Goal: Task Accomplishment & Management: Manage account settings

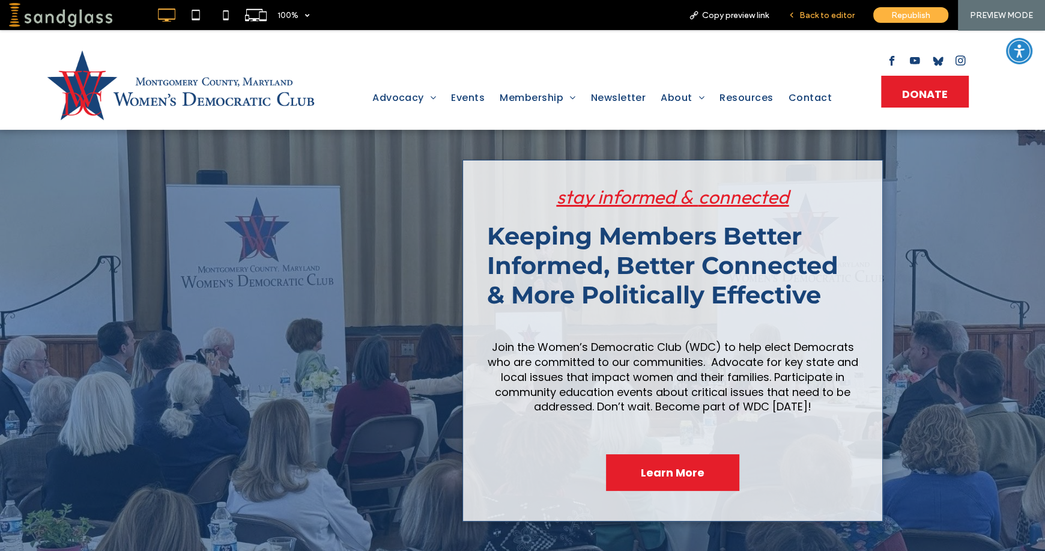
click at [806, 14] on span "Back to editor" at bounding box center [826, 15] width 55 height 10
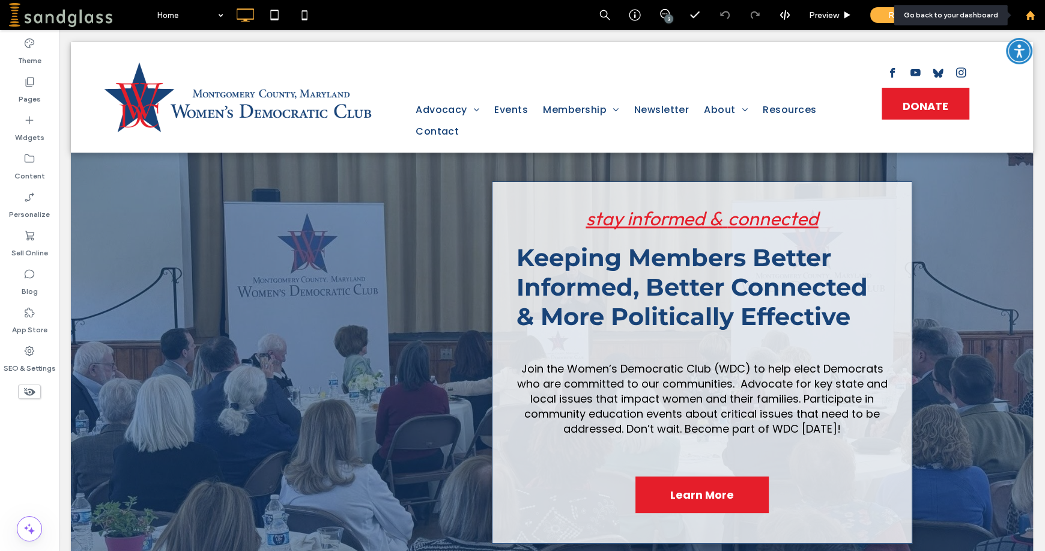
click at [1032, 13] on icon at bounding box center [1030, 15] width 10 height 10
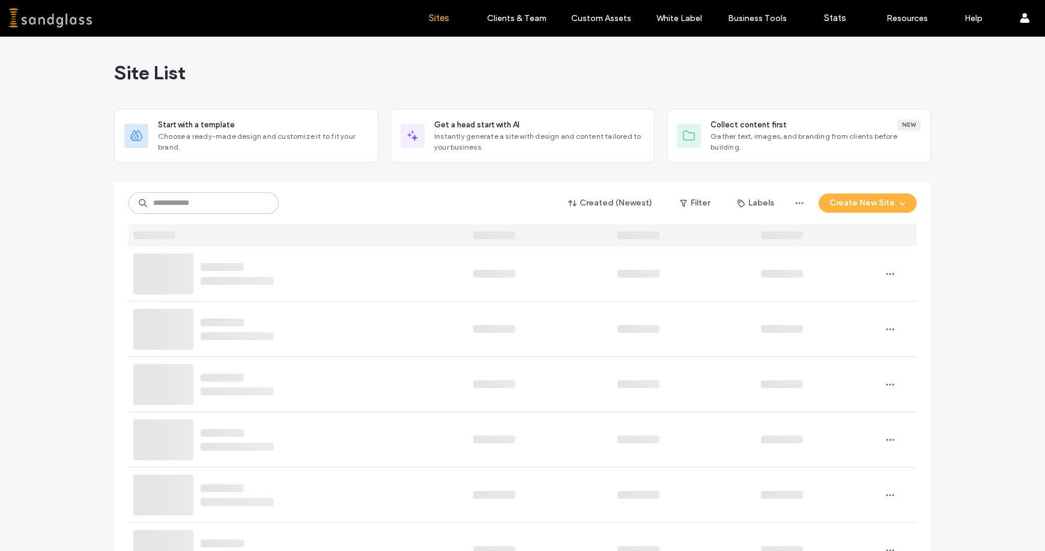
click at [522, 47] on label "Client Management" at bounding box center [519, 48] width 70 height 9
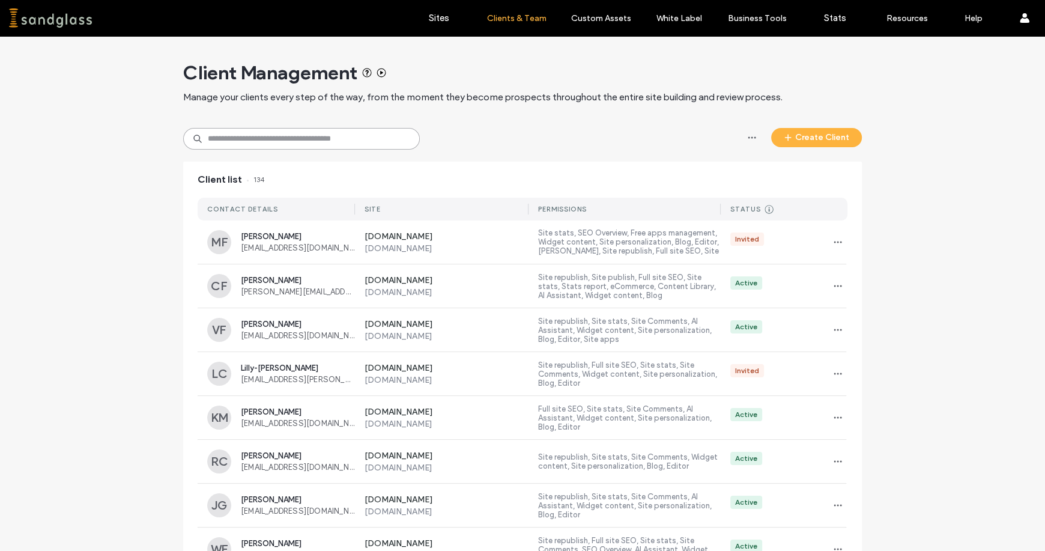
click at [295, 142] on input at bounding box center [301, 139] width 237 height 22
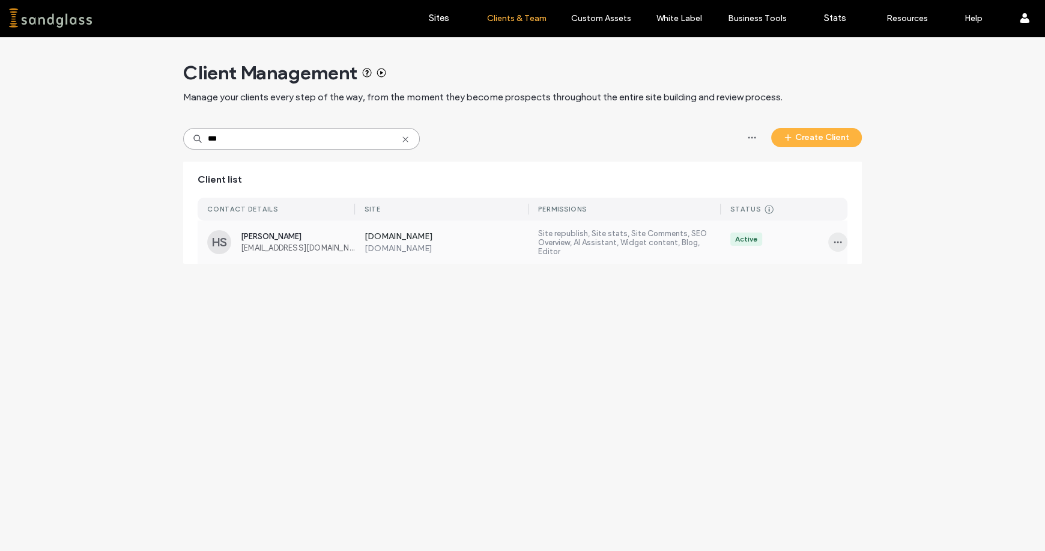
type input "***"
click at [840, 240] on icon "button" at bounding box center [838, 242] width 10 height 10
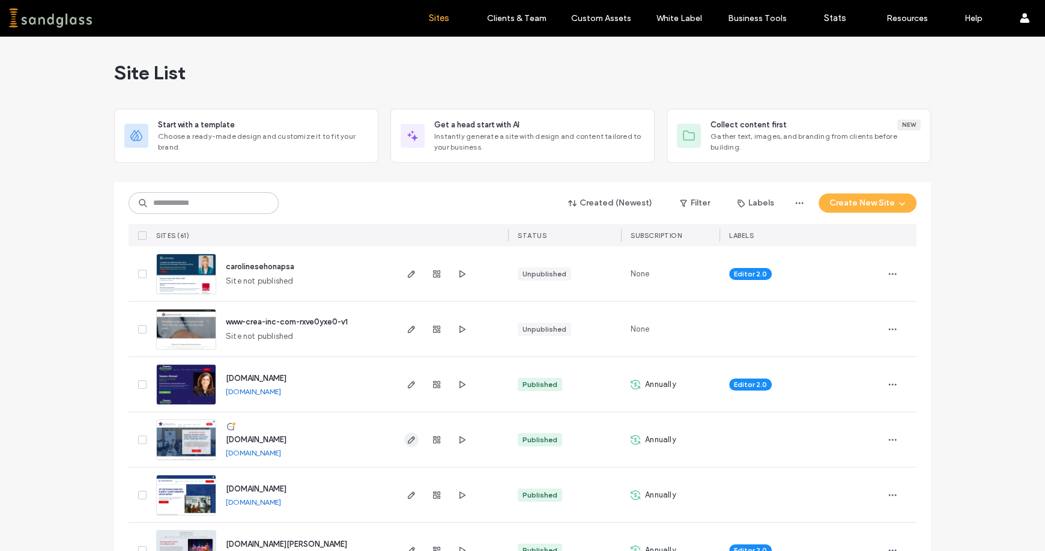
click at [408, 442] on use "button" at bounding box center [411, 439] width 7 height 7
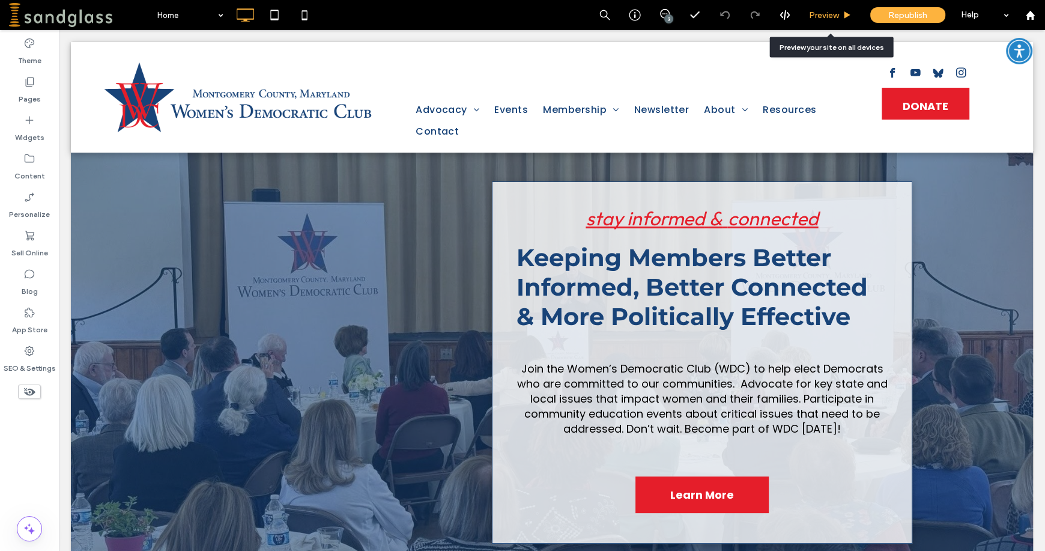
click at [827, 17] on span "Preview" at bounding box center [824, 15] width 30 height 10
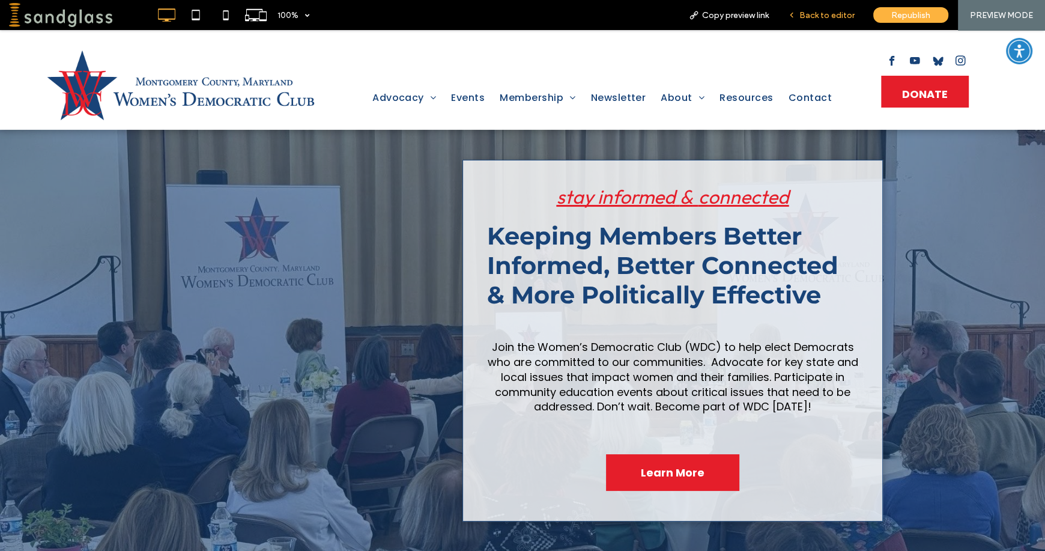
click at [825, 10] on span "Back to editor" at bounding box center [826, 15] width 55 height 10
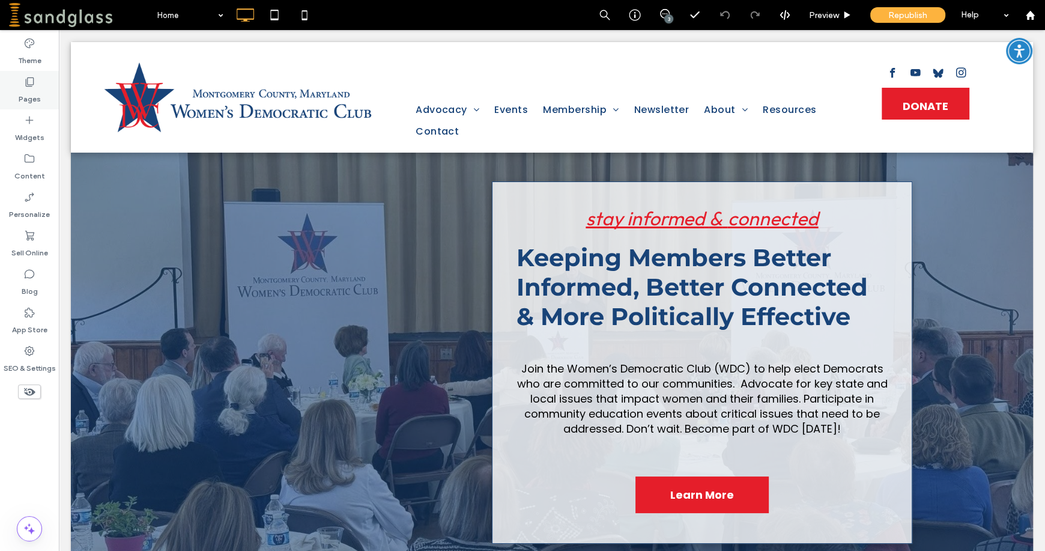
click at [19, 94] on label "Pages" at bounding box center [30, 96] width 22 height 17
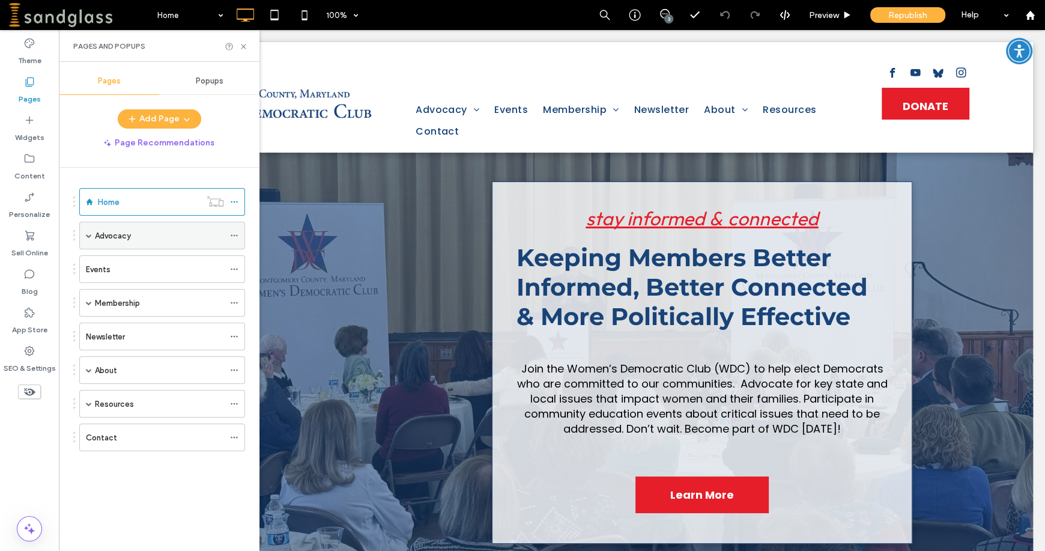
click at [89, 234] on span at bounding box center [89, 235] width 6 height 6
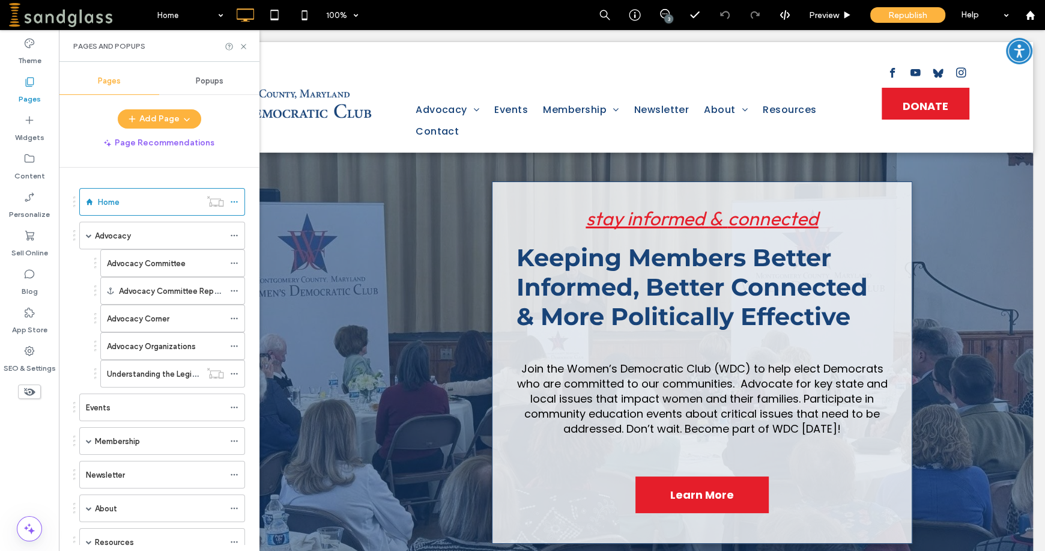
click at [209, 83] on span "Popups" at bounding box center [210, 81] width 28 height 10
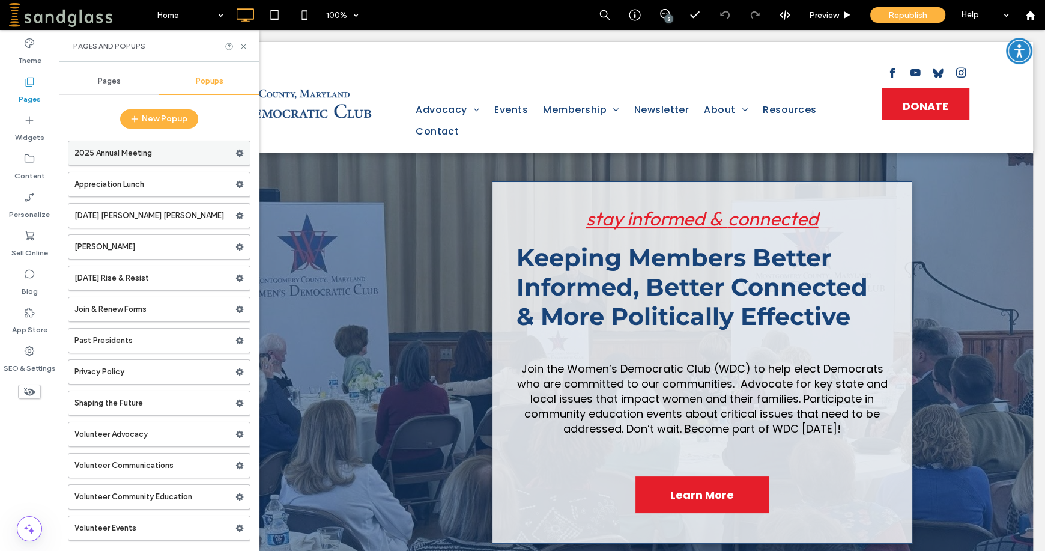
click at [139, 159] on label "2025 Annual Meeting" at bounding box center [154, 153] width 161 height 24
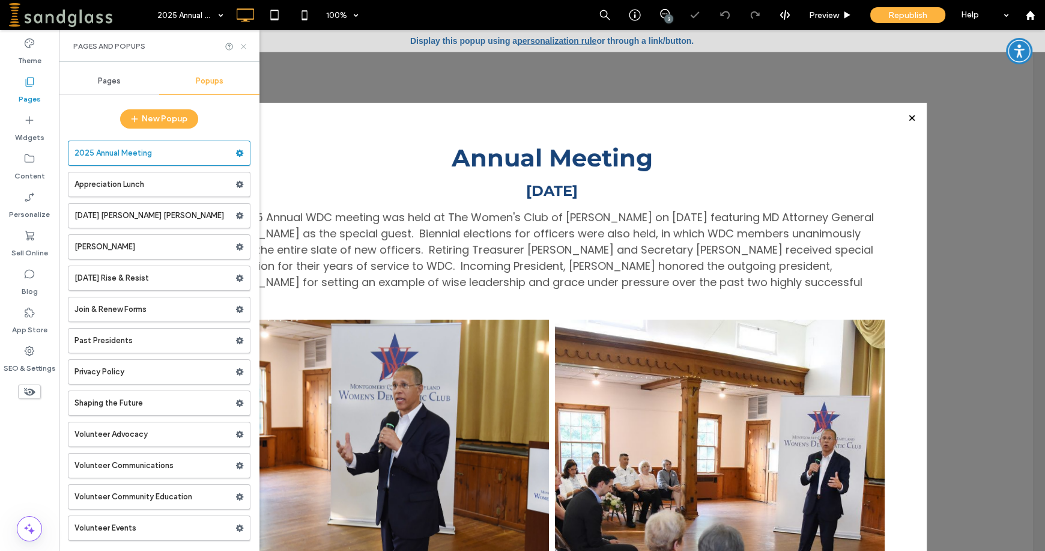
drag, startPoint x: 243, startPoint y: 49, endPoint x: 186, endPoint y: 20, distance: 63.9
click at [243, 49] on icon at bounding box center [243, 46] width 9 height 9
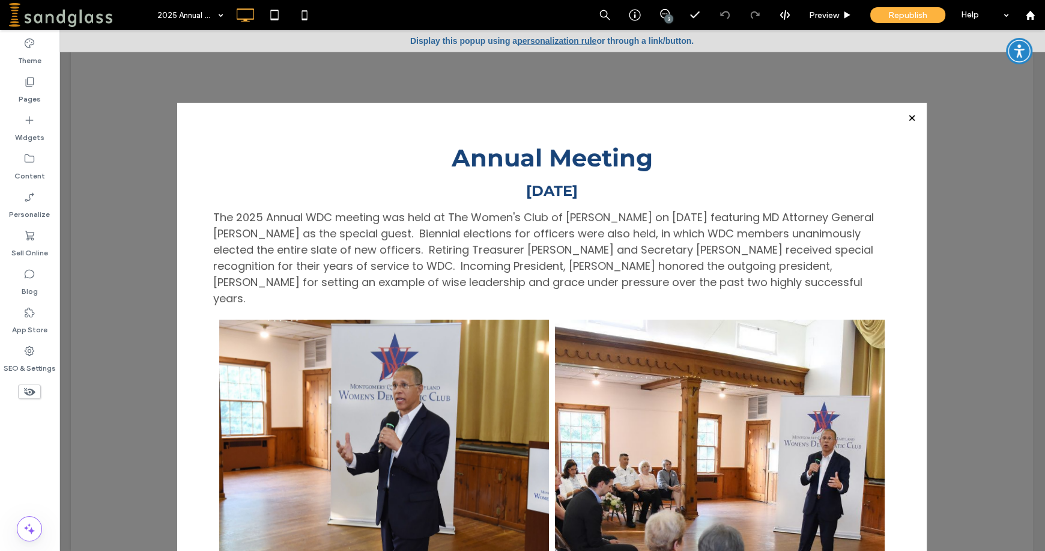
click at [903, 118] on div at bounding box center [911, 118] width 16 height 16
click at [904, 117] on div at bounding box center [911, 118] width 16 height 16
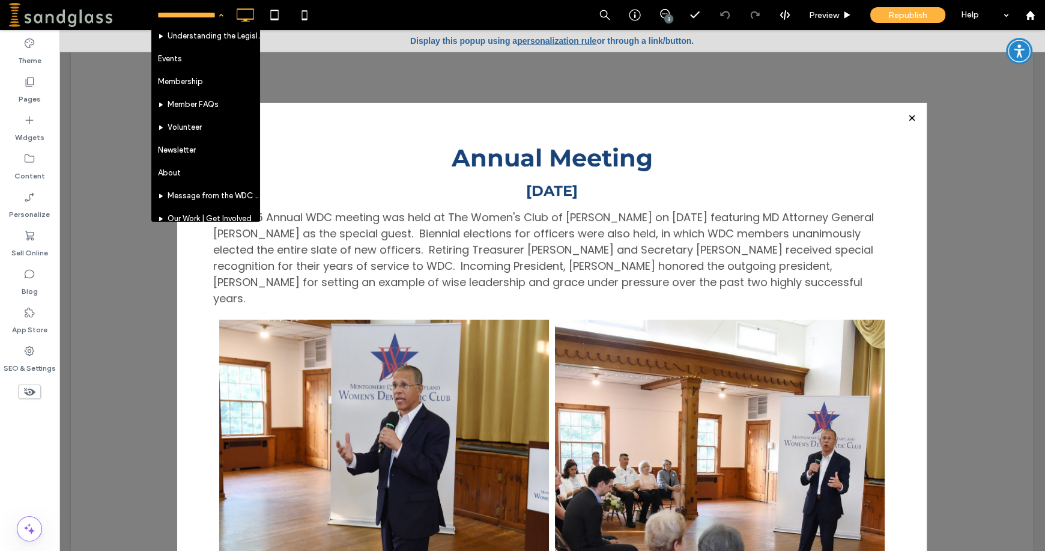
drag, startPoint x: 253, startPoint y: 76, endPoint x: 201, endPoint y: 97, distance: 55.5
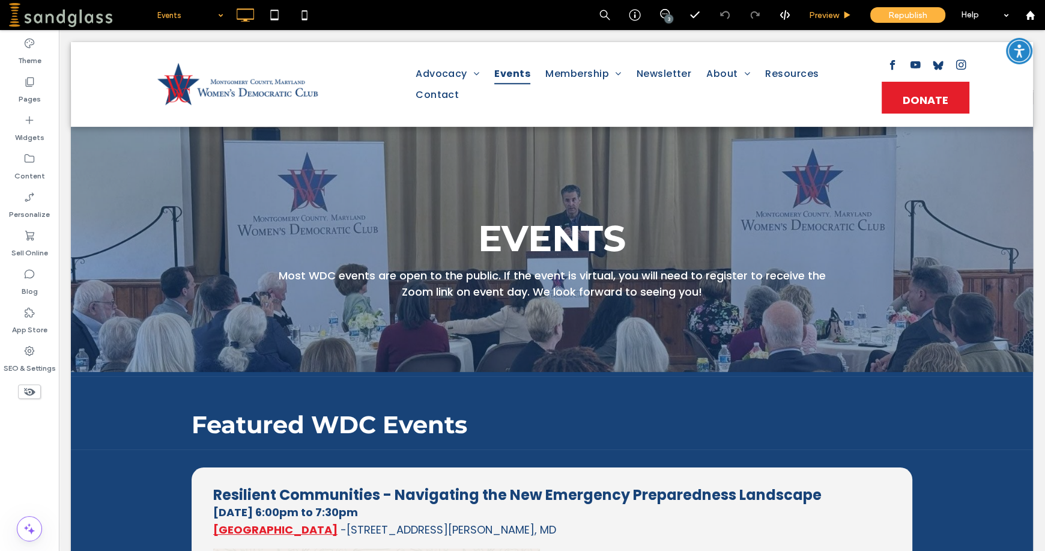
scroll to position [467, 0]
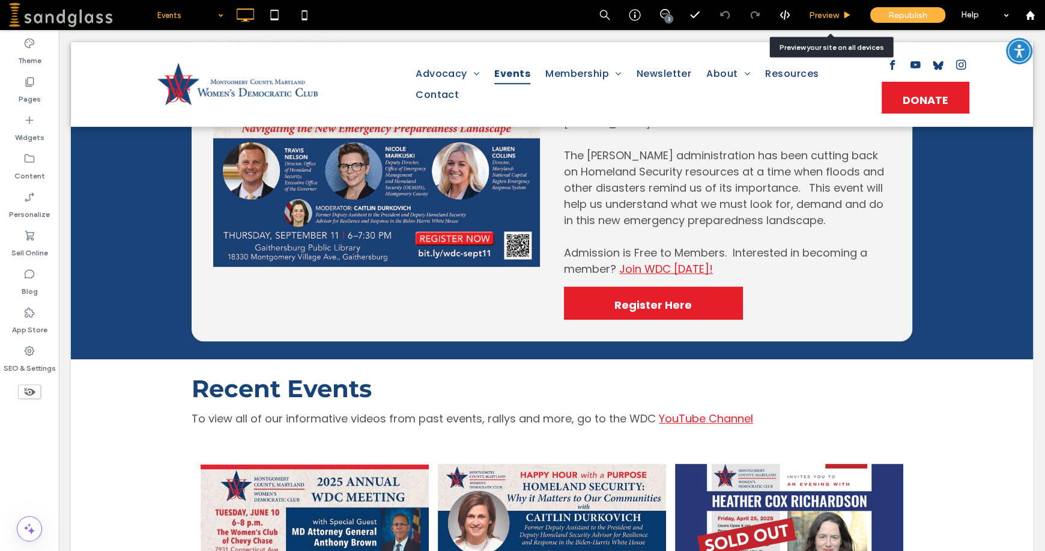
click at [817, 17] on span "Preview" at bounding box center [824, 15] width 30 height 10
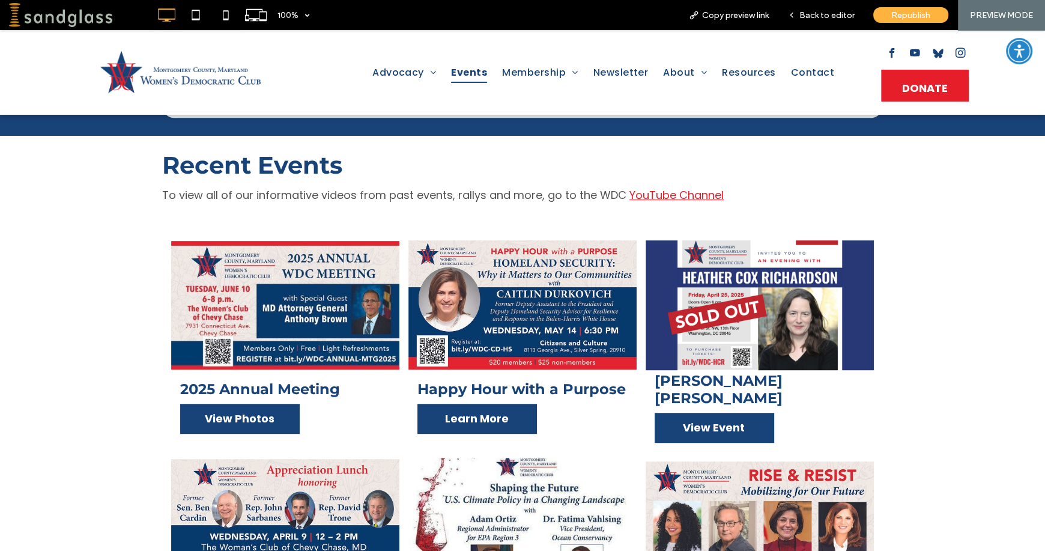
scroll to position [709, 0]
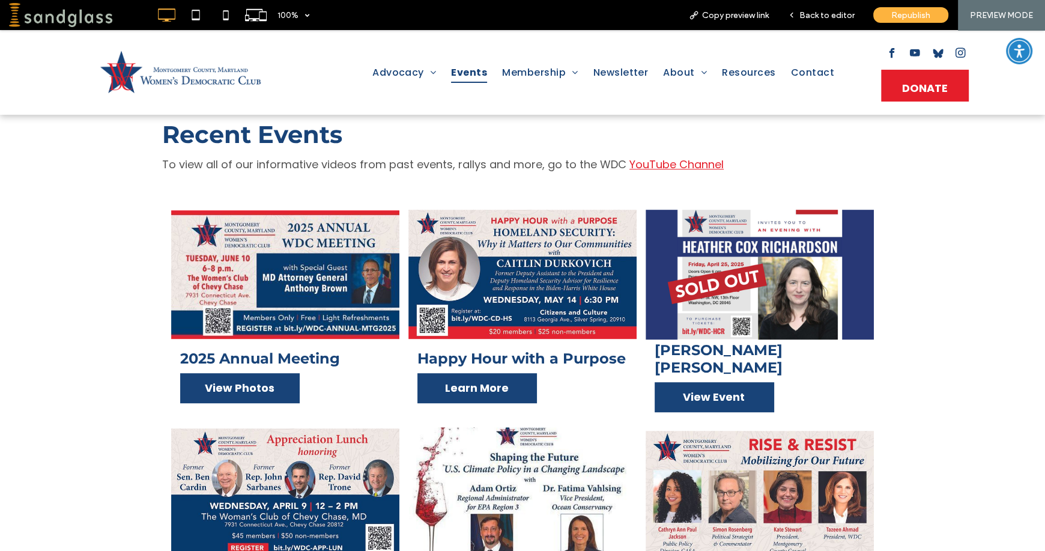
click at [219, 373] on span "View Photos" at bounding box center [240, 387] width 94 height 28
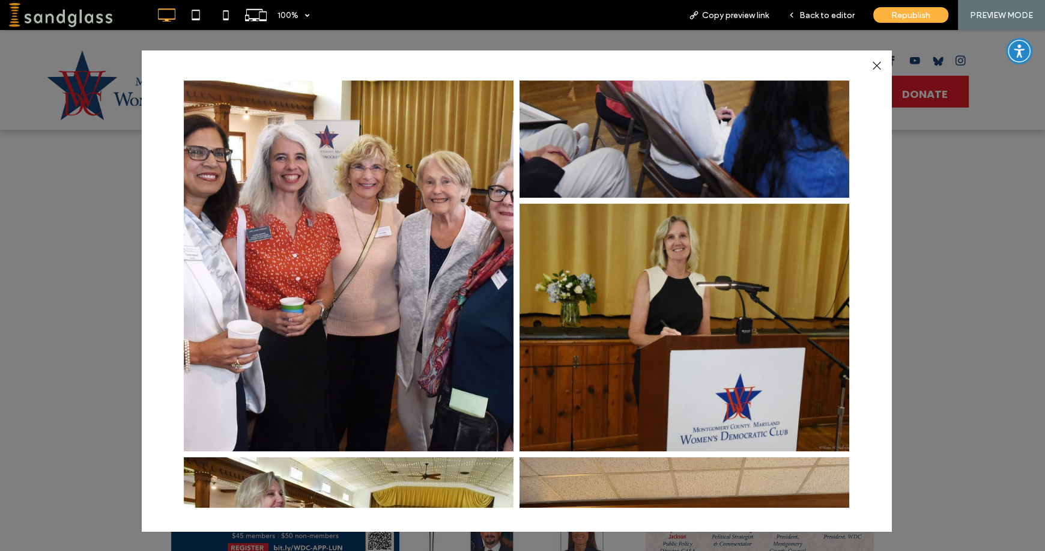
scroll to position [384, 0]
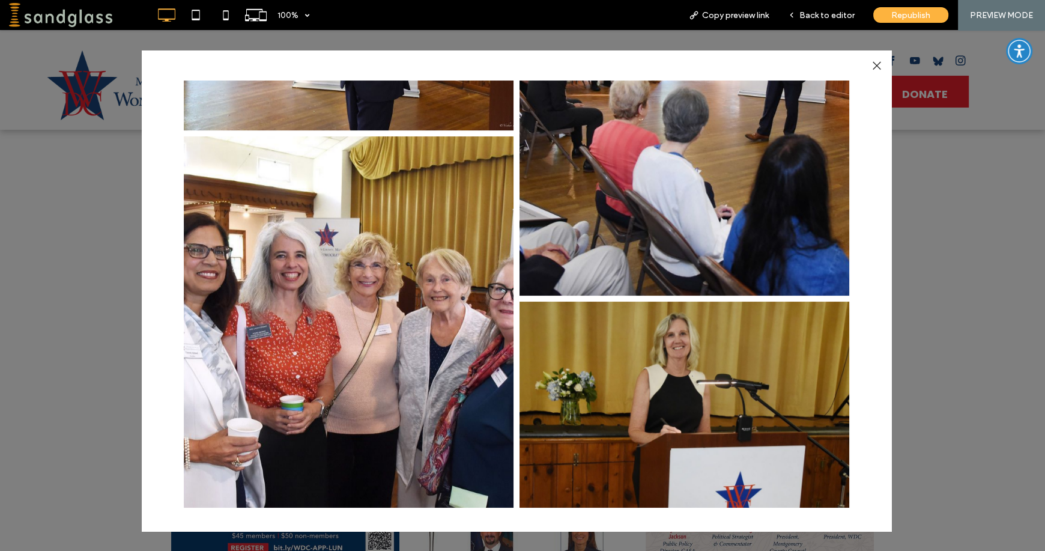
click at [876, 67] on div at bounding box center [875, 66] width 16 height 16
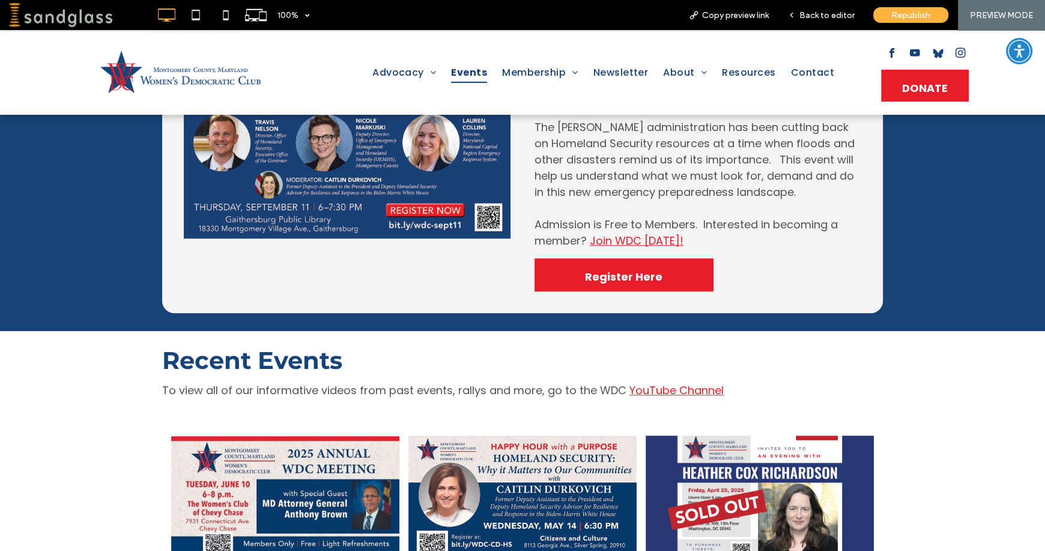
scroll to position [375, 0]
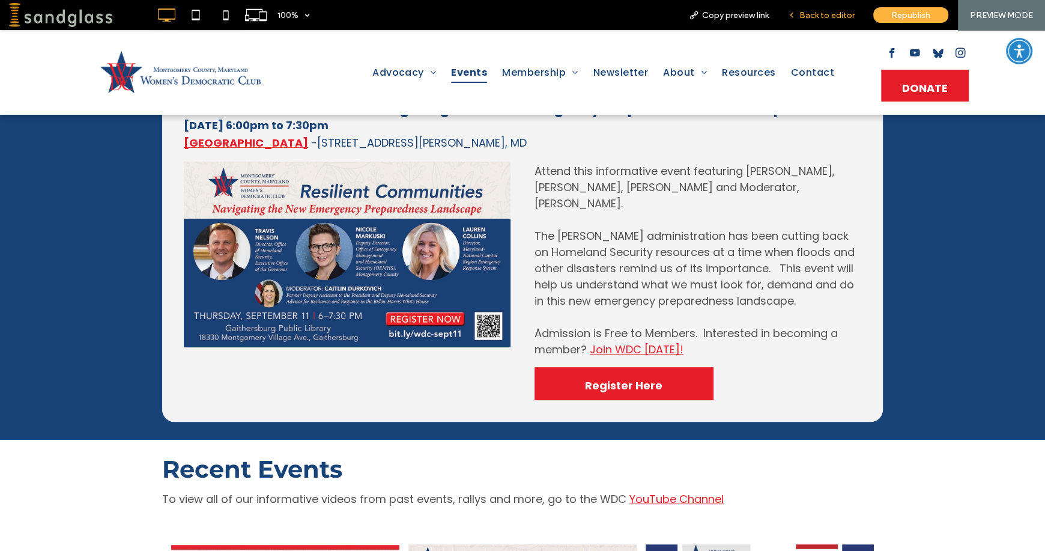
click at [824, 20] on div "Back to editor" at bounding box center [821, 15] width 86 height 30
click at [813, 14] on span "Back to editor" at bounding box center [826, 15] width 55 height 10
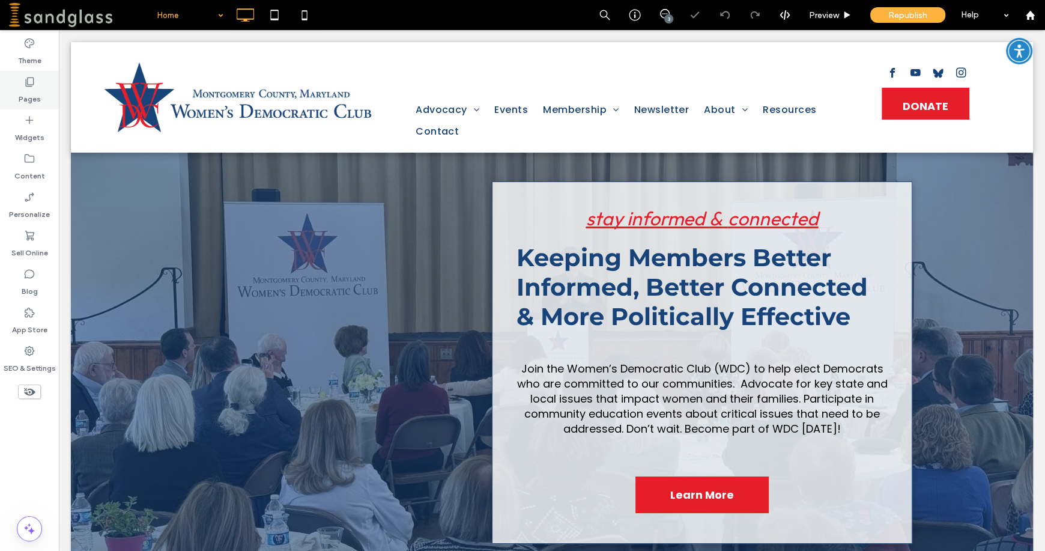
click at [26, 89] on label "Pages" at bounding box center [30, 96] width 22 height 17
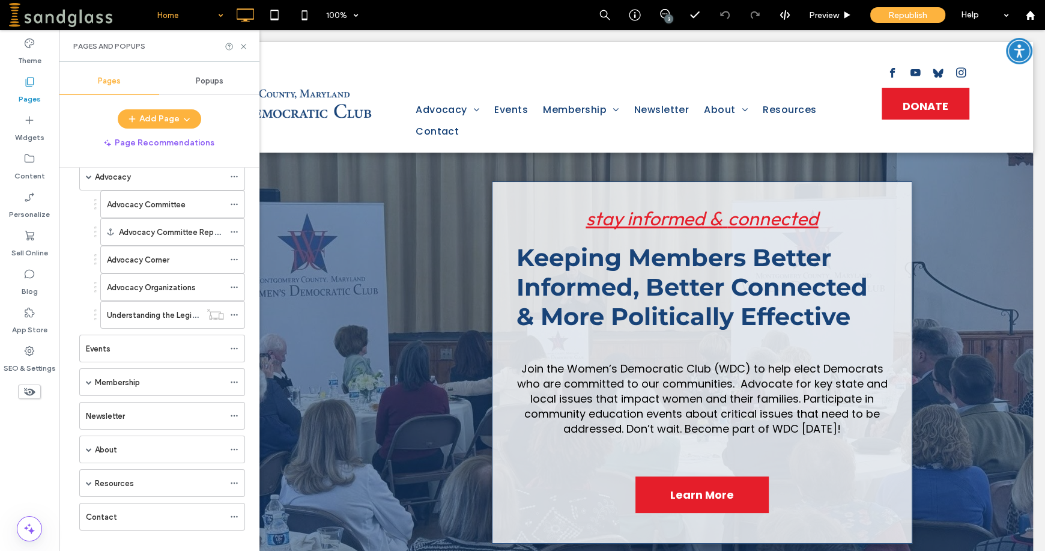
scroll to position [72, 0]
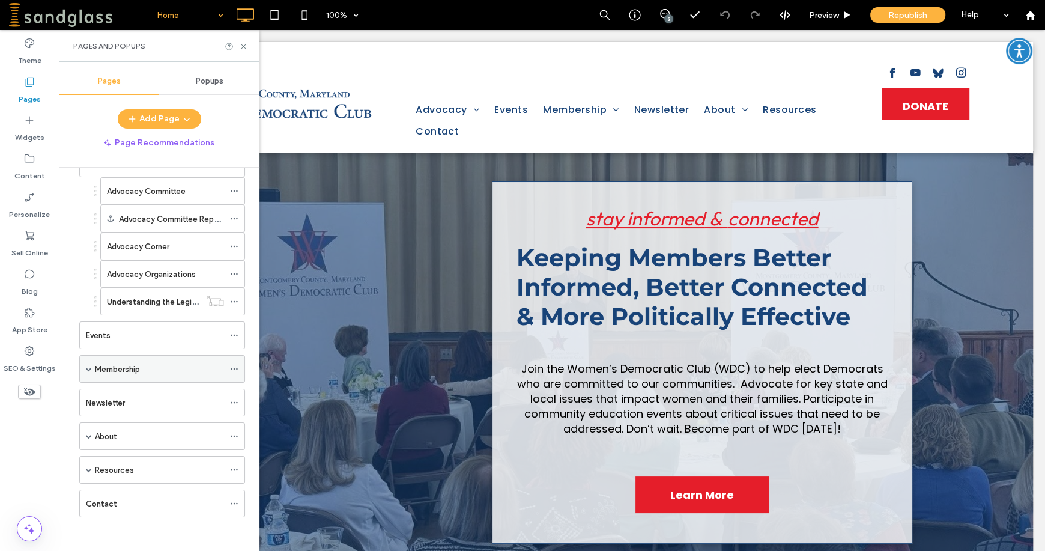
click at [102, 363] on label "Membership" at bounding box center [117, 368] width 45 height 21
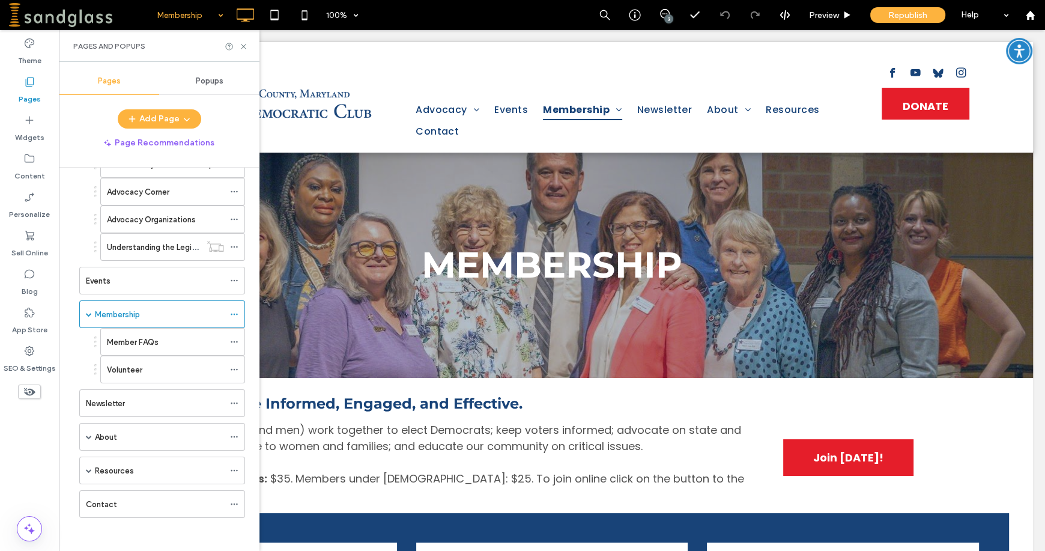
click at [105, 433] on label "About" at bounding box center [106, 436] width 22 height 21
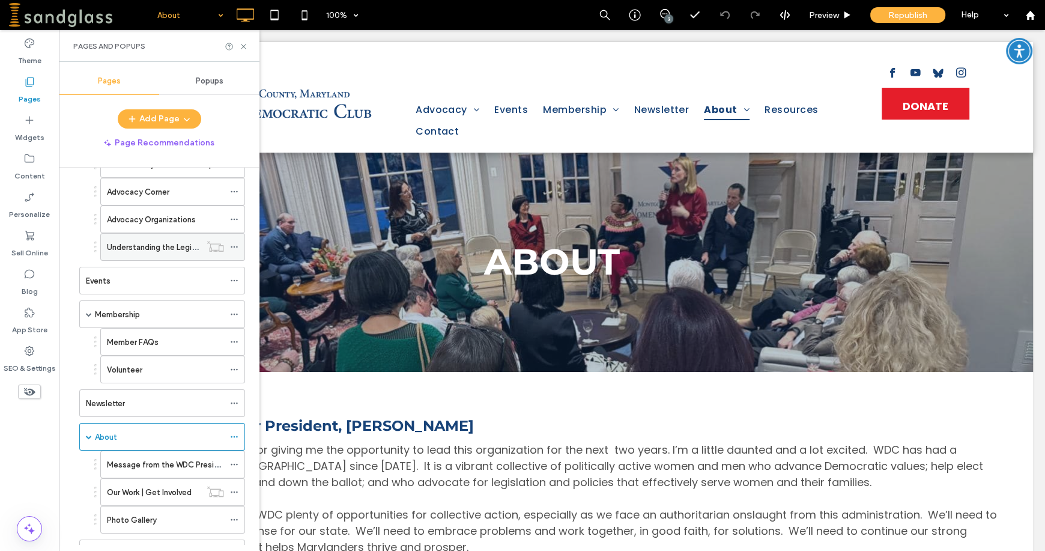
click at [233, 245] on icon at bounding box center [234, 247] width 8 height 8
click at [37, 128] on label "Widgets" at bounding box center [29, 134] width 29 height 17
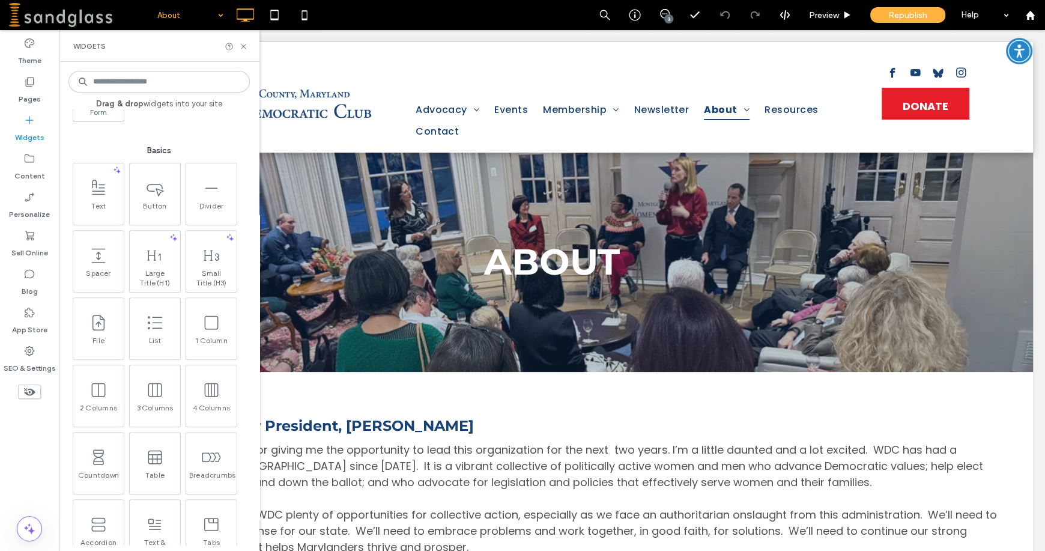
scroll to position [584, 0]
click at [244, 45] on use at bounding box center [243, 46] width 5 height 5
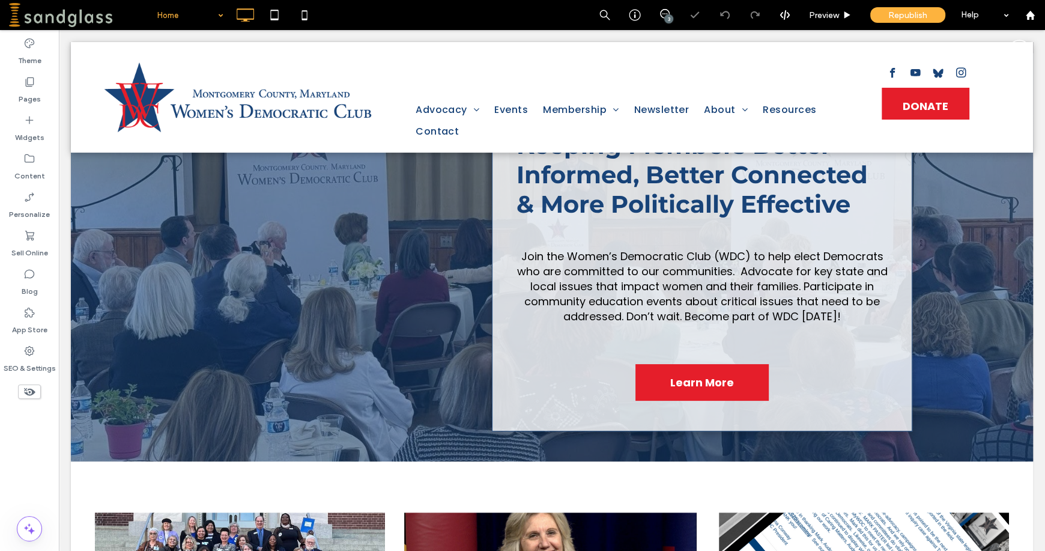
scroll to position [25, 0]
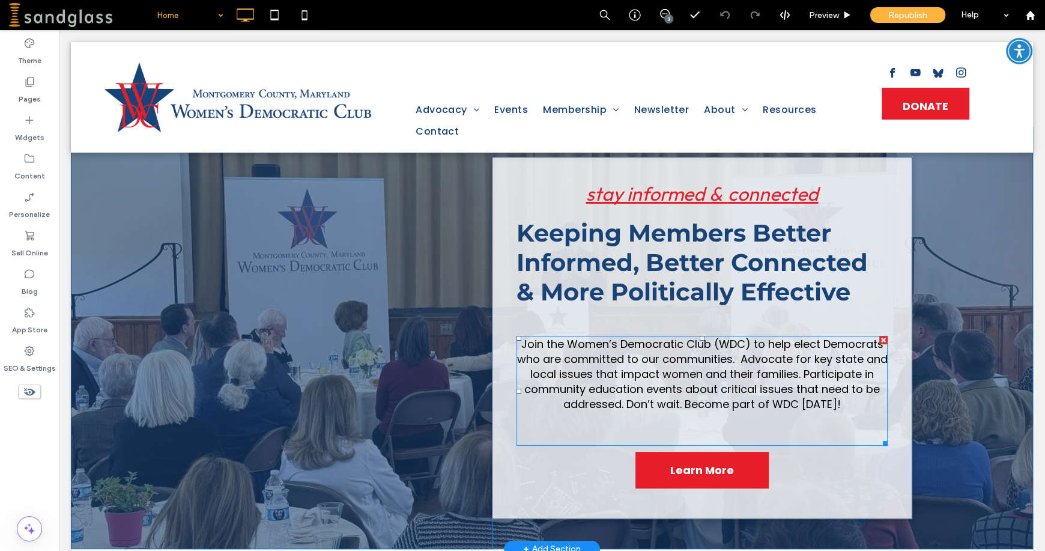
click at [626, 364] on span "Join the Women’s Democratic Club (WDC) to help elect Democrats who are committe…" at bounding box center [701, 373] width 370 height 74
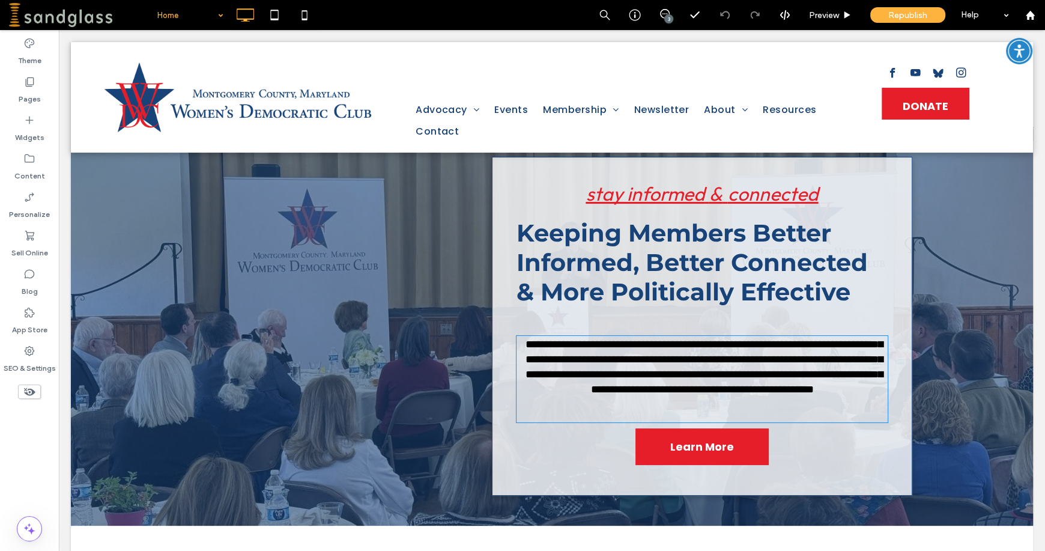
type input "*******"
type input "**"
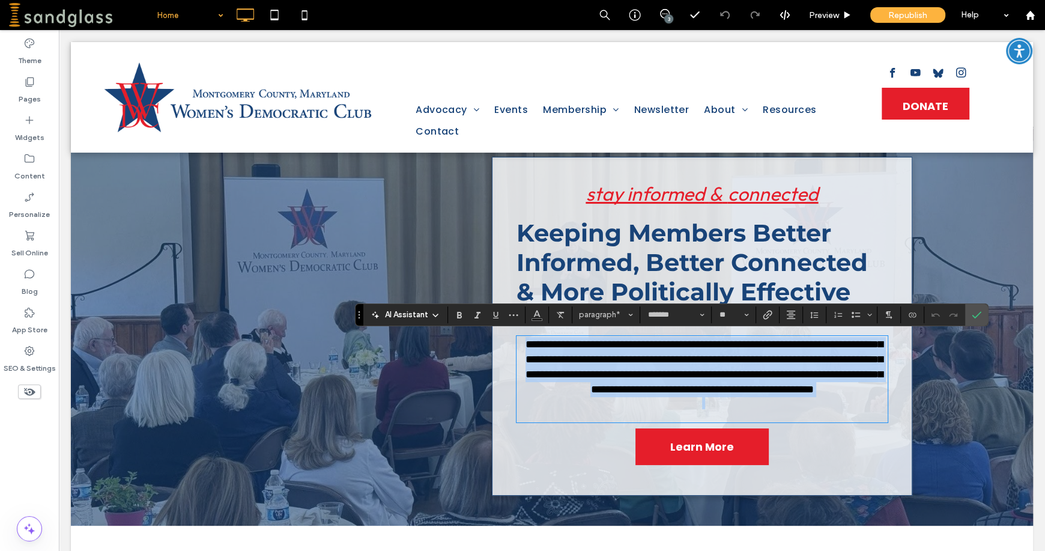
click at [596, 421] on p at bounding box center [701, 409] width 371 height 24
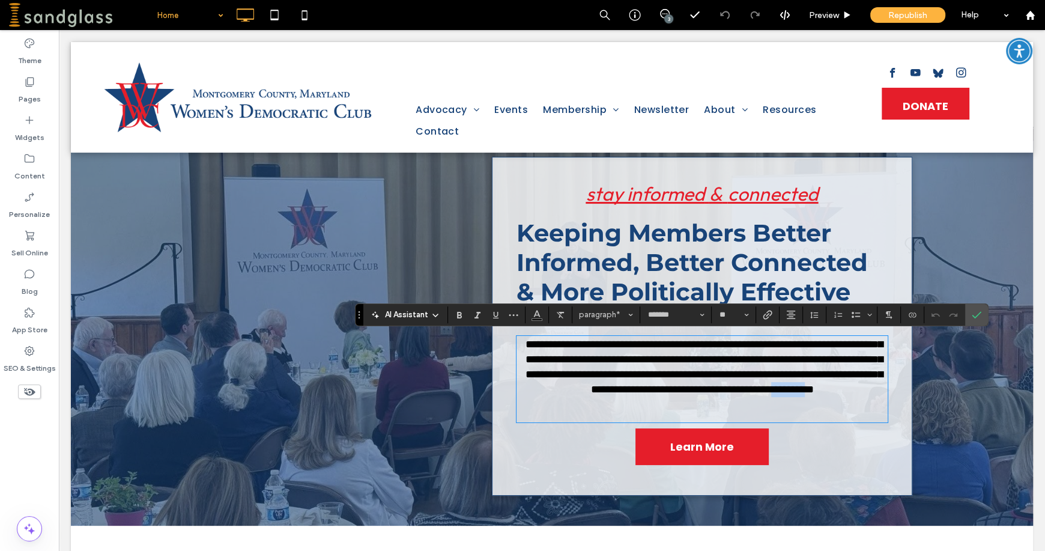
drag, startPoint x: 770, startPoint y: 403, endPoint x: 798, endPoint y: 355, distance: 56.2
click at [827, 394] on span "**********" at bounding box center [703, 366] width 357 height 55
click at [773, 313] on label "Link" at bounding box center [767, 314] width 18 height 17
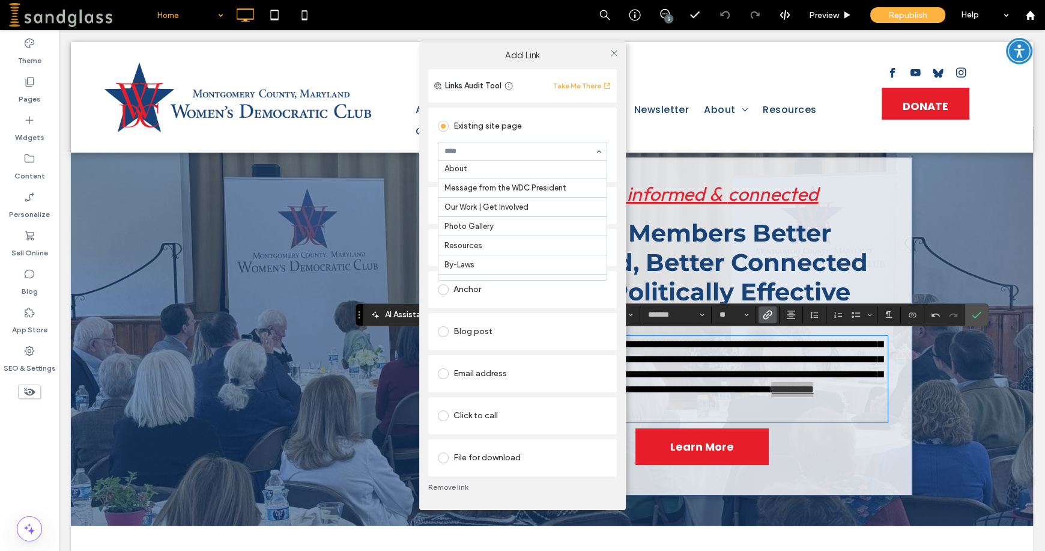
scroll to position [239, 0]
click at [617, 282] on div "Links Audit Tool Take Me There Existing site page Home Create new page Go to Pa…" at bounding box center [522, 289] width 207 height 441
click at [438, 245] on span at bounding box center [443, 247] width 11 height 11
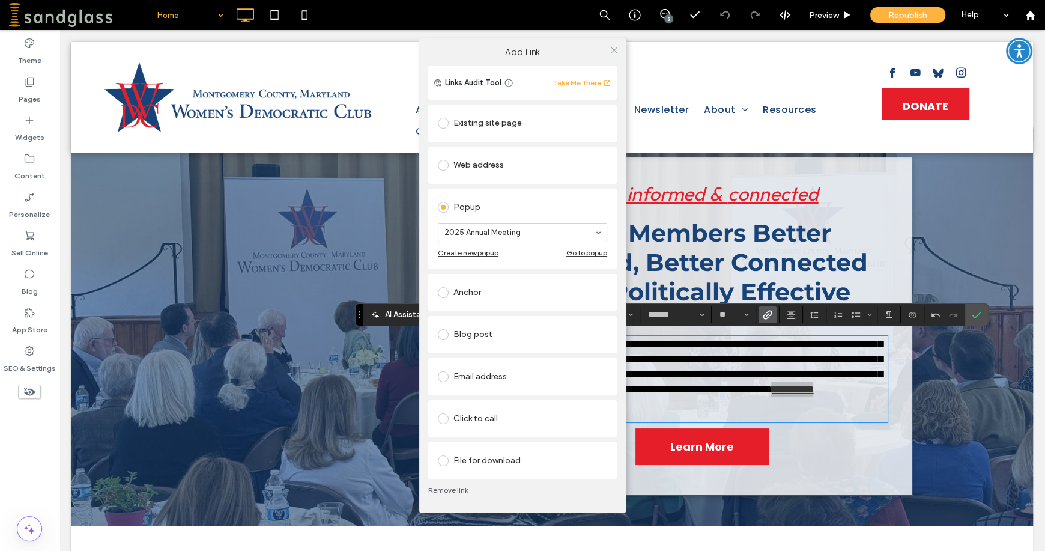
click at [611, 53] on icon at bounding box center [613, 50] width 9 height 9
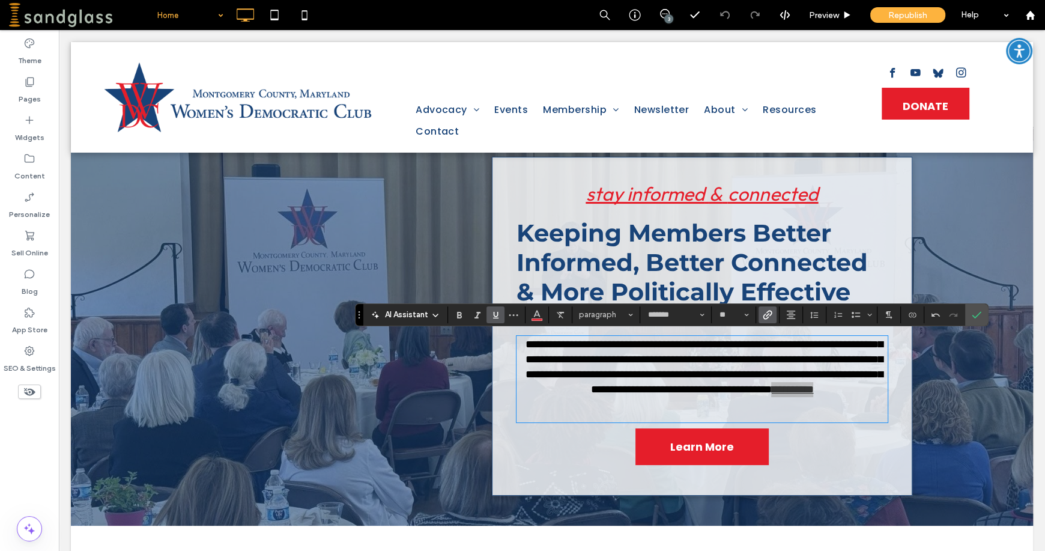
click at [767, 319] on span "Link" at bounding box center [767, 315] width 10 height 16
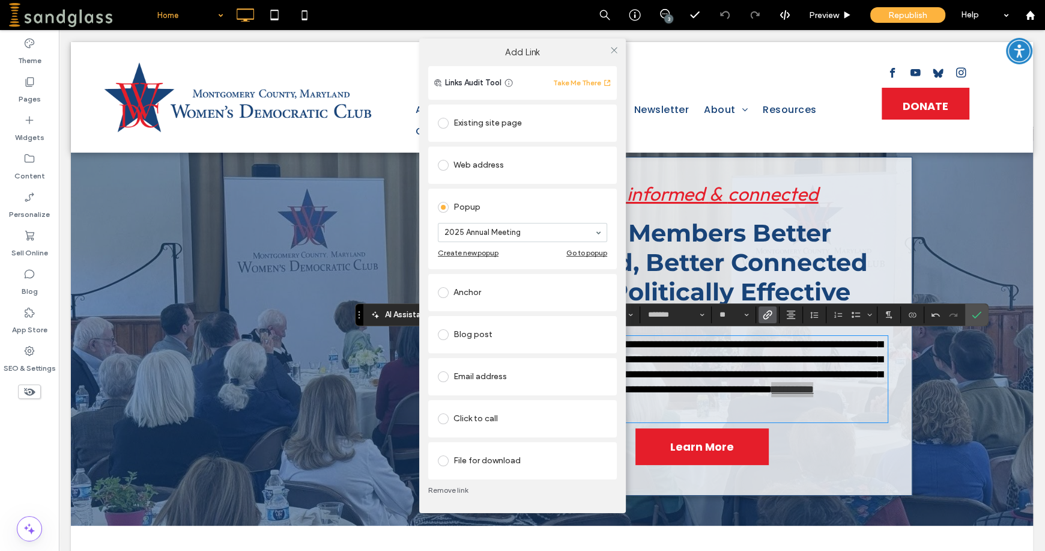
click at [444, 163] on span at bounding box center [443, 165] width 11 height 11
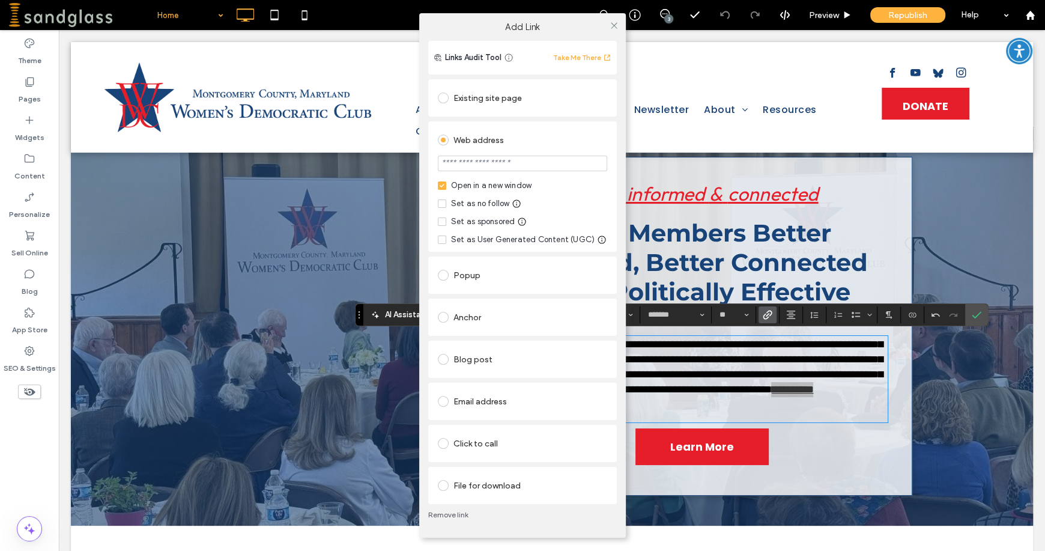
click at [439, 98] on span at bounding box center [443, 97] width 11 height 11
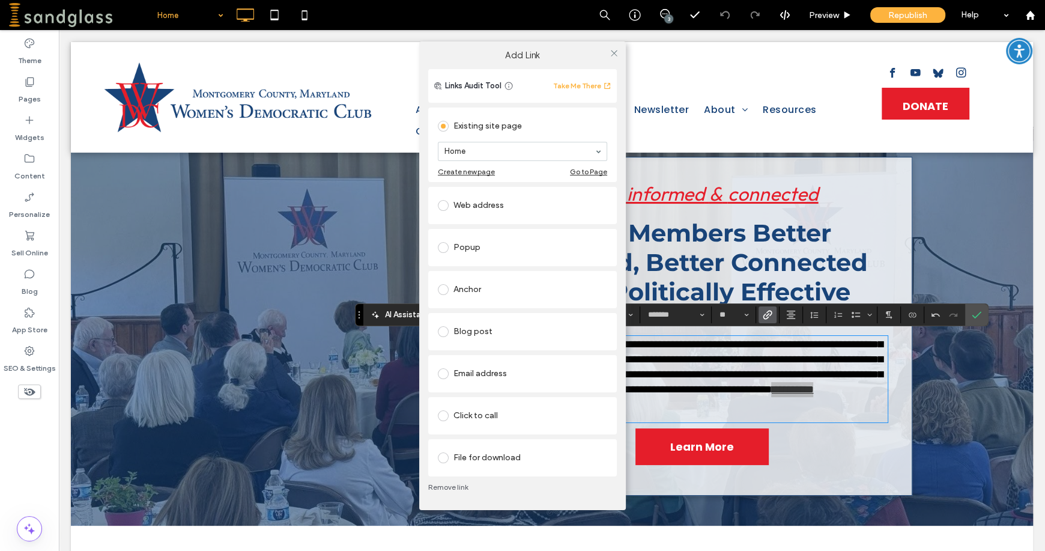
click at [441, 483] on link "Remove link" at bounding box center [522, 487] width 189 height 10
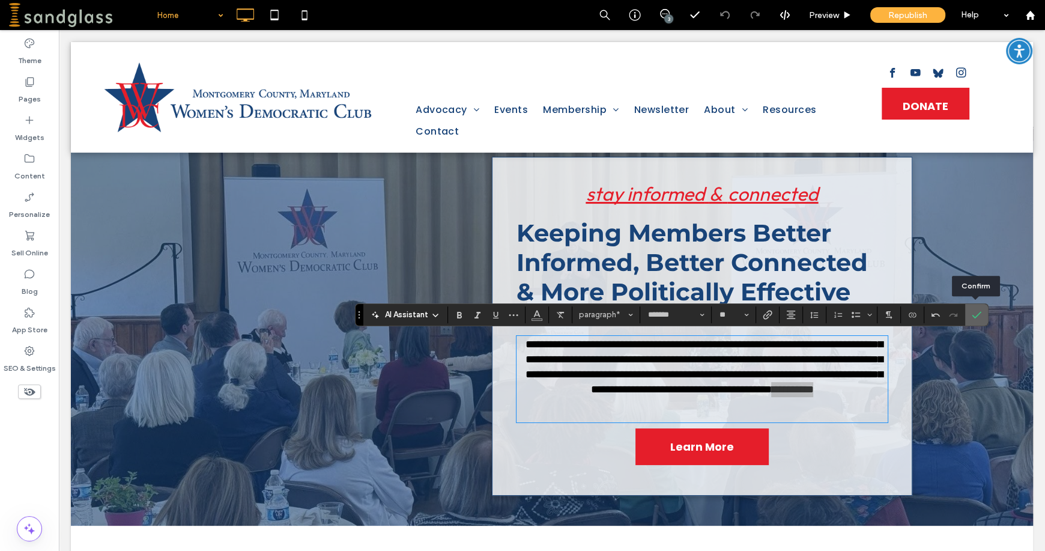
click at [973, 314] on icon "Confirm" at bounding box center [976, 315] width 10 height 10
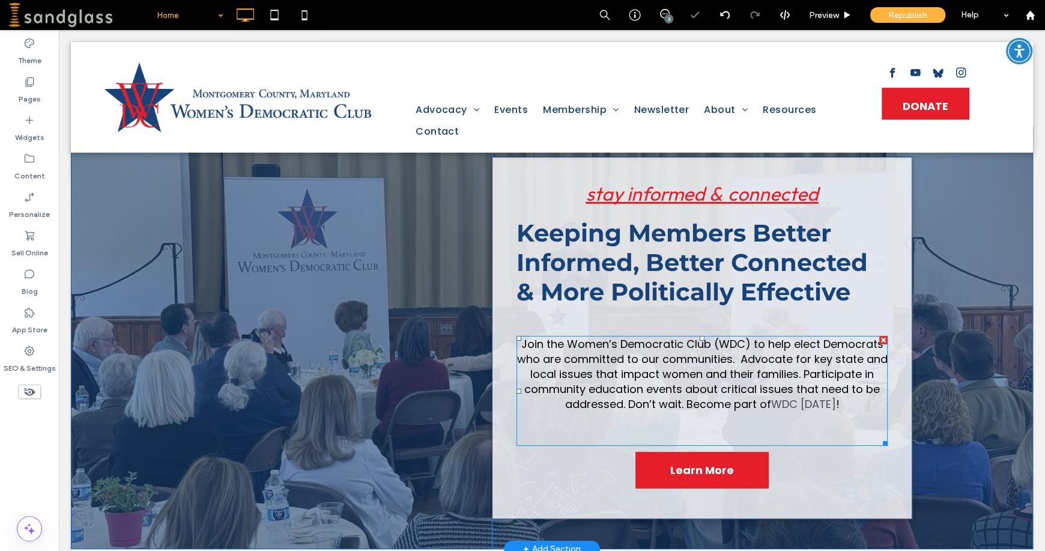
click at [807, 403] on span "WDC today" at bounding box center [802, 403] width 65 height 15
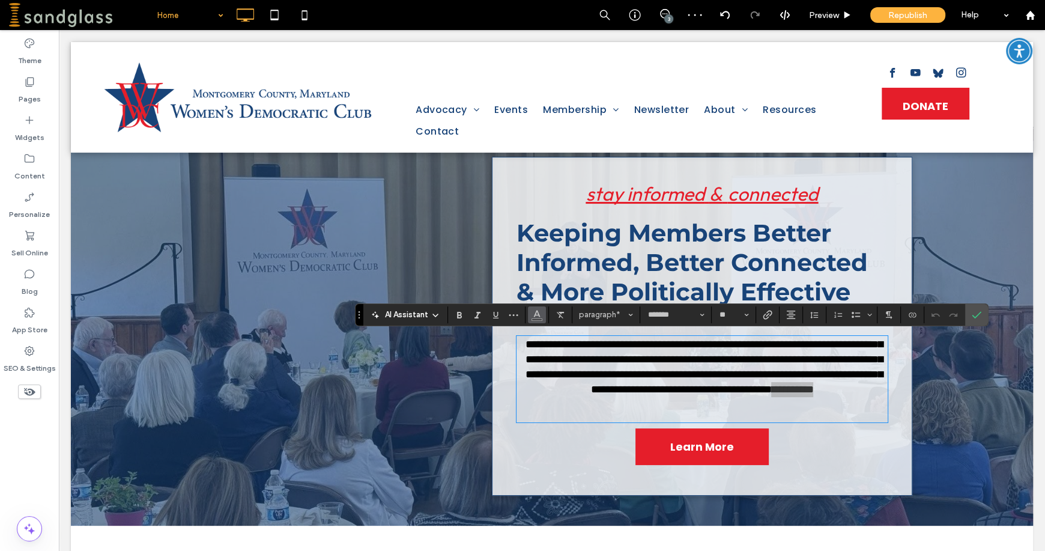
click at [534, 320] on span "Color" at bounding box center [537, 314] width 10 height 16
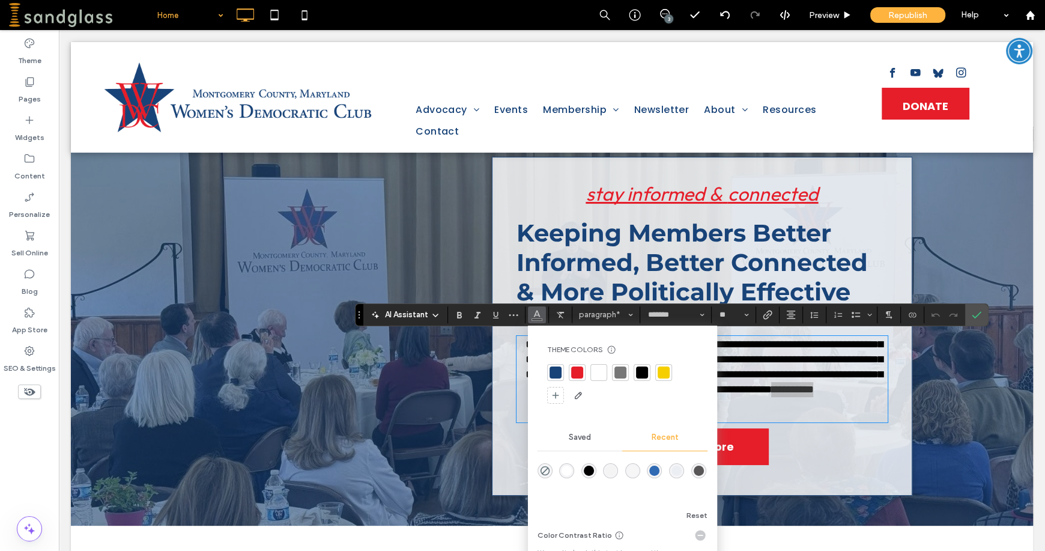
click at [645, 376] on div at bounding box center [642, 372] width 12 height 12
click at [982, 313] on label "Confirm" at bounding box center [976, 315] width 18 height 22
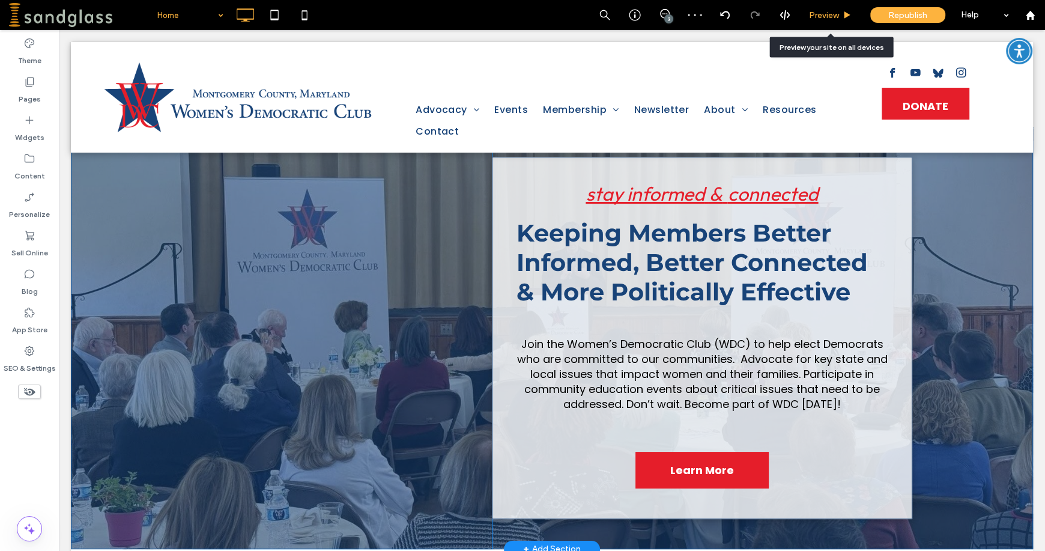
click at [813, 15] on span "Preview" at bounding box center [824, 15] width 30 height 10
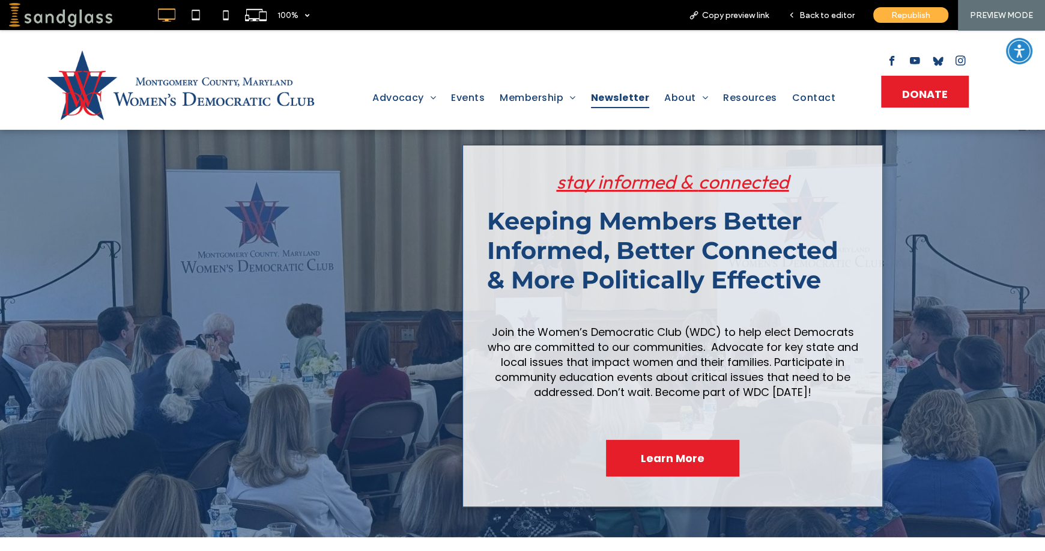
click at [622, 103] on span "Newsletter" at bounding box center [620, 97] width 59 height 21
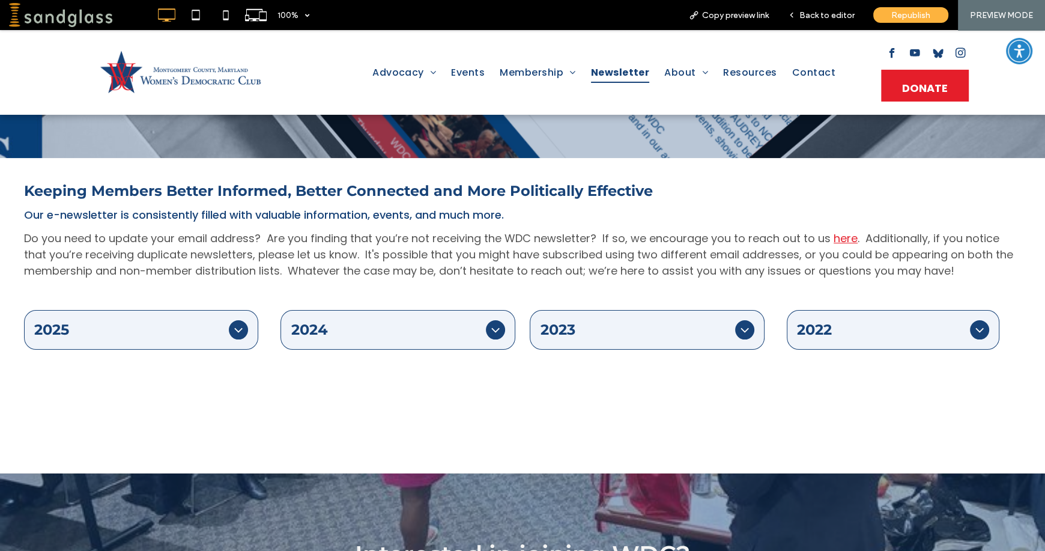
scroll to position [214, 0]
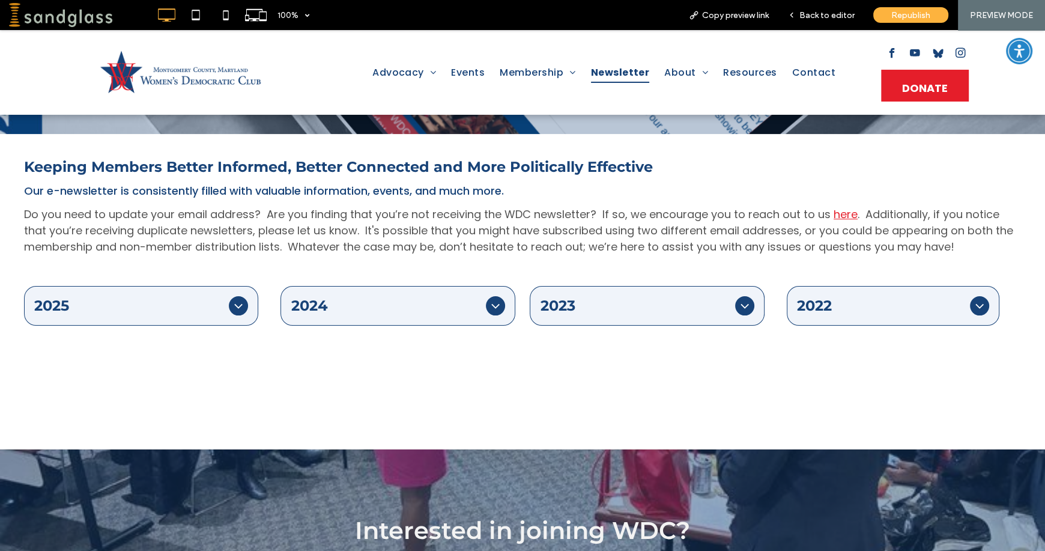
click at [231, 306] on icon at bounding box center [238, 305] width 14 height 14
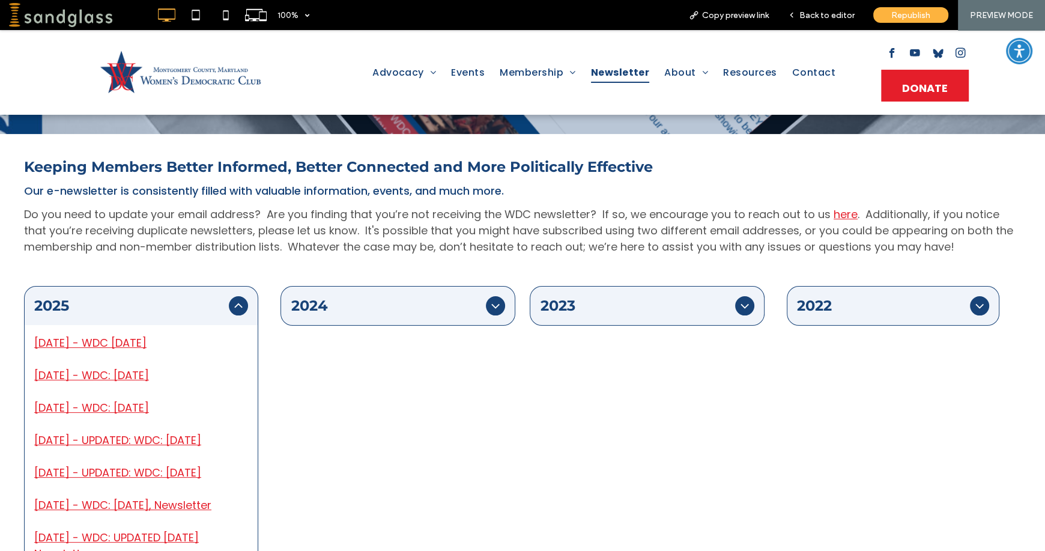
click at [146, 345] on link "05/01/2025 - WDC May 2025" at bounding box center [90, 342] width 112 height 15
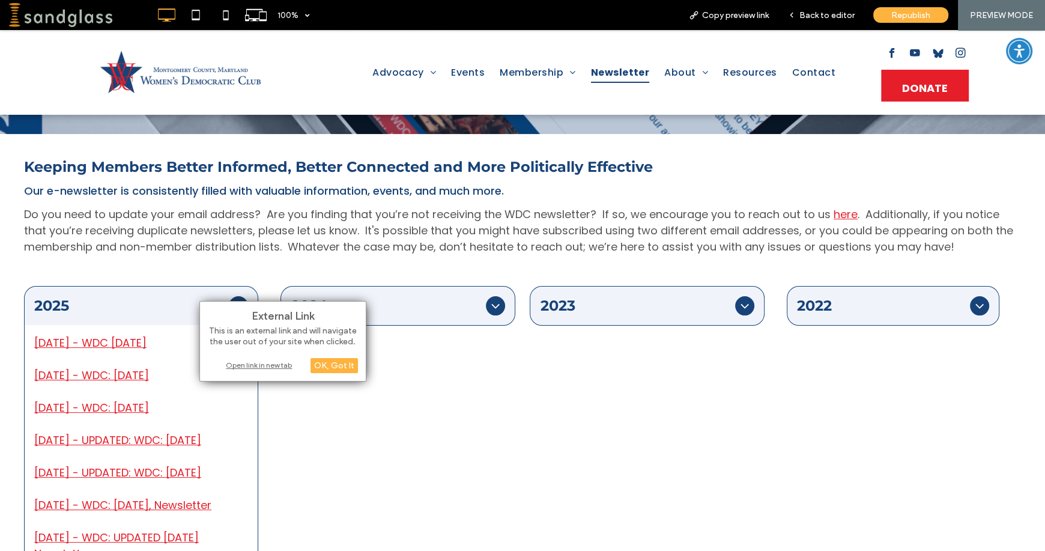
click at [256, 363] on div "Open link in new tab" at bounding box center [283, 364] width 150 height 13
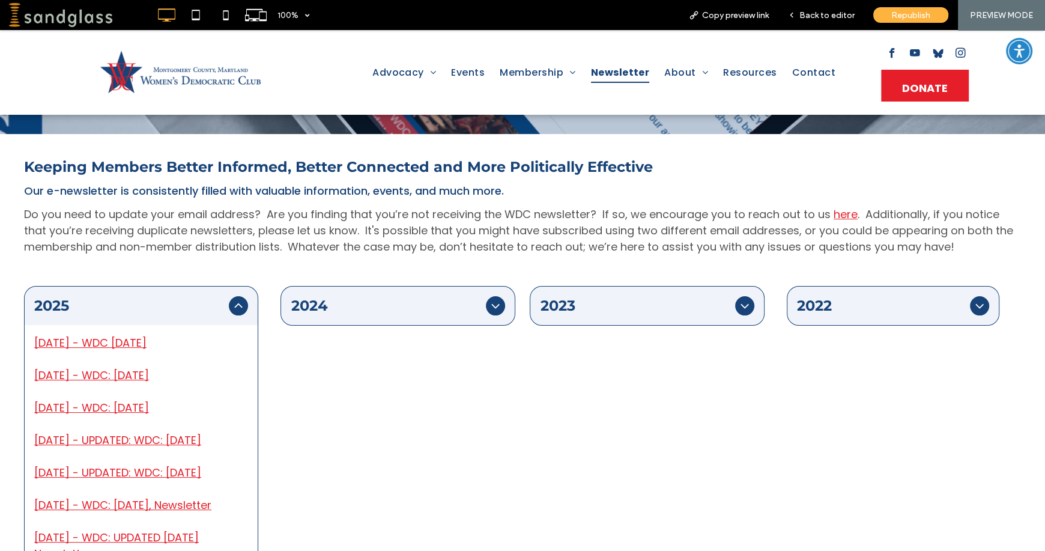
click at [238, 301] on icon at bounding box center [238, 305] width 14 height 14
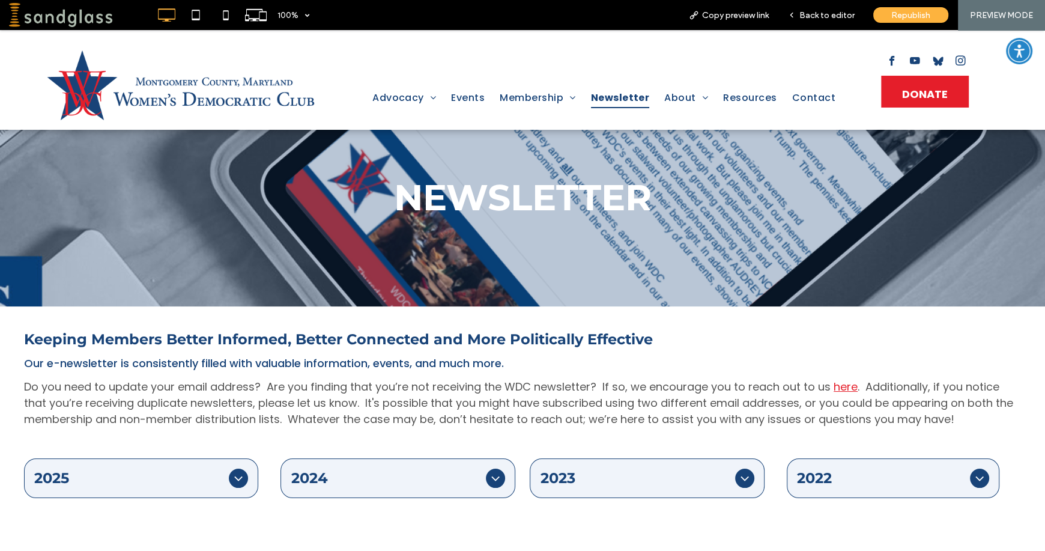
scroll to position [50, 0]
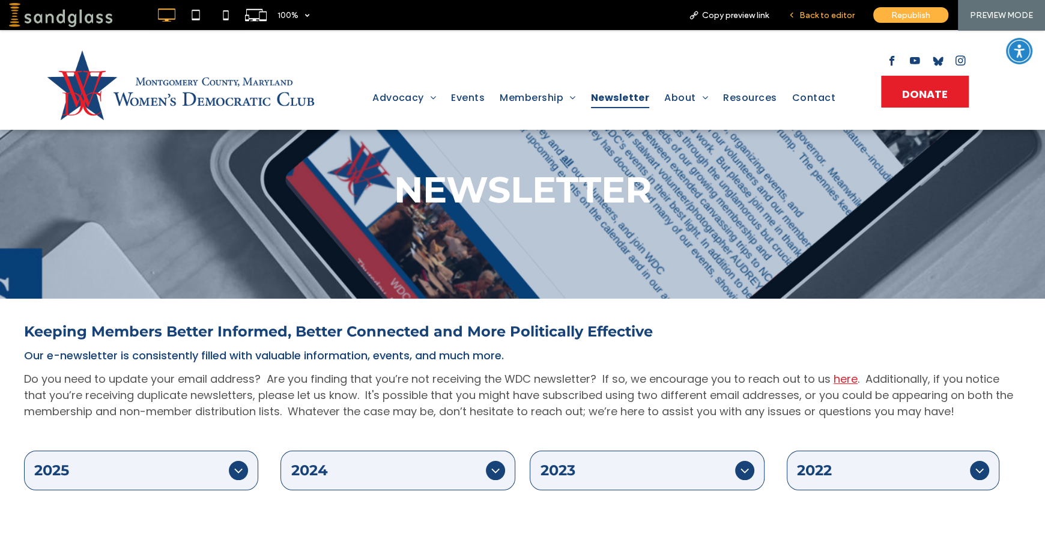
click at [818, 19] on span "Back to editor" at bounding box center [826, 15] width 55 height 10
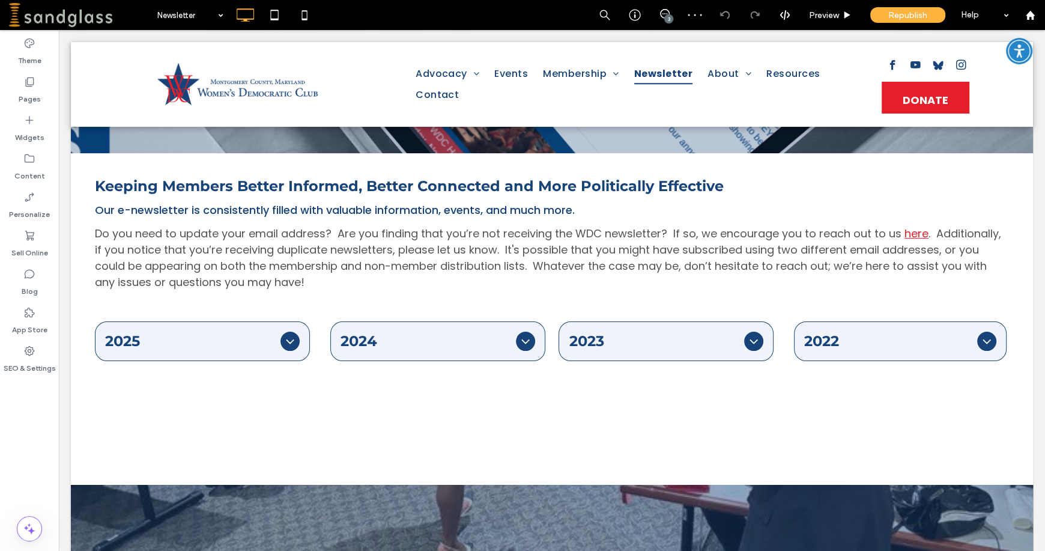
scroll to position [261, 0]
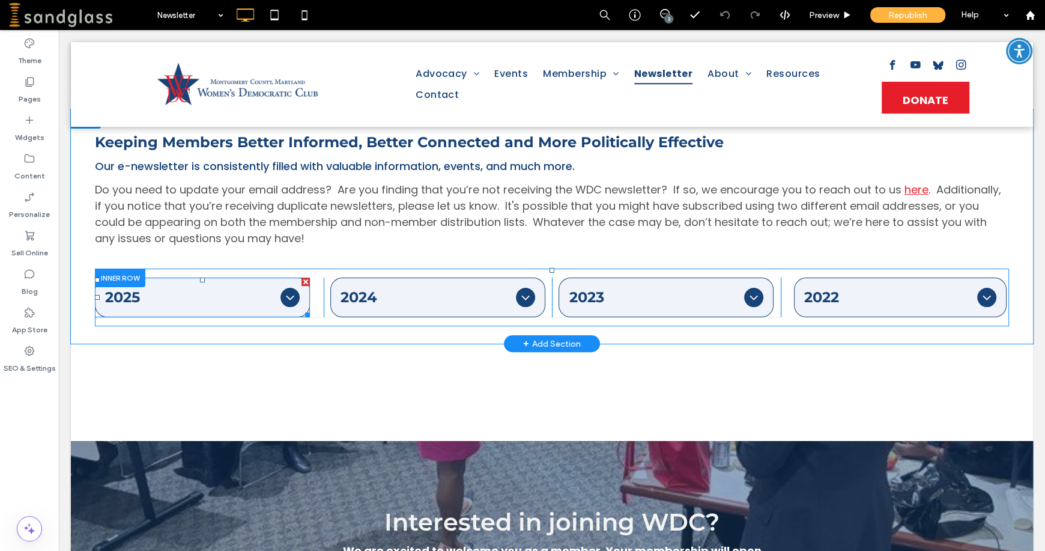
click at [290, 303] on icon at bounding box center [290, 297] width 14 height 14
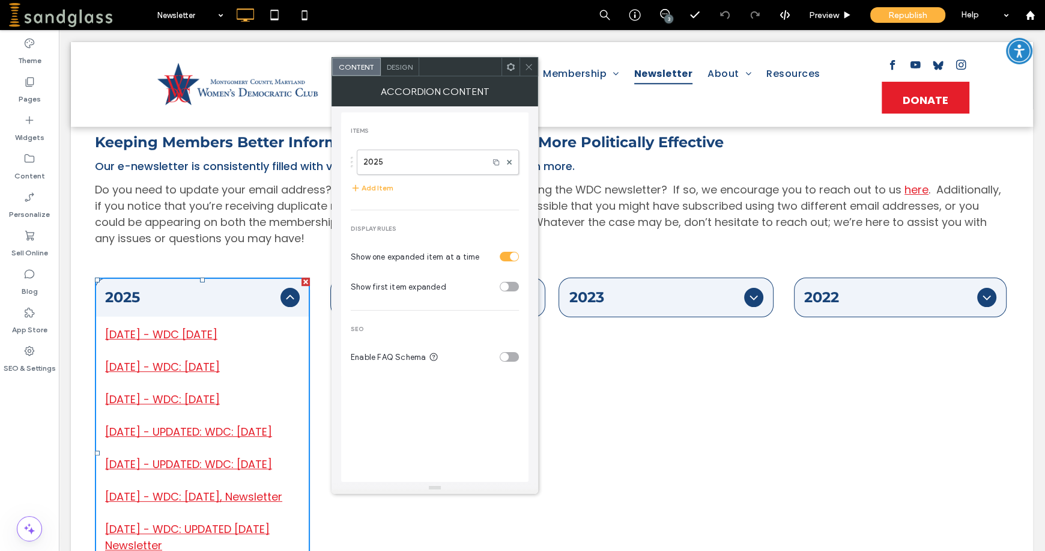
click at [217, 336] on link "05/01/2025 - WDC May 2025" at bounding box center [161, 334] width 112 height 15
click at [822, 13] on span "Preview" at bounding box center [824, 15] width 30 height 10
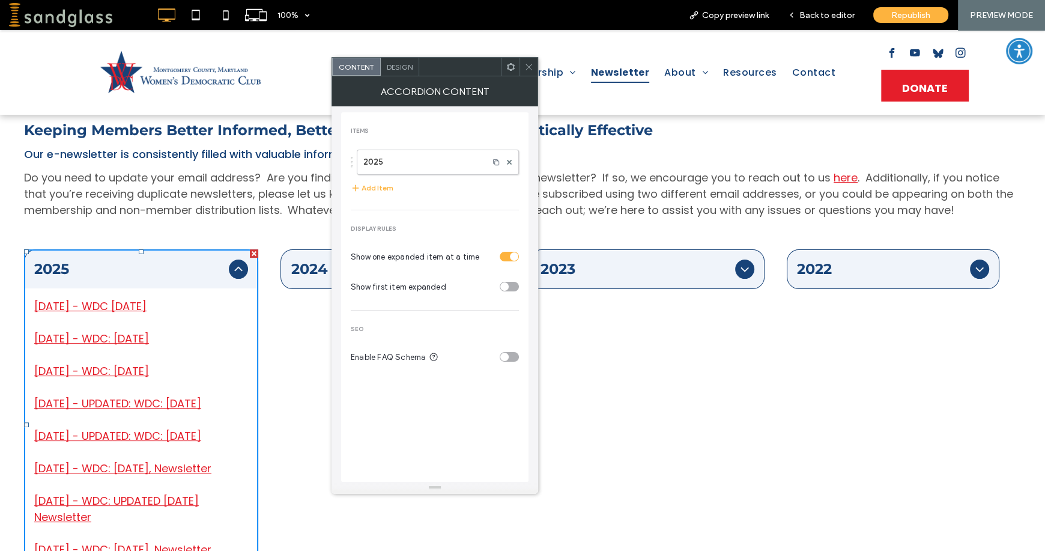
click at [531, 67] on icon at bounding box center [528, 66] width 9 height 9
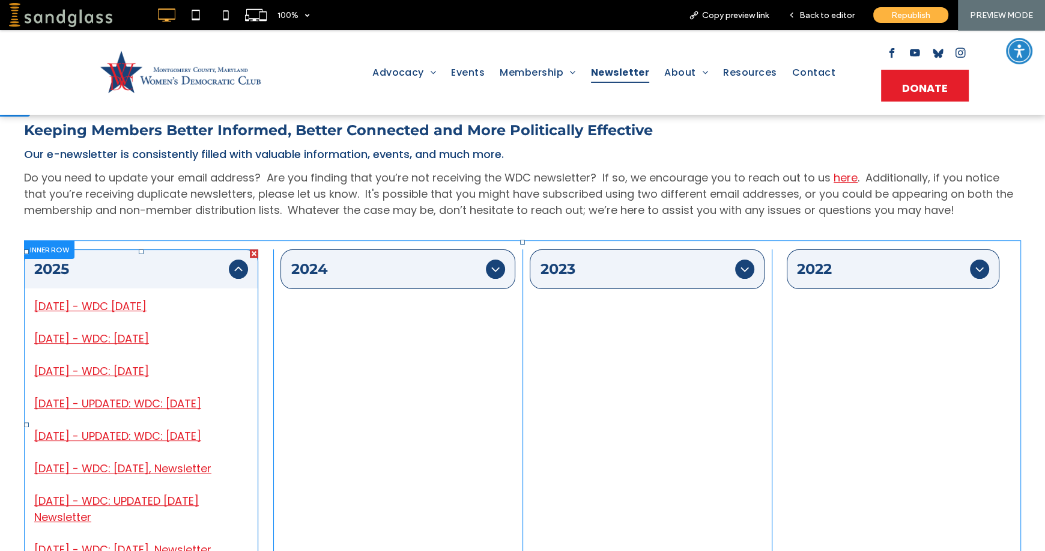
click at [146, 306] on link "05/01/2025 - WDC May 2025" at bounding box center [90, 305] width 112 height 15
click at [119, 309] on link "05/01/2025 - WDC May 2025" at bounding box center [90, 305] width 112 height 15
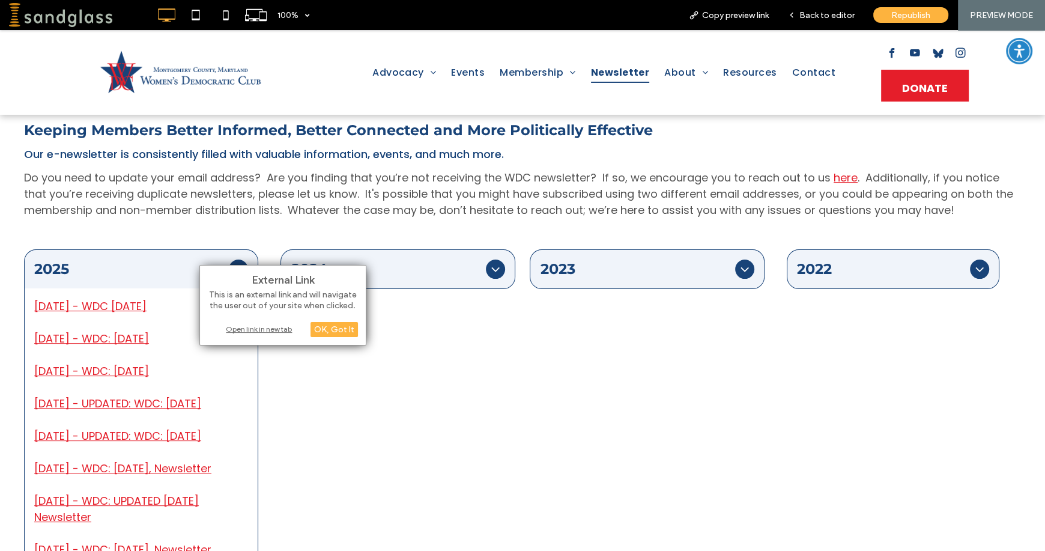
click at [248, 330] on div "Open link in new tab" at bounding box center [283, 328] width 150 height 13
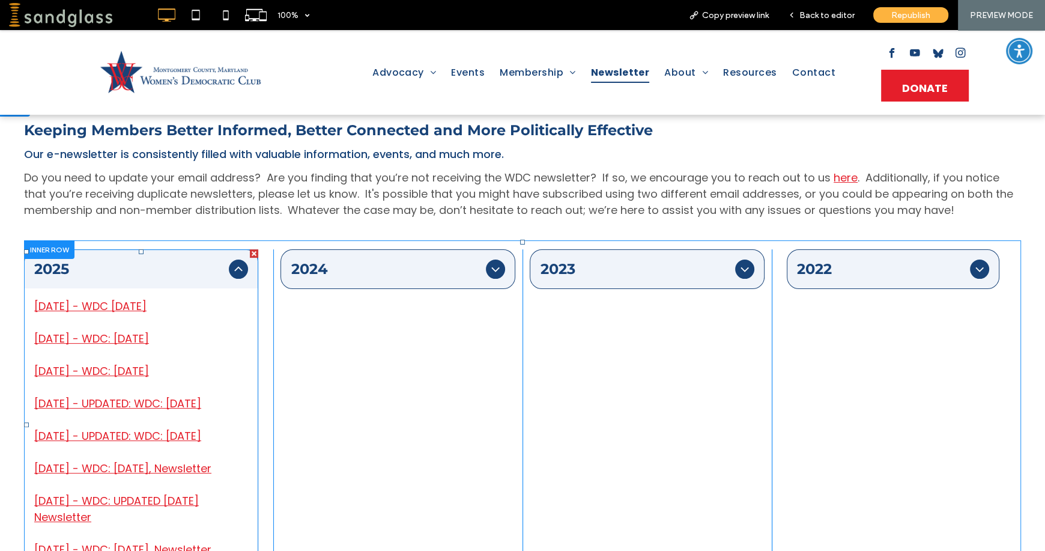
click at [241, 264] on icon at bounding box center [238, 269] width 14 height 14
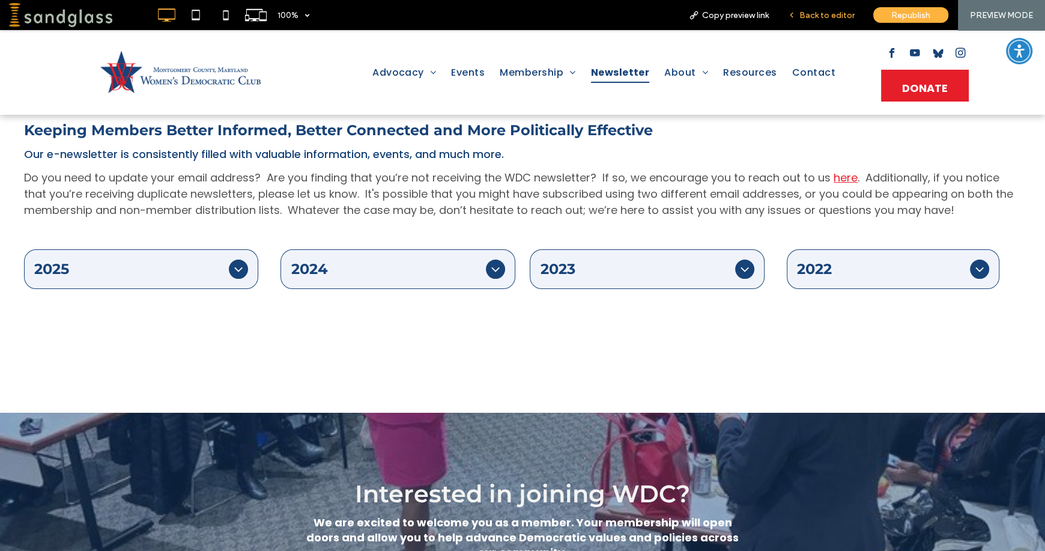
click at [825, 12] on span "Back to editor" at bounding box center [826, 15] width 55 height 10
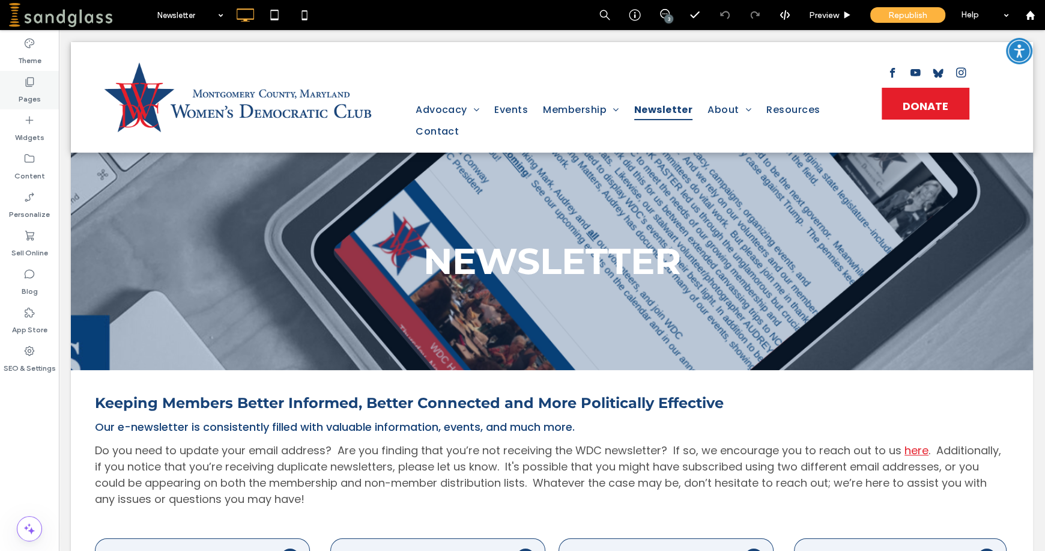
click at [29, 91] on label "Pages" at bounding box center [30, 96] width 22 height 17
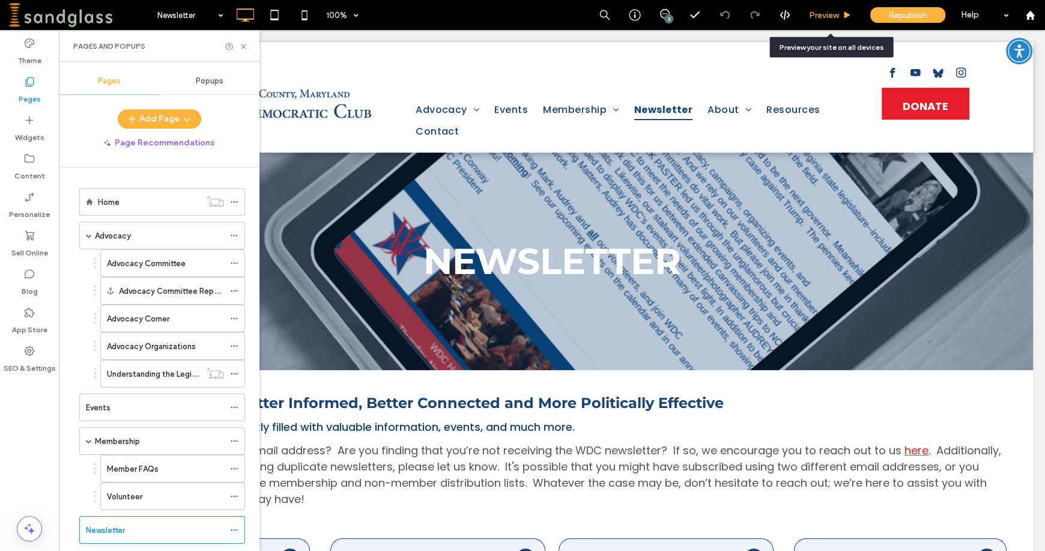
click at [822, 16] on span "Preview" at bounding box center [824, 15] width 30 height 10
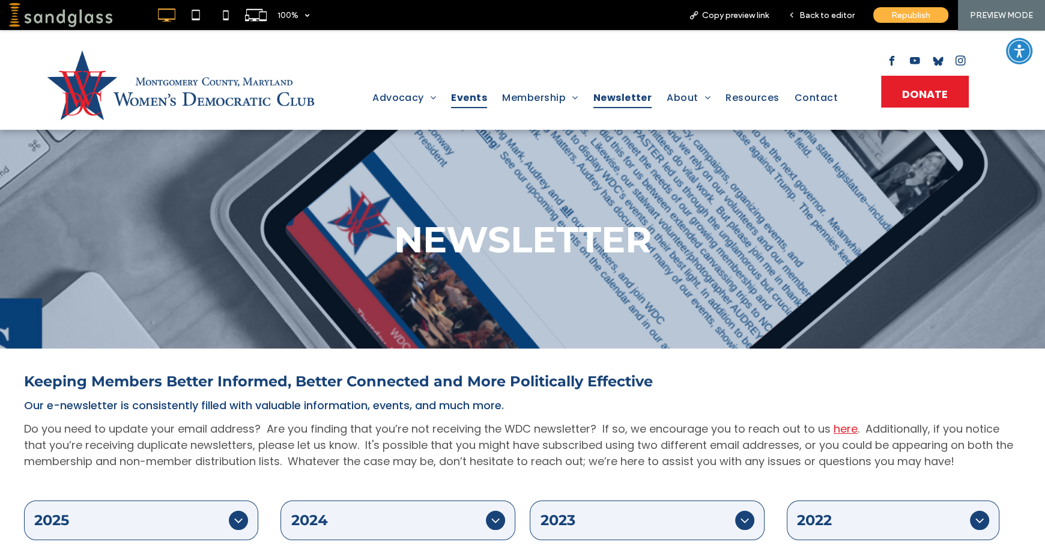
click at [463, 99] on span "Events" at bounding box center [469, 97] width 36 height 21
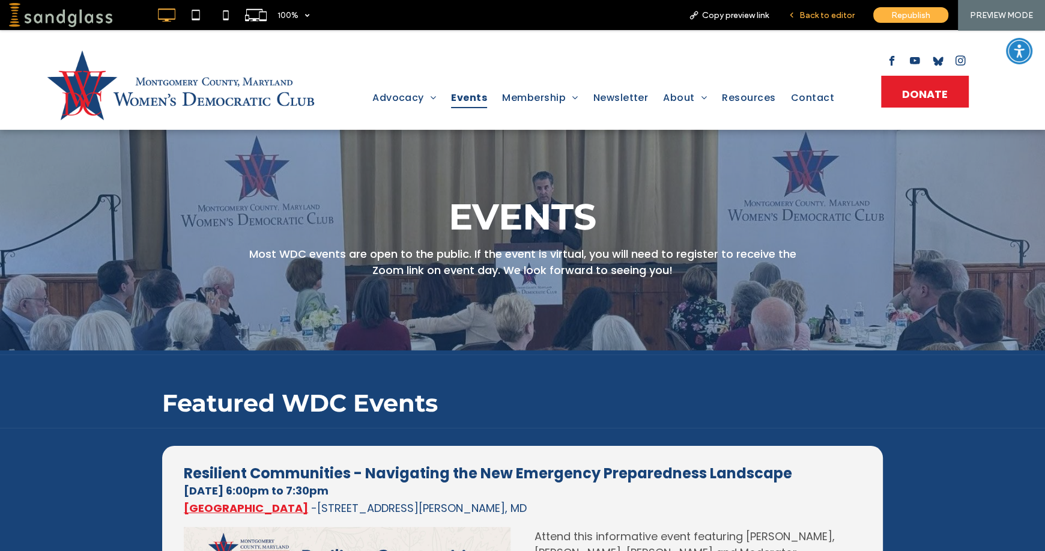
click at [832, 18] on span "Back to editor" at bounding box center [826, 15] width 55 height 10
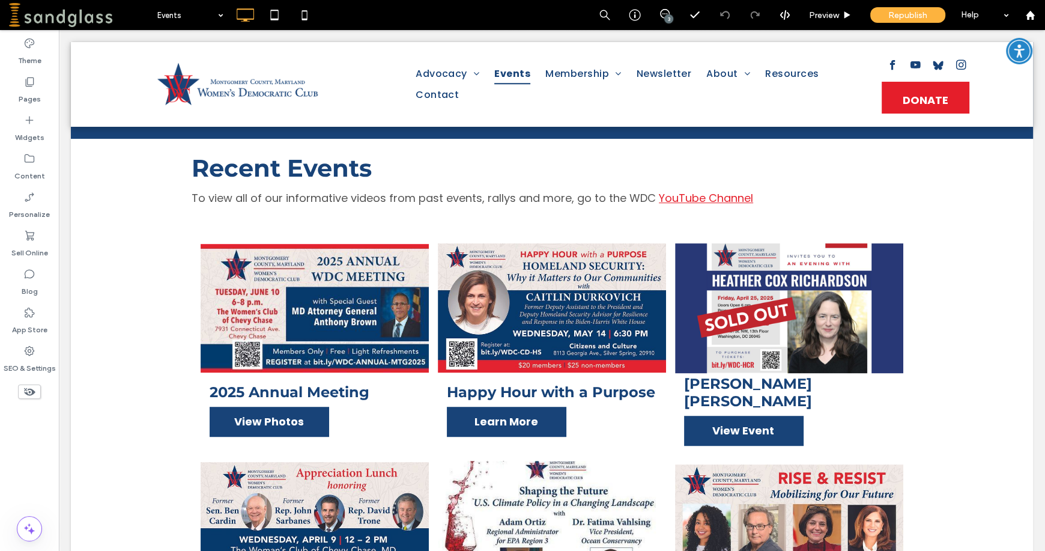
scroll to position [677, 0]
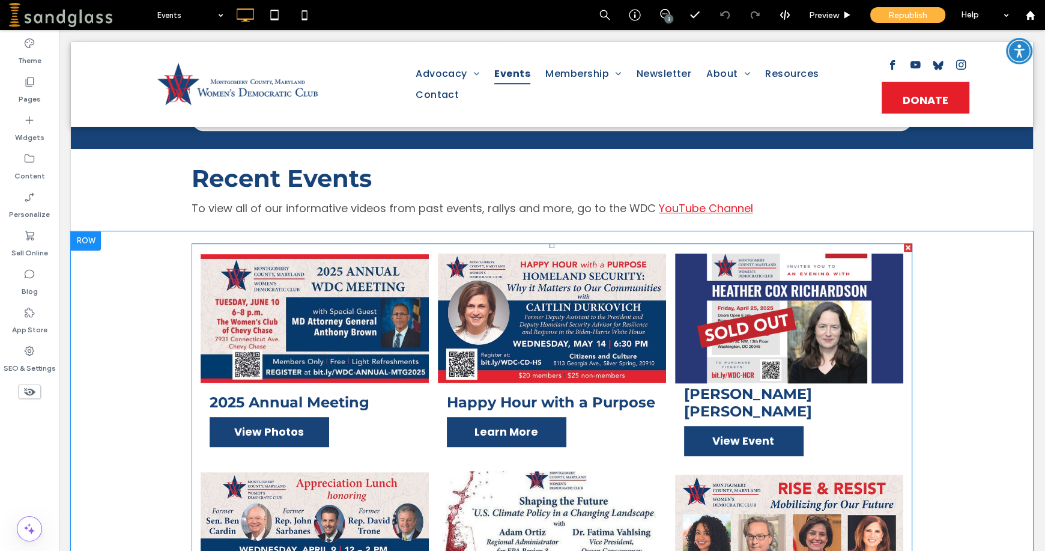
click at [395, 299] on link at bounding box center [315, 318] width 228 height 132
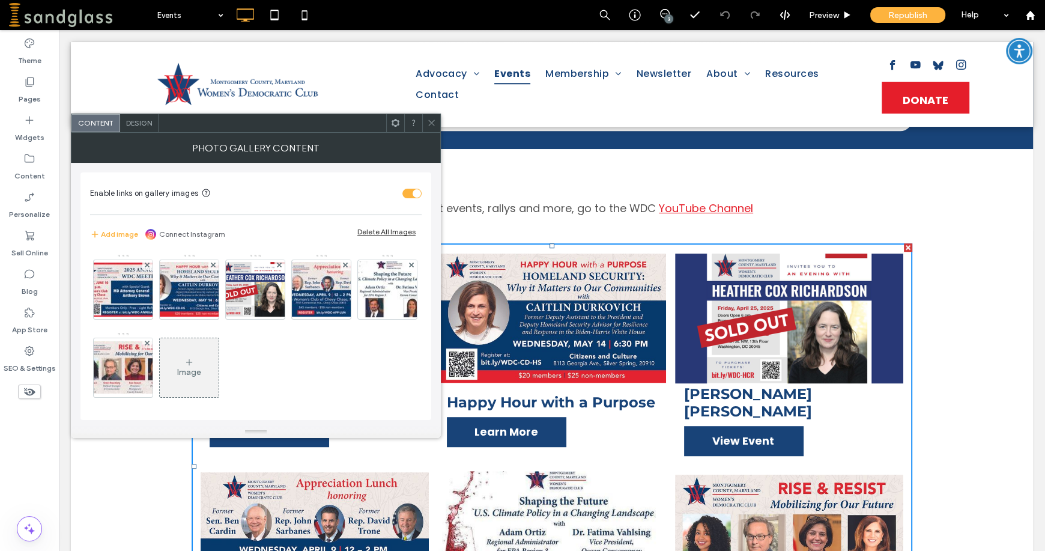
click at [433, 115] on span at bounding box center [431, 123] width 9 height 18
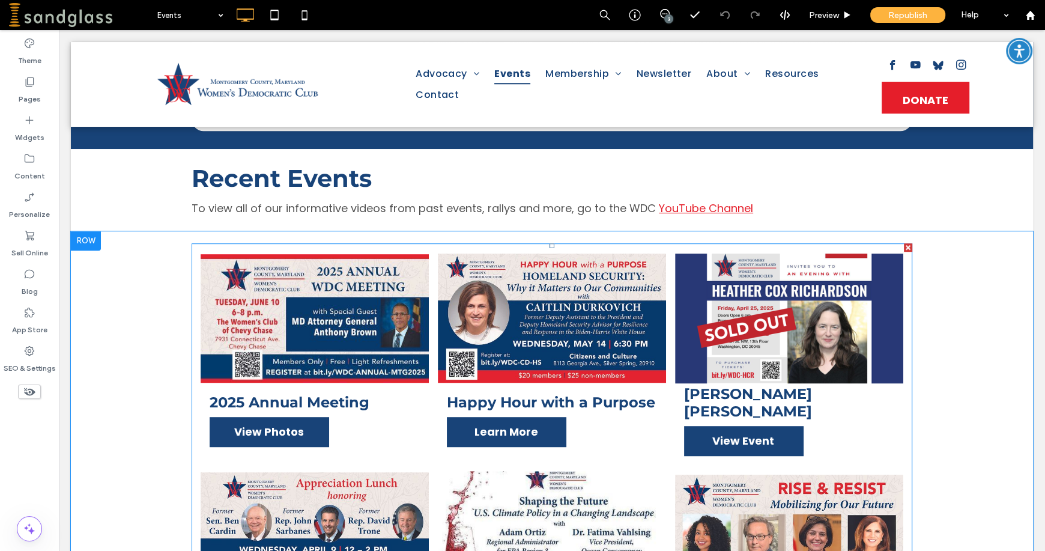
click at [306, 322] on link at bounding box center [315, 318] width 228 height 132
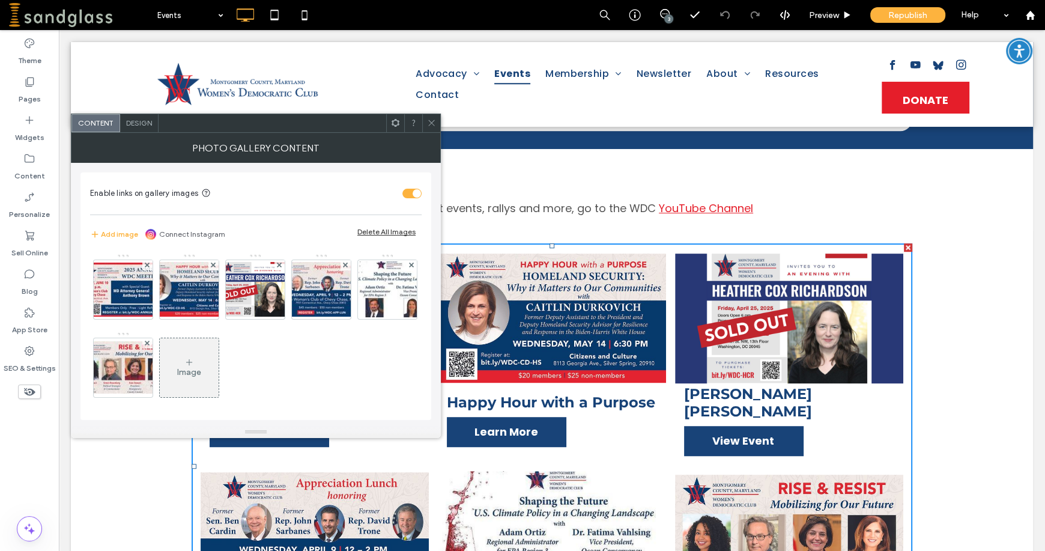
click at [219, 379] on div "Image" at bounding box center [189, 367] width 59 height 56
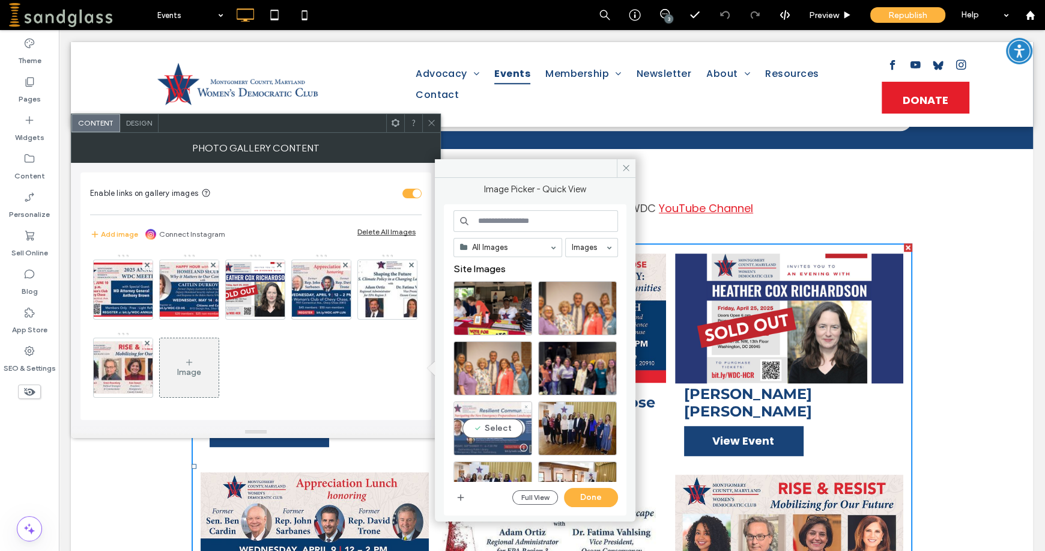
click at [481, 428] on div "Select" at bounding box center [492, 428] width 79 height 54
click at [584, 496] on button "Done" at bounding box center [591, 496] width 54 height 19
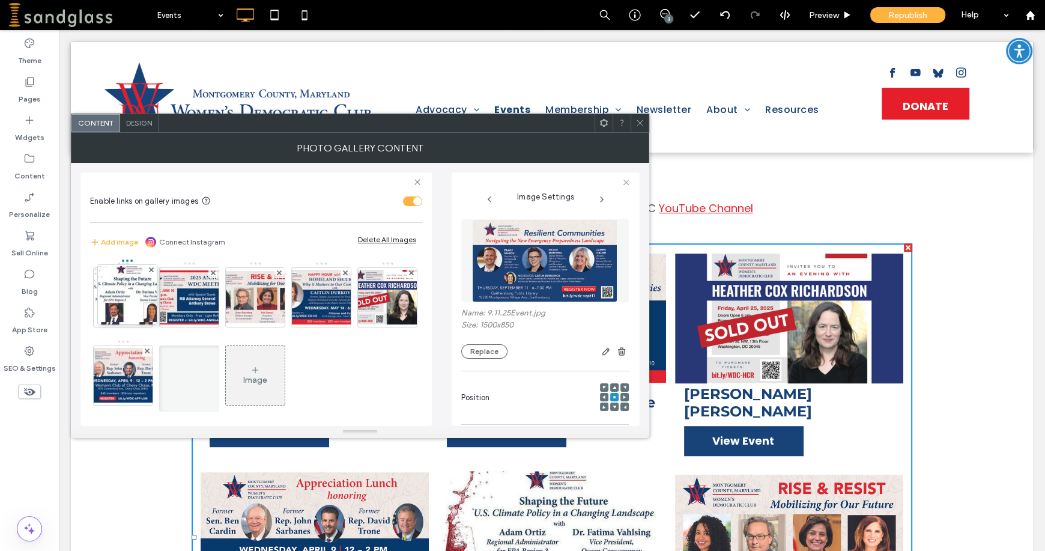
drag, startPoint x: 271, startPoint y: 378, endPoint x: 93, endPoint y: 263, distance: 211.5
click at [93, 263] on div "Image" at bounding box center [255, 339] width 331 height 156
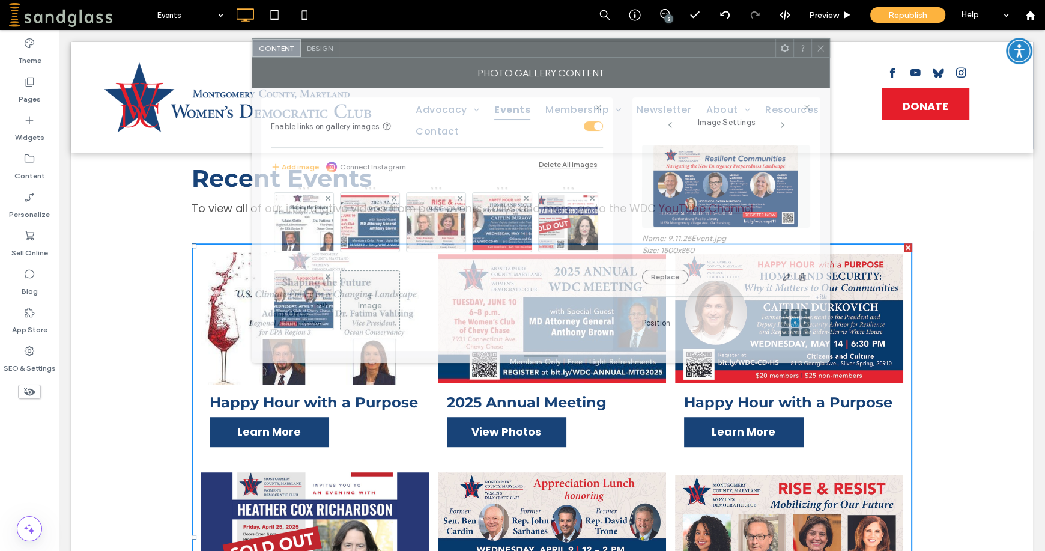
drag, startPoint x: 531, startPoint y: 124, endPoint x: 690, endPoint y: 47, distance: 176.9
click at [690, 47] on div at bounding box center [557, 48] width 436 height 18
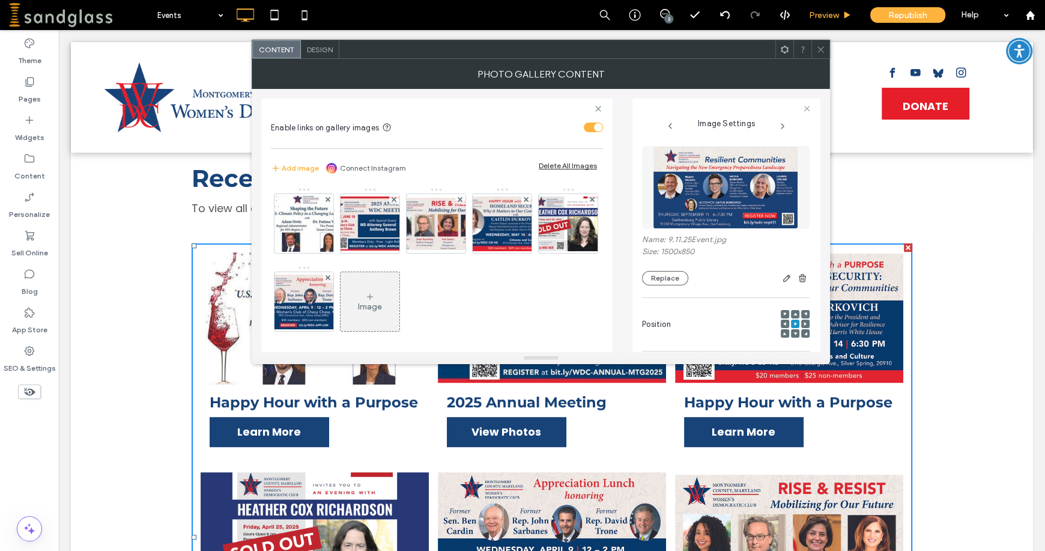
drag, startPoint x: 823, startPoint y: 55, endPoint x: 806, endPoint y: 26, distance: 33.7
click at [823, 55] on span at bounding box center [820, 49] width 9 height 18
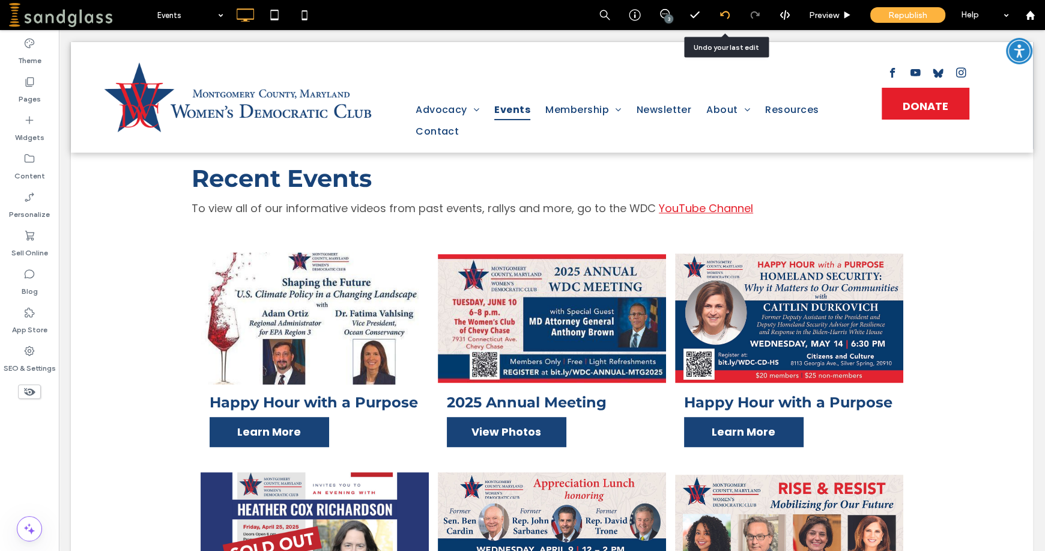
click at [728, 14] on use at bounding box center [724, 15] width 10 height 8
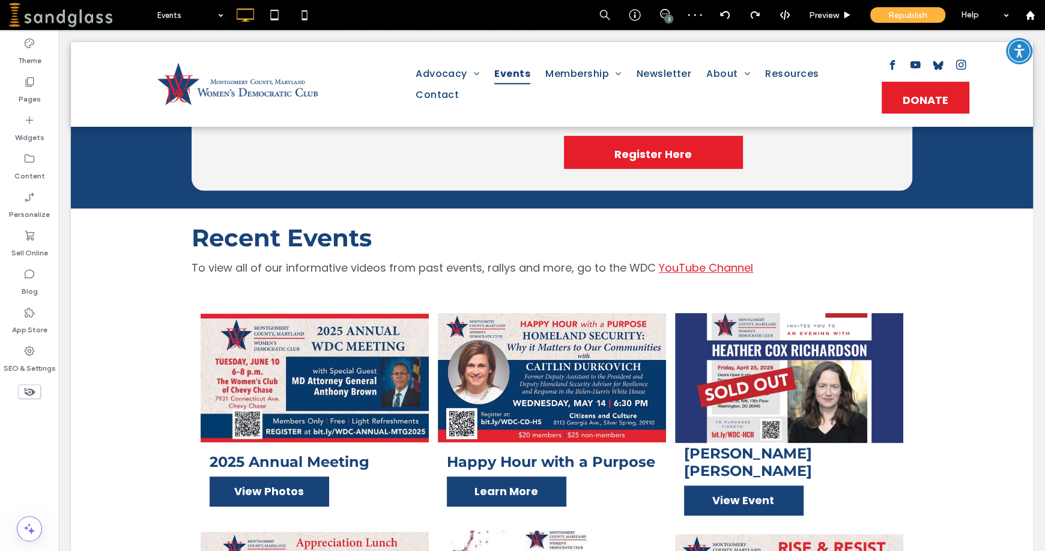
scroll to position [620, 0]
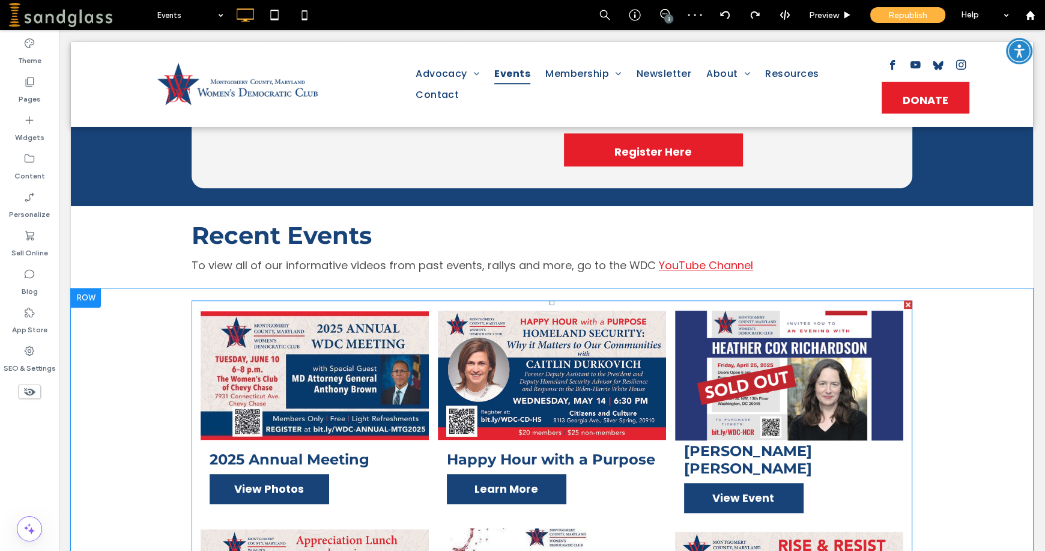
click at [352, 327] on link at bounding box center [315, 375] width 228 height 132
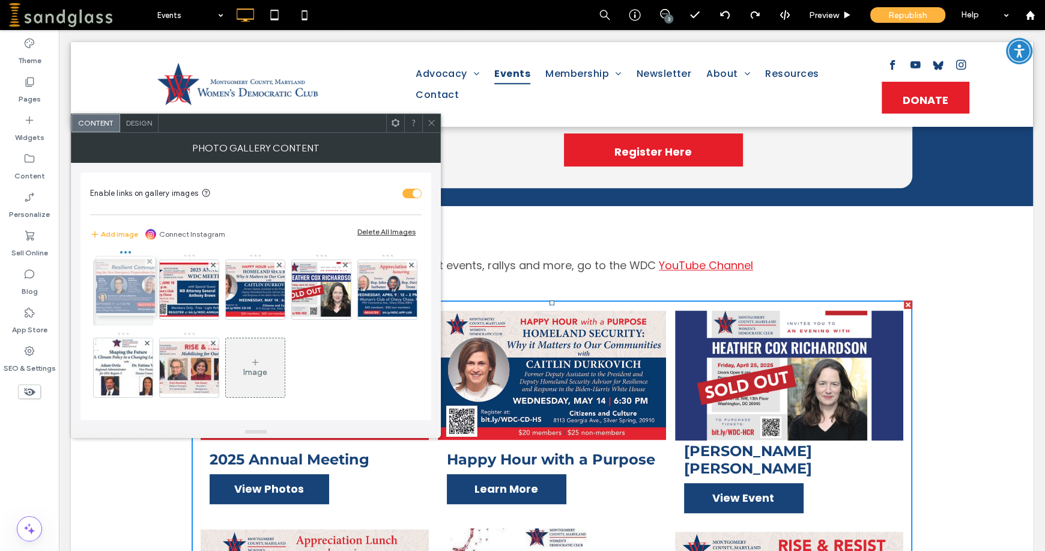
drag, startPoint x: 276, startPoint y: 360, endPoint x: 137, endPoint y: 274, distance: 163.6
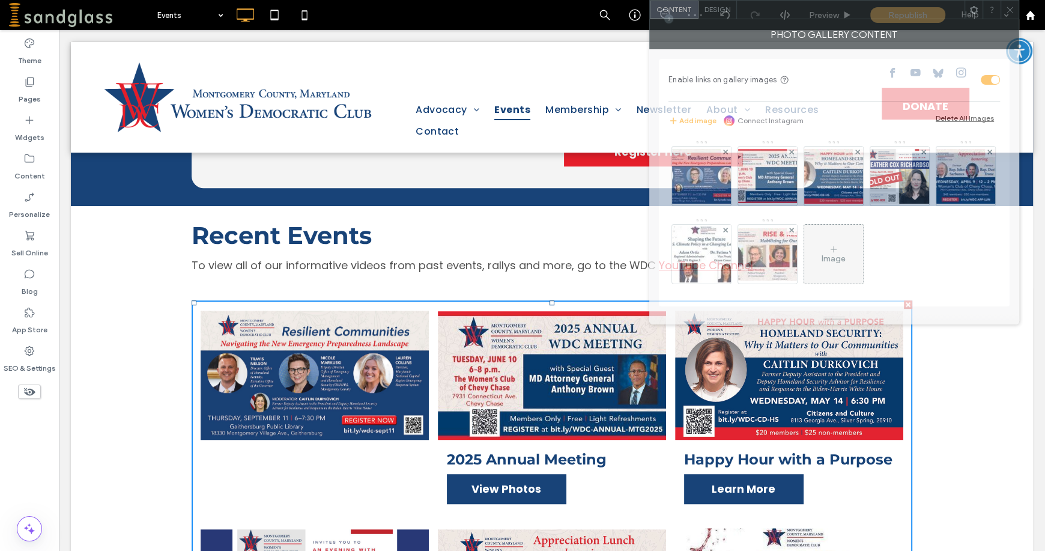
drag, startPoint x: 336, startPoint y: 135, endPoint x: 919, endPoint y: -11, distance: 600.9
click at [919, 0] on html ".wqwq-1{fill:#231f20;} .cls-1q, .cls-2q { fill-rule: evenodd; } .cls-2q { fill:…" at bounding box center [522, 275] width 1045 height 551
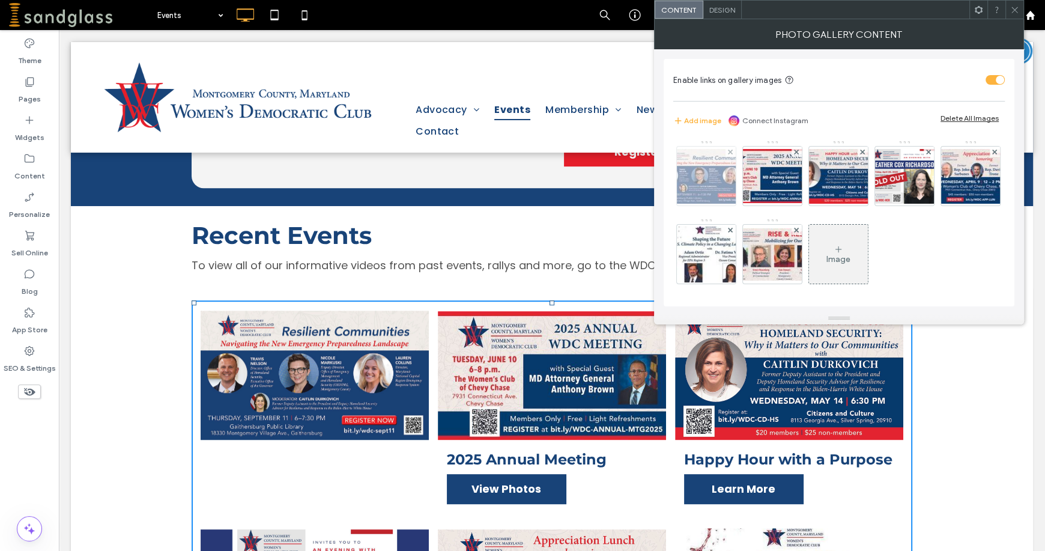
click at [695, 160] on img at bounding box center [706, 176] width 96 height 55
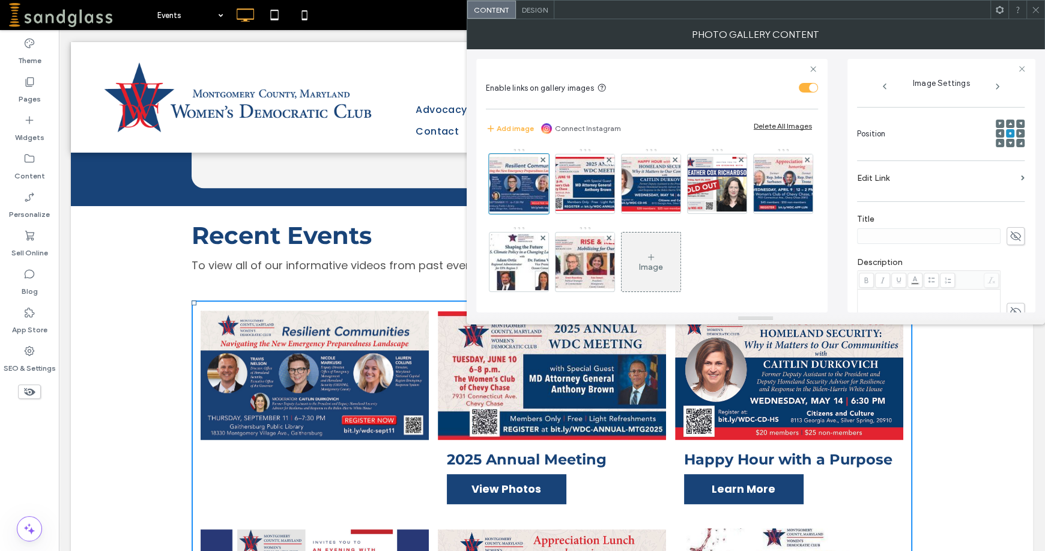
scroll to position [142, 0]
drag, startPoint x: 1006, startPoint y: 250, endPoint x: 887, endPoint y: 249, distance: 118.9
click at [1009, 247] on icon at bounding box center [1015, 243] width 12 height 13
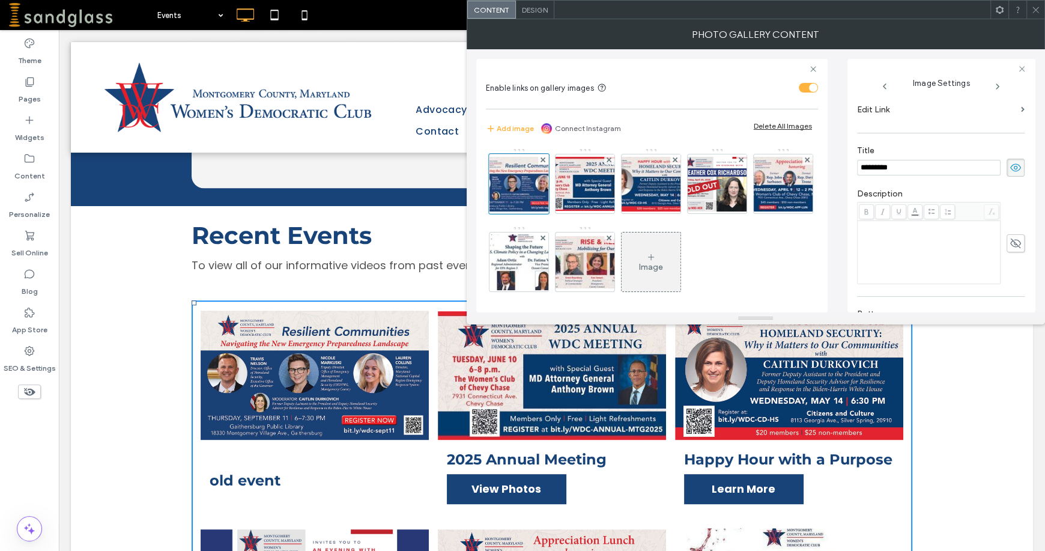
scroll to position [238, 0]
type input "*********"
click at [935, 205] on div "Name: 9.11.25Event-1920w.jpg Size: 1500x850 Replace Position Edit Link Title **…" at bounding box center [940, 195] width 167 height 554
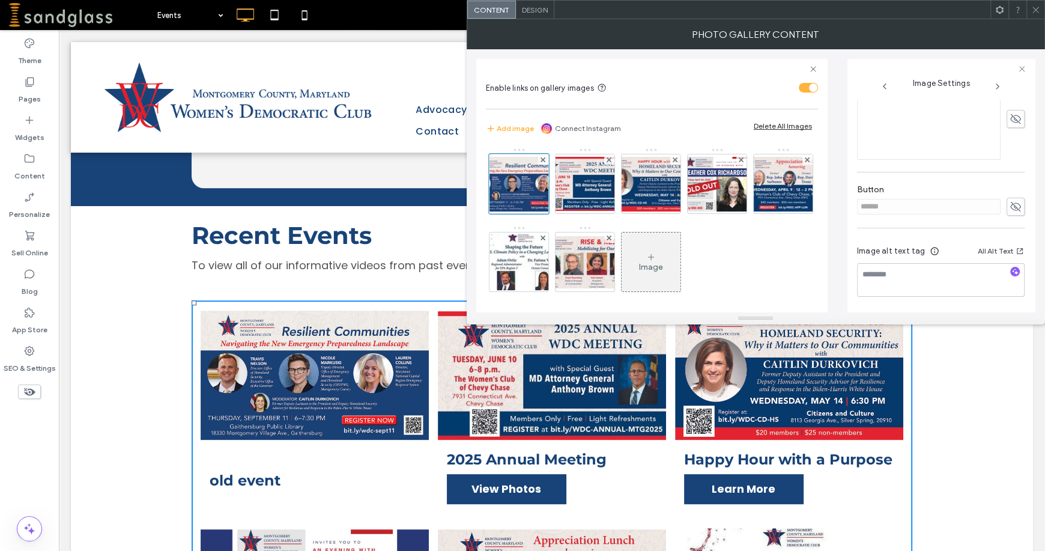
click at [1010, 205] on use at bounding box center [1015, 207] width 11 height 10
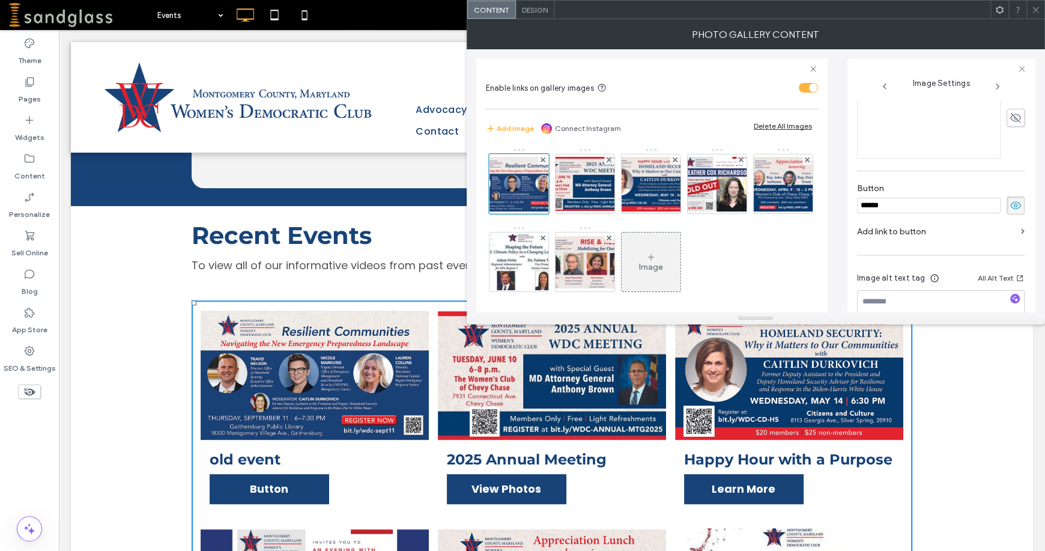
drag, startPoint x: 939, startPoint y: 210, endPoint x: 896, endPoint y: 216, distance: 43.6
click at [915, 210] on input "******" at bounding box center [928, 206] width 143 height 16
drag, startPoint x: 896, startPoint y: 216, endPoint x: 796, endPoint y: 215, distance: 99.7
click at [796, 215] on div "Enable links on gallery images Add image Connect Instagram Delete All Images Im…" at bounding box center [755, 180] width 559 height 263
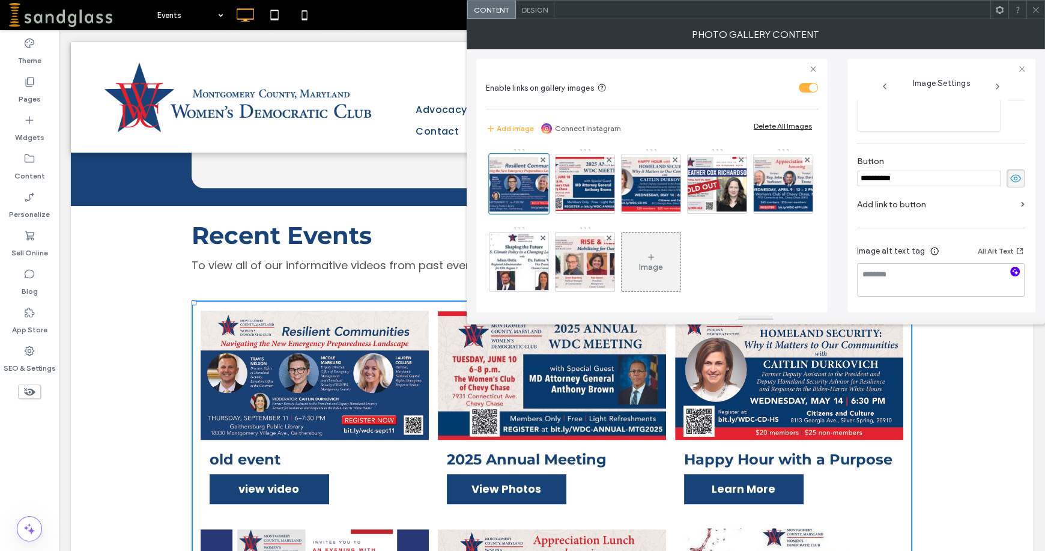
type input "**********"
click at [1010, 269] on icon "button" at bounding box center [1014, 271] width 8 height 8
type textarea "**********"
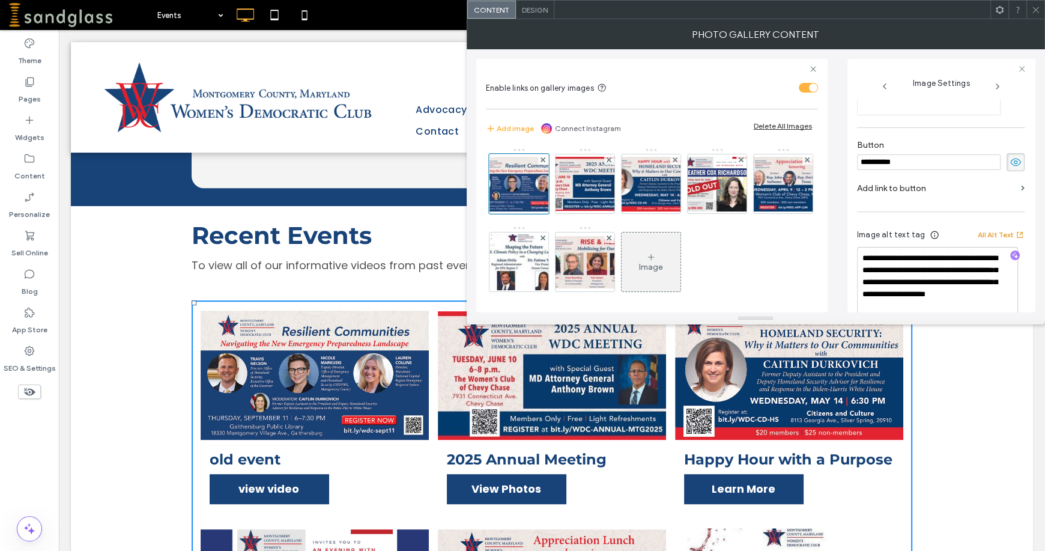
scroll to position [381, 0]
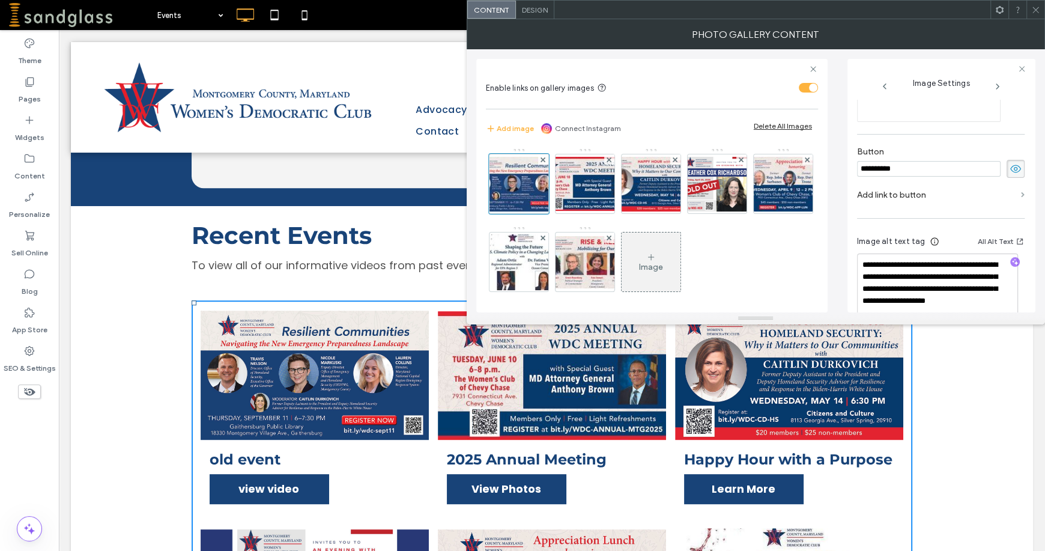
click at [1021, 196] on span at bounding box center [1023, 194] width 4 height 5
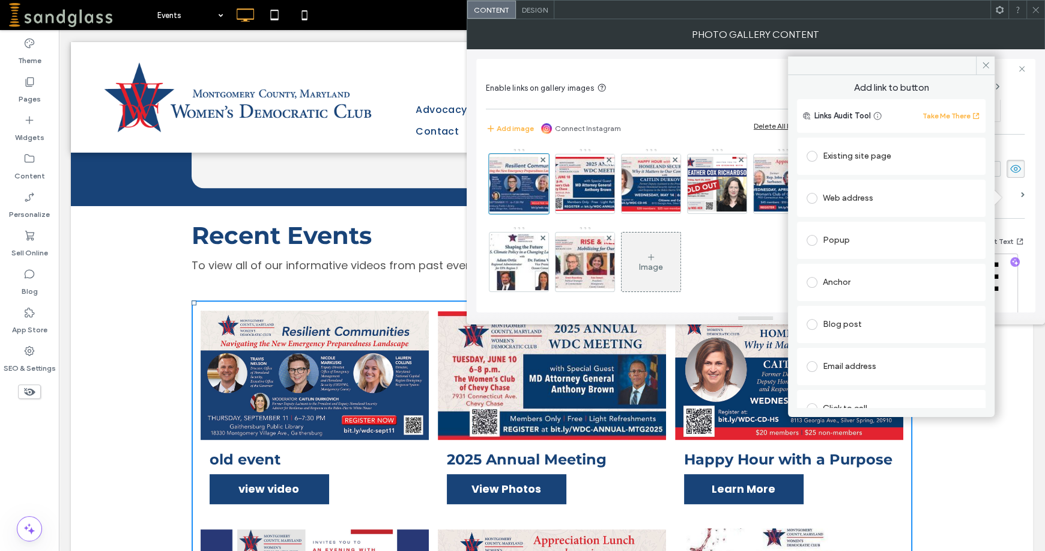
click at [812, 245] on span at bounding box center [811, 240] width 11 height 11
click at [983, 66] on icon at bounding box center [985, 65] width 9 height 9
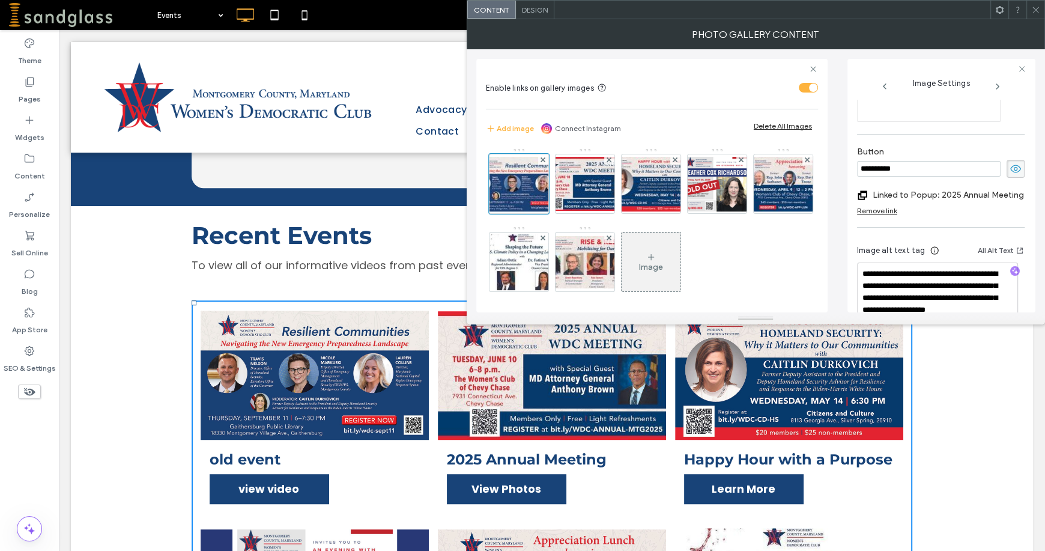
click at [1037, 8] on icon at bounding box center [1035, 9] width 9 height 9
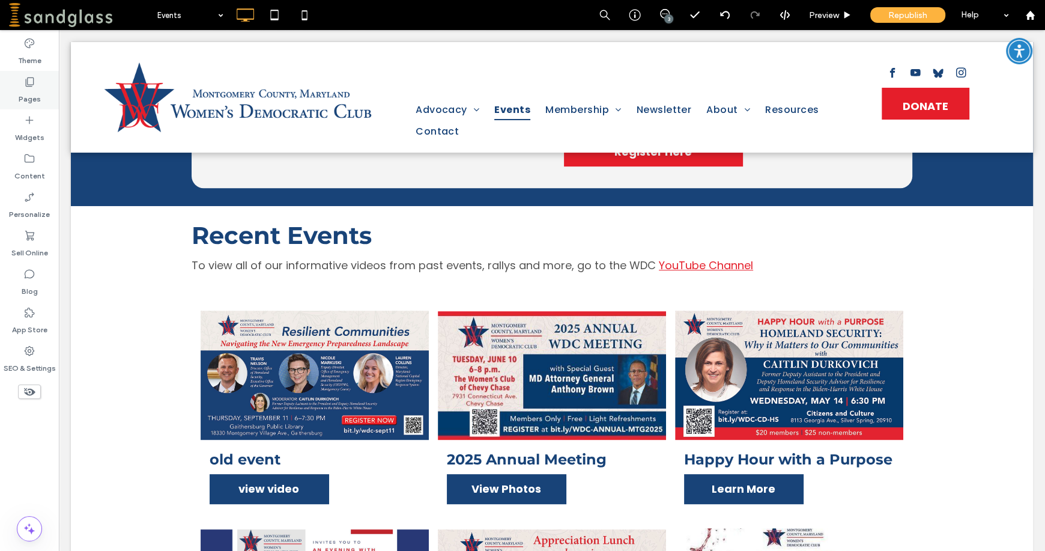
click at [24, 86] on icon at bounding box center [29, 82] width 12 height 12
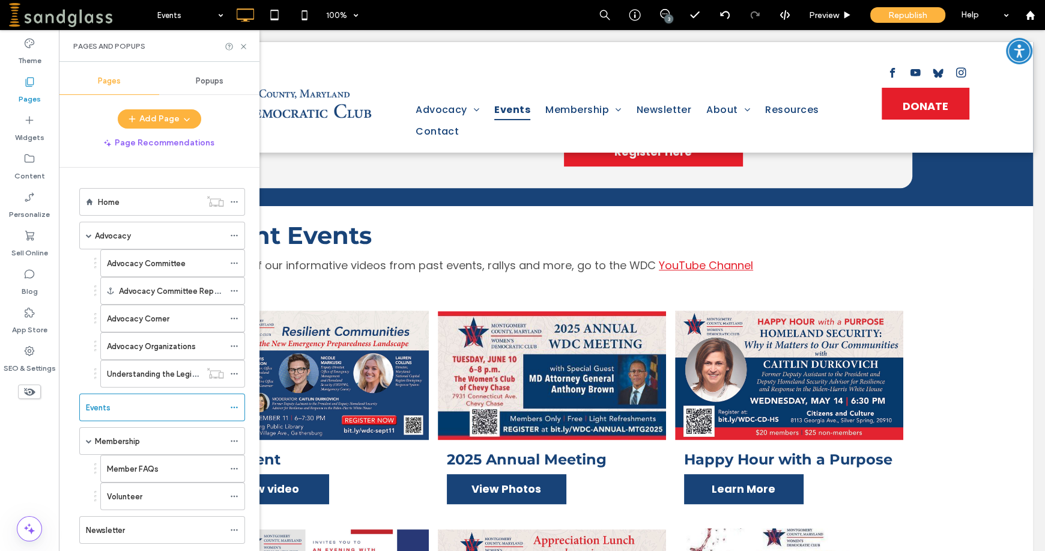
click at [202, 77] on span "Popups" at bounding box center [210, 81] width 28 height 10
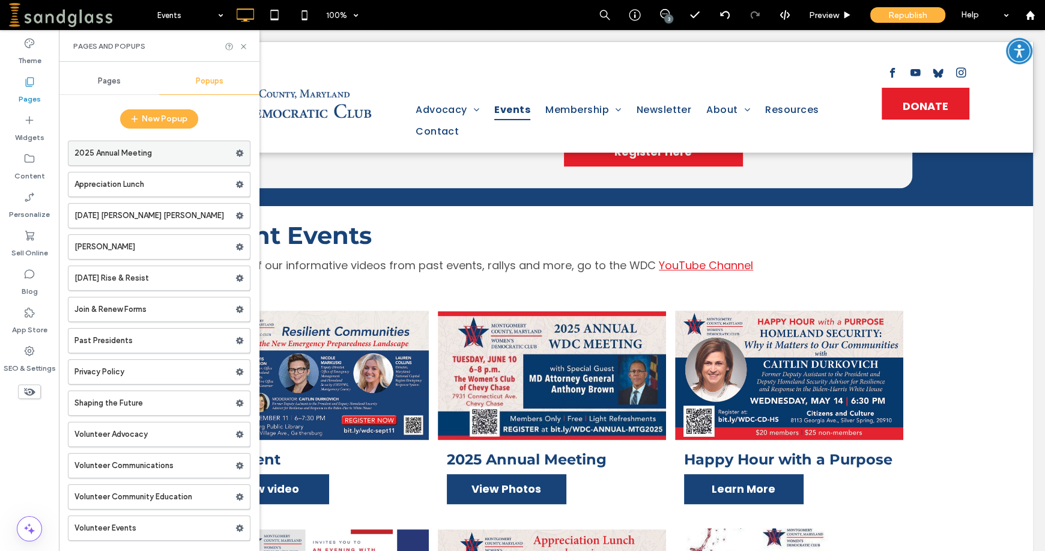
click at [237, 153] on icon at bounding box center [239, 153] width 8 height 8
click at [288, 179] on span "Duplicate" at bounding box center [292, 178] width 38 height 10
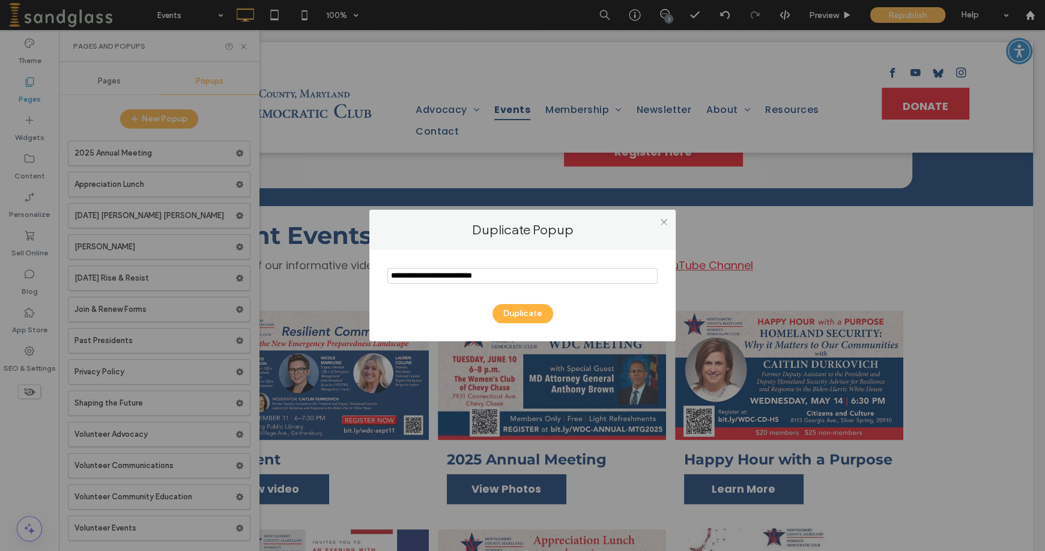
drag, startPoint x: 508, startPoint y: 270, endPoint x: 364, endPoint y: 274, distance: 144.2
click at [364, 274] on div "Duplicate Popup Duplicate" at bounding box center [522, 275] width 1045 height 551
type input "******"
click at [526, 309] on button "Duplicate" at bounding box center [522, 313] width 61 height 19
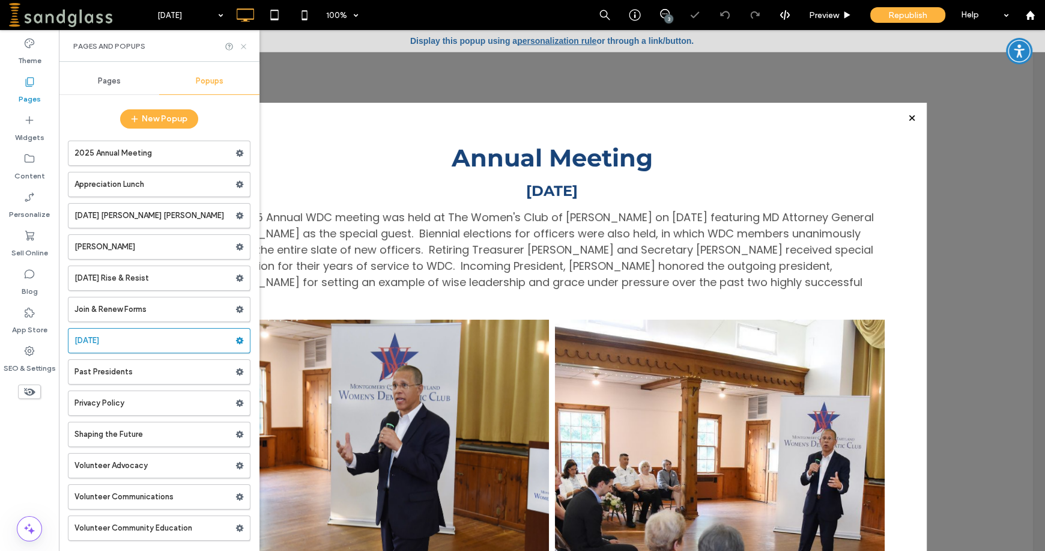
drag, startPoint x: 240, startPoint y: 47, endPoint x: 186, endPoint y: 19, distance: 61.8
click at [240, 47] on icon at bounding box center [243, 46] width 9 height 9
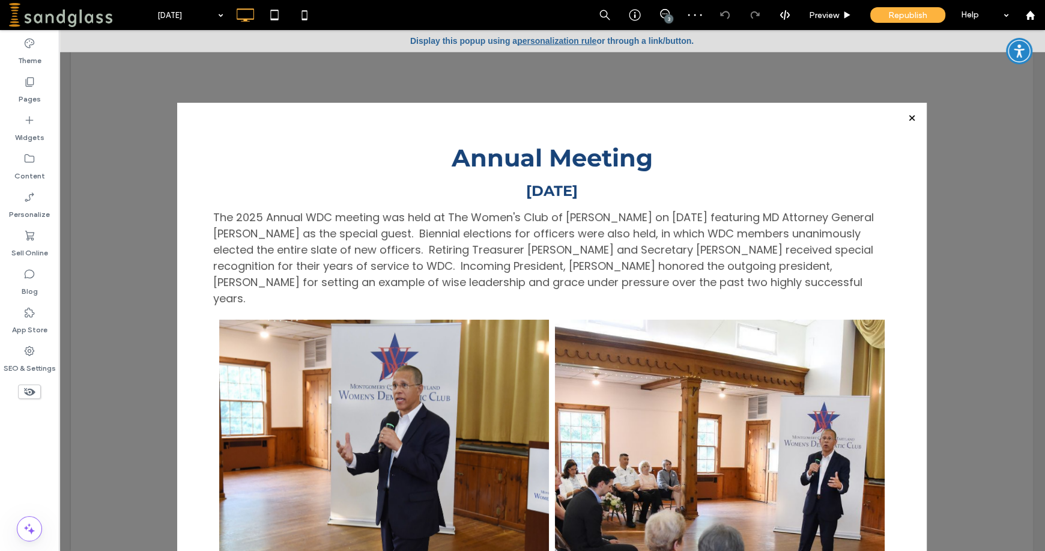
drag, startPoint x: 905, startPoint y: 153, endPoint x: 912, endPoint y: 188, distance: 35.6
click at [904, 208] on div "Annual Meeting Jun 10, 2025 The 2025 Annual WDC meeting was held at The Women's…" at bounding box center [552, 346] width 726 height 426
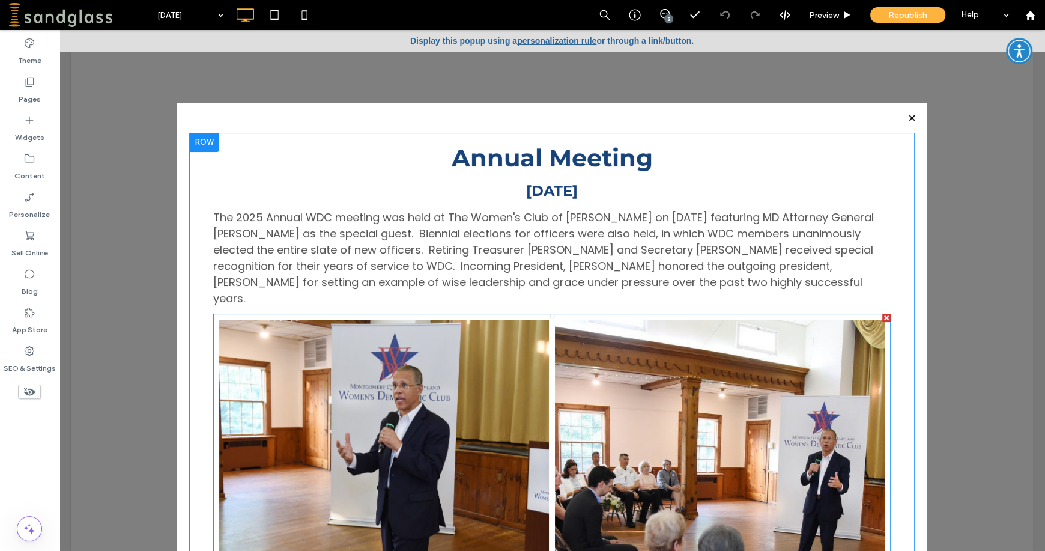
click at [408, 346] on link at bounding box center [384, 442] width 330 height 247
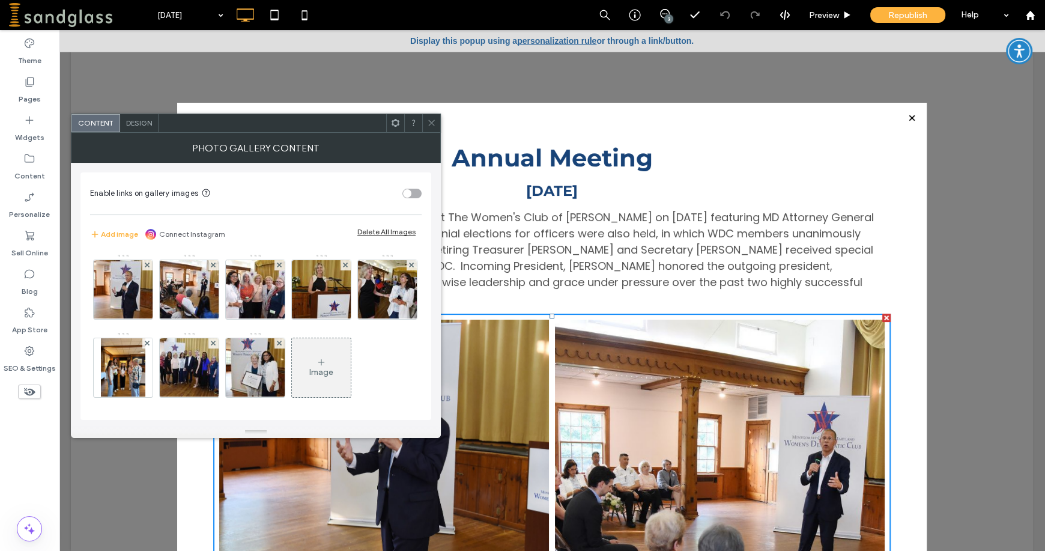
click at [385, 227] on div "Delete All Images" at bounding box center [386, 231] width 58 height 9
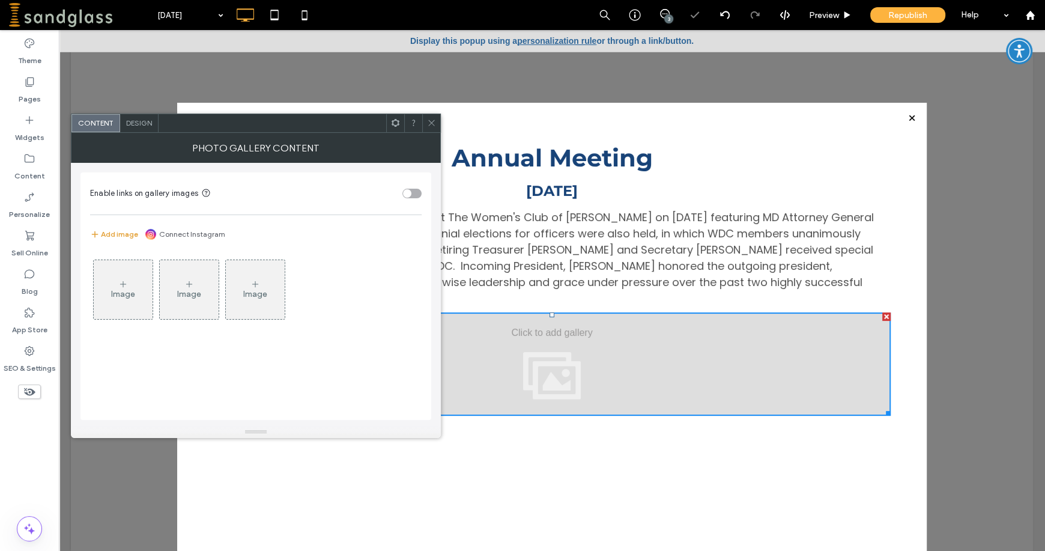
click at [115, 238] on button "Add image" at bounding box center [114, 234] width 48 height 14
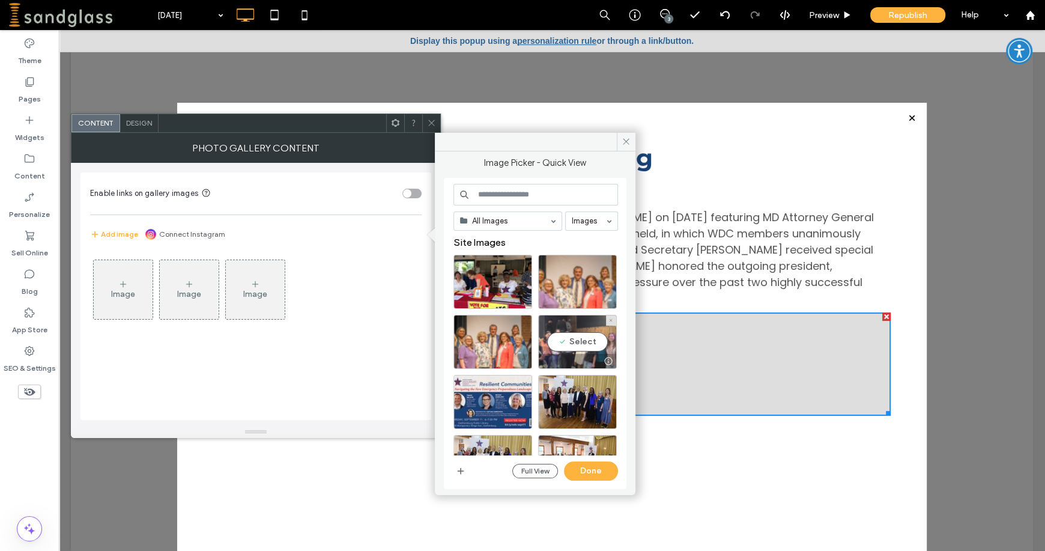
click at [574, 323] on div "Select" at bounding box center [577, 342] width 79 height 54
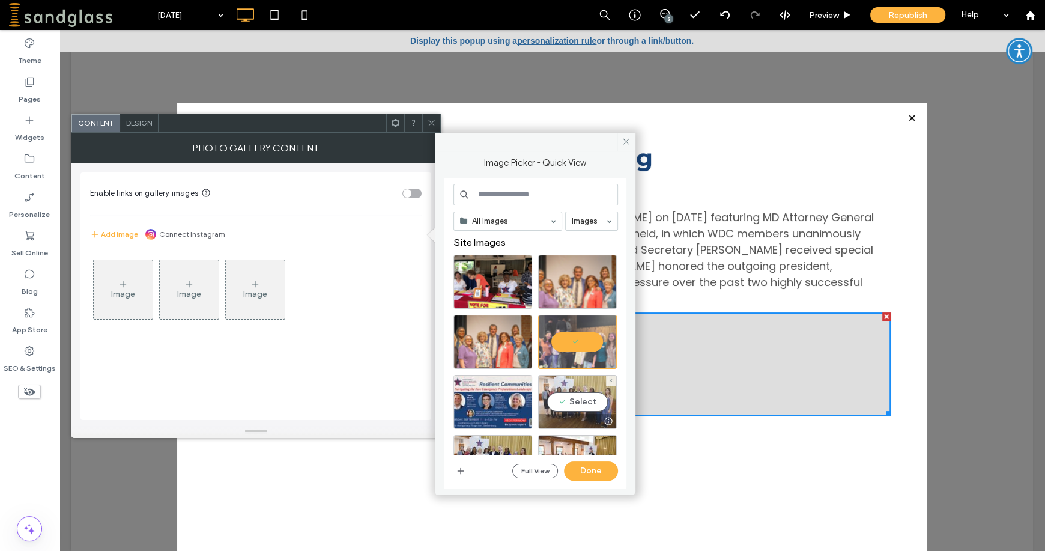
drag, startPoint x: 582, startPoint y: 397, endPoint x: 565, endPoint y: 398, distance: 17.5
click at [582, 397] on div "Select" at bounding box center [577, 402] width 79 height 54
drag, startPoint x: 510, startPoint y: 414, endPoint x: 498, endPoint y: 375, distance: 41.0
click at [508, 403] on div "Select" at bounding box center [492, 402] width 79 height 54
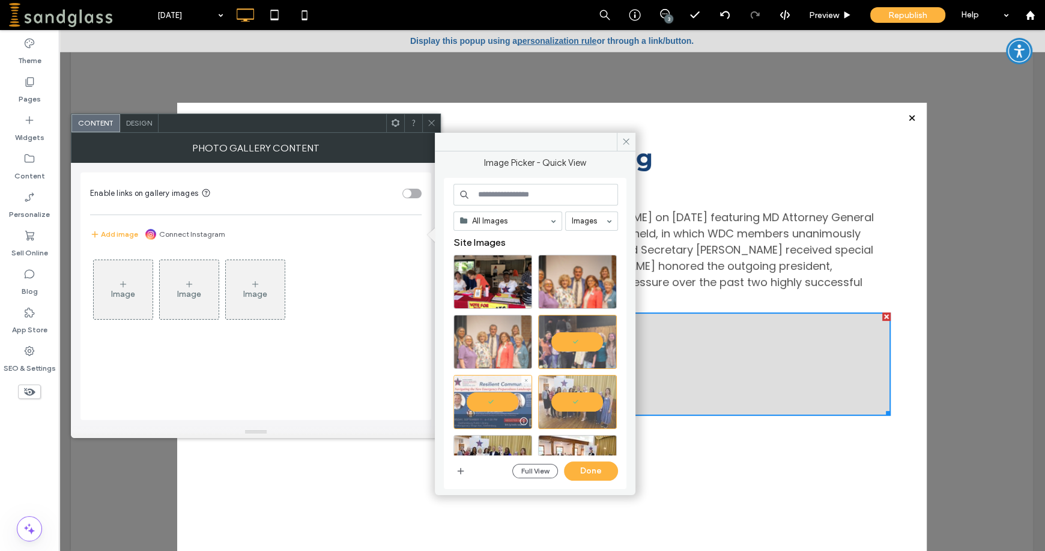
drag, startPoint x: 491, startPoint y: 352, endPoint x: 490, endPoint y: 330, distance: 22.2
click at [491, 346] on div at bounding box center [492, 342] width 79 height 54
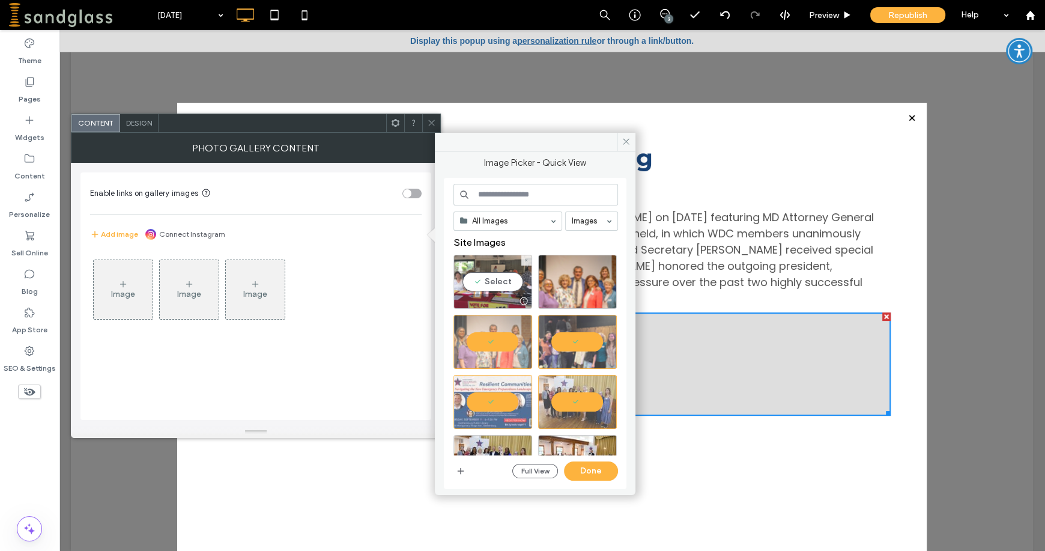
click at [488, 302] on div at bounding box center [492, 301] width 77 height 14
drag, startPoint x: 531, startPoint y: 436, endPoint x: 590, endPoint y: 466, distance: 66.0
click at [590, 466] on button "Done" at bounding box center [591, 470] width 54 height 19
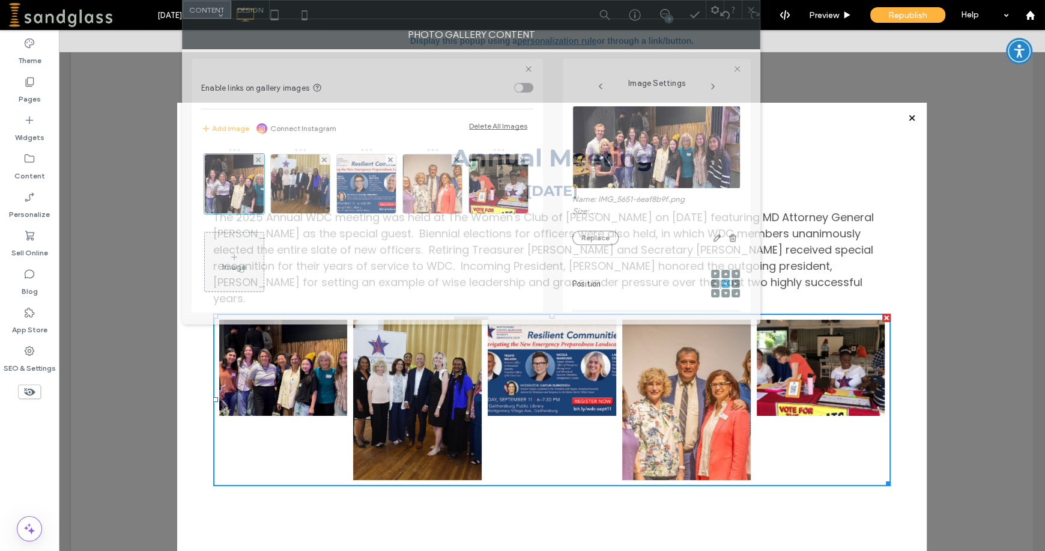
drag, startPoint x: 481, startPoint y: 130, endPoint x: 592, endPoint y: -10, distance: 178.6
click at [592, 0] on html ".wqwq-1{fill:#231f20;} .cls-1q, .cls-2q { fill-rule: evenodd; } .cls-2q { fill:…" at bounding box center [522, 275] width 1045 height 551
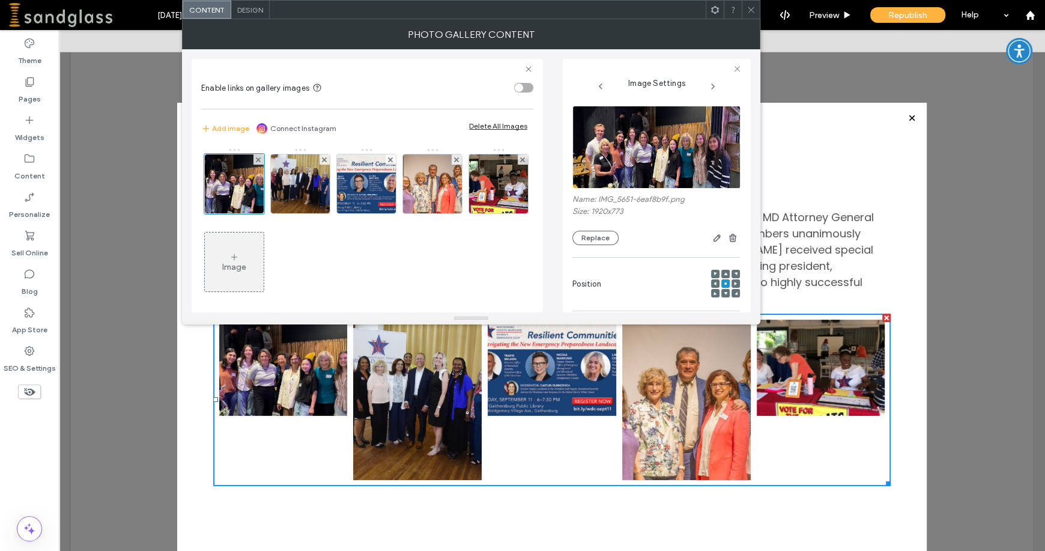
click at [246, 265] on div "Image" at bounding box center [234, 267] width 24 height 10
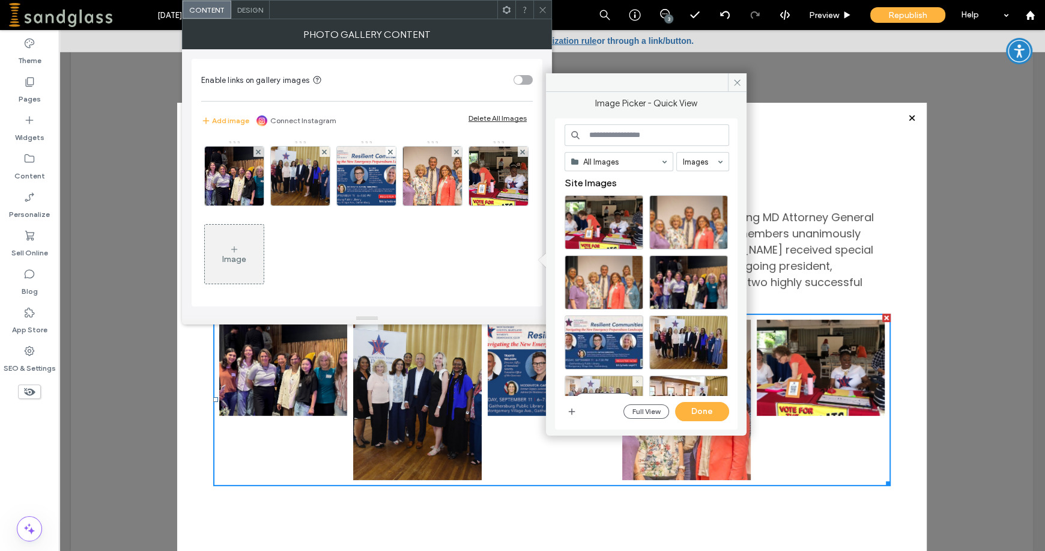
click at [614, 375] on div "Select" at bounding box center [603, 402] width 79 height 54
drag, startPoint x: 702, startPoint y: 409, endPoint x: 643, endPoint y: 379, distance: 66.3
click at [702, 409] on button "Done" at bounding box center [702, 411] width 54 height 19
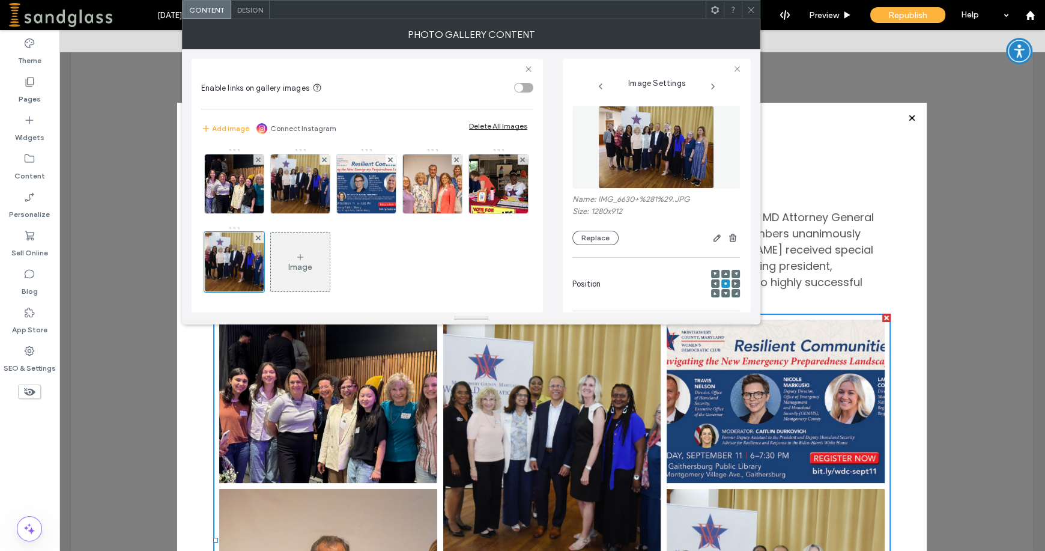
click at [754, 10] on icon at bounding box center [750, 9] width 9 height 9
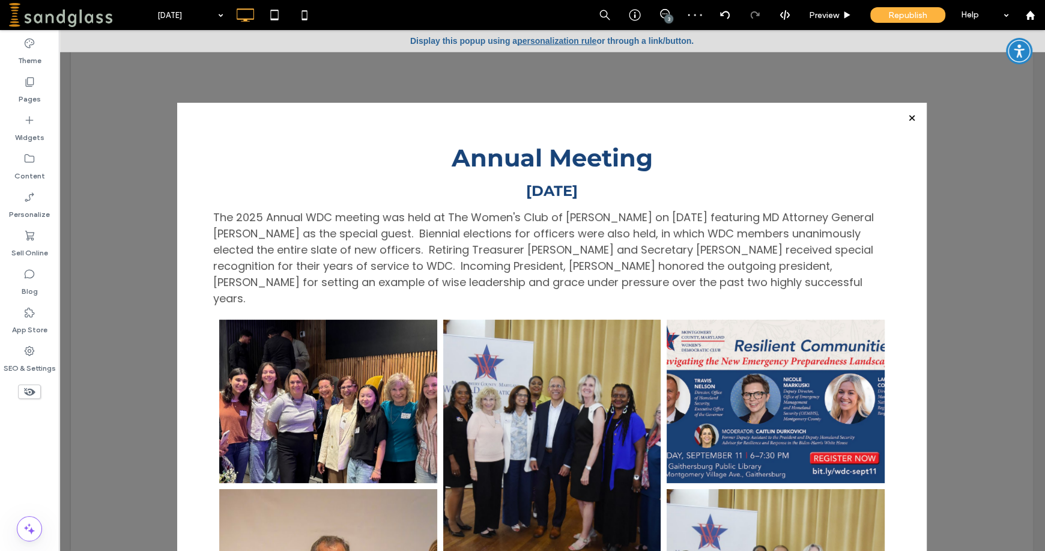
drag, startPoint x: 1020, startPoint y: 148, endPoint x: 1033, endPoint y: 216, distance: 68.4
click at [1034, 217] on div at bounding box center [552, 290] width 986 height 520
drag, startPoint x: 1021, startPoint y: 161, endPoint x: 1012, endPoint y: 321, distance: 159.3
click at [1025, 300] on div at bounding box center [552, 290] width 986 height 520
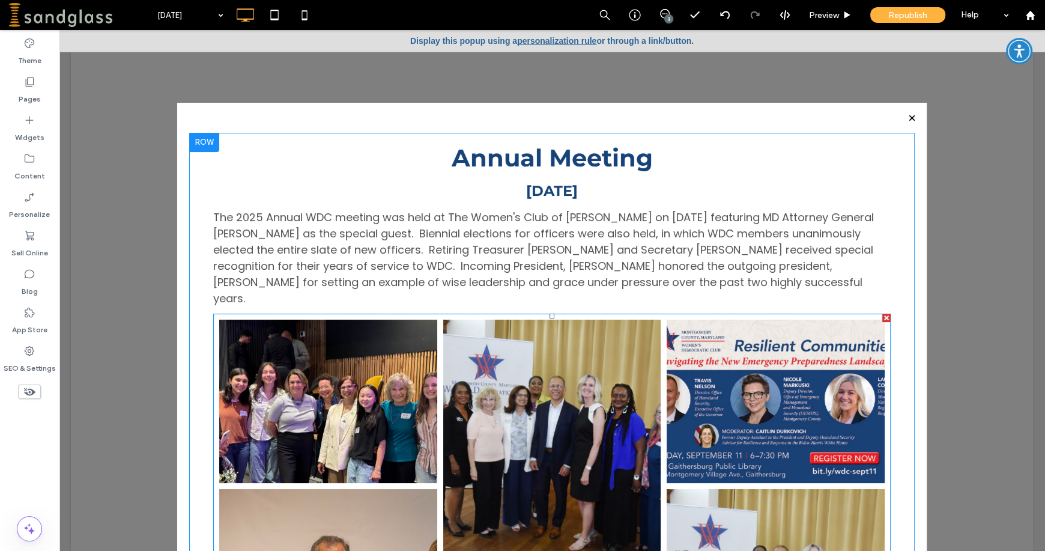
click at [588, 409] on link at bounding box center [552, 455] width 218 height 273
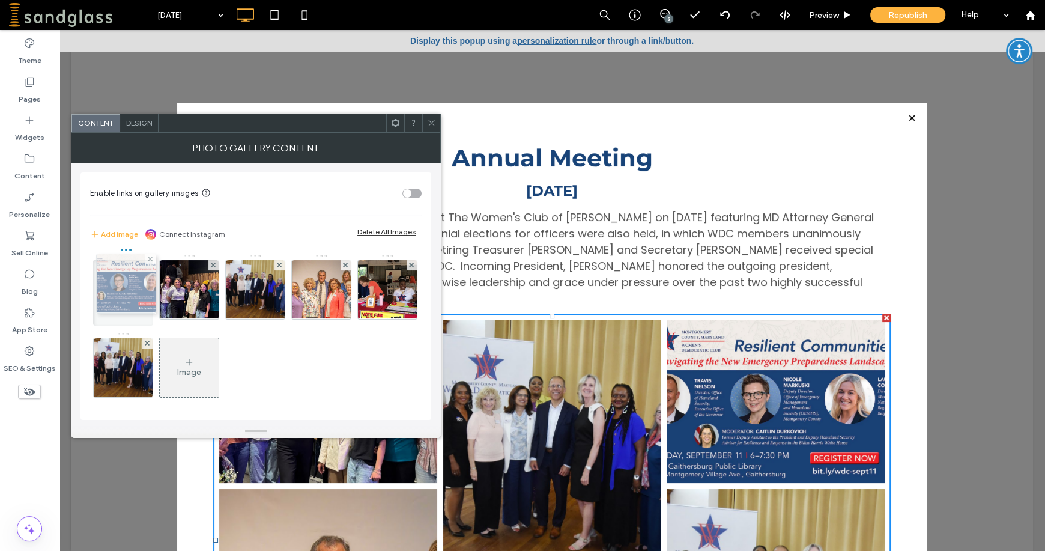
drag, startPoint x: 237, startPoint y: 297, endPoint x: 91, endPoint y: 291, distance: 146.0
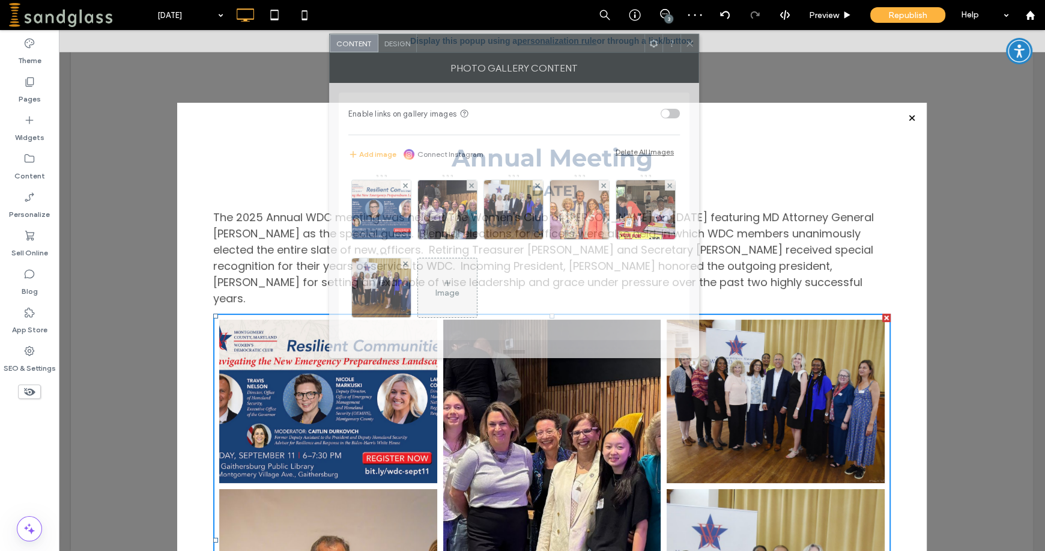
drag, startPoint x: 286, startPoint y: 124, endPoint x: 546, endPoint y: 44, distance: 271.4
click at [546, 44] on div at bounding box center [531, 43] width 228 height 18
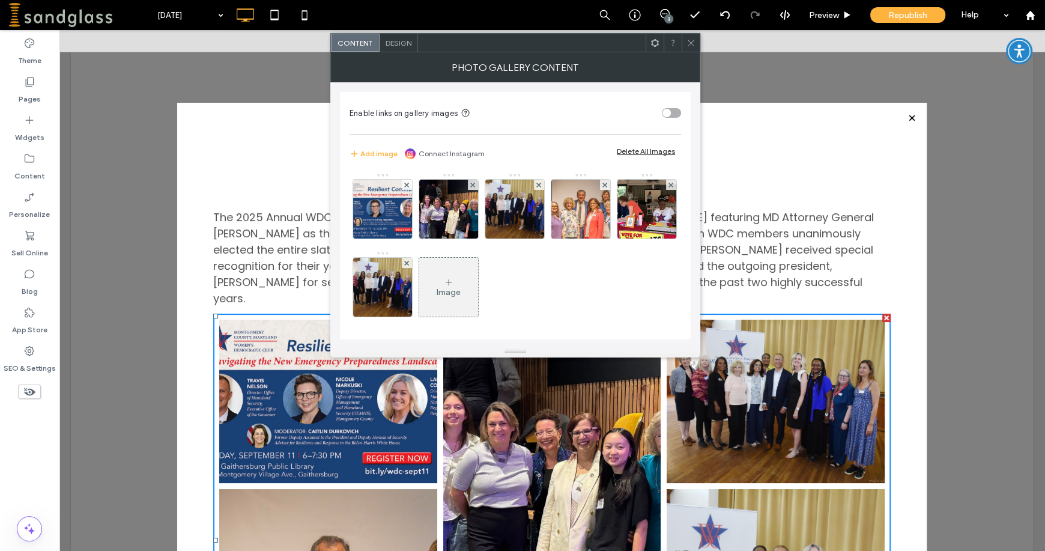
click at [691, 43] on use at bounding box center [690, 43] width 6 height 6
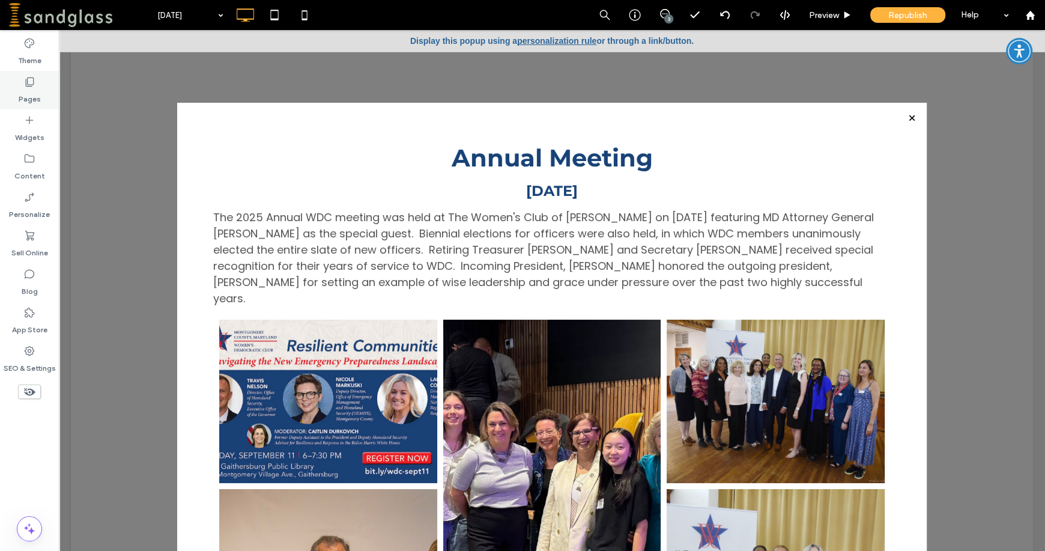
click at [22, 91] on label "Pages" at bounding box center [30, 96] width 22 height 17
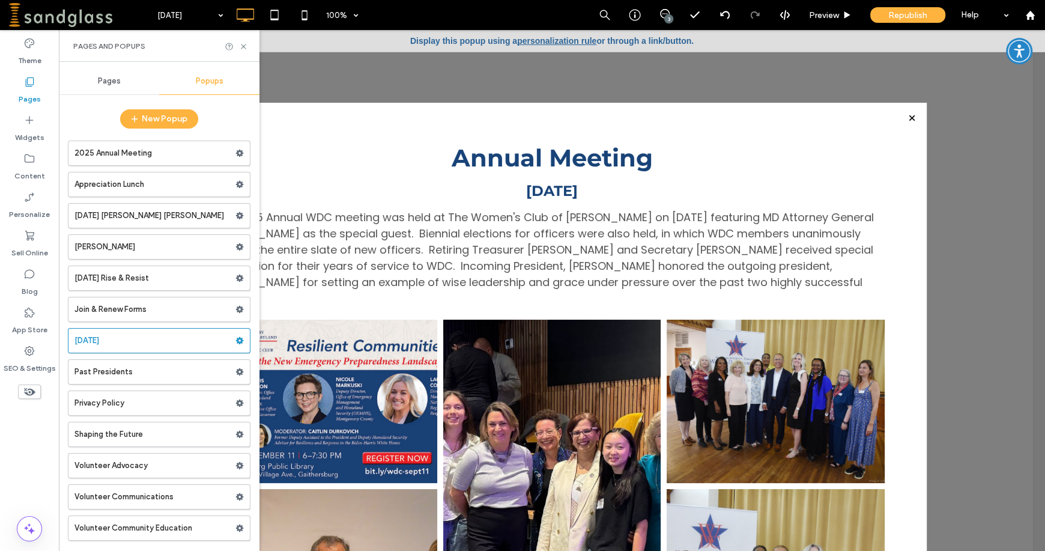
click at [108, 82] on span "Pages" at bounding box center [109, 81] width 23 height 10
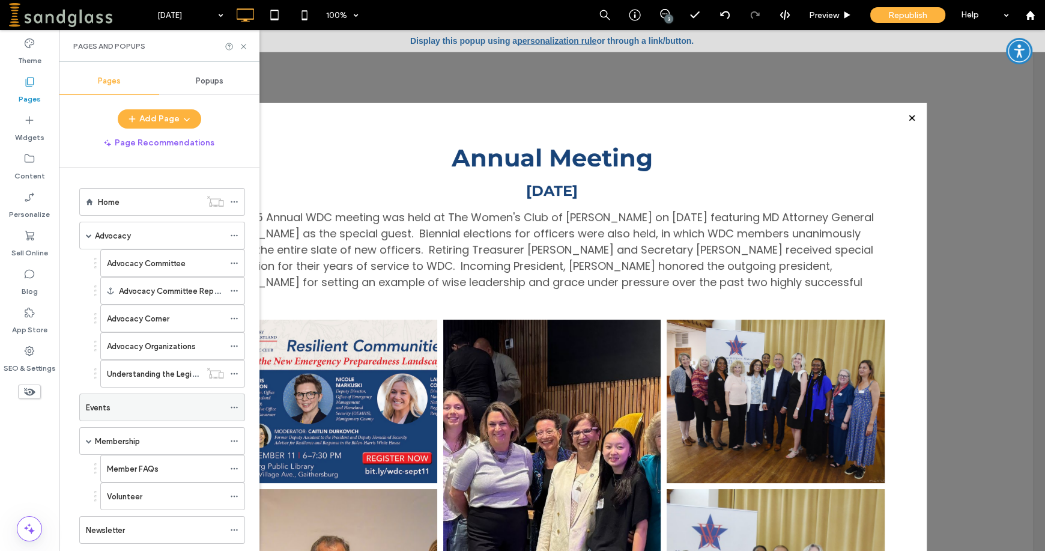
click at [94, 403] on label "Events" at bounding box center [98, 407] width 25 height 21
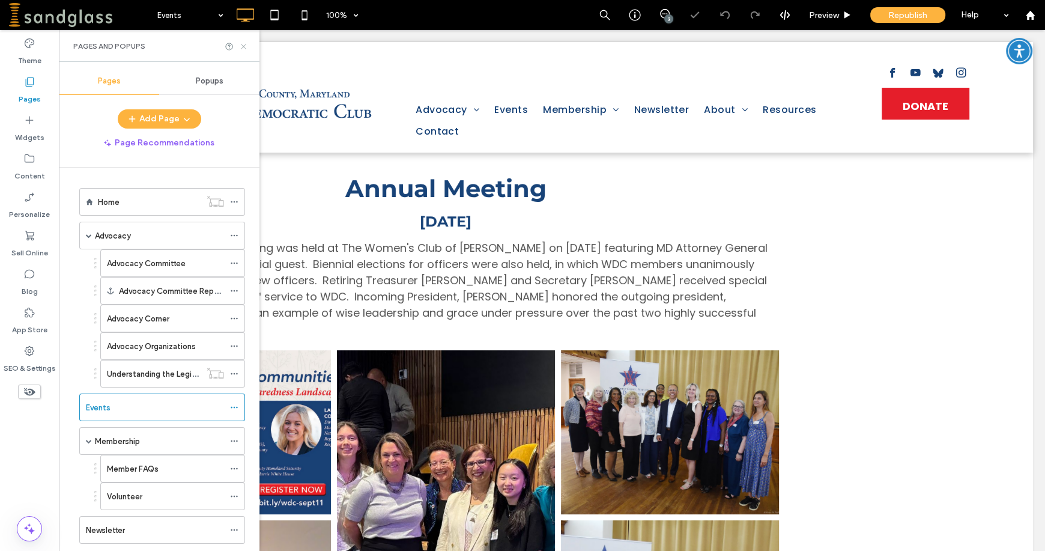
click at [243, 46] on use at bounding box center [243, 46] width 5 height 5
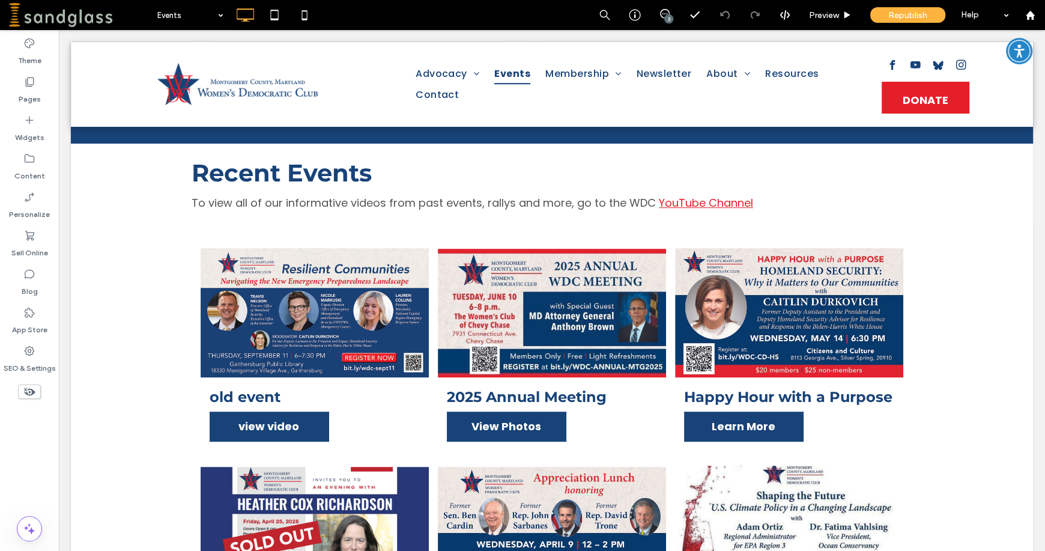
scroll to position [680, 0]
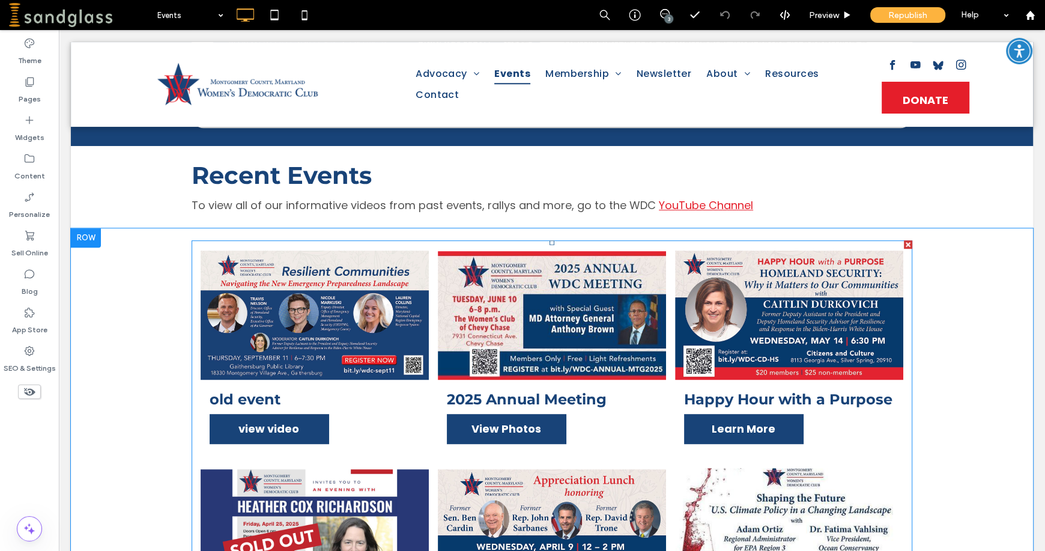
click at [283, 358] on link at bounding box center [315, 315] width 228 height 132
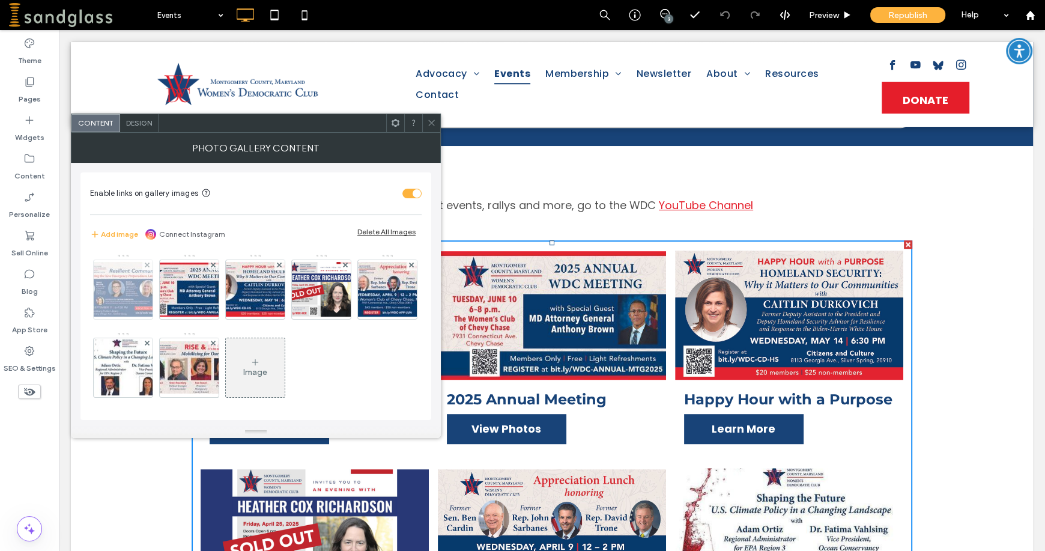
click at [124, 294] on img at bounding box center [123, 289] width 96 height 55
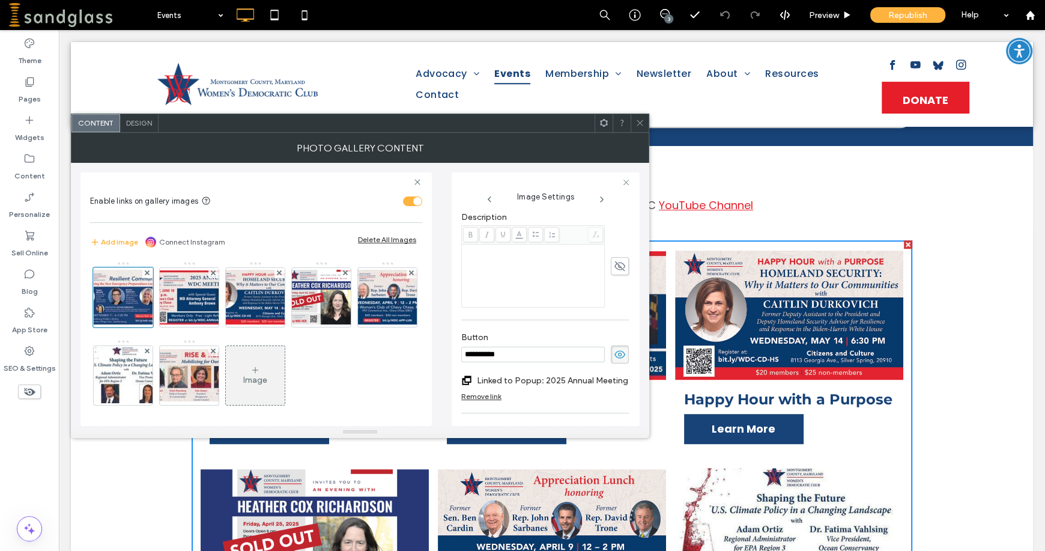
scroll to position [387, 0]
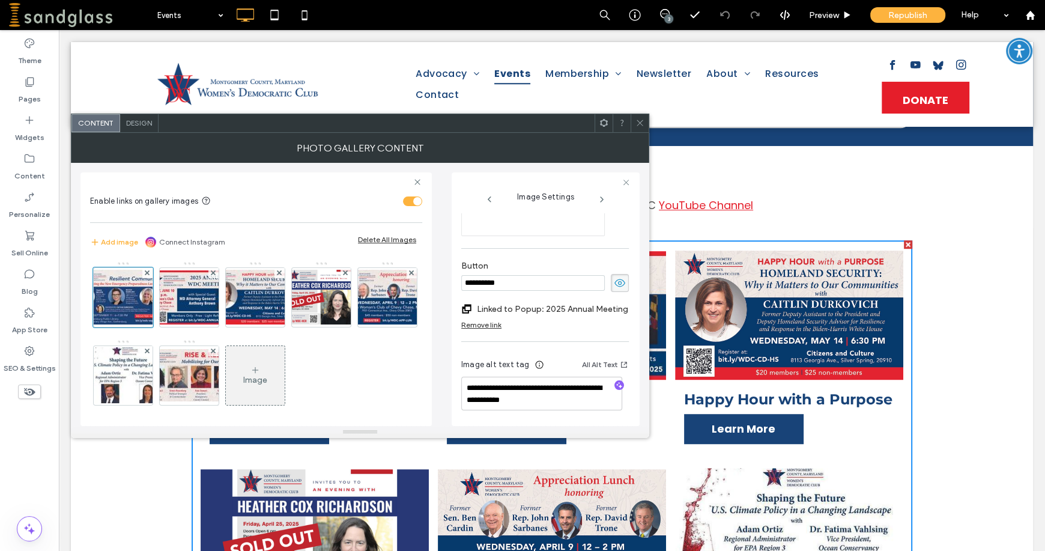
click at [474, 321] on div "Remove link" at bounding box center [481, 324] width 40 height 9
click at [505, 319] on label "Add link to button" at bounding box center [540, 318] width 159 height 22
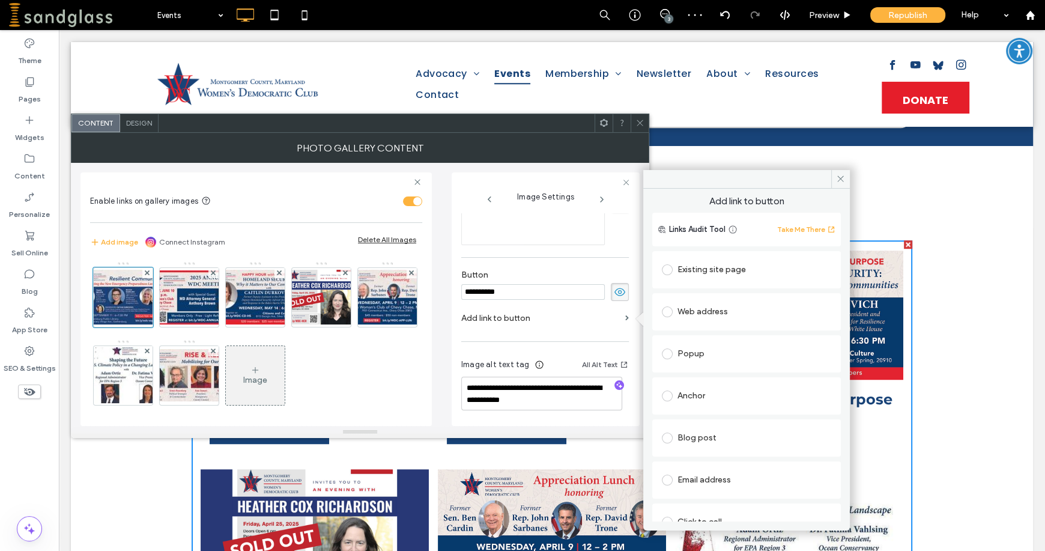
click at [671, 351] on span at bounding box center [667, 353] width 11 height 11
drag, startPoint x: 840, startPoint y: 176, endPoint x: 756, endPoint y: 115, distance: 104.8
click at [840, 176] on icon at bounding box center [840, 178] width 9 height 9
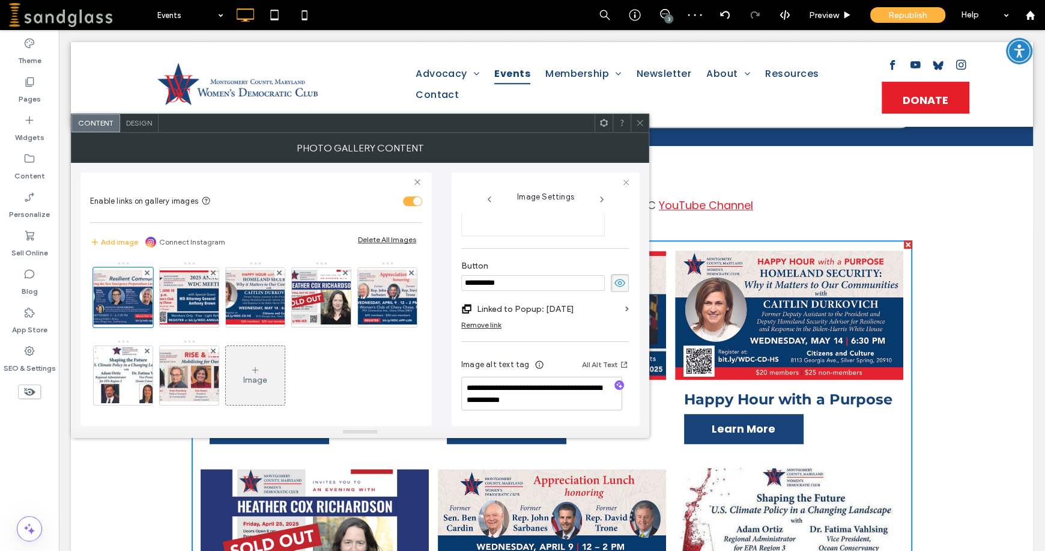
click at [636, 121] on icon at bounding box center [639, 122] width 9 height 9
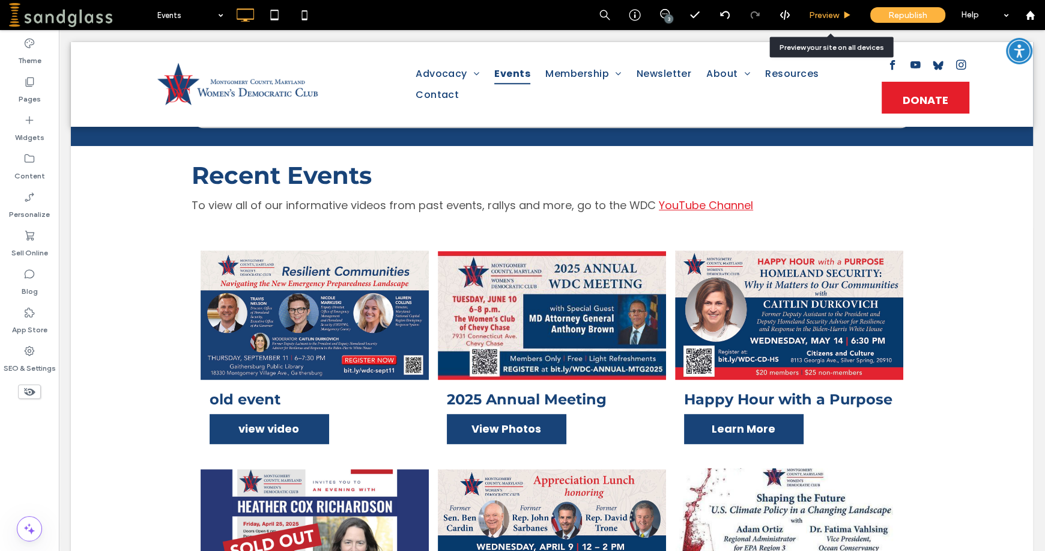
click at [828, 10] on span "Preview" at bounding box center [824, 15] width 30 height 10
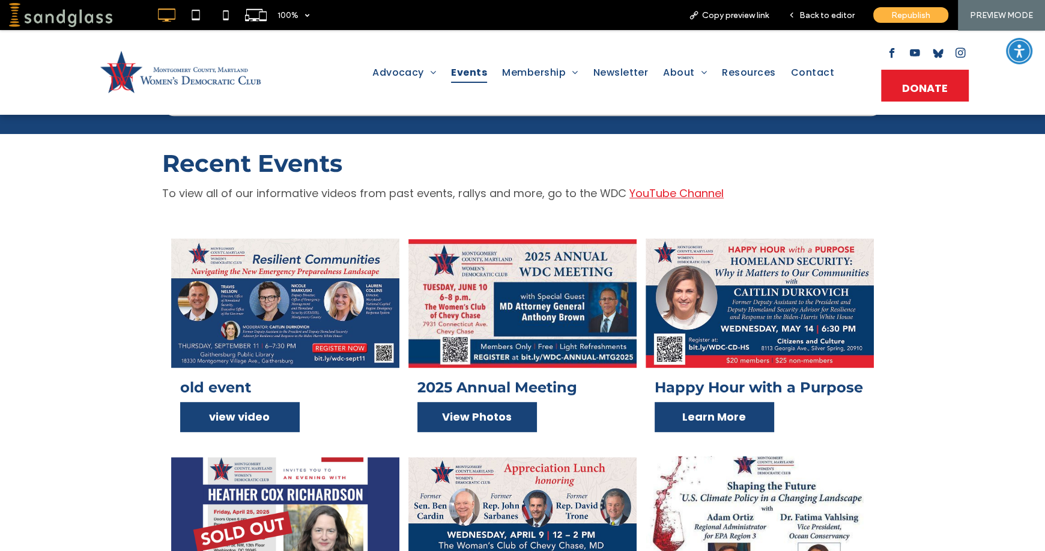
click at [282, 408] on link "view video" at bounding box center [239, 416] width 119 height 29
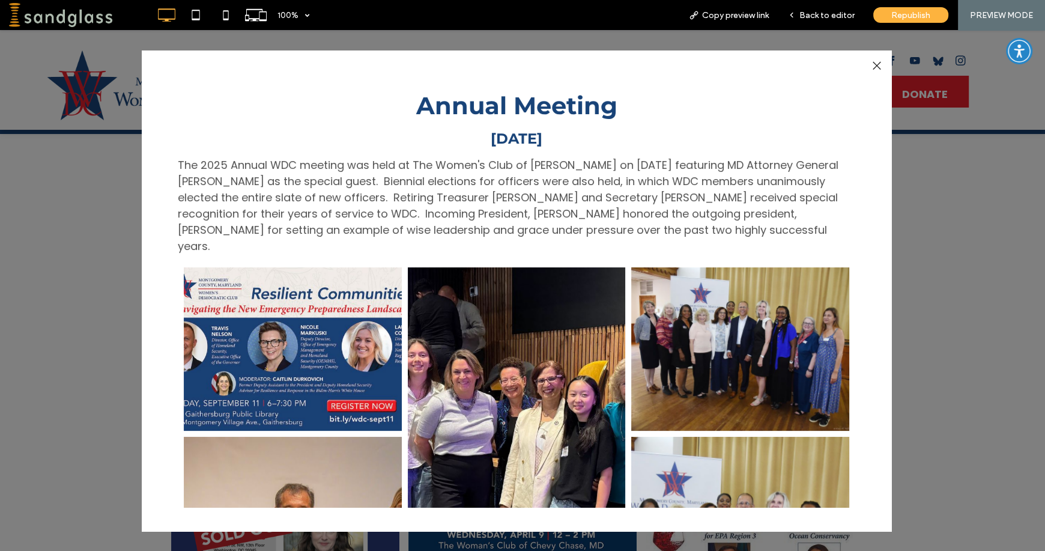
click at [876, 67] on div at bounding box center [875, 66] width 16 height 16
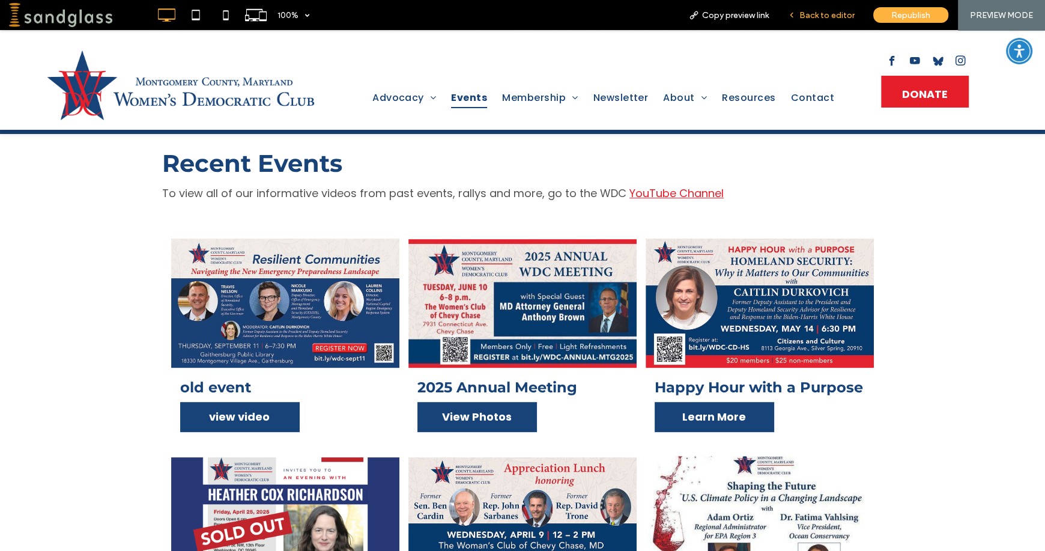
click at [828, 19] on span "Back to editor" at bounding box center [826, 15] width 55 height 10
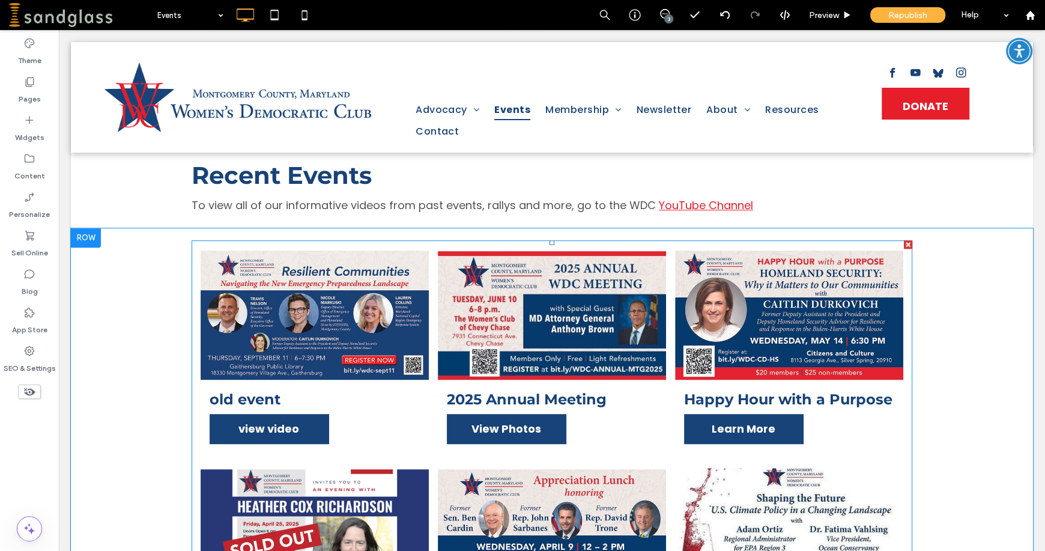
click at [348, 277] on link at bounding box center [315, 315] width 228 height 132
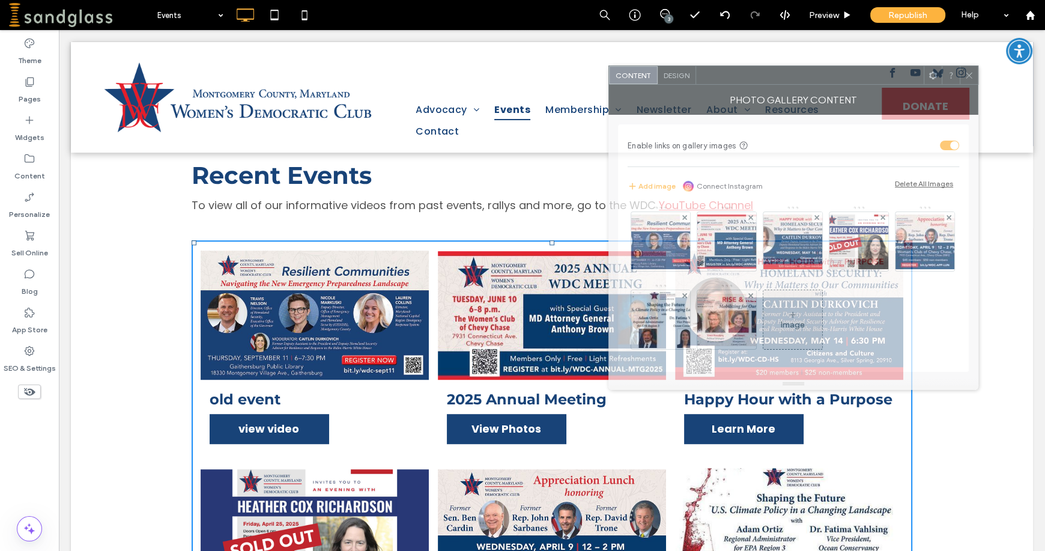
drag, startPoint x: 332, startPoint y: 128, endPoint x: 869, endPoint y: 80, distance: 539.4
click at [869, 80] on div at bounding box center [810, 75] width 228 height 18
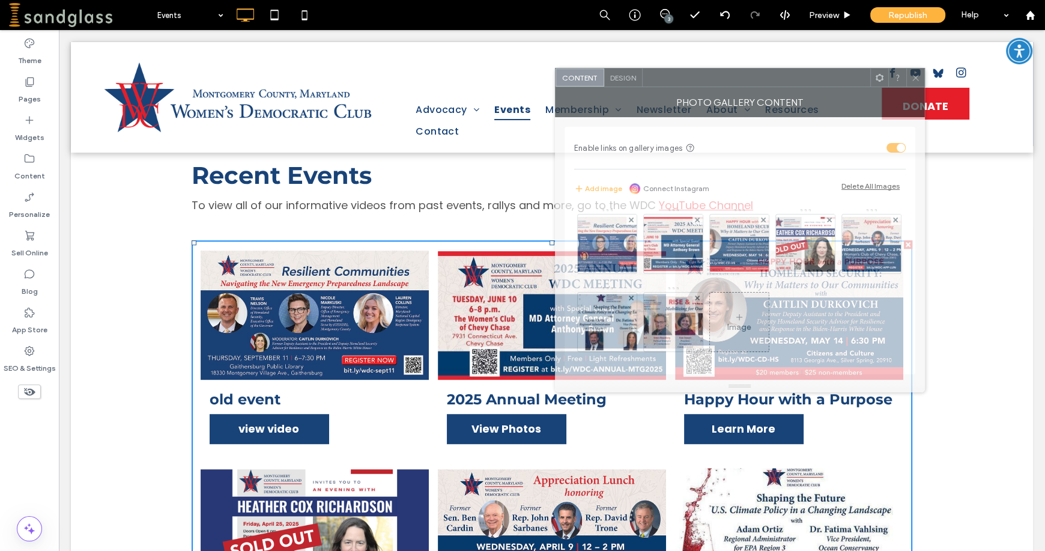
drag, startPoint x: 847, startPoint y: 78, endPoint x: 794, endPoint y: 80, distance: 53.5
click at [794, 80] on div at bounding box center [756, 77] width 228 height 18
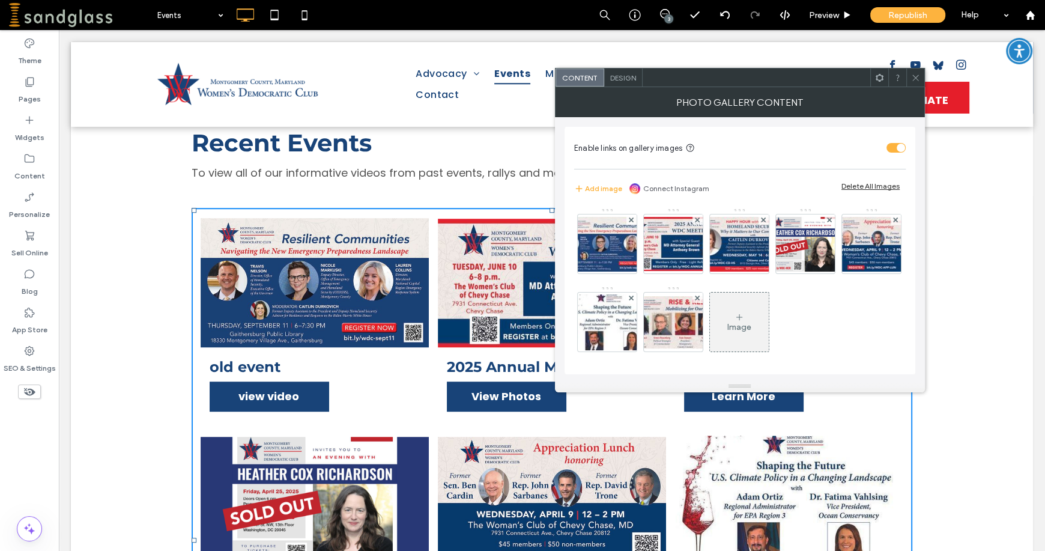
scroll to position [708, 0]
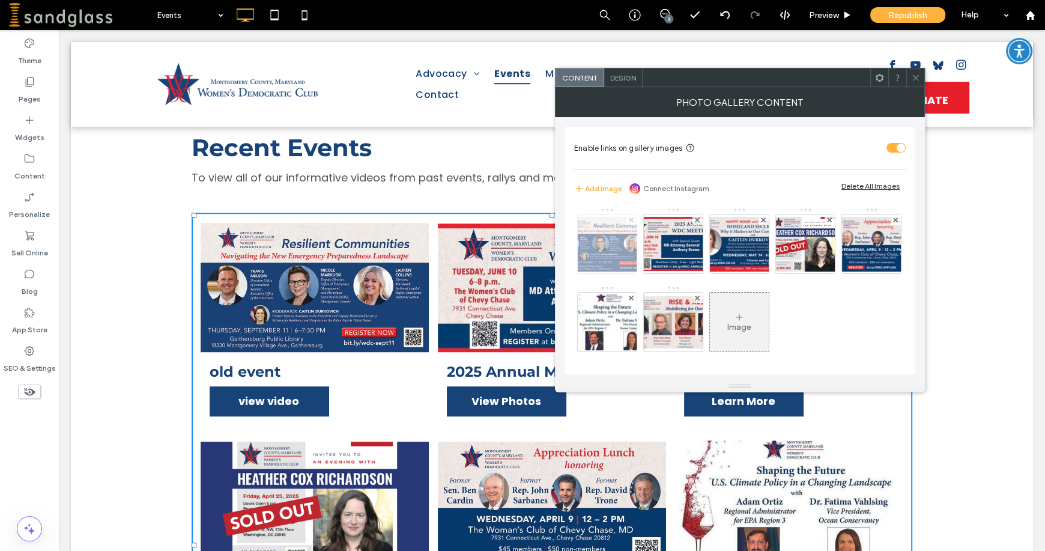
click at [633, 215] on span at bounding box center [631, 219] width 5 height 10
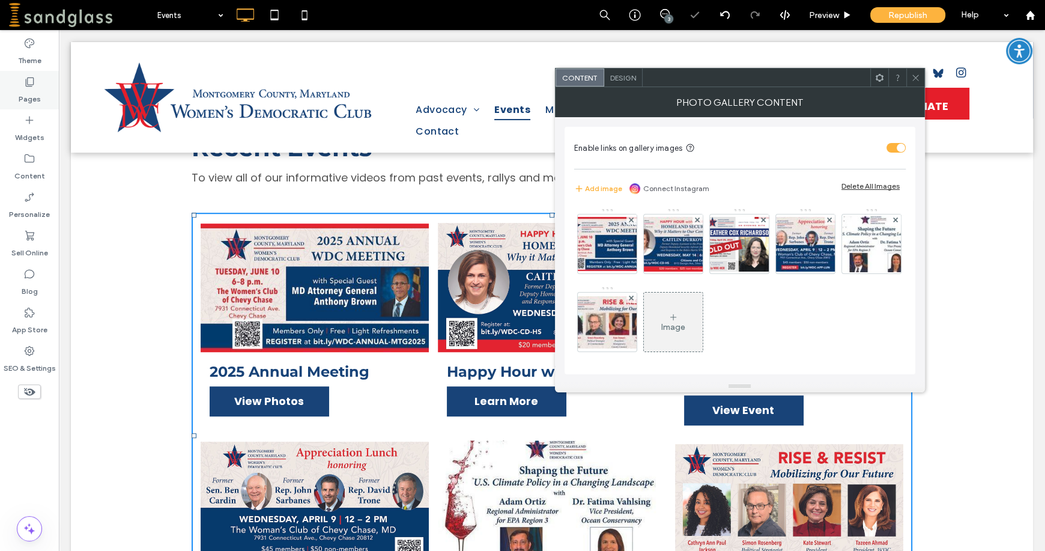
click at [27, 95] on label "Pages" at bounding box center [30, 96] width 22 height 17
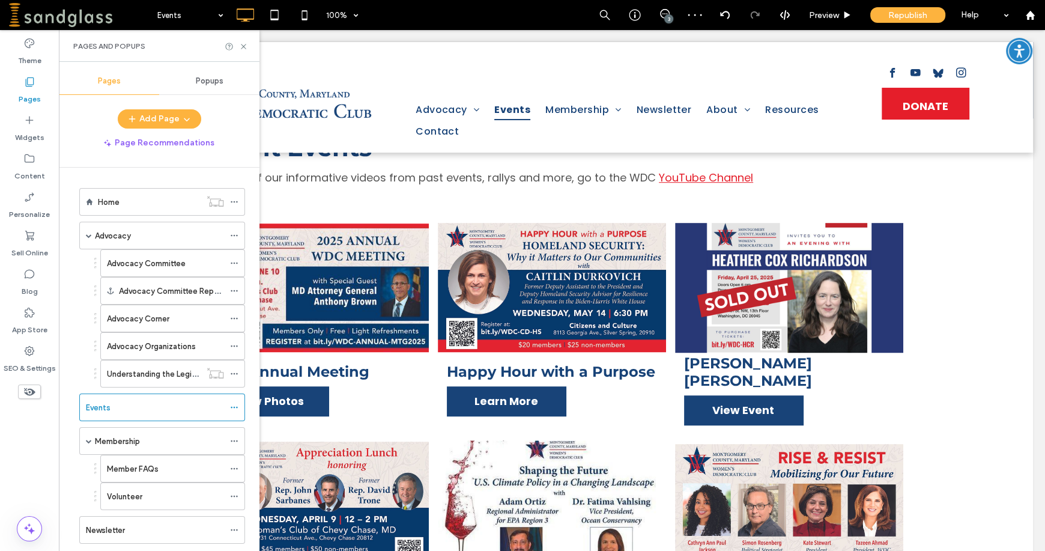
click at [198, 77] on span "Popups" at bounding box center [210, 81] width 28 height 10
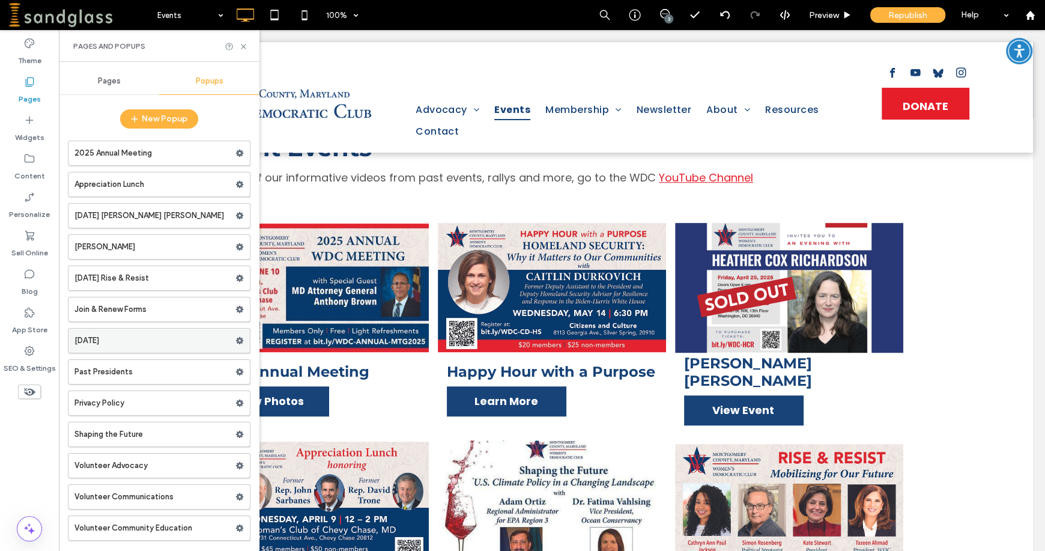
click at [235, 336] on icon at bounding box center [239, 340] width 8 height 8
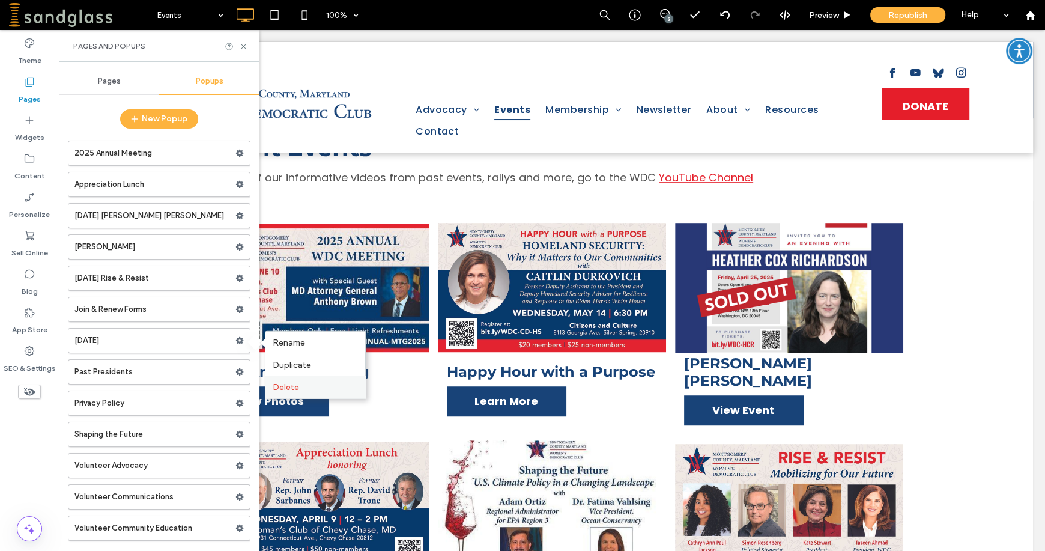
click at [287, 387] on span "Delete" at bounding box center [286, 387] width 26 height 10
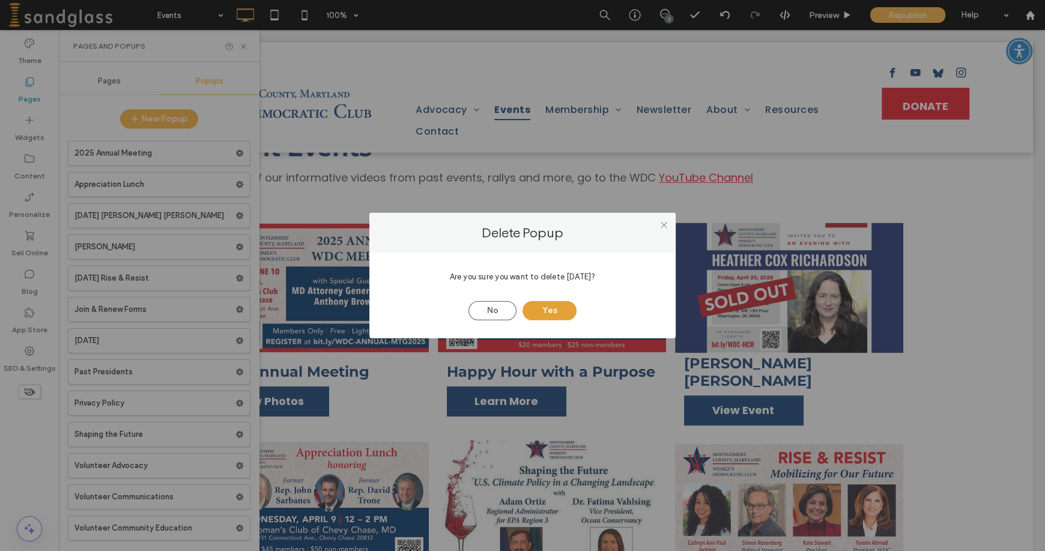
click at [544, 312] on button "Yes" at bounding box center [549, 310] width 54 height 19
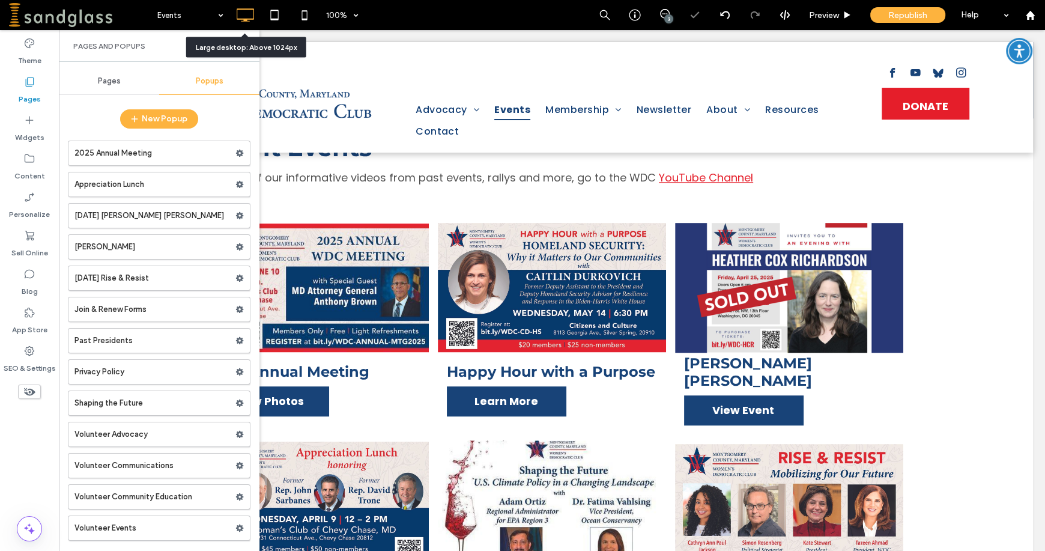
click at [240, 47] on div "Large desktop: Above 1024px" at bounding box center [246, 47] width 101 height 11
click at [246, 46] on icon at bounding box center [243, 46] width 9 height 9
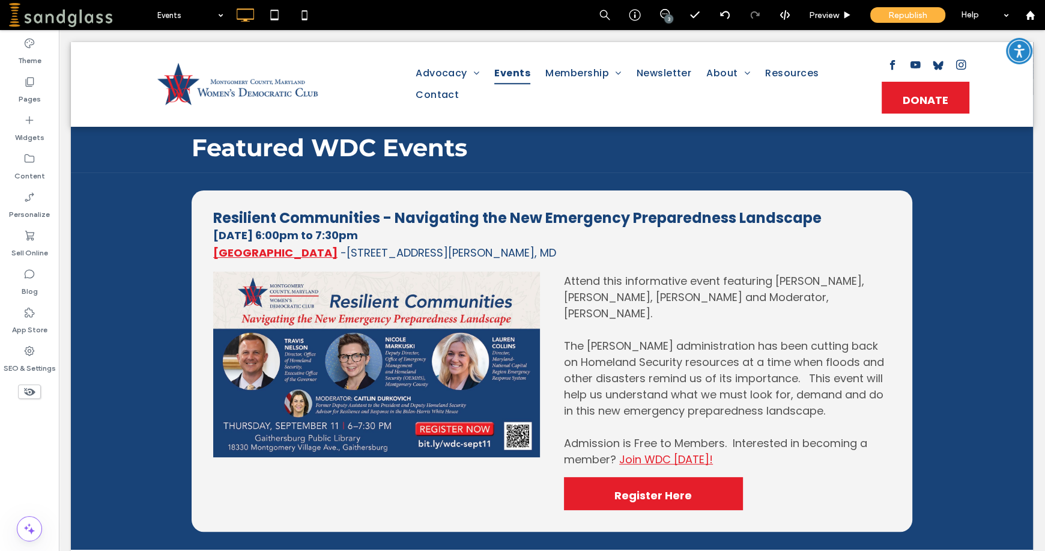
scroll to position [295, 0]
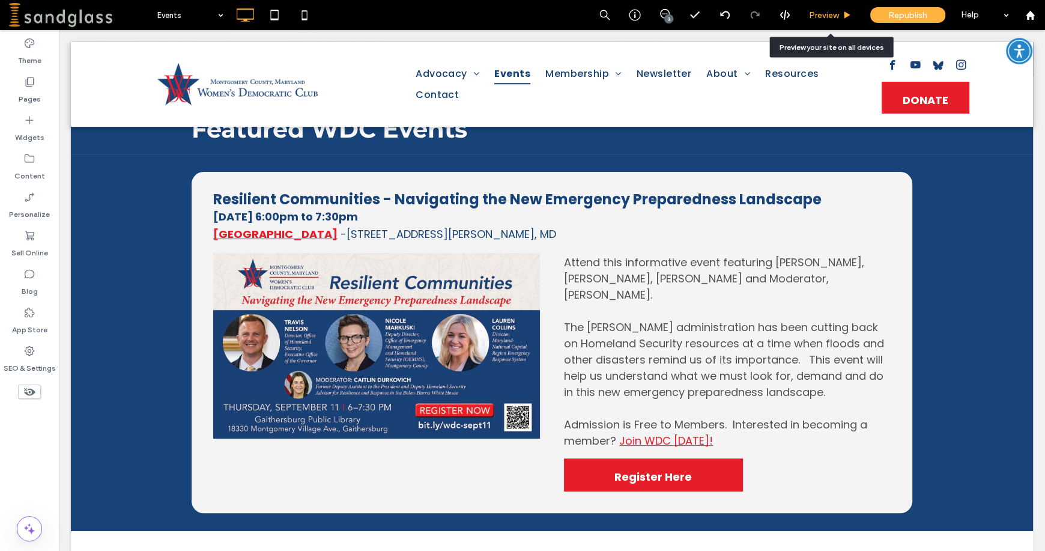
click at [828, 16] on span "Preview" at bounding box center [824, 15] width 30 height 10
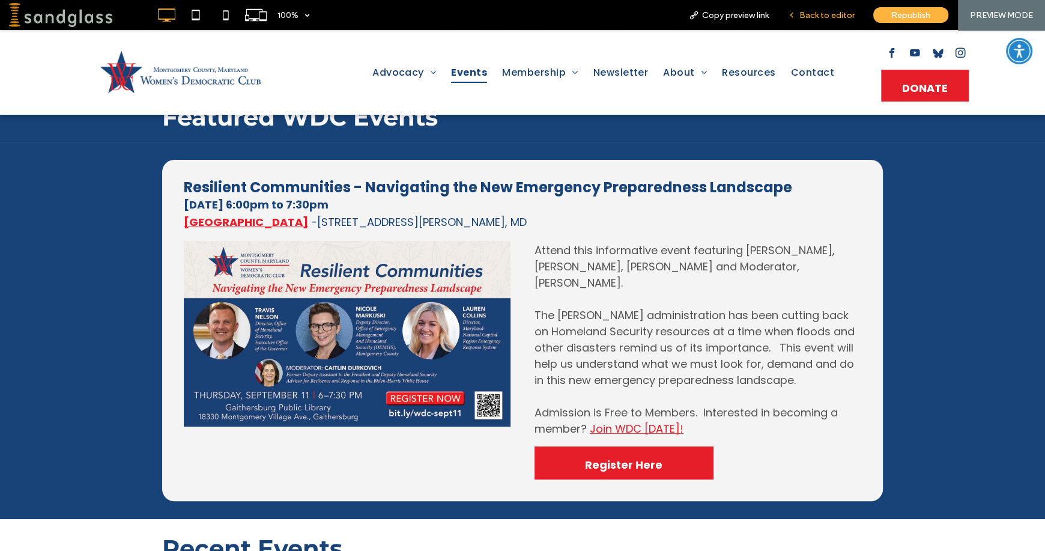
drag, startPoint x: 828, startPoint y: 14, endPoint x: 1043, endPoint y: 261, distance: 326.8
click at [828, 14] on span "Back to editor" at bounding box center [826, 15] width 55 height 10
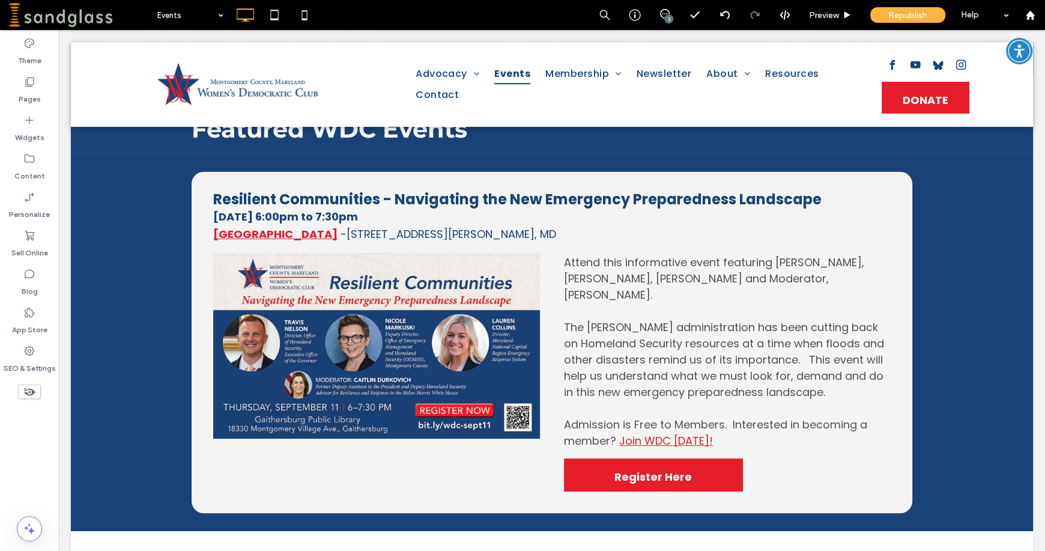
scroll to position [284, 0]
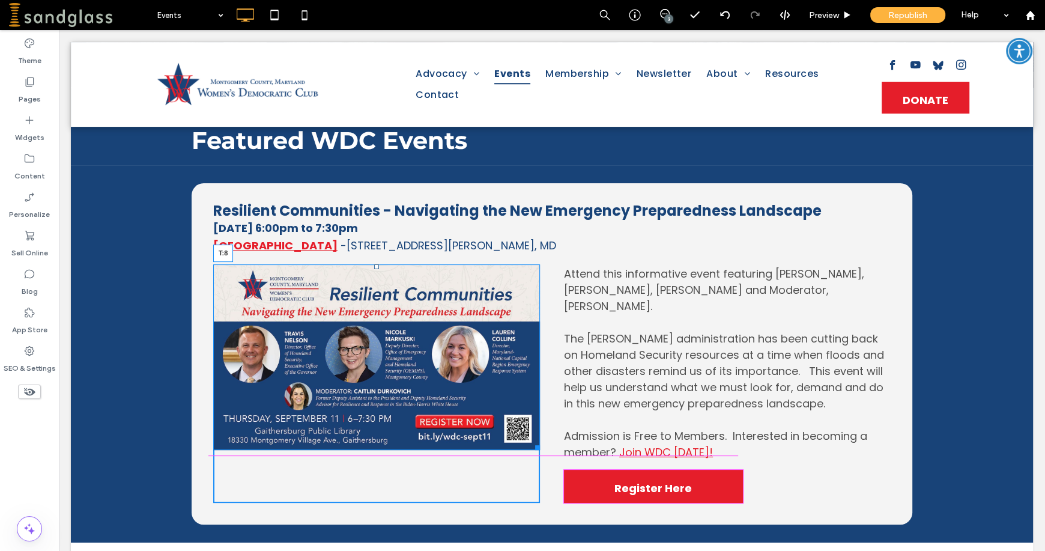
drag, startPoint x: 371, startPoint y: 267, endPoint x: 430, endPoint y: 300, distance: 68.3
click at [374, 269] on div at bounding box center [376, 266] width 5 height 5
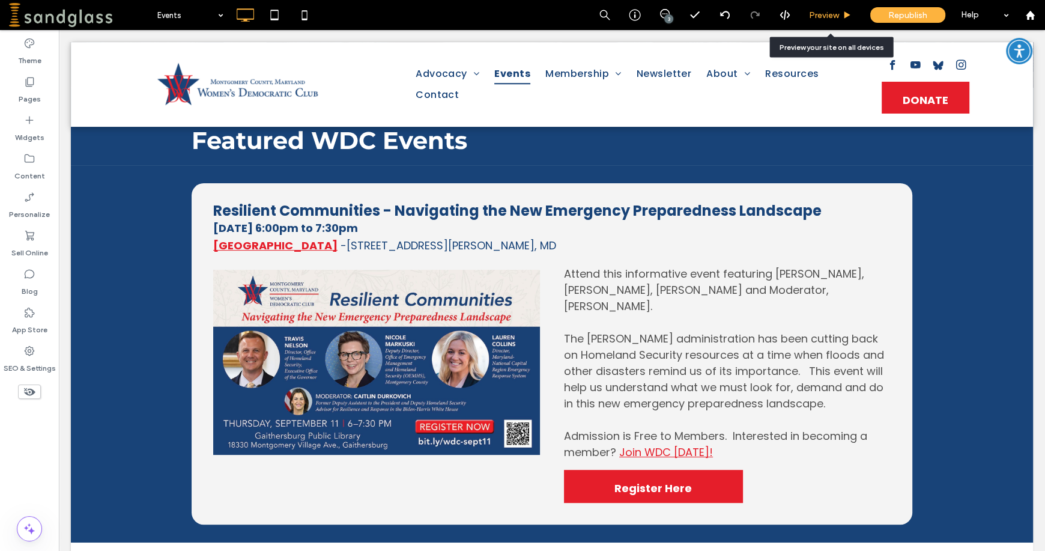
click at [825, 7] on div "Preview" at bounding box center [830, 15] width 61 height 30
click at [821, 17] on span "Preview" at bounding box center [824, 15] width 30 height 10
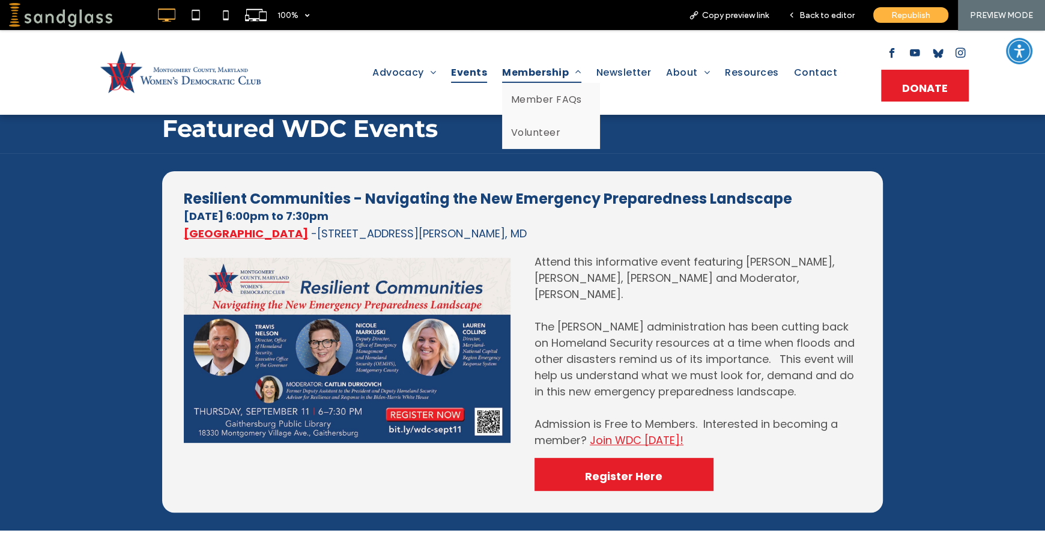
click at [514, 74] on span "Membership" at bounding box center [541, 72] width 79 height 21
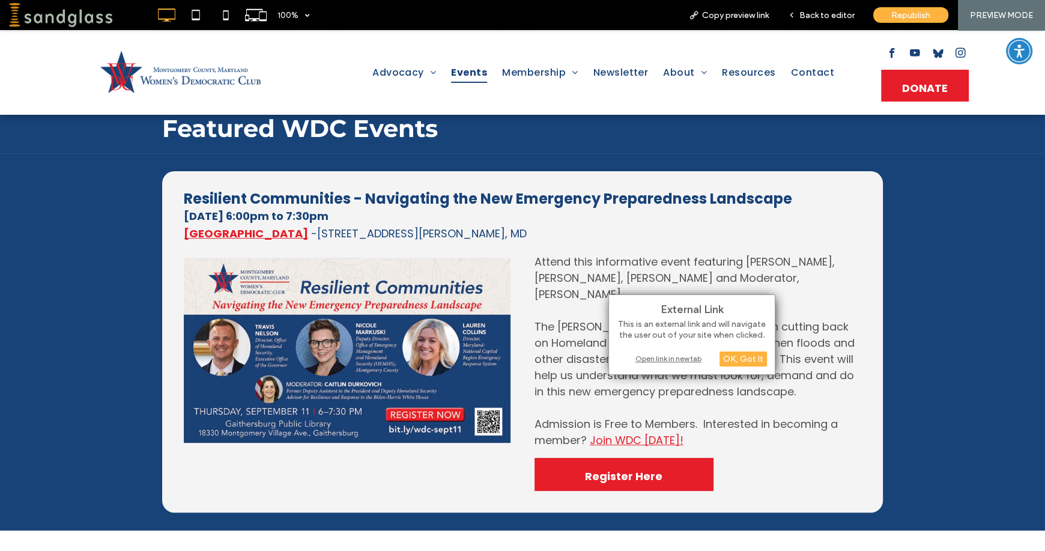
click at [651, 358] on div "Open link in new tab" at bounding box center [692, 358] width 150 height 13
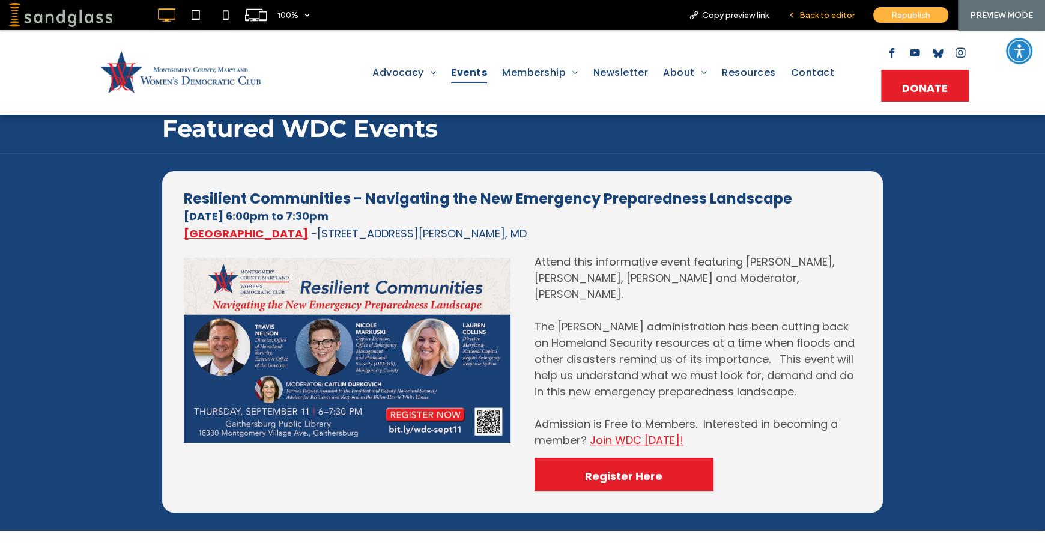
click at [830, 16] on span "Back to editor" at bounding box center [826, 15] width 55 height 10
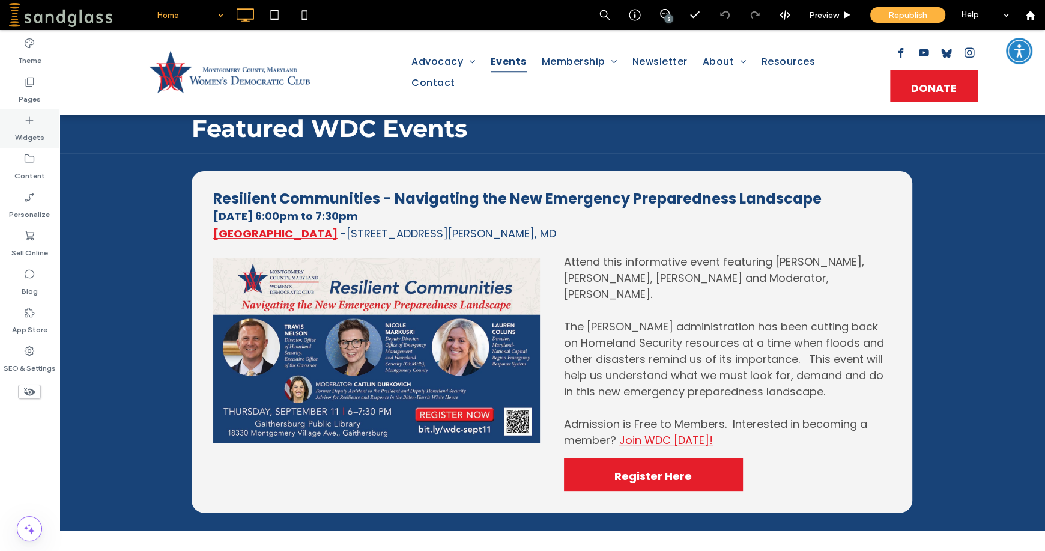
click at [26, 119] on icon at bounding box center [29, 120] width 12 height 12
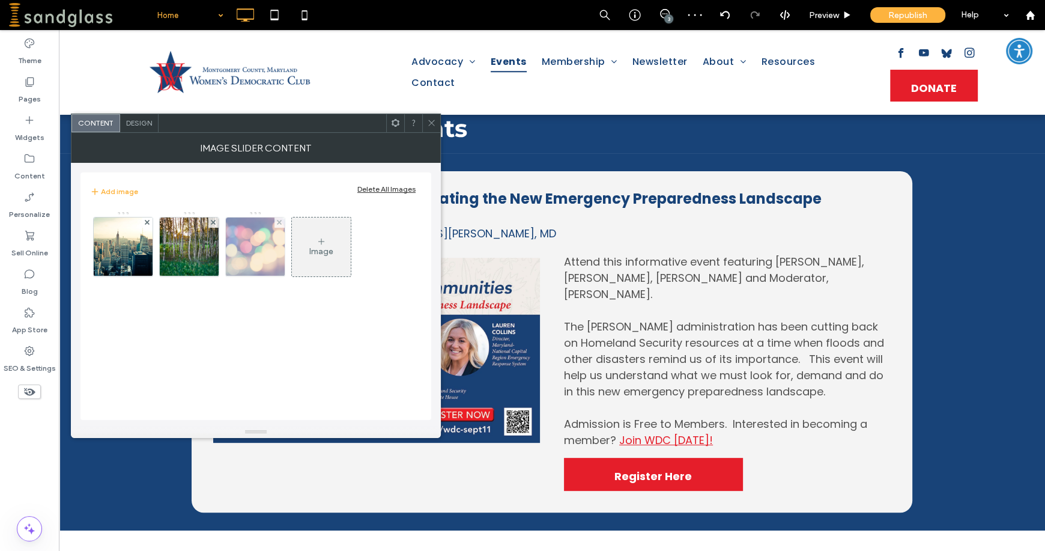
click at [282, 219] on div at bounding box center [279, 222] width 10 height 10
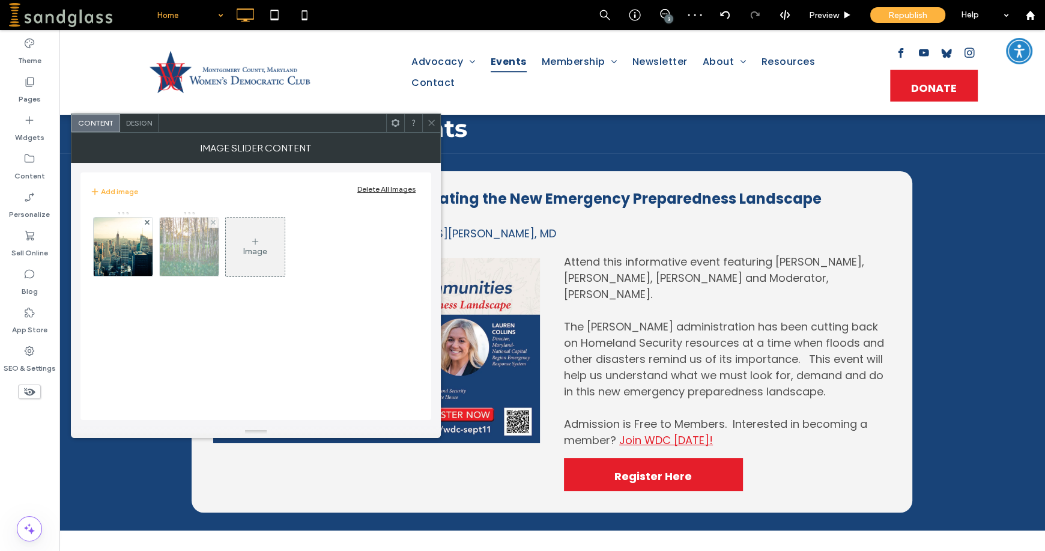
click at [209, 227] on div at bounding box center [213, 222] width 10 height 10
click at [143, 119] on span "Design" at bounding box center [139, 122] width 26 height 9
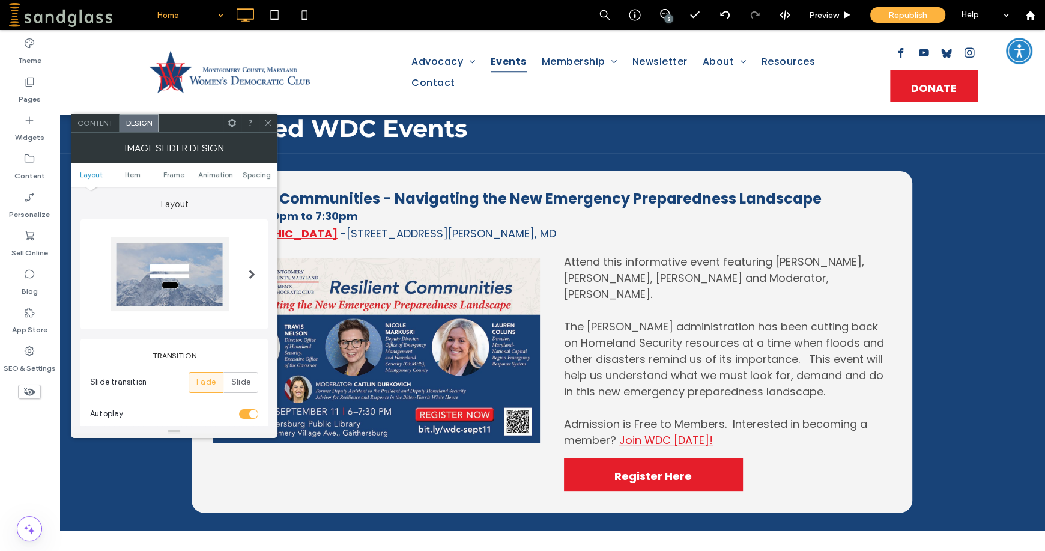
click at [252, 274] on span at bounding box center [252, 274] width 7 height 10
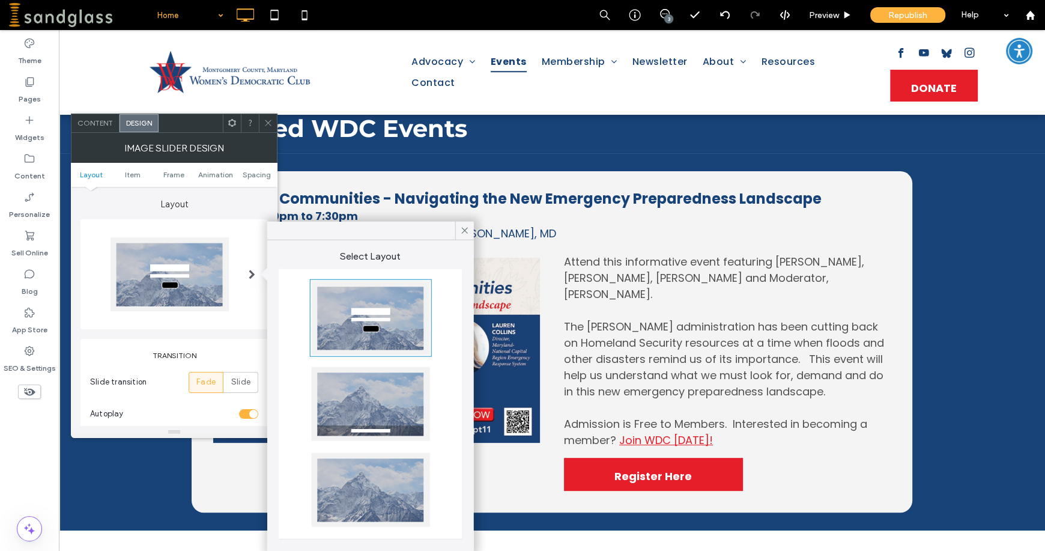
click at [105, 121] on span "Content" at bounding box center [94, 122] width 35 height 9
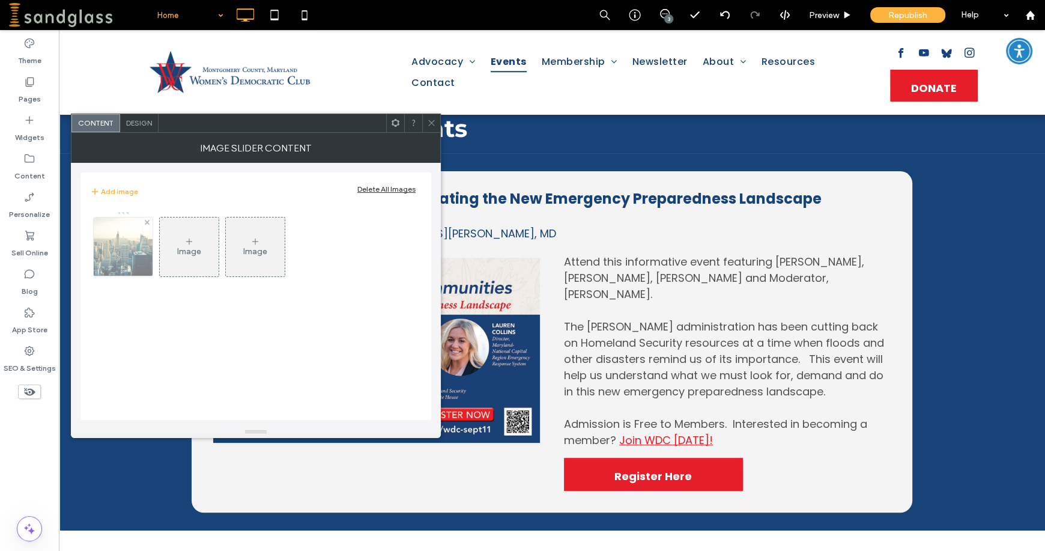
click at [125, 244] on img at bounding box center [123, 246] width 125 height 59
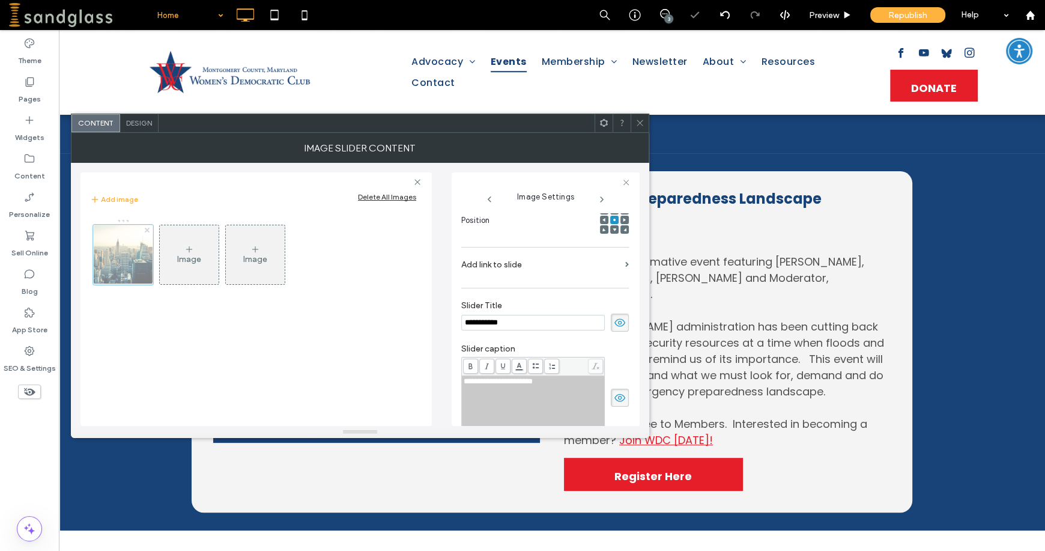
click at [147, 225] on span at bounding box center [147, 230] width 5 height 10
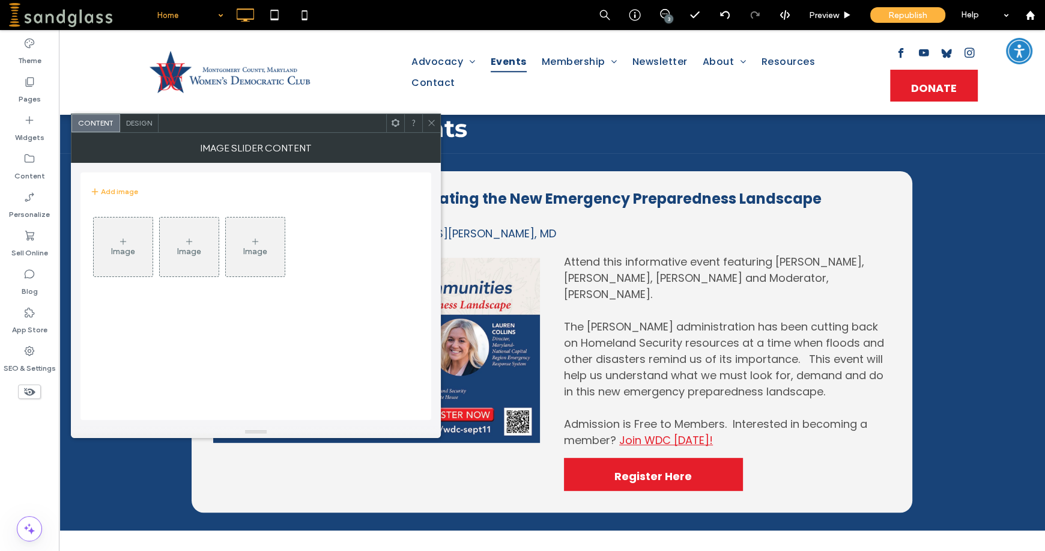
click at [133, 239] on div "Image" at bounding box center [123, 247] width 59 height 56
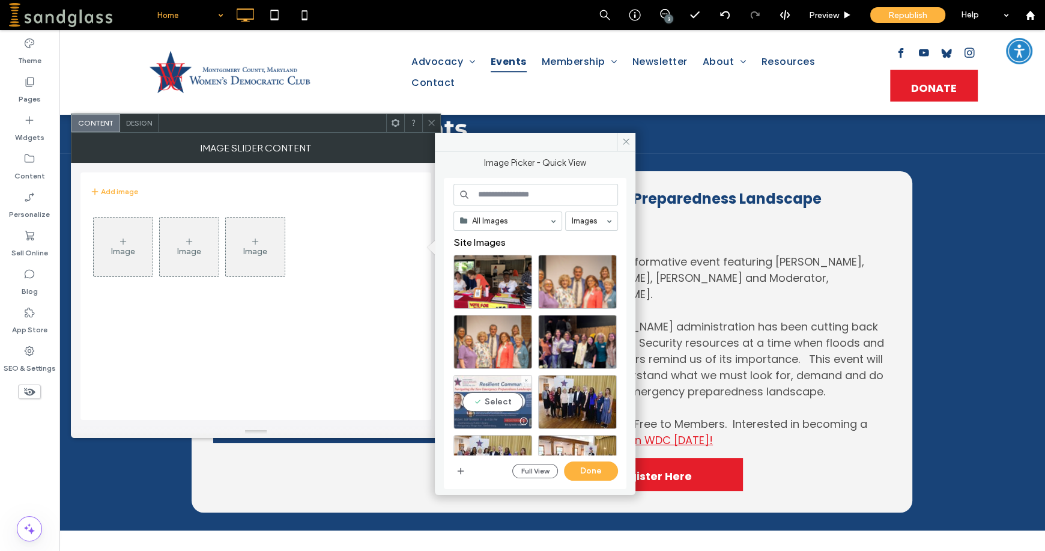
click at [507, 406] on div "Select" at bounding box center [492, 402] width 79 height 54
click at [507, 406] on div at bounding box center [492, 402] width 79 height 54
click at [484, 400] on div "Select" at bounding box center [492, 402] width 79 height 54
click at [603, 466] on button "Done" at bounding box center [591, 470] width 54 height 19
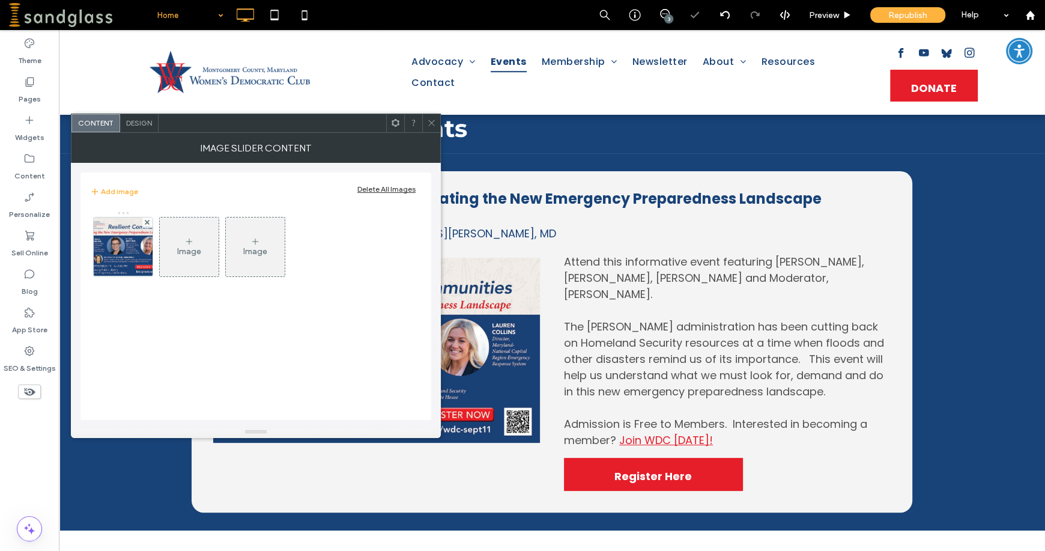
click at [198, 256] on div "Image" at bounding box center [189, 247] width 59 height 56
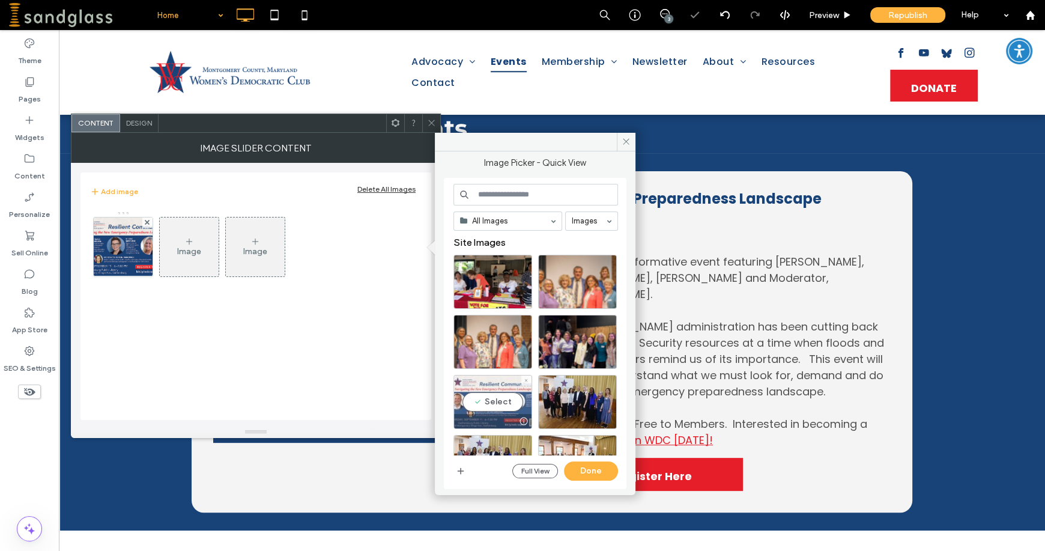
click at [515, 396] on div "Select" at bounding box center [492, 402] width 79 height 54
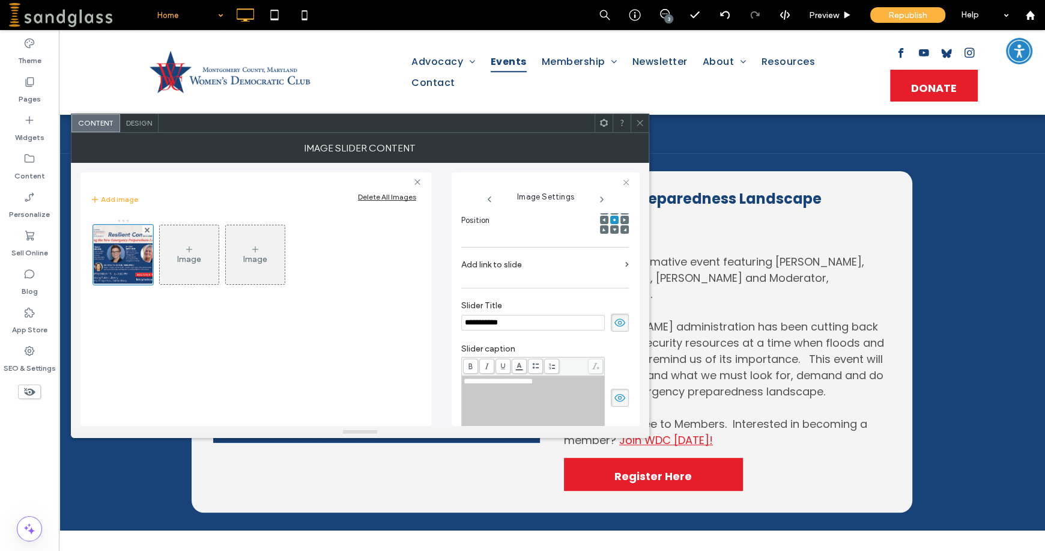
click at [190, 259] on div "Image" at bounding box center [189, 259] width 24 height 10
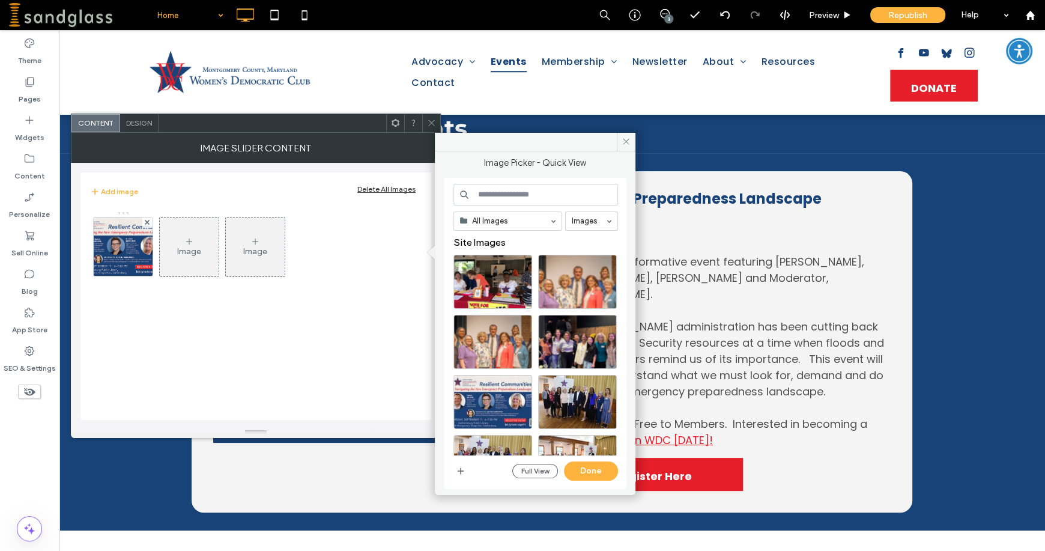
click at [190, 258] on div "Image" at bounding box center [189, 247] width 59 height 56
click at [496, 401] on div "Select" at bounding box center [492, 402] width 79 height 54
click at [581, 467] on button "Done" at bounding box center [591, 470] width 54 height 19
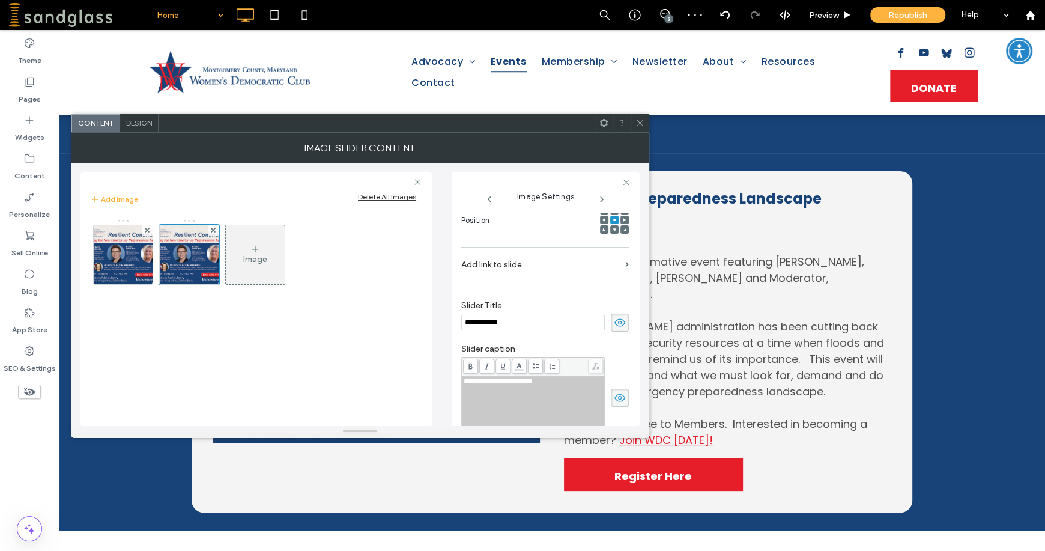
click at [433, 120] on div at bounding box center [376, 123] width 436 height 18
click at [639, 118] on icon at bounding box center [639, 122] width 9 height 9
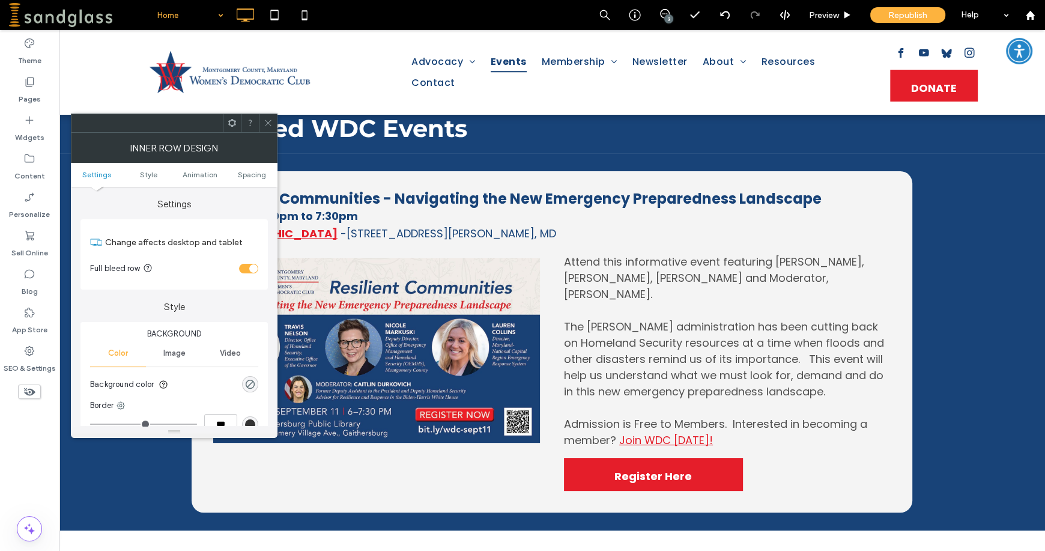
click at [266, 124] on icon at bounding box center [268, 122] width 9 height 9
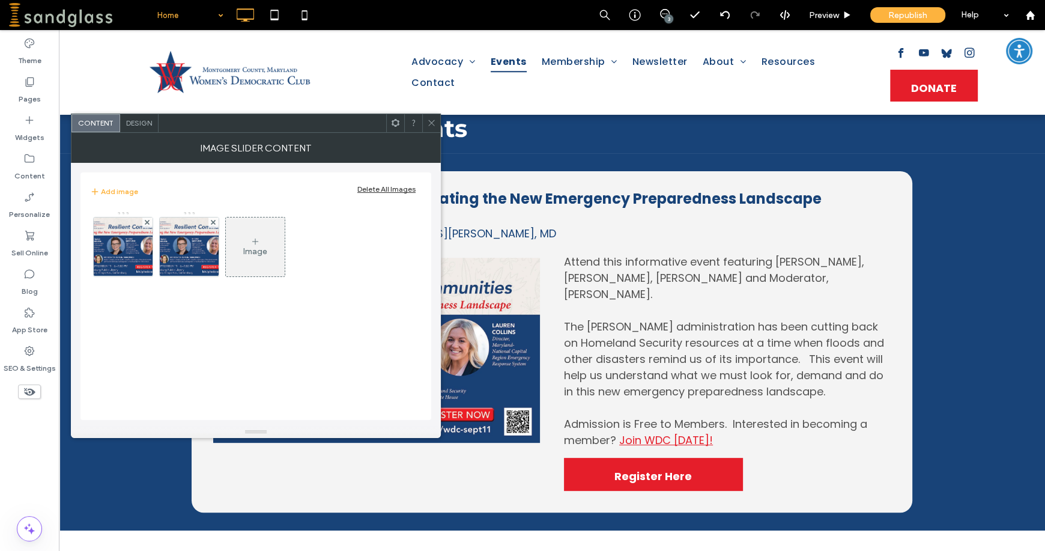
click at [252, 259] on div "Image" at bounding box center [255, 247] width 59 height 56
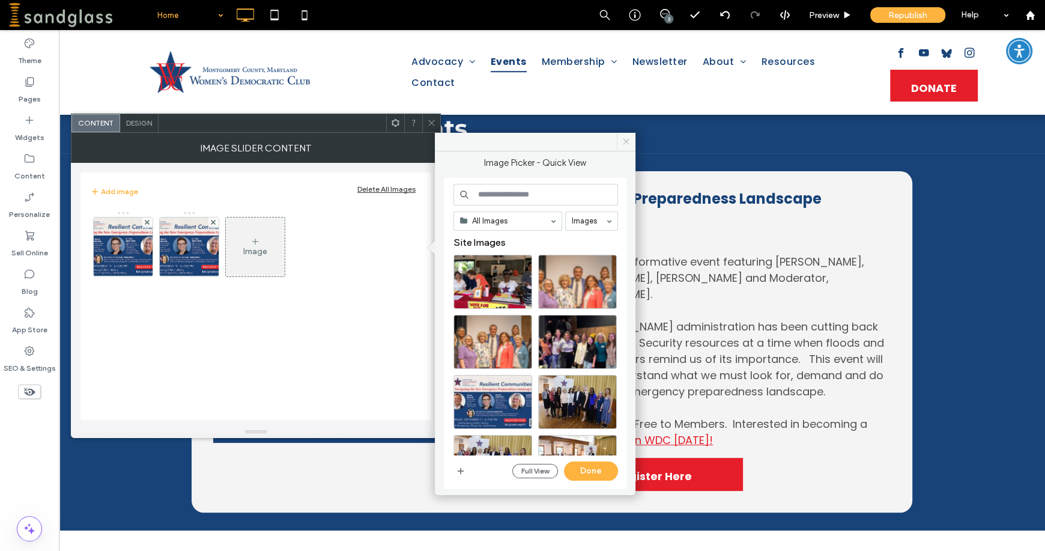
click at [624, 141] on icon at bounding box center [625, 141] width 9 height 9
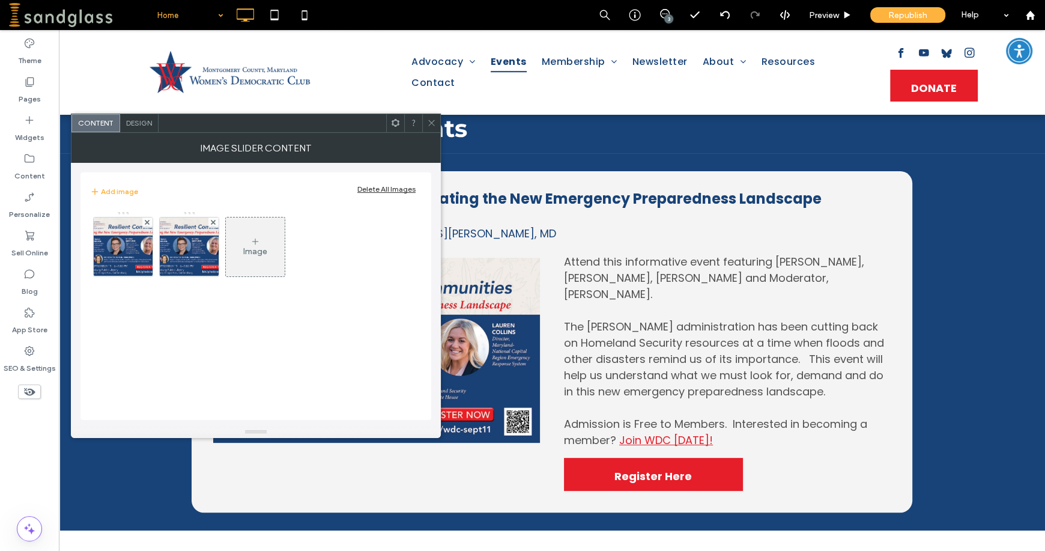
click at [430, 124] on icon at bounding box center [431, 122] width 9 height 9
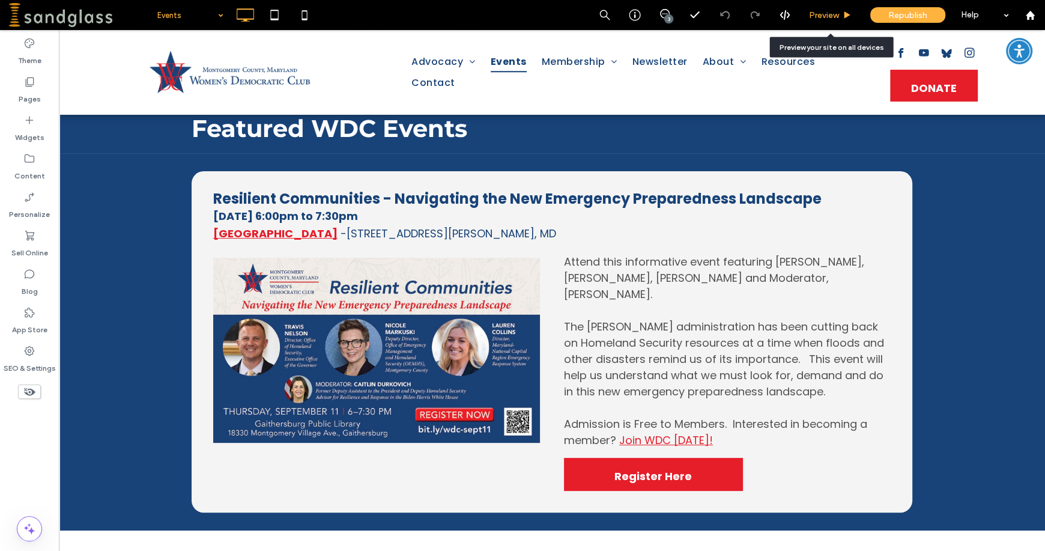
click at [820, 11] on span "Preview" at bounding box center [824, 15] width 30 height 10
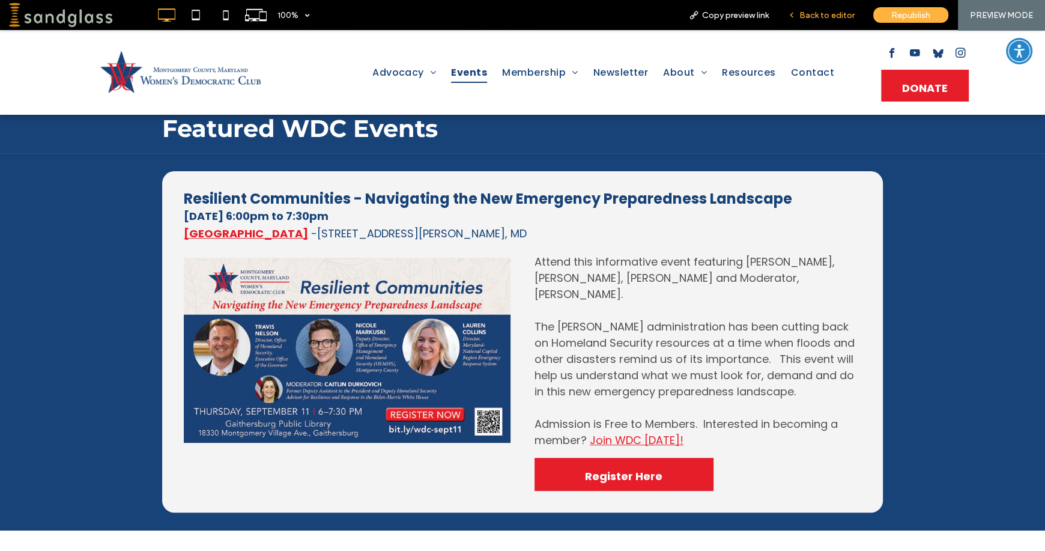
click at [825, 17] on span "Back to editor" at bounding box center [826, 15] width 55 height 10
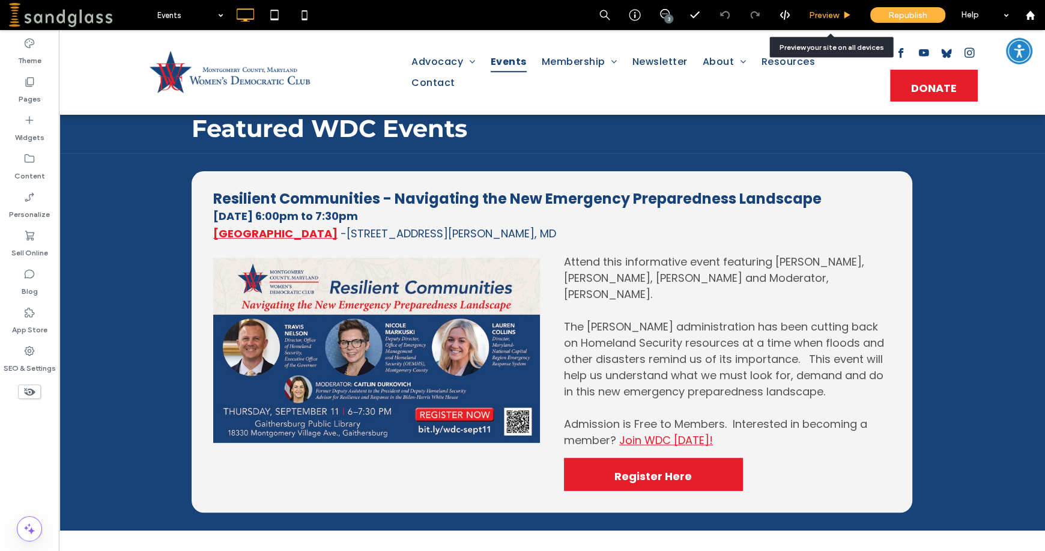
click at [829, 13] on span "Preview" at bounding box center [824, 15] width 30 height 10
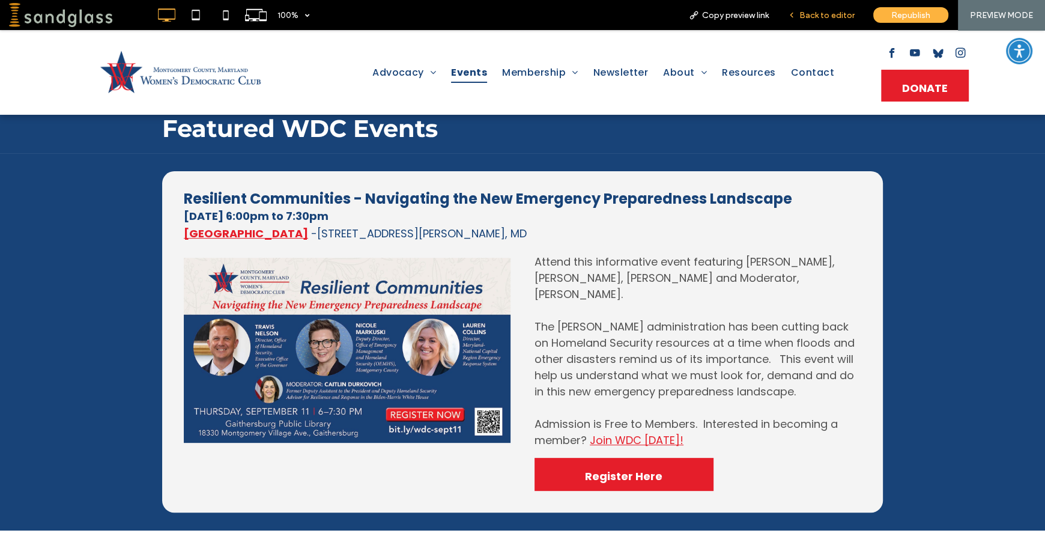
click at [803, 16] on span "Back to editor" at bounding box center [826, 15] width 55 height 10
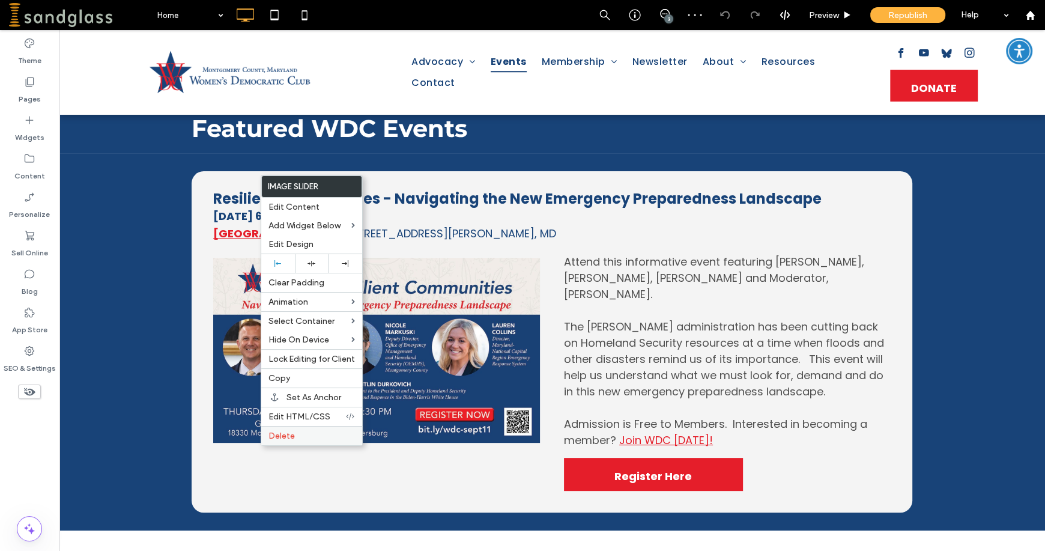
click at [308, 438] on label "Delete" at bounding box center [311, 435] width 86 height 10
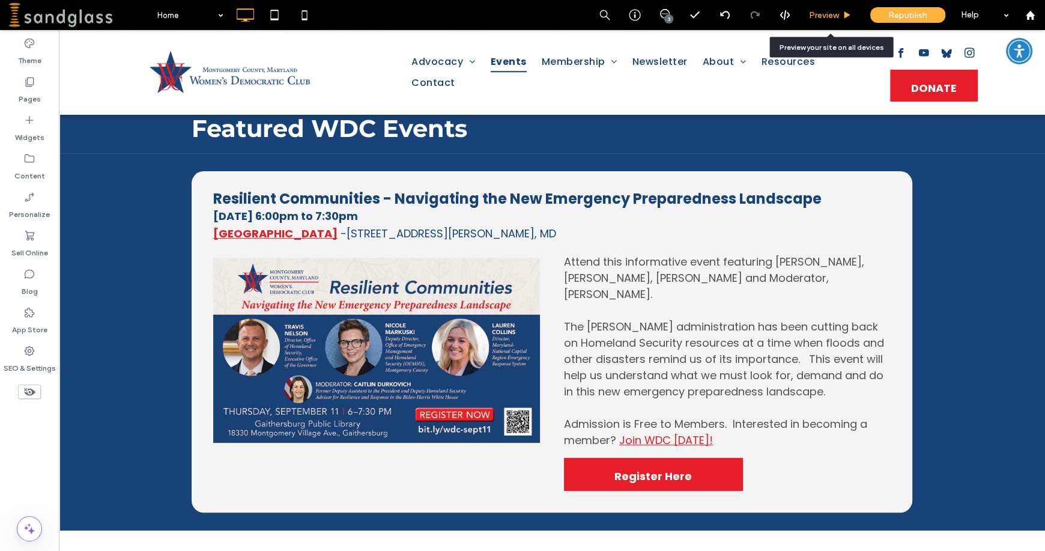
click at [824, 14] on span "Preview" at bounding box center [824, 15] width 30 height 10
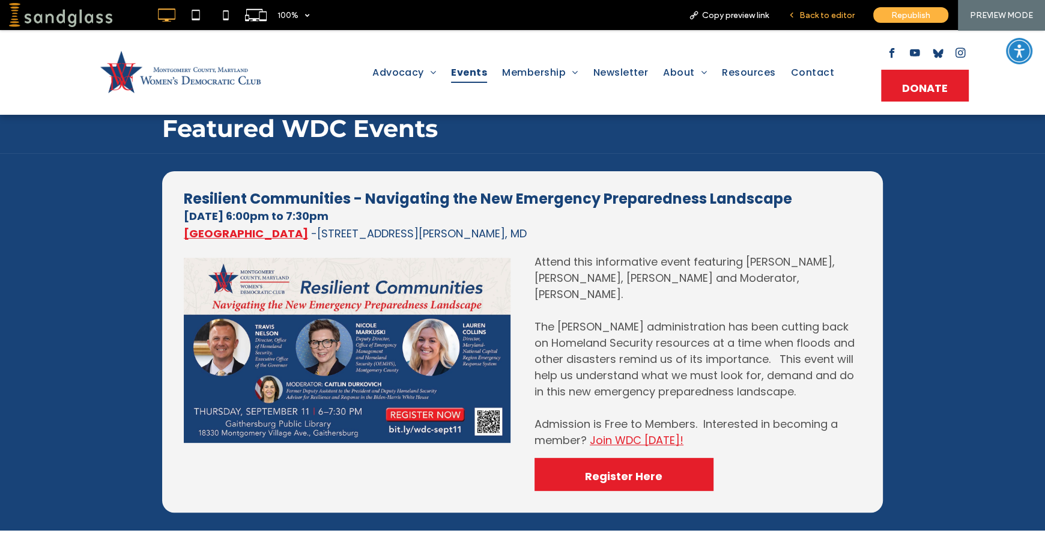
click at [836, 21] on div "Back to editor" at bounding box center [821, 15] width 86 height 30
click at [812, 14] on span "Back to editor" at bounding box center [826, 15] width 55 height 10
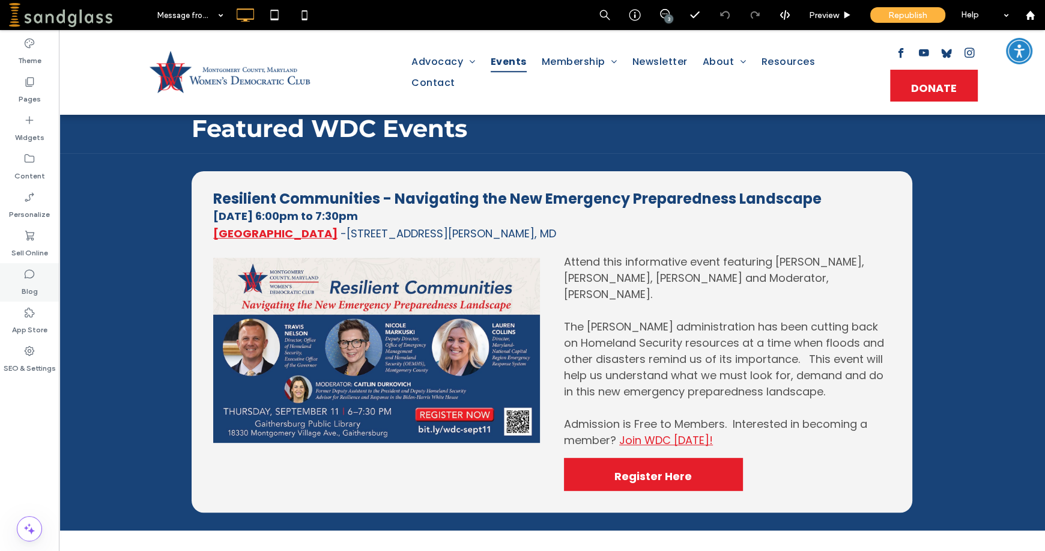
click at [27, 283] on label "Blog" at bounding box center [30, 288] width 16 height 17
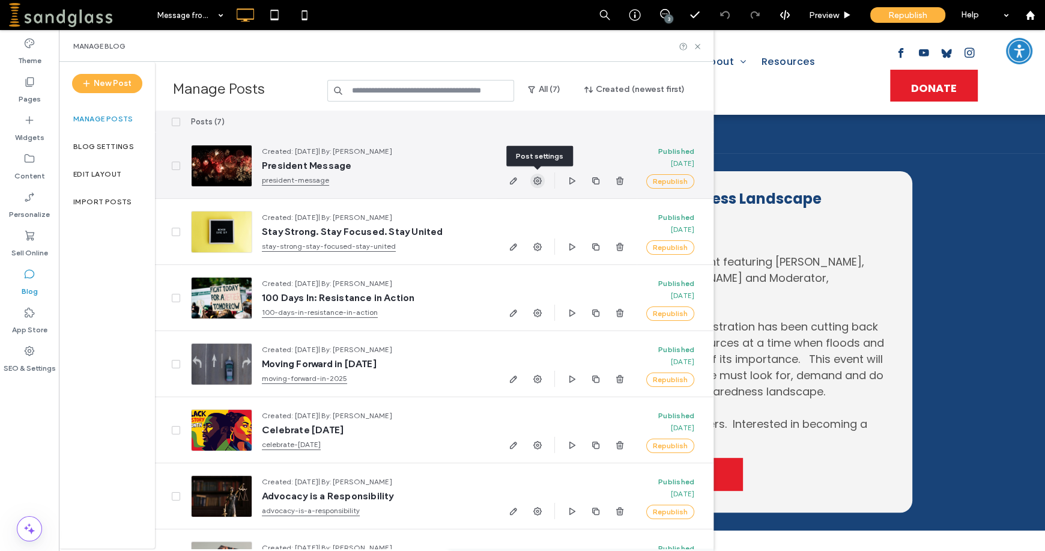
click at [535, 181] on icon "button" at bounding box center [537, 181] width 10 height 10
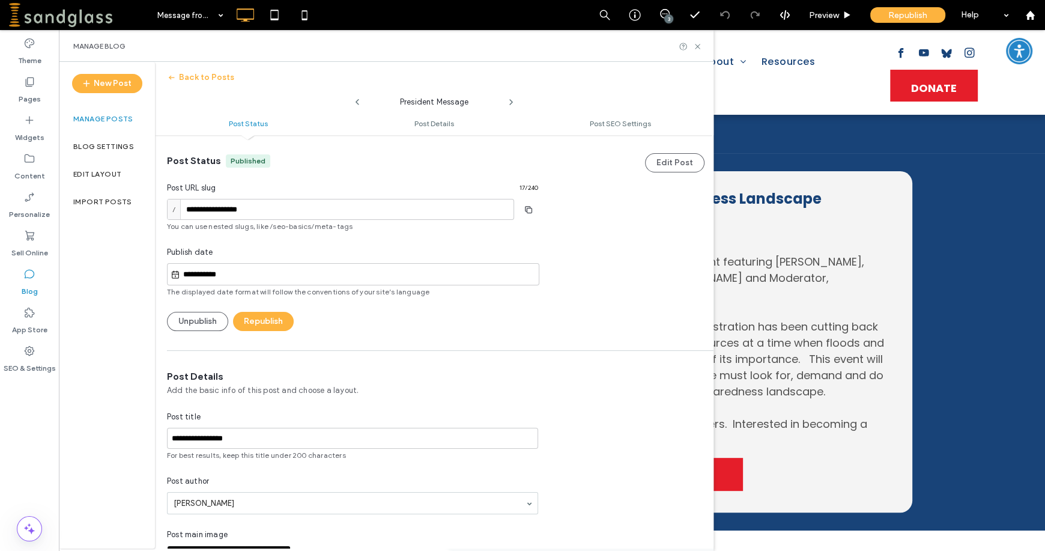
click at [97, 121] on label "Manage posts" at bounding box center [103, 119] width 60 height 8
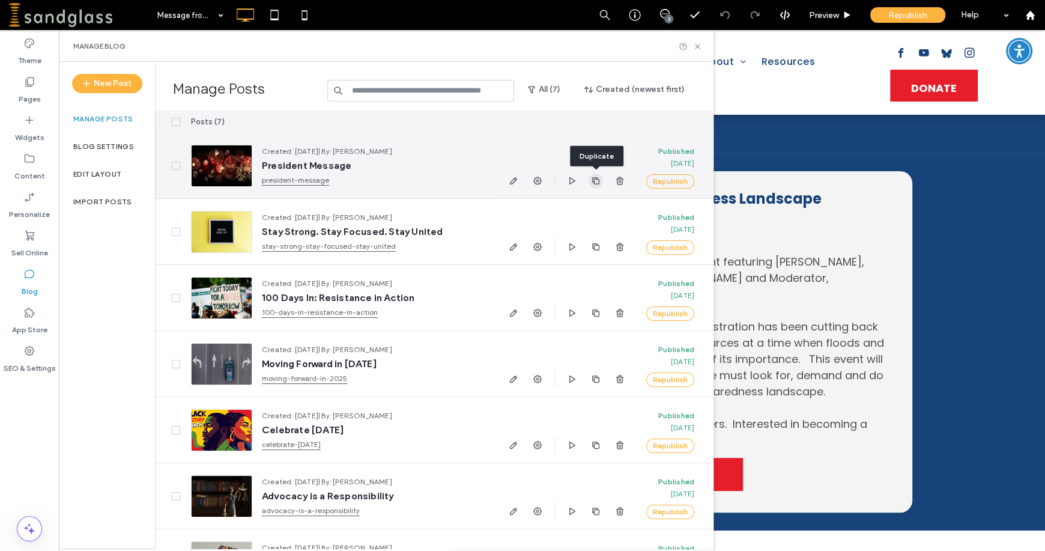
click at [595, 183] on icon "button" at bounding box center [596, 181] width 10 height 10
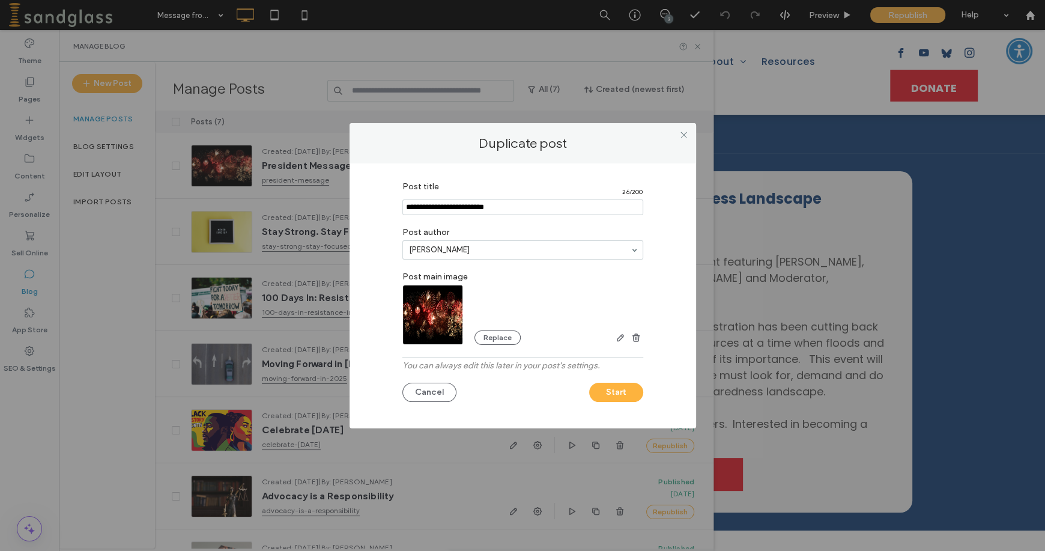
drag, startPoint x: 524, startPoint y: 207, endPoint x: 357, endPoint y: 216, distance: 167.1
click at [357, 215] on div "Post title 26 / 200 Post author Cynthia Rubenstein Post main image Replace You …" at bounding box center [522, 295] width 346 height 265
type input "********"
click at [620, 393] on button "Start" at bounding box center [616, 391] width 54 height 19
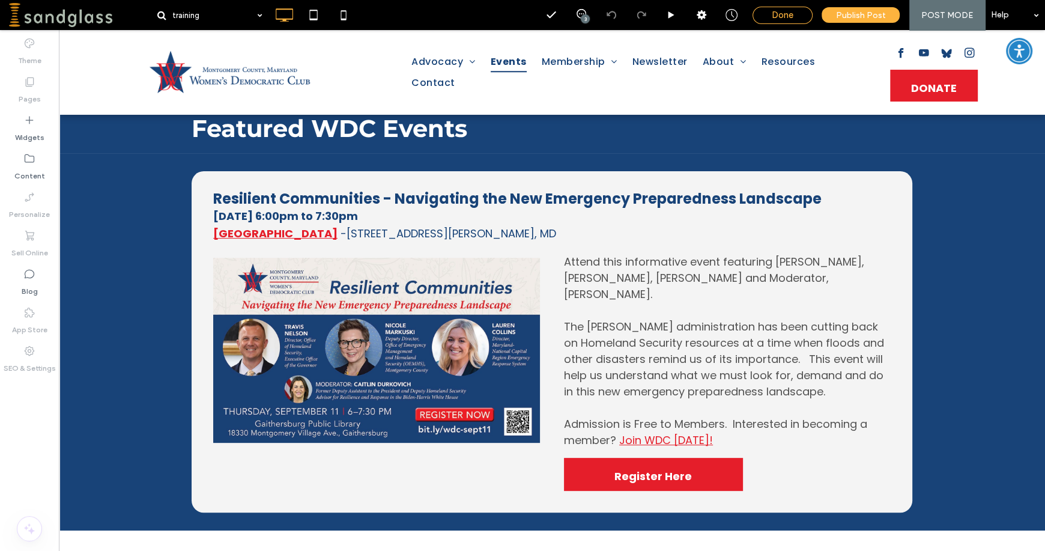
click at [776, 17] on span "Done" at bounding box center [782, 15] width 22 height 11
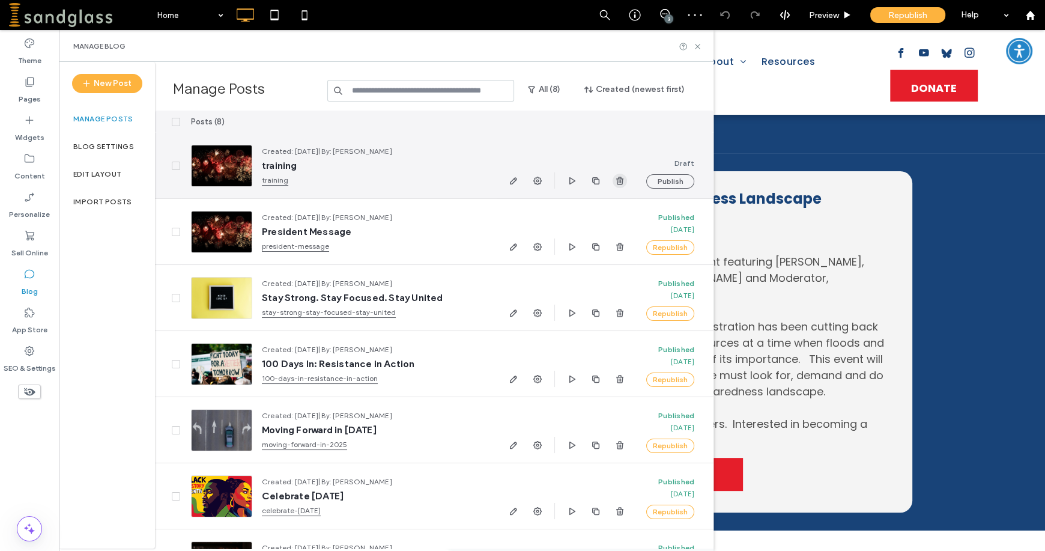
click at [620, 180] on icon "button" at bounding box center [620, 181] width 10 height 10
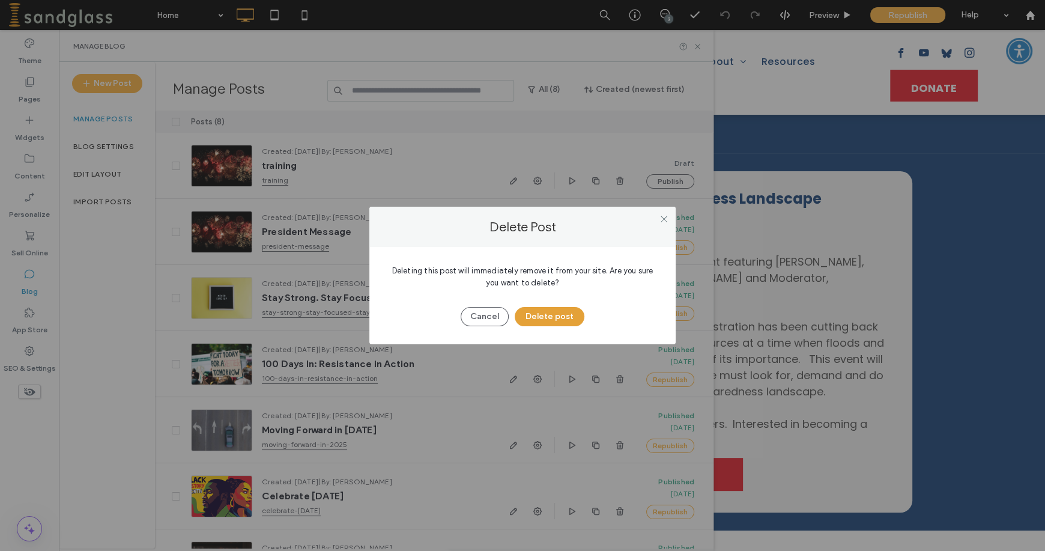
click at [547, 313] on button "Delete post" at bounding box center [549, 316] width 70 height 19
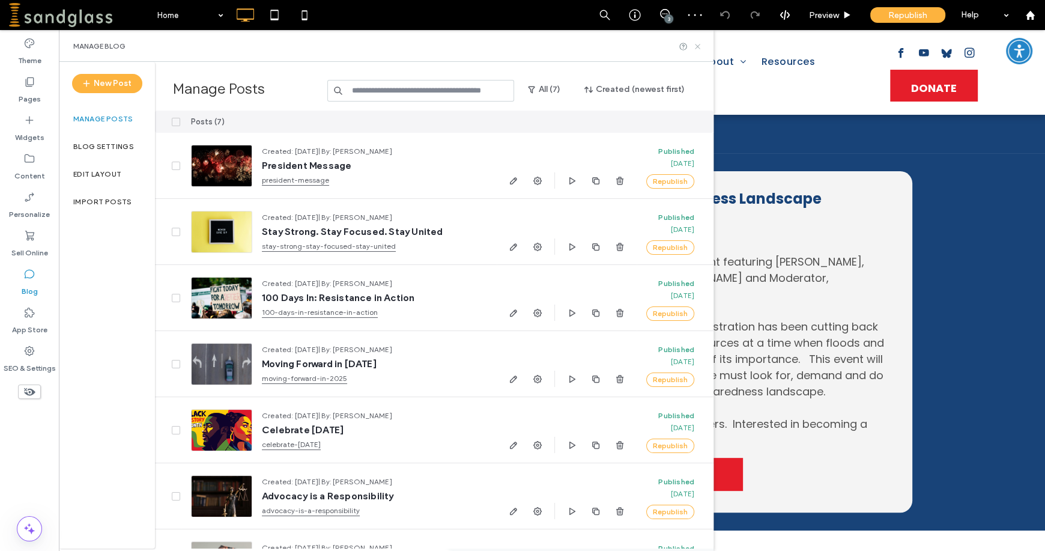
click at [697, 49] on icon at bounding box center [697, 46] width 9 height 9
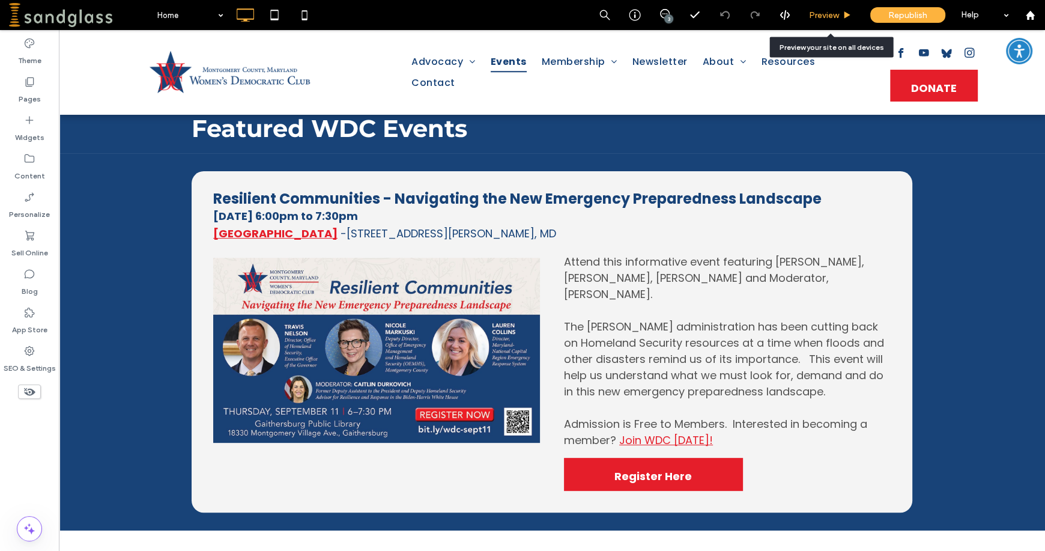
click at [828, 12] on span "Preview" at bounding box center [824, 15] width 30 height 10
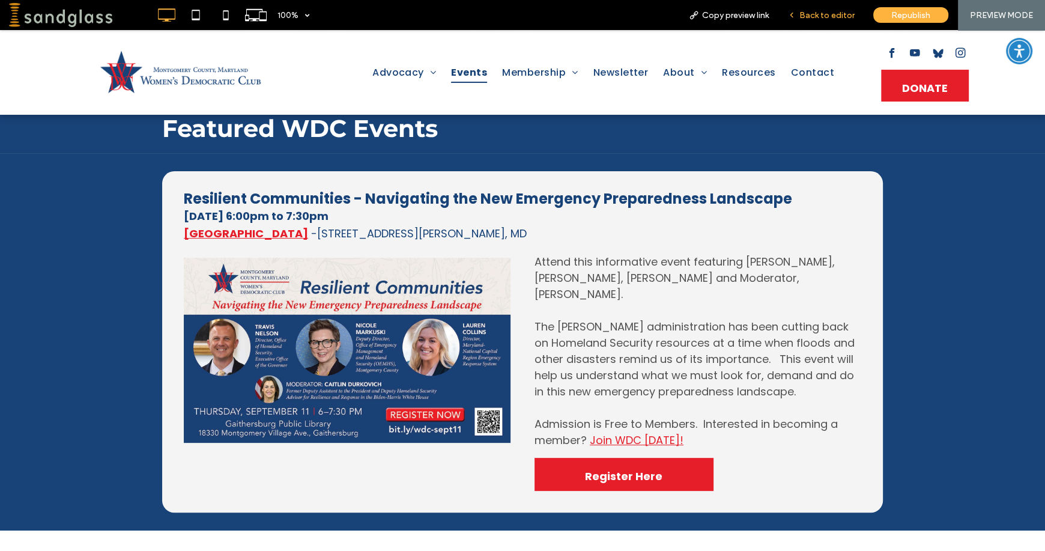
click at [816, 14] on span "Back to editor" at bounding box center [826, 15] width 55 height 10
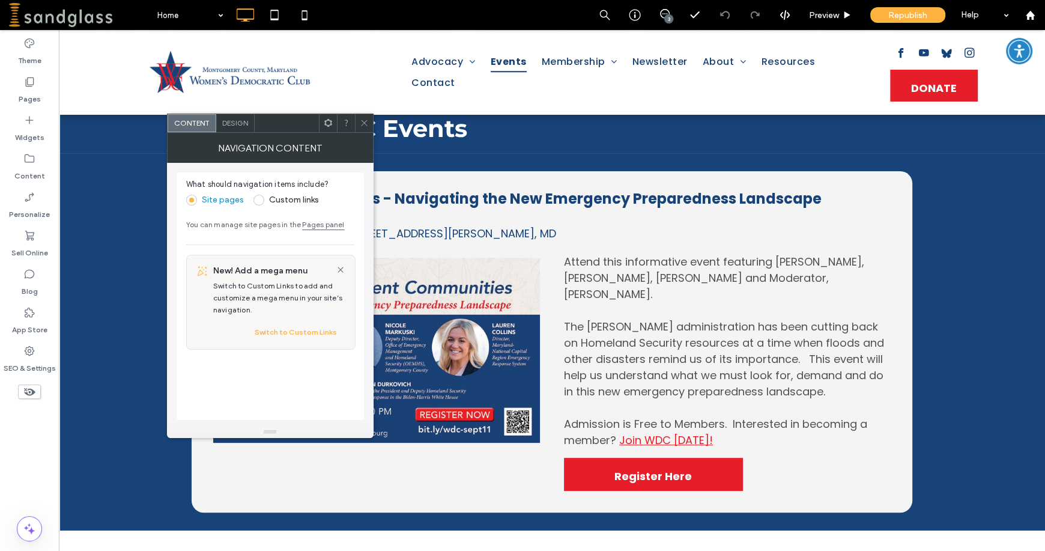
click at [363, 125] on icon at bounding box center [364, 122] width 9 height 9
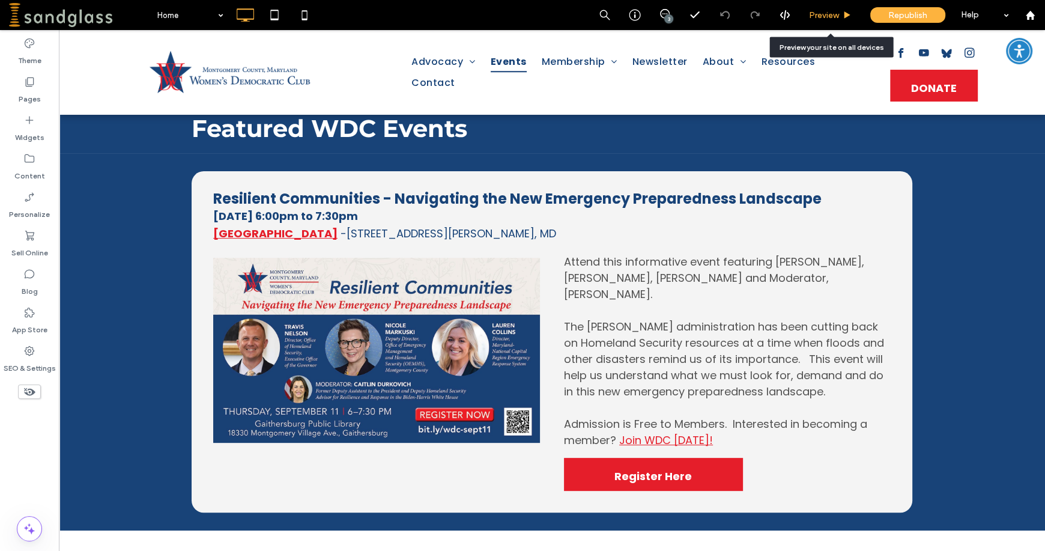
click at [827, 14] on span "Preview" at bounding box center [824, 15] width 30 height 10
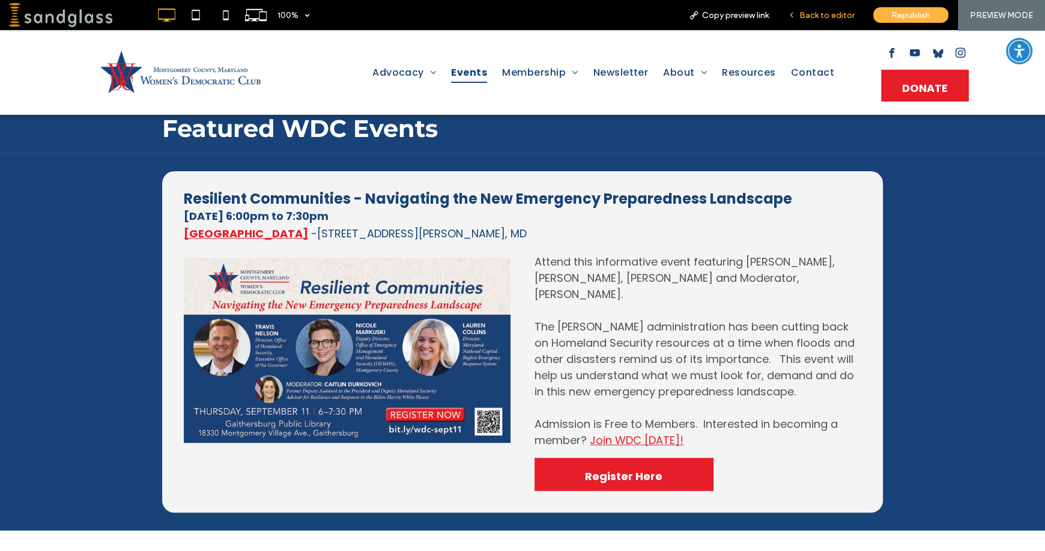
click at [810, 13] on span "Back to editor" at bounding box center [826, 15] width 55 height 10
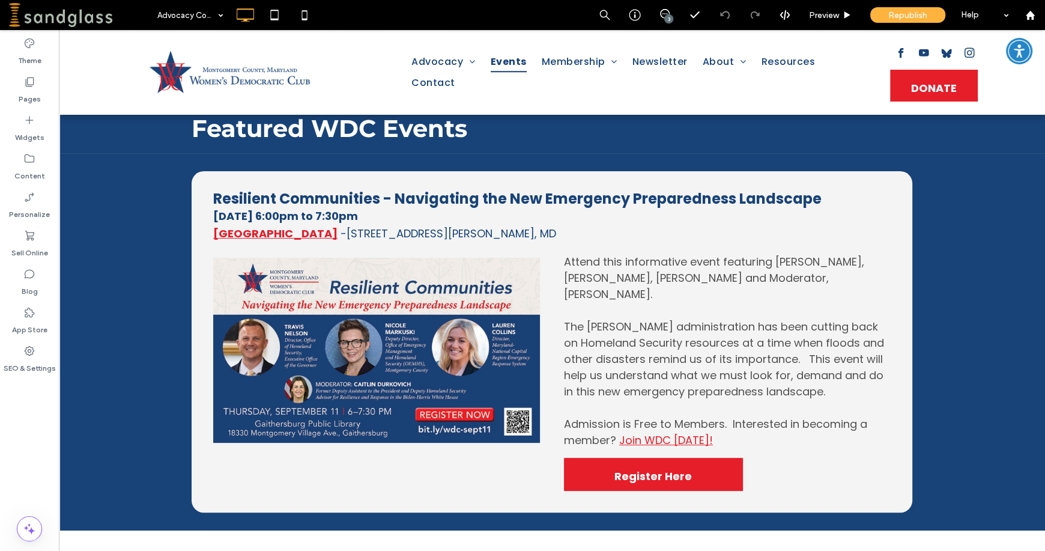
type input "*******"
type input "**"
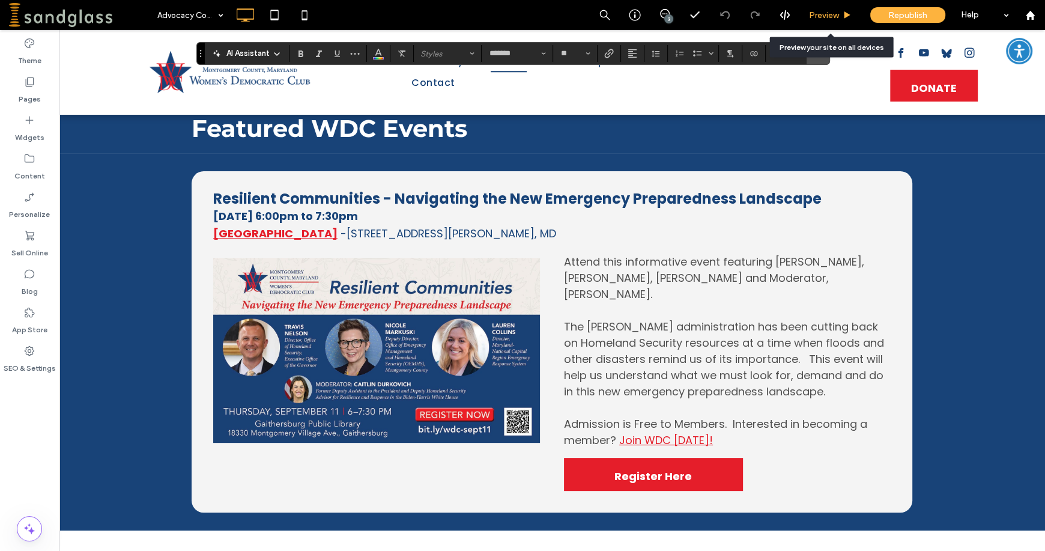
click at [816, 12] on span "Preview" at bounding box center [824, 15] width 30 height 10
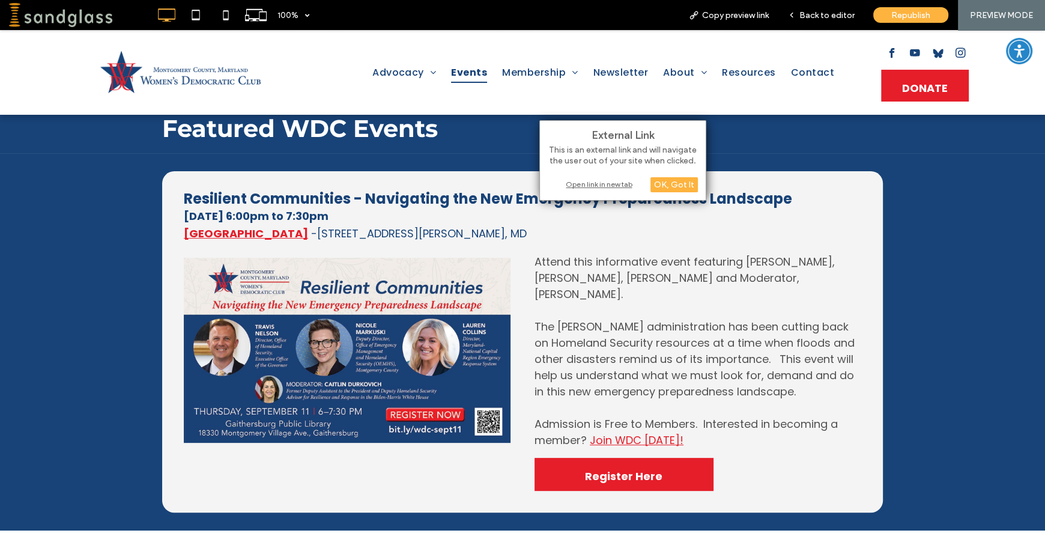
click at [595, 184] on div "Open link in new tab" at bounding box center [623, 184] width 150 height 13
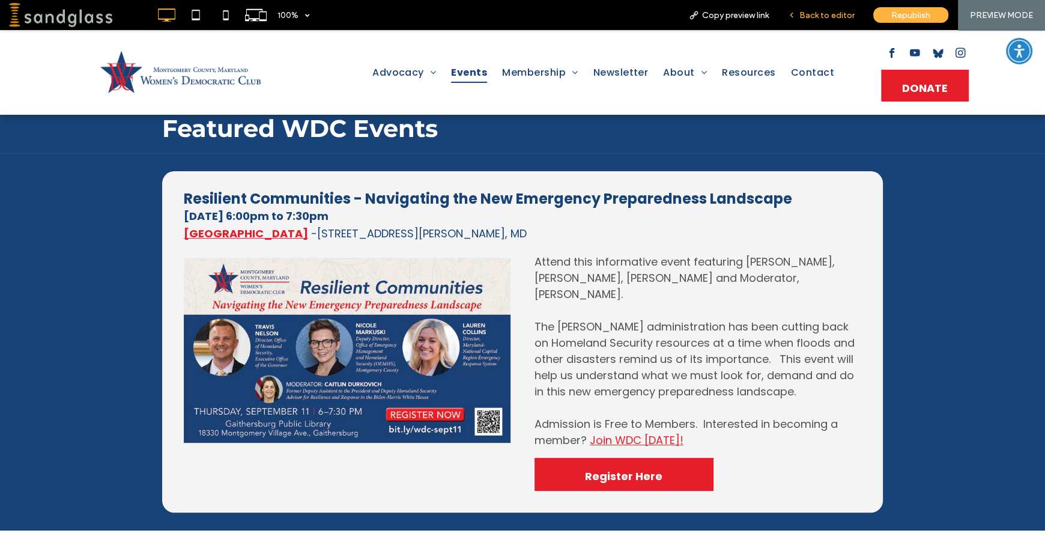
click at [839, 16] on span "Back to editor" at bounding box center [826, 15] width 55 height 10
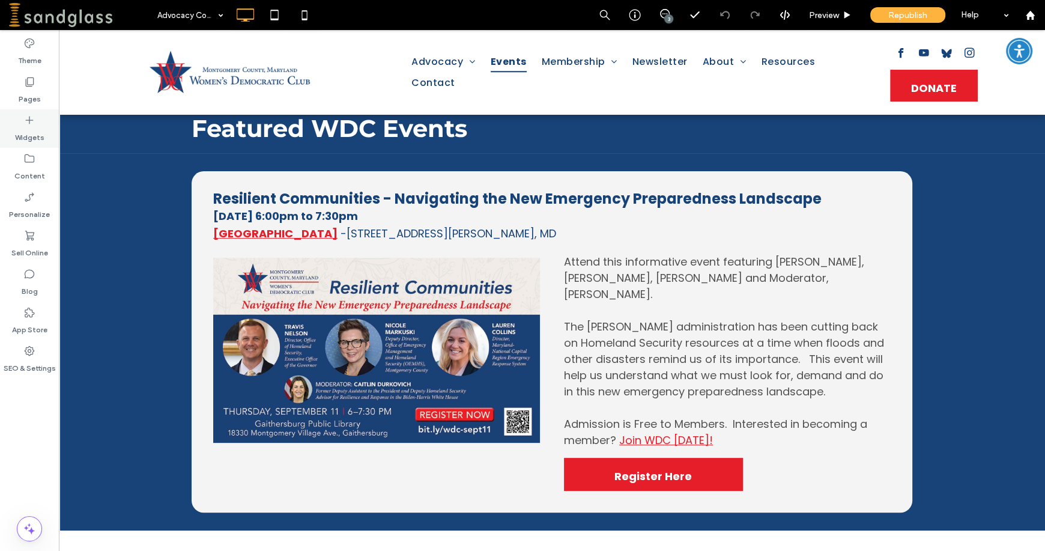
click at [26, 130] on label "Widgets" at bounding box center [29, 134] width 29 height 17
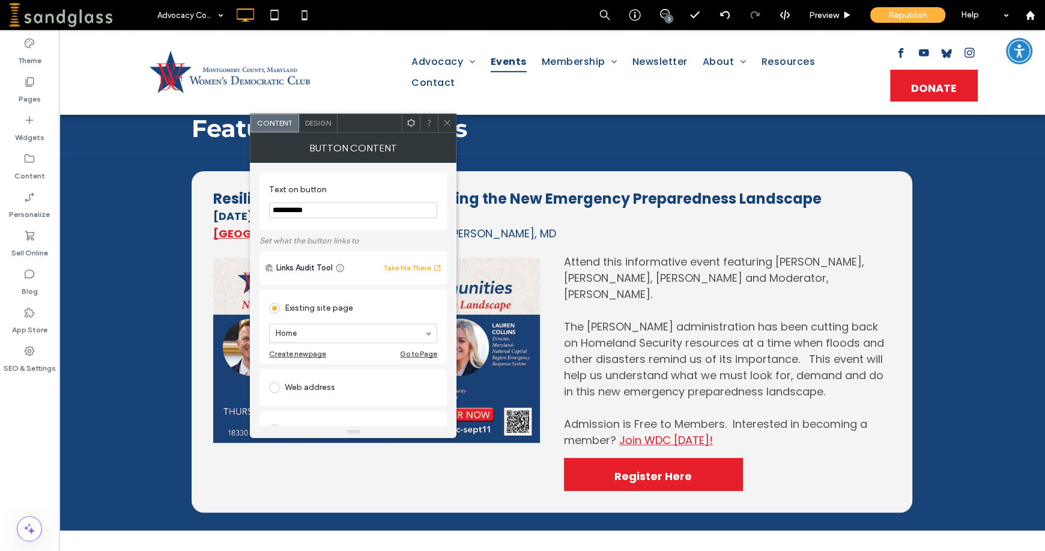
drag, startPoint x: 324, startPoint y: 204, endPoint x: 267, endPoint y: 199, distance: 57.8
click at [267, 199] on div "**********" at bounding box center [352, 201] width 187 height 58
type input "******"
click at [316, 118] on div "Design" at bounding box center [318, 123] width 38 height 18
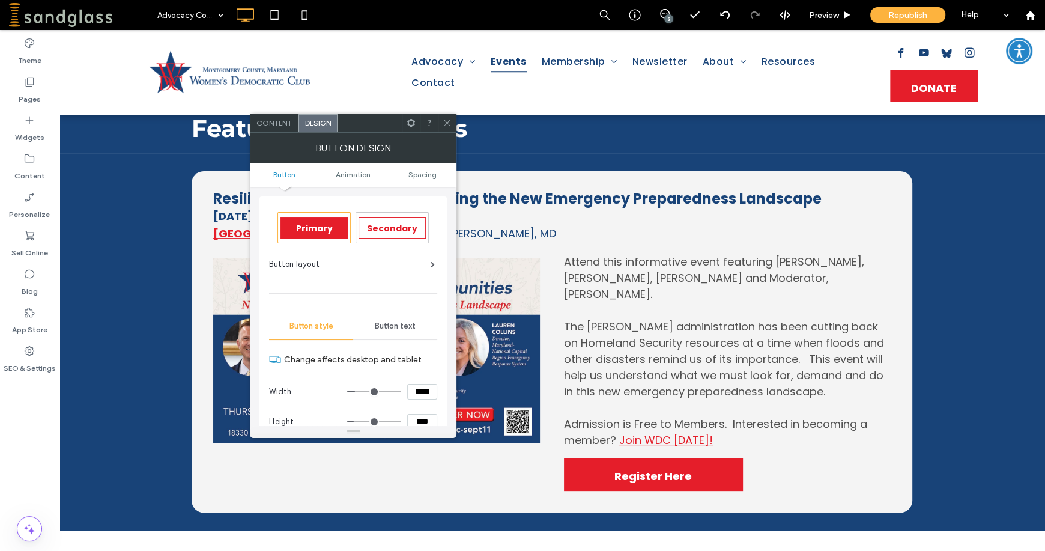
click at [447, 121] on icon at bounding box center [446, 122] width 9 height 9
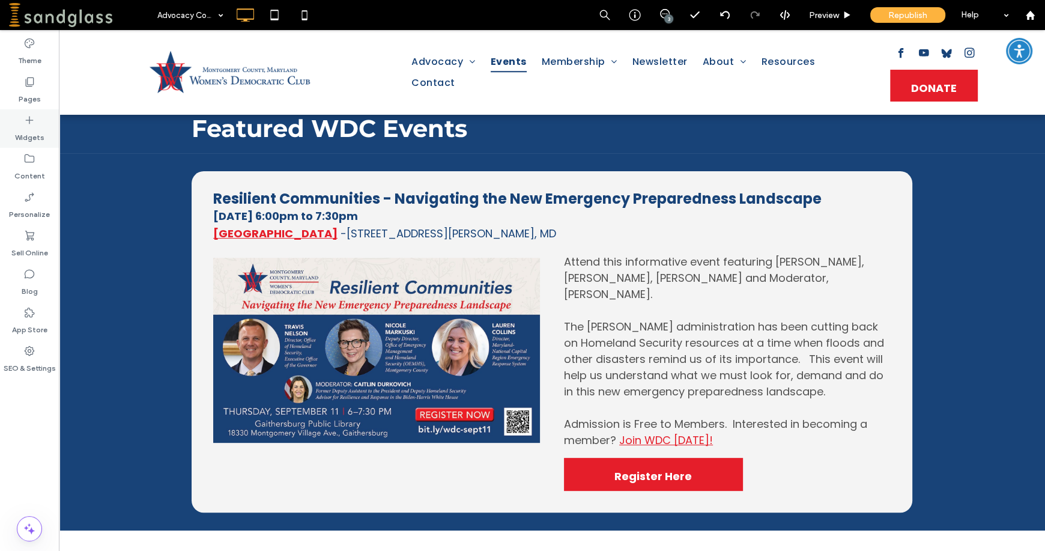
click at [17, 139] on label "Widgets" at bounding box center [29, 134] width 29 height 17
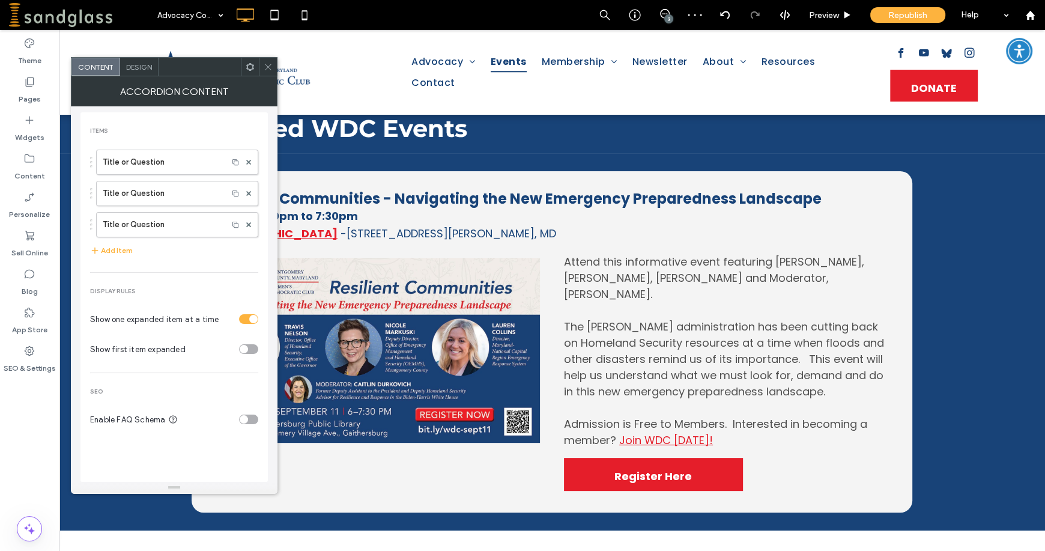
click at [267, 63] on icon at bounding box center [268, 66] width 9 height 9
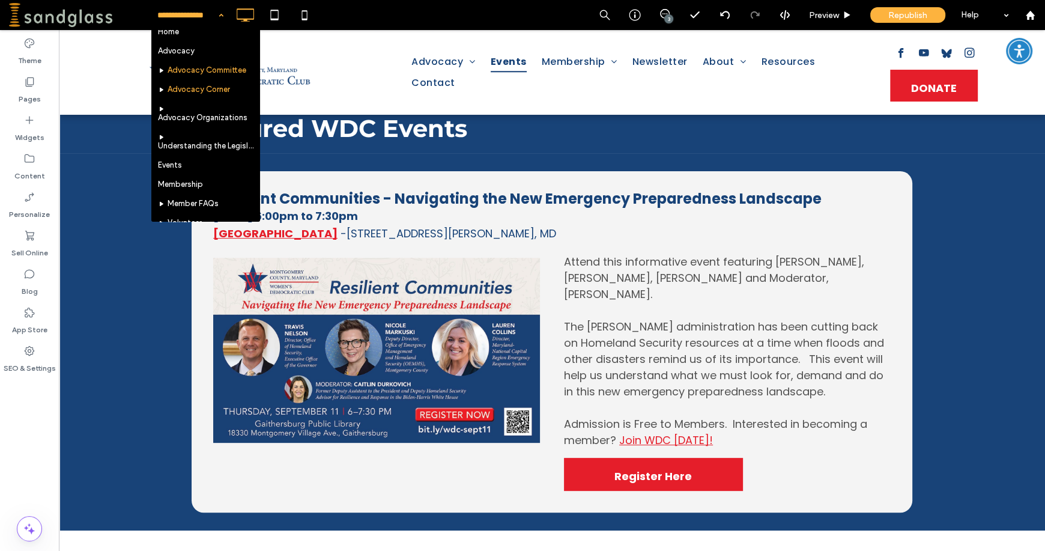
scroll to position [6, 0]
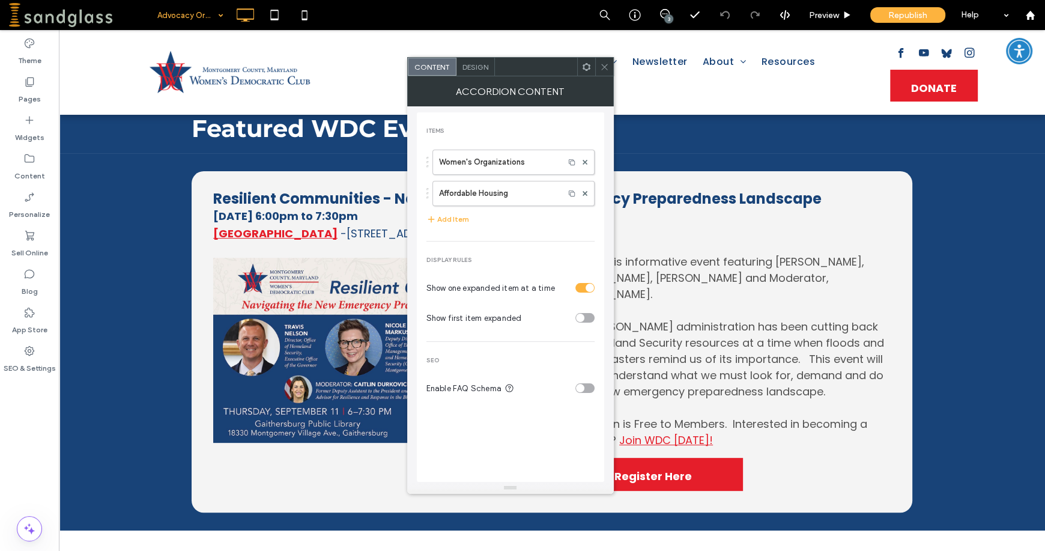
click at [605, 68] on icon at bounding box center [604, 66] width 9 height 9
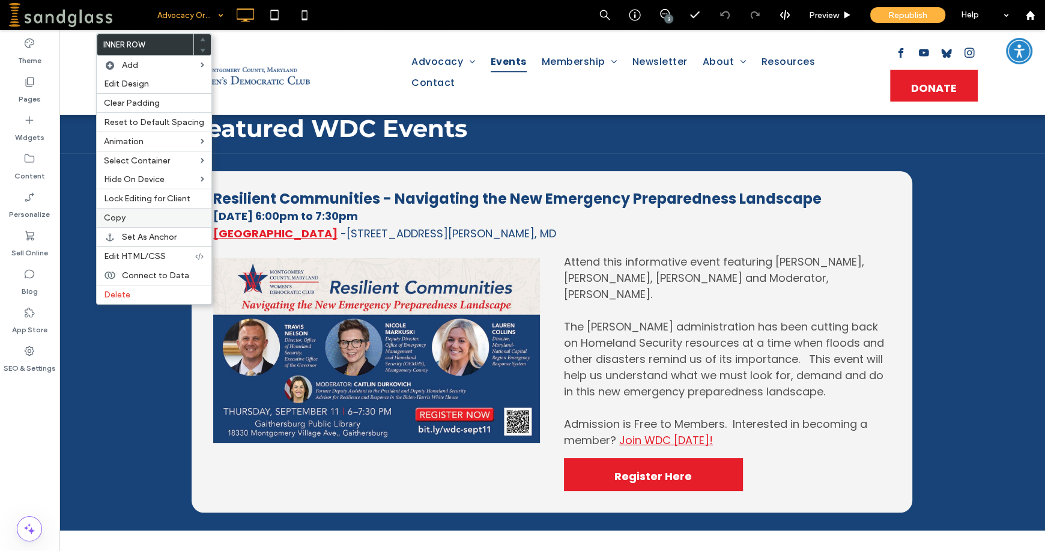
click at [113, 218] on span "Copy" at bounding box center [115, 218] width 22 height 10
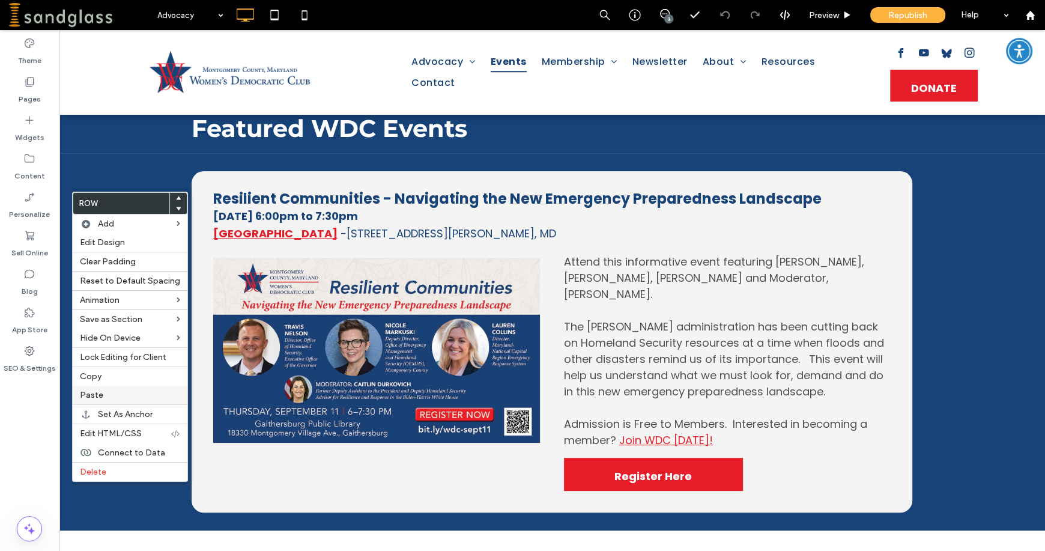
click at [111, 389] on div "Paste" at bounding box center [130, 394] width 115 height 19
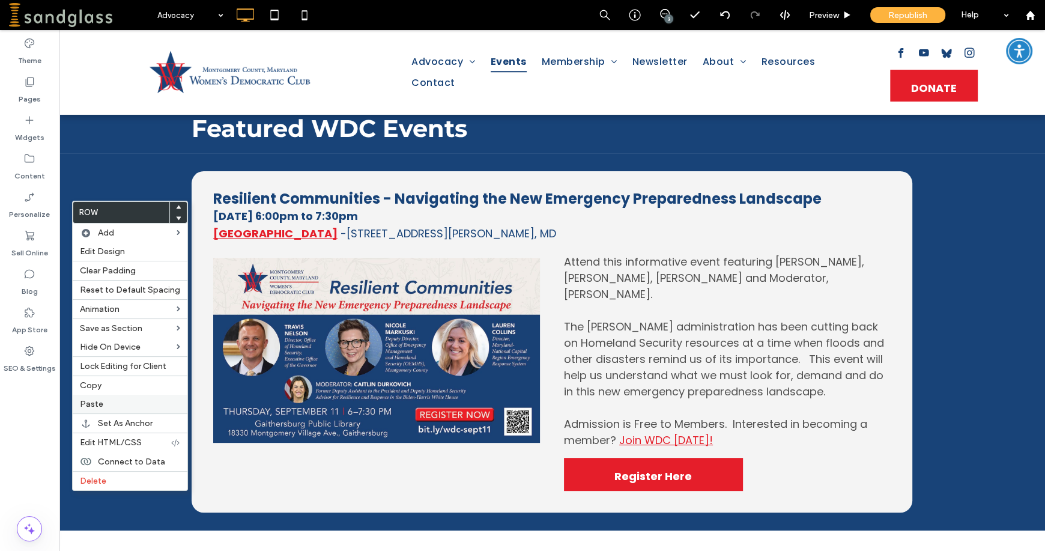
click at [98, 402] on span "Paste" at bounding box center [91, 404] width 23 height 10
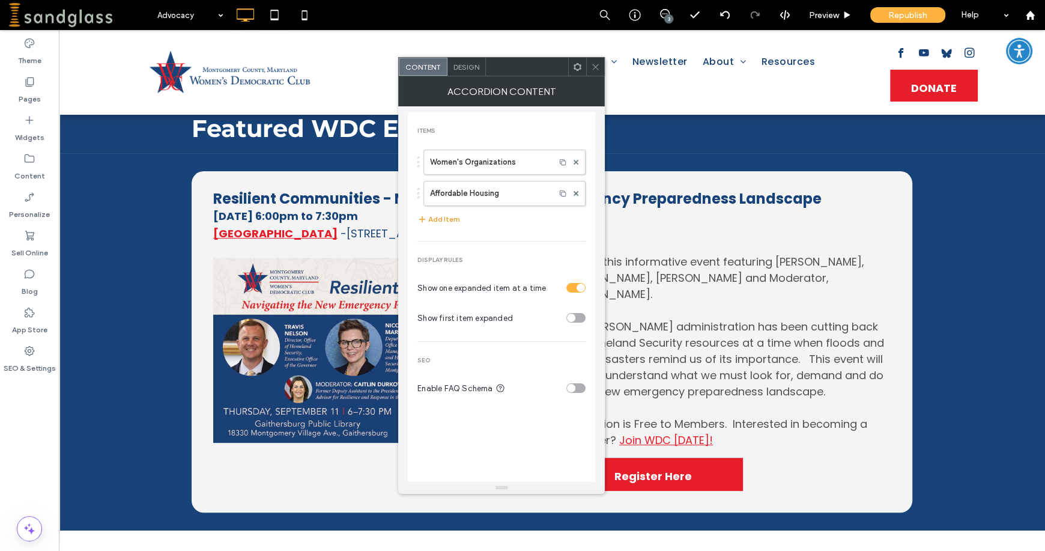
click at [444, 215] on button "Add Item" at bounding box center [438, 219] width 43 height 14
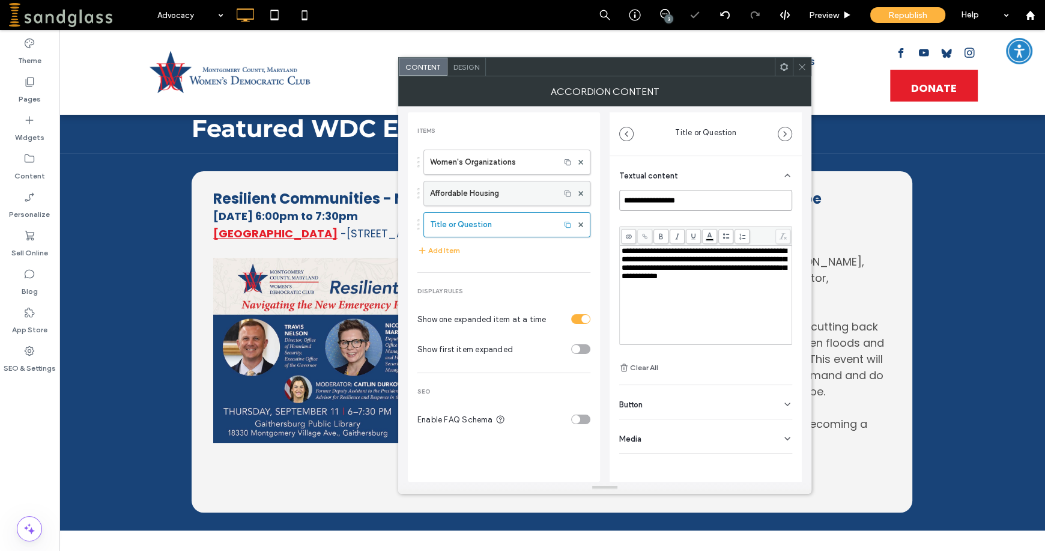
drag, startPoint x: 695, startPoint y: 194, endPoint x: 526, endPoint y: 199, distance: 168.8
click at [529, 201] on div "**********" at bounding box center [605, 293] width 394 height 375
type input "********"
click at [619, 253] on div "**********" at bounding box center [705, 285] width 173 height 118
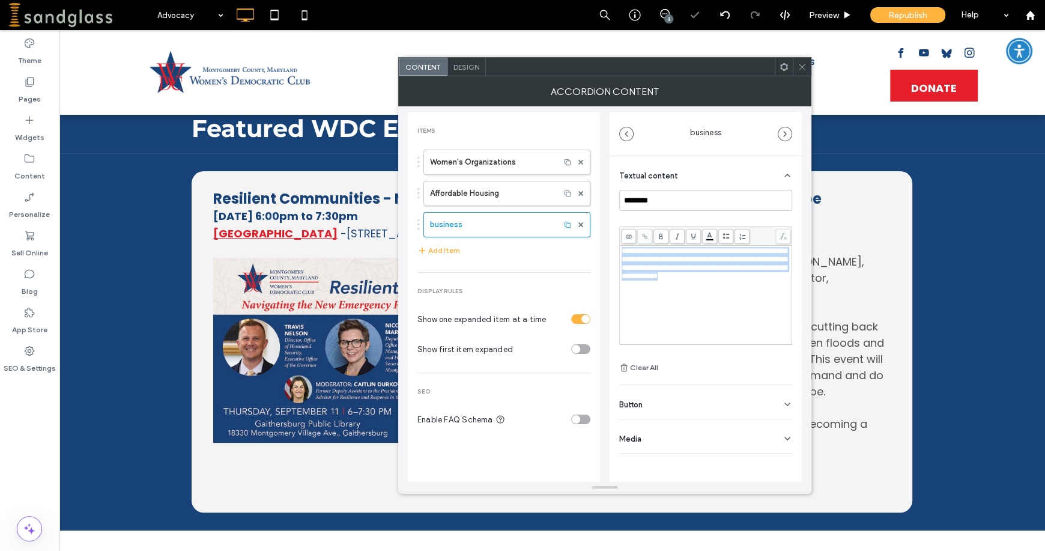
drag, startPoint x: 623, startPoint y: 250, endPoint x: 806, endPoint y: 267, distance: 183.9
click at [789, 273] on div "**********" at bounding box center [706, 295] width 172 height 98
drag, startPoint x: 707, startPoint y: 278, endPoint x: 656, endPoint y: 253, distance: 56.1
click at [707, 277] on span "**********" at bounding box center [703, 263] width 165 height 33
drag, startPoint x: 680, startPoint y: 250, endPoint x: 616, endPoint y: 251, distance: 63.6
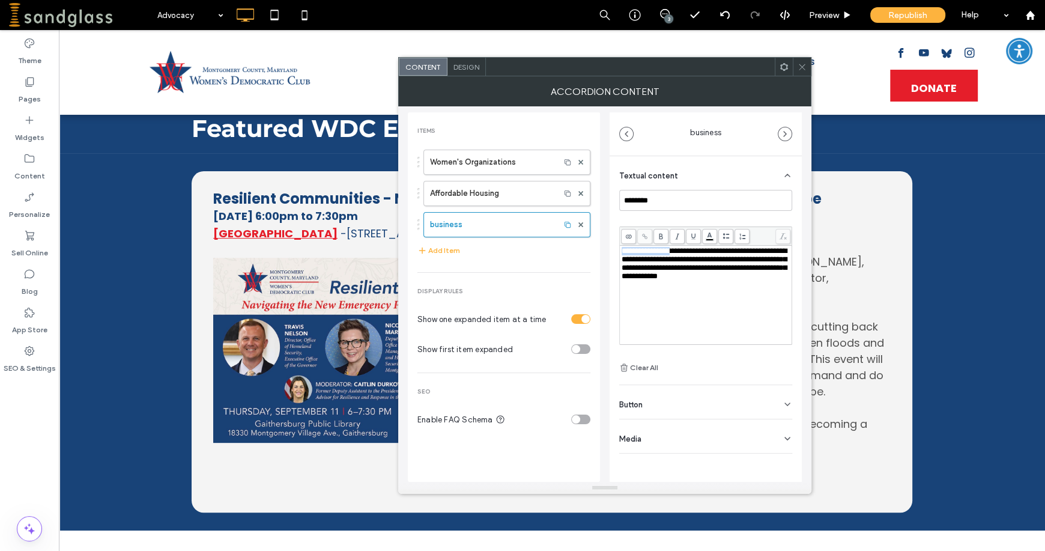
click at [616, 251] on div "**********" at bounding box center [705, 304] width 192 height 297
click at [647, 233] on icon at bounding box center [644, 236] width 7 height 7
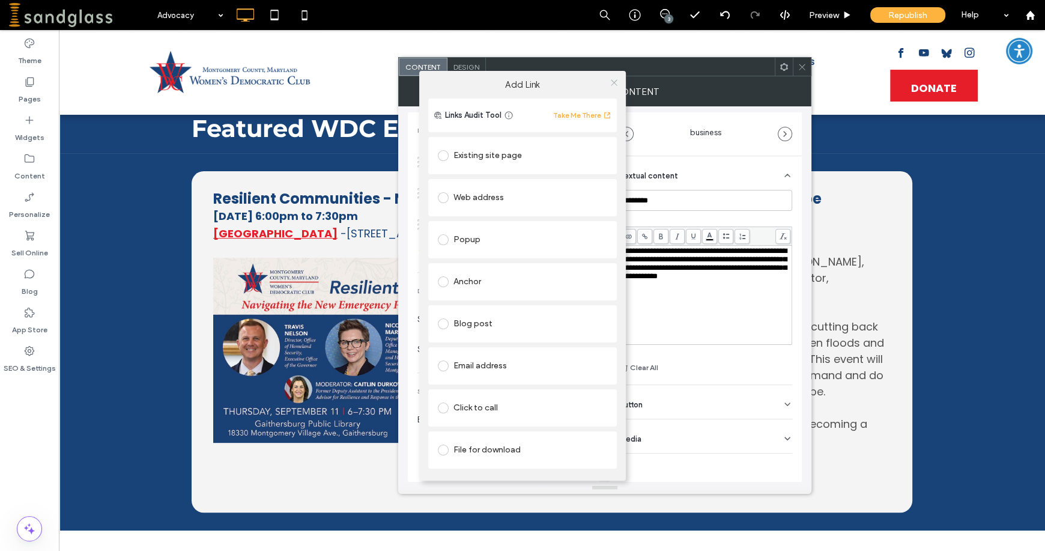
click at [613, 78] on icon at bounding box center [613, 82] width 9 height 9
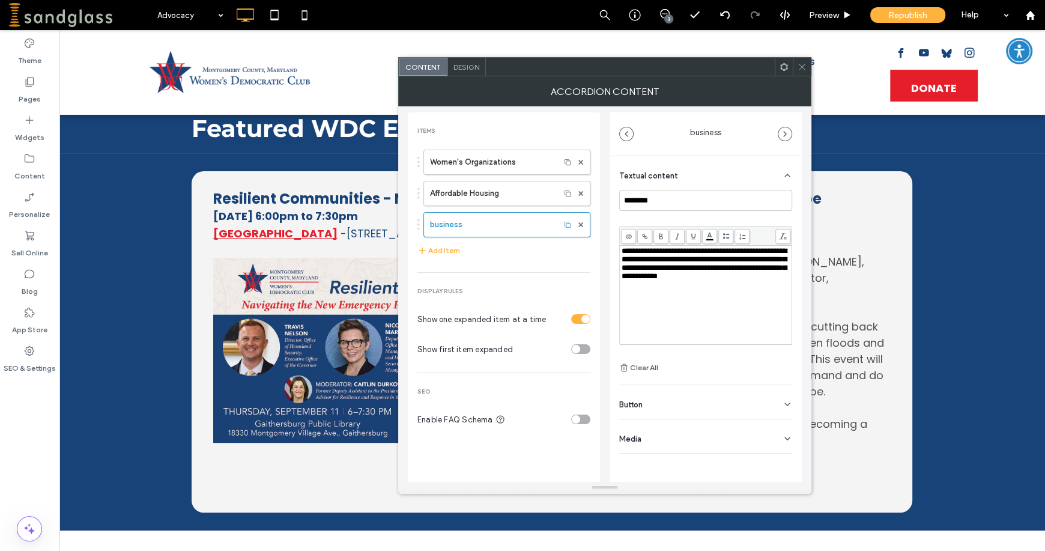
click at [802, 59] on span at bounding box center [801, 67] width 9 height 18
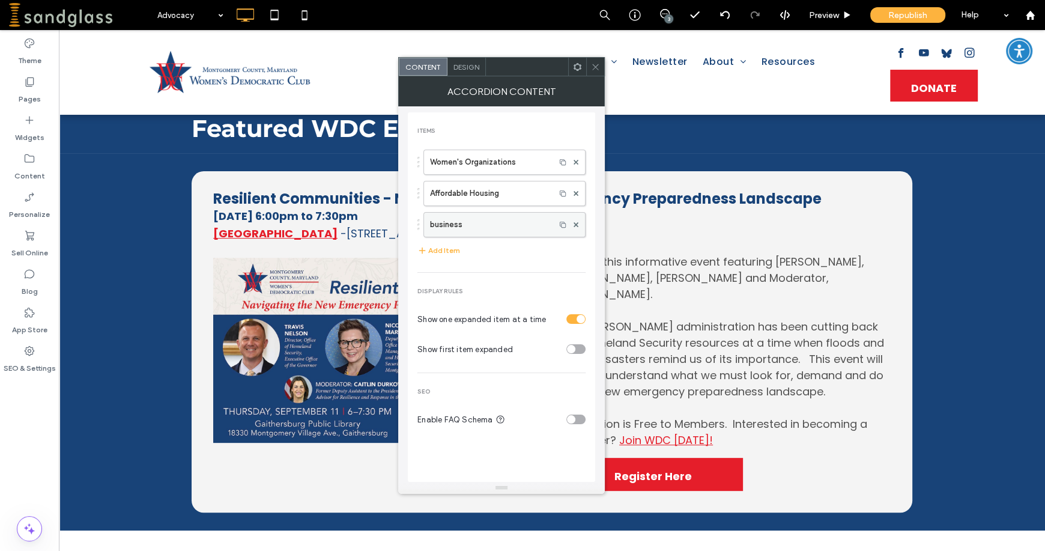
click at [475, 217] on label "business" at bounding box center [489, 225] width 119 height 24
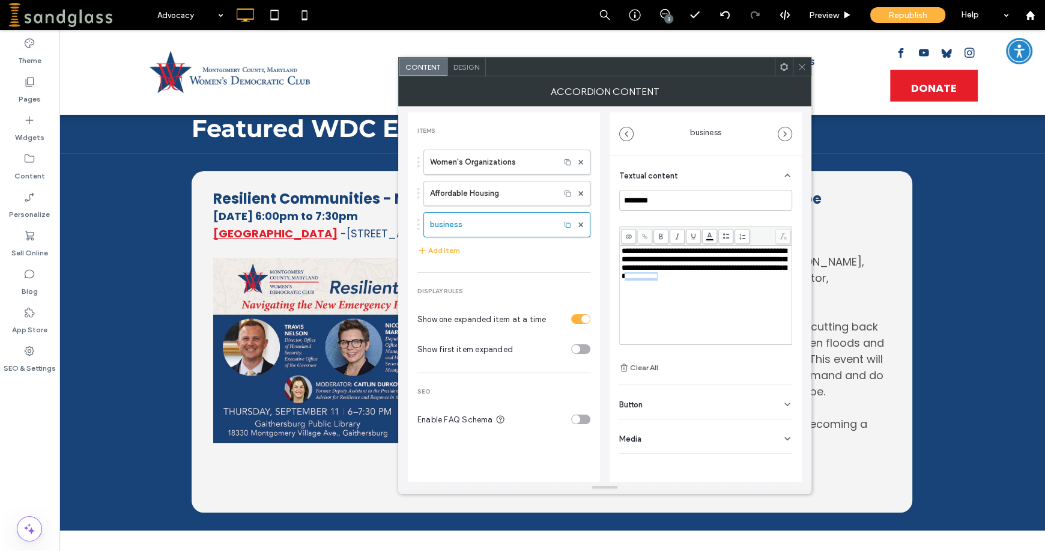
drag, startPoint x: 732, startPoint y: 281, endPoint x: 709, endPoint y: 237, distance: 49.9
click at [776, 289] on div "**********" at bounding box center [705, 295] width 169 height 96
click at [645, 236] on use at bounding box center [644, 236] width 5 height 5
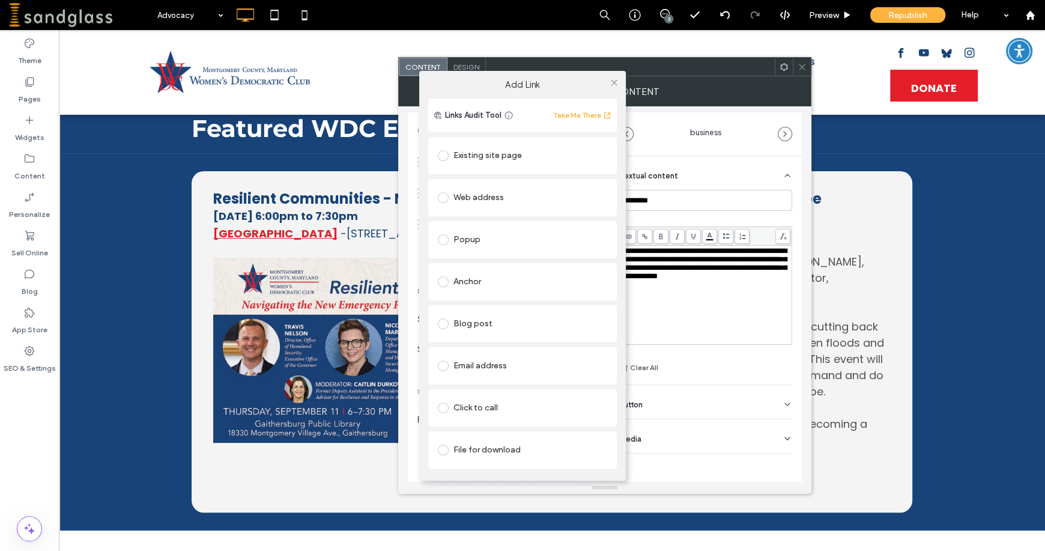
click at [445, 450] on span at bounding box center [443, 449] width 11 height 11
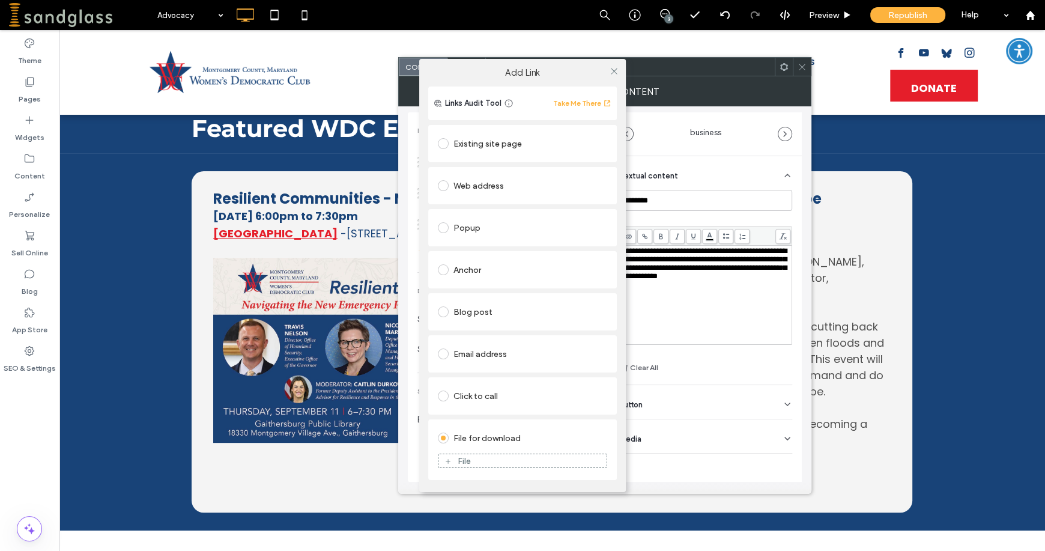
click at [459, 460] on div "File" at bounding box center [463, 461] width 13 height 10
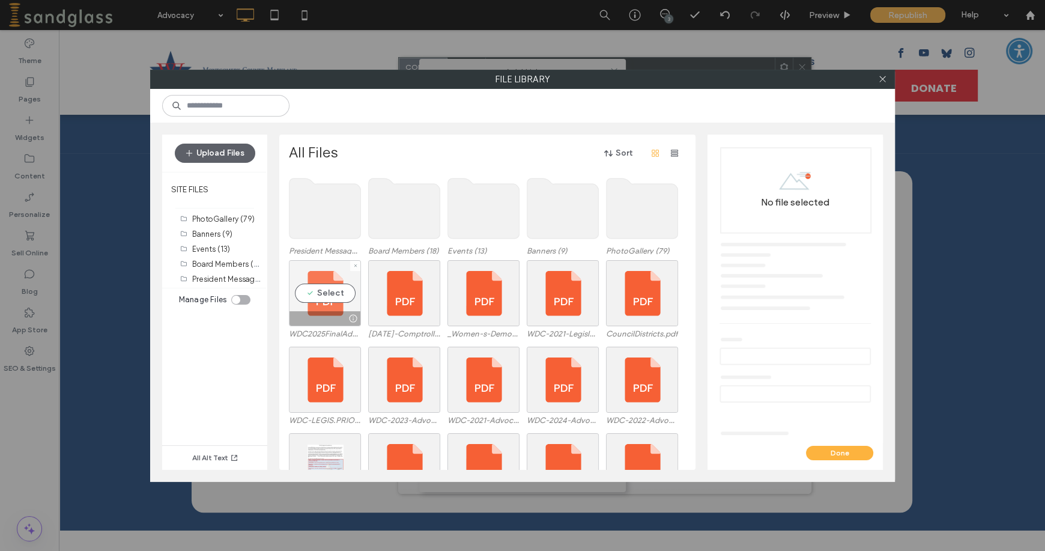
click at [337, 292] on div "Select" at bounding box center [325, 293] width 72 height 66
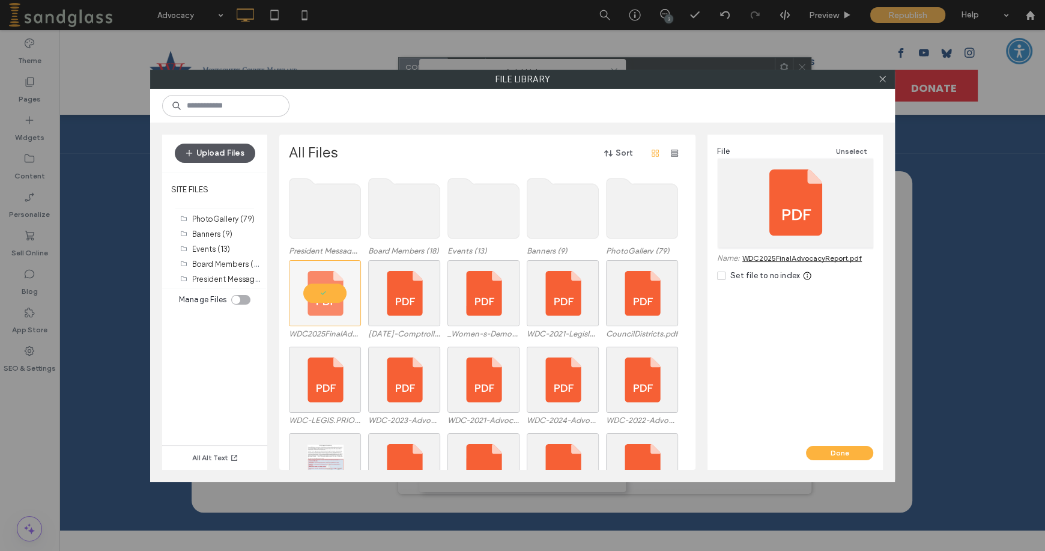
click at [198, 152] on button "Upload Files" at bounding box center [215, 152] width 80 height 19
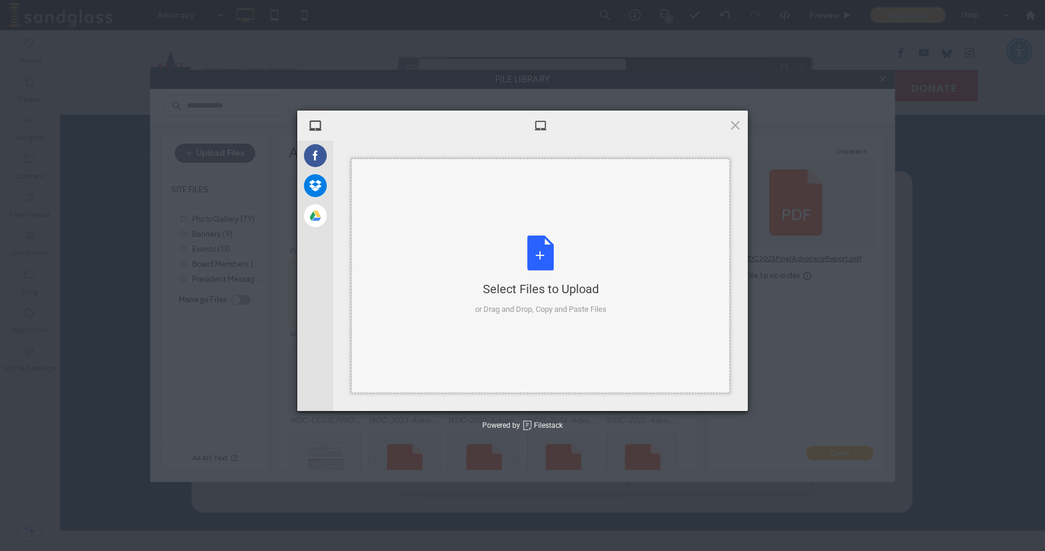
click at [539, 256] on div "Select Files to Upload or Drag and Drop, Copy and Paste Files" at bounding box center [540, 275] width 131 height 80
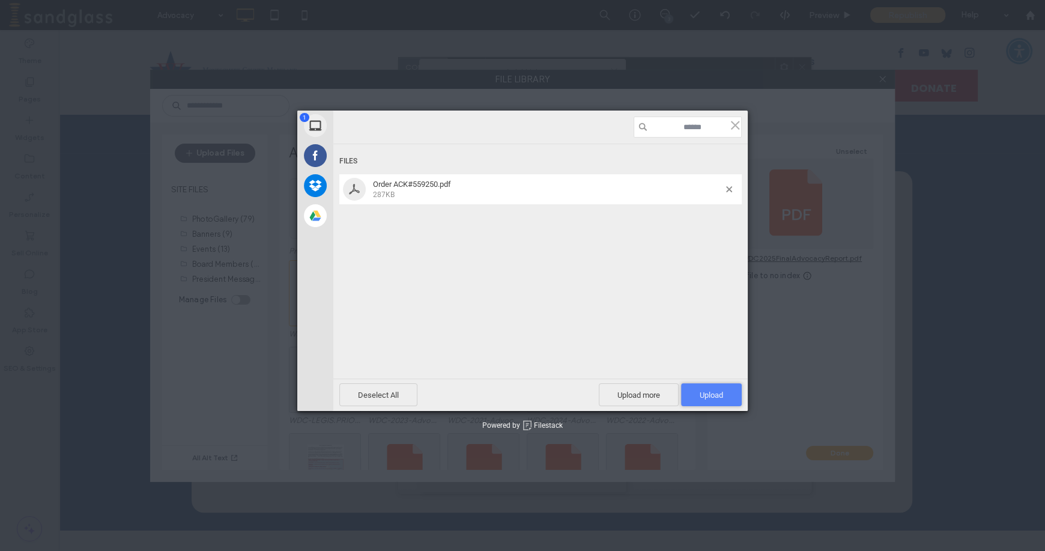
click at [709, 399] on span "Upload 1" at bounding box center [710, 394] width 23 height 9
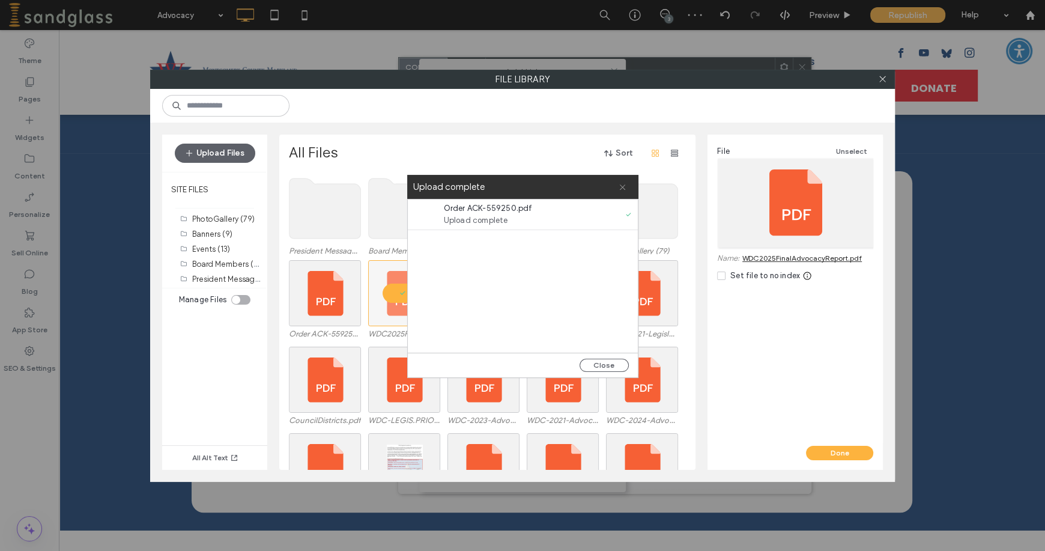
click at [620, 187] on icon at bounding box center [622, 187] width 8 height 8
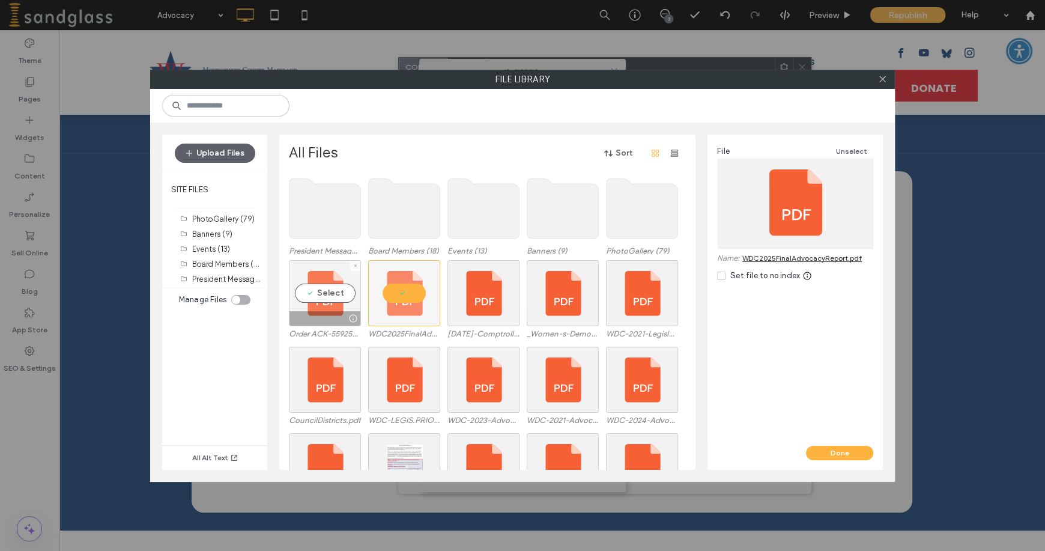
click at [308, 296] on div "Select" at bounding box center [325, 293] width 72 height 66
click at [845, 456] on button "Done" at bounding box center [839, 452] width 67 height 14
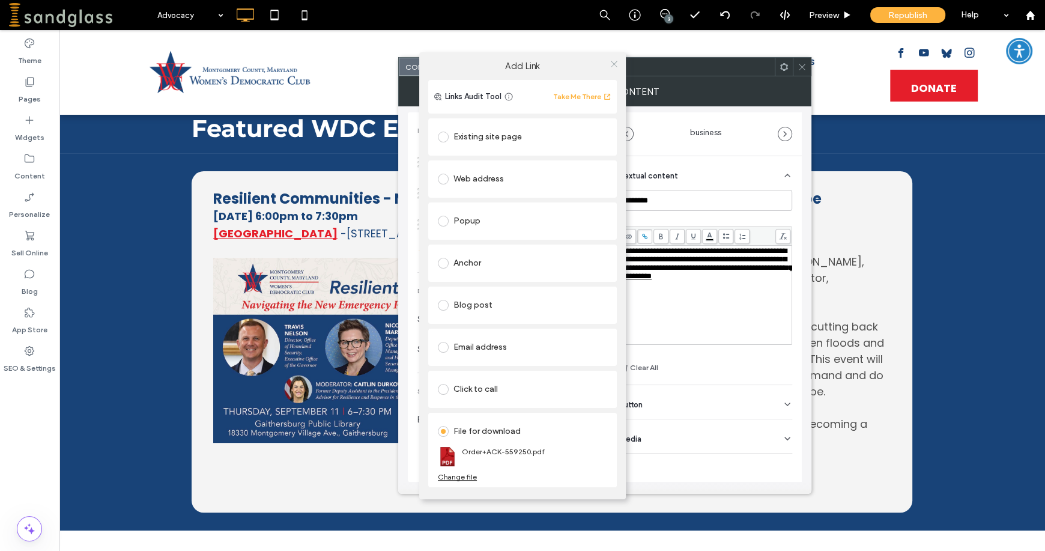
click at [613, 65] on icon at bounding box center [613, 63] width 9 height 9
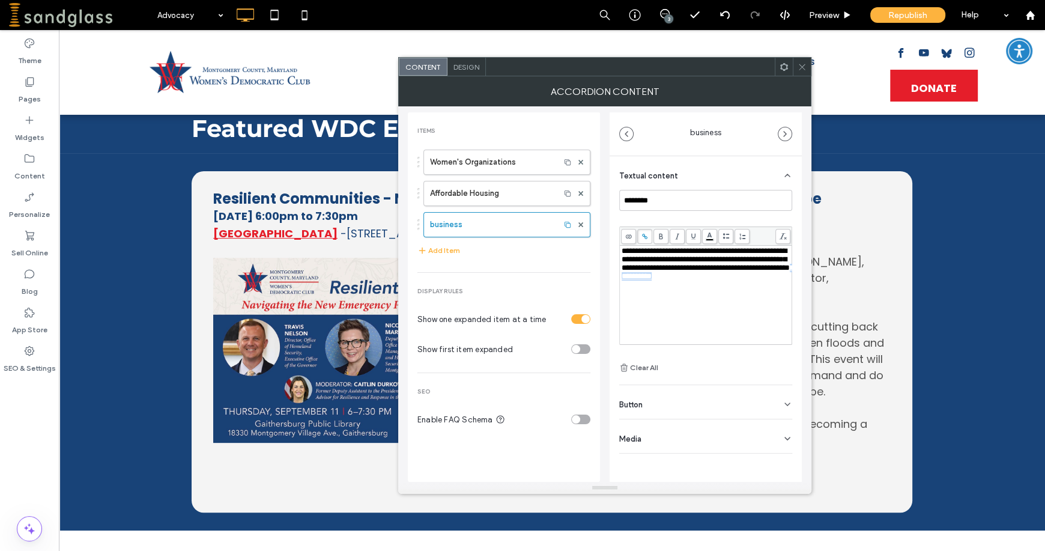
click at [750, 280] on span "**********" at bounding box center [706, 272] width 171 height 16
click at [644, 237] on icon at bounding box center [644, 236] width 7 height 7
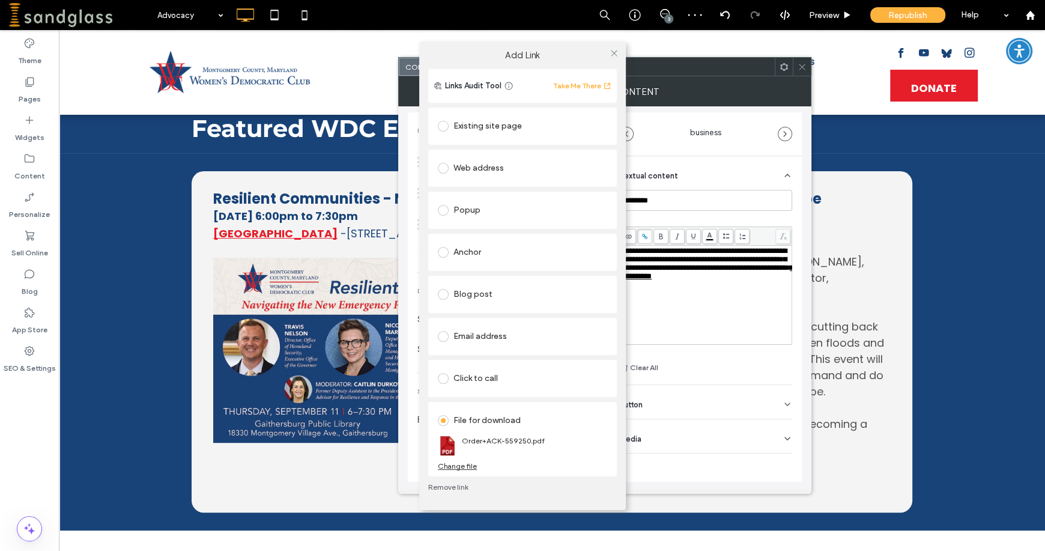
click at [444, 486] on link "Remove link" at bounding box center [522, 487] width 189 height 10
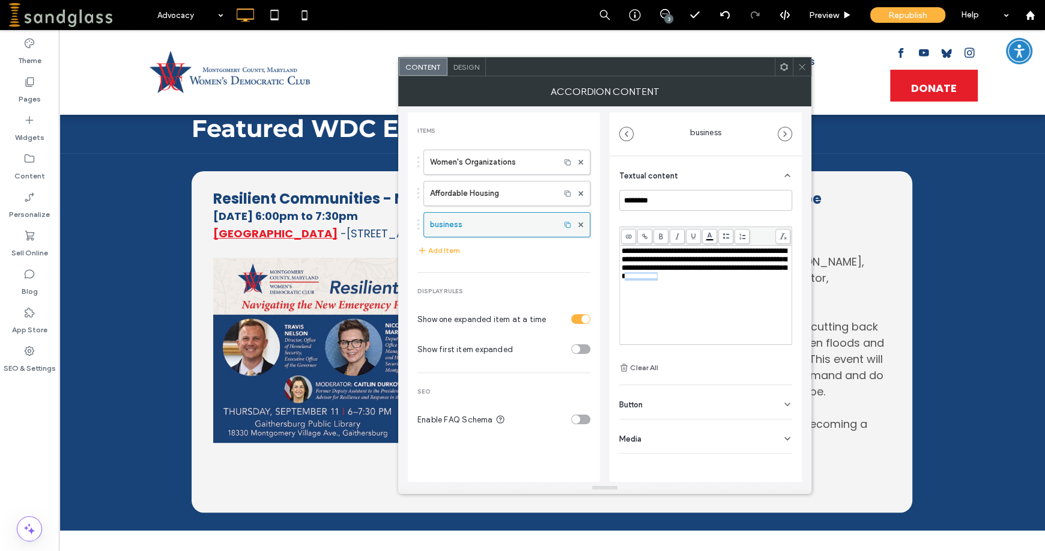
click at [583, 225] on div at bounding box center [581, 225] width 18 height 18
click at [580, 224] on use at bounding box center [580, 224] width 5 height 5
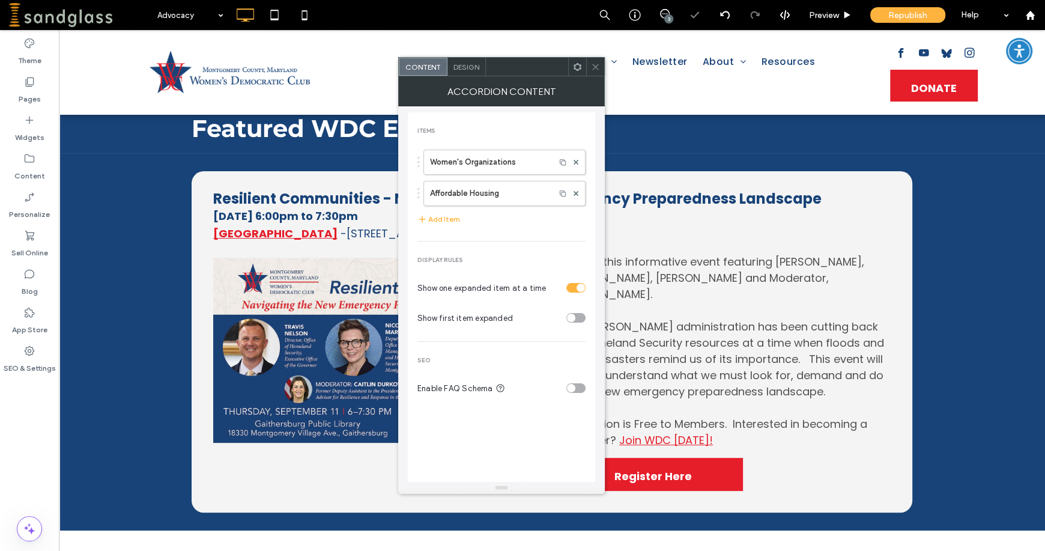
click at [599, 62] on icon at bounding box center [595, 66] width 9 height 9
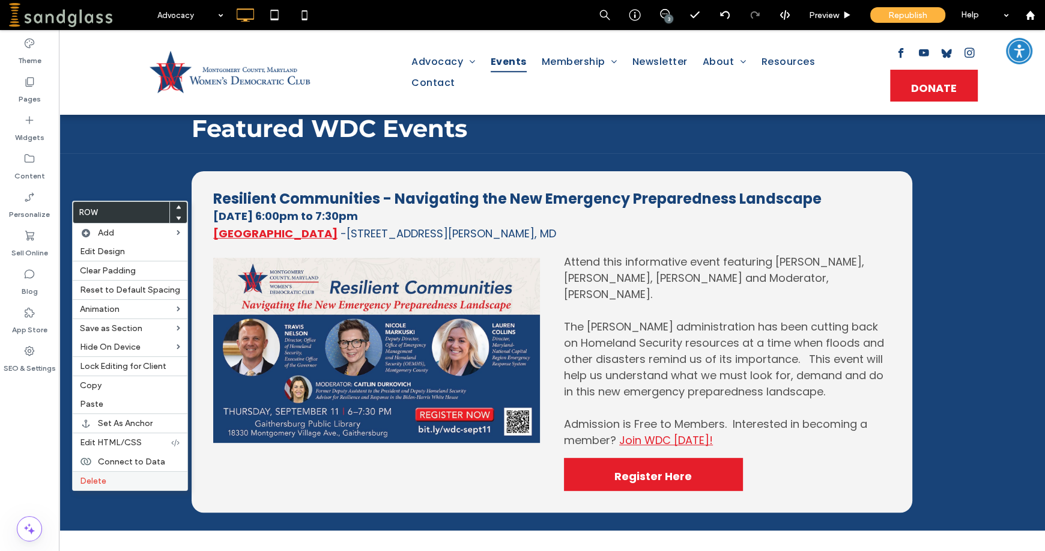
click at [103, 476] on div "Delete" at bounding box center [130, 480] width 115 height 19
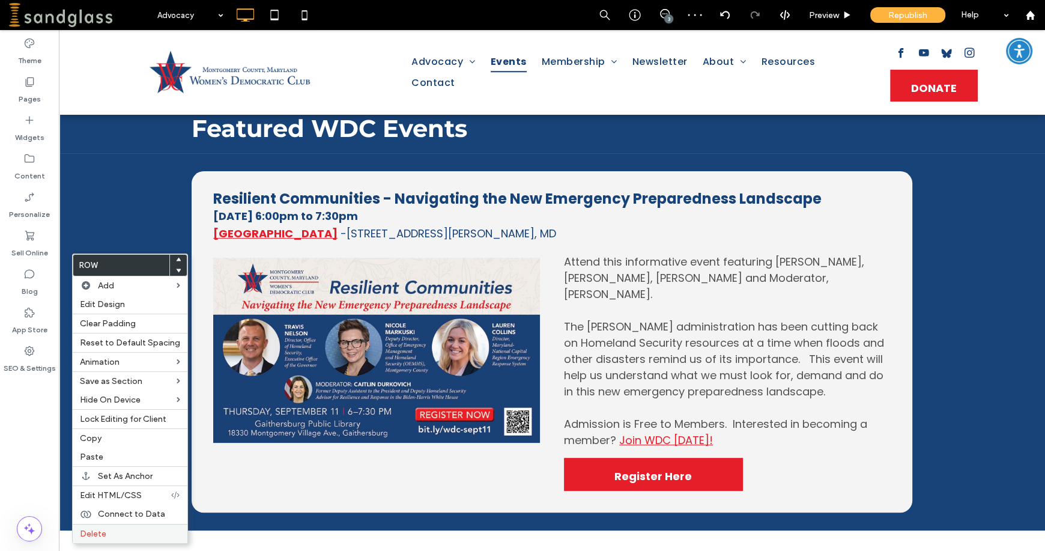
click at [101, 537] on span "Delete" at bounding box center [93, 533] width 26 height 10
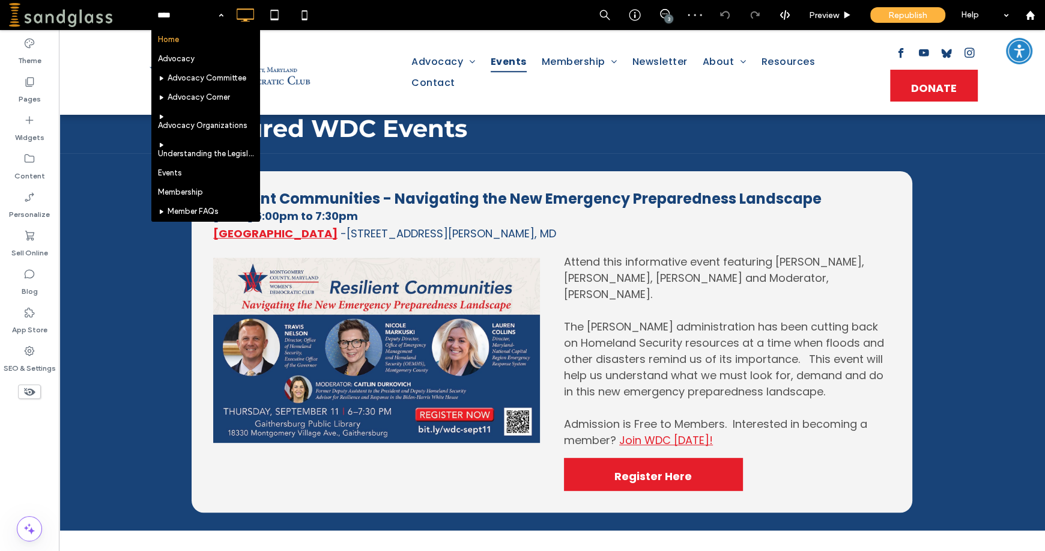
click at [205, 22] on input at bounding box center [187, 15] width 60 height 30
click at [222, 14] on div "Home Advocacy Advocacy Committee Advocacy Corner Advocacy Organizations Underst…" at bounding box center [190, 15] width 78 height 30
click at [208, 11] on input at bounding box center [187, 15] width 60 height 30
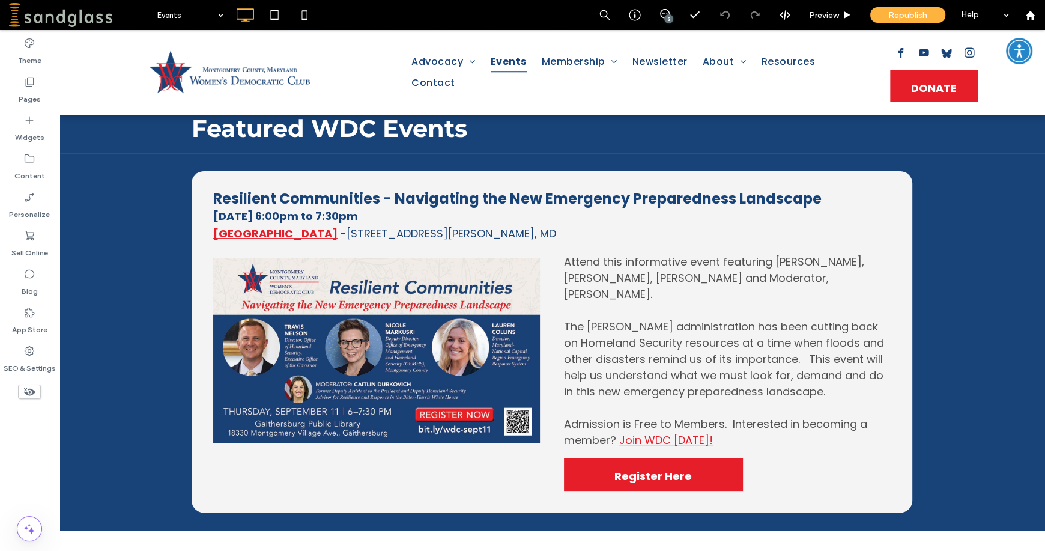
click at [30, 392] on use at bounding box center [29, 392] width 11 height 8
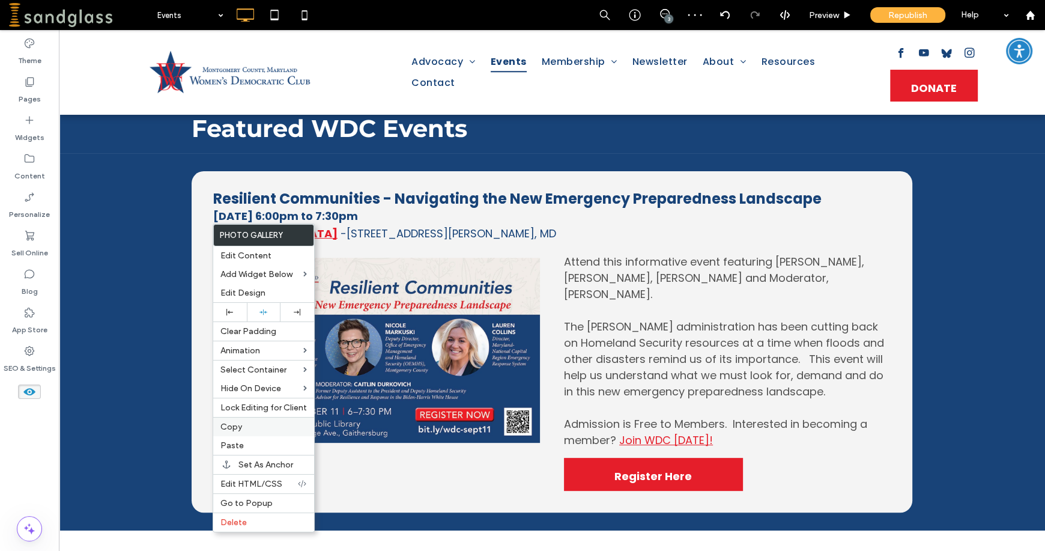
click at [240, 429] on span "Copy" at bounding box center [231, 426] width 22 height 10
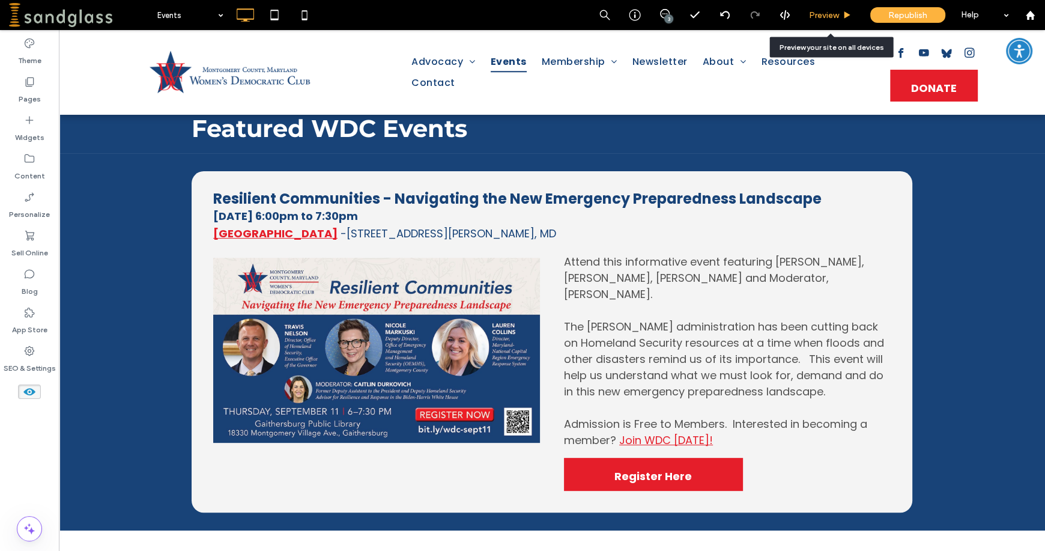
click at [821, 14] on span "Preview" at bounding box center [824, 15] width 30 height 10
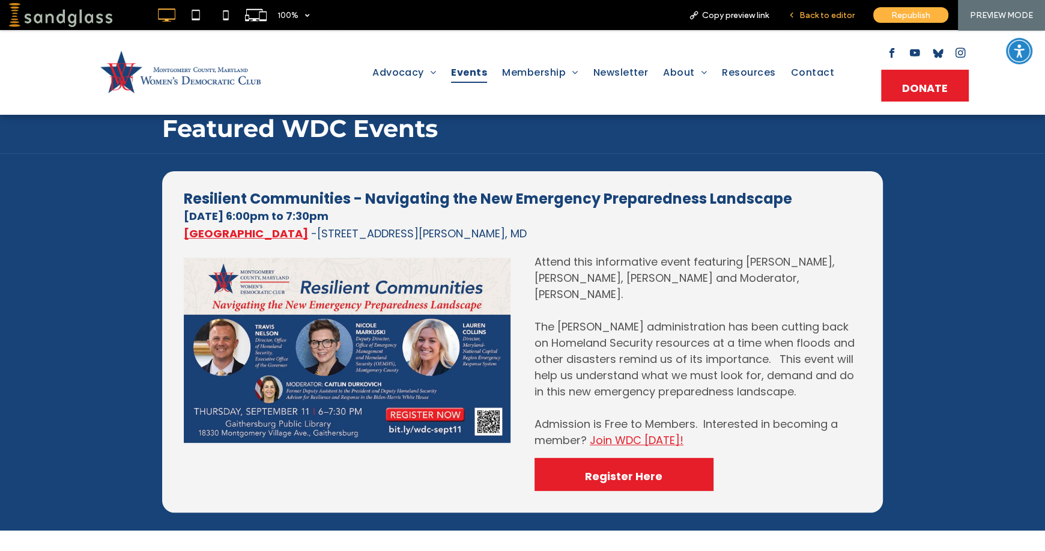
click at [802, 20] on span "Back to editor" at bounding box center [826, 15] width 55 height 10
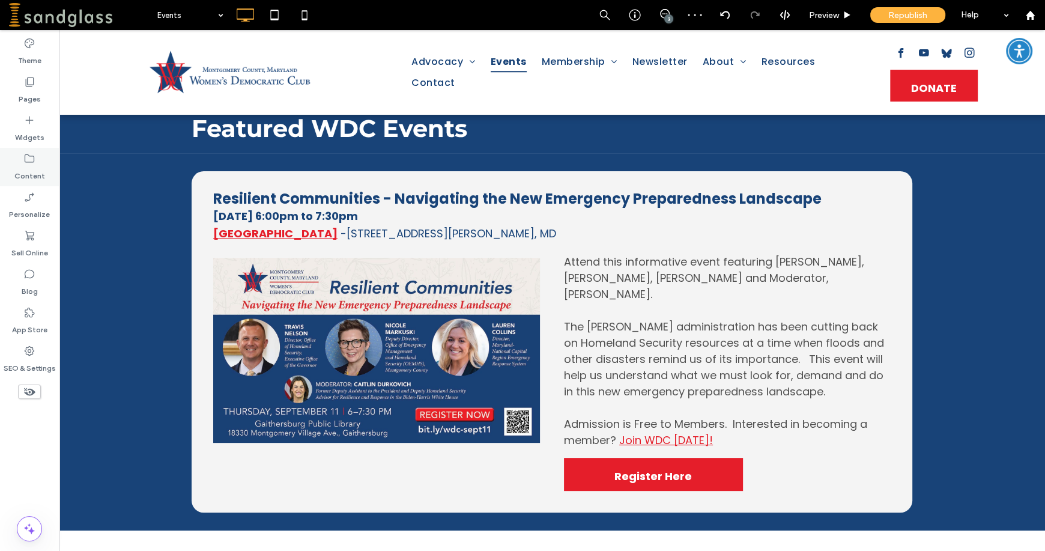
click at [22, 167] on label "Content" at bounding box center [29, 172] width 31 height 17
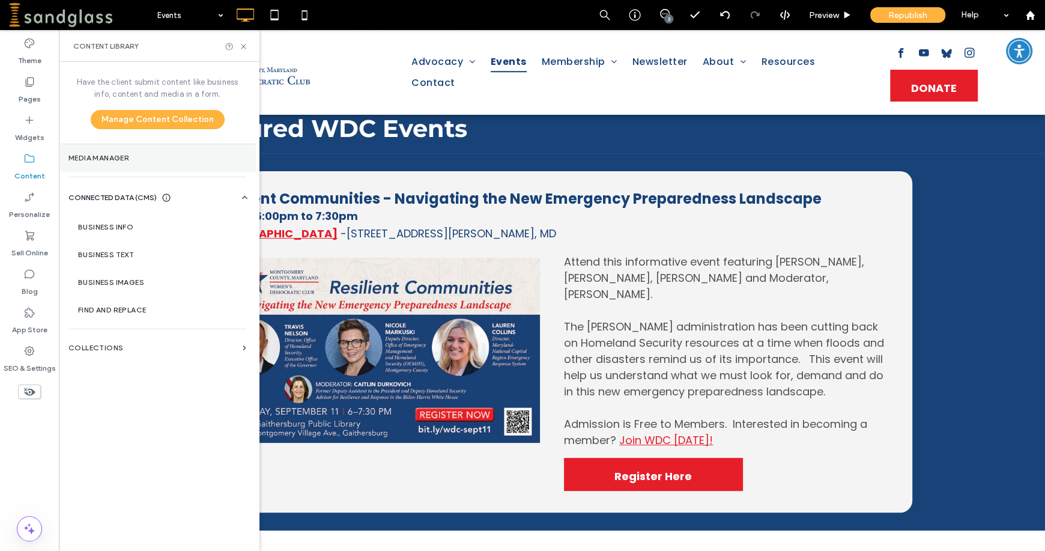
click at [84, 158] on label "Media Manager" at bounding box center [157, 158] width 178 height 8
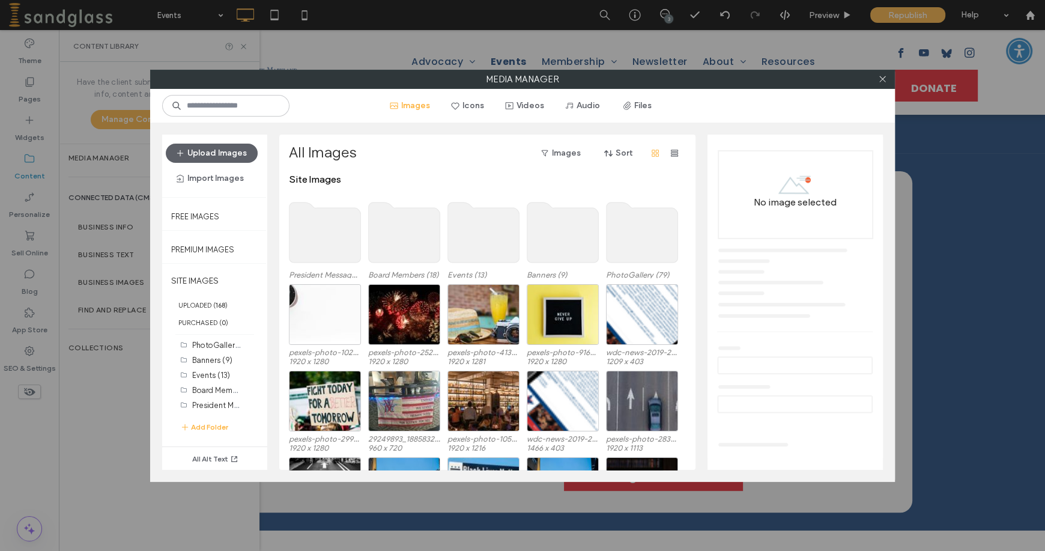
click at [647, 231] on use at bounding box center [641, 232] width 71 height 60
click at [649, 230] on use at bounding box center [641, 232] width 71 height 60
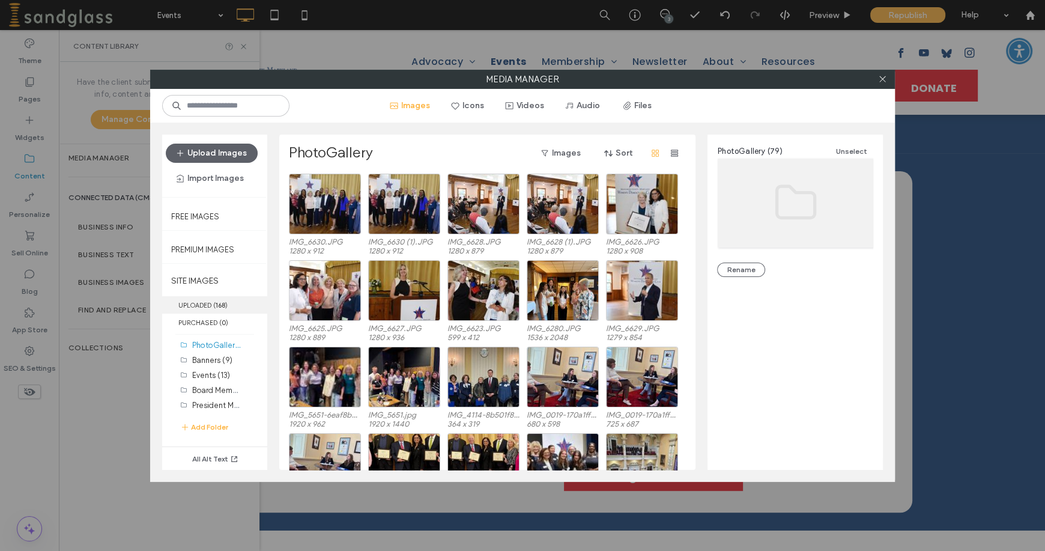
click at [198, 300] on label "UPLOADED ( 168 )" at bounding box center [214, 304] width 105 height 17
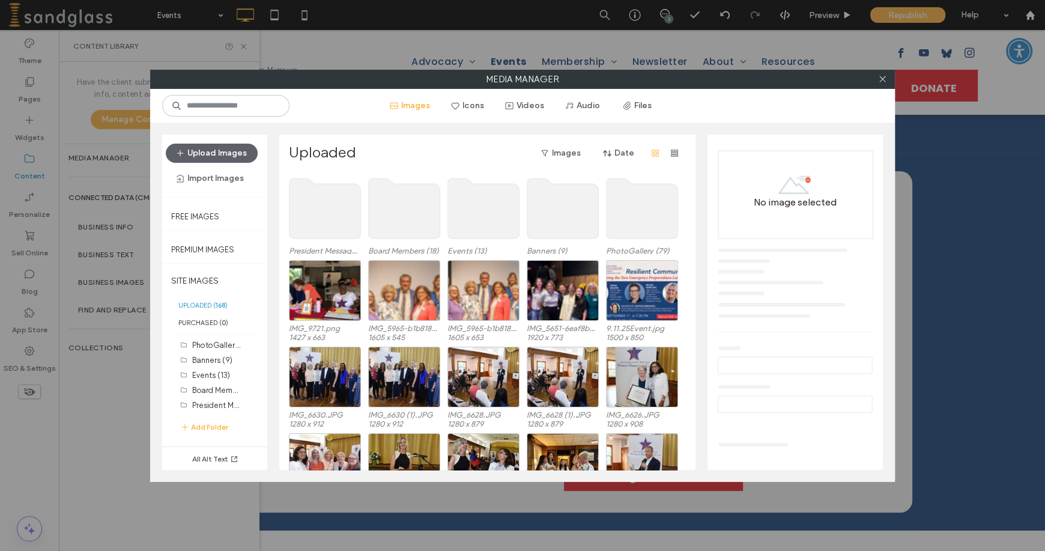
click at [468, 222] on use at bounding box center [483, 208] width 71 height 60
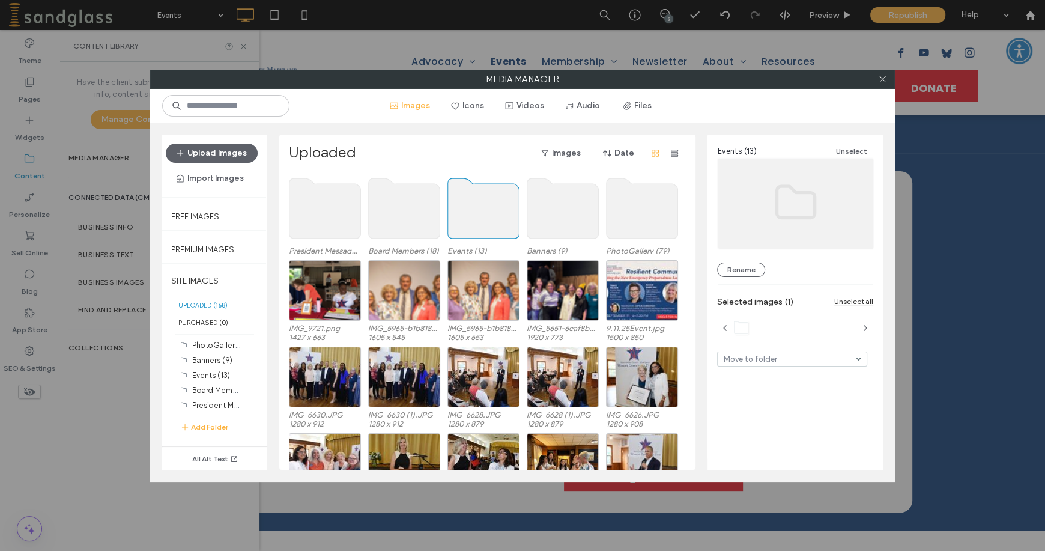
click at [498, 211] on use at bounding box center [483, 208] width 71 height 60
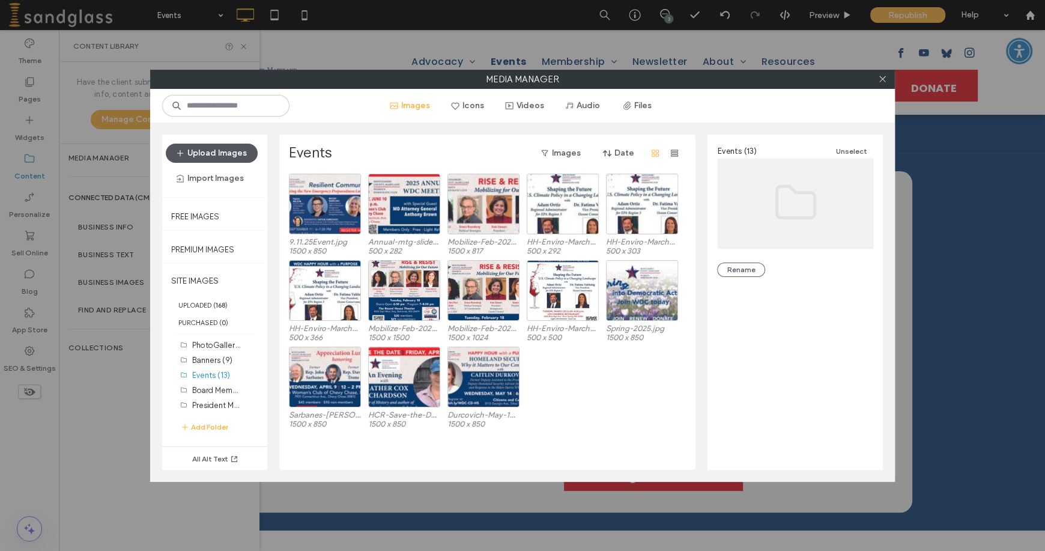
click at [192, 152] on button "Upload Images" at bounding box center [212, 152] width 92 height 19
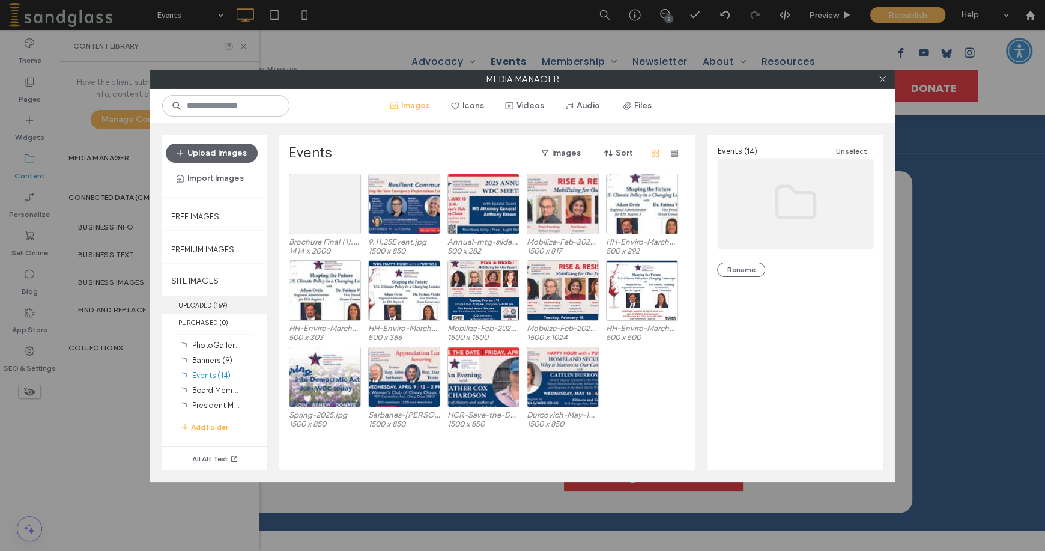
click at [219, 303] on b "169" at bounding box center [221, 305] width 10 height 8
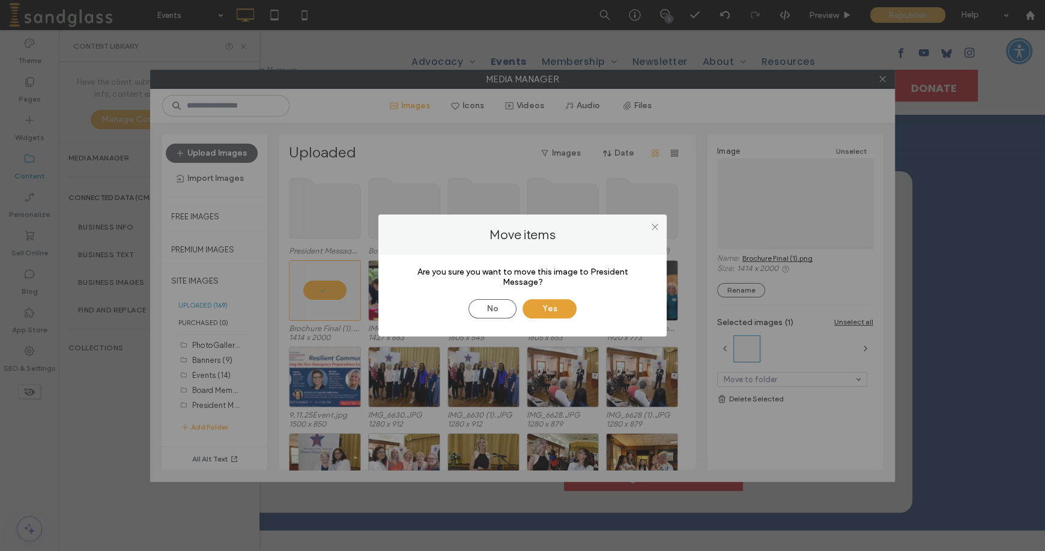
click at [549, 301] on button "Yes" at bounding box center [549, 308] width 54 height 19
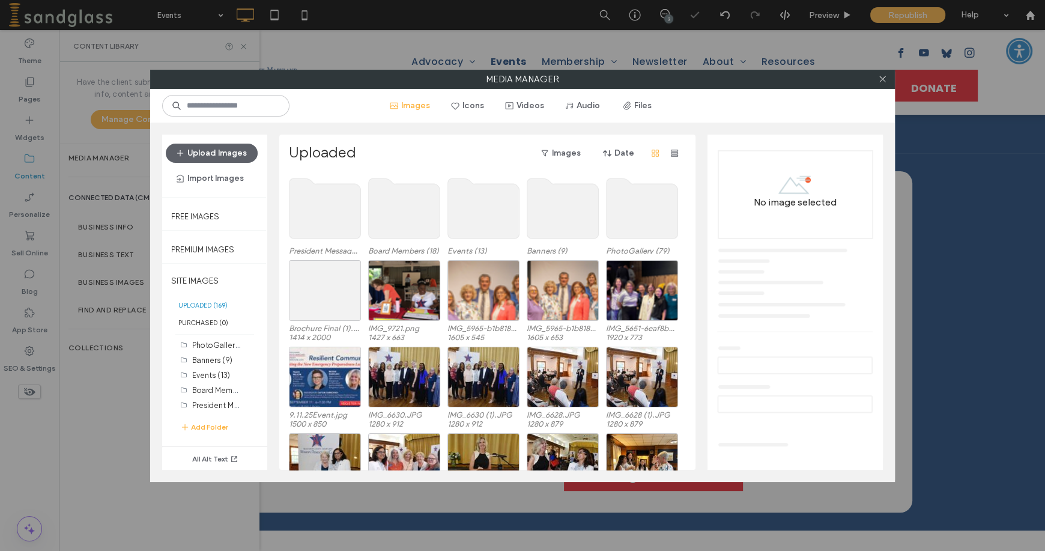
click at [346, 207] on use at bounding box center [324, 208] width 71 height 60
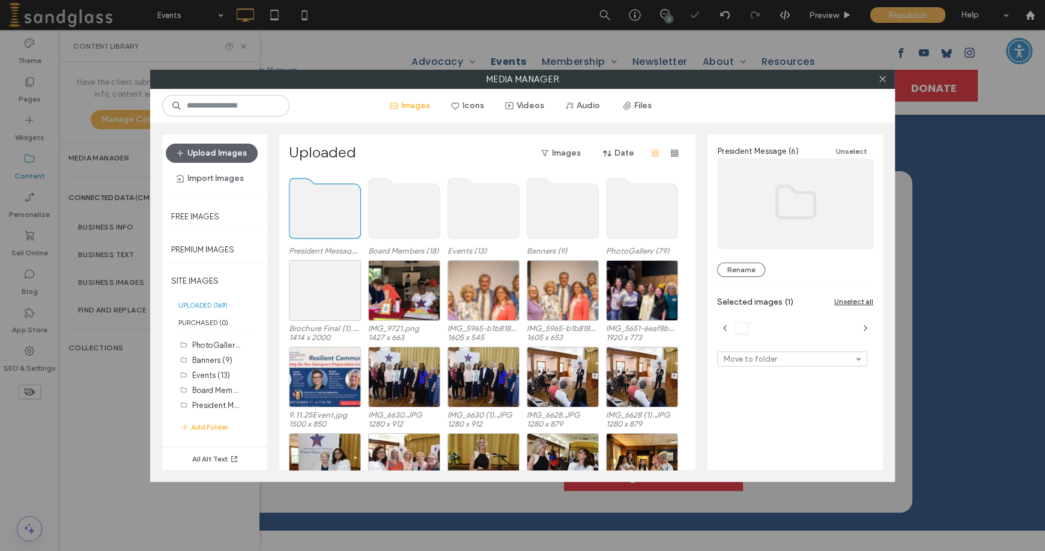
click at [346, 206] on use at bounding box center [324, 208] width 71 height 60
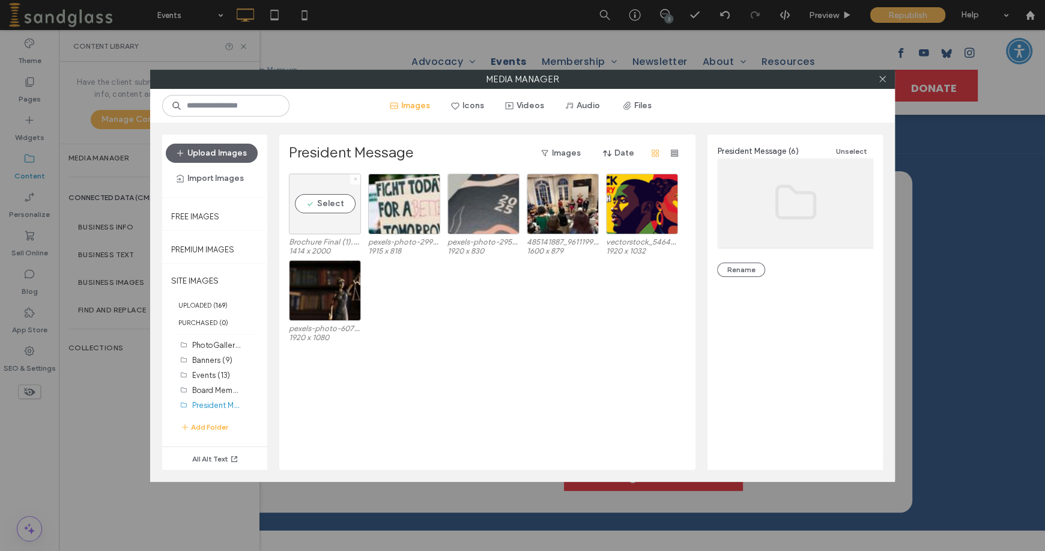
click at [353, 176] on icon at bounding box center [355, 178] width 5 height 5
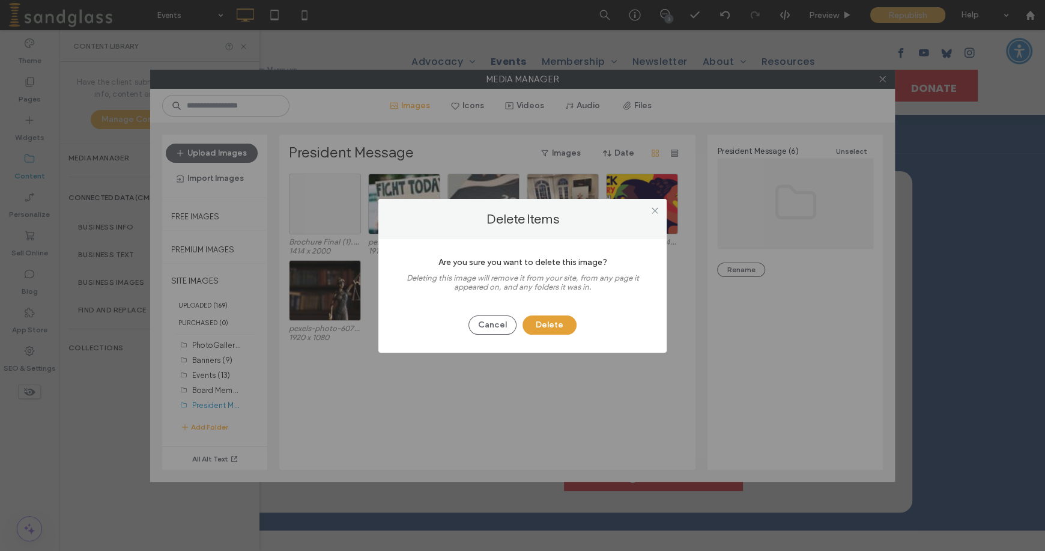
click at [551, 328] on button "Delete" at bounding box center [549, 324] width 54 height 19
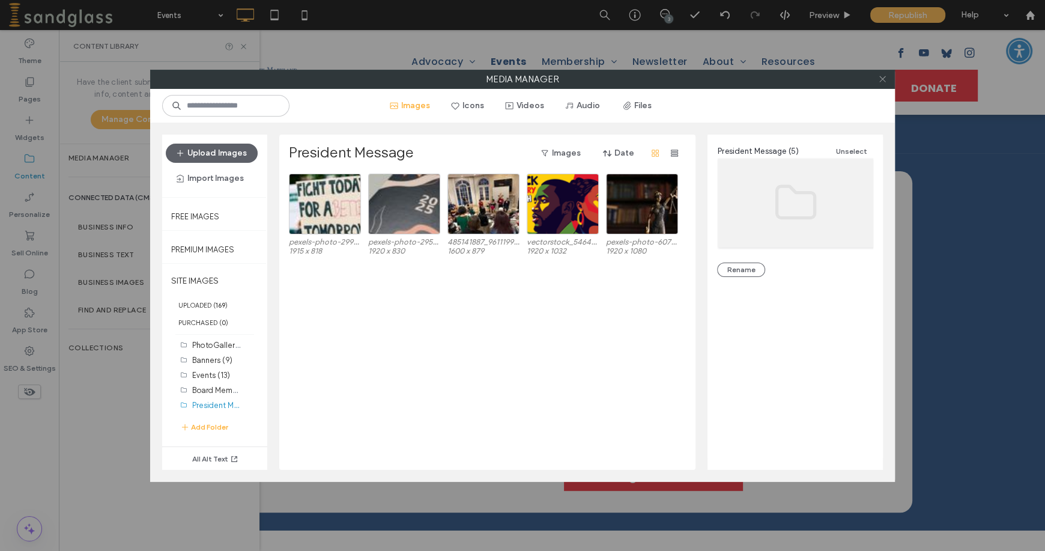
click at [880, 78] on icon at bounding box center [882, 78] width 9 height 9
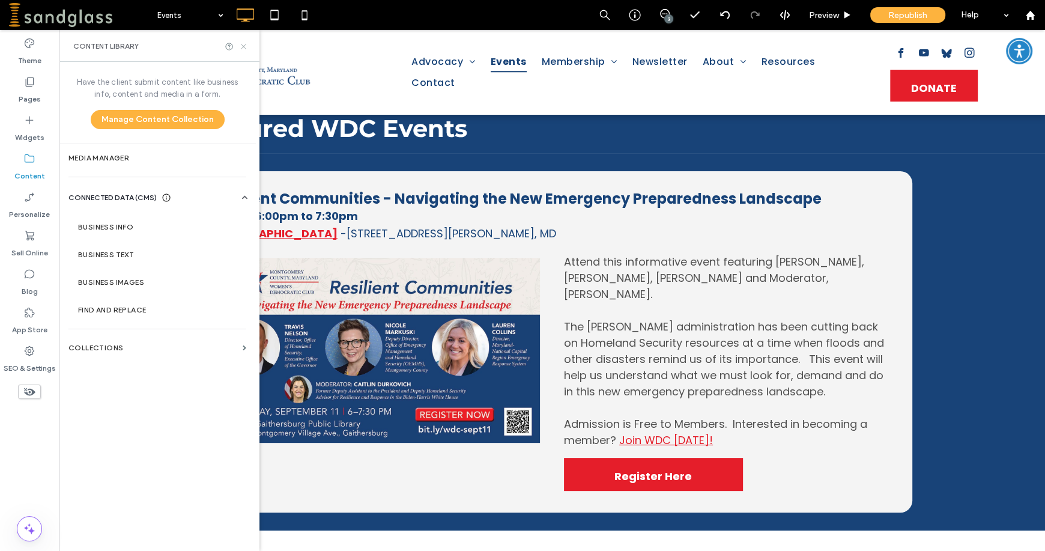
click at [242, 47] on use at bounding box center [243, 46] width 5 height 5
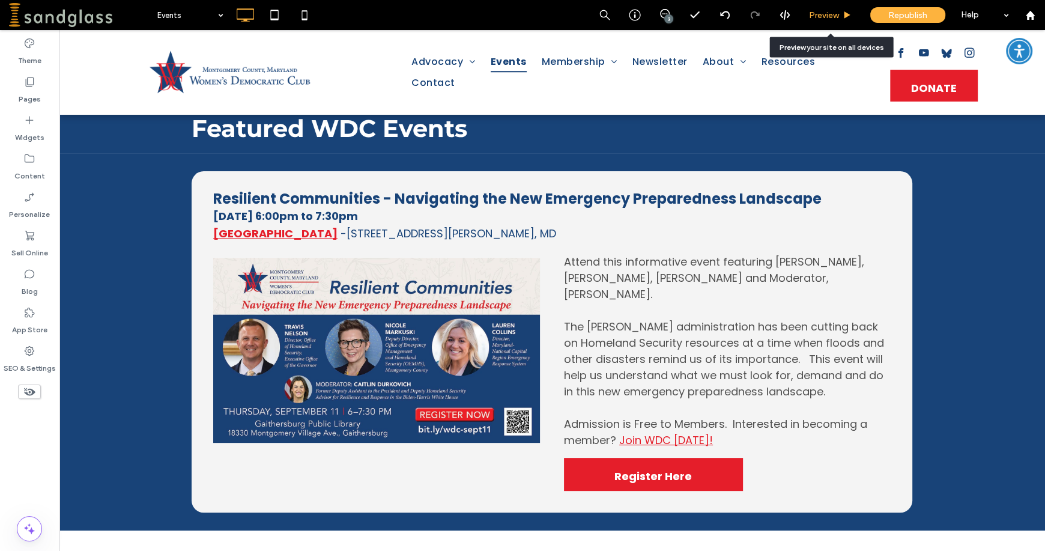
click at [821, 11] on span "Preview" at bounding box center [824, 15] width 30 height 10
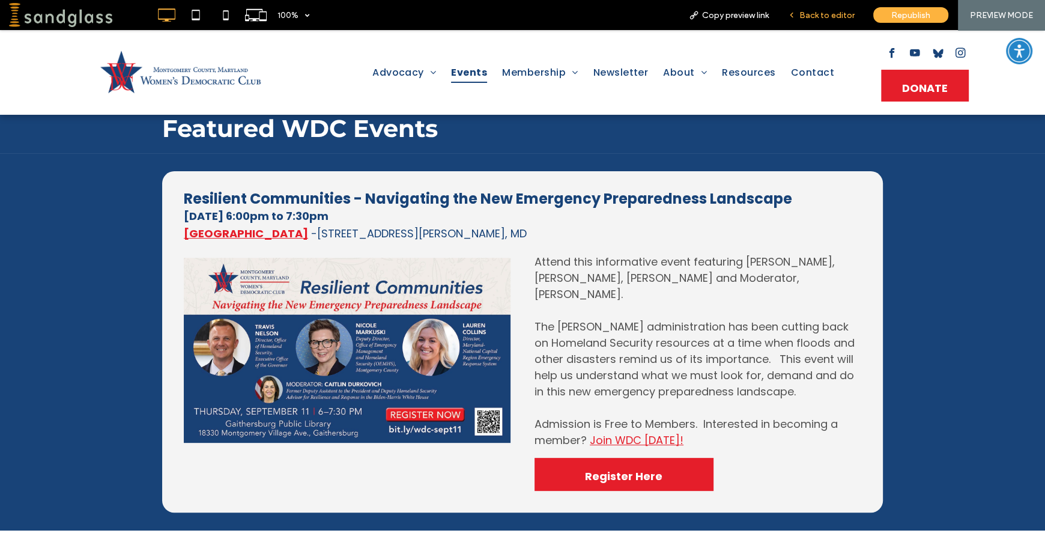
click at [839, 12] on span "Back to editor" at bounding box center [826, 15] width 55 height 10
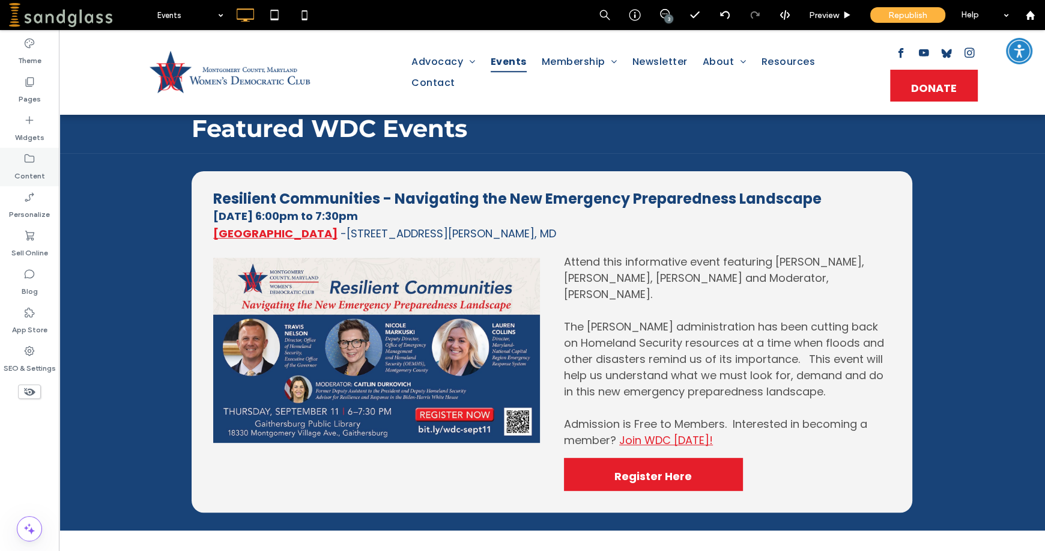
click at [26, 174] on label "Content" at bounding box center [29, 172] width 31 height 17
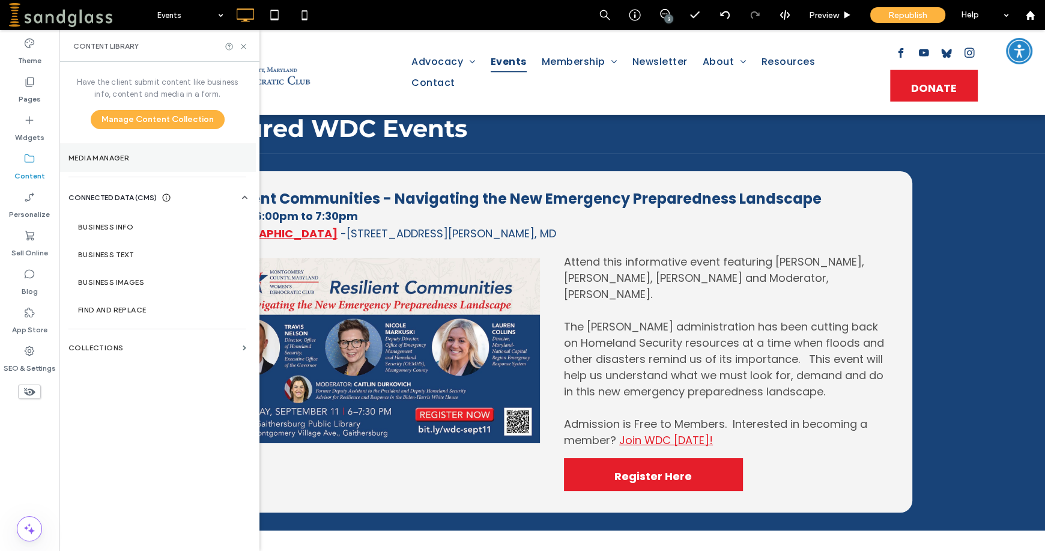
click at [122, 158] on label "Media Manager" at bounding box center [157, 158] width 178 height 8
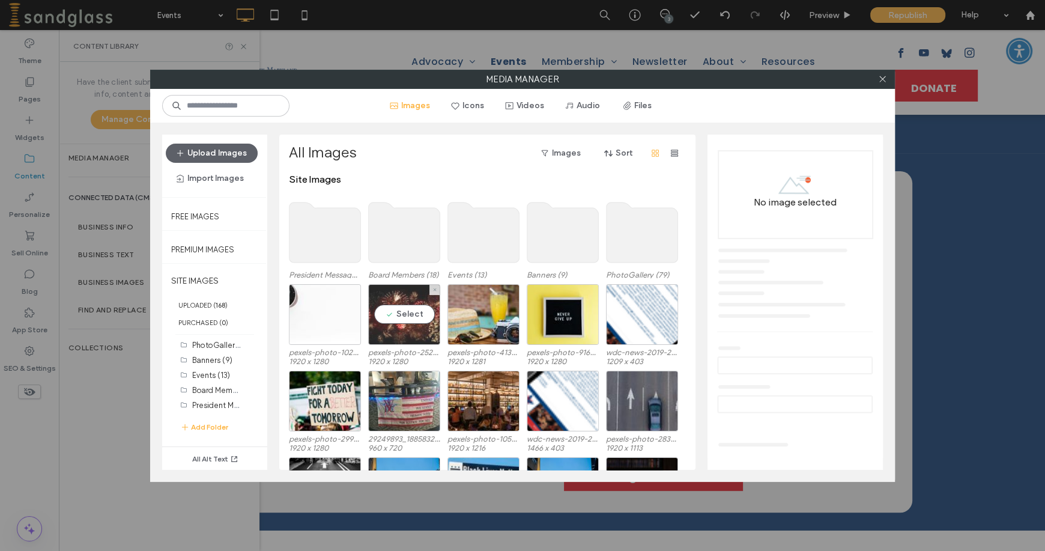
click at [418, 335] on div "Select" at bounding box center [404, 314] width 72 height 61
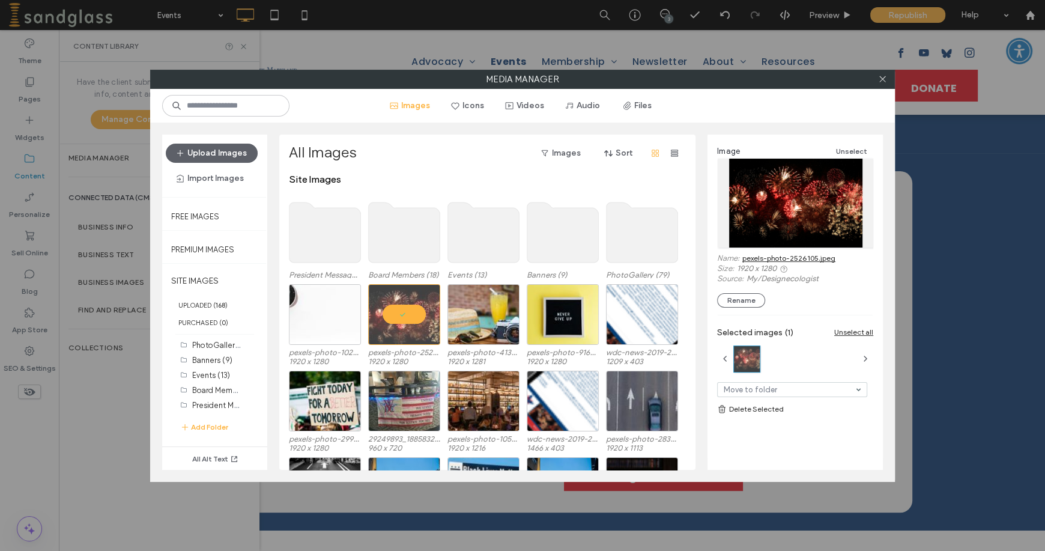
click at [774, 257] on link "pexels-photo-2526105.jpeg" at bounding box center [788, 257] width 93 height 9
click at [804, 256] on link "pexels-photo-2526105.jpeg" at bounding box center [788, 257] width 93 height 9
click at [886, 74] on icon at bounding box center [882, 78] width 9 height 9
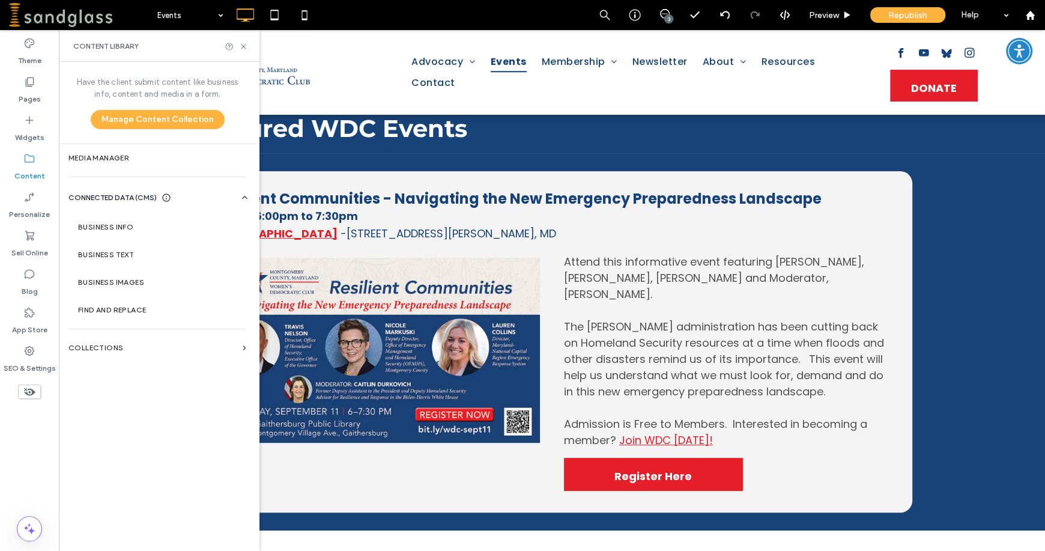
click at [238, 43] on div "Content Library" at bounding box center [159, 46] width 172 height 10
click at [245, 44] on icon at bounding box center [243, 46] width 9 height 9
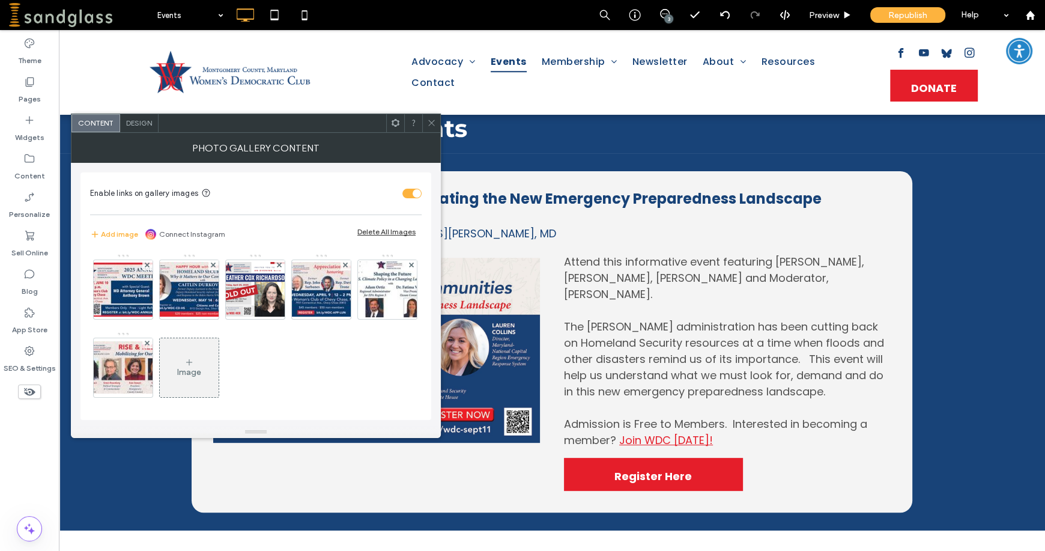
click at [430, 125] on icon at bounding box center [431, 122] width 9 height 9
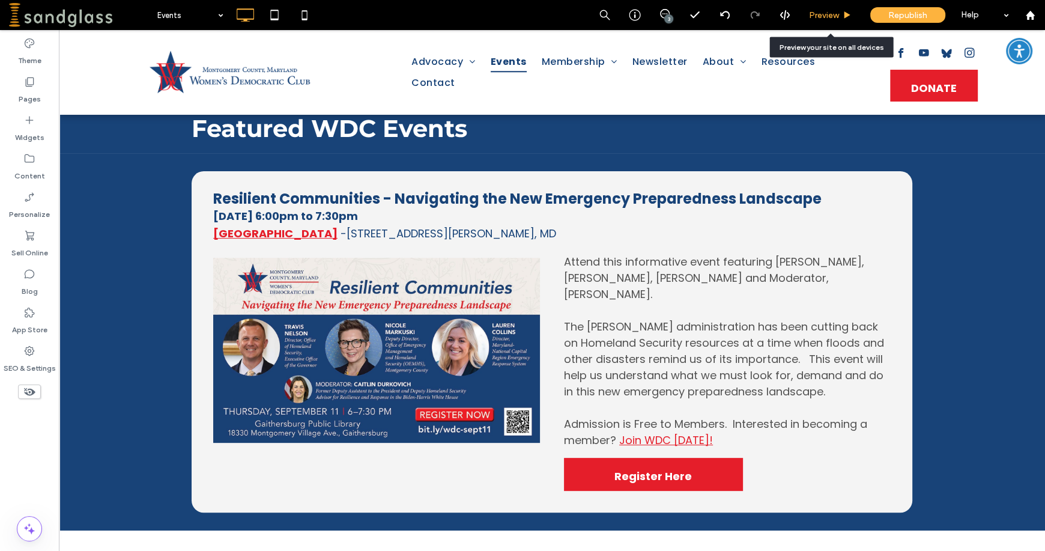
click at [818, 11] on span "Preview" at bounding box center [824, 15] width 30 height 10
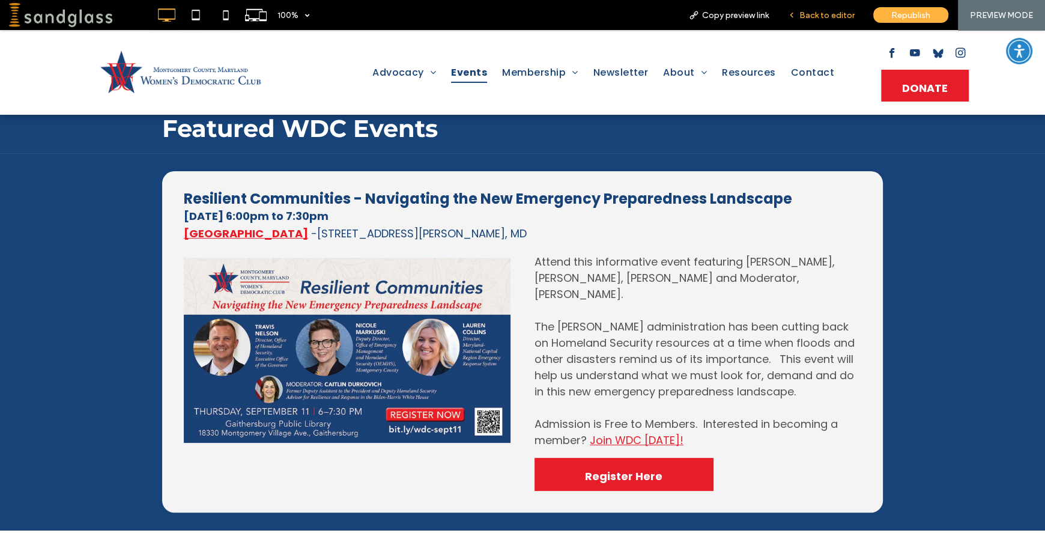
click at [818, 14] on span "Back to editor" at bounding box center [826, 15] width 55 height 10
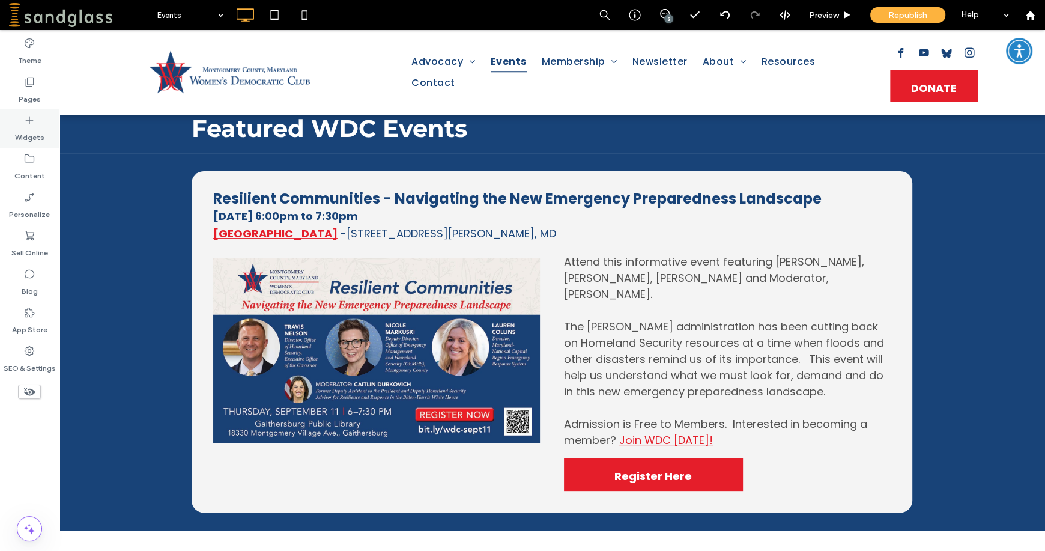
click at [23, 124] on icon at bounding box center [29, 120] width 12 height 12
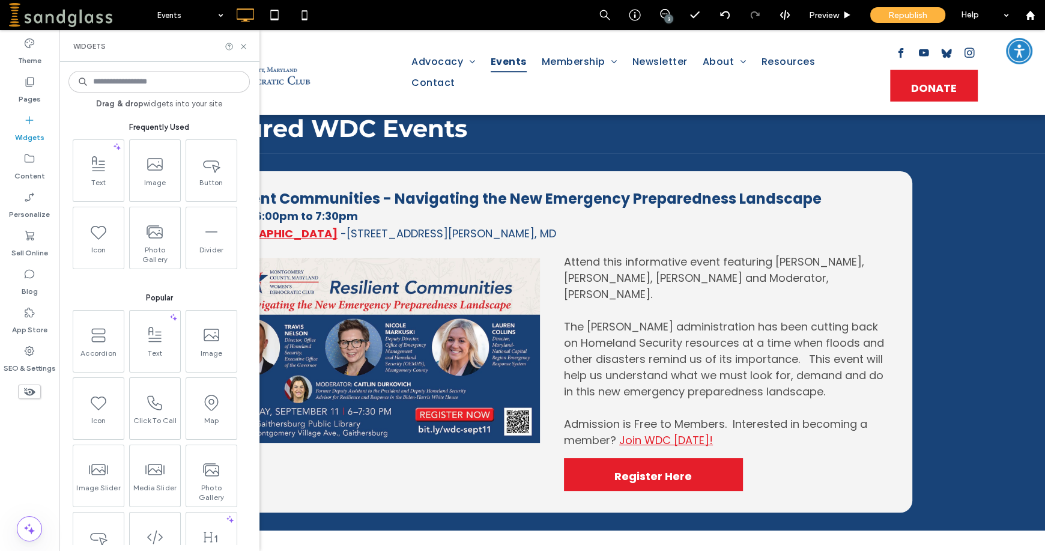
click at [97, 73] on input at bounding box center [158, 82] width 181 height 22
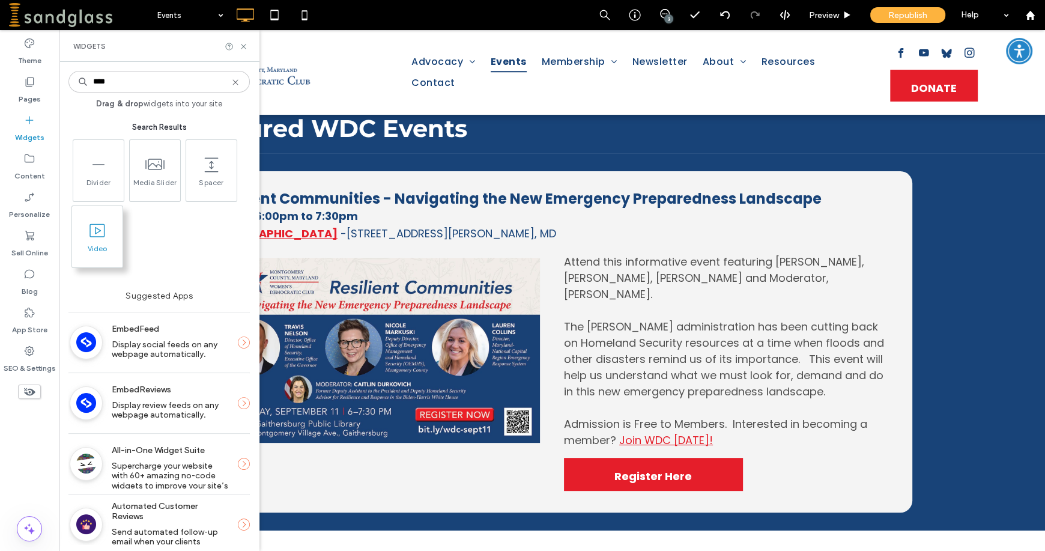
type input "****"
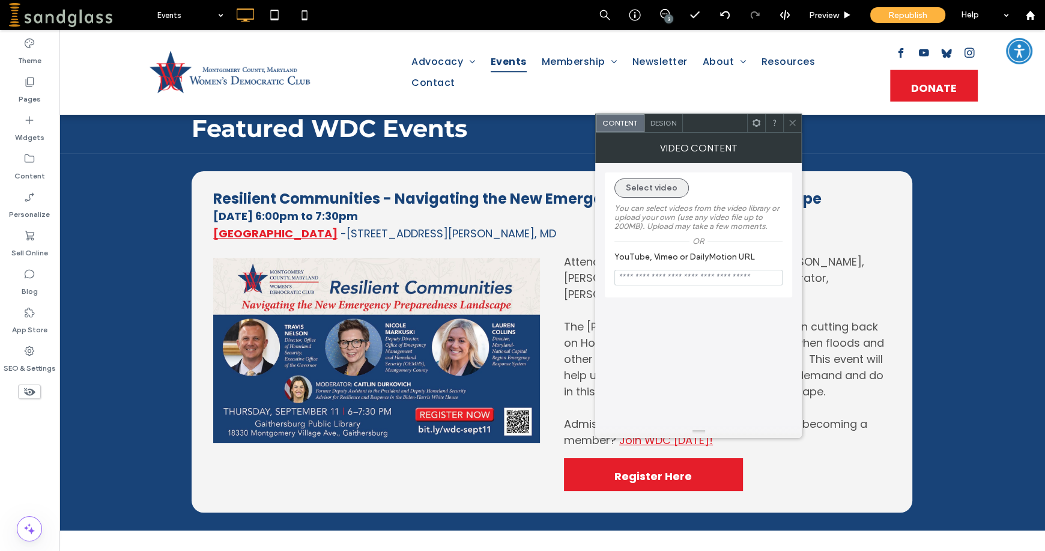
click at [648, 188] on button "Select video" at bounding box center [651, 187] width 74 height 19
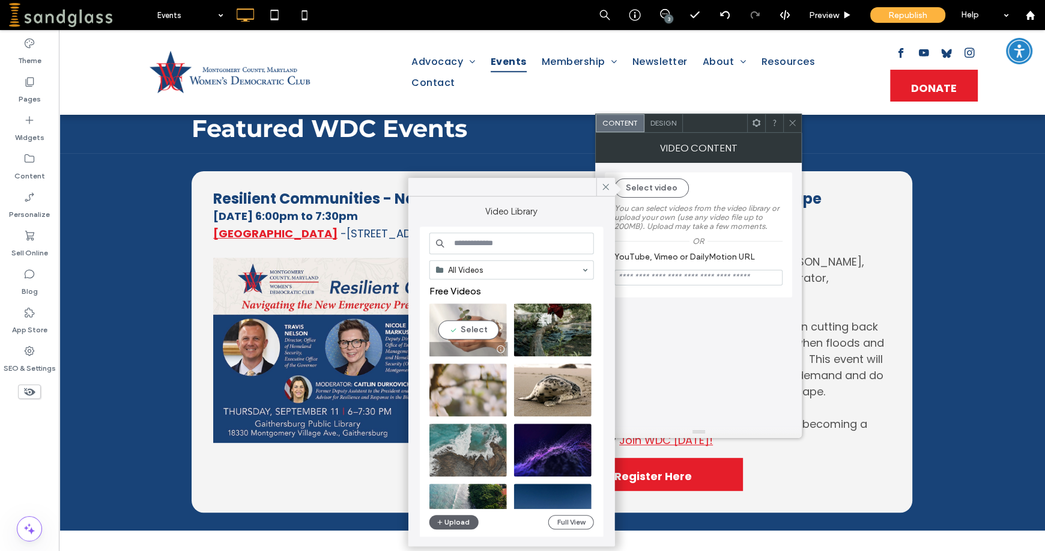
click at [476, 346] on div at bounding box center [468, 349] width 79 height 14
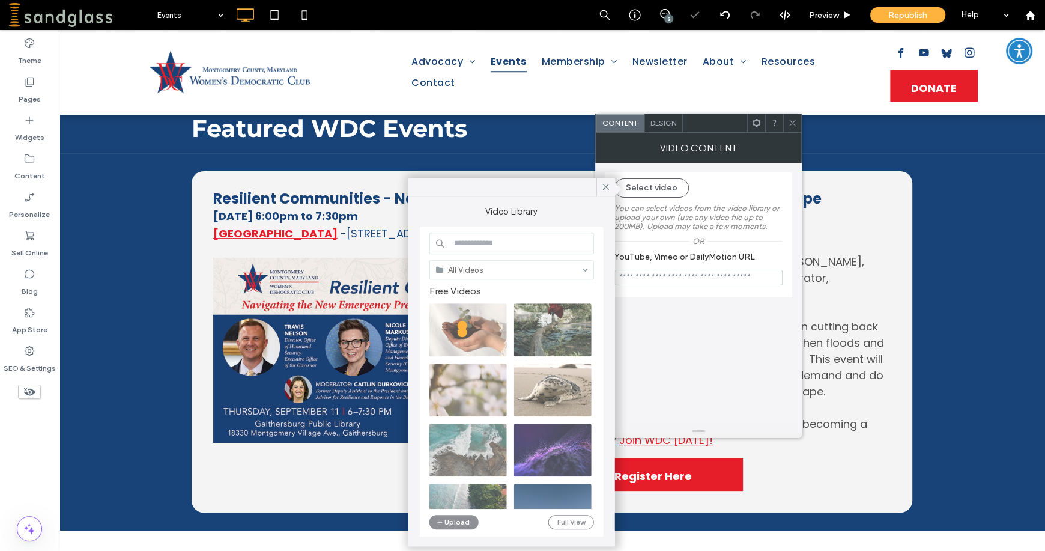
type input "**********"
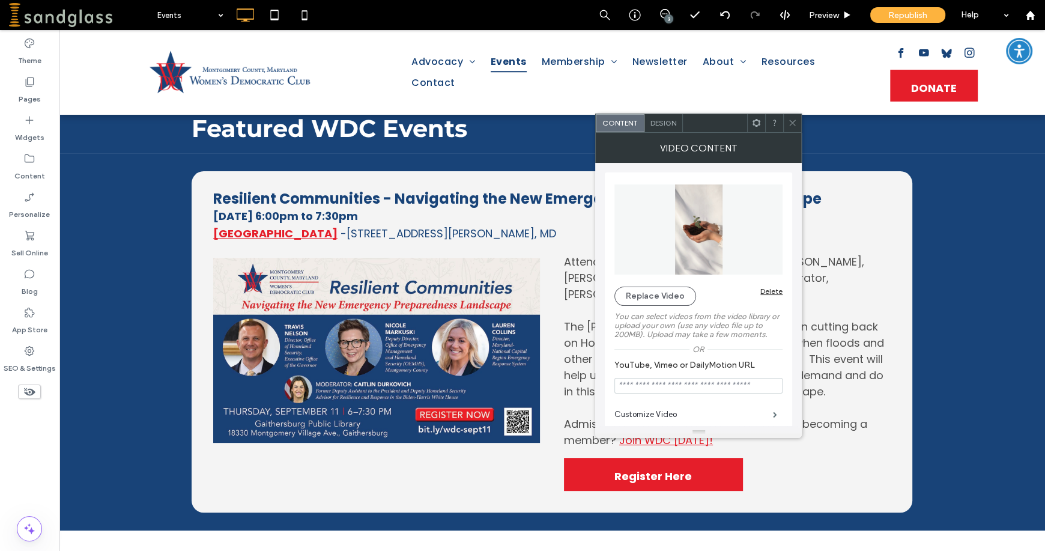
scroll to position [120, 0]
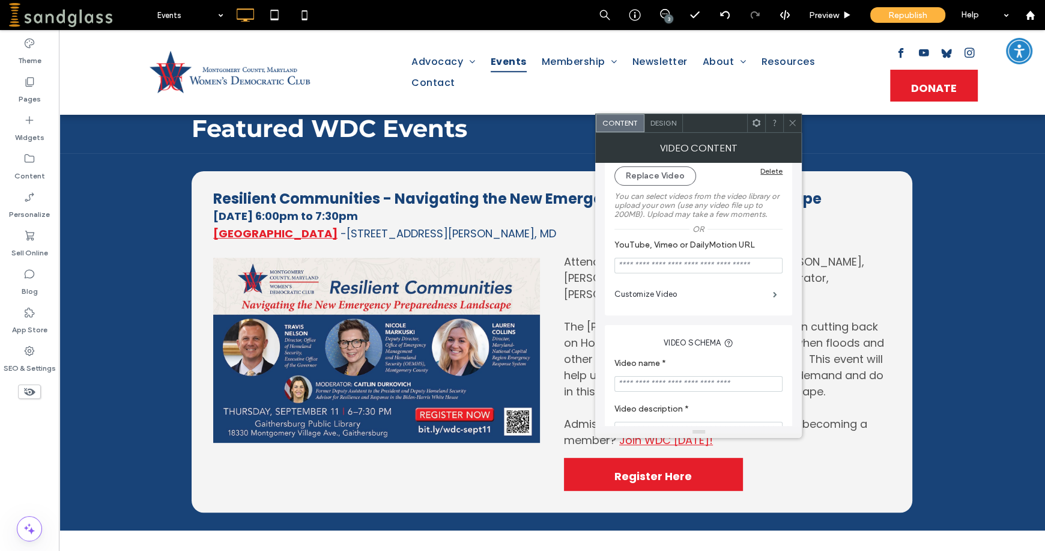
click at [796, 119] on icon at bounding box center [792, 122] width 9 height 9
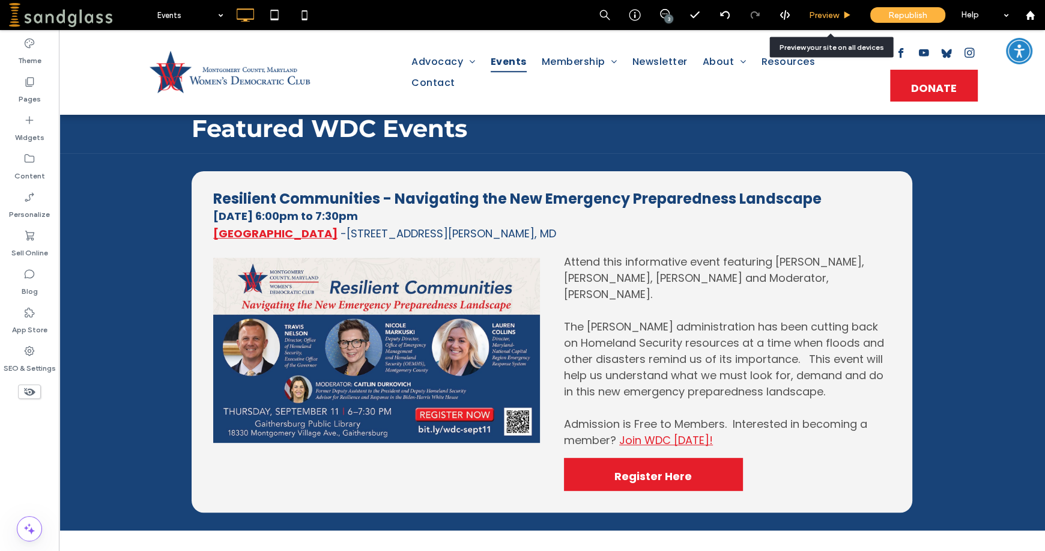
click at [821, 11] on span "Preview" at bounding box center [824, 15] width 30 height 10
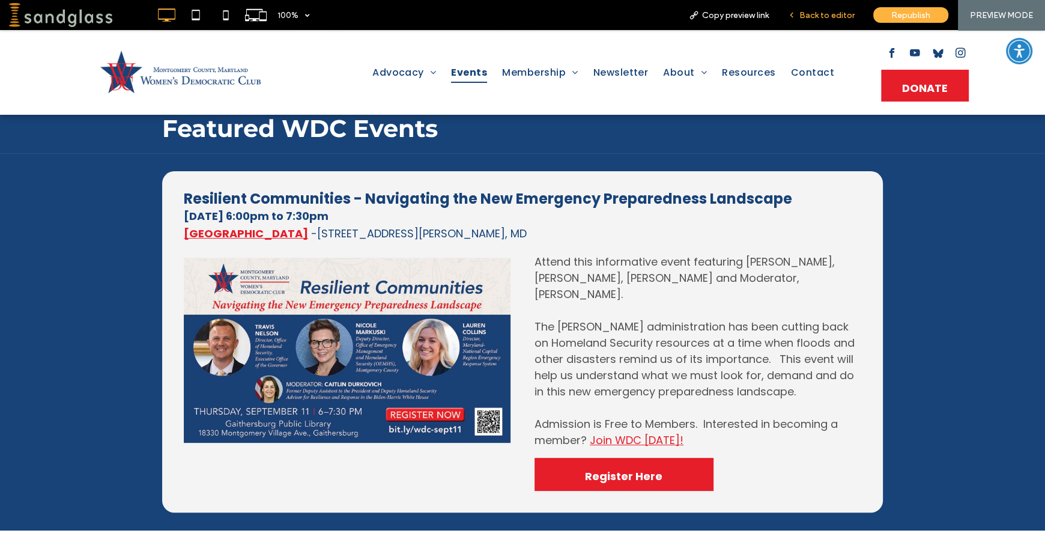
click at [827, 19] on span "Back to editor" at bounding box center [826, 15] width 55 height 10
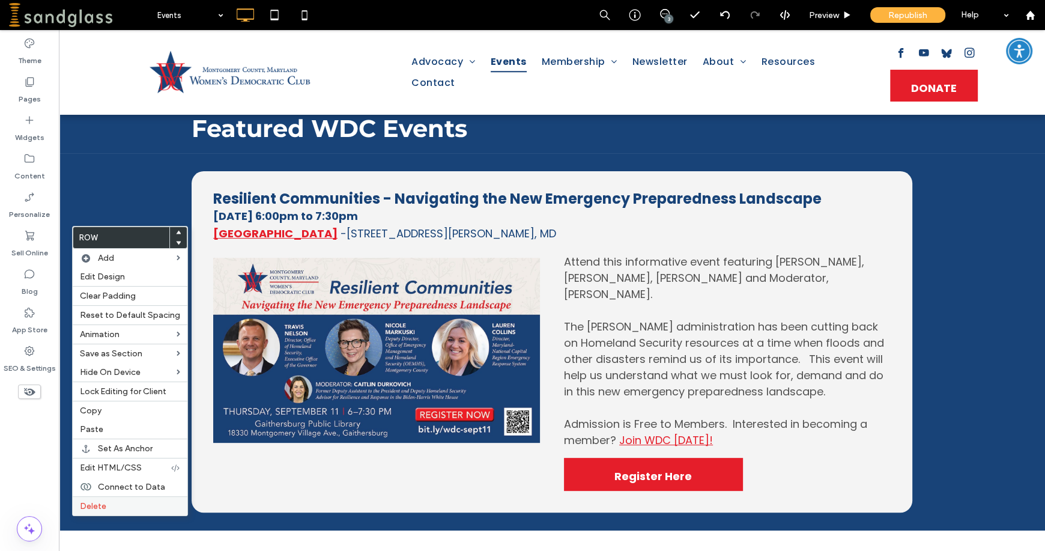
click at [142, 499] on div "Delete" at bounding box center [130, 505] width 115 height 19
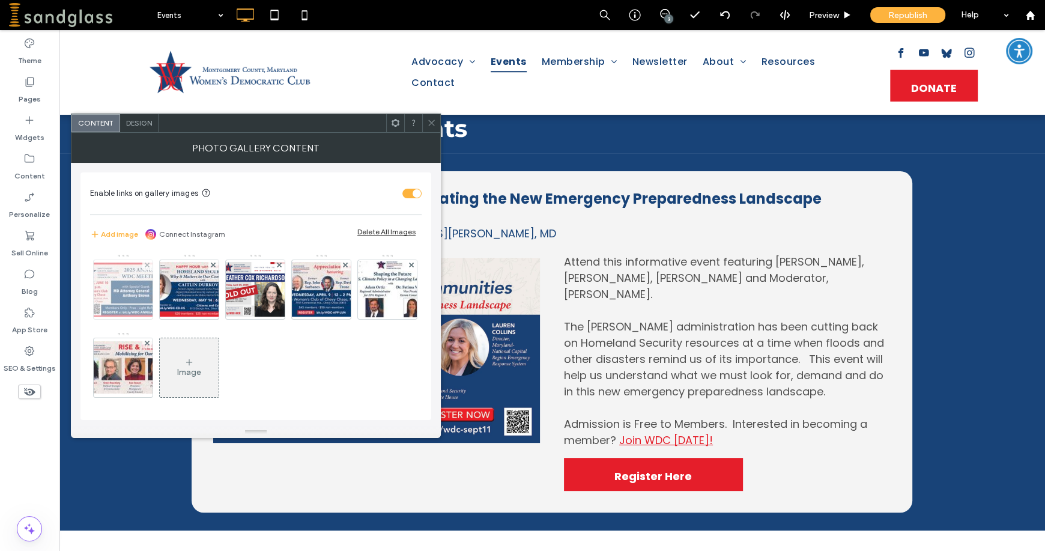
click at [123, 296] on img at bounding box center [123, 289] width 96 height 54
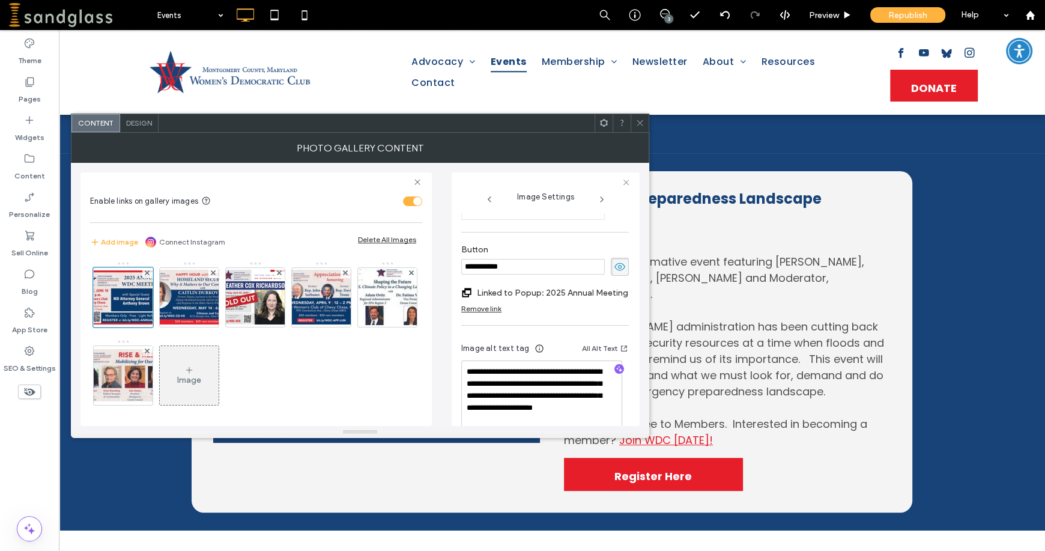
scroll to position [432, 0]
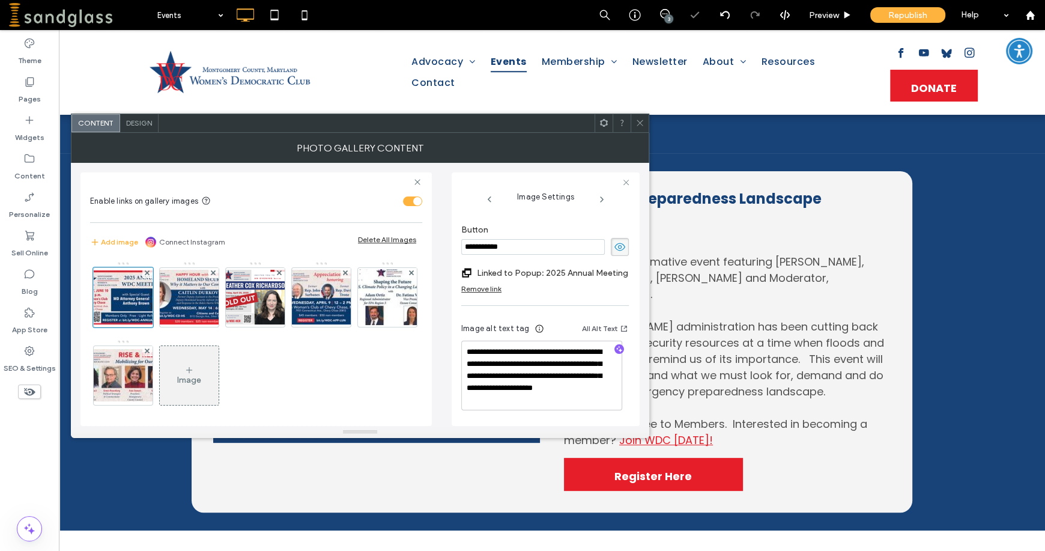
click at [639, 122] on icon at bounding box center [639, 122] width 9 height 9
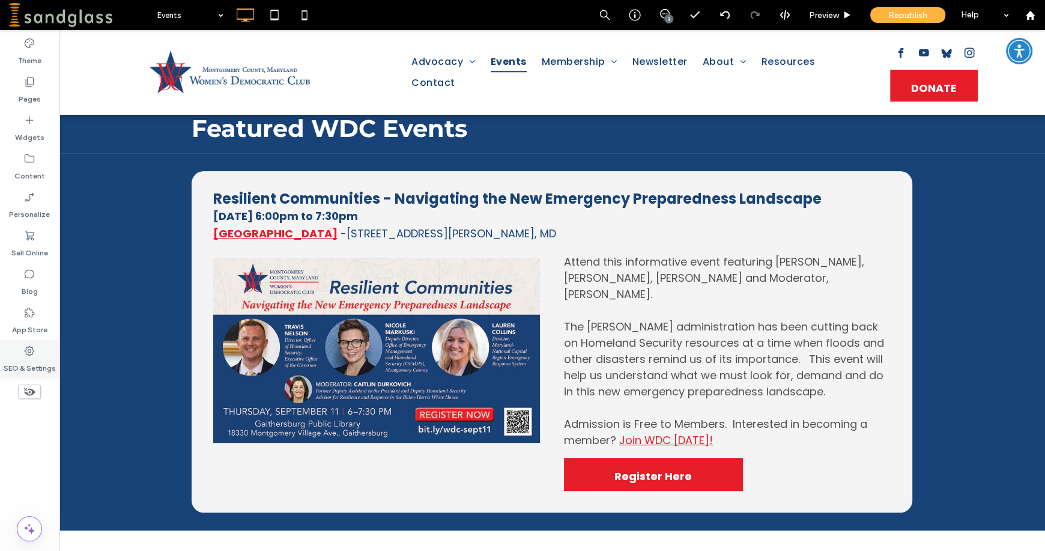
click at [42, 351] on div "SEO & Settings" at bounding box center [29, 359] width 59 height 38
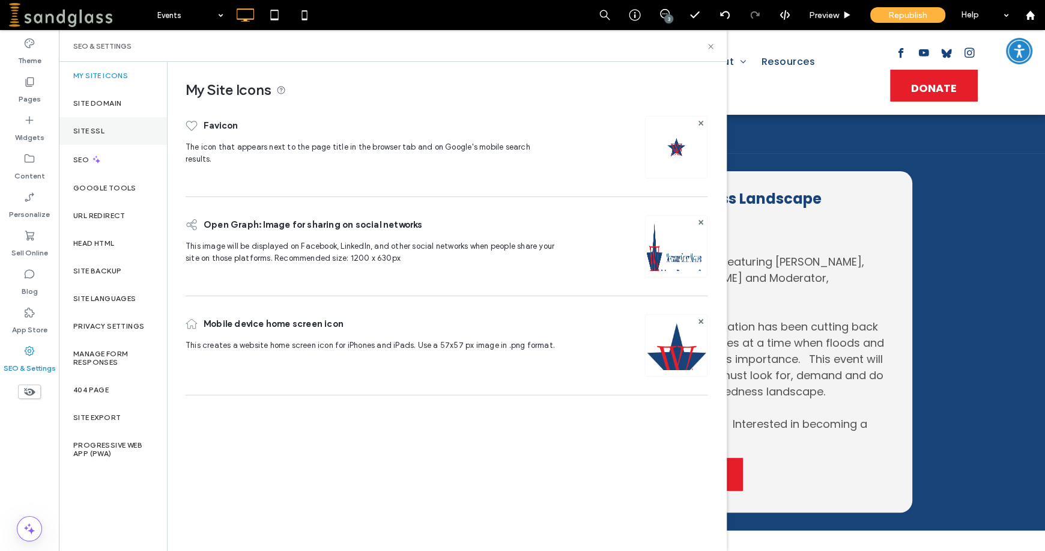
click at [92, 128] on label "Site SSL" at bounding box center [88, 131] width 31 height 8
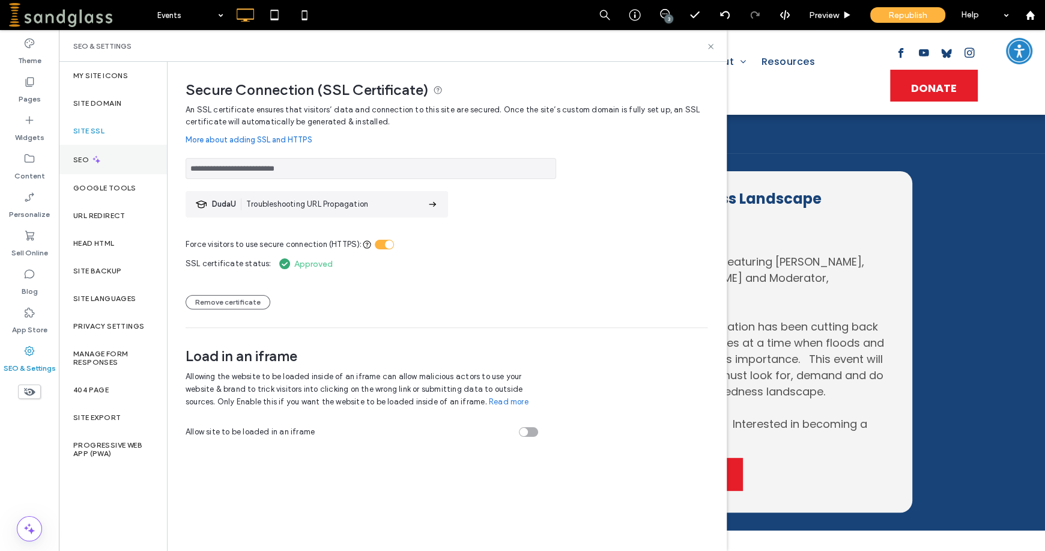
click at [89, 162] on label "SEO" at bounding box center [82, 159] width 18 height 8
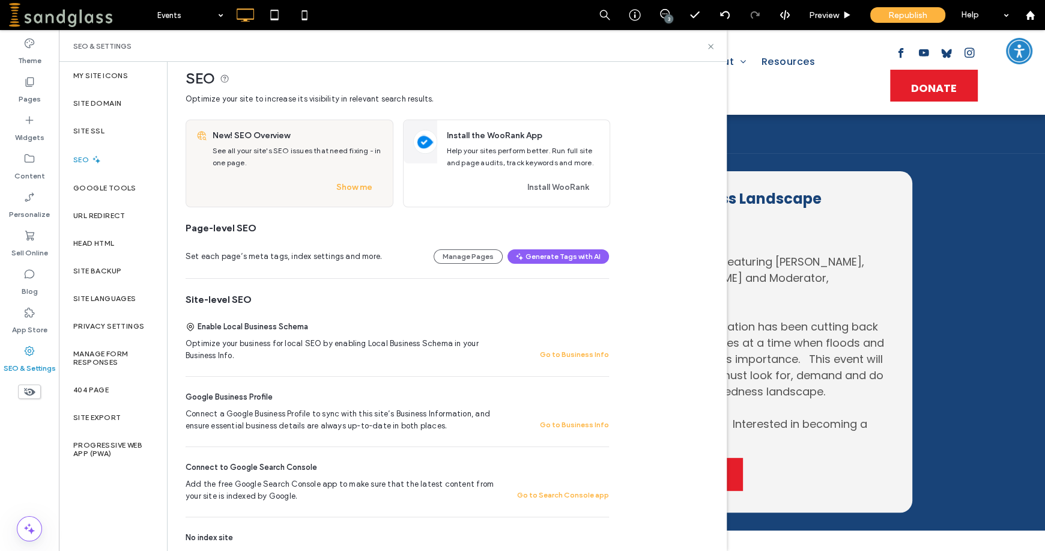
scroll to position [0, 0]
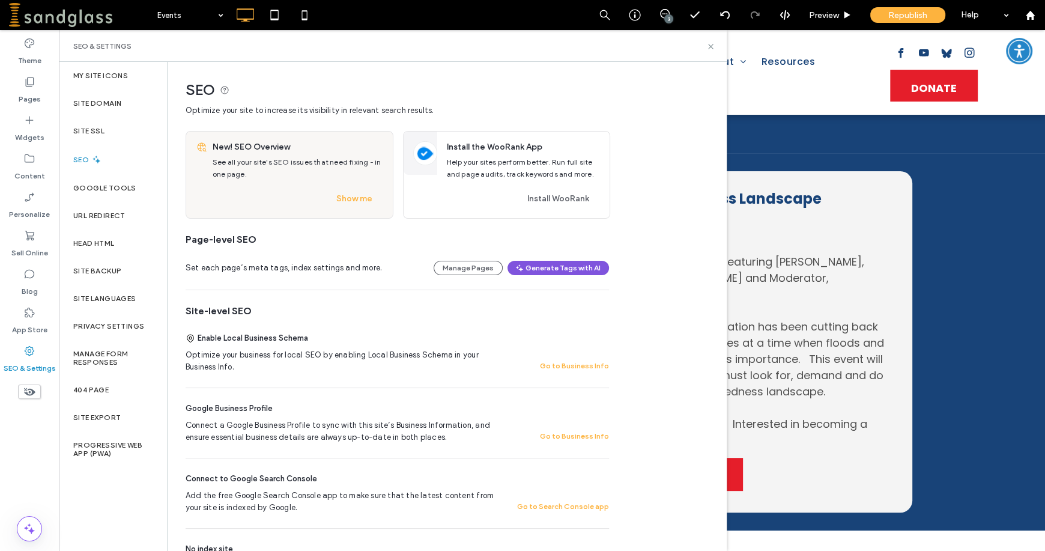
click at [553, 273] on button "Generate Tags with AI" at bounding box center [557, 268] width 101 height 14
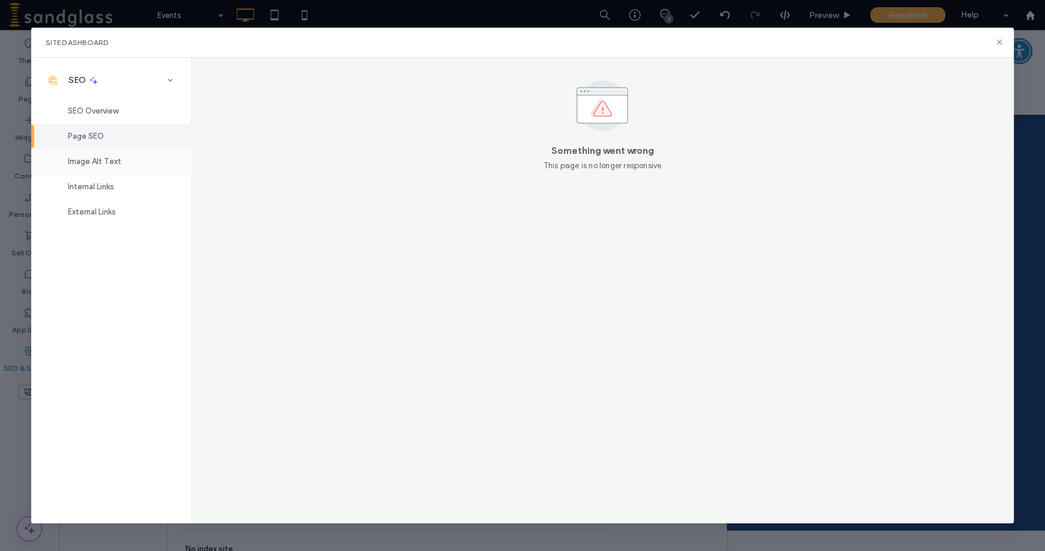
click at [65, 163] on div "Image Alt Text" at bounding box center [111, 161] width 160 height 25
click at [104, 164] on span "Image Alt Text" at bounding box center [94, 161] width 53 height 9
click at [995, 42] on icon at bounding box center [999, 42] width 10 height 10
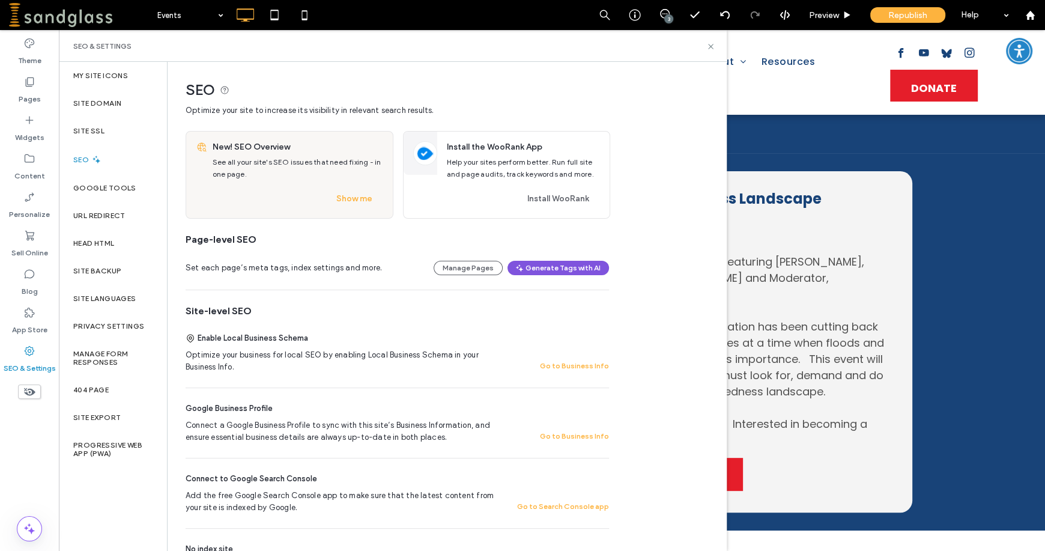
click at [594, 271] on button "Generate Tags with AI" at bounding box center [557, 268] width 101 height 14
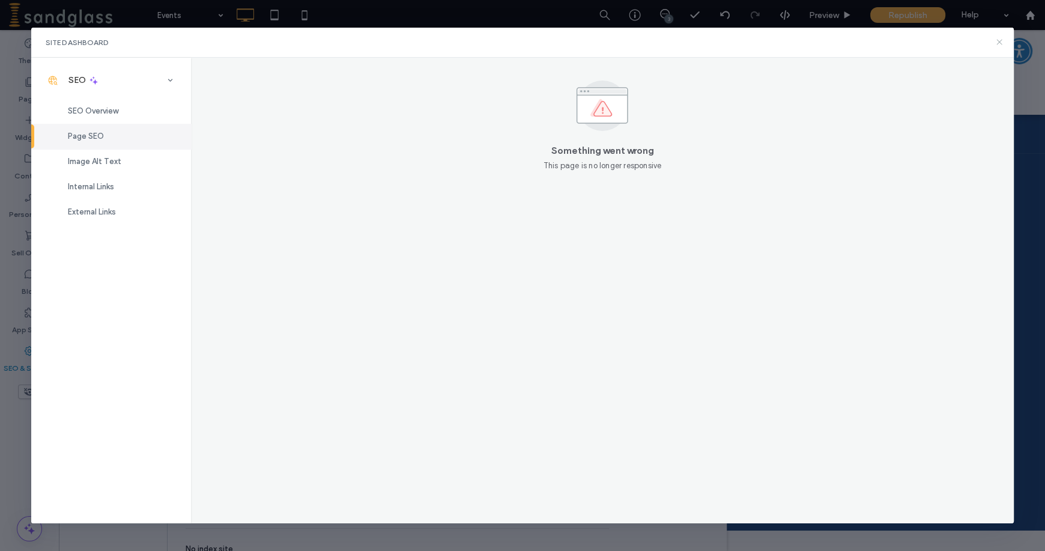
click at [999, 44] on icon at bounding box center [999, 42] width 10 height 10
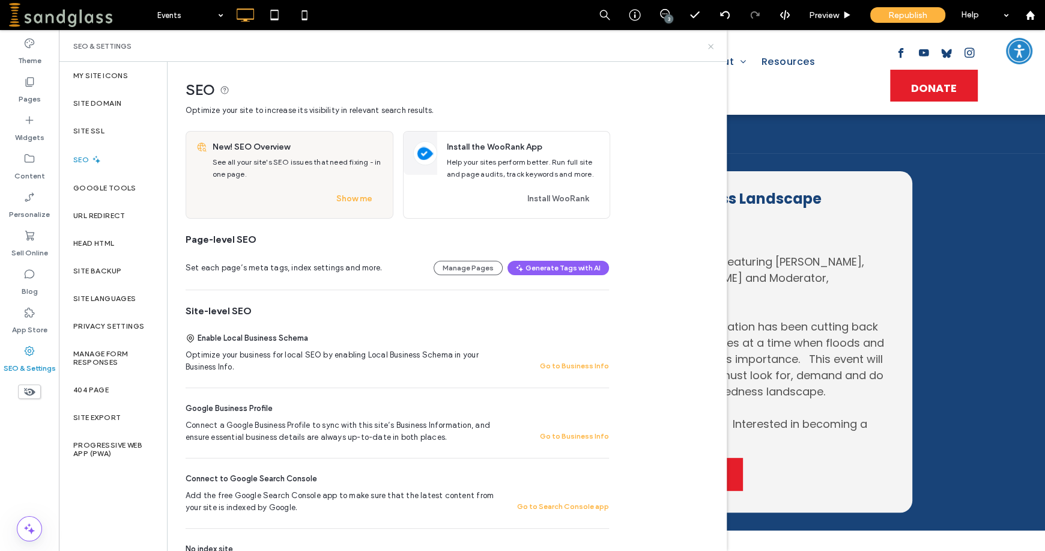
click at [713, 45] on icon at bounding box center [710, 46] width 9 height 9
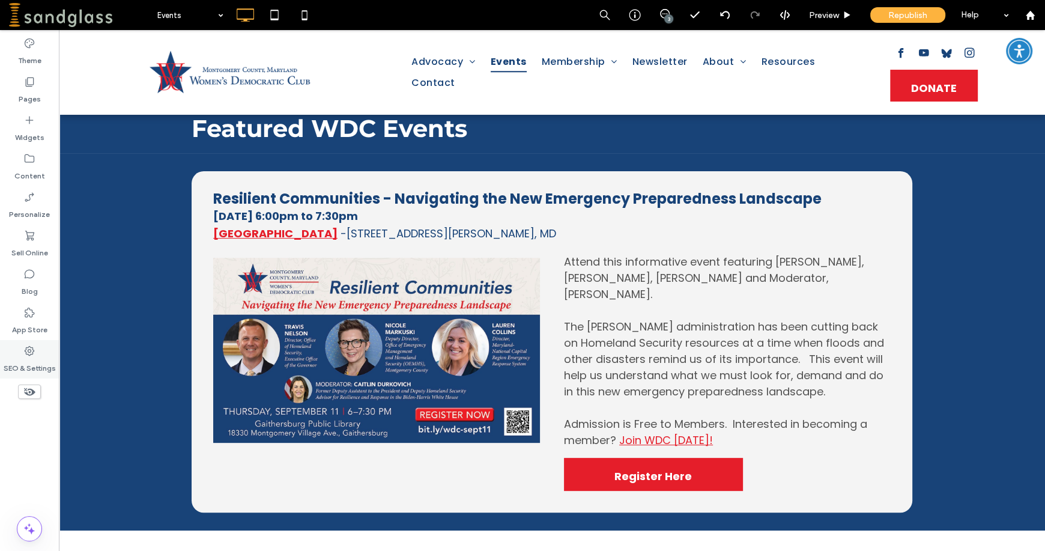
click at [40, 358] on label "SEO & Settings" at bounding box center [30, 365] width 52 height 17
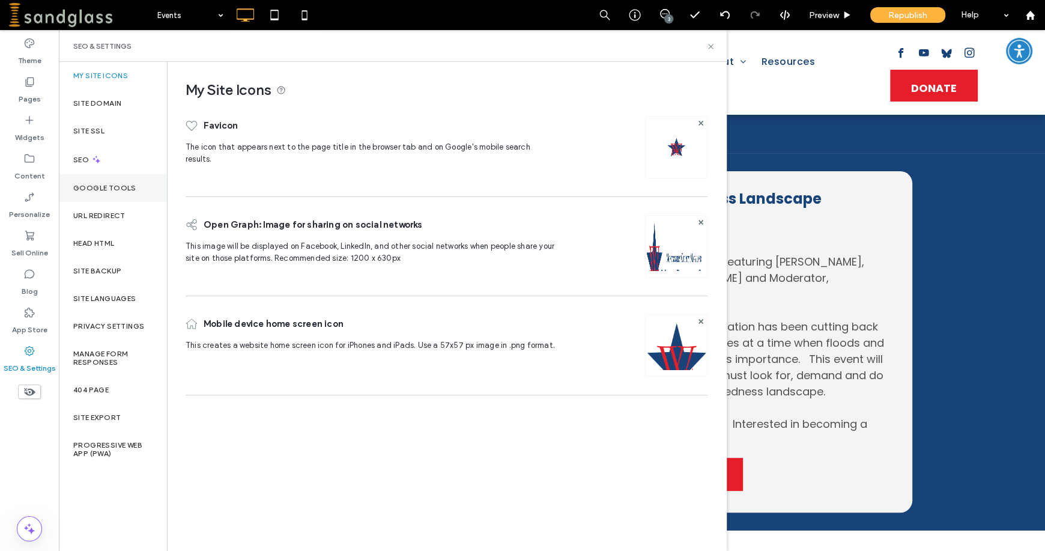
click at [107, 184] on label "Google Tools" at bounding box center [104, 188] width 63 height 8
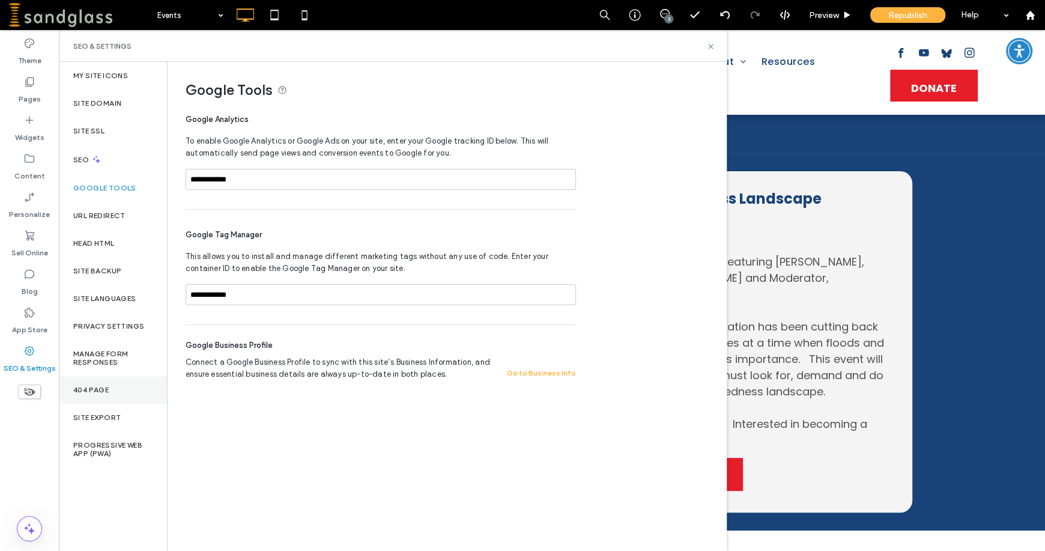
click at [104, 389] on label "404 Page" at bounding box center [90, 389] width 35 height 8
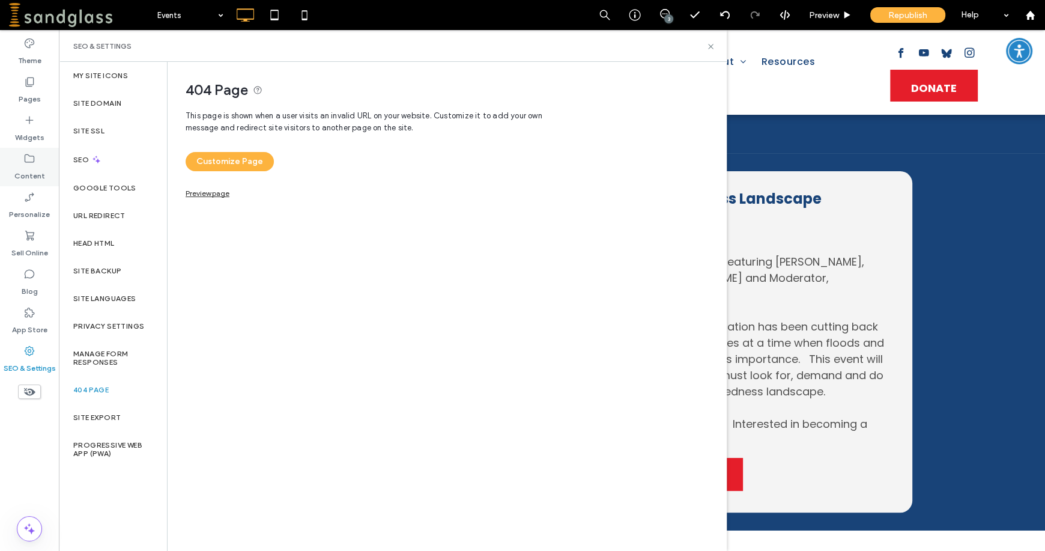
click at [34, 169] on label "Content" at bounding box center [29, 172] width 31 height 17
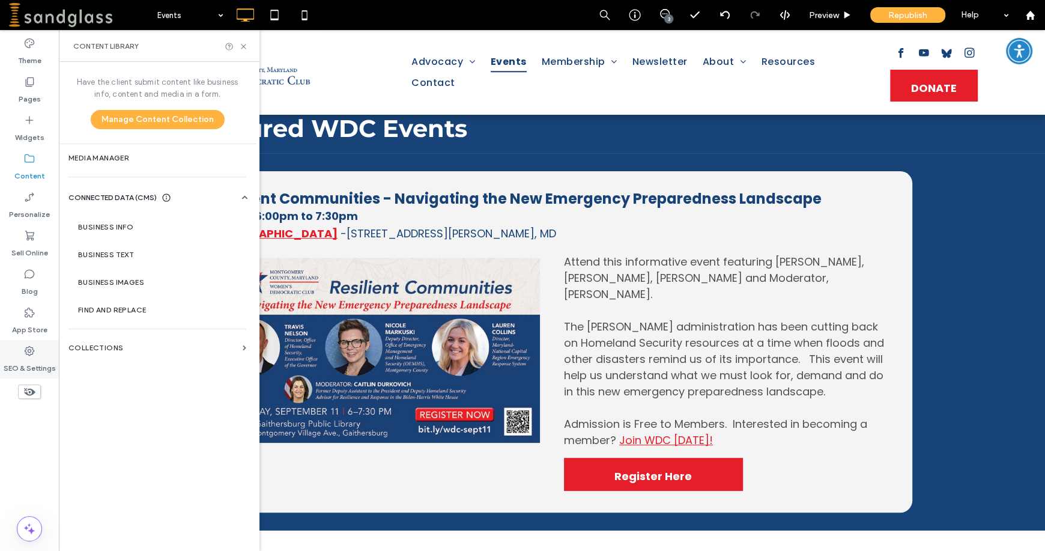
click at [43, 363] on label "SEO & Settings" at bounding box center [30, 365] width 52 height 17
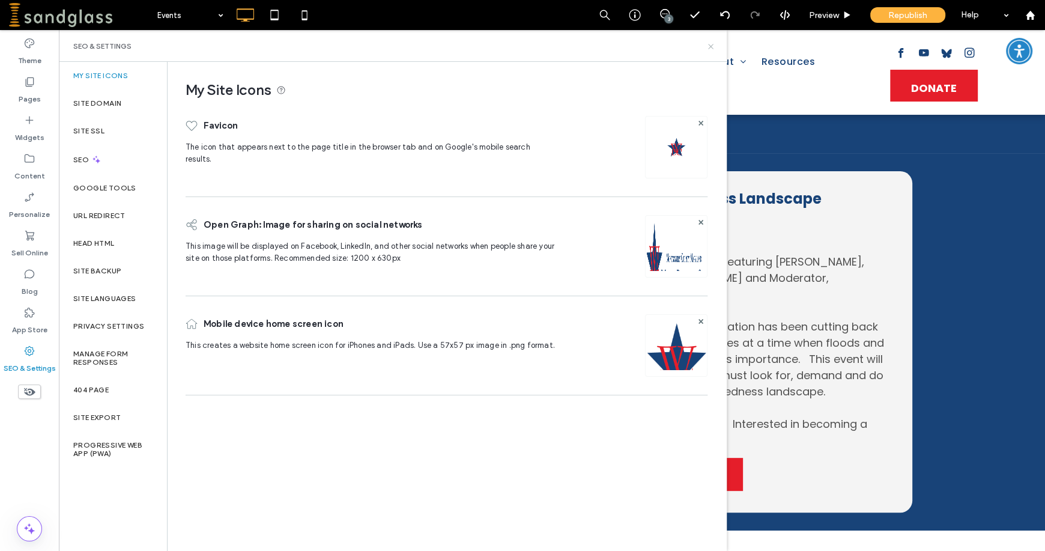
click at [711, 45] on use at bounding box center [710, 46] width 5 height 5
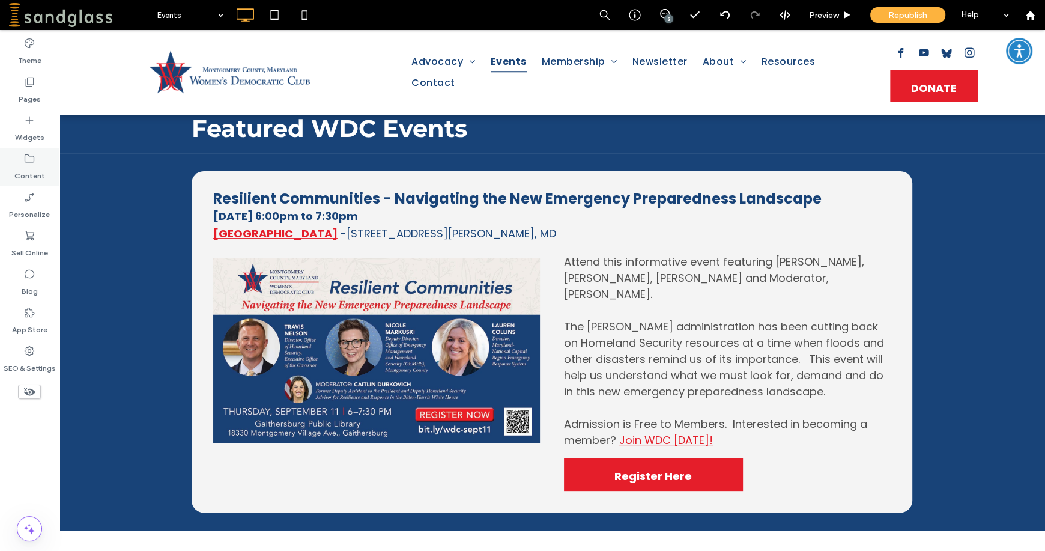
click at [26, 161] on icon at bounding box center [29, 158] width 12 height 12
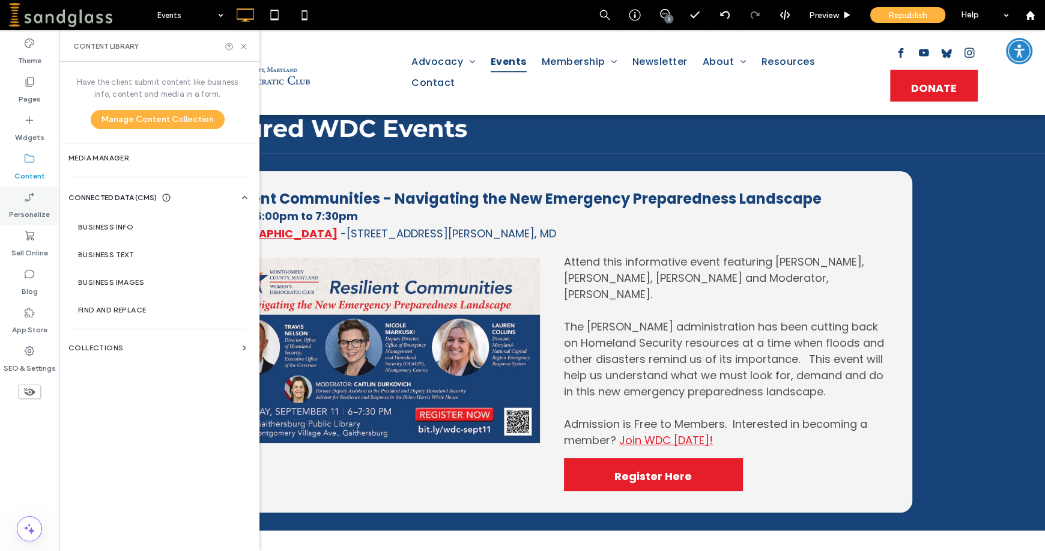
click at [24, 214] on label "Personalize" at bounding box center [29, 211] width 41 height 17
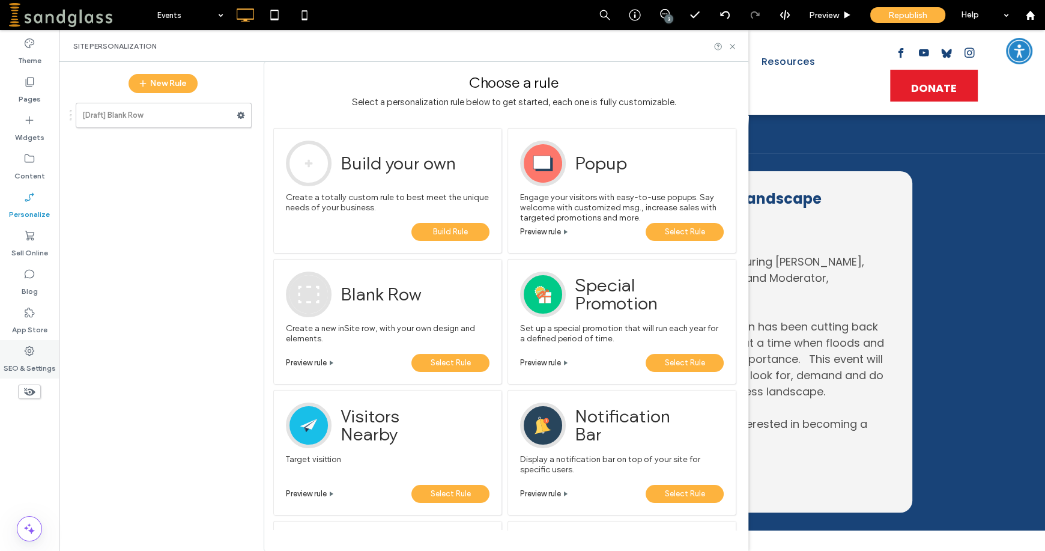
click at [28, 348] on icon at bounding box center [29, 351] width 12 height 12
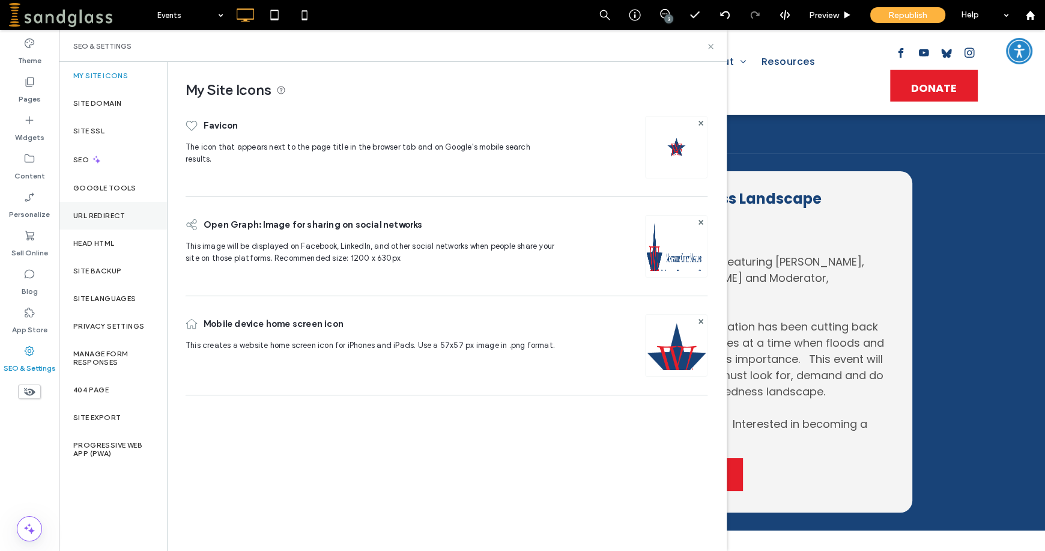
click at [93, 217] on label "URL Redirect" at bounding box center [99, 215] width 52 height 8
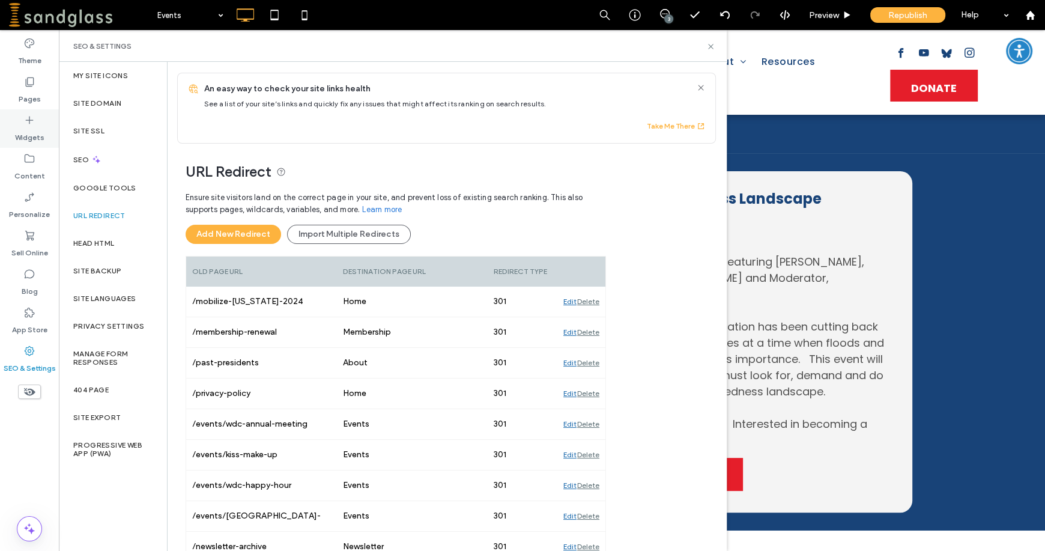
click at [37, 128] on label "Widgets" at bounding box center [29, 134] width 29 height 17
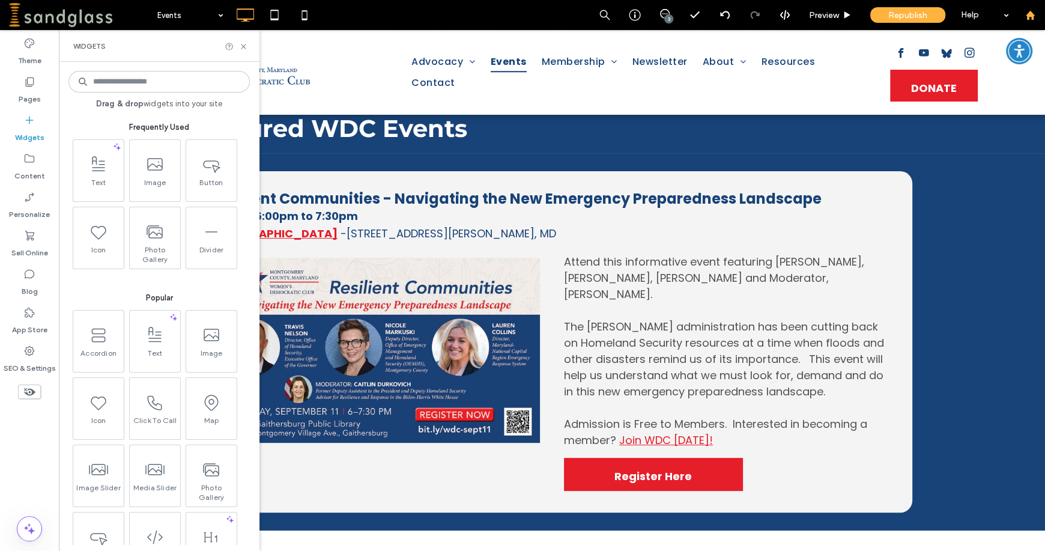
click at [1027, 17] on use at bounding box center [1029, 14] width 9 height 9
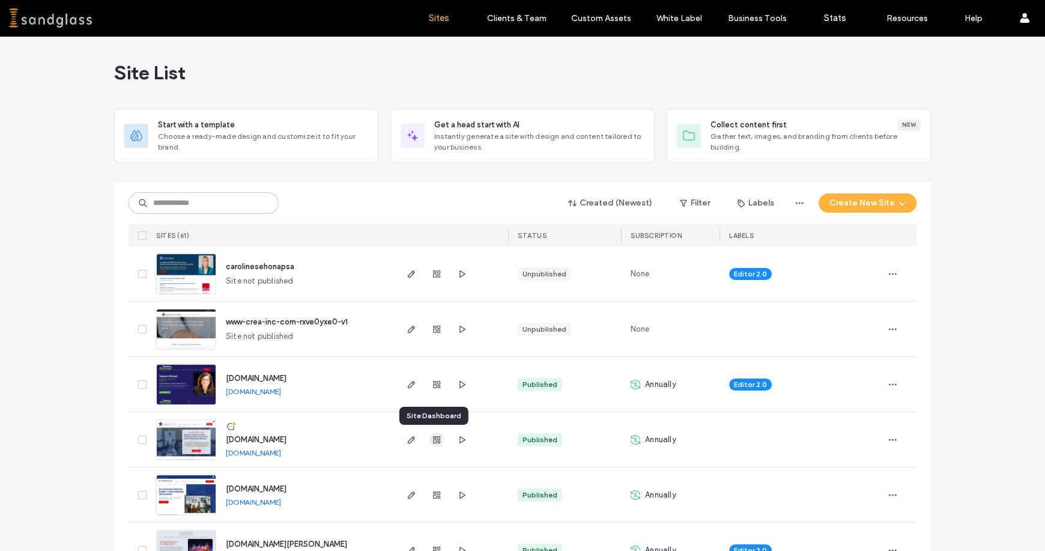
click at [433, 439] on icon "button" at bounding box center [437, 440] width 10 height 10
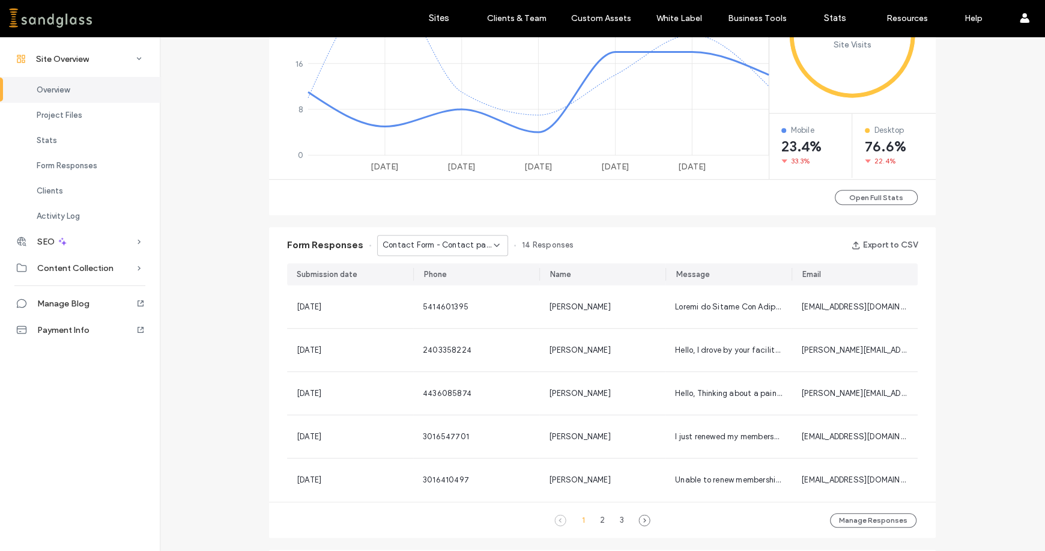
scroll to position [671, 0]
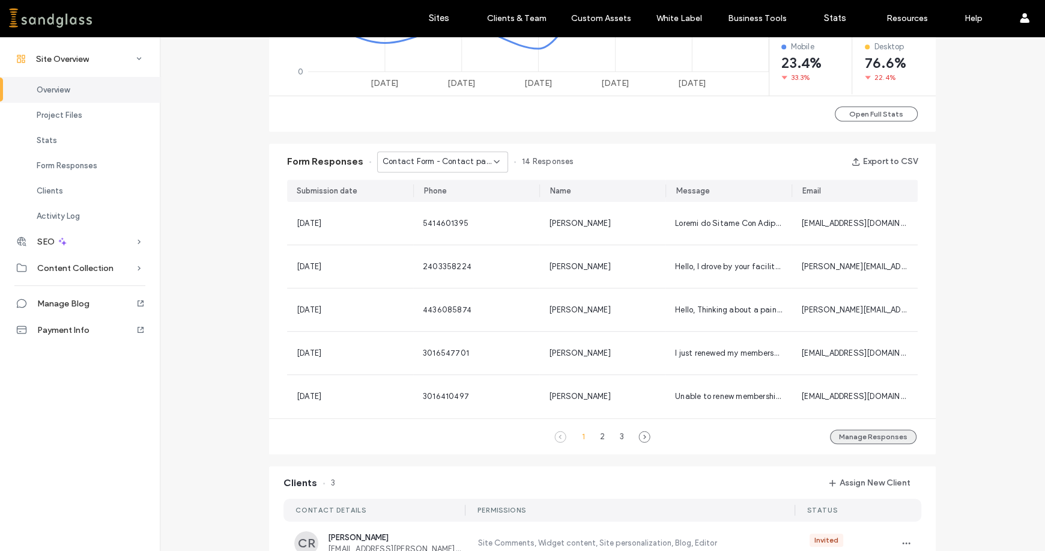
click at [874, 438] on button "Manage Responses" at bounding box center [873, 436] width 86 height 14
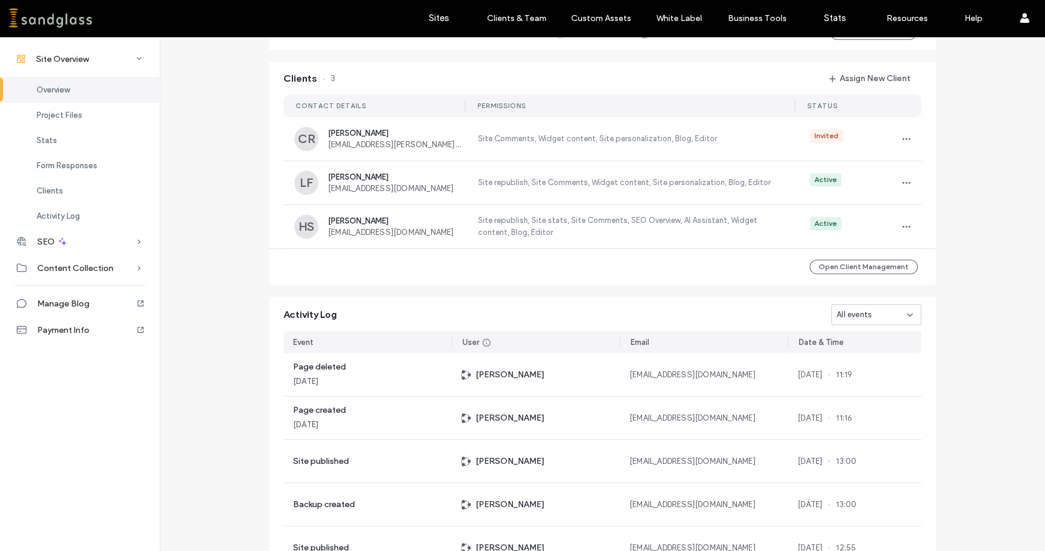
scroll to position [1112, 0]
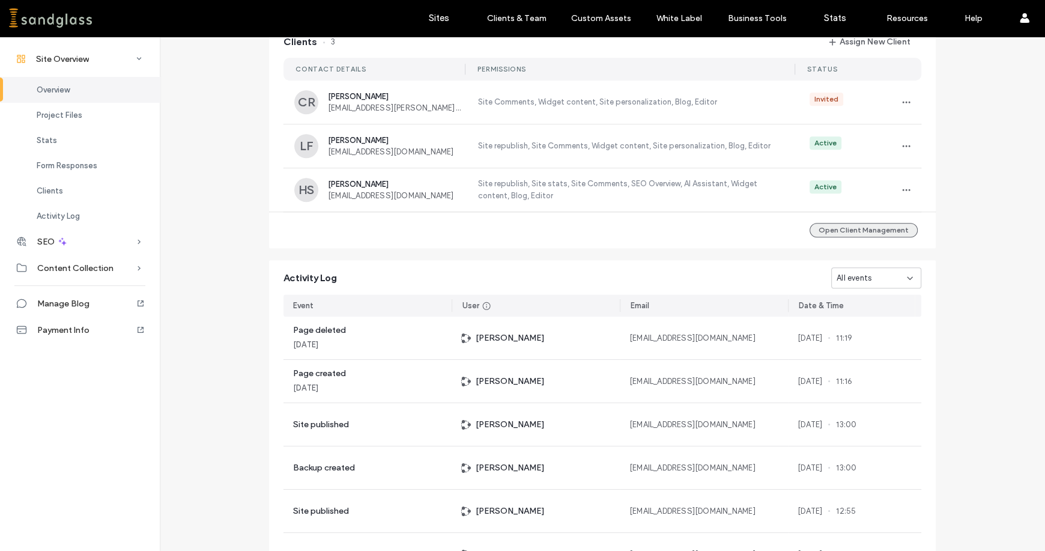
click at [865, 229] on button "Open Client Management" at bounding box center [863, 230] width 108 height 14
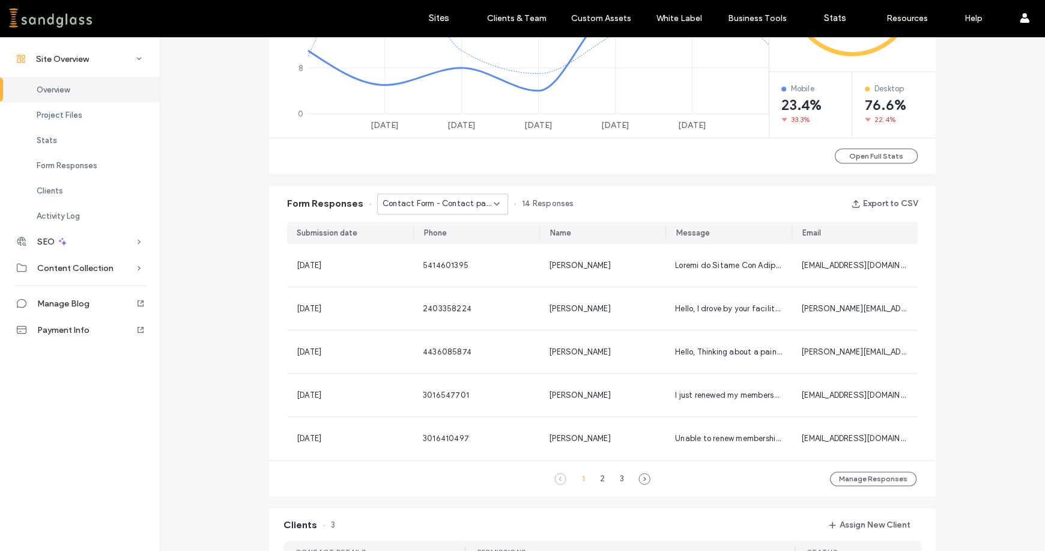
scroll to position [633, 0]
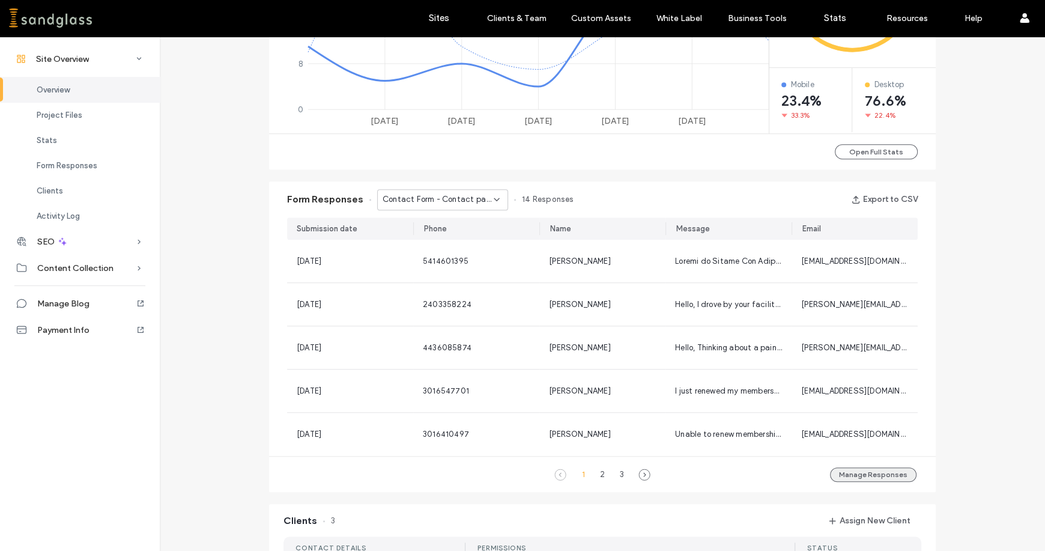
click at [857, 478] on button "Manage Responses" at bounding box center [873, 474] width 86 height 14
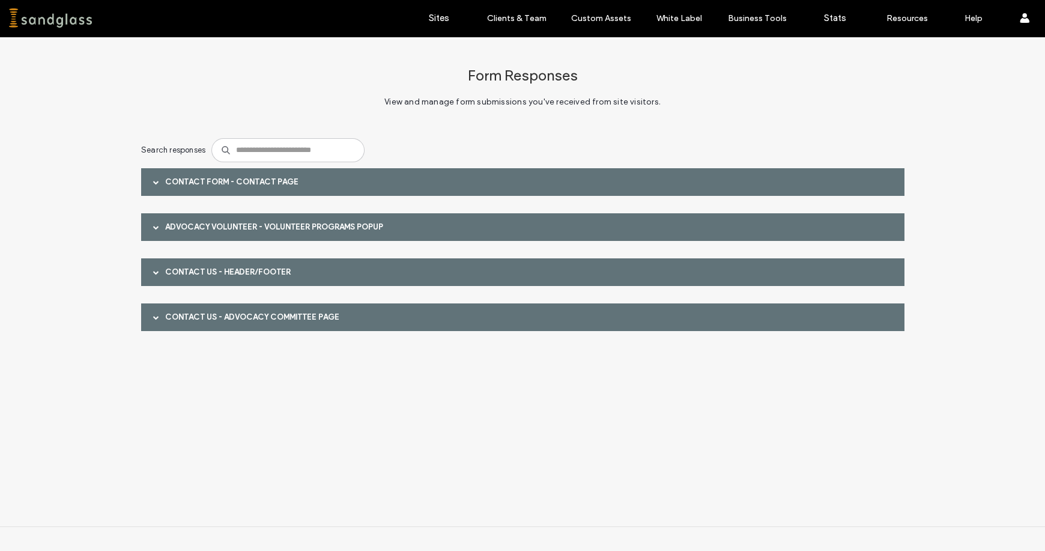
click at [155, 179] on span at bounding box center [156, 182] width 6 height 6
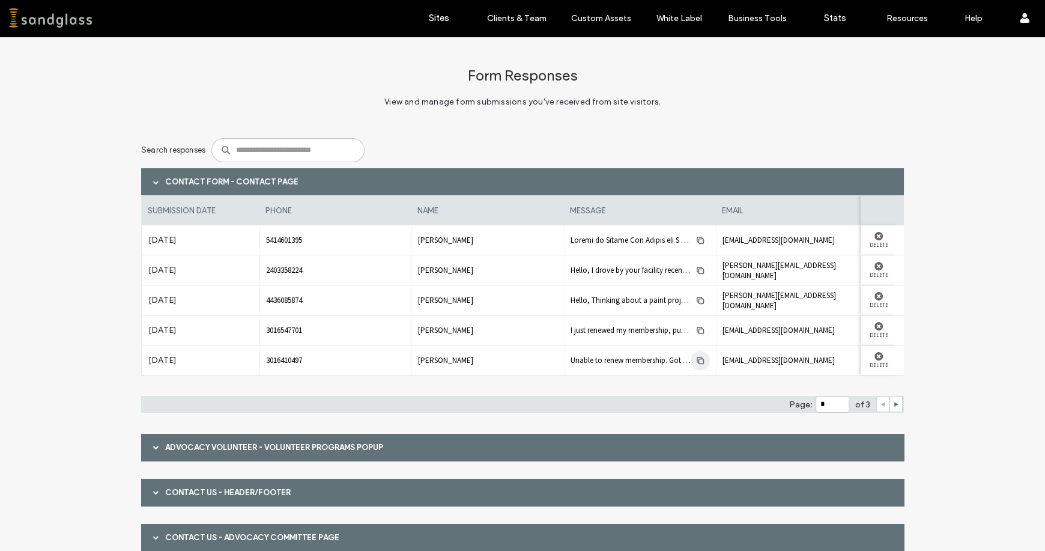
click at [696, 358] on use "button" at bounding box center [699, 359] width 7 height 7
click at [695, 273] on icon "button" at bounding box center [700, 270] width 10 height 10
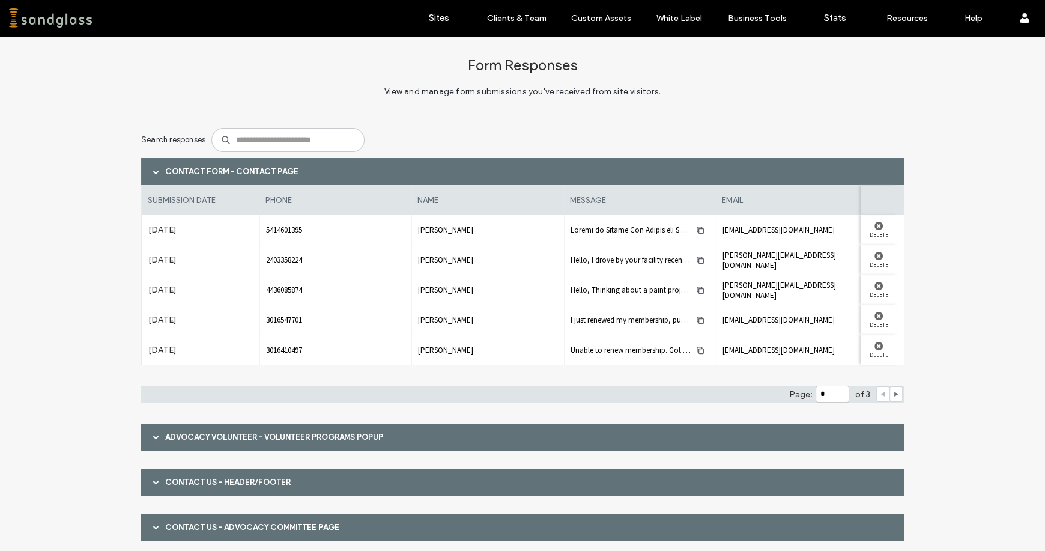
scroll to position [41, 0]
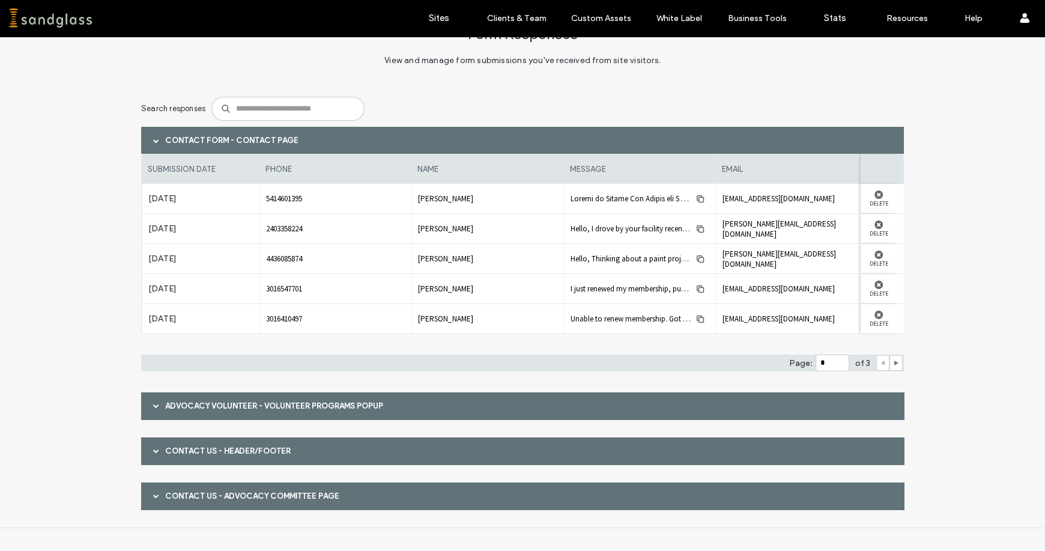
click at [153, 405] on span at bounding box center [156, 405] width 6 height 6
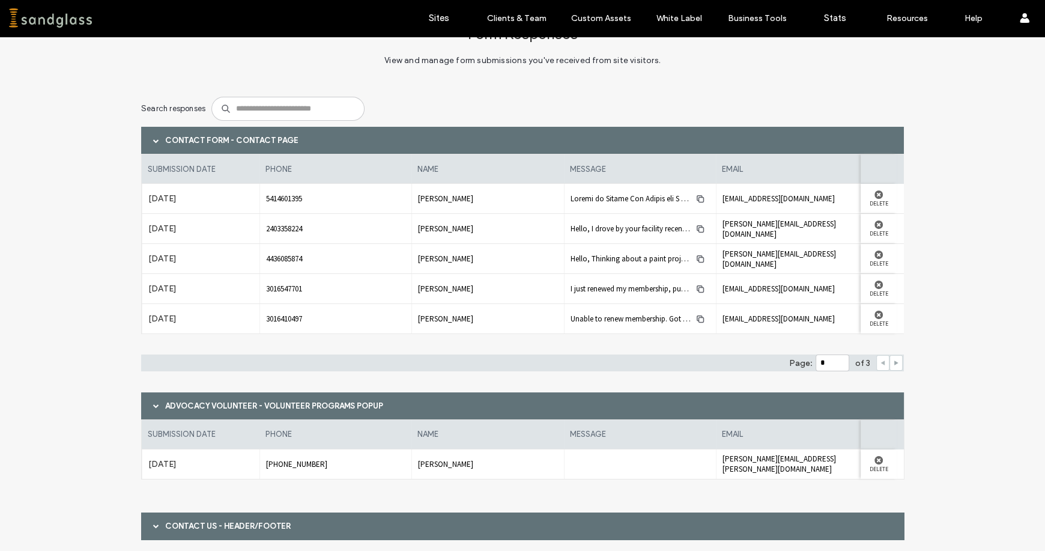
click at [894, 361] on use at bounding box center [896, 362] width 4 height 5
click at [893, 360] on icon at bounding box center [896, 363] width 6 height 6
type input "*"
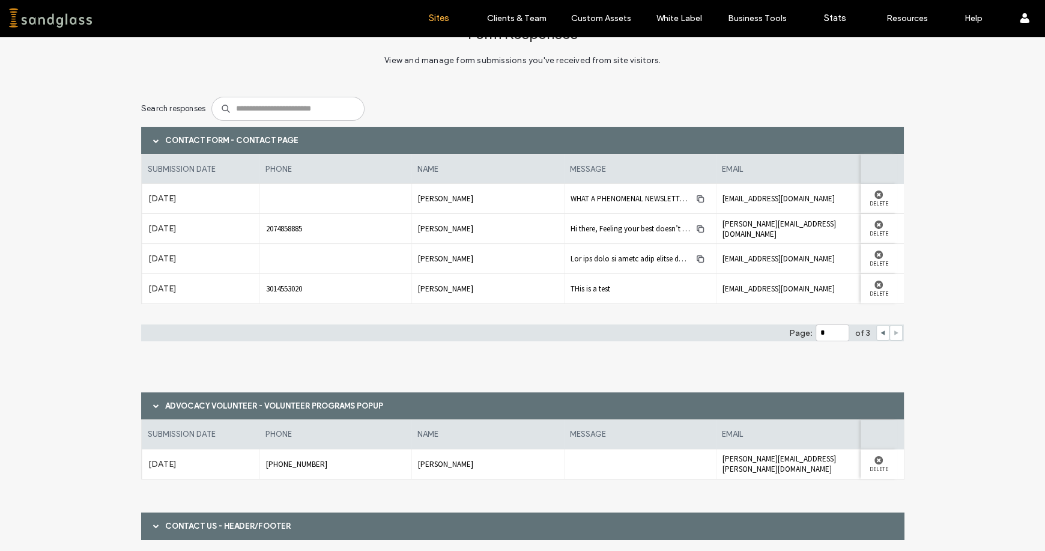
click at [448, 17] on label "Sites" at bounding box center [439, 18] width 20 height 11
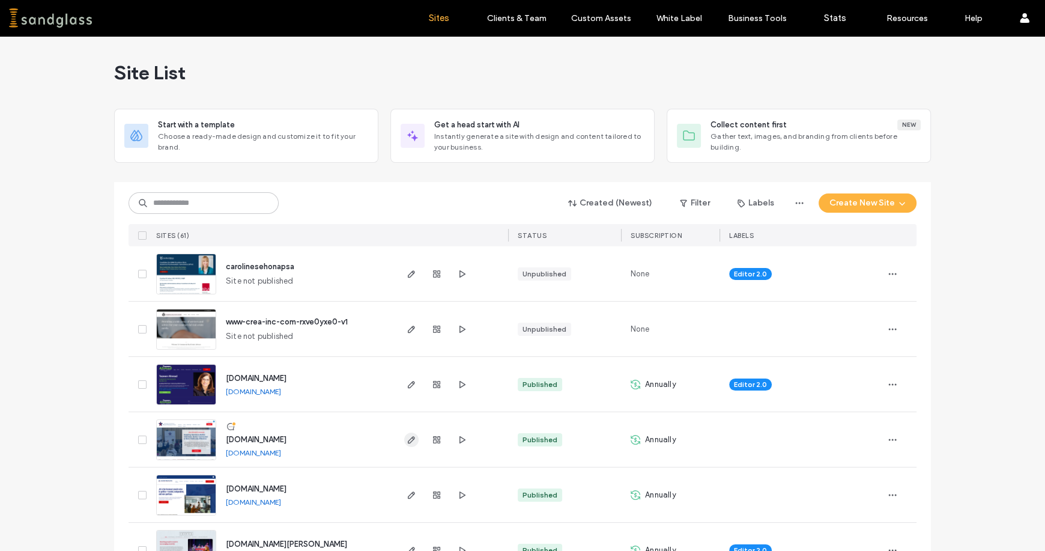
click at [408, 440] on use "button" at bounding box center [411, 439] width 7 height 7
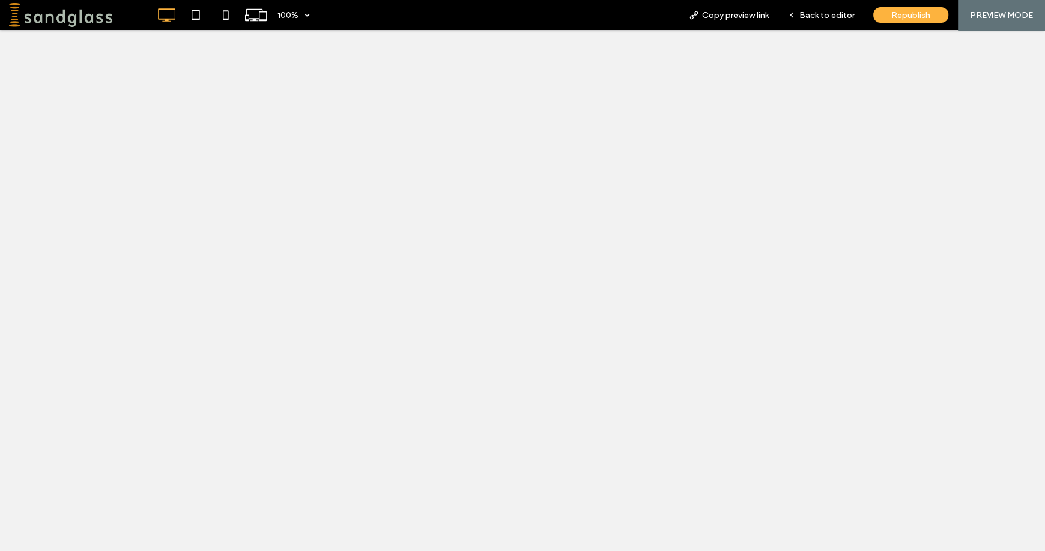
click at [817, 14] on span "Back to editor" at bounding box center [826, 15] width 55 height 10
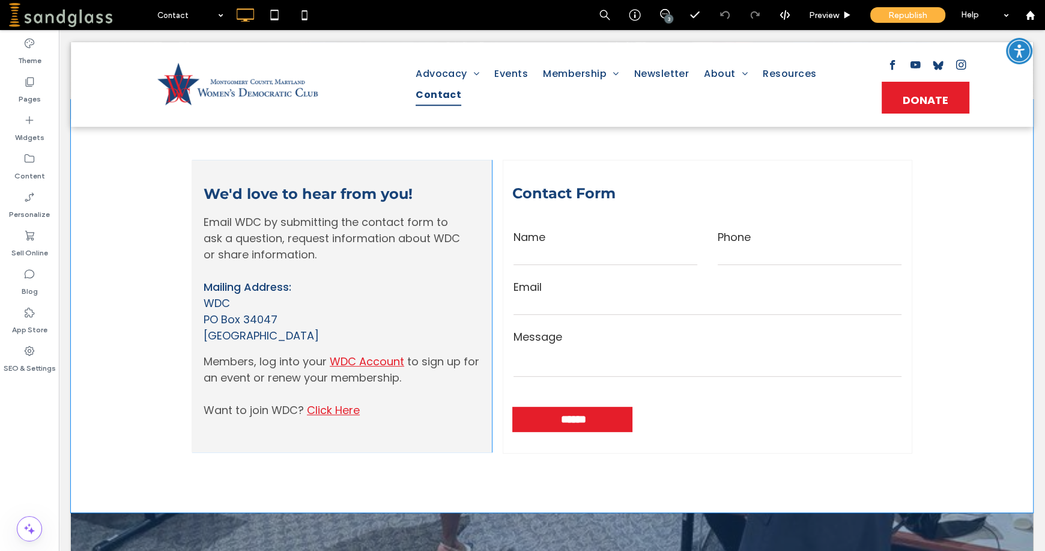
scroll to position [382, 0]
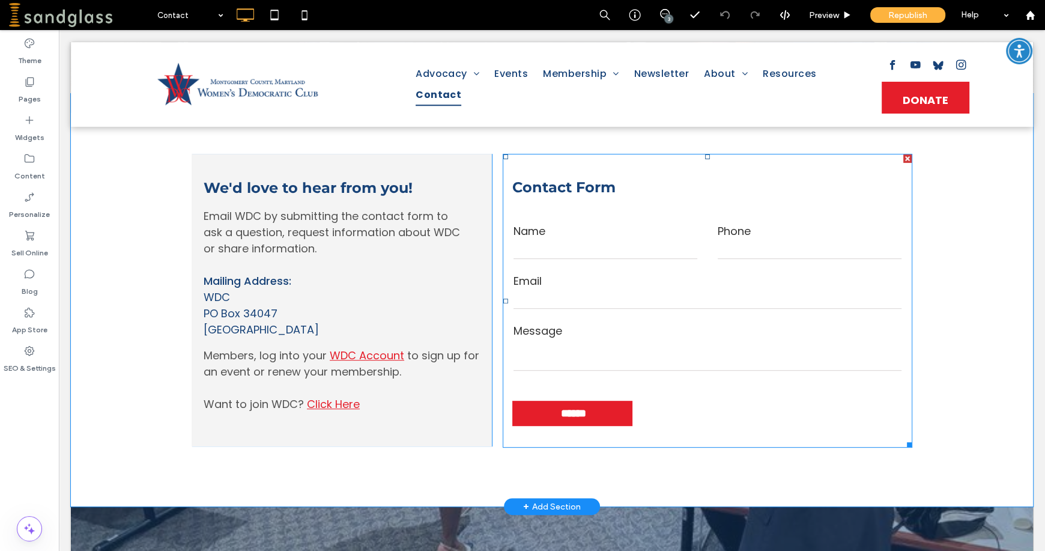
click at [663, 203] on form "Name Phone Email Message ******" at bounding box center [707, 324] width 408 height 245
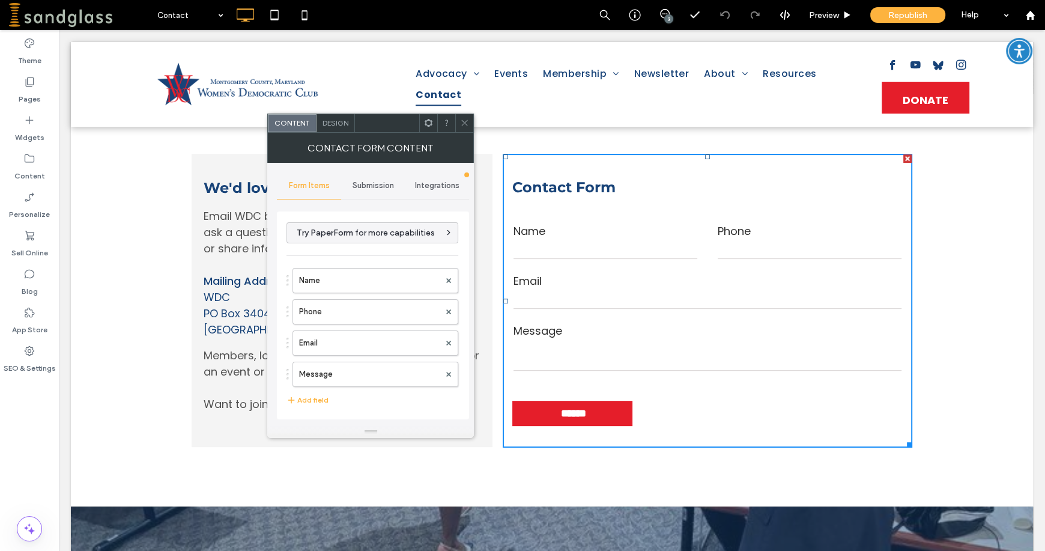
click at [366, 184] on span "Submission" at bounding box center [372, 186] width 41 height 10
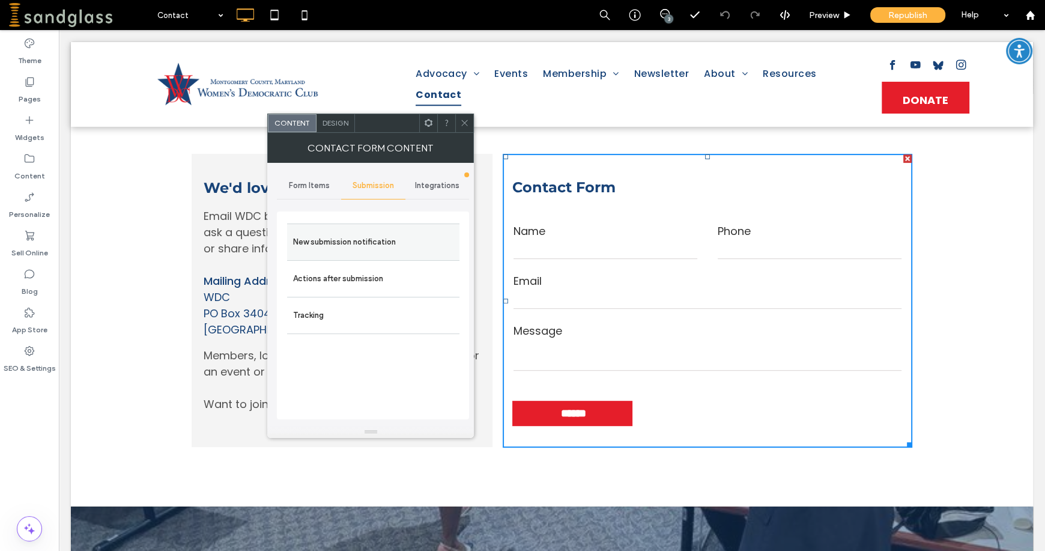
click at [354, 245] on label "New submission notification" at bounding box center [373, 242] width 160 height 24
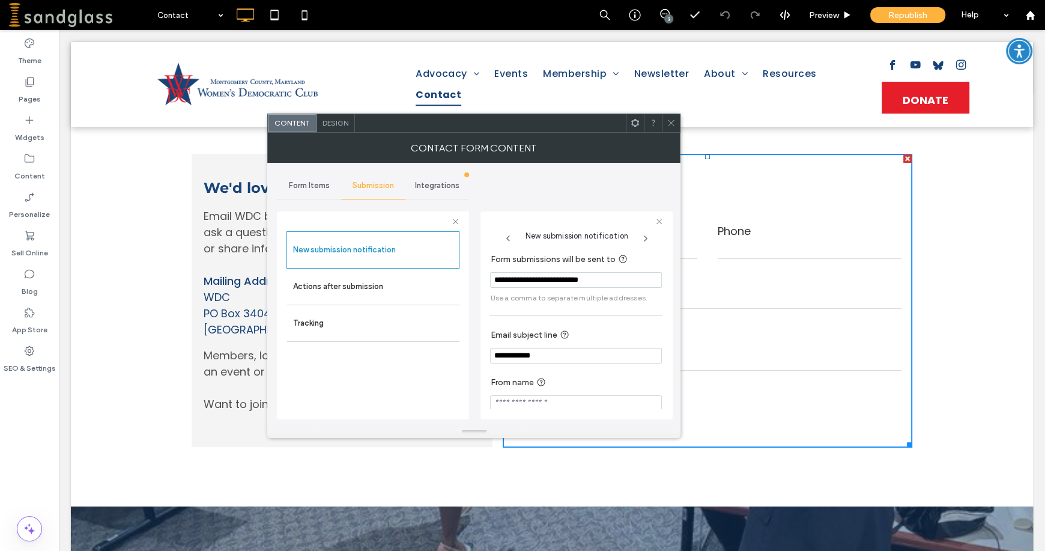
click at [669, 121] on use at bounding box center [671, 123] width 6 height 6
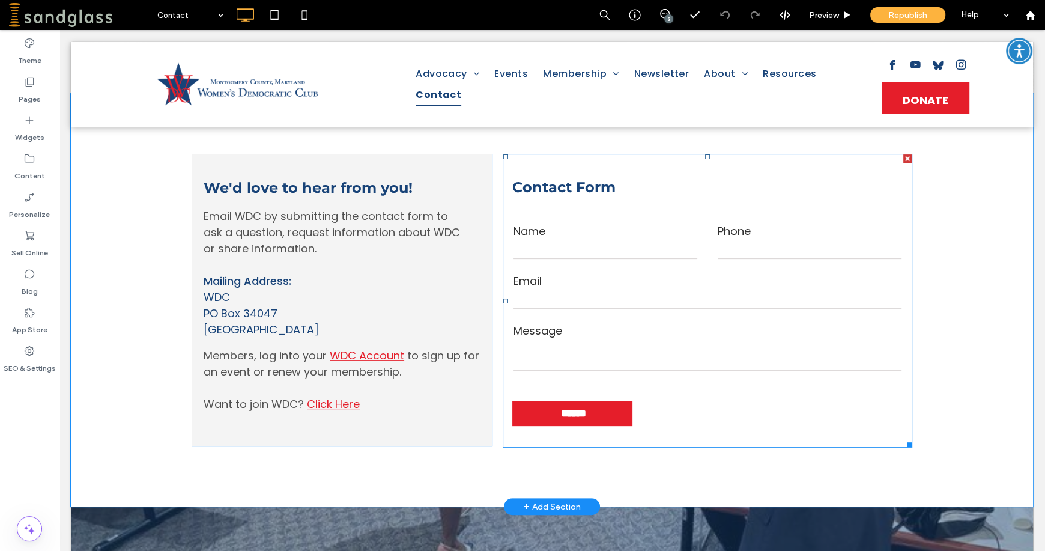
click at [708, 216] on form "Name Phone Email Message ******" at bounding box center [707, 324] width 408 height 245
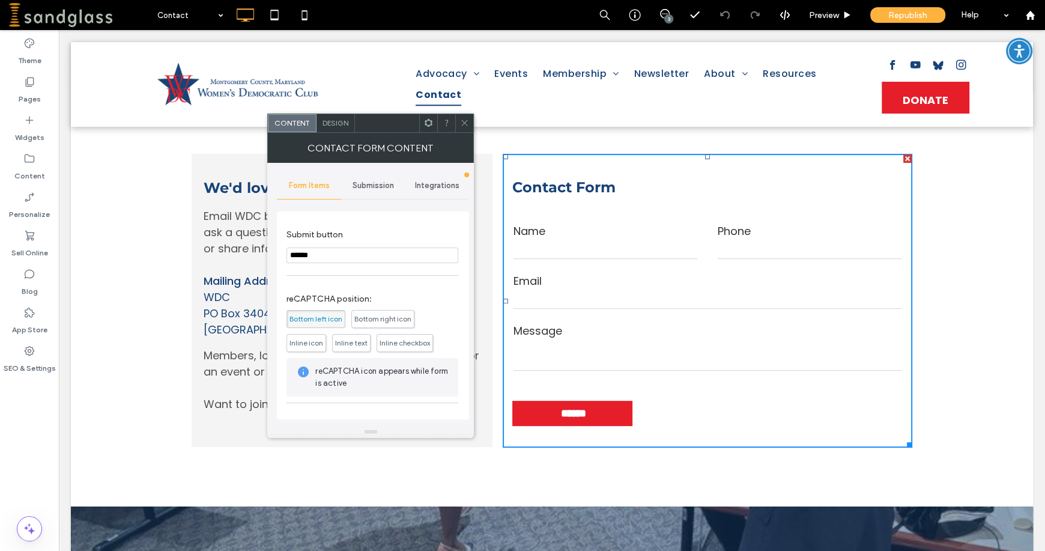
scroll to position [243, 0]
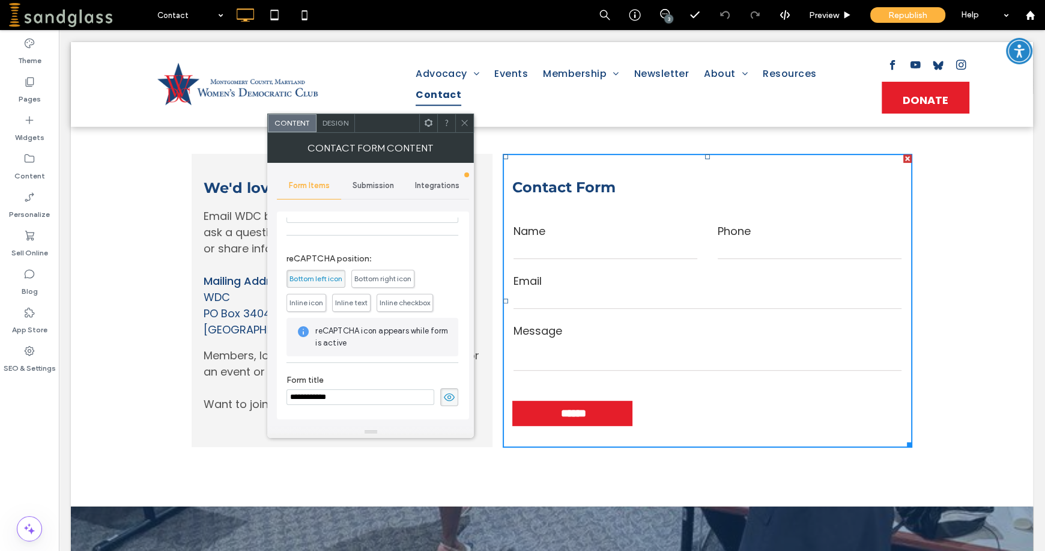
click at [300, 308] on span "Inline icon" at bounding box center [306, 303] width 40 height 18
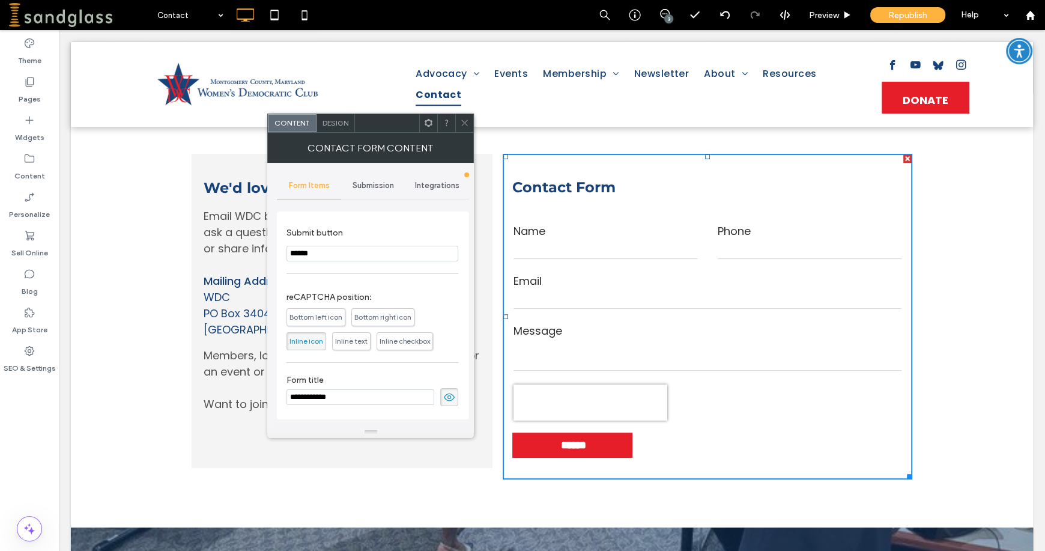
click at [301, 318] on span "Bottom left icon" at bounding box center [315, 316] width 53 height 9
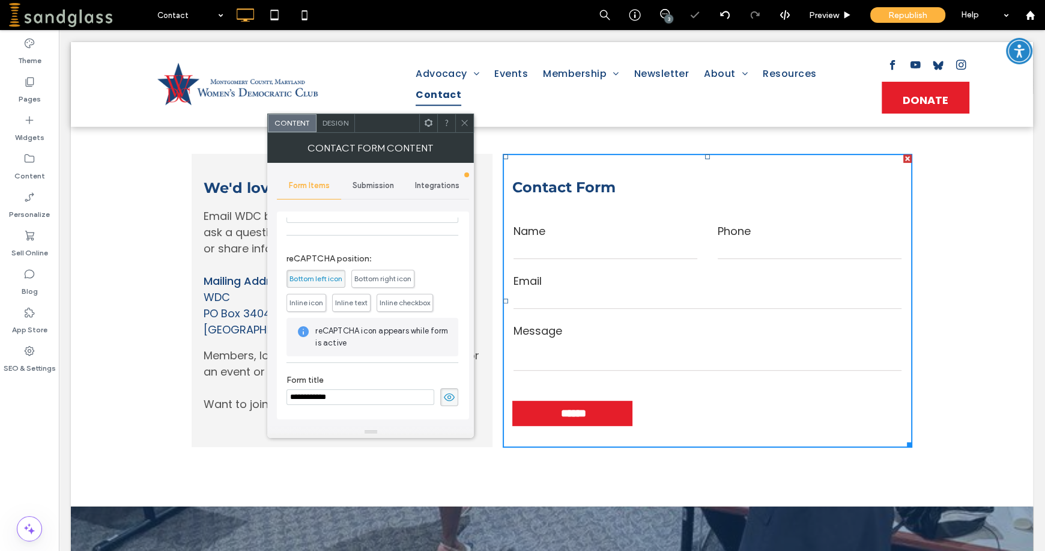
click at [367, 277] on span "Bottom right icon" at bounding box center [382, 278] width 57 height 9
click at [316, 306] on span "Inline icon" at bounding box center [306, 302] width 34 height 9
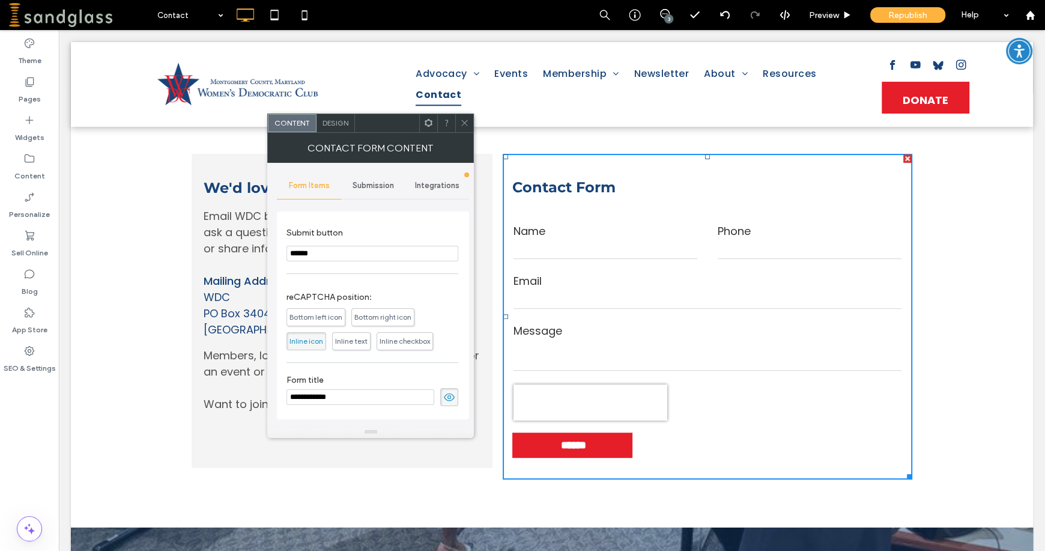
click at [465, 124] on icon at bounding box center [464, 122] width 9 height 9
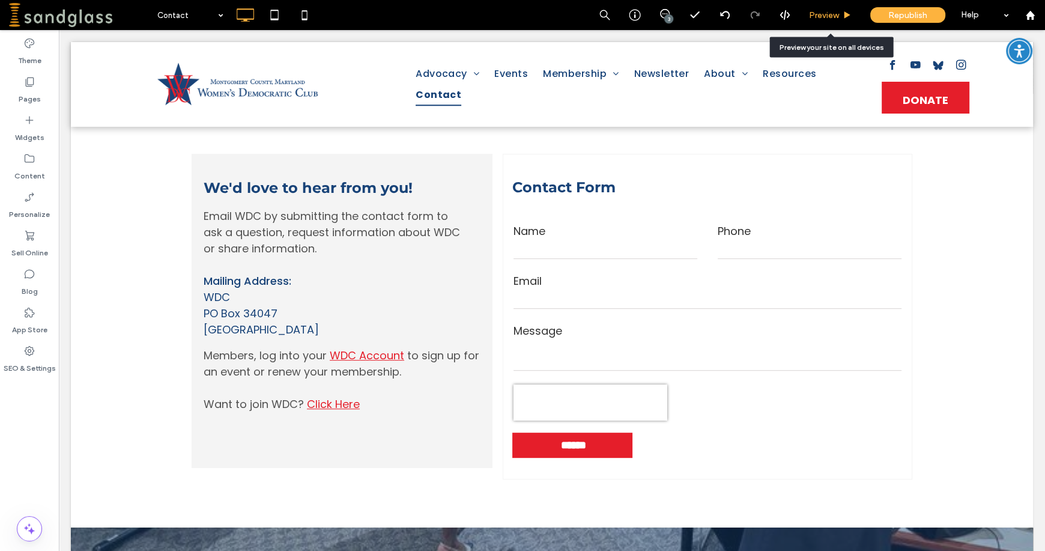
click at [822, 14] on span "Preview" at bounding box center [824, 15] width 30 height 10
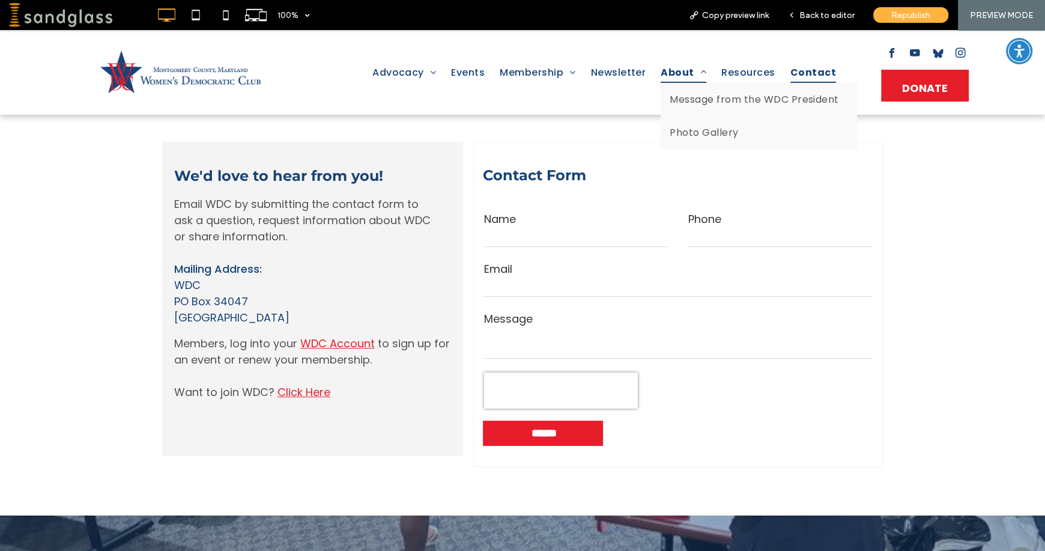
click at [673, 67] on span "About" at bounding box center [683, 72] width 46 height 21
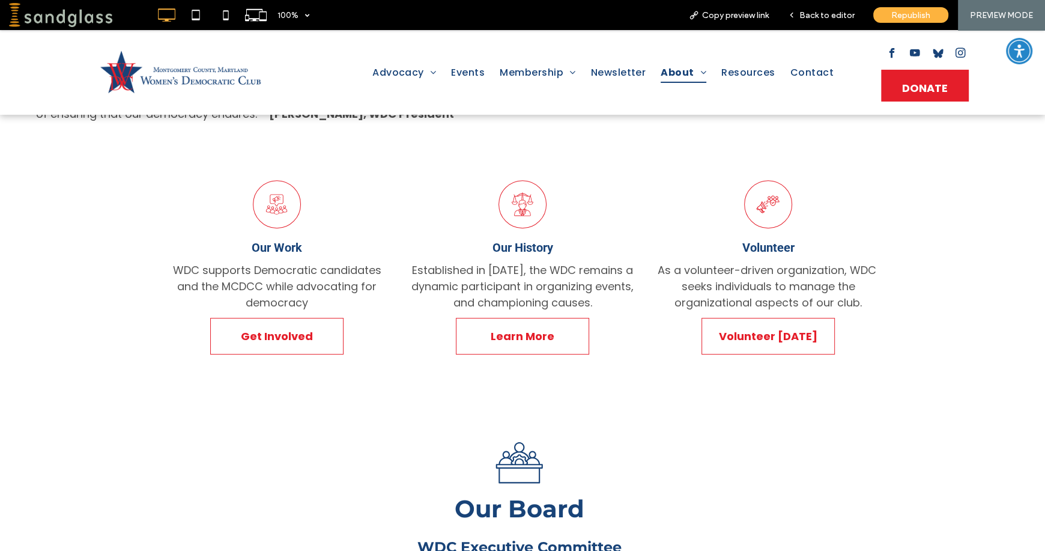
scroll to position [451, 0]
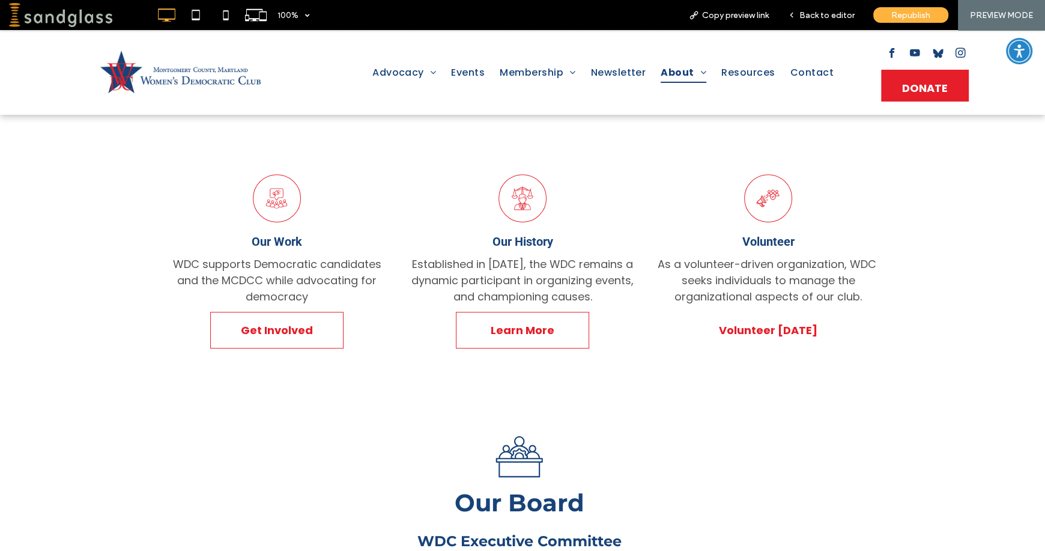
click at [767, 331] on span "Volunteer Today" at bounding box center [768, 330] width 98 height 16
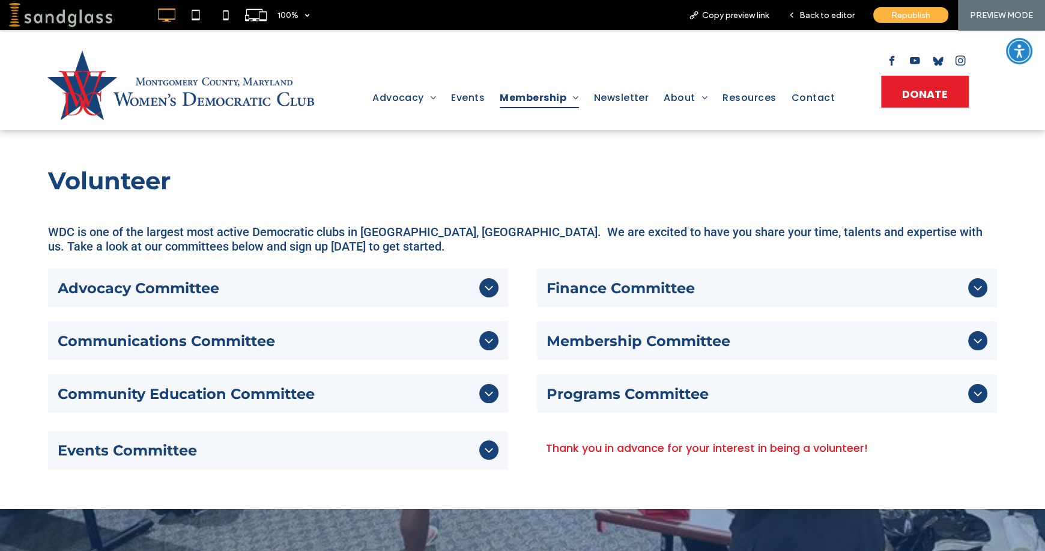
click at [483, 283] on icon at bounding box center [488, 287] width 14 height 14
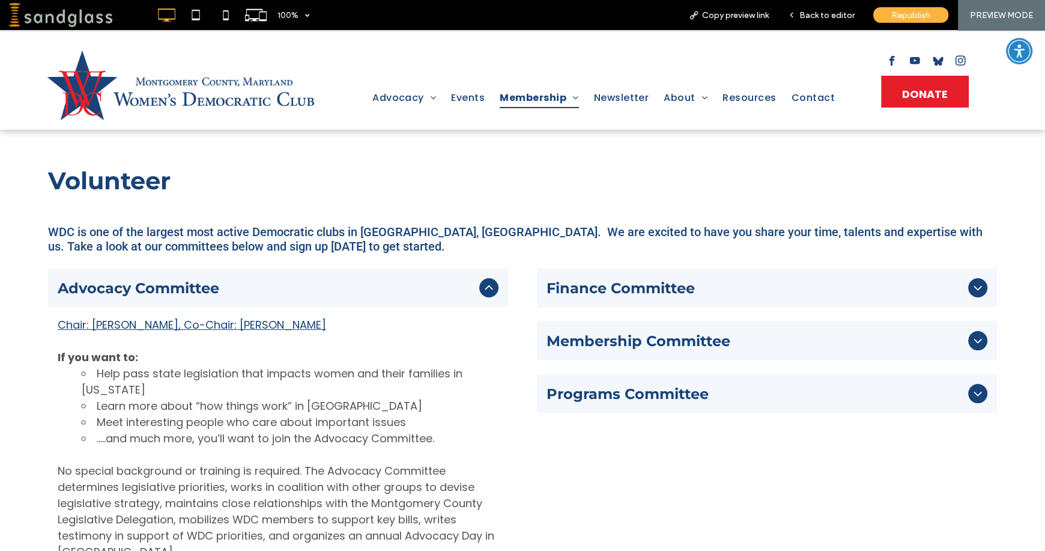
click at [189, 328] on span "Chair: Kate Stein, Co-Chair: Cynthia Rubenstein" at bounding box center [192, 324] width 268 height 15
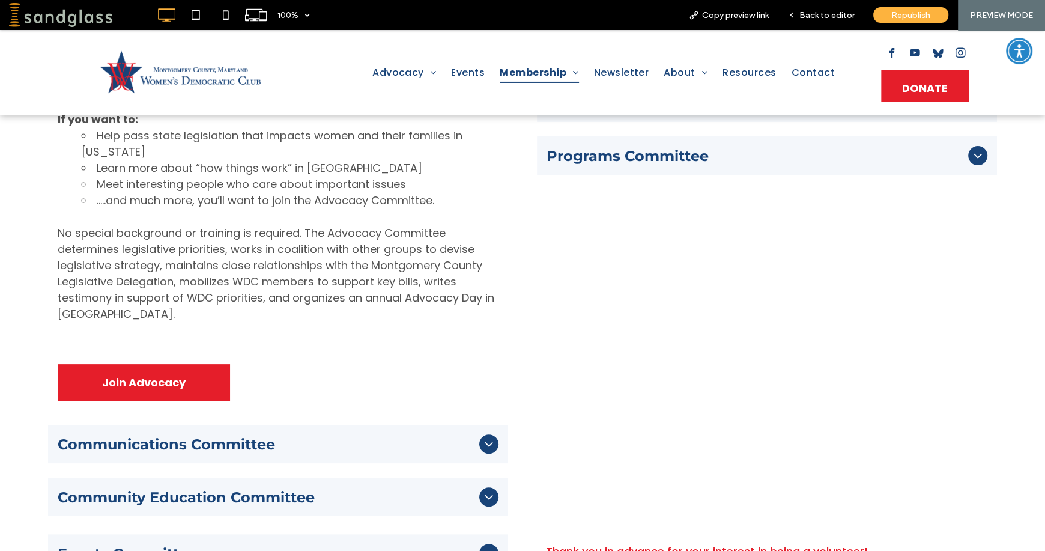
scroll to position [248, 0]
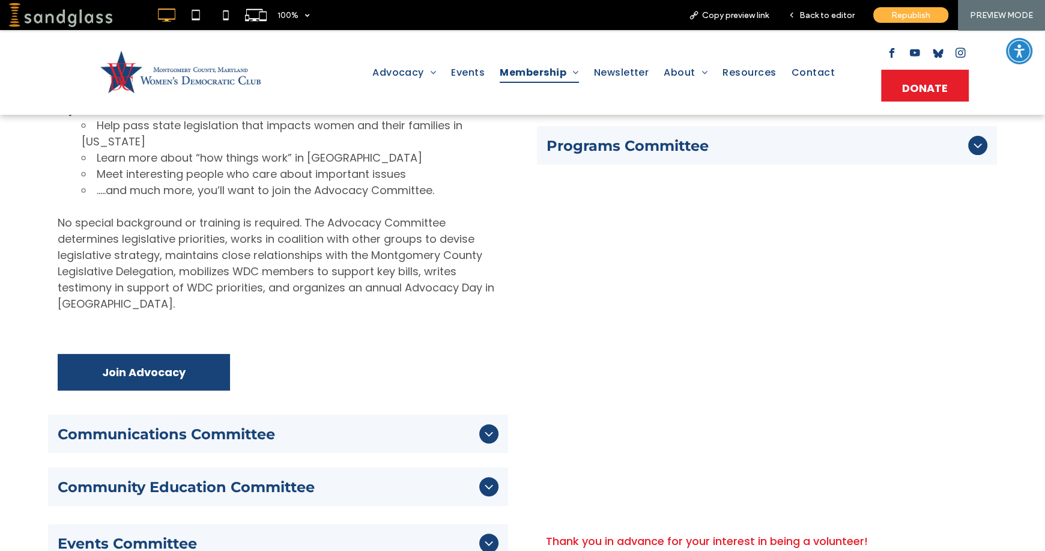
click at [167, 377] on span "Join Advocacy" at bounding box center [143, 371] width 147 height 35
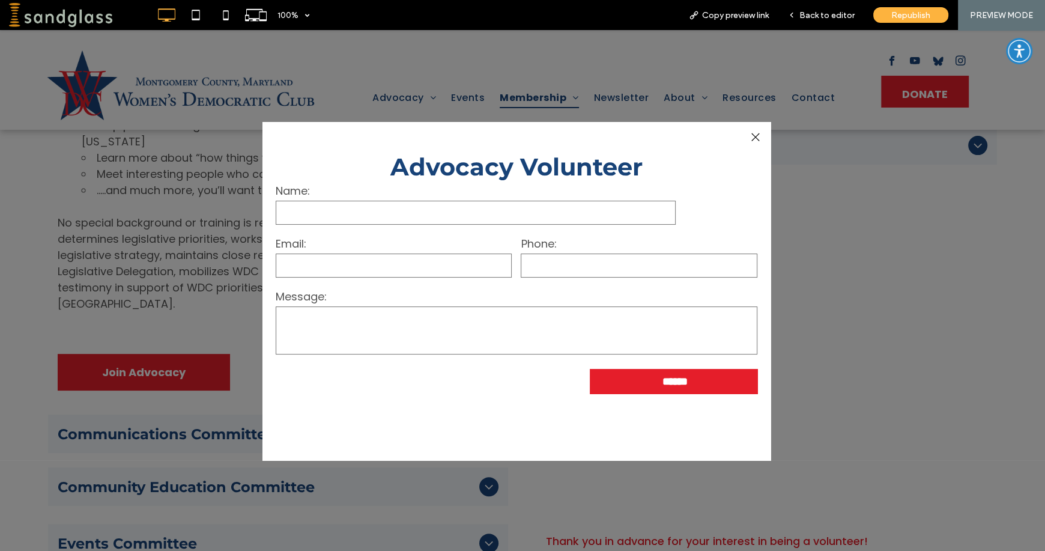
drag, startPoint x: 755, startPoint y: 135, endPoint x: 756, endPoint y: 129, distance: 6.1
click at [755, 136] on div at bounding box center [755, 137] width 16 height 16
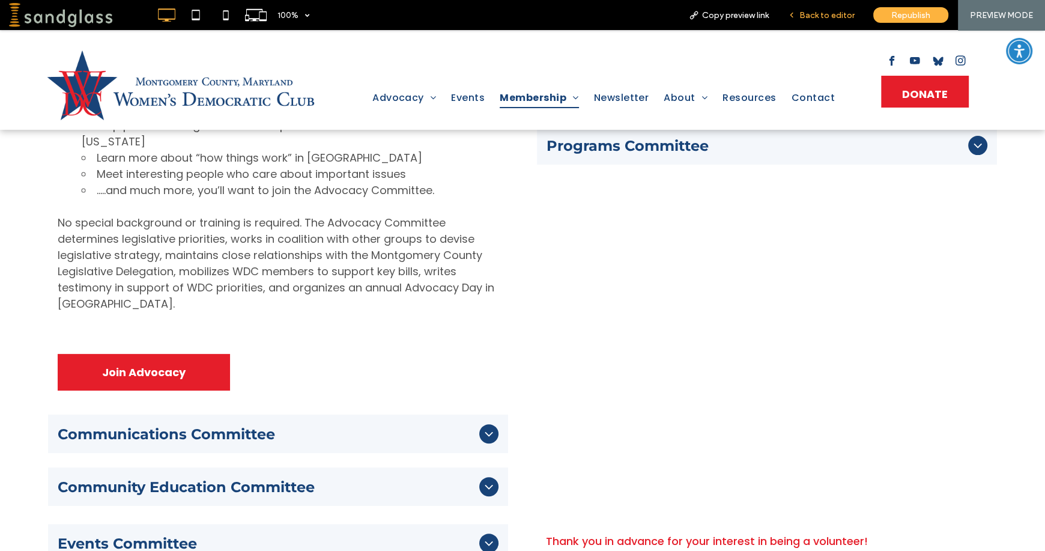
click at [807, 20] on span "Back to editor" at bounding box center [826, 15] width 55 height 10
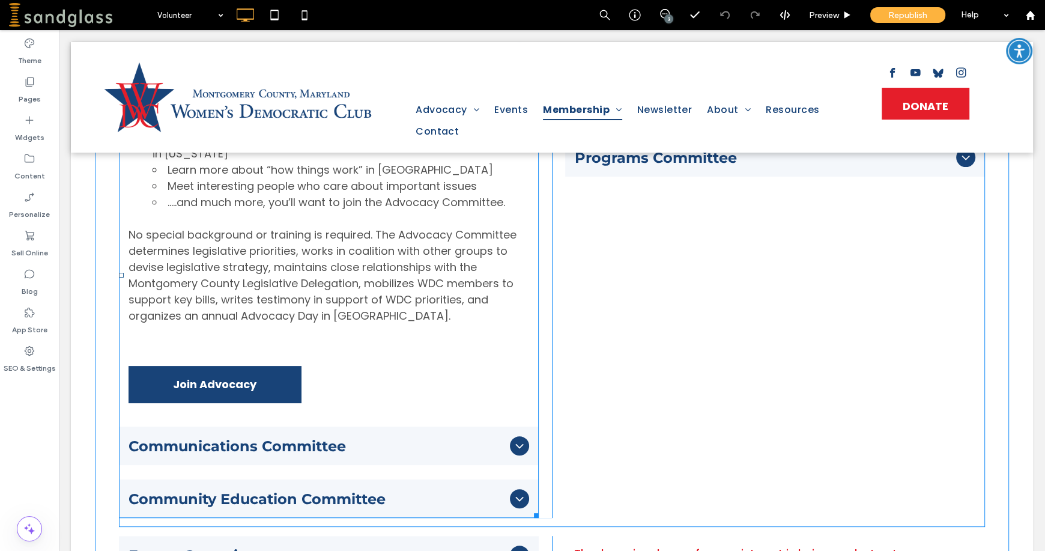
click at [165, 382] on span "Join Advocacy" at bounding box center [214, 383] width 147 height 35
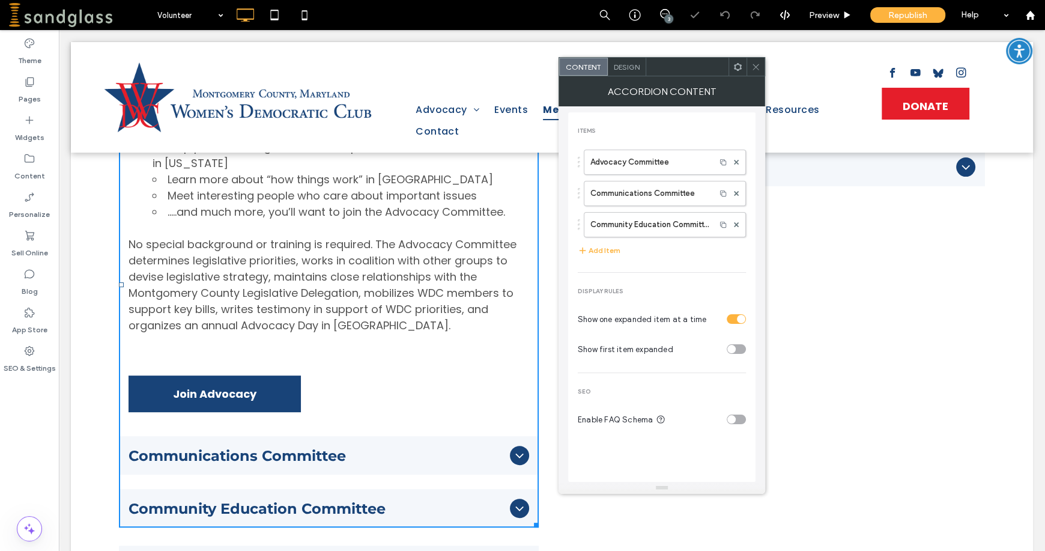
scroll to position [258, 0]
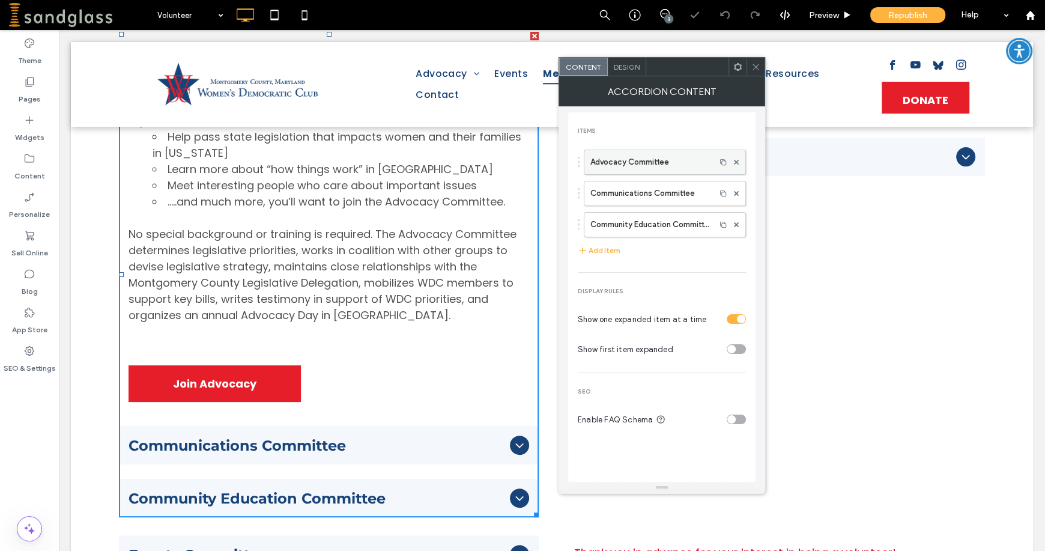
click at [595, 163] on label "Advocacy Committee" at bounding box center [649, 162] width 119 height 24
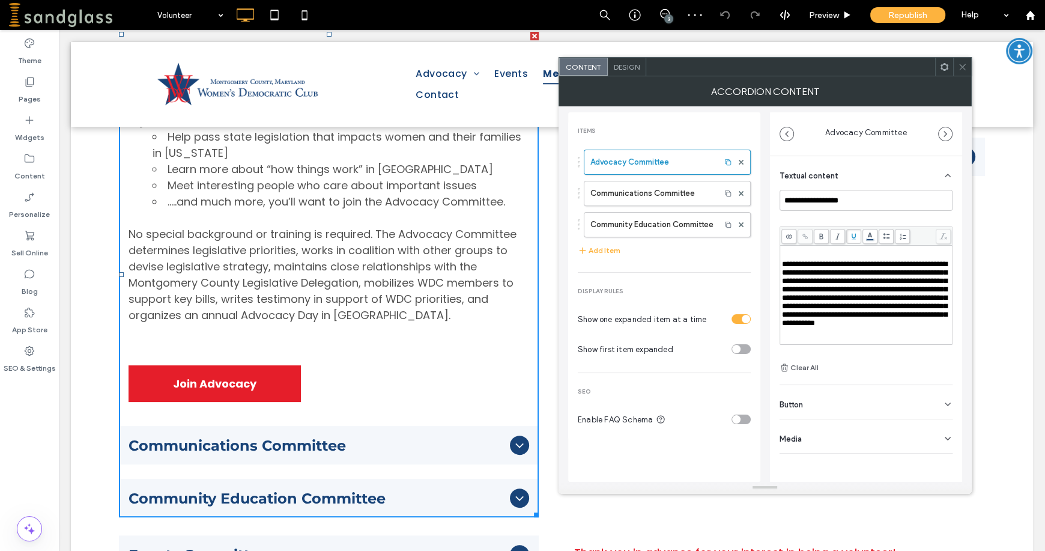
scroll to position [186, 0]
click at [964, 65] on icon at bounding box center [962, 66] width 9 height 9
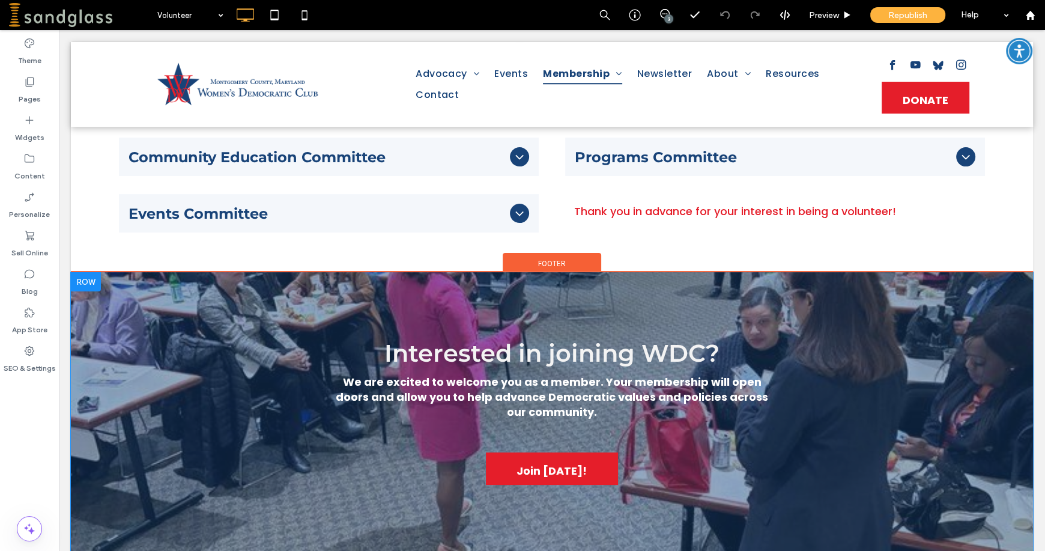
click at [276, 376] on div "Interested in joining WDC? We are excited to welcome you as a member. Your memb…" at bounding box center [552, 411] width 720 height 158
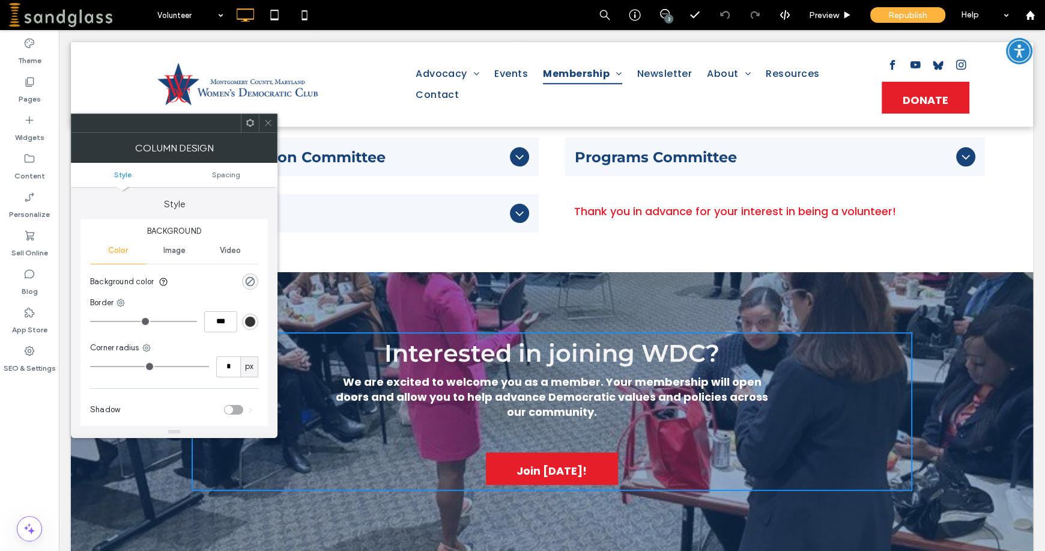
drag, startPoint x: 265, startPoint y: 123, endPoint x: 243, endPoint y: 111, distance: 25.2
click at [265, 123] on icon at bounding box center [268, 122] width 9 height 9
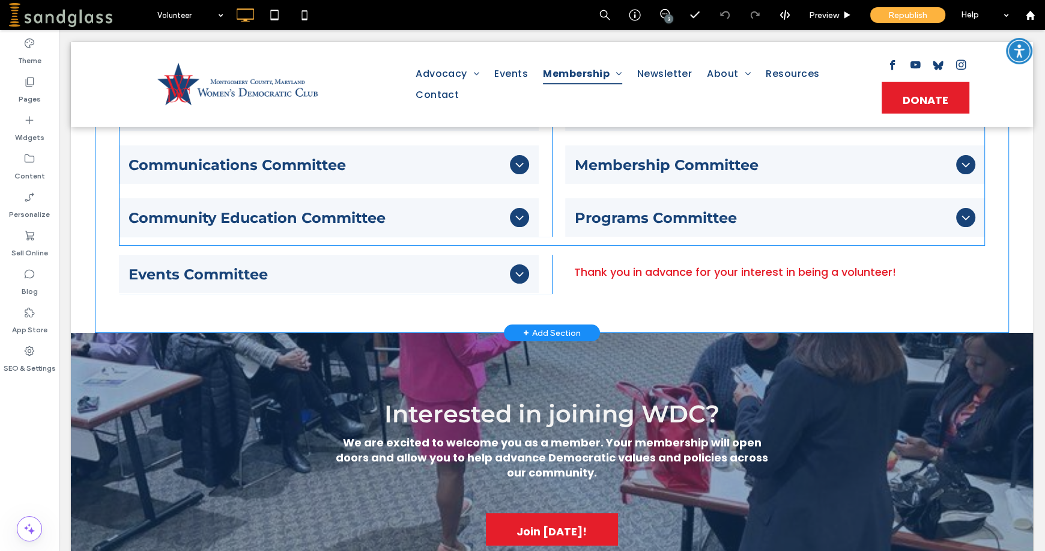
scroll to position [0, 0]
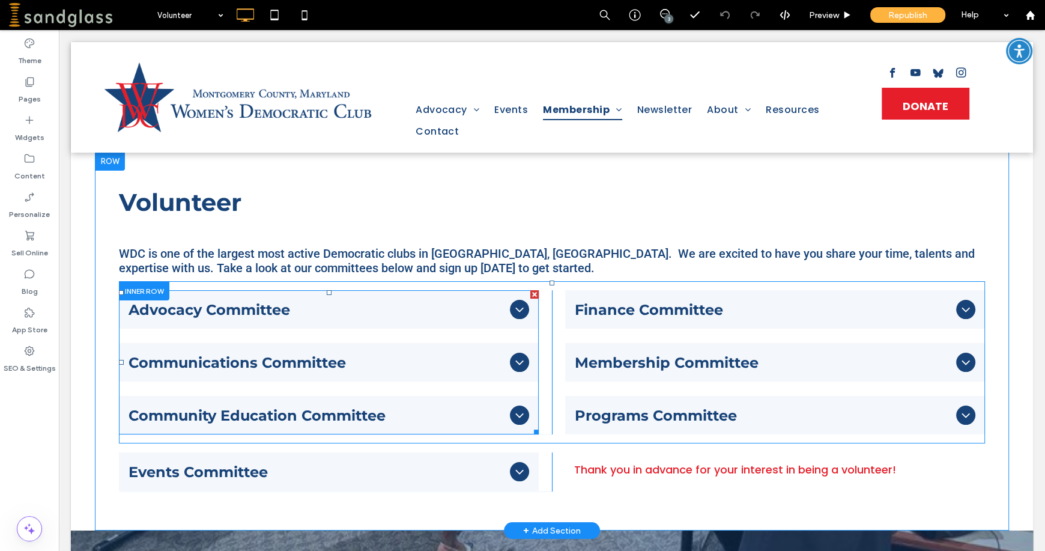
click at [514, 310] on icon at bounding box center [519, 309] width 14 height 14
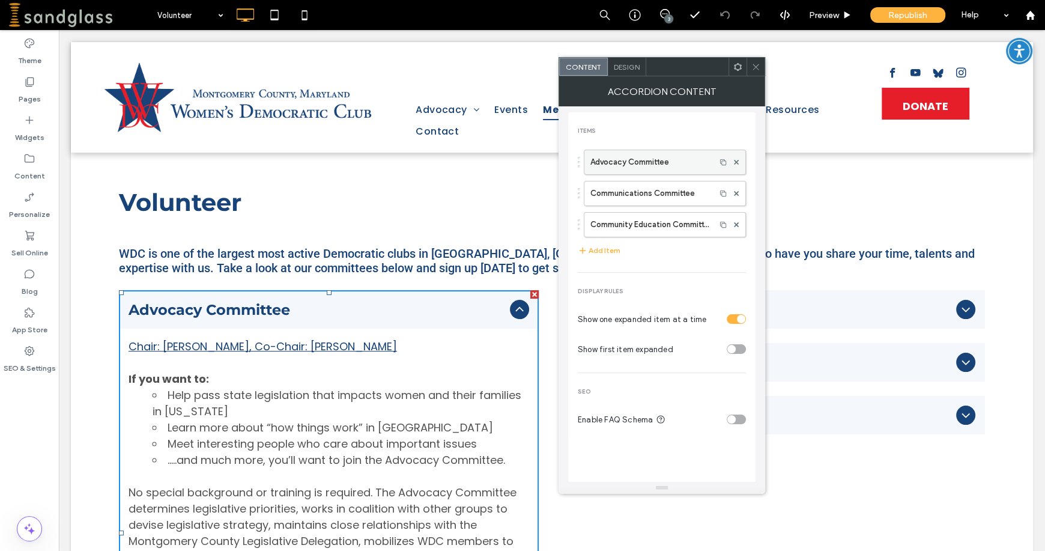
click at [617, 165] on label "Advocacy Committee" at bounding box center [649, 162] width 119 height 24
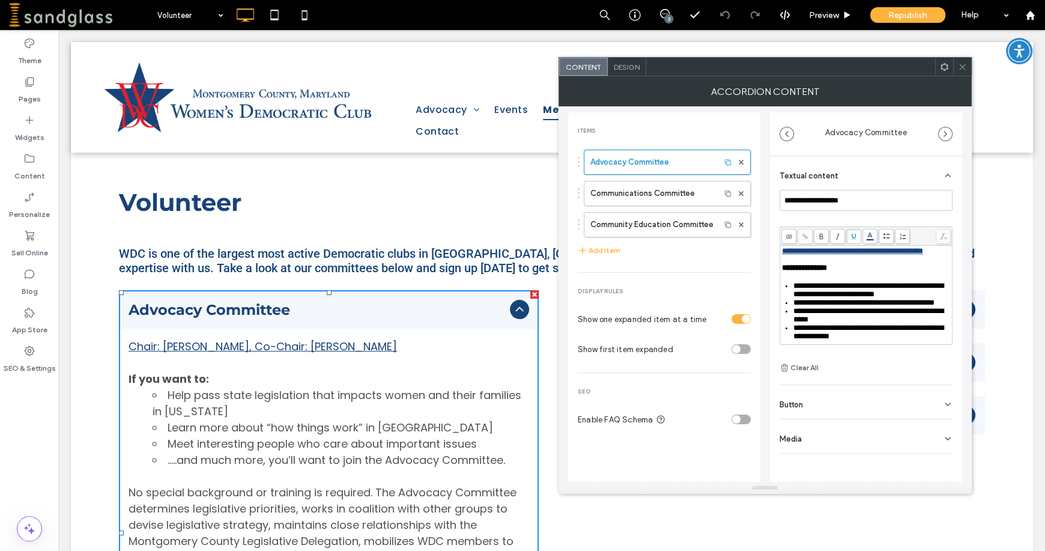
scroll to position [67, 0]
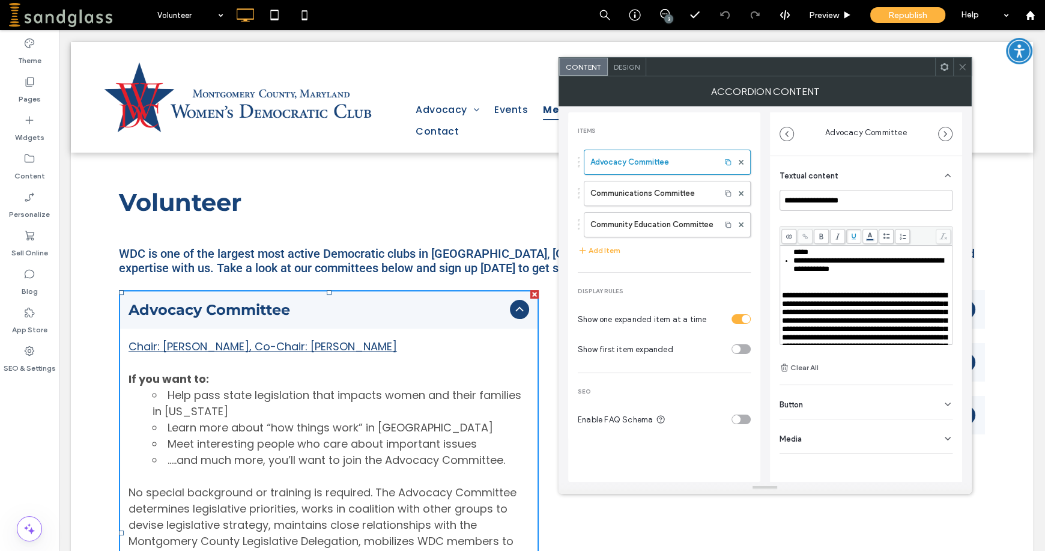
click at [950, 403] on icon at bounding box center [948, 404] width 10 height 10
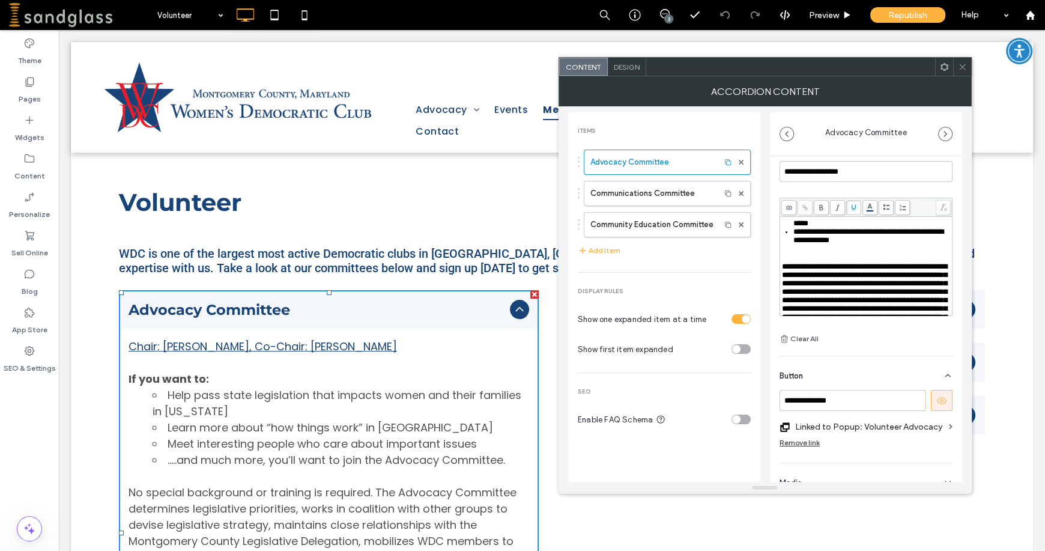
scroll to position [43, 0]
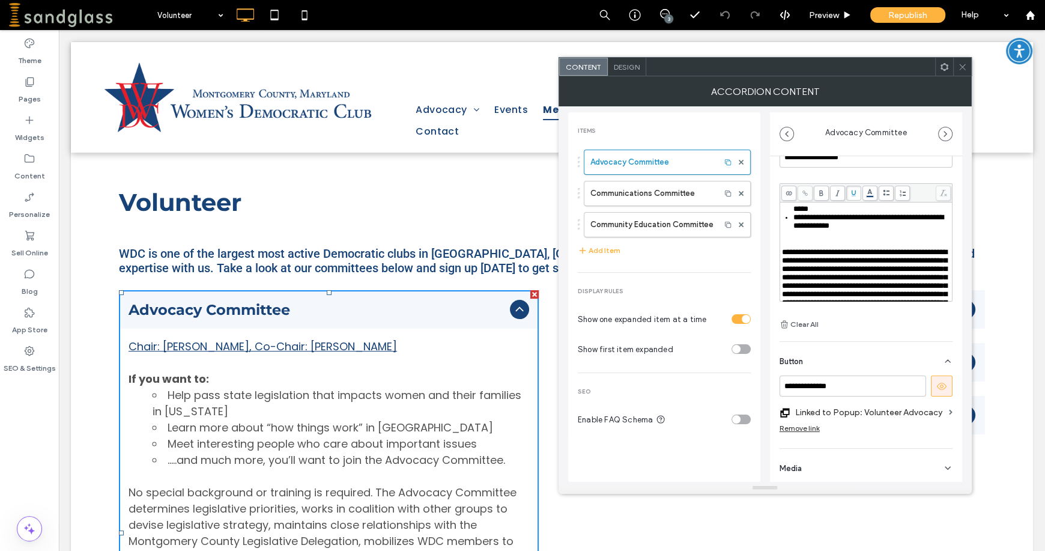
click at [964, 71] on span at bounding box center [962, 67] width 9 height 18
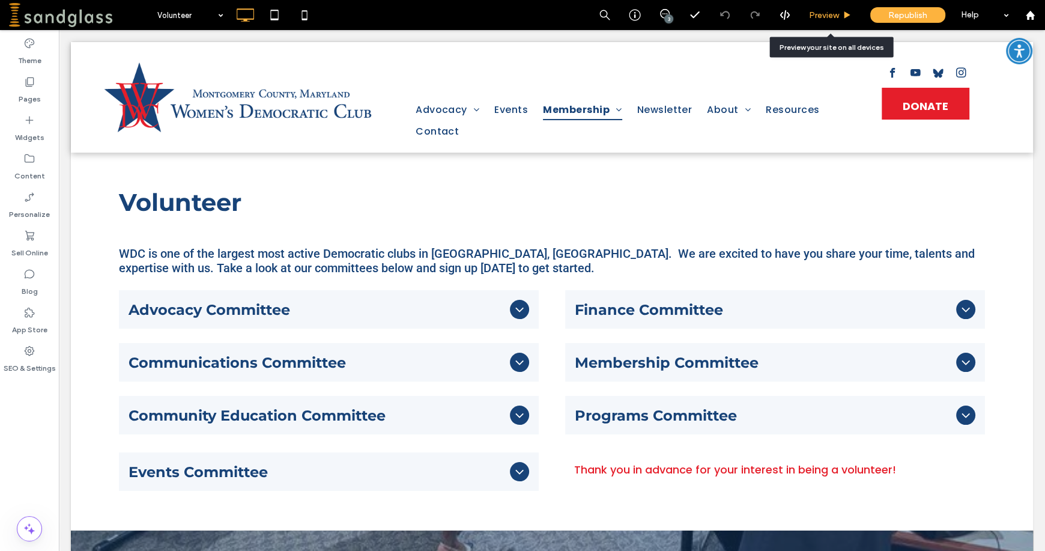
click at [818, 13] on span "Preview" at bounding box center [824, 15] width 30 height 10
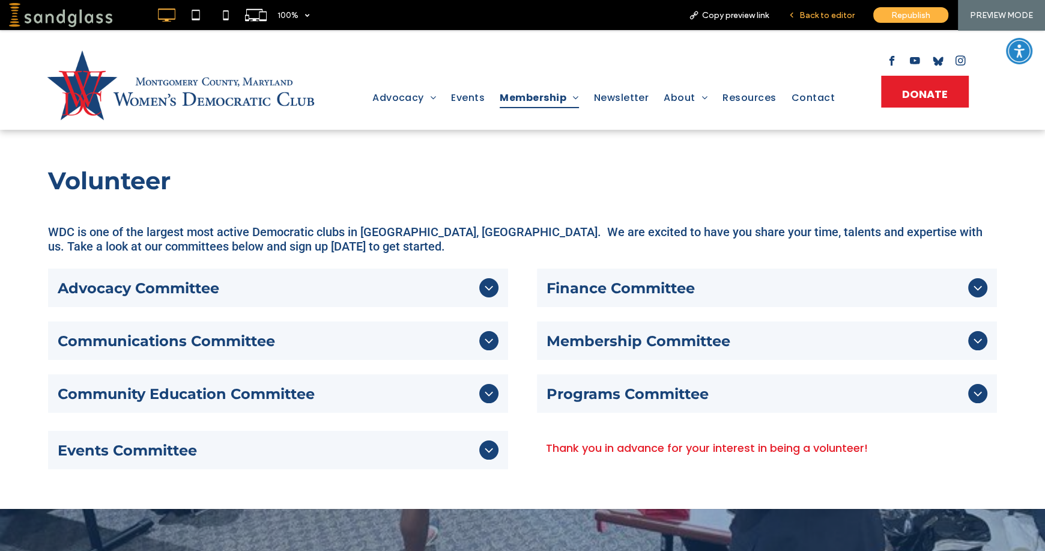
click at [830, 11] on span "Back to editor" at bounding box center [826, 15] width 55 height 10
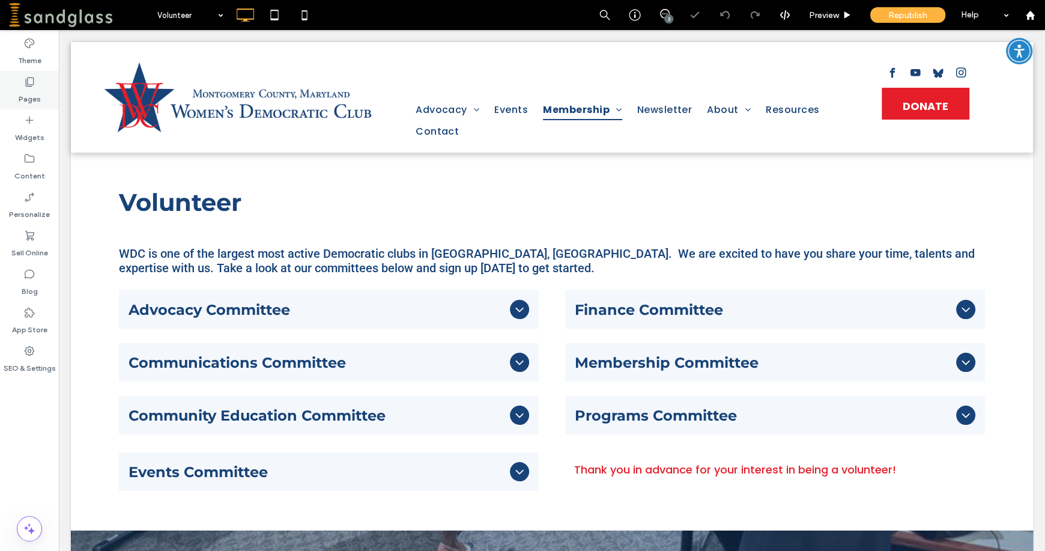
click at [27, 79] on use at bounding box center [30, 81] width 8 height 9
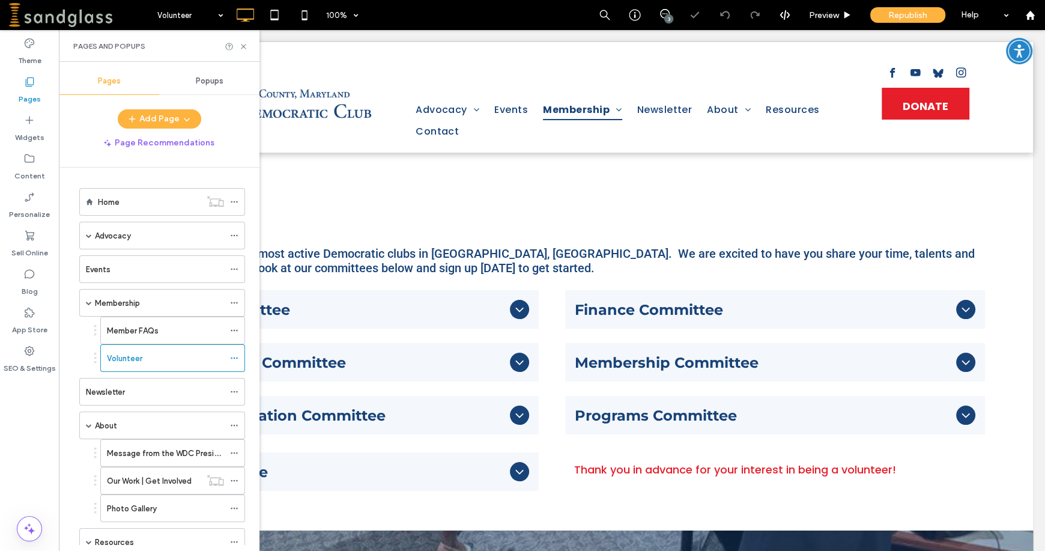
click at [201, 84] on span "Popups" at bounding box center [210, 81] width 28 height 10
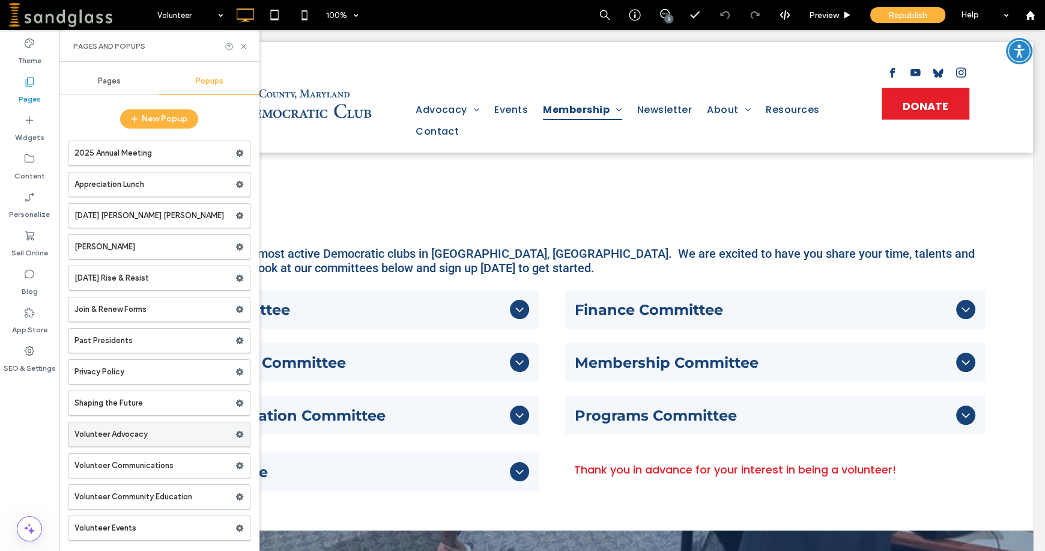
click at [121, 432] on label "Volunteer Advocacy" at bounding box center [154, 434] width 161 height 24
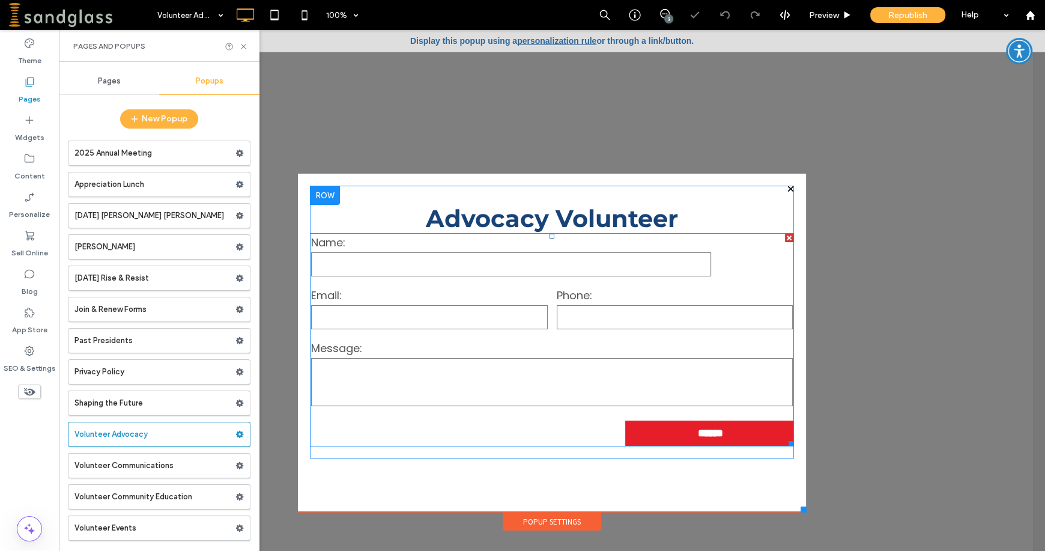
click at [444, 417] on form "Name: Email: Phone: Message: ******" at bounding box center [551, 340] width 483 height 212
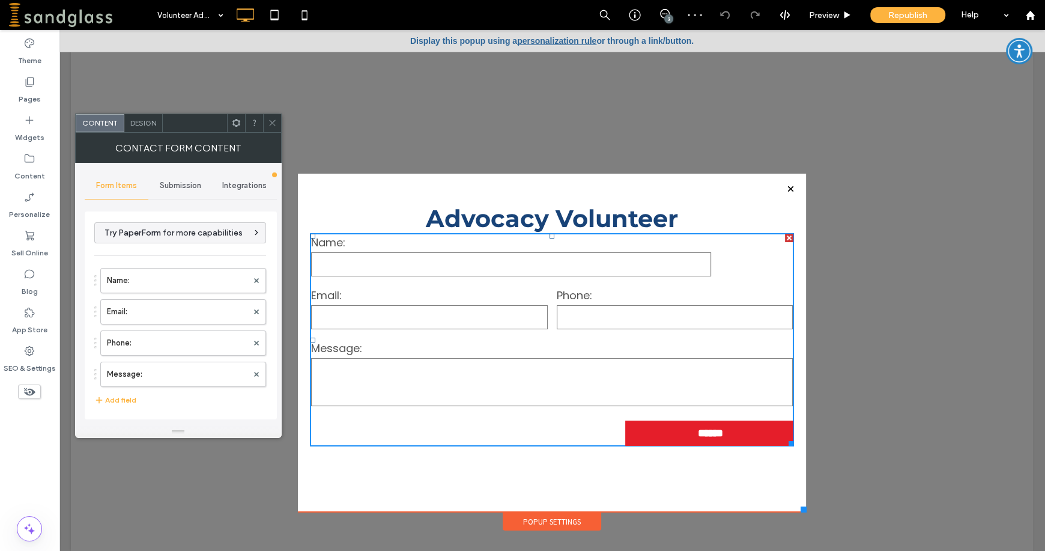
click at [189, 183] on span "Submission" at bounding box center [180, 186] width 41 height 10
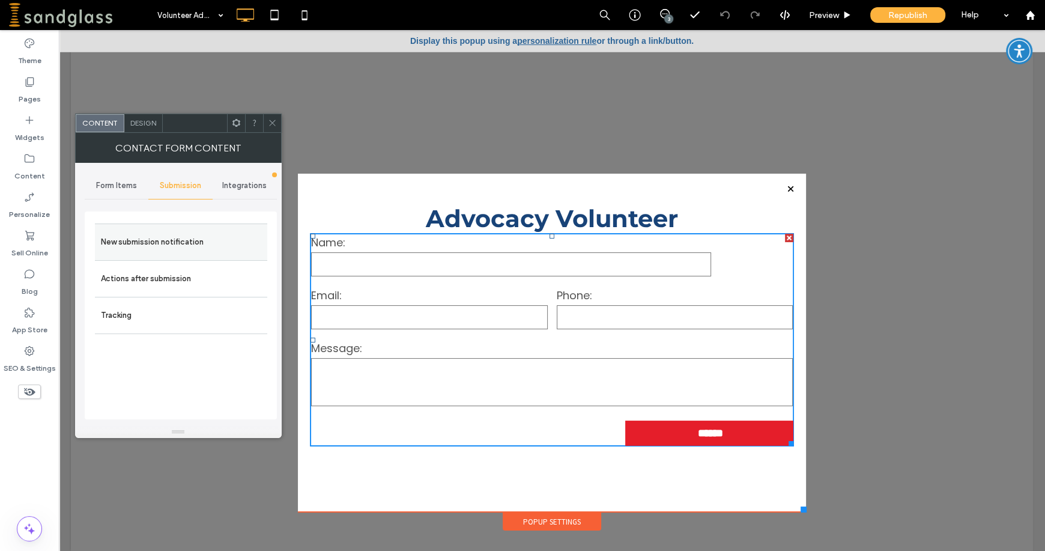
click at [160, 244] on label "New submission notification" at bounding box center [181, 242] width 160 height 24
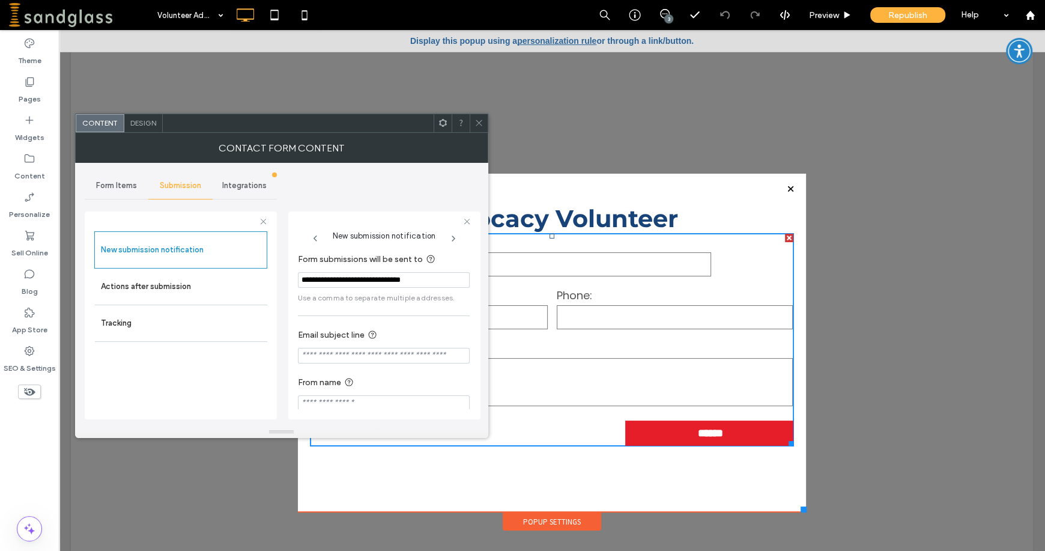
click at [478, 124] on icon at bounding box center [478, 122] width 9 height 9
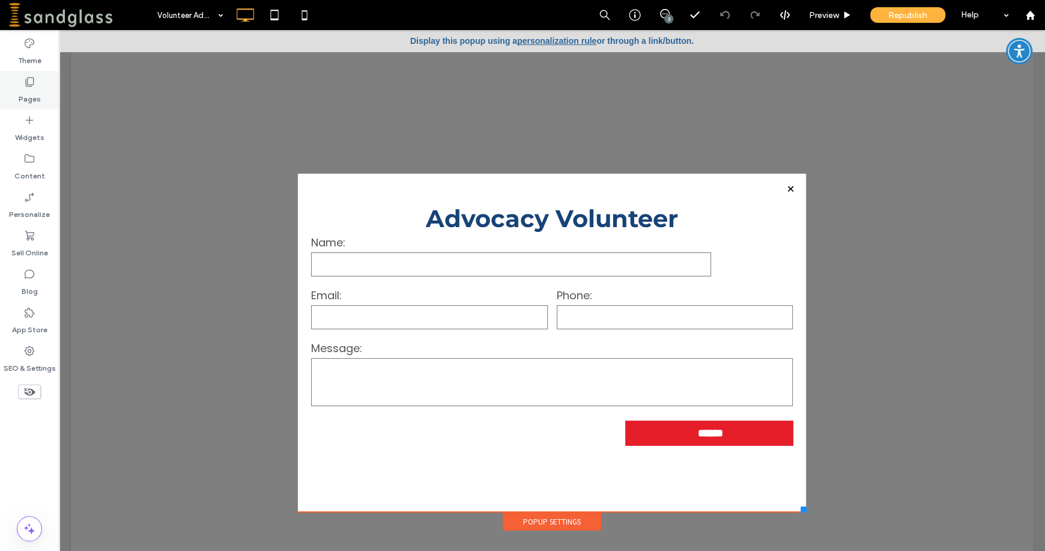
click at [43, 90] on div "Pages" at bounding box center [29, 90] width 59 height 38
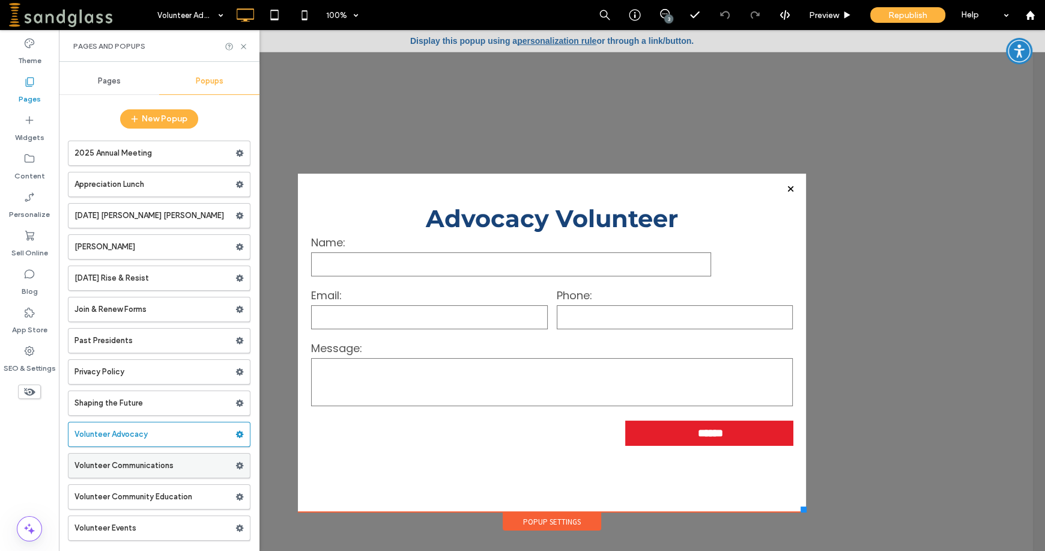
click at [189, 467] on label "Volunteer Communications" at bounding box center [154, 465] width 161 height 24
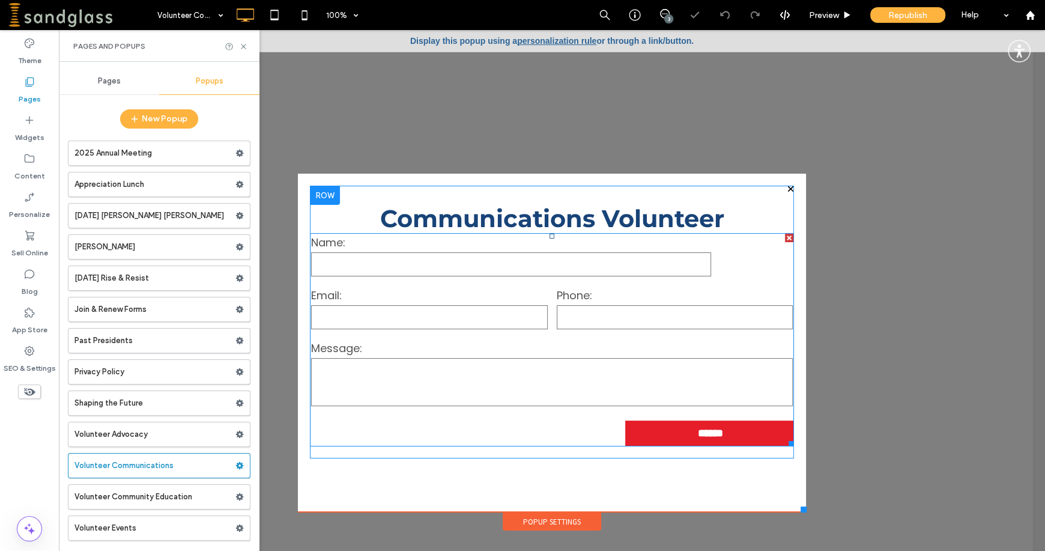
click at [478, 433] on form "Name: Email: Phone: Message: ******" at bounding box center [551, 340] width 483 height 212
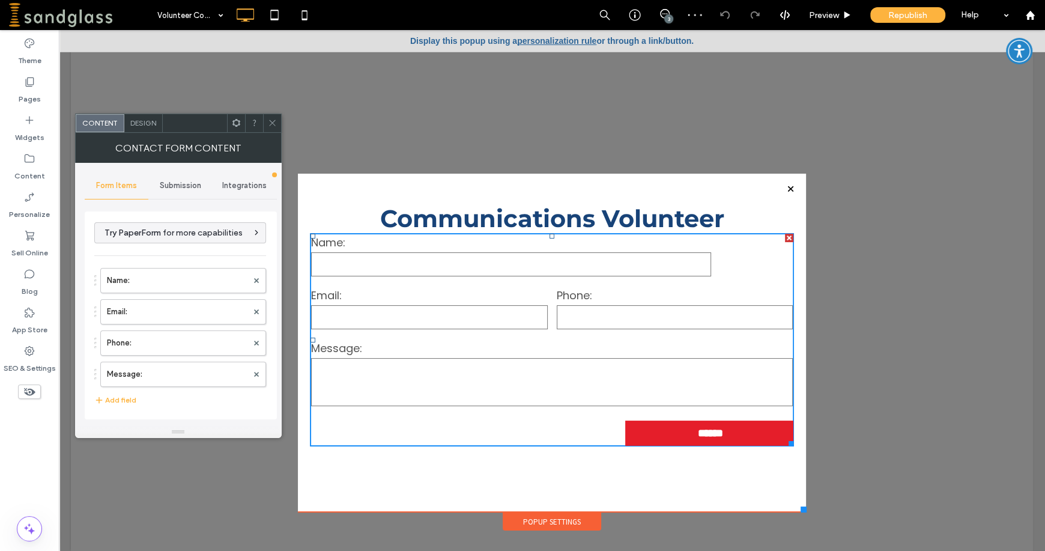
click at [199, 187] on span "Submission" at bounding box center [180, 186] width 41 height 10
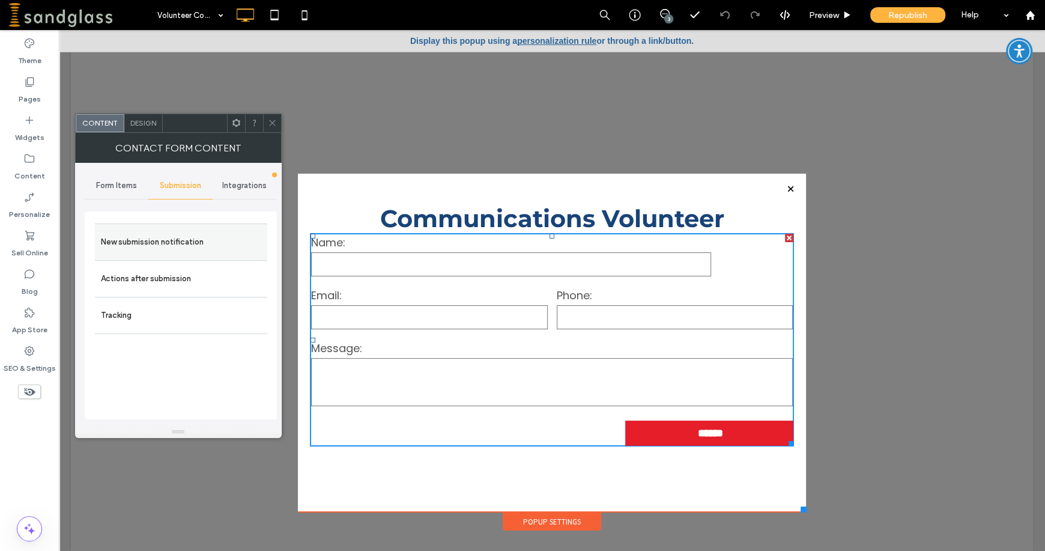
click at [175, 234] on label "New submission notification" at bounding box center [181, 242] width 160 height 24
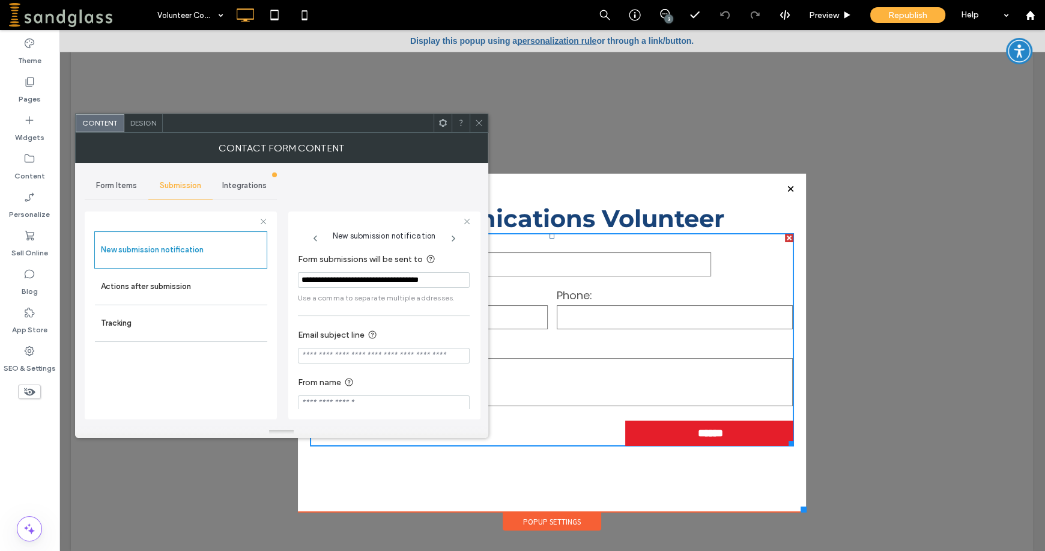
click at [479, 121] on icon at bounding box center [478, 122] width 9 height 9
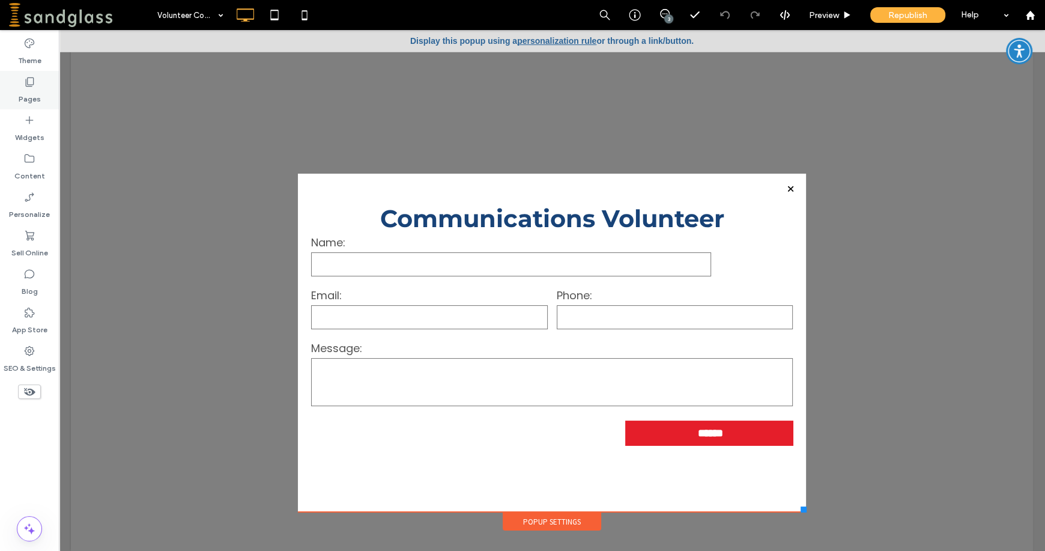
click at [45, 89] on div "Pages" at bounding box center [29, 90] width 59 height 38
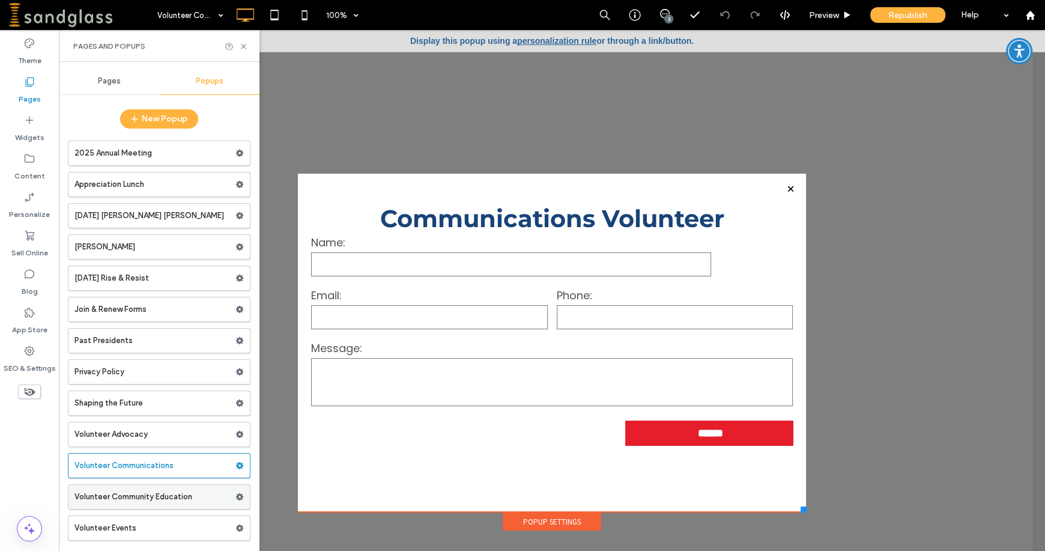
click at [166, 489] on label "Volunteer Community Education" at bounding box center [154, 496] width 161 height 24
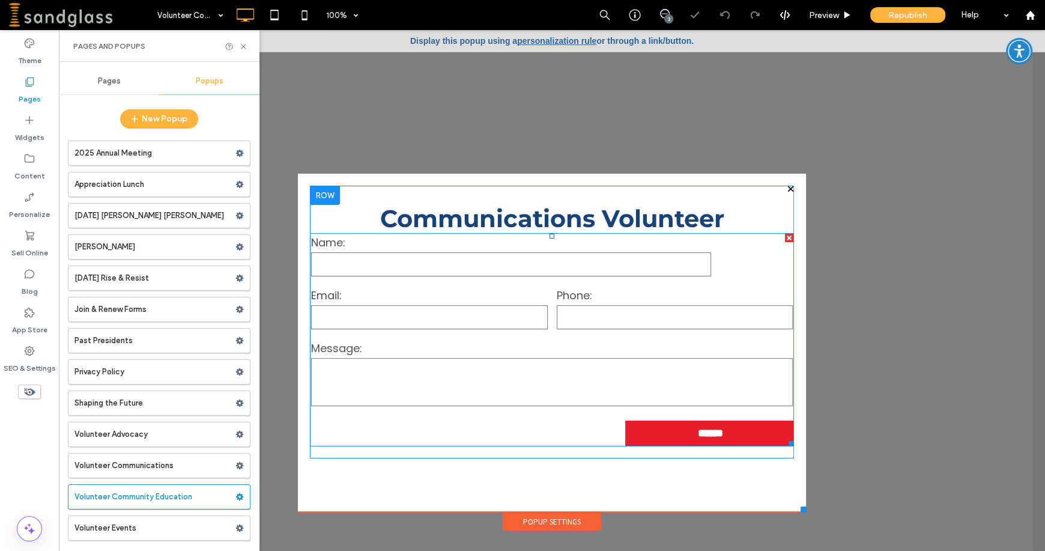
click at [412, 430] on form "Name: Email: Phone: Message: ******" at bounding box center [551, 340] width 483 height 212
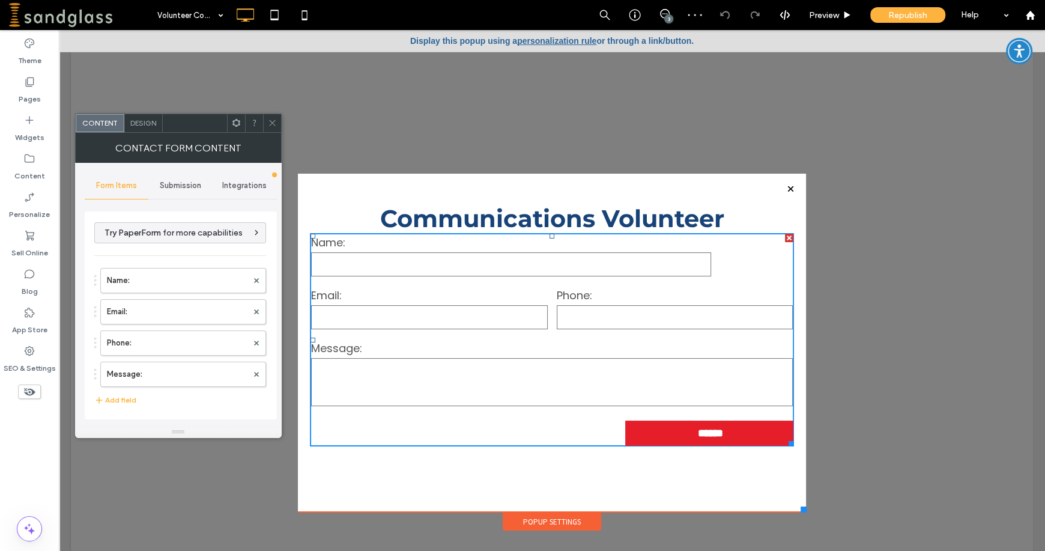
click at [199, 188] on span "Submission" at bounding box center [180, 186] width 41 height 10
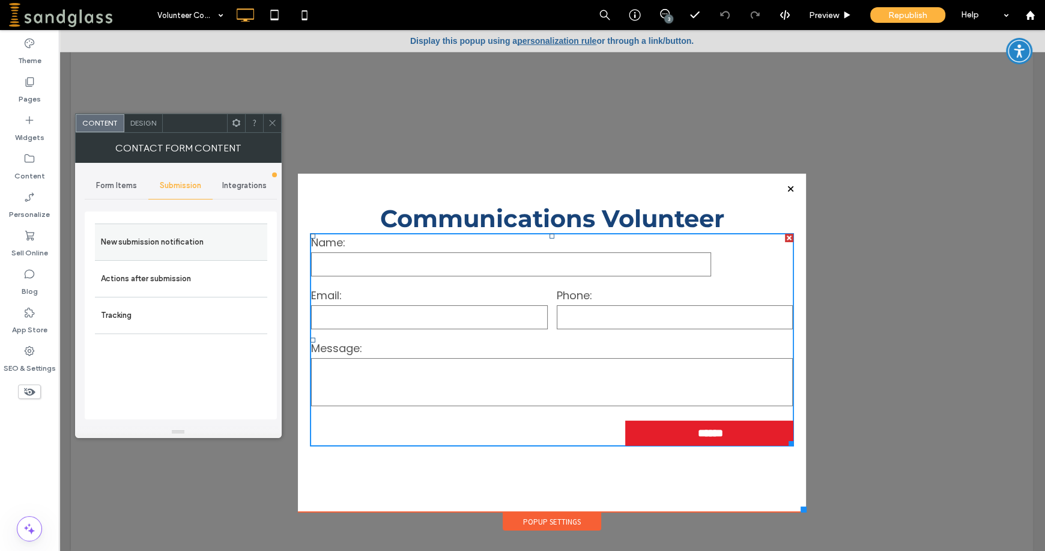
click at [183, 247] on label "New submission notification" at bounding box center [181, 242] width 160 height 24
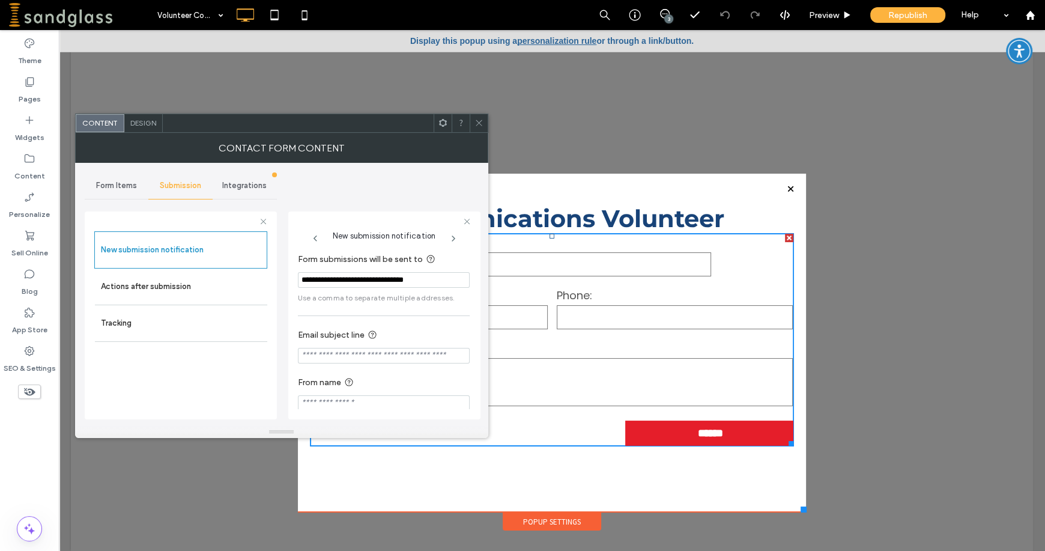
click at [478, 124] on icon at bounding box center [478, 122] width 9 height 9
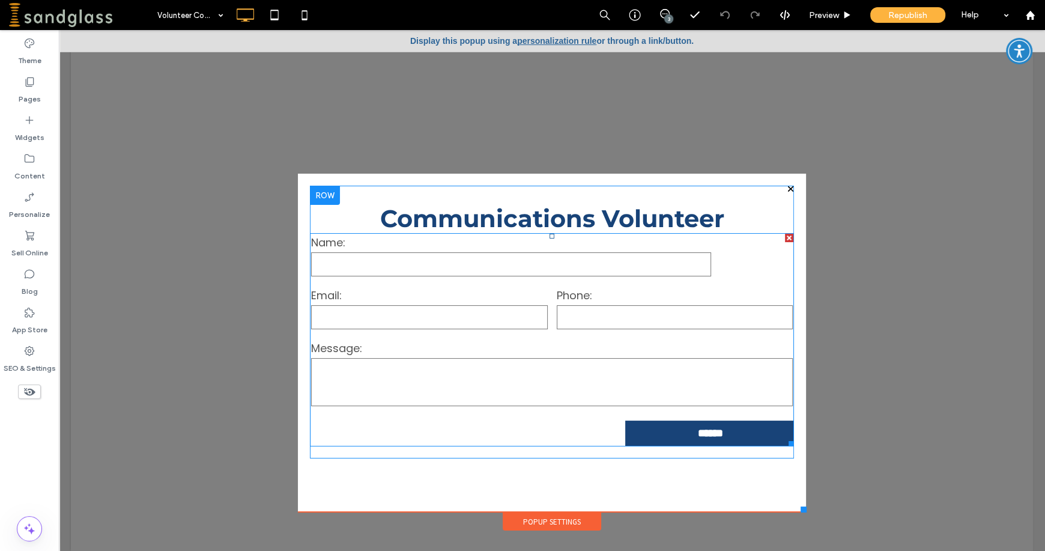
drag, startPoint x: 679, startPoint y: 431, endPoint x: 674, endPoint y: 426, distance: 7.2
click at [680, 429] on input "******" at bounding box center [710, 433] width 163 height 24
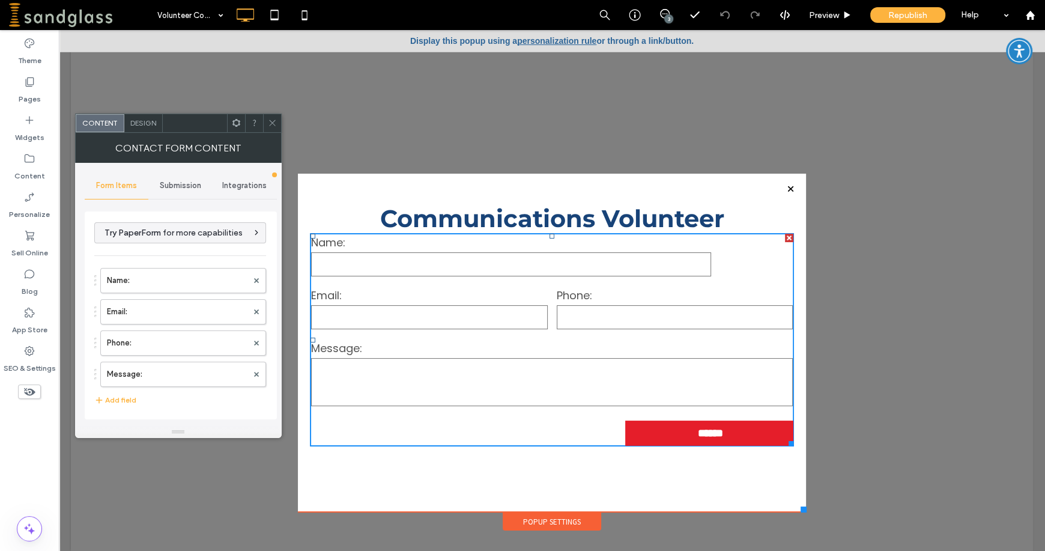
click at [178, 183] on span "Submission" at bounding box center [180, 186] width 41 height 10
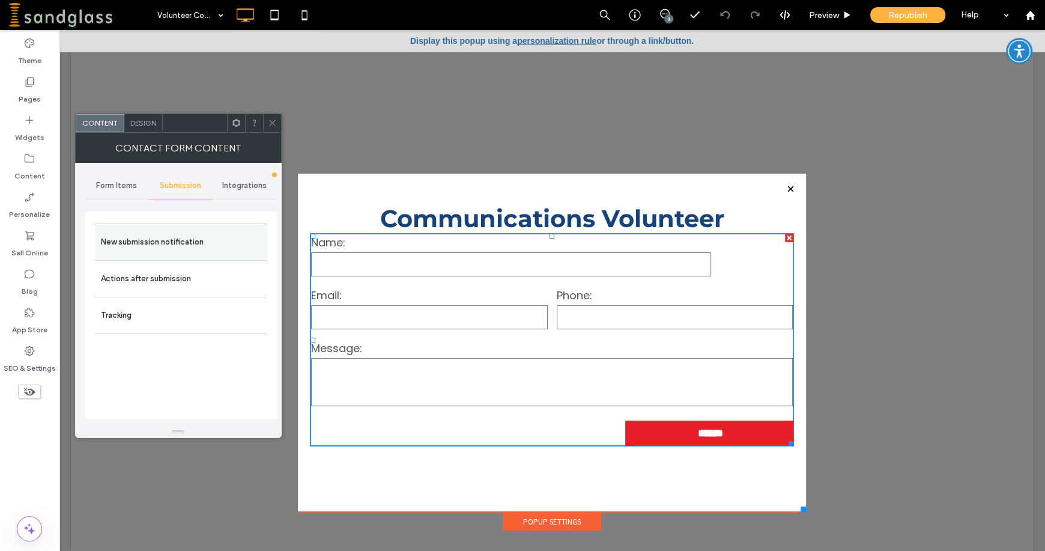
click at [163, 234] on label "New submission notification" at bounding box center [181, 242] width 160 height 24
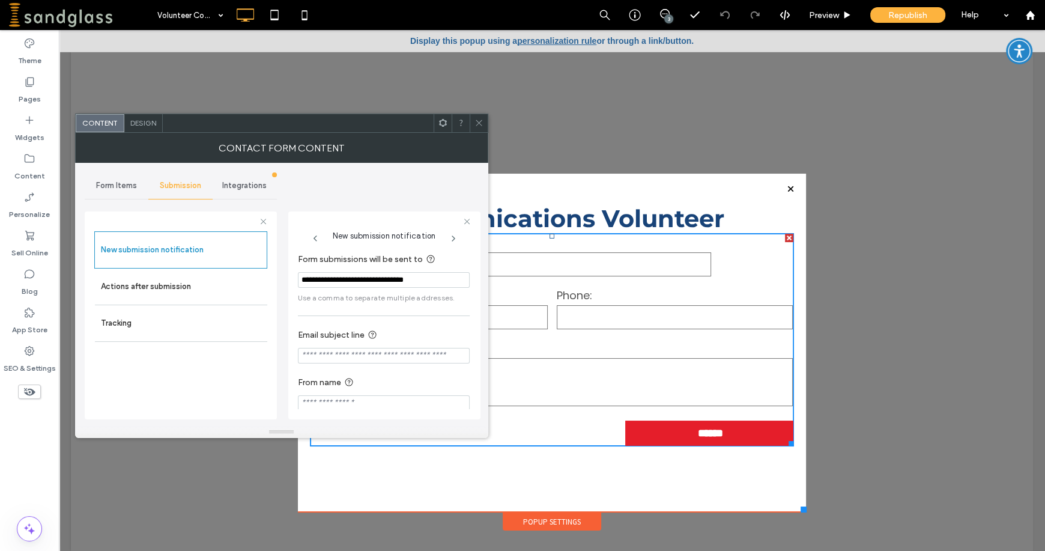
click at [478, 122] on use at bounding box center [478, 123] width 6 height 6
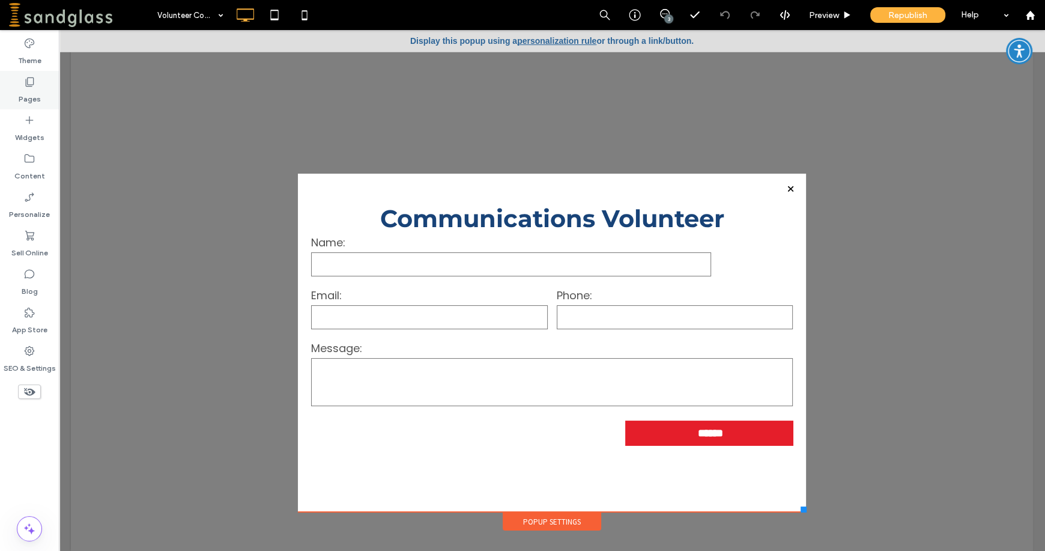
click at [29, 101] on label "Pages" at bounding box center [30, 96] width 22 height 17
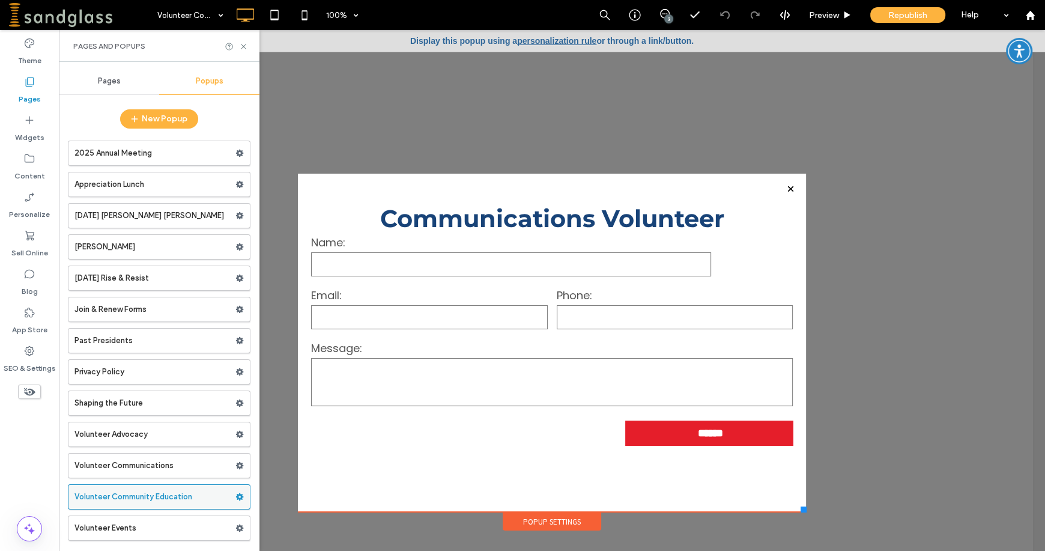
click at [146, 499] on label "Volunteer Community Education" at bounding box center [154, 496] width 161 height 24
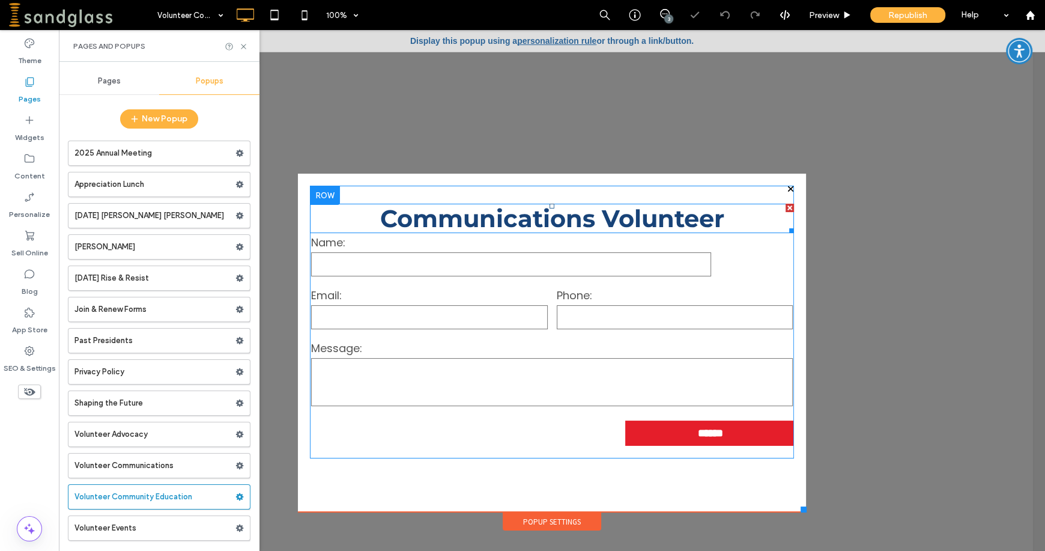
click at [510, 224] on span "Communications Volunteer" at bounding box center [552, 218] width 344 height 29
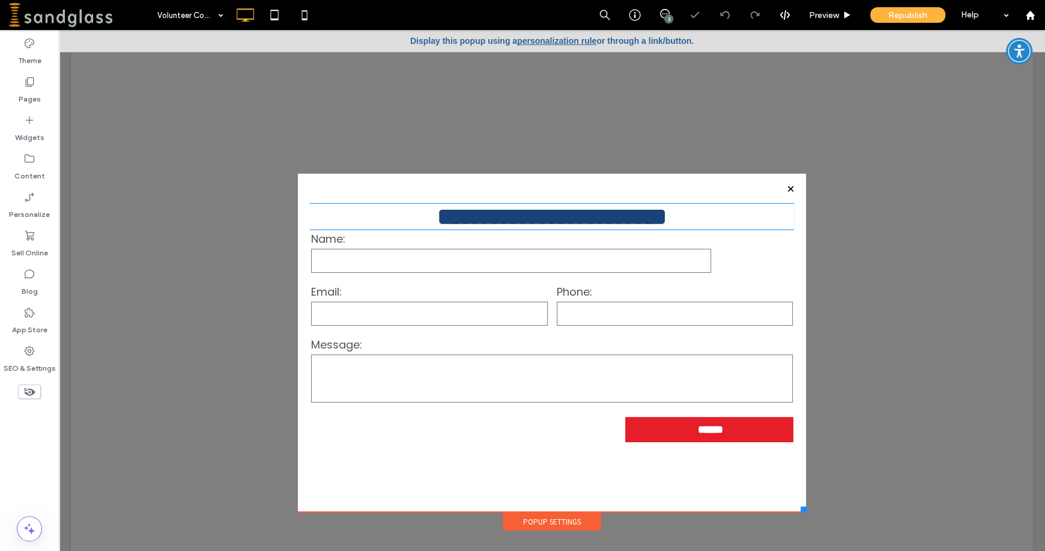
click at [510, 224] on span "**********" at bounding box center [551, 216] width 229 height 23
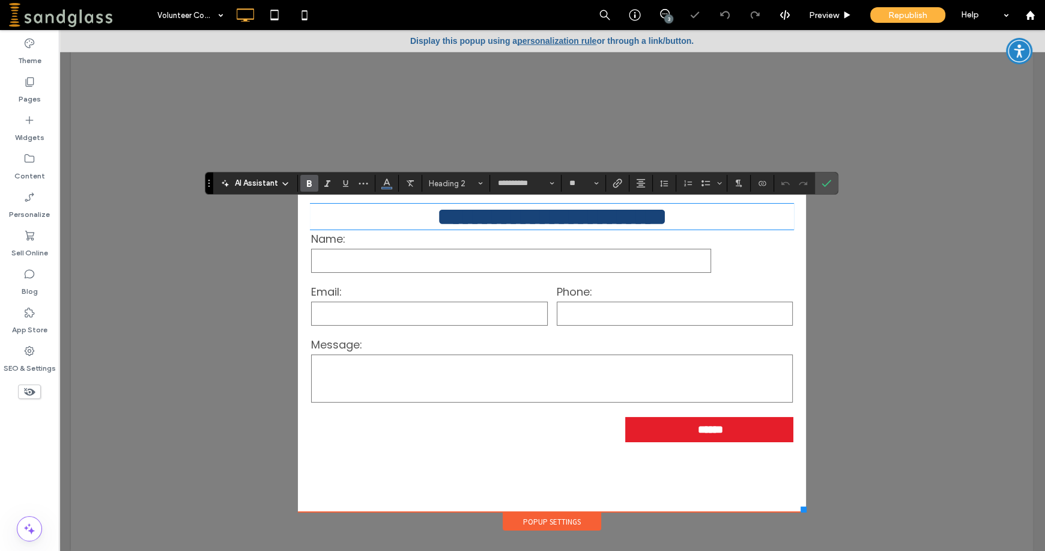
type input "**********"
type input "**"
drag, startPoint x: 504, startPoint y: 219, endPoint x: 590, endPoint y: 207, distance: 87.2
click at [590, 207] on span "**********" at bounding box center [551, 216] width 229 height 23
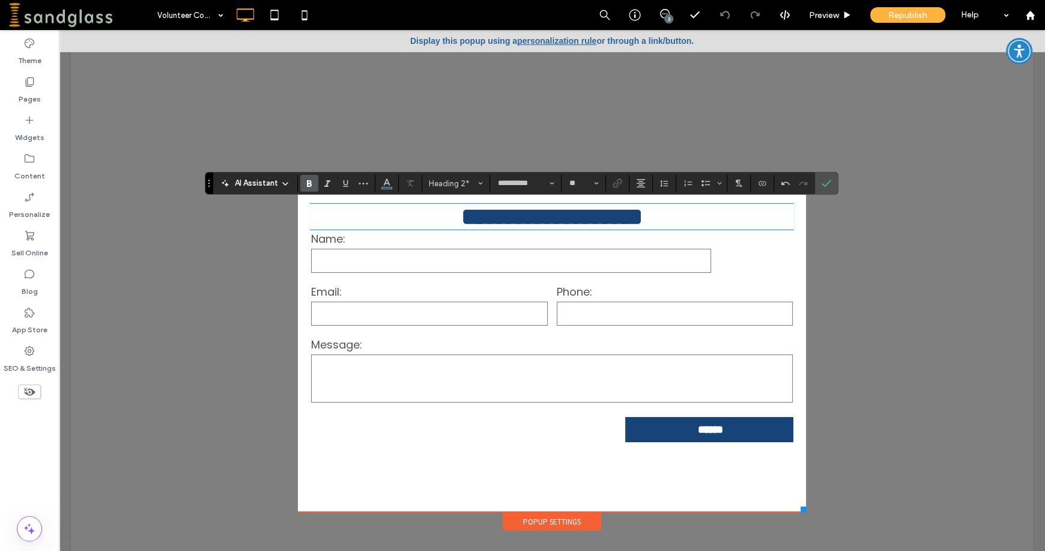
click at [687, 433] on input "******" at bounding box center [710, 429] width 163 height 24
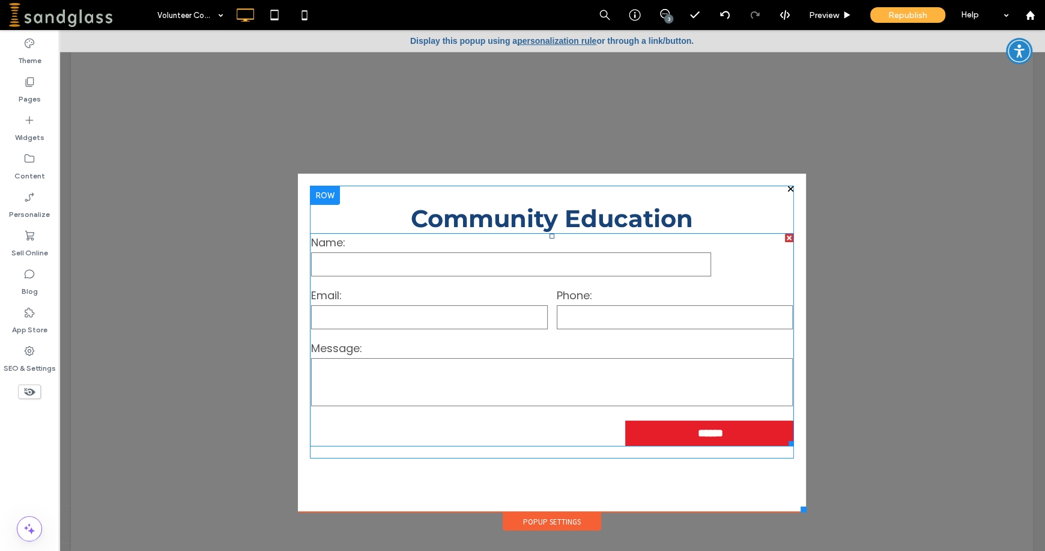
click at [467, 438] on form "Name: Email: Phone: Message: ******" at bounding box center [551, 340] width 483 height 212
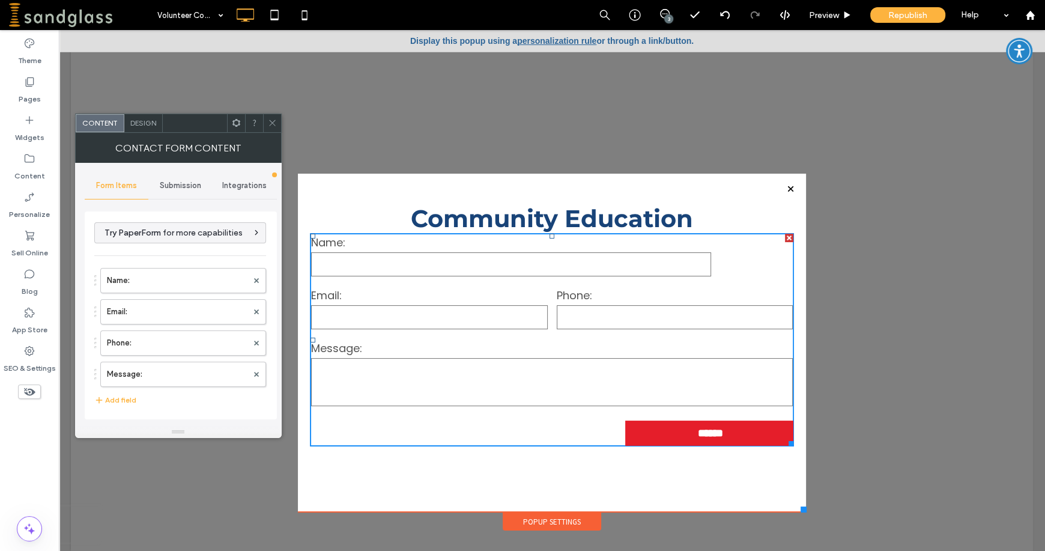
click at [172, 187] on span "Submission" at bounding box center [180, 186] width 41 height 10
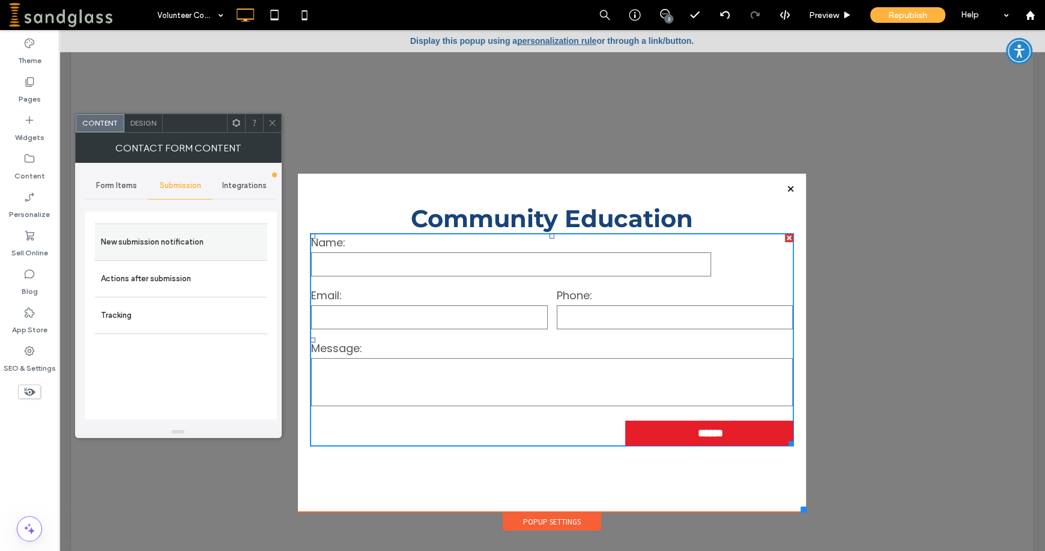
click at [143, 239] on label "New submission notification" at bounding box center [181, 242] width 160 height 24
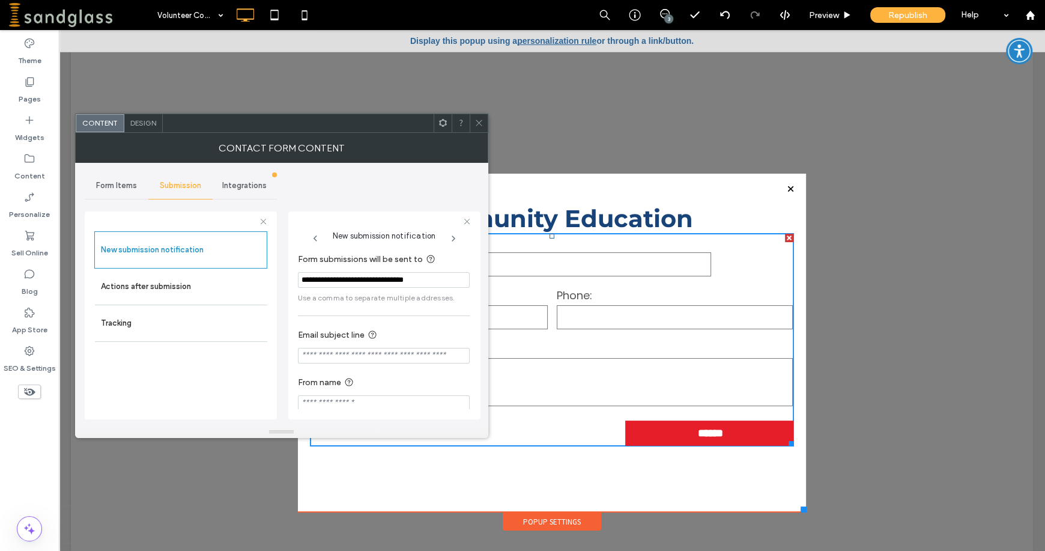
drag, startPoint x: 298, startPoint y: 354, endPoint x: 446, endPoint y: 376, distance: 149.8
click at [446, 376] on div "**********" at bounding box center [384, 331] width 172 height 170
drag, startPoint x: 338, startPoint y: 279, endPoint x: 295, endPoint y: 288, distance: 44.0
click at [295, 288] on div "**********" at bounding box center [384, 315] width 192 height 208
type input "**********"
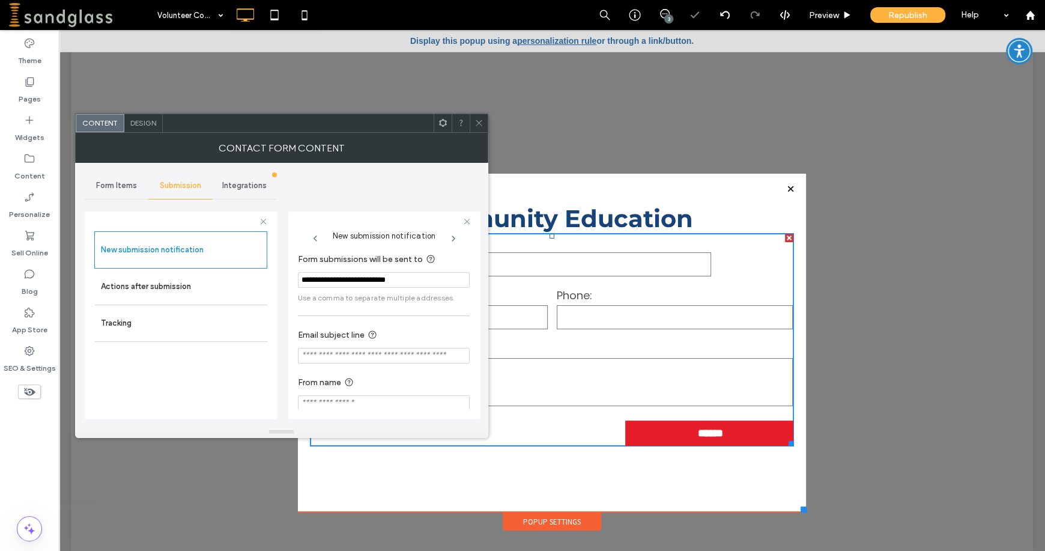
click at [479, 124] on icon at bounding box center [478, 122] width 9 height 9
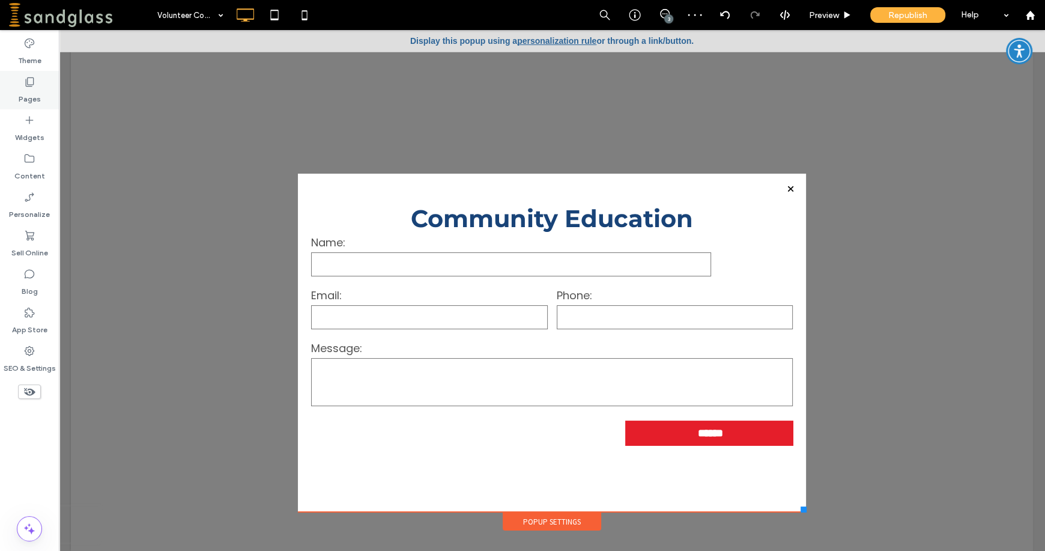
click at [33, 107] on div "Pages" at bounding box center [29, 90] width 59 height 38
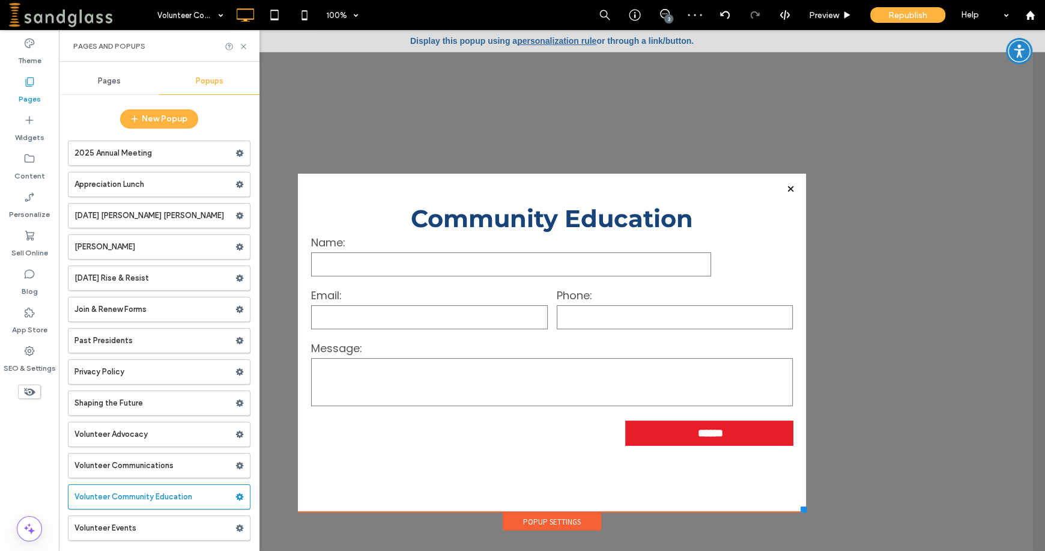
click at [122, 522] on label "Volunteer Events" at bounding box center [154, 528] width 161 height 24
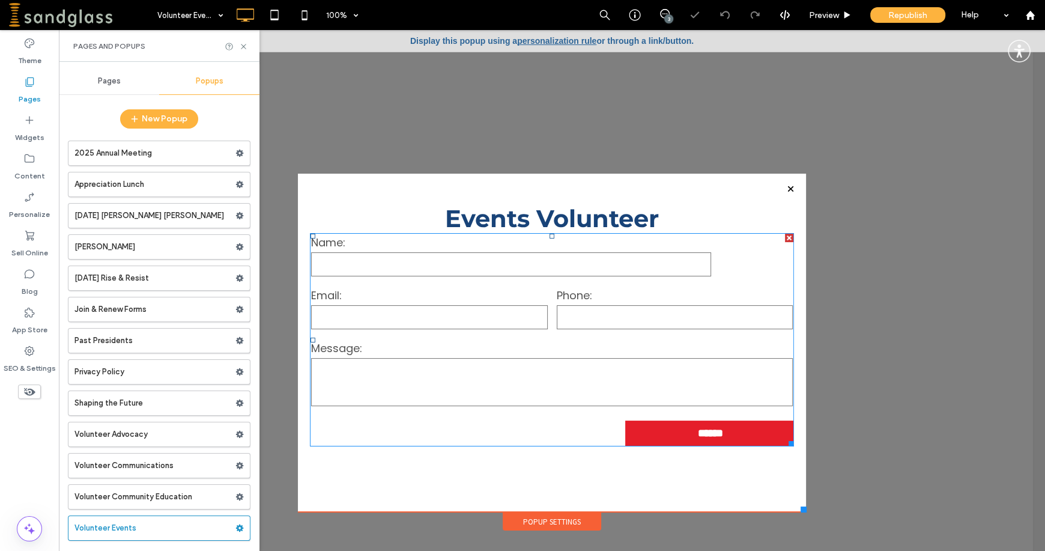
click at [538, 435] on form "Name: Email: Phone: Message: ******" at bounding box center [551, 340] width 483 height 212
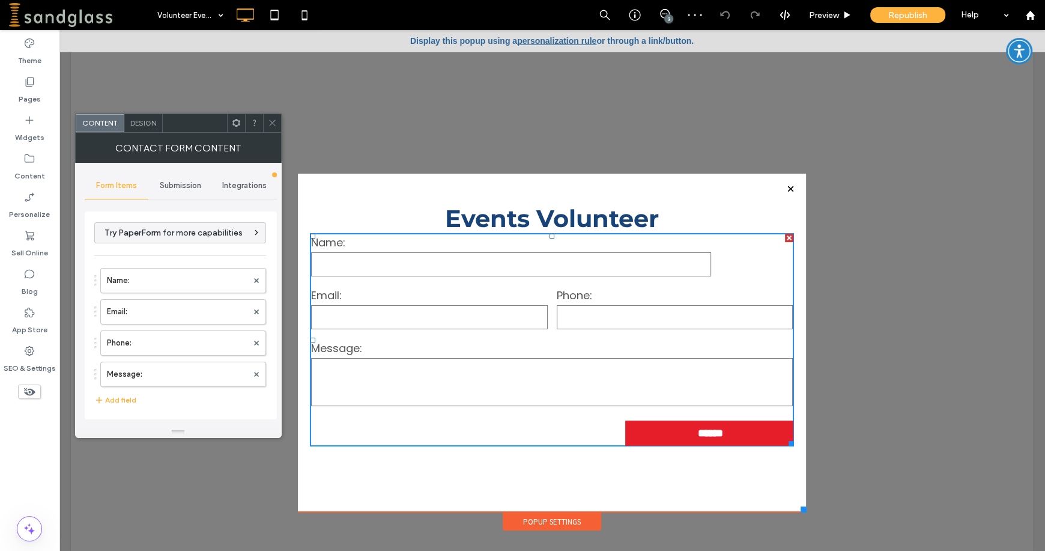
click at [167, 190] on div "Submission" at bounding box center [180, 185] width 64 height 26
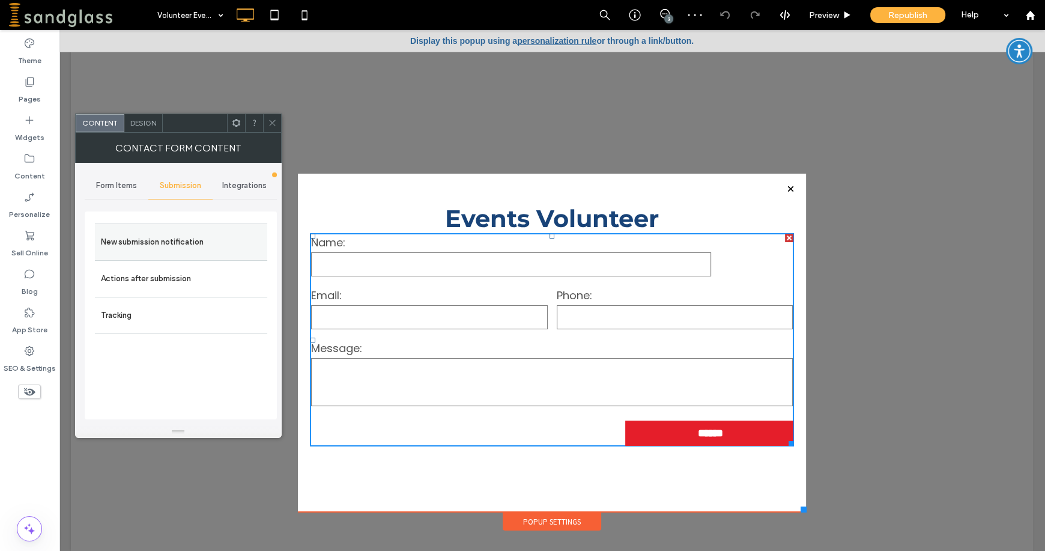
click at [166, 245] on label "New submission notification" at bounding box center [181, 242] width 160 height 24
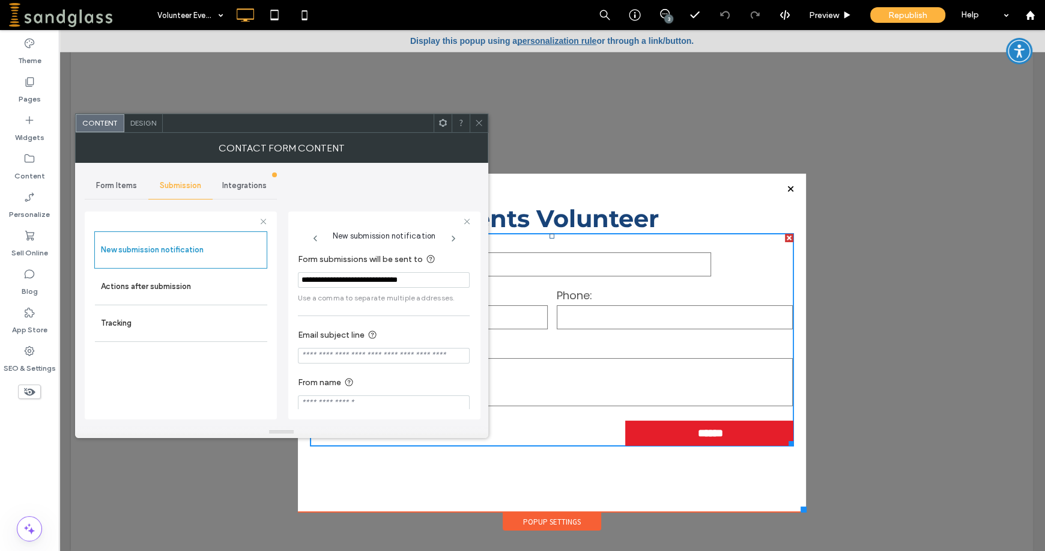
click at [481, 121] on icon at bounding box center [478, 122] width 9 height 9
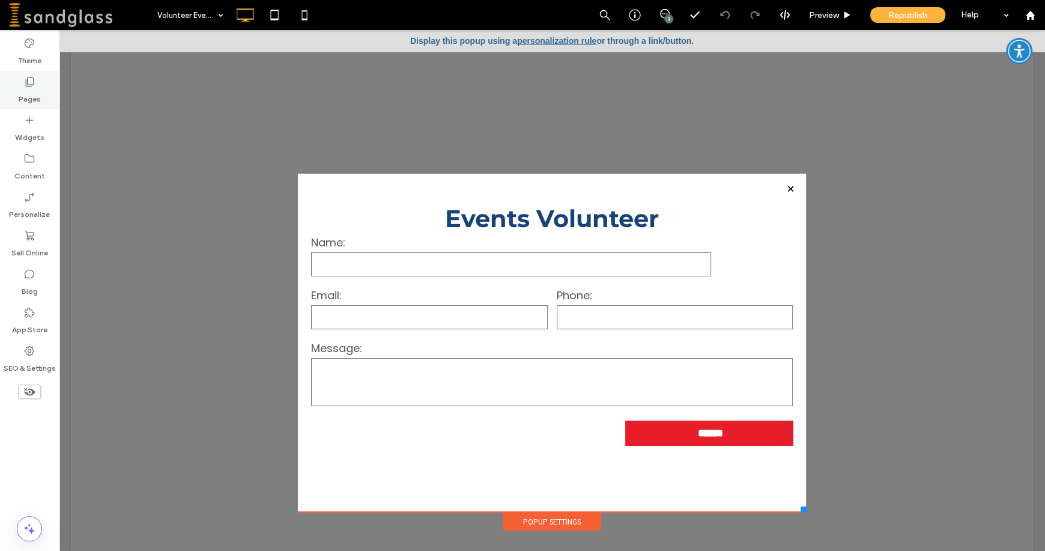
click at [38, 93] on label "Pages" at bounding box center [30, 96] width 22 height 17
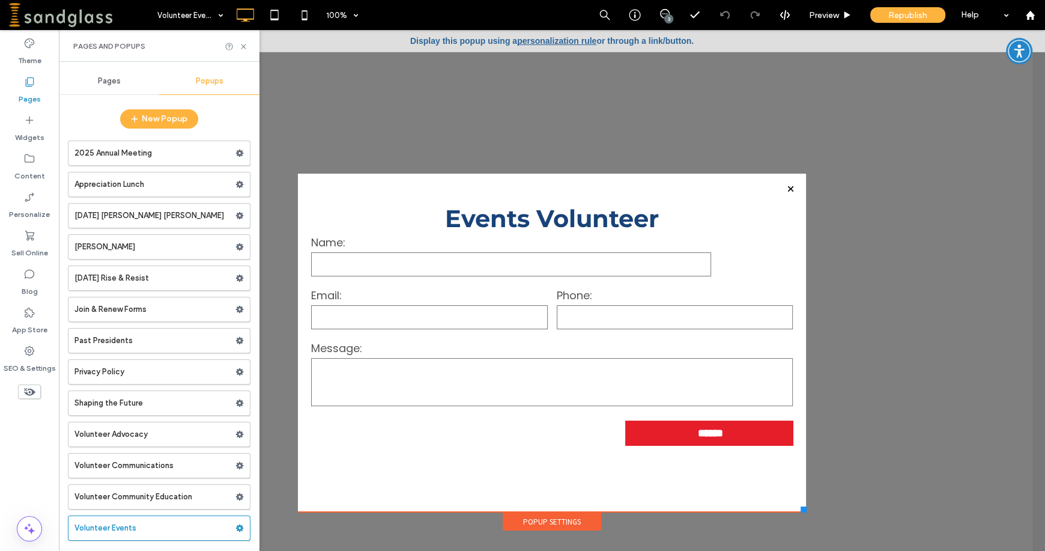
scroll to position [88, 0]
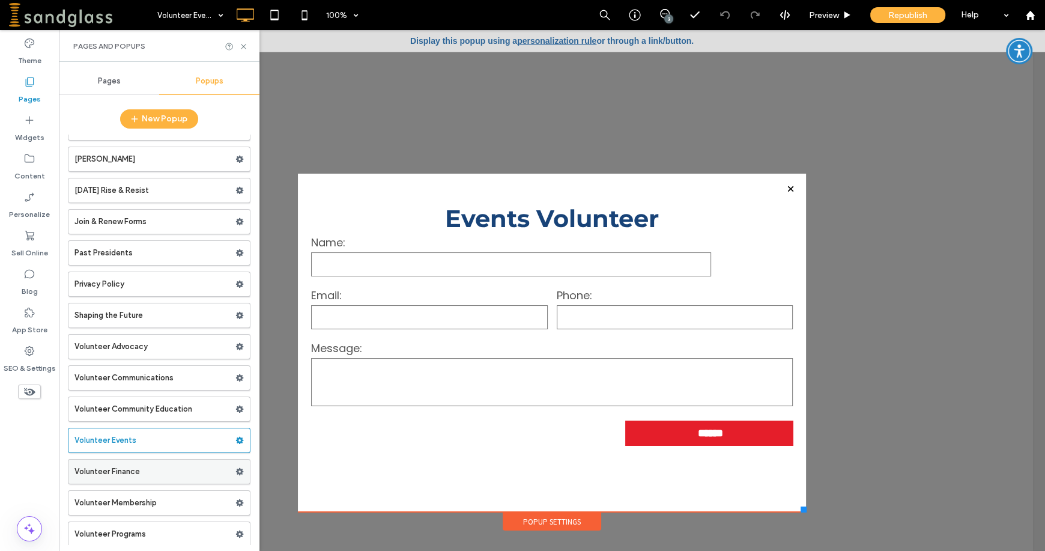
click at [173, 472] on label "Volunteer Finance" at bounding box center [154, 471] width 161 height 24
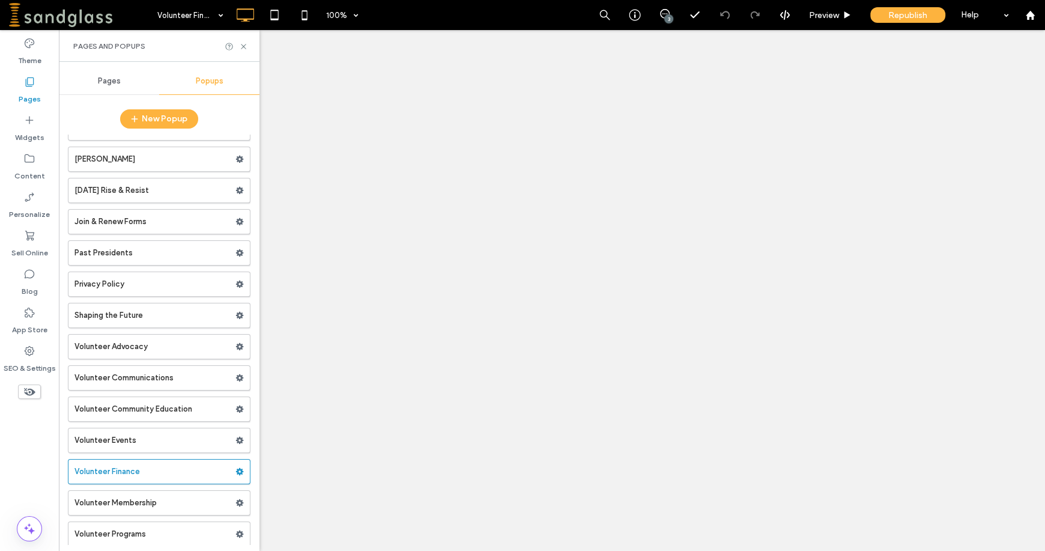
click at [173, 480] on div at bounding box center [522, 275] width 1045 height 551
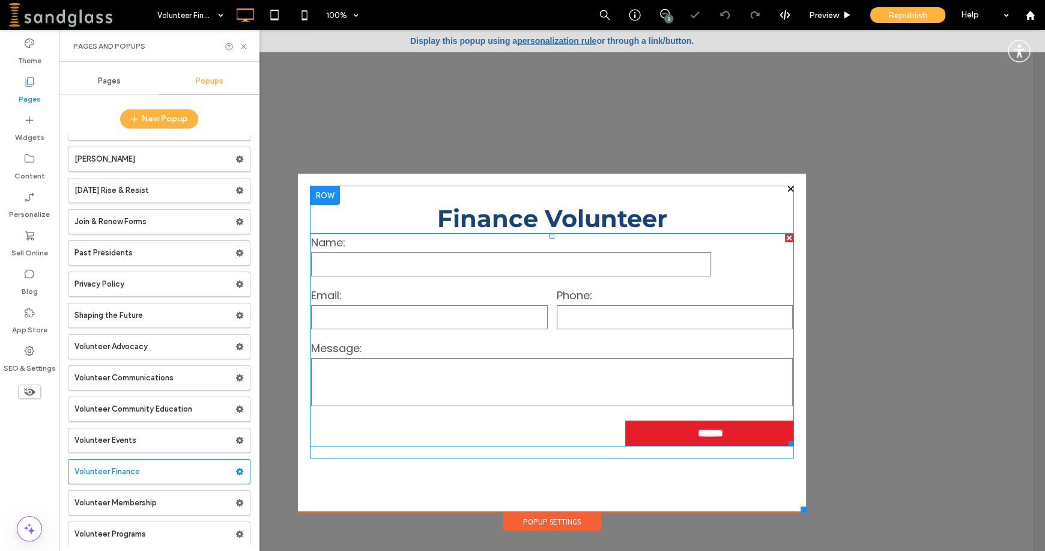
click at [525, 432] on form "Name: Email: Phone: Message: ******" at bounding box center [551, 340] width 483 height 212
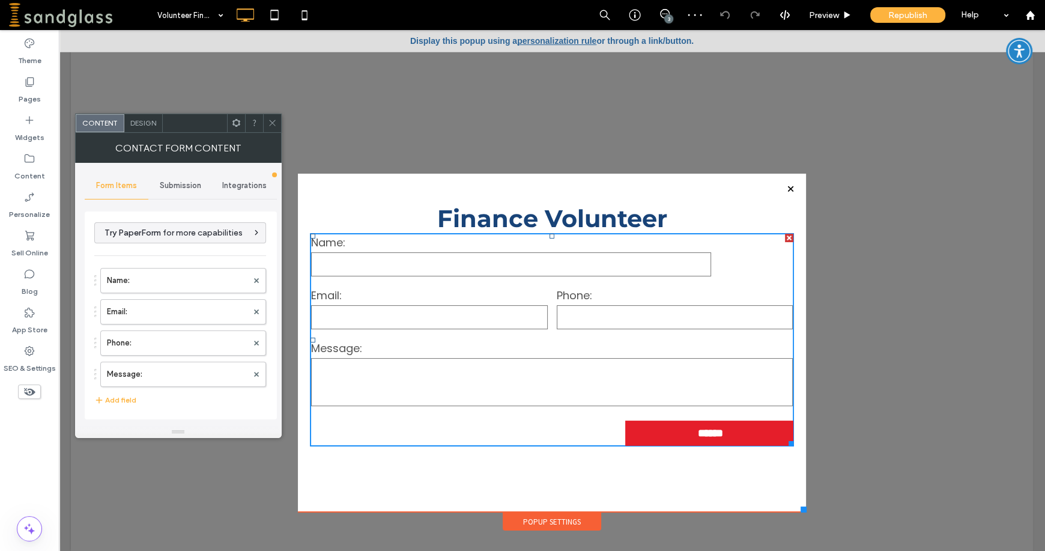
click at [187, 181] on span "Submission" at bounding box center [180, 186] width 41 height 10
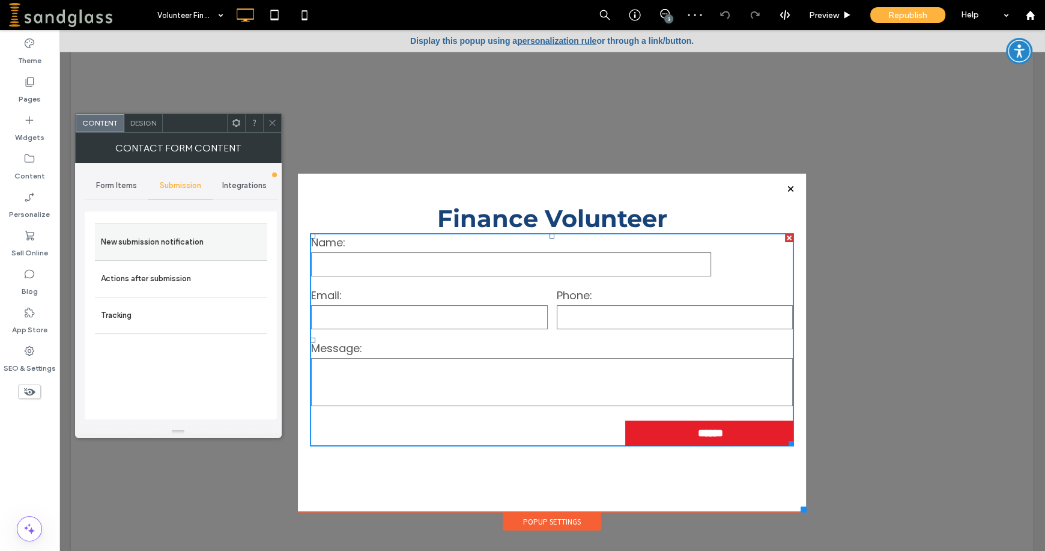
click at [166, 240] on label "New submission notification" at bounding box center [181, 242] width 160 height 24
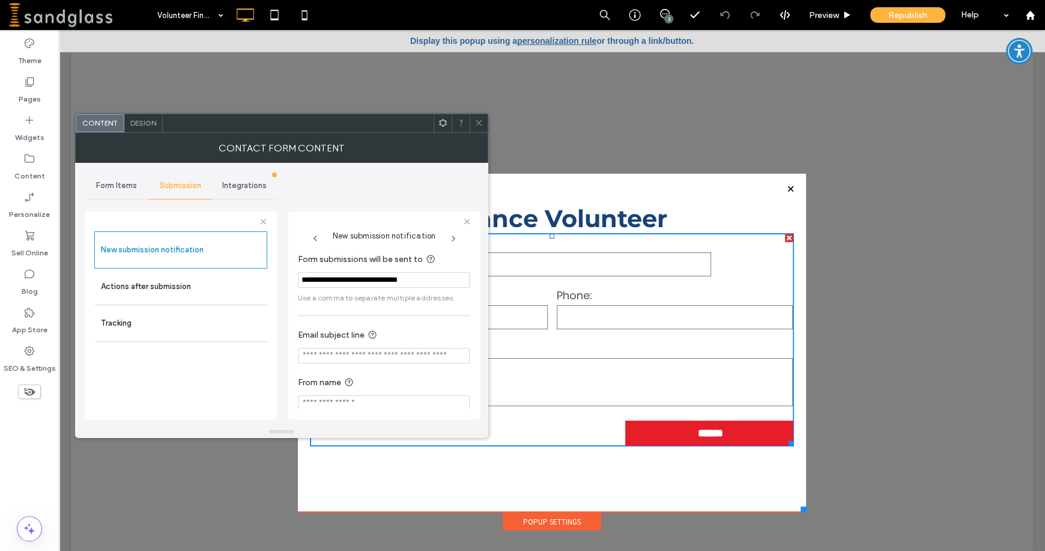
click at [478, 124] on icon at bounding box center [478, 122] width 9 height 9
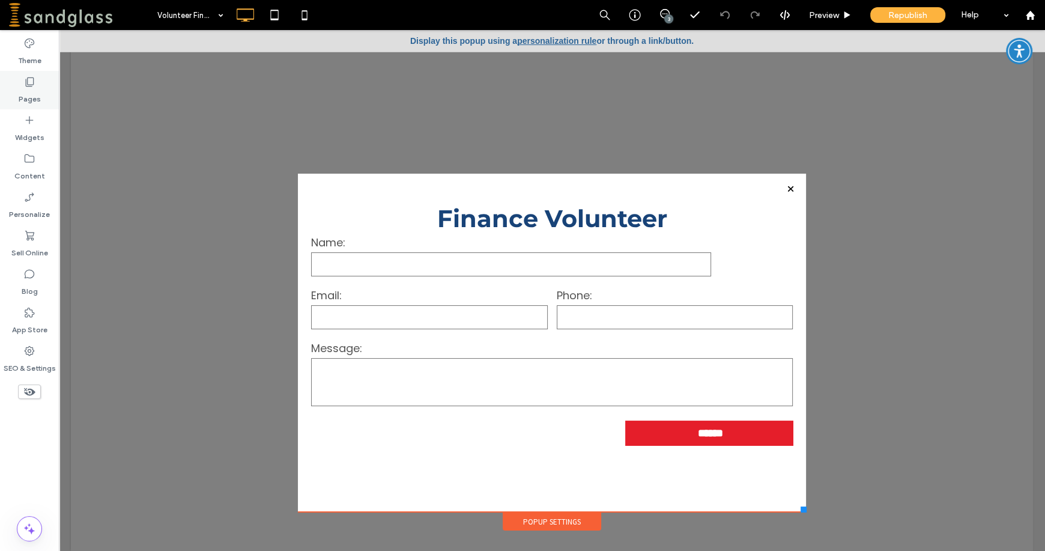
click at [38, 97] on label "Pages" at bounding box center [30, 96] width 22 height 17
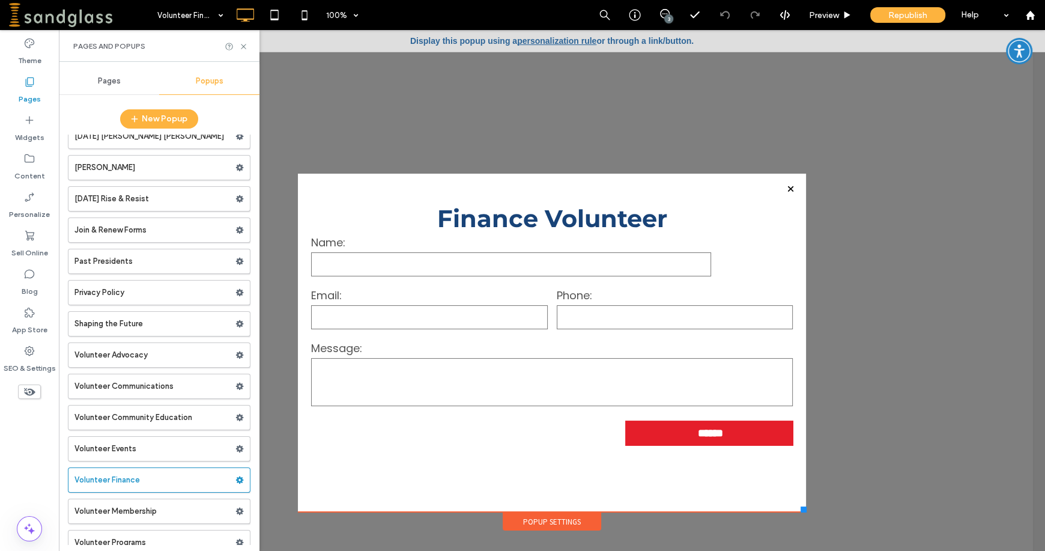
scroll to position [88, 0]
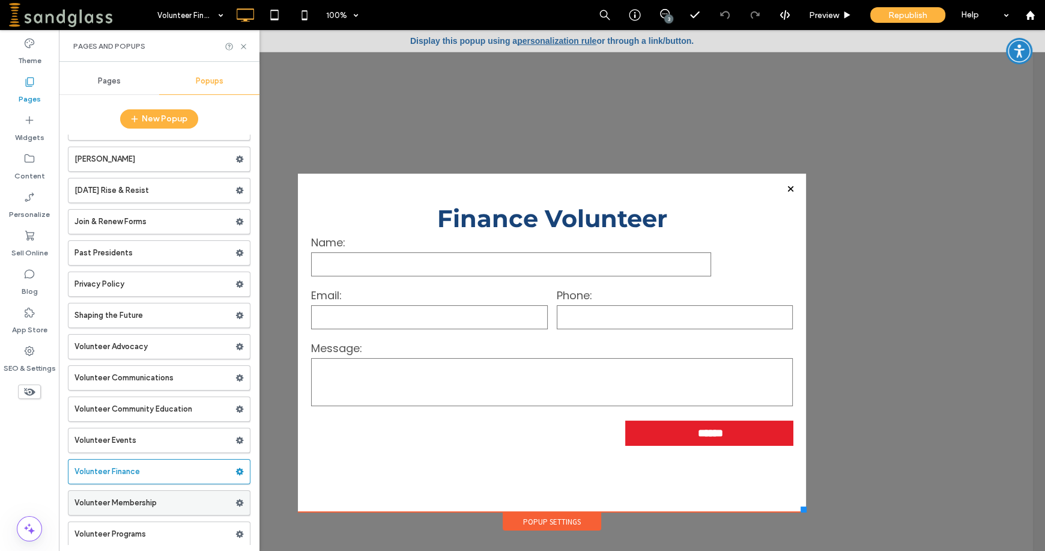
click at [152, 505] on label "Volunteer Membership" at bounding box center [154, 502] width 161 height 24
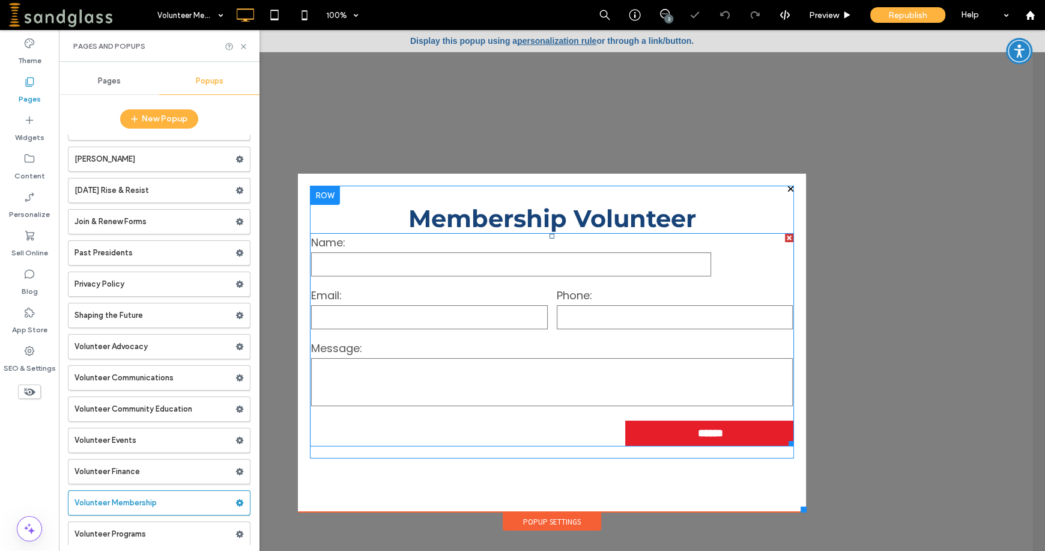
click at [558, 423] on form "Name: Email: Phone: Message: ******" at bounding box center [551, 340] width 483 height 212
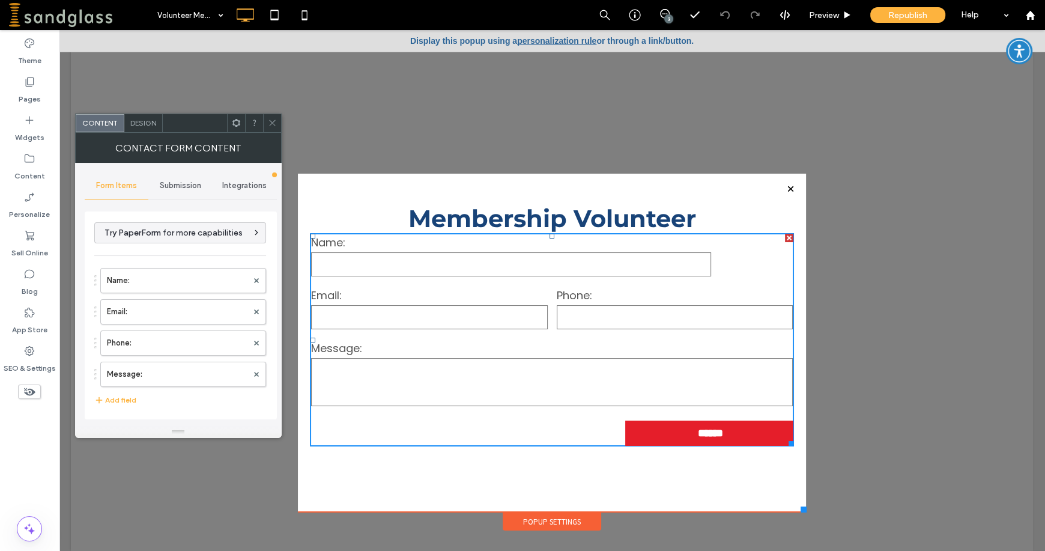
click at [182, 186] on span "Submission" at bounding box center [180, 186] width 41 height 10
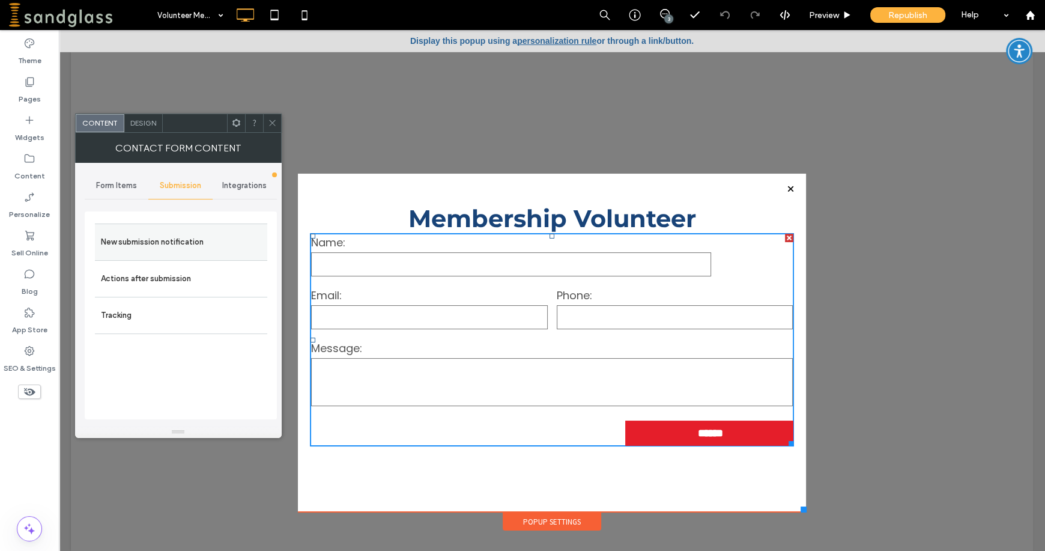
click at [155, 245] on label "New submission notification" at bounding box center [181, 242] width 160 height 24
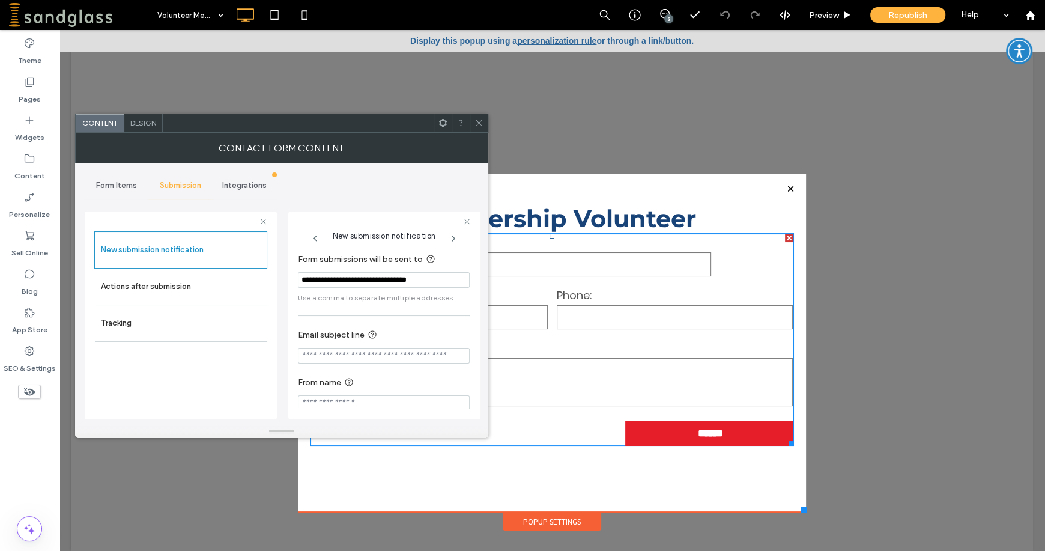
click at [478, 122] on use at bounding box center [478, 123] width 6 height 6
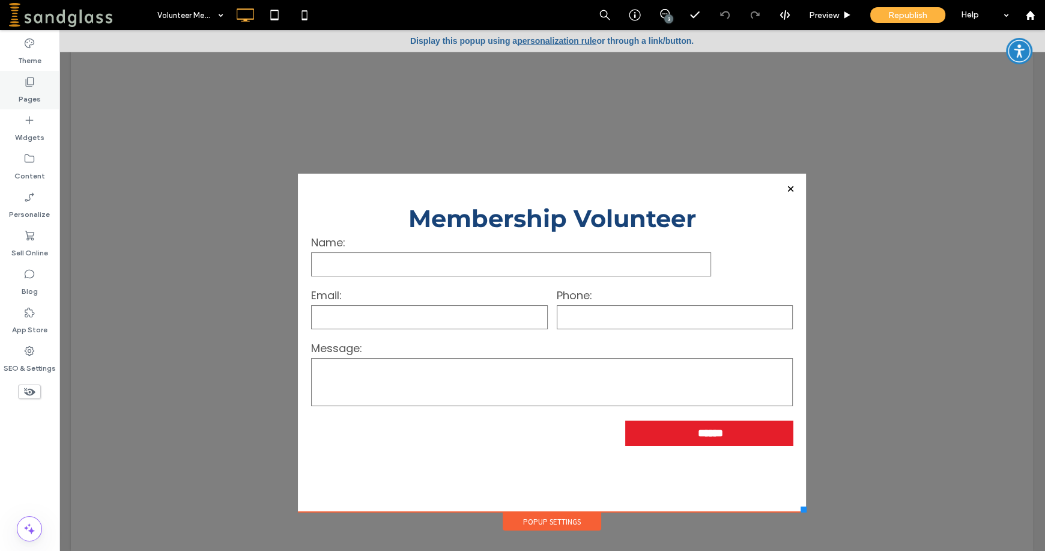
click at [37, 92] on label "Pages" at bounding box center [30, 96] width 22 height 17
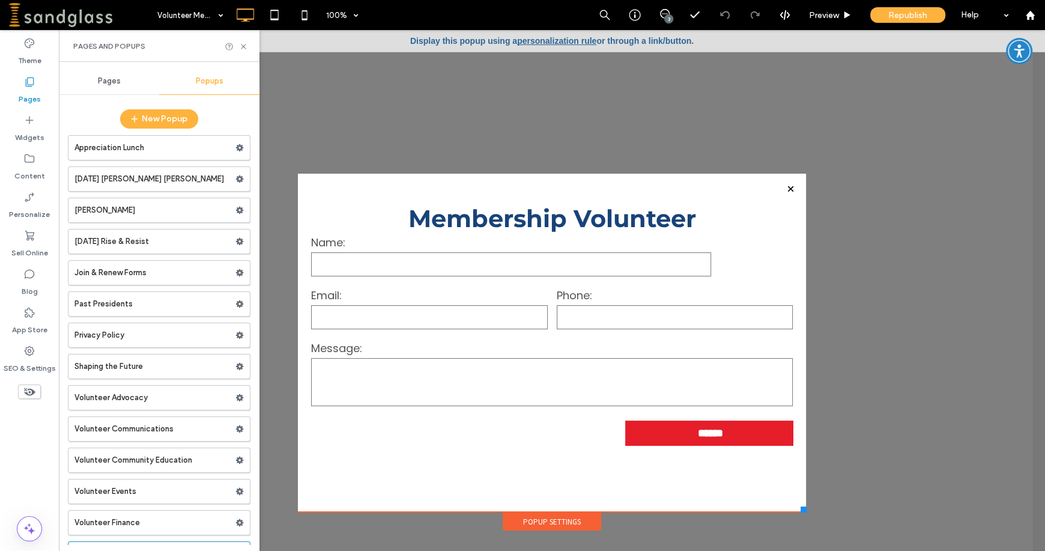
scroll to position [88, 0]
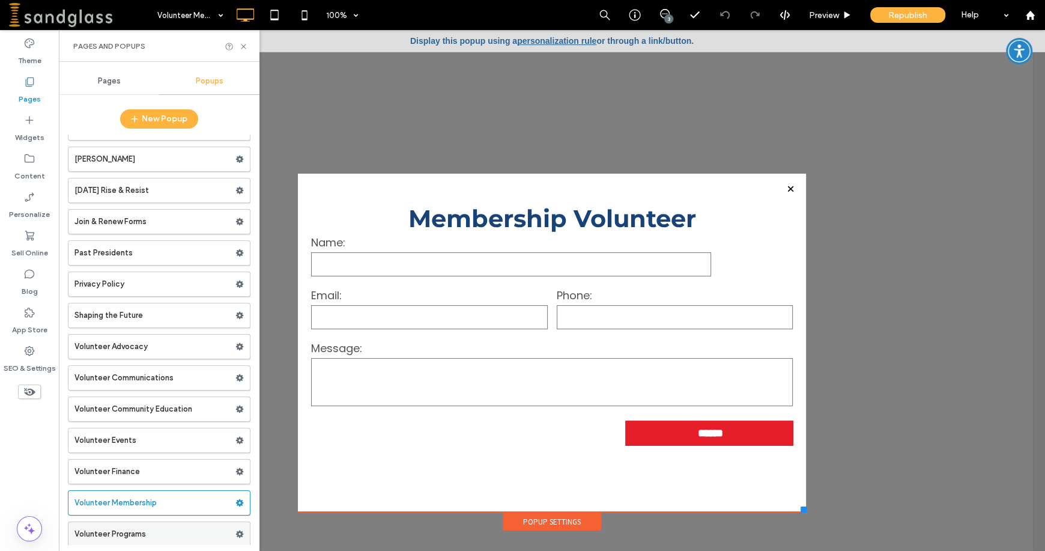
click at [151, 522] on label "Volunteer Programs" at bounding box center [154, 534] width 161 height 24
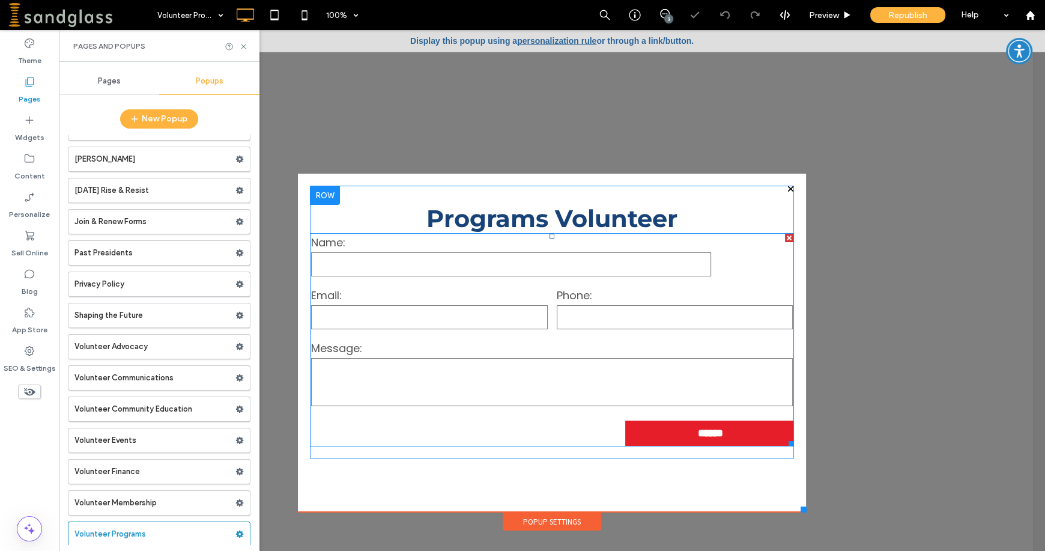
click at [448, 435] on form "Name: Email: Phone: Message: ******" at bounding box center [551, 340] width 483 height 212
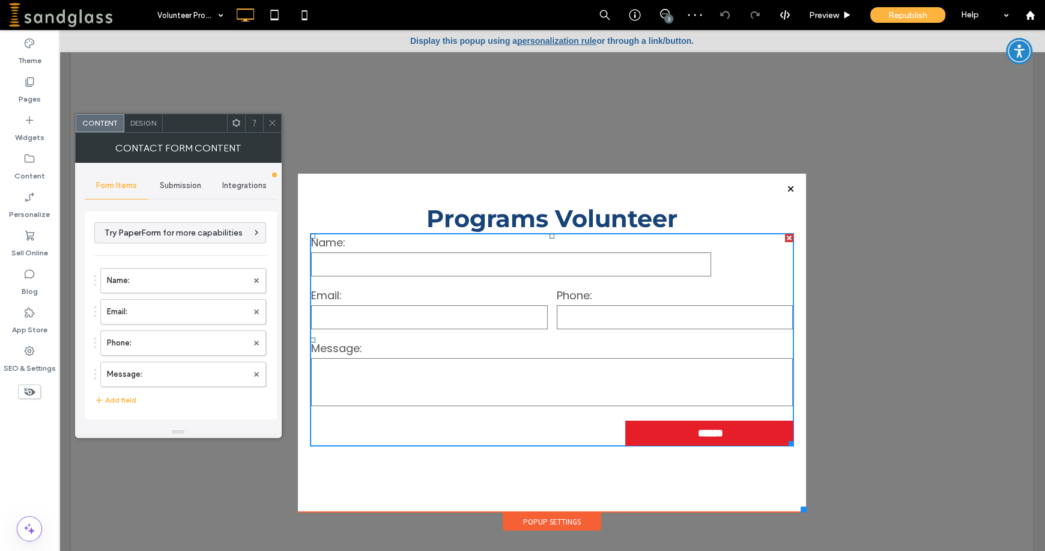
click at [176, 183] on span "Submission" at bounding box center [180, 186] width 41 height 10
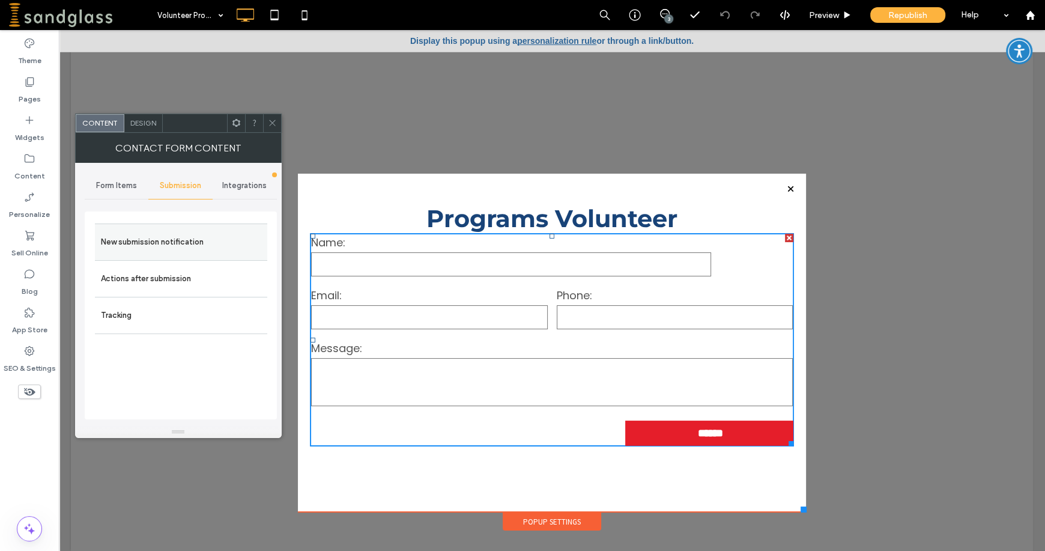
click at [163, 232] on label "New submission notification" at bounding box center [181, 242] width 160 height 24
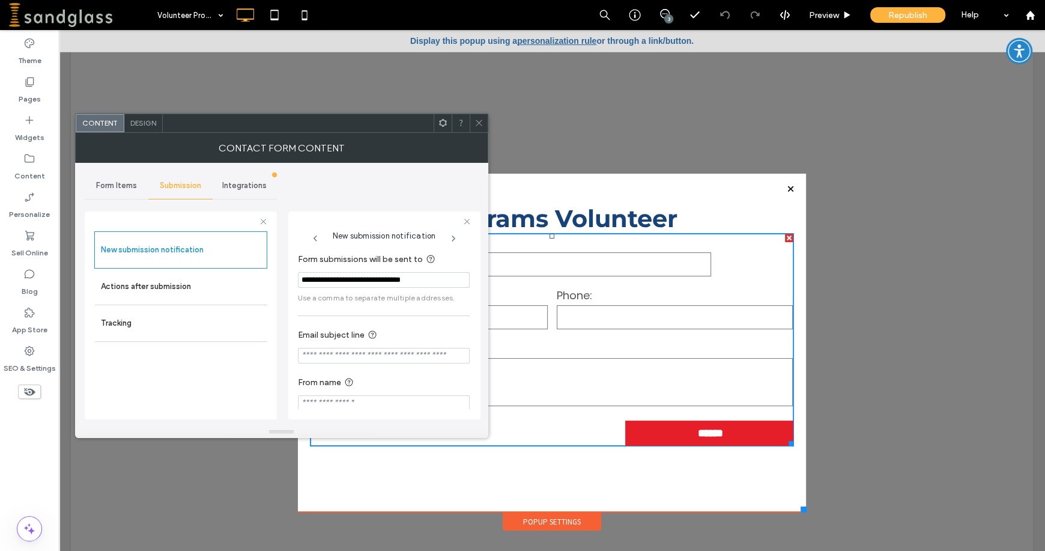
click at [479, 121] on icon at bounding box center [478, 122] width 9 height 9
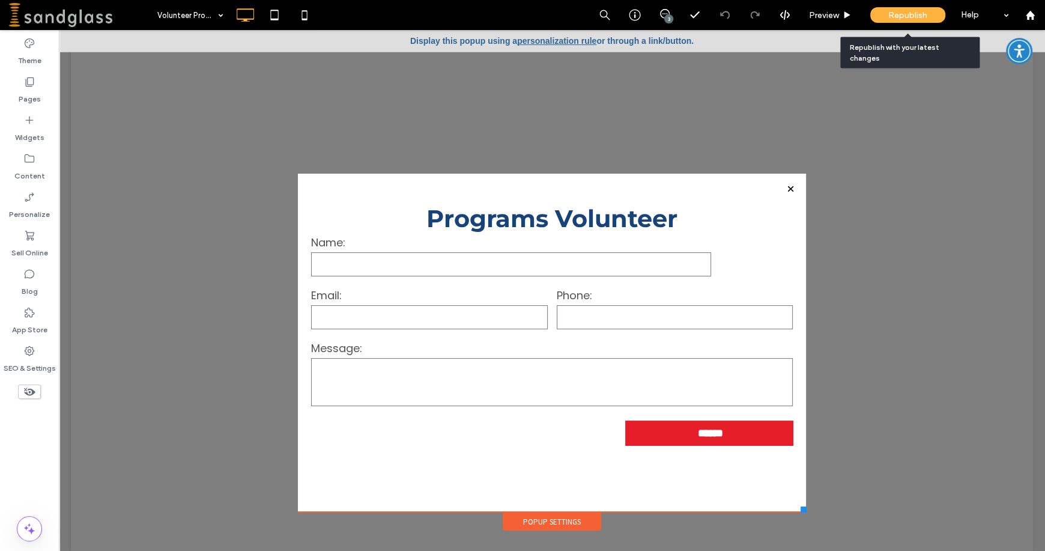
click at [922, 16] on span "Republish" at bounding box center [907, 15] width 39 height 10
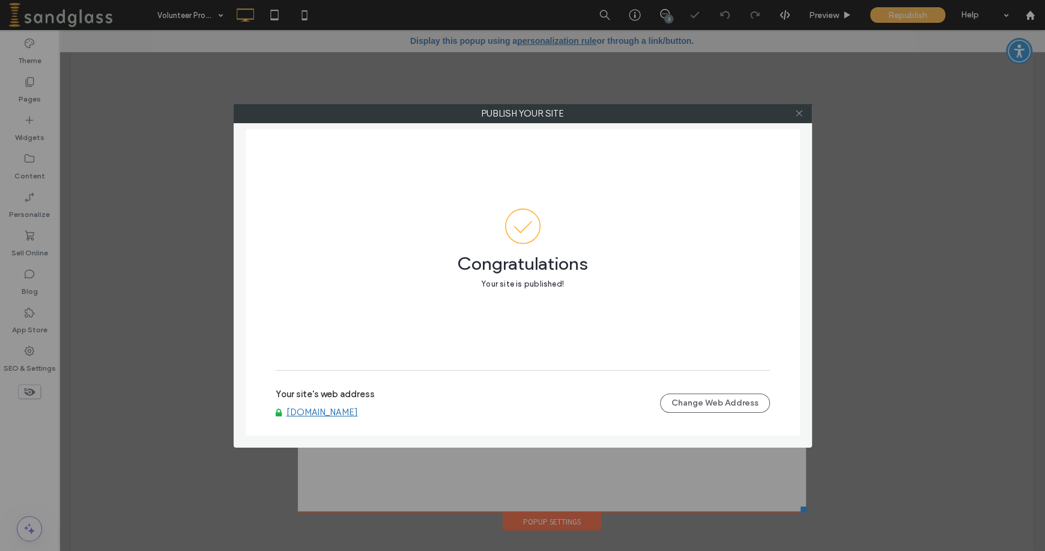
click at [799, 115] on icon at bounding box center [798, 113] width 9 height 9
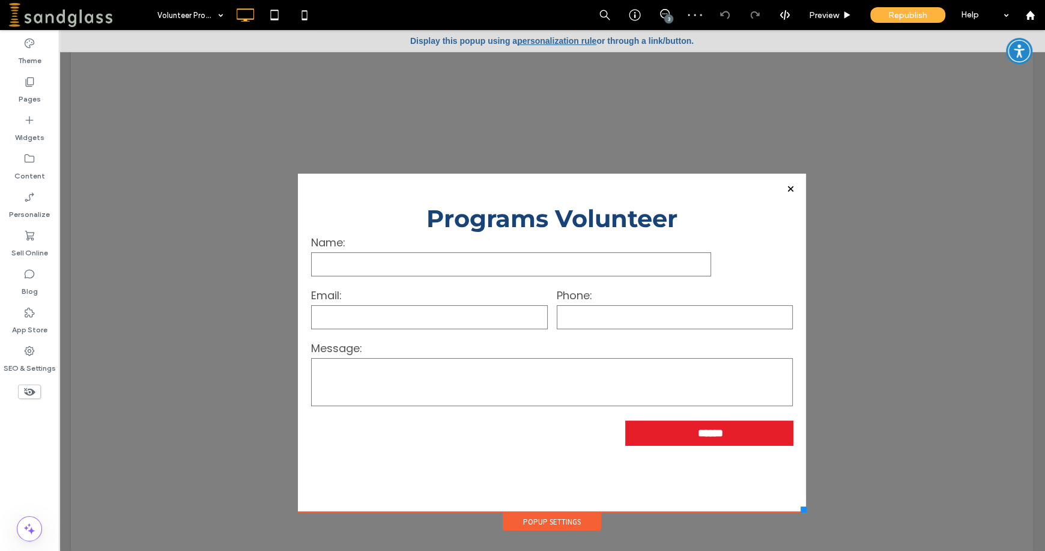
click at [783, 188] on div at bounding box center [790, 189] width 16 height 16
click at [42, 83] on div "Pages" at bounding box center [29, 90] width 59 height 38
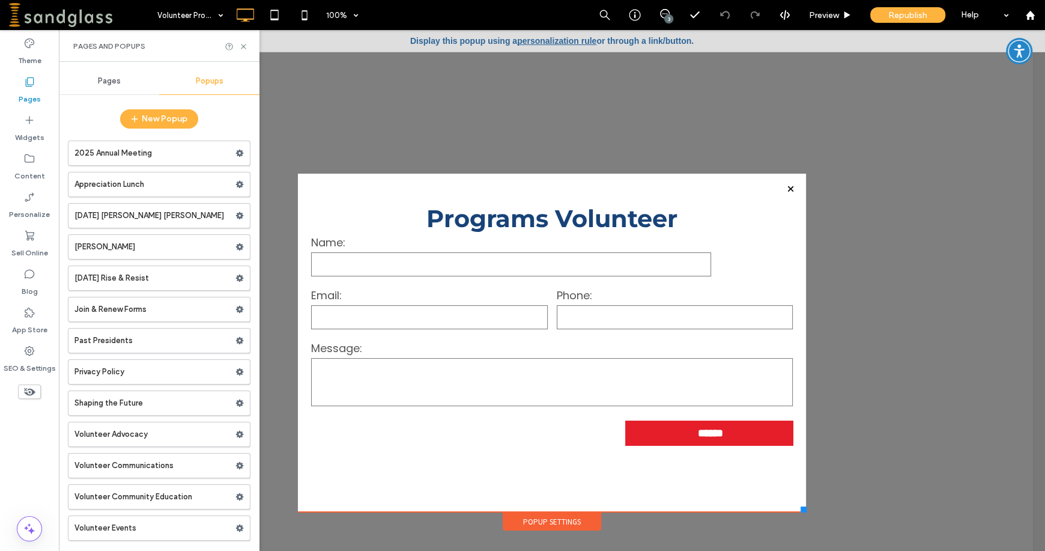
click at [382, 124] on div at bounding box center [552, 118] width 508 height 109
click at [785, 183] on div at bounding box center [790, 189] width 16 height 16
click at [243, 50] on icon at bounding box center [243, 46] width 9 height 9
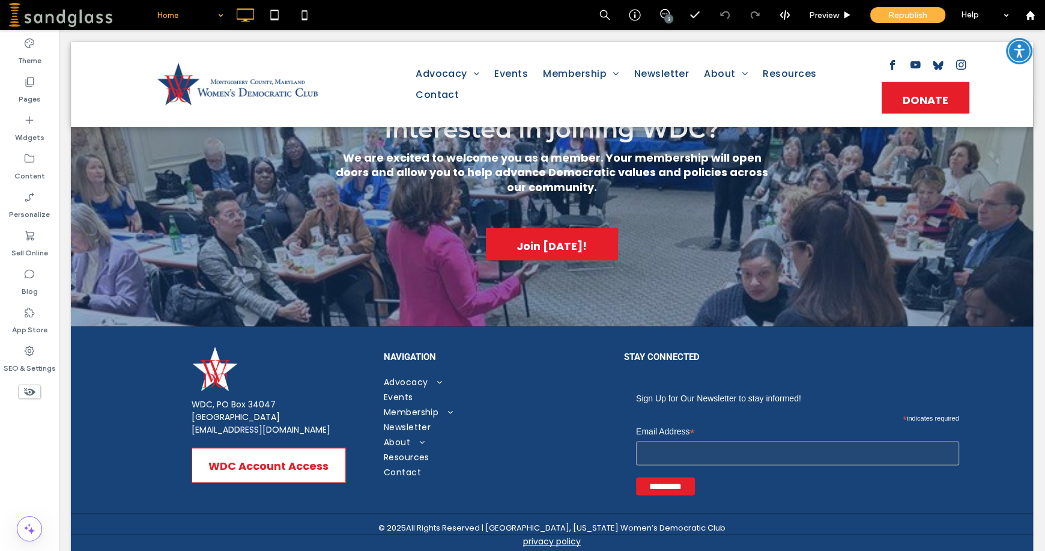
scroll to position [1391, 0]
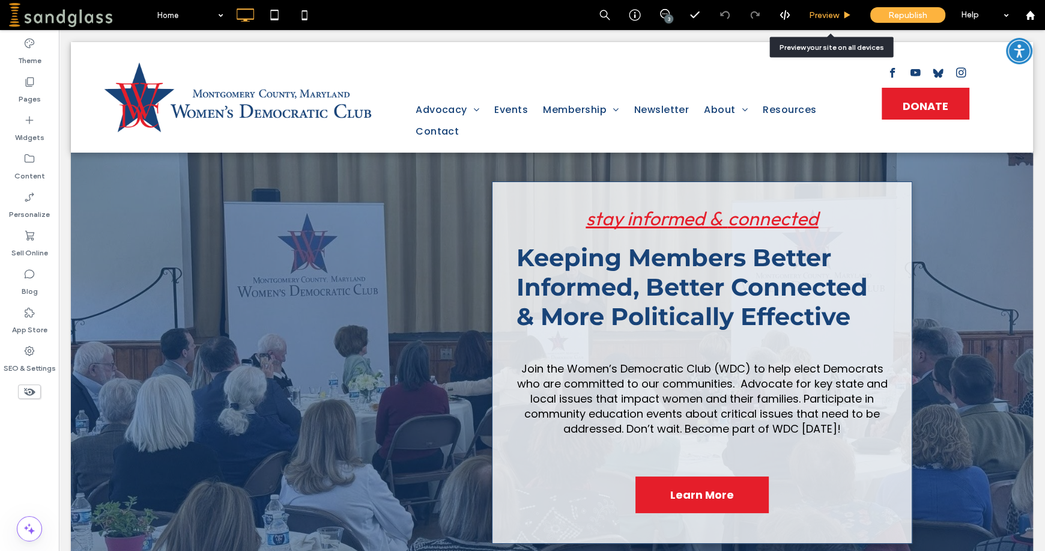
click at [824, 18] on span "Preview" at bounding box center [824, 15] width 30 height 10
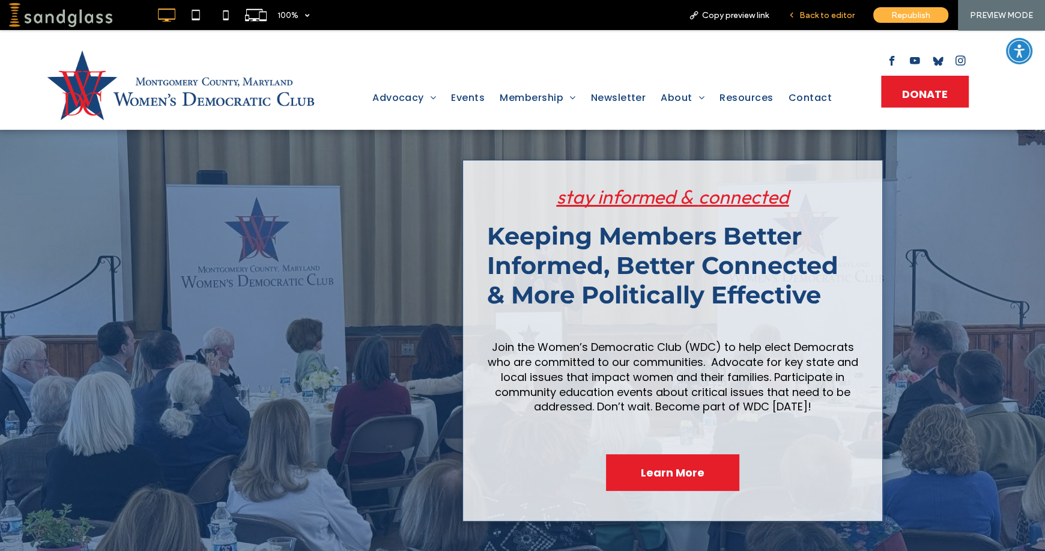
click at [824, 17] on span "Back to editor" at bounding box center [826, 15] width 55 height 10
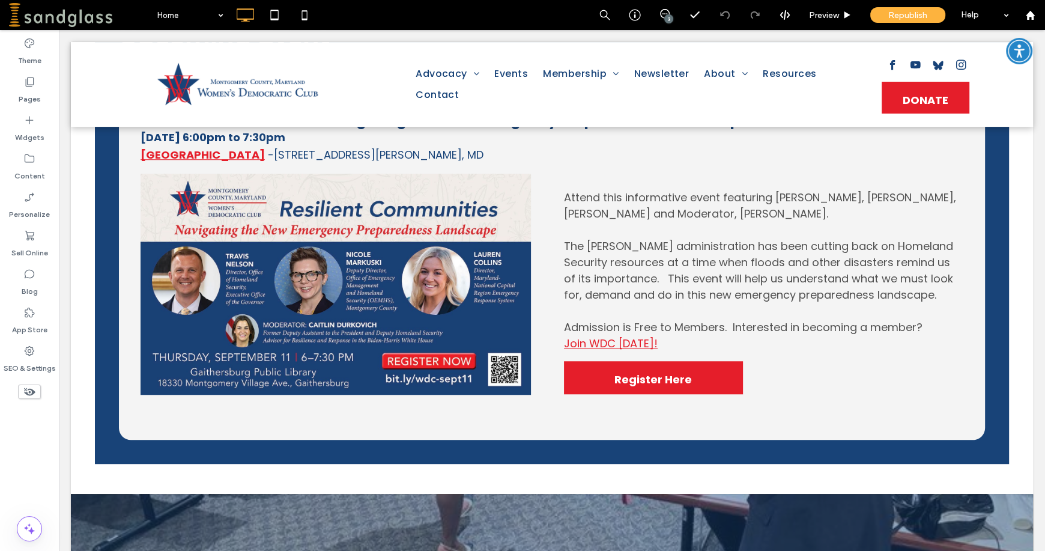
scroll to position [911, 0]
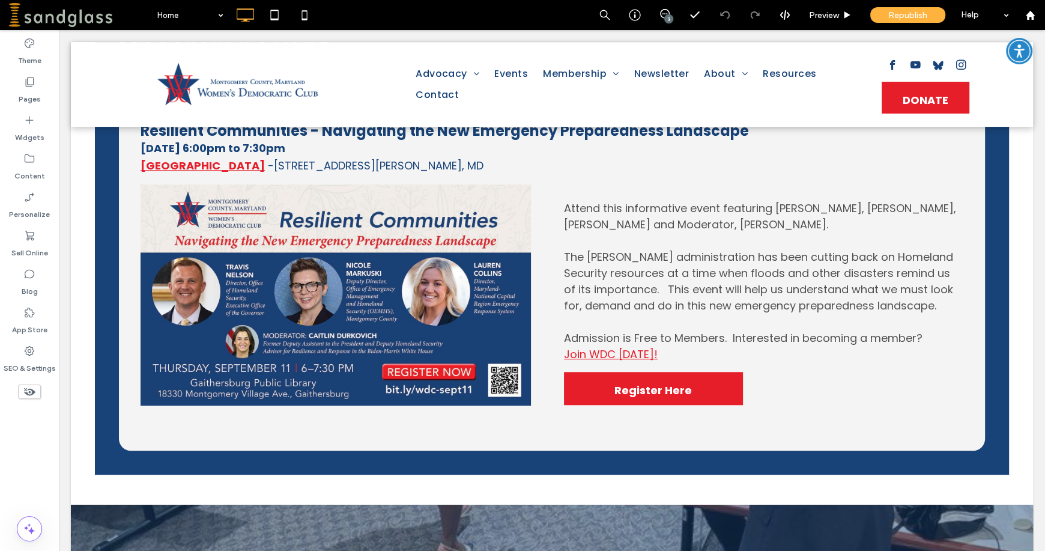
click at [34, 391] on use at bounding box center [29, 392] width 11 height 8
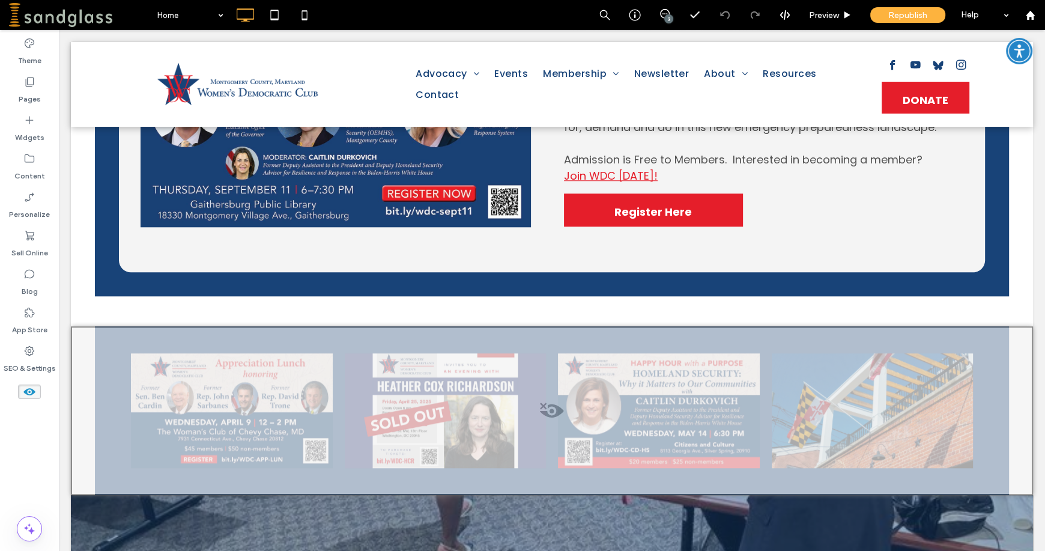
scroll to position [1050, 0]
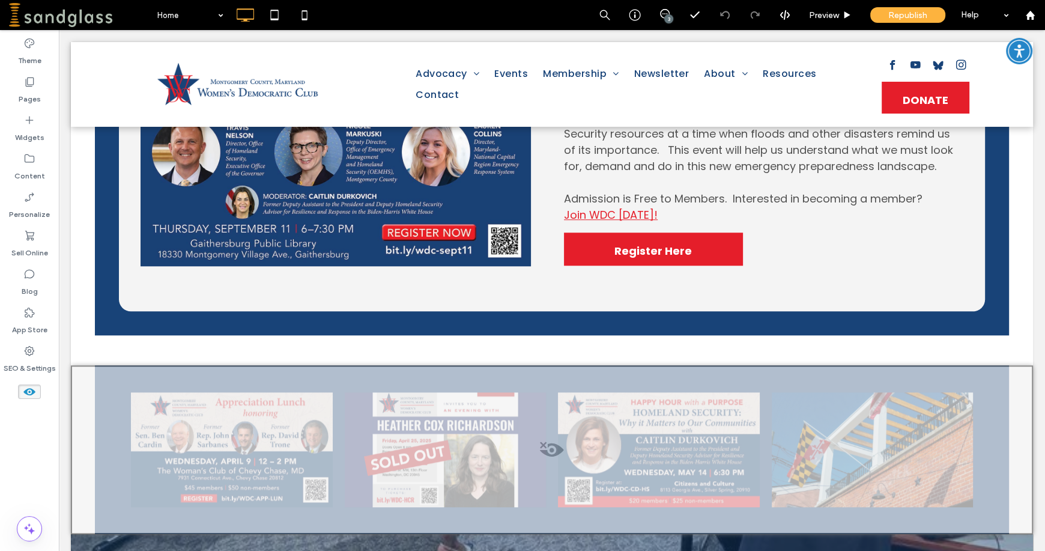
click at [32, 394] on use at bounding box center [29, 391] width 12 height 7
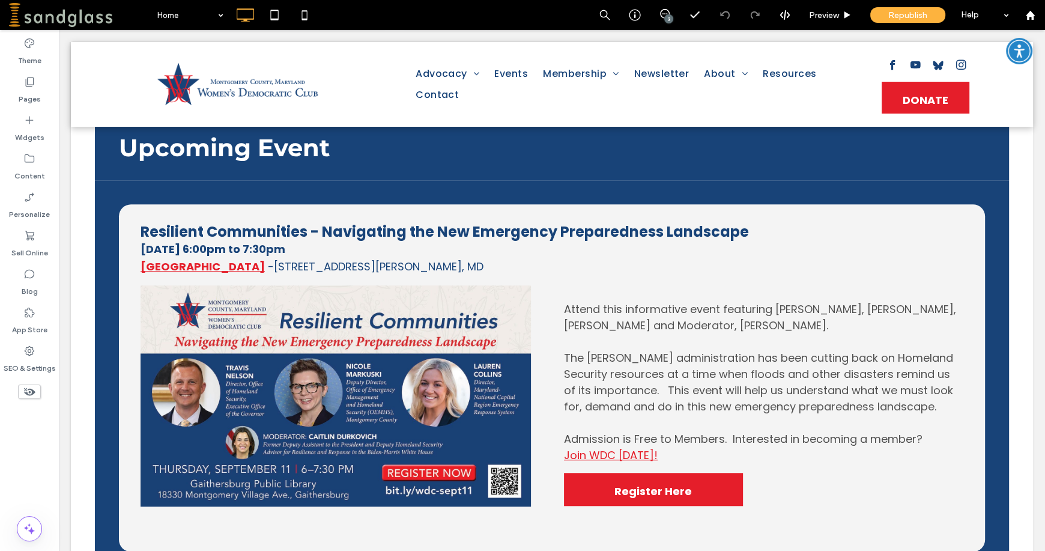
scroll to position [750, 0]
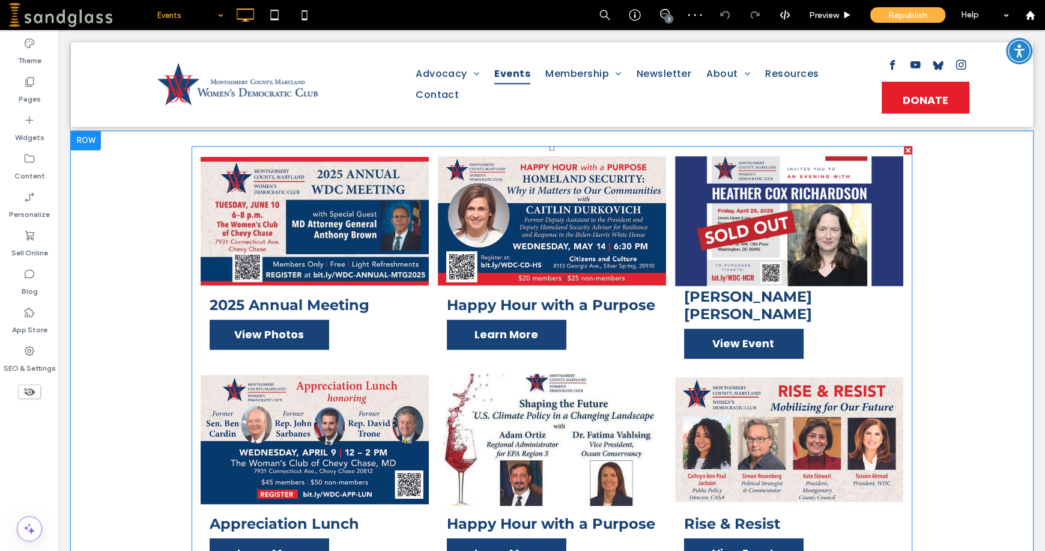
scroll to position [768, 0]
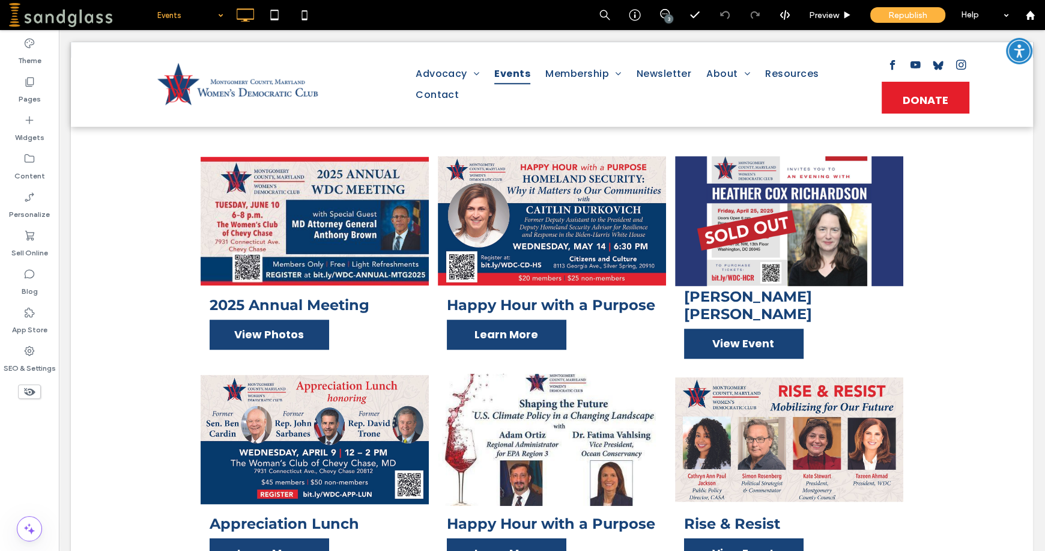
click at [219, 20] on div "Events" at bounding box center [190, 15] width 78 height 30
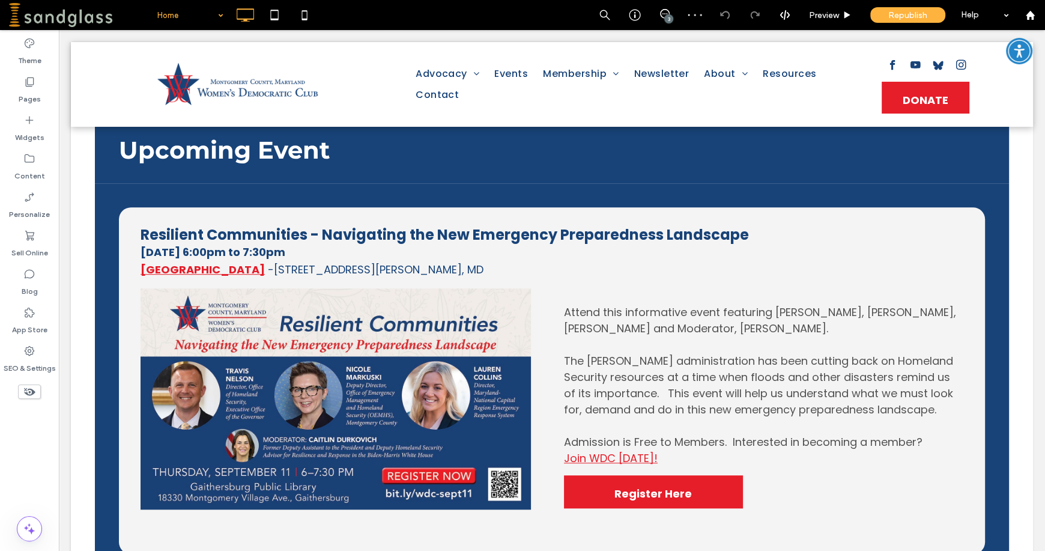
scroll to position [795, 0]
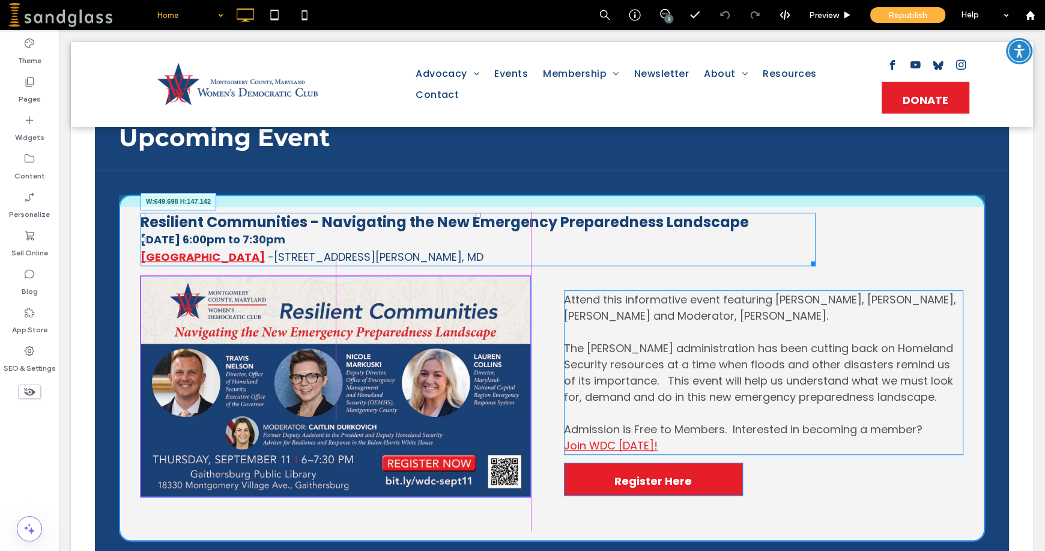
drag, startPoint x: 812, startPoint y: 262, endPoint x: 528, endPoint y: 293, distance: 286.2
click at [806, 266] on div at bounding box center [810, 261] width 9 height 9
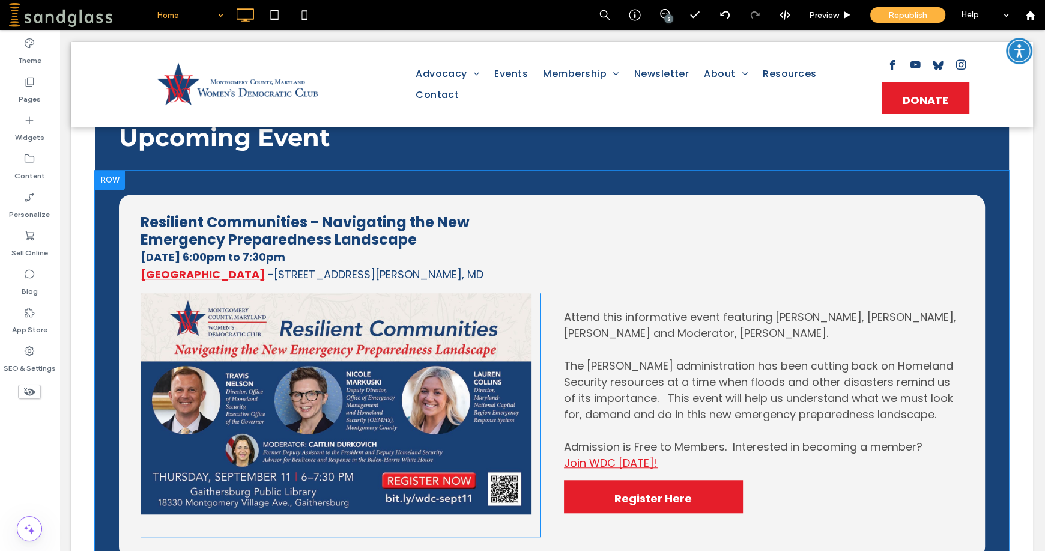
drag, startPoint x: 530, startPoint y: 294, endPoint x: 581, endPoint y: 277, distance: 53.0
click at [753, 267] on div "Resilient Communities - Navigating the New Emergency Preparedness Landscape [DA…" at bounding box center [552, 377] width 866 height 364
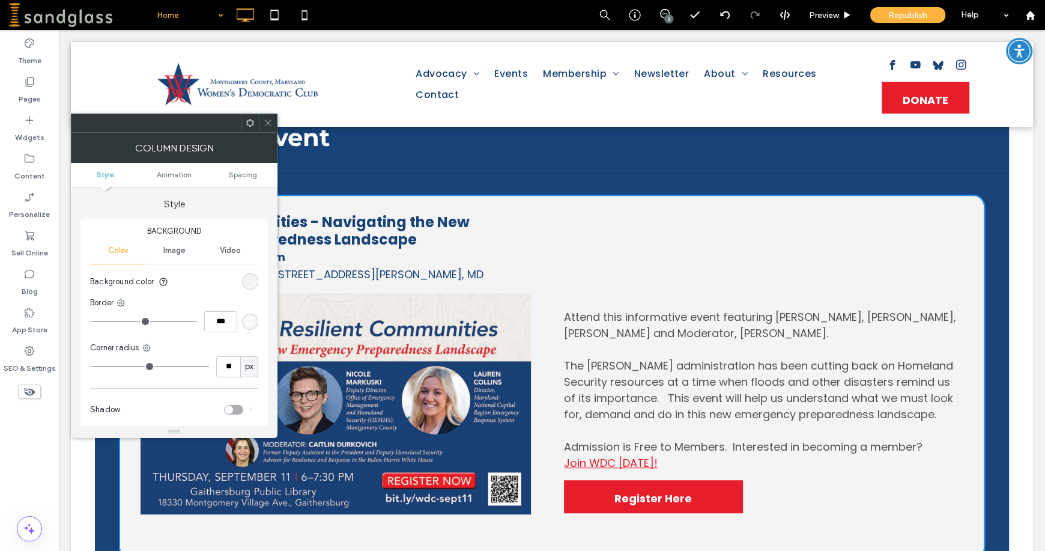
drag, startPoint x: 272, startPoint y: 118, endPoint x: 250, endPoint y: 104, distance: 25.6
click at [272, 118] on icon at bounding box center [268, 122] width 9 height 9
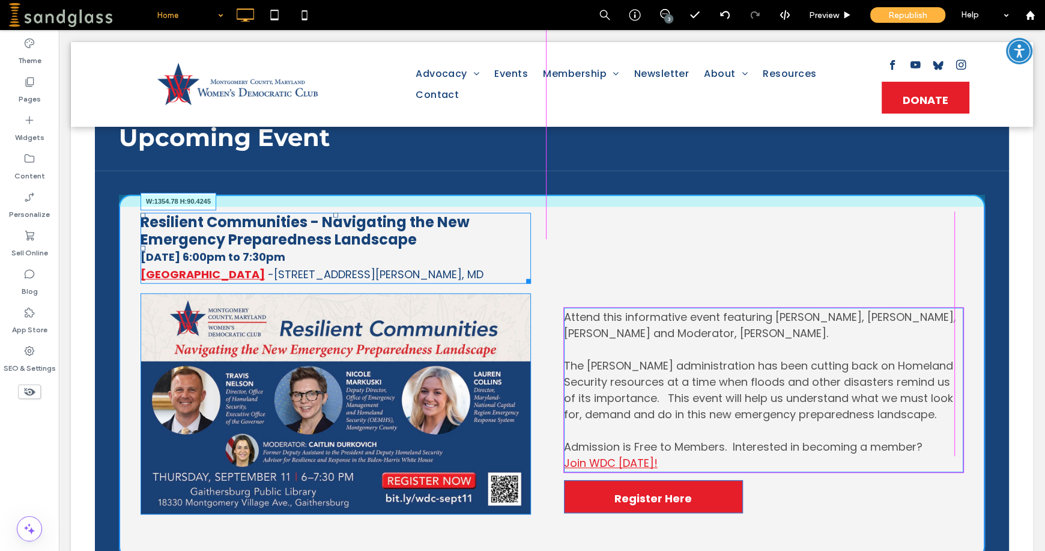
drag, startPoint x: 529, startPoint y: 291, endPoint x: 1004, endPoint y: 349, distance: 477.8
click at [951, 286] on div "Resilient Communities - Navigating the New Emergency Preparedness Landscape [DA…" at bounding box center [552, 377] width 866 height 364
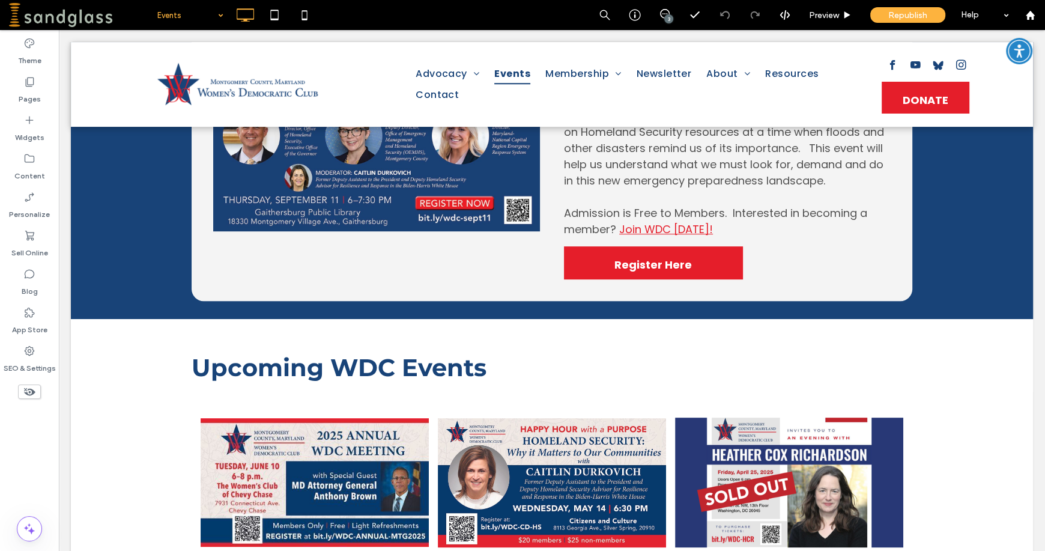
scroll to position [475, 0]
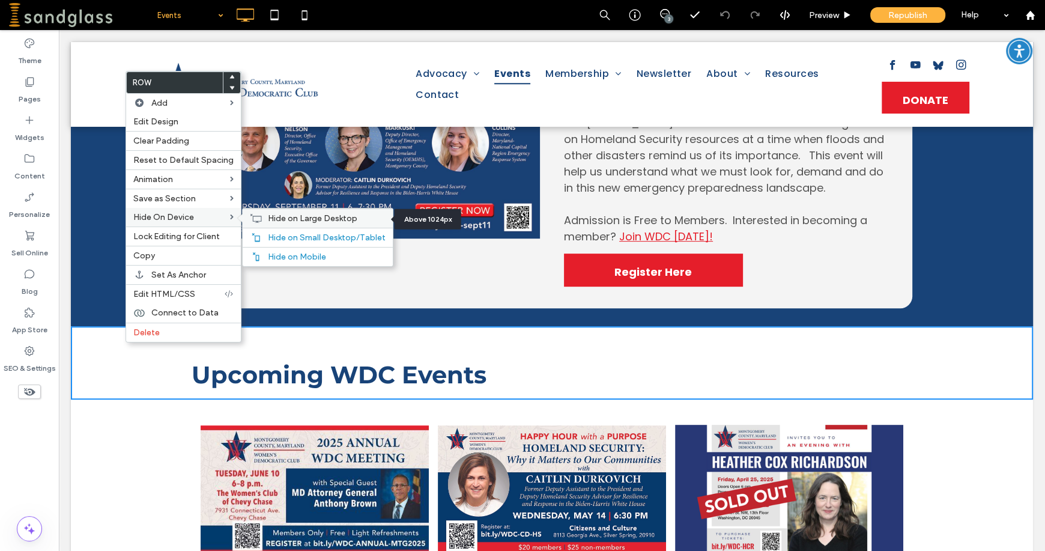
click at [263, 216] on div "Hide on Large Desktop" at bounding box center [318, 217] width 150 height 19
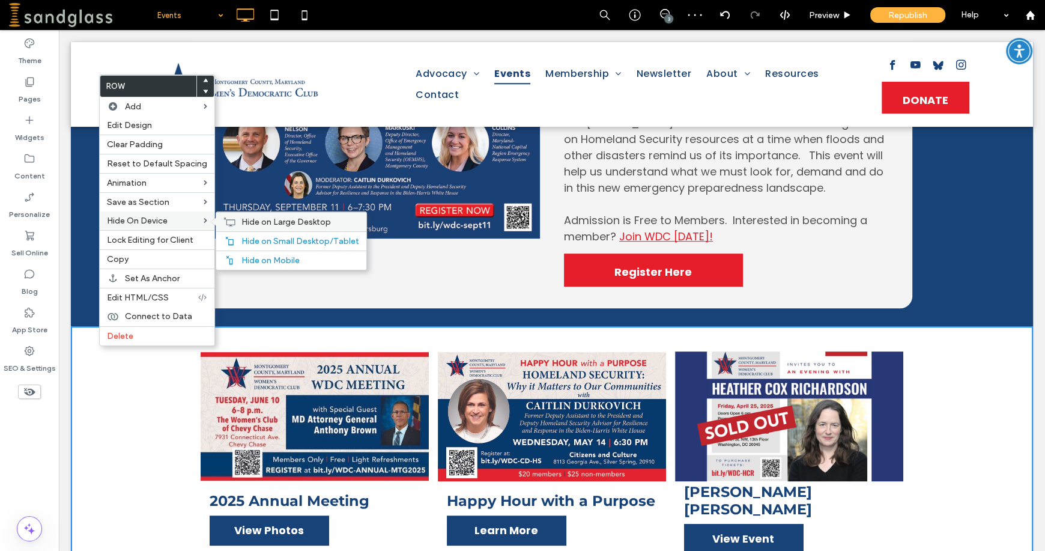
click at [251, 216] on div "Hide on Large Desktop" at bounding box center [291, 221] width 150 height 19
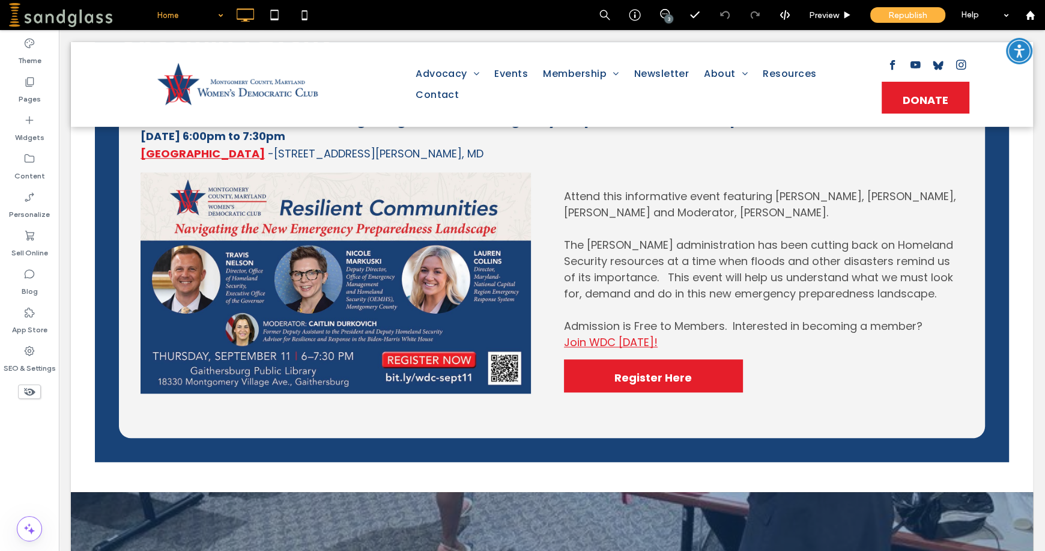
scroll to position [896, 0]
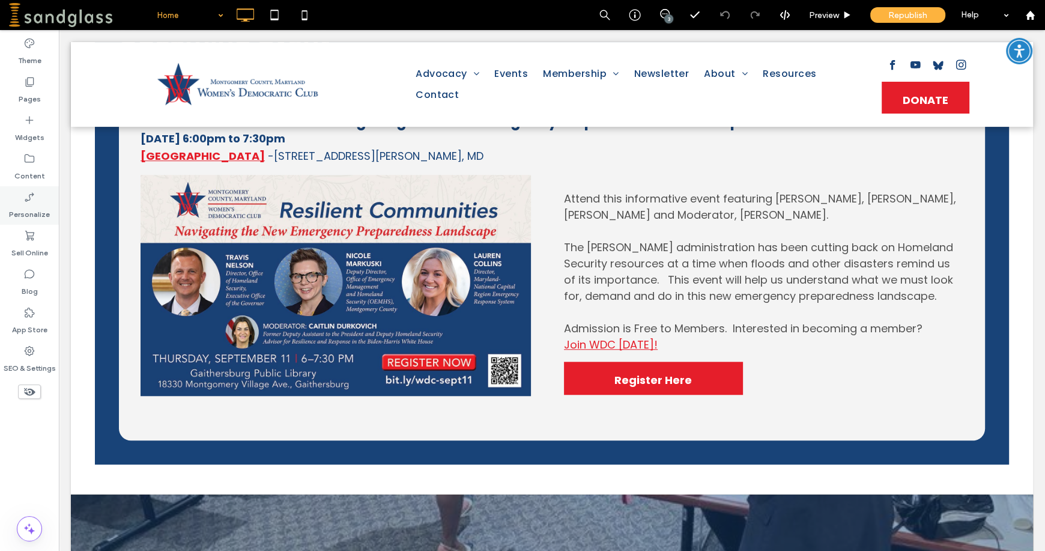
click at [37, 217] on label "Personalize" at bounding box center [29, 211] width 41 height 17
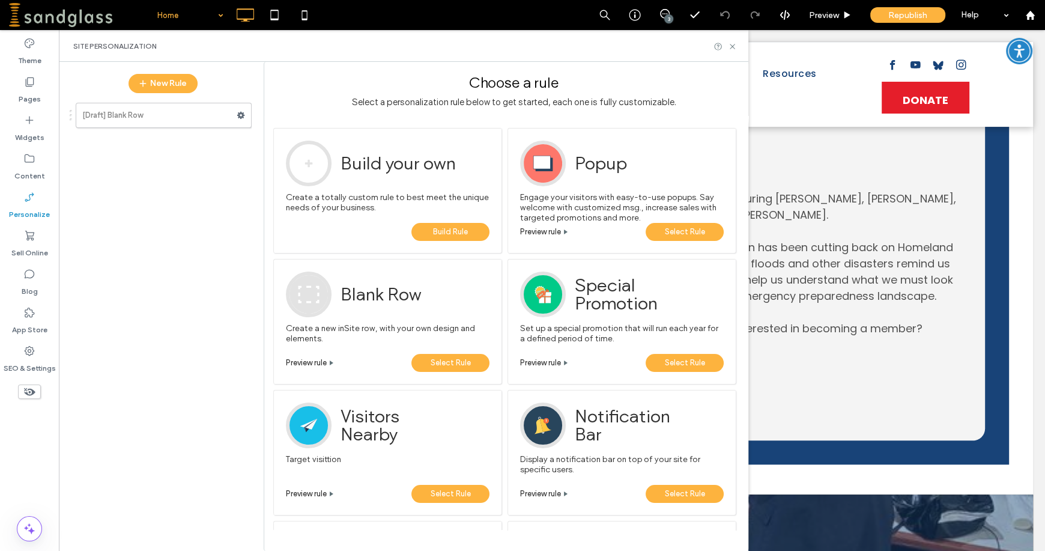
click at [300, 167] on div at bounding box center [309, 163] width 46 height 46
click at [451, 229] on span "Build Rule" at bounding box center [450, 232] width 35 height 18
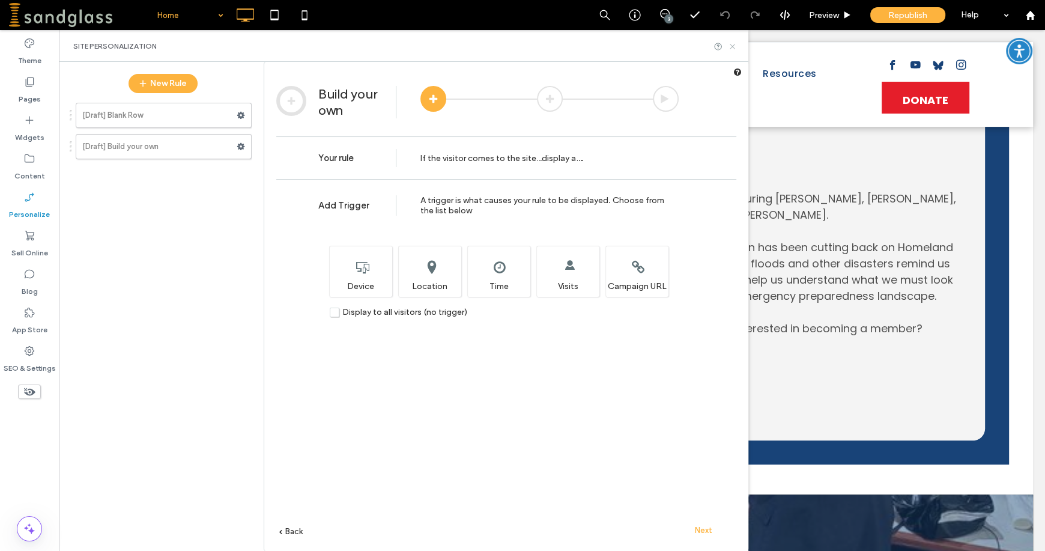
click at [731, 43] on icon at bounding box center [732, 46] width 9 height 9
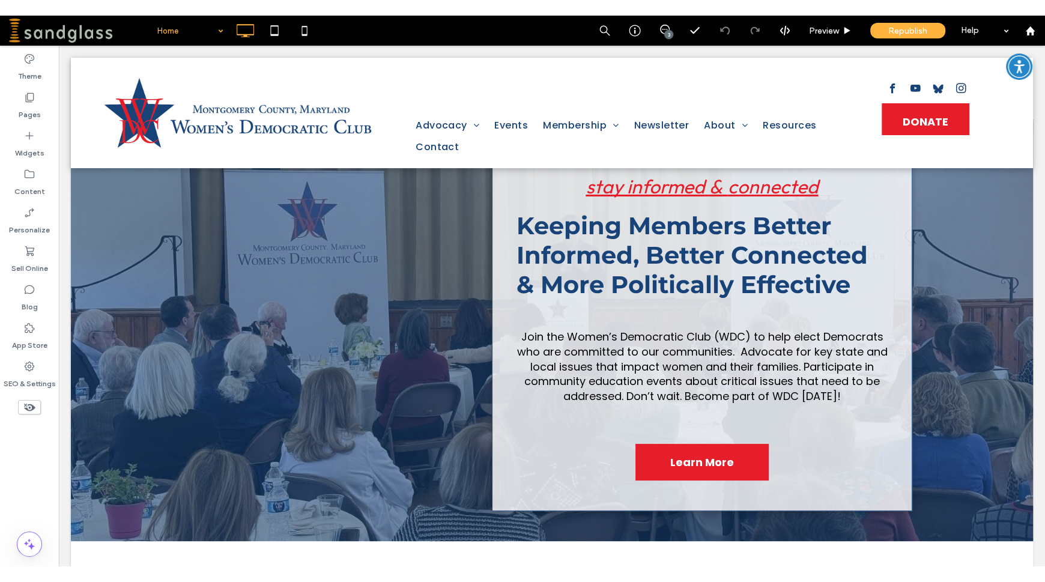
scroll to position [0, 0]
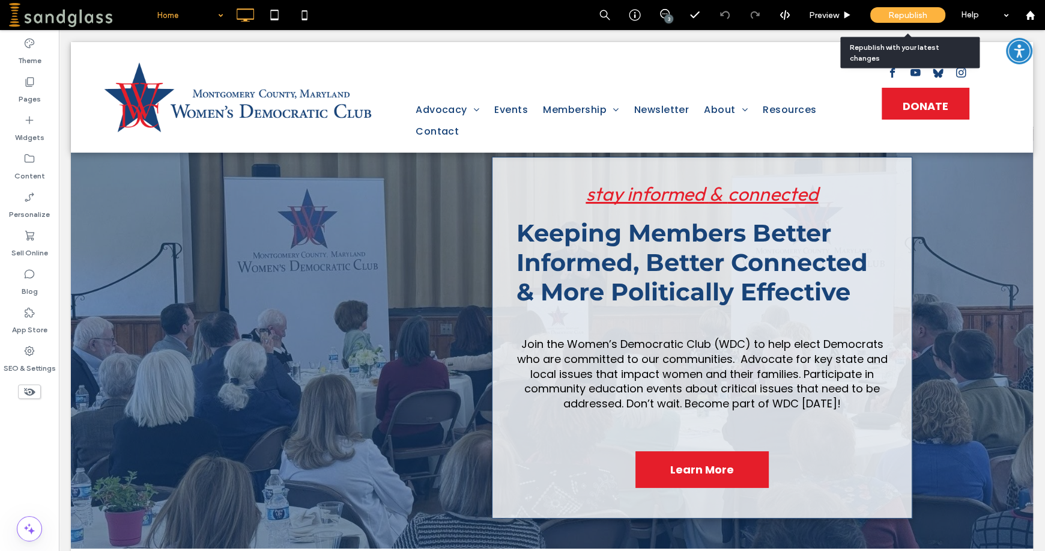
click at [912, 11] on span "Republish" at bounding box center [907, 15] width 39 height 10
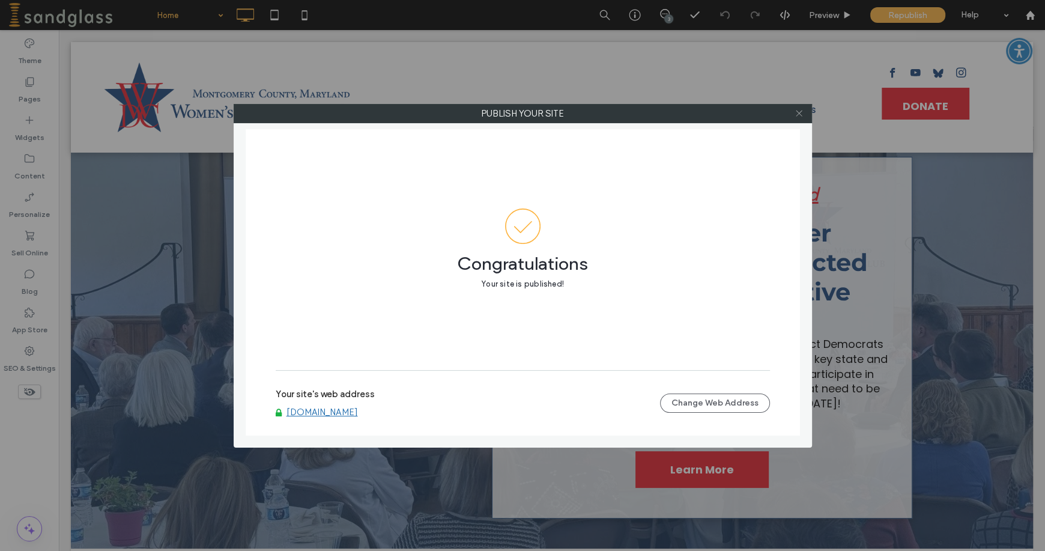
click at [799, 113] on use at bounding box center [798, 113] width 6 height 6
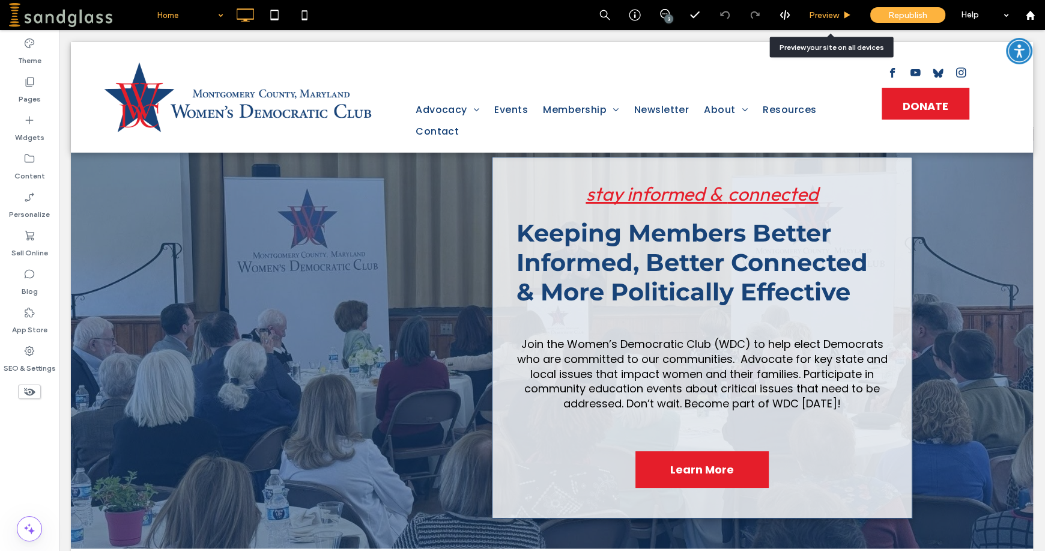
click at [824, 16] on span "Preview" at bounding box center [824, 15] width 30 height 10
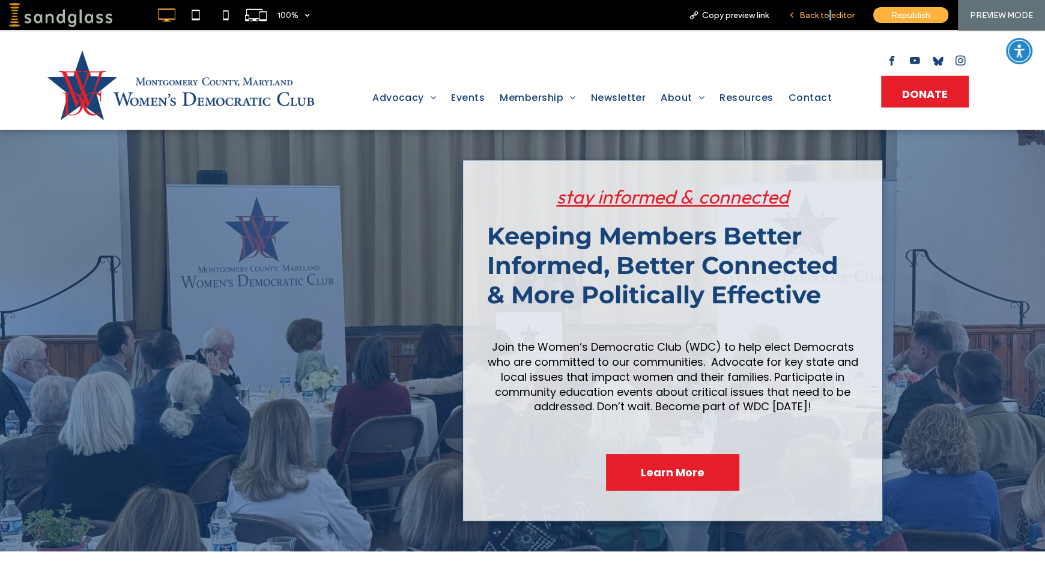
click at [830, 13] on span "Back to editor" at bounding box center [826, 15] width 55 height 10
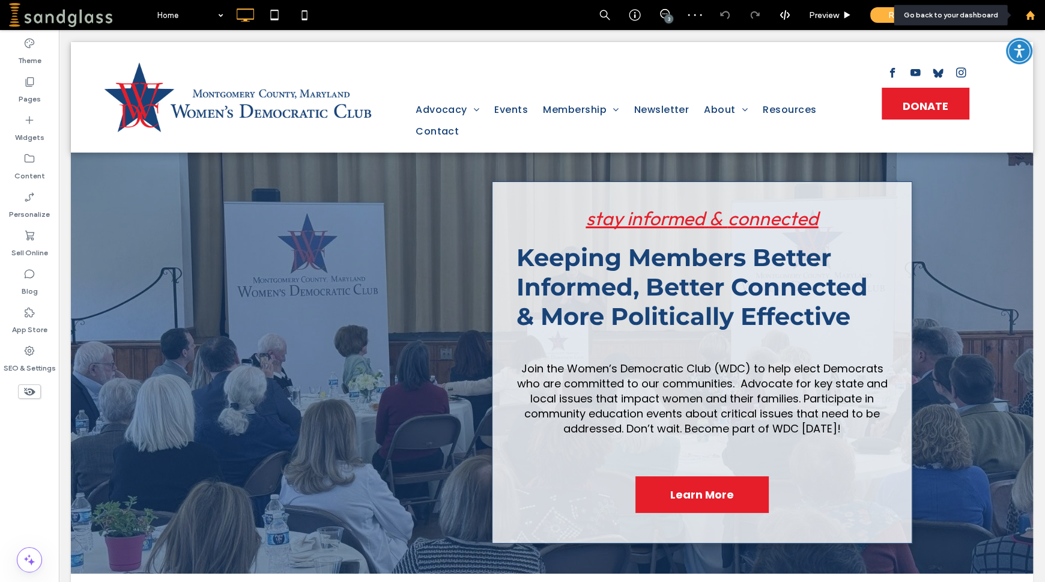
click at [1030, 18] on icon at bounding box center [1030, 15] width 10 height 10
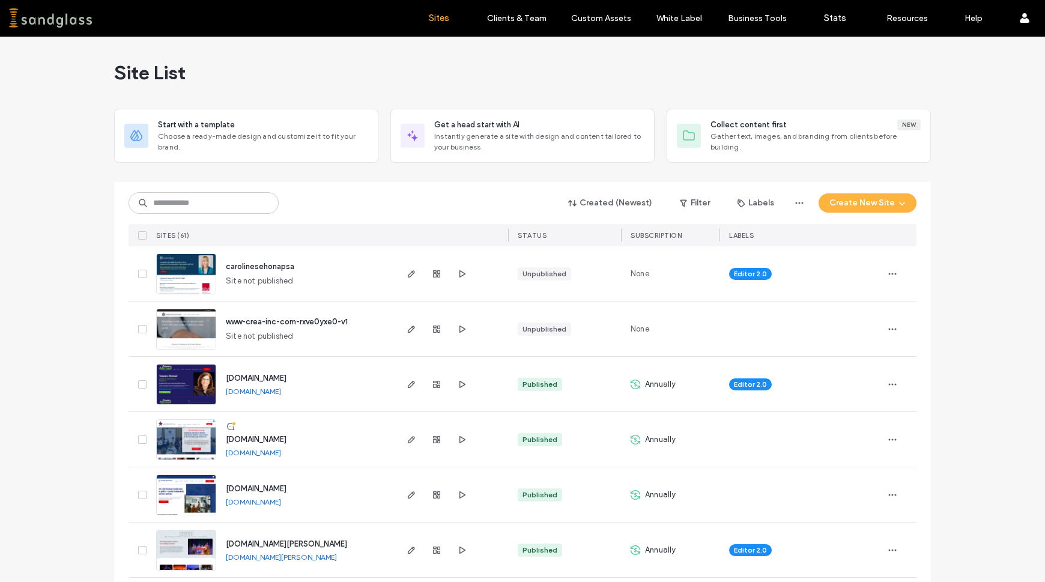
click at [524, 51] on label "Client Management" at bounding box center [519, 48] width 70 height 9
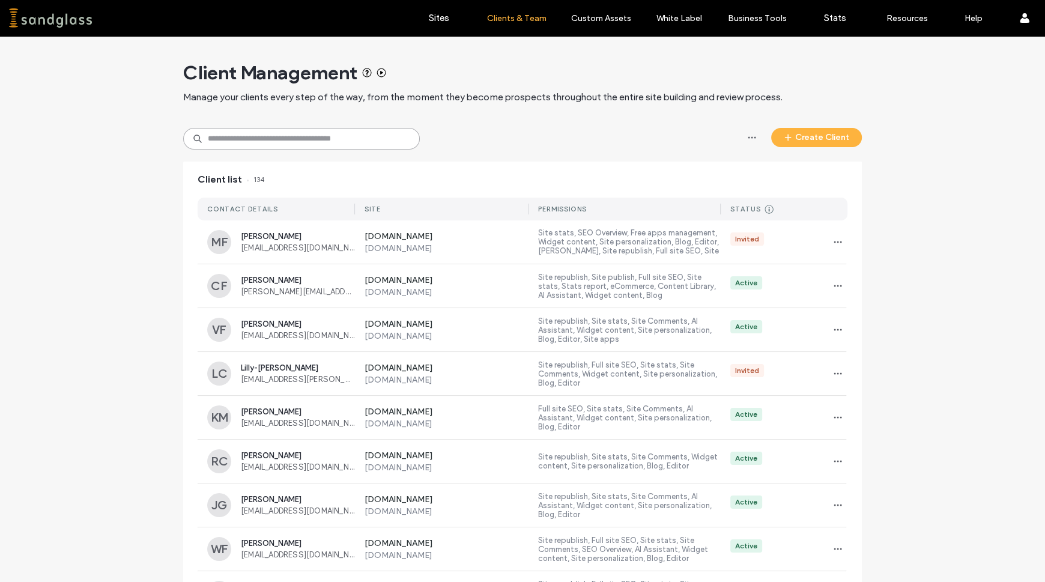
click at [375, 143] on input at bounding box center [301, 139] width 237 height 22
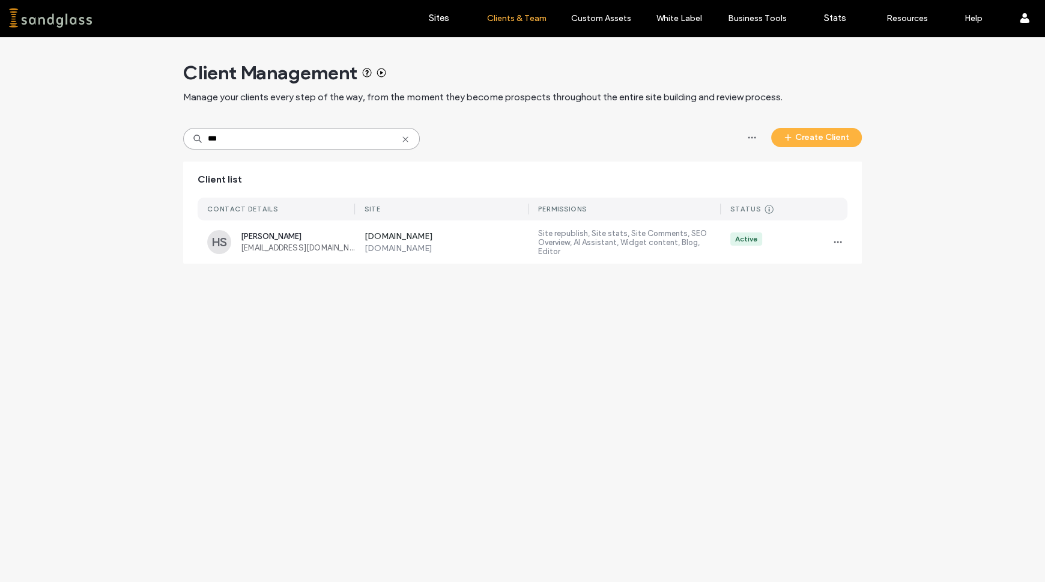
drag, startPoint x: 246, startPoint y: 140, endPoint x: 198, endPoint y: 151, distance: 49.1
click at [198, 151] on div "Client Management Manage your clients every step of the way, from the moment th…" at bounding box center [522, 156] width 678 height 239
click at [276, 138] on input "***" at bounding box center [301, 139] width 237 height 22
drag, startPoint x: 235, startPoint y: 143, endPoint x: 198, endPoint y: 137, distance: 37.1
click at [198, 137] on div "***" at bounding box center [301, 139] width 237 height 22
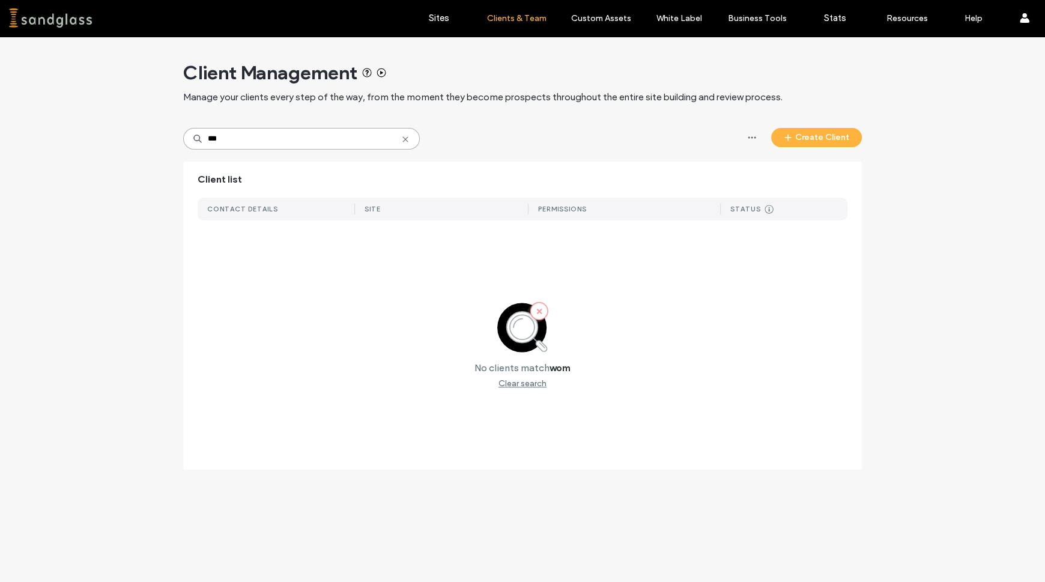
drag, startPoint x: 226, startPoint y: 137, endPoint x: 157, endPoint y: 144, distance: 69.4
click at [157, 144] on div "Client Management Manage your clients every step of the way, from the moment th…" at bounding box center [522, 259] width 1045 height 445
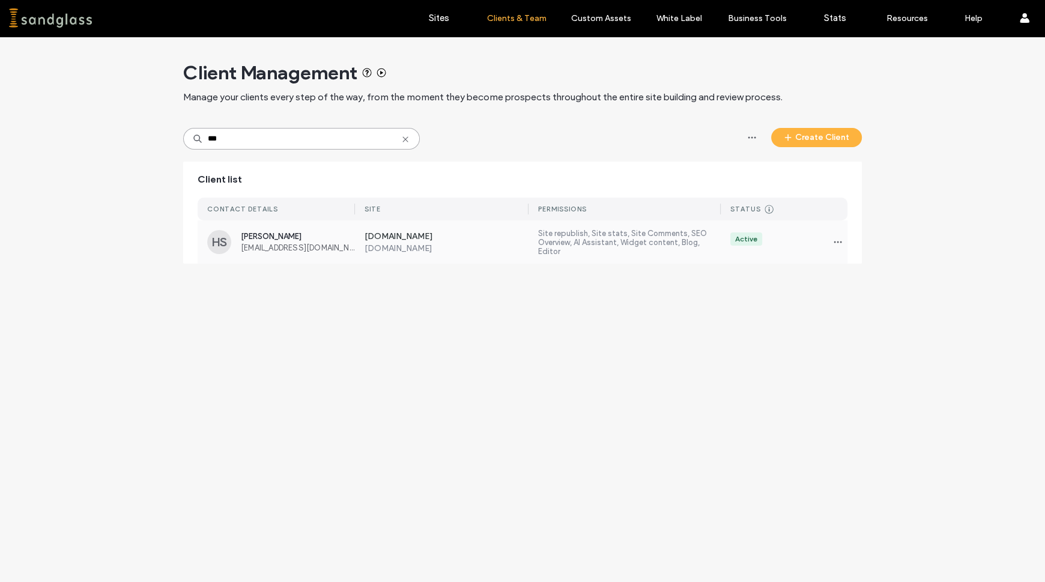
type input "***"
click at [783, 233] on div "Active" at bounding box center [783, 241] width 127 height 19
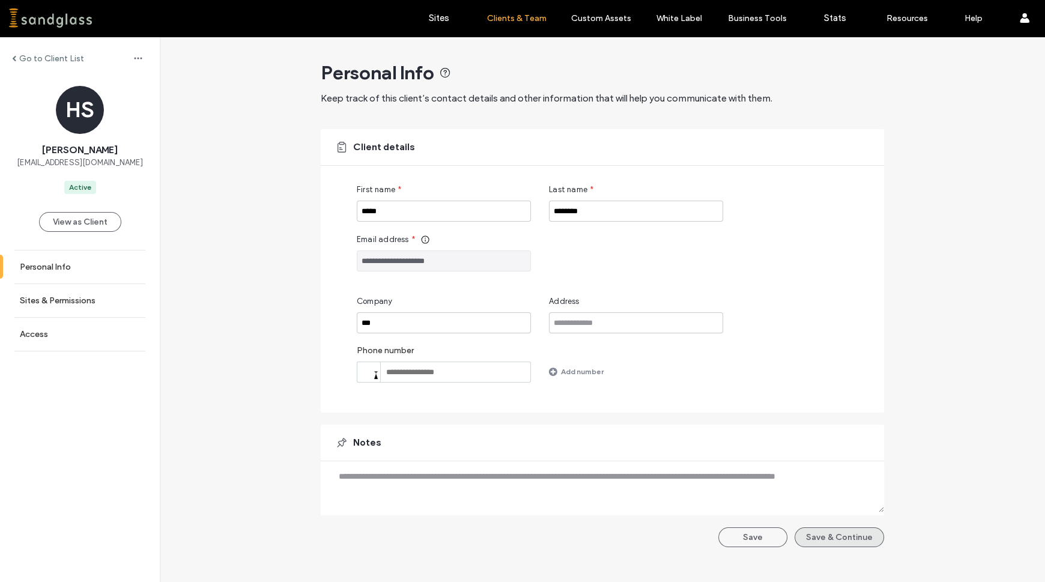
click at [811, 539] on button "Save & Continue" at bounding box center [838, 537] width 89 height 20
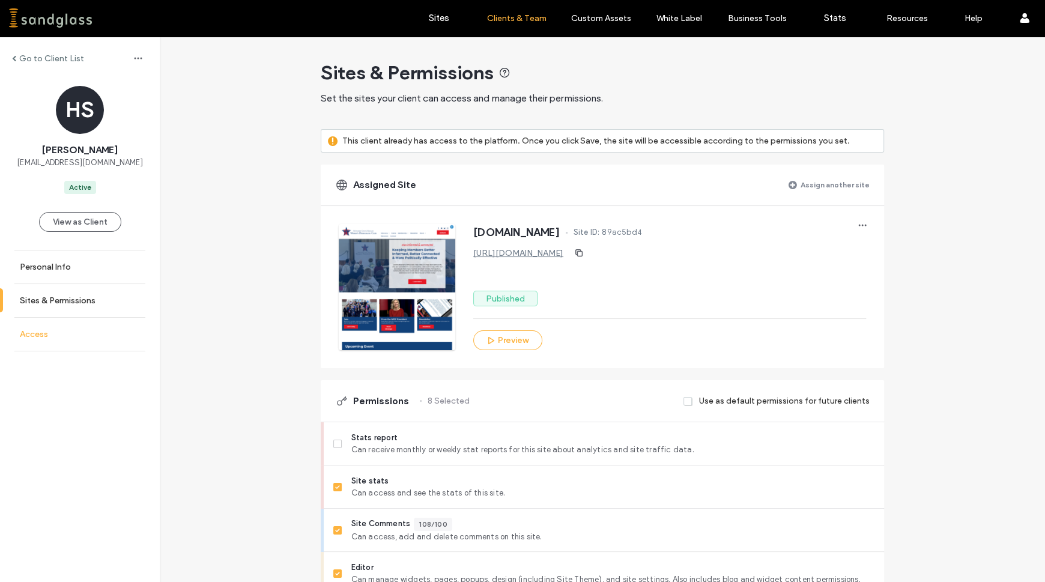
click at [35, 337] on label "Access" at bounding box center [34, 334] width 28 height 10
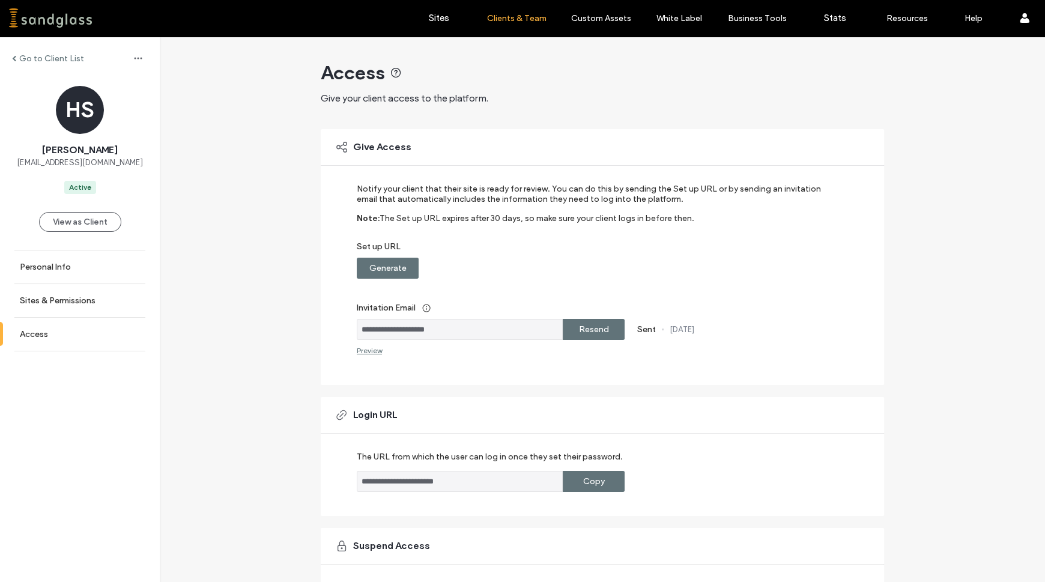
click at [596, 339] on label "Resend" at bounding box center [594, 329] width 30 height 22
click at [502, 478] on input "**********" at bounding box center [460, 481] width 206 height 21
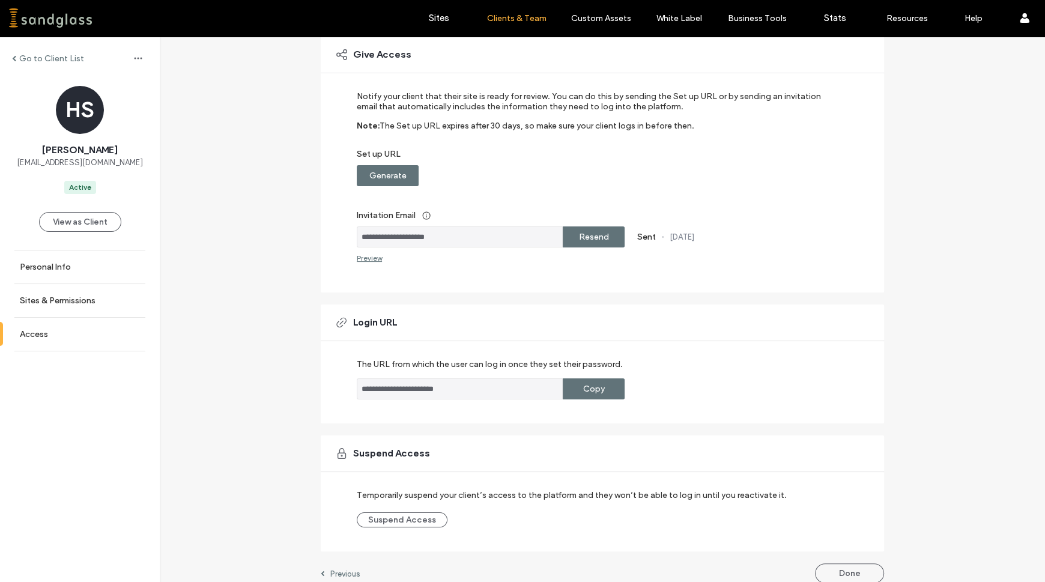
scroll to position [105, 0]
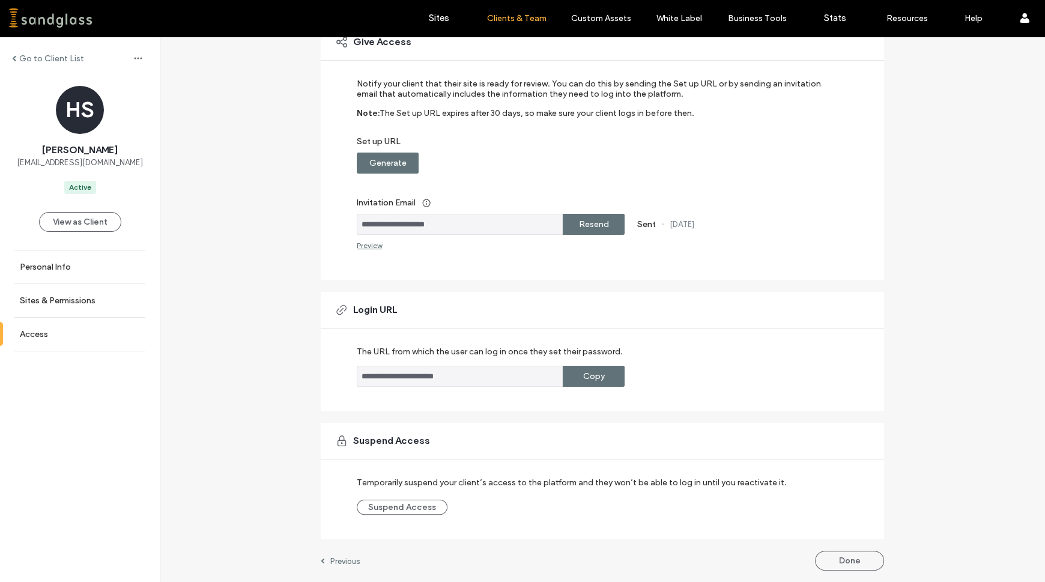
drag, startPoint x: 400, startPoint y: 377, endPoint x: 507, endPoint y: 384, distance: 106.5
click at [507, 384] on input "**********" at bounding box center [460, 376] width 206 height 21
click at [501, 382] on input "**********" at bounding box center [460, 376] width 206 height 21
click at [406, 376] on input "**********" at bounding box center [460, 376] width 206 height 21
click at [377, 376] on input "**********" at bounding box center [460, 376] width 206 height 21
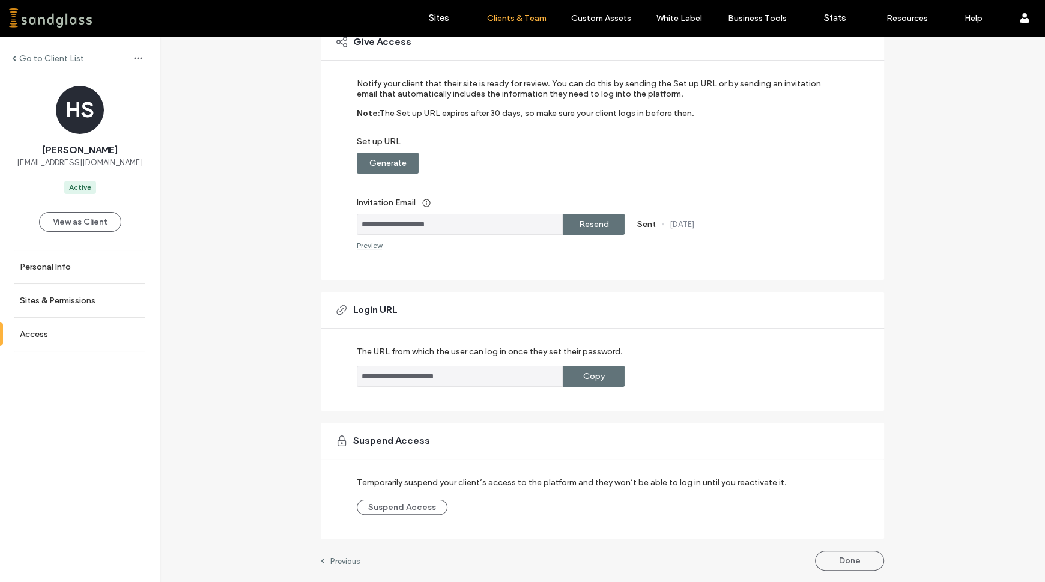
drag, startPoint x: 359, startPoint y: 375, endPoint x: 498, endPoint y: 376, distance: 139.3
click at [498, 377] on input "**********" at bounding box center [460, 376] width 206 height 21
click at [78, 268] on link "Personal Info" at bounding box center [80, 266] width 160 height 33
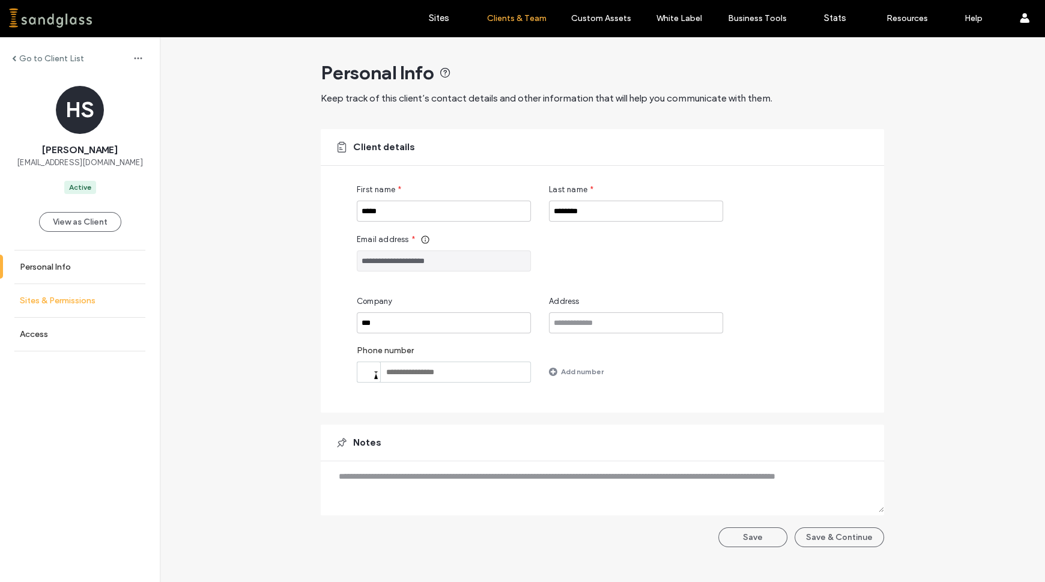
click at [64, 299] on label "Sites & Permissions" at bounding box center [58, 300] width 76 height 10
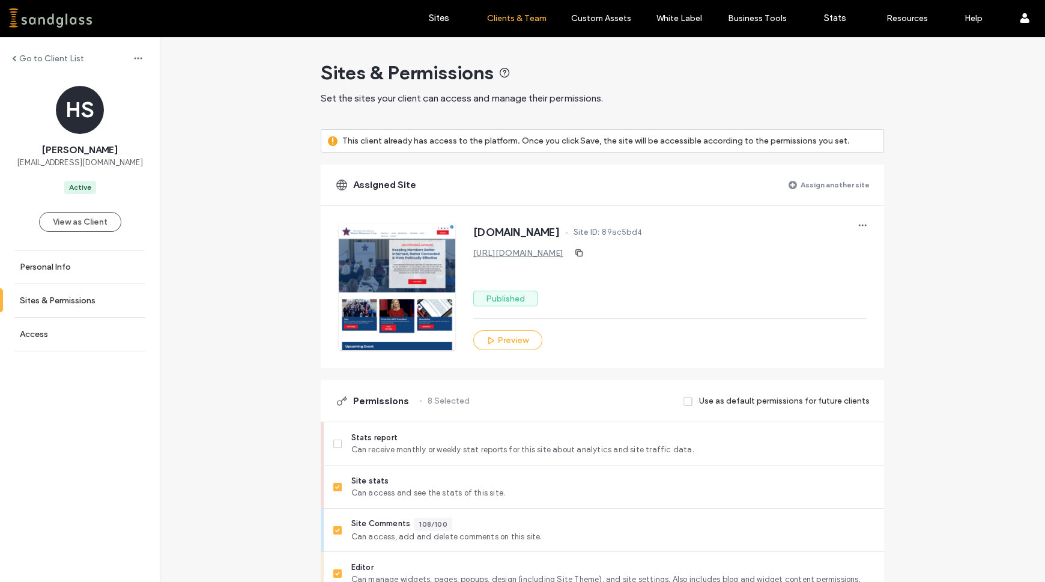
click at [841, 187] on label "Assign another site" at bounding box center [834, 184] width 69 height 21
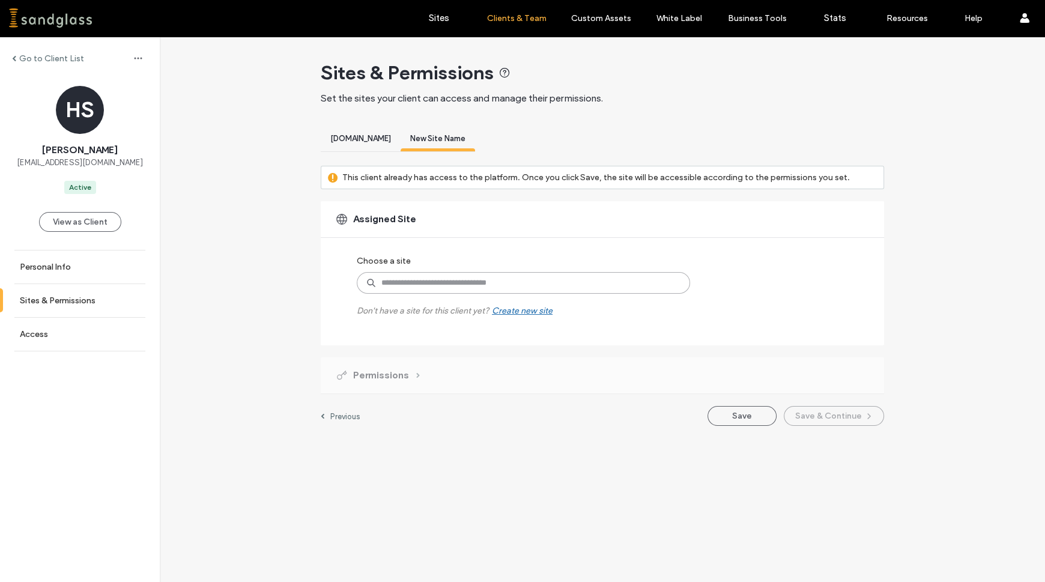
click at [471, 282] on input at bounding box center [523, 283] width 333 height 22
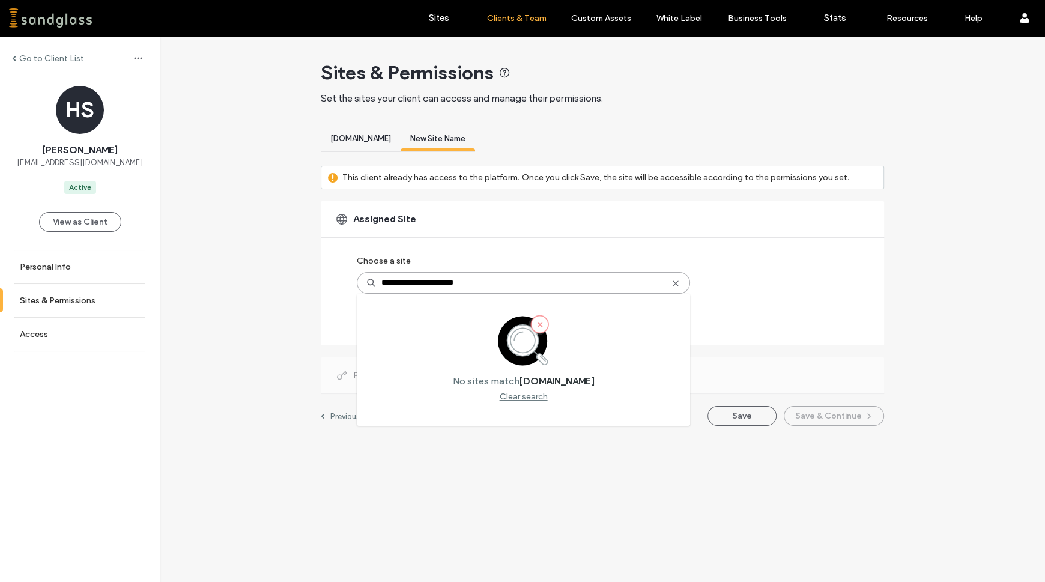
click at [383, 286] on input "**********" at bounding box center [523, 283] width 333 height 22
click at [385, 283] on input "**********" at bounding box center [523, 283] width 333 height 22
click at [506, 486] on div "**********" at bounding box center [522, 309] width 1045 height 545
drag, startPoint x: 534, startPoint y: 280, endPoint x: 274, endPoint y: 305, distance: 261.1
click at [279, 304] on div "**********" at bounding box center [602, 237] width 885 height 401
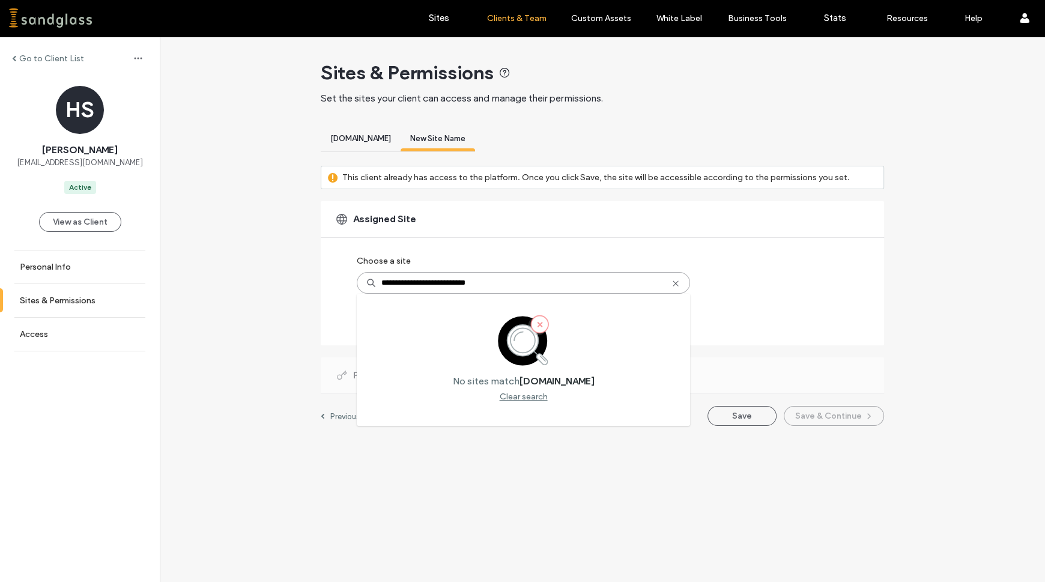
paste input "*********"
type input "**********"
click at [510, 399] on div "Clear search" at bounding box center [523, 396] width 48 height 10
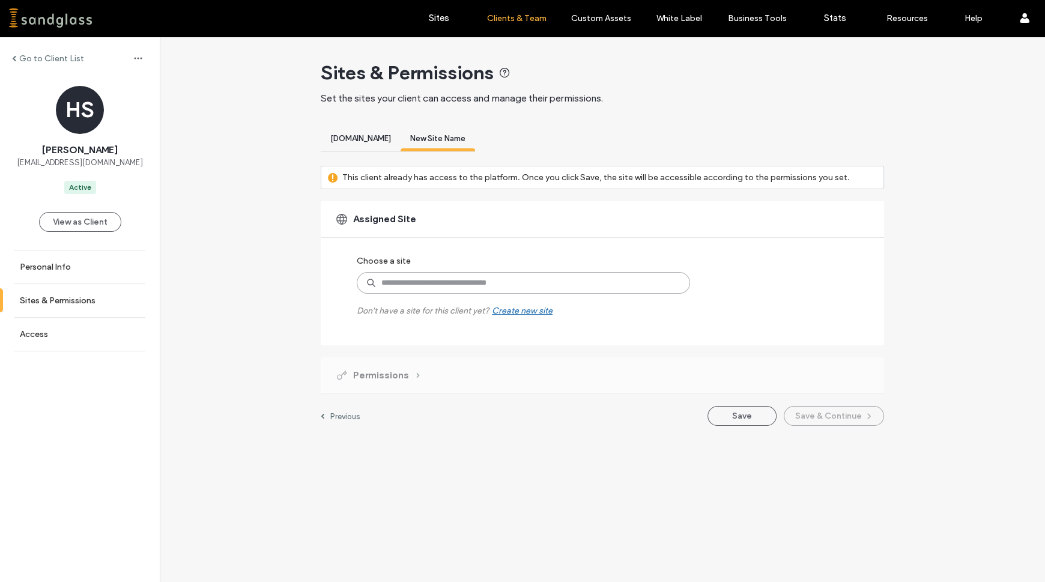
click at [534, 285] on input at bounding box center [523, 283] width 333 height 22
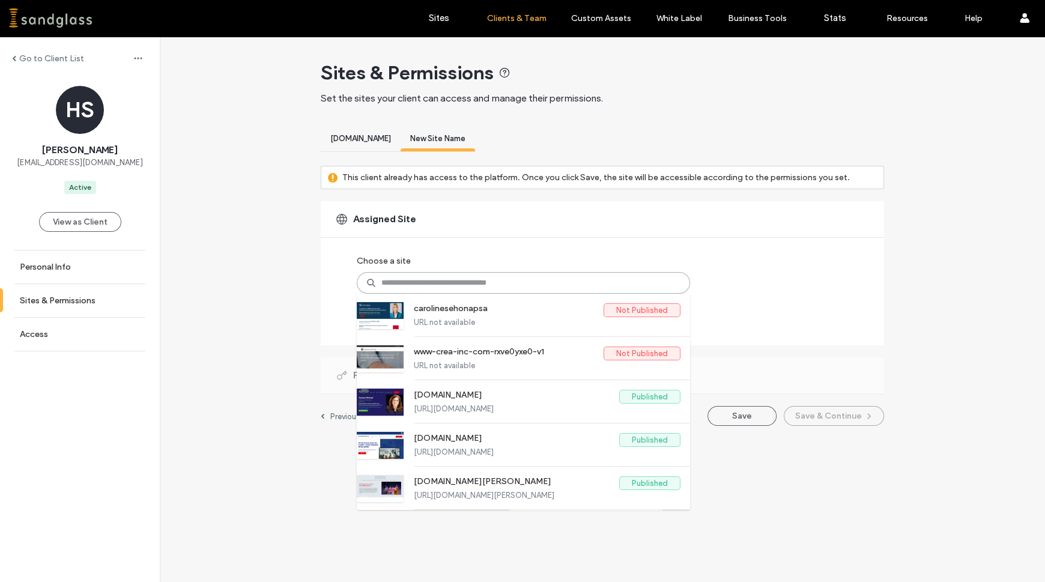
paste input "**********"
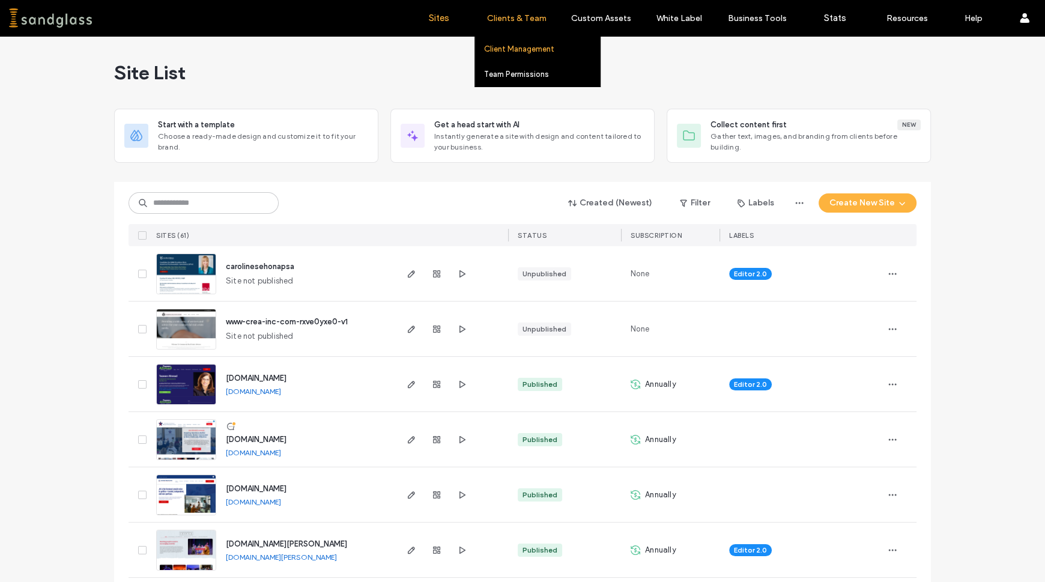
click at [521, 48] on label "Client Management" at bounding box center [519, 48] width 70 height 9
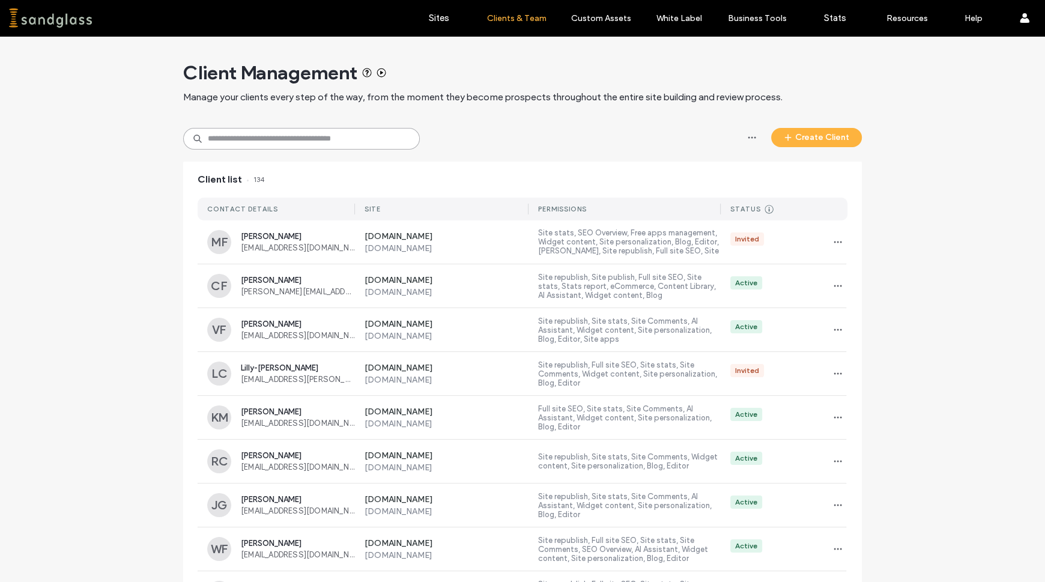
click at [322, 137] on input at bounding box center [301, 139] width 237 height 22
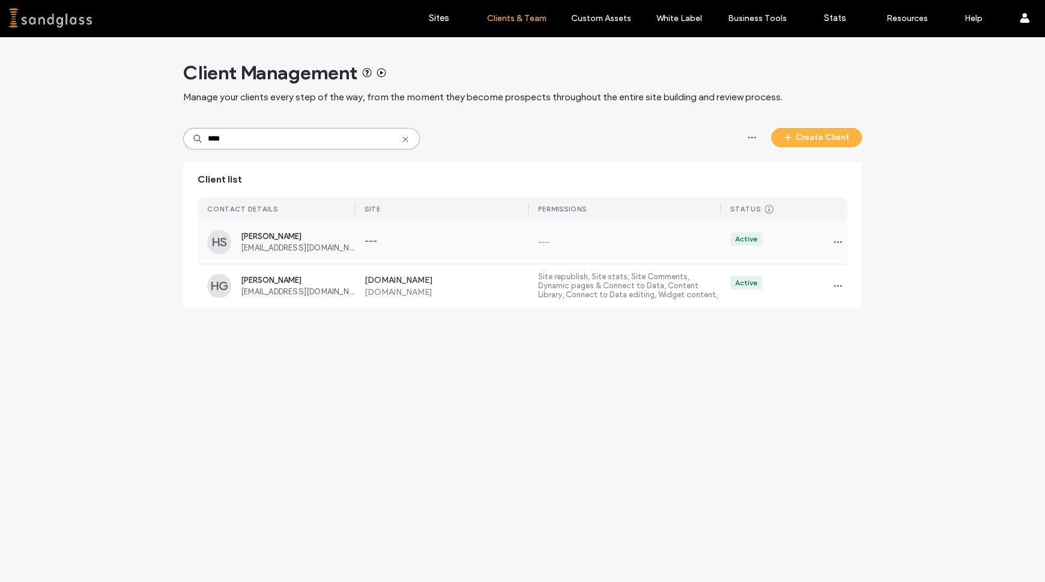
type input "****"
click at [220, 244] on div "HS" at bounding box center [219, 242] width 24 height 24
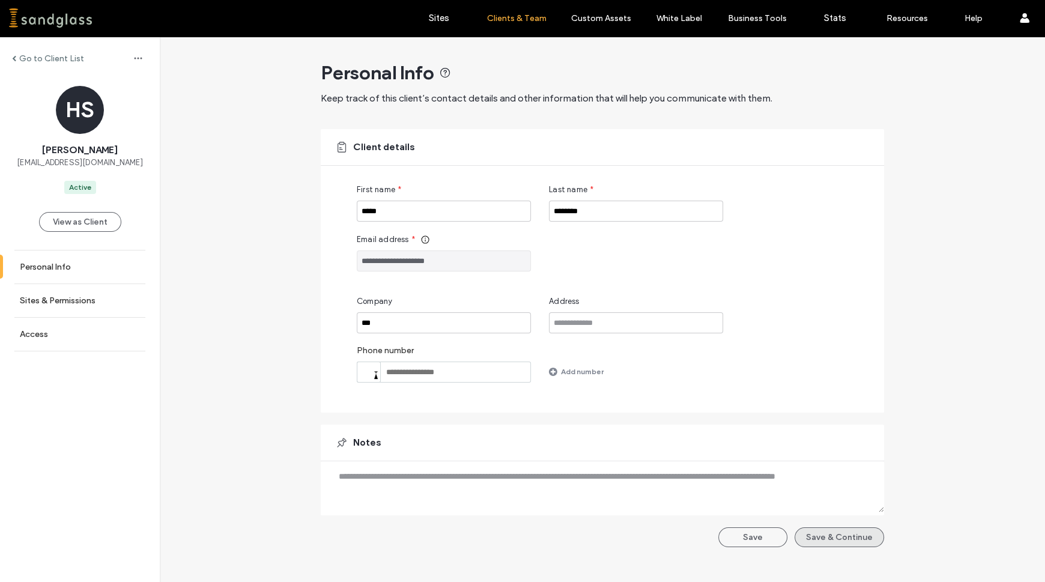
click at [833, 540] on button "Save & Continue" at bounding box center [838, 537] width 89 height 20
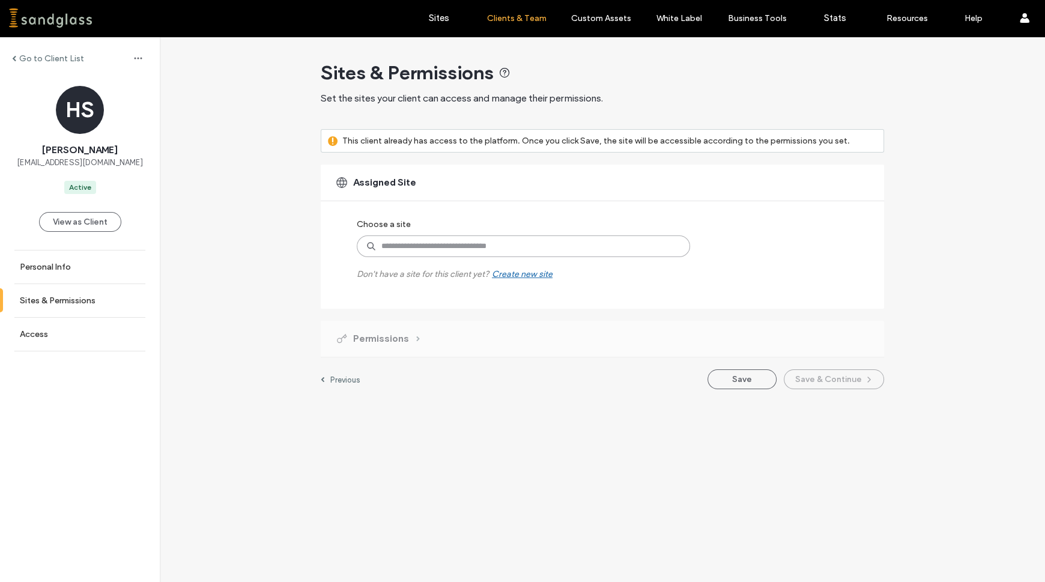
click at [438, 243] on input at bounding box center [523, 246] width 333 height 22
type input "*****"
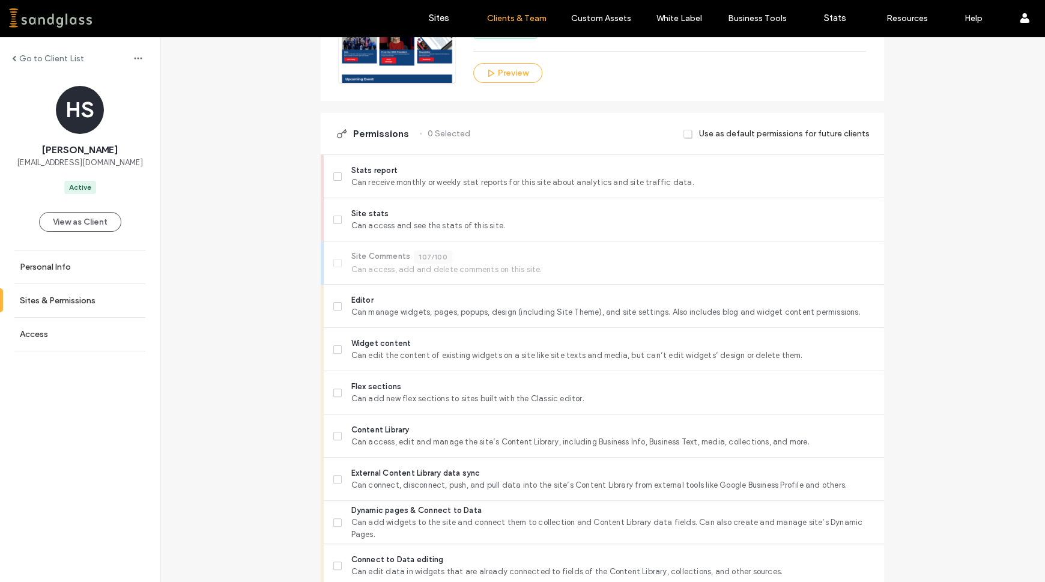
scroll to position [298, 0]
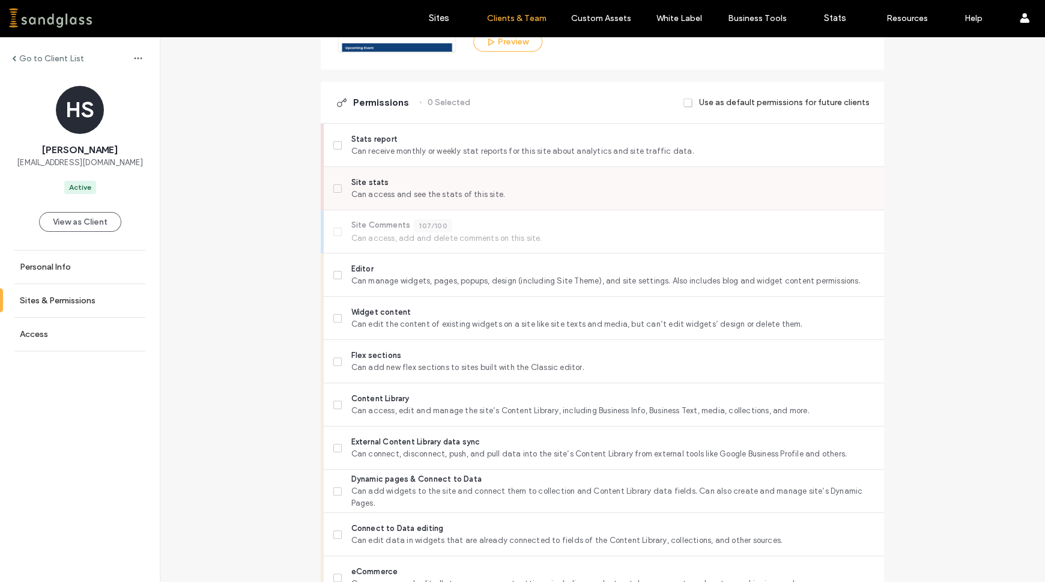
click at [335, 190] on span at bounding box center [337, 188] width 8 height 8
click at [334, 276] on span at bounding box center [337, 275] width 8 height 8
click at [337, 398] on label "Content Library Can access, edit and manage the site’s Content Library, includi…" at bounding box center [603, 405] width 541 height 24
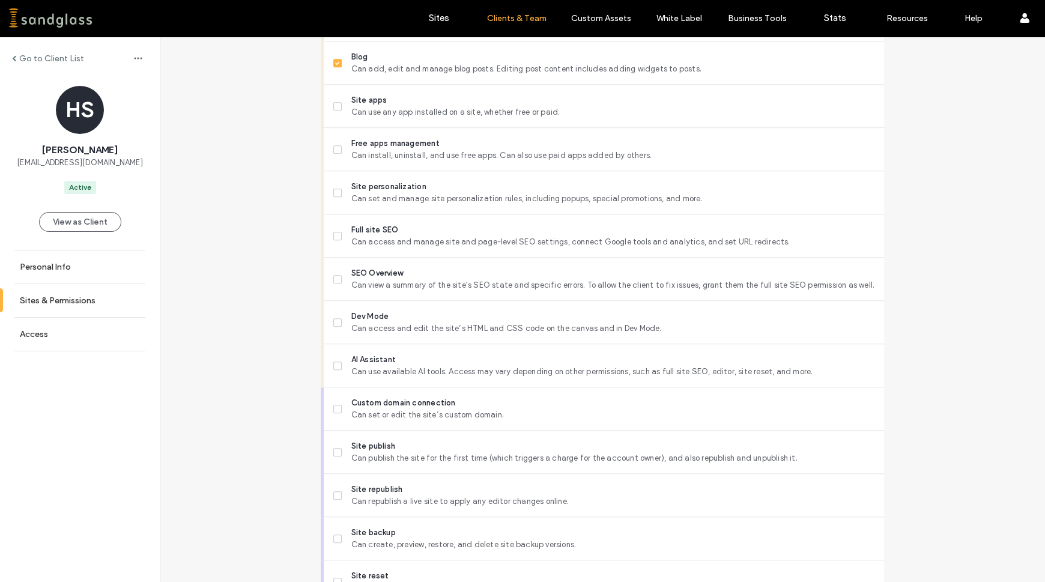
scroll to position [874, 0]
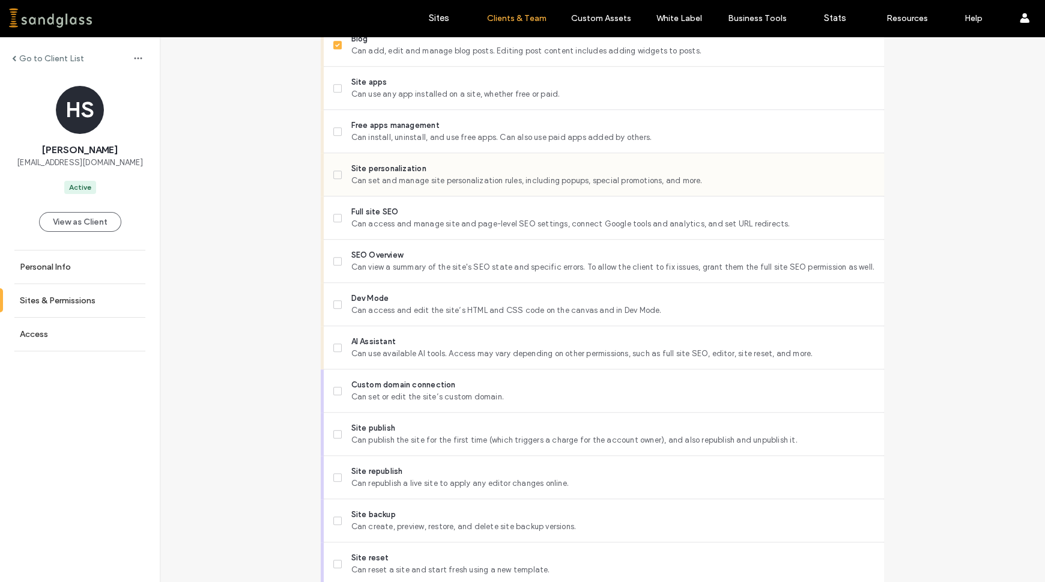
click at [335, 173] on icon at bounding box center [337, 175] width 5 height 4
click at [337, 262] on label "SEO Overview Can view a summary of the site's SEO state and specific errors. To…" at bounding box center [603, 261] width 541 height 24
click at [335, 347] on icon at bounding box center [337, 348] width 4 height 4
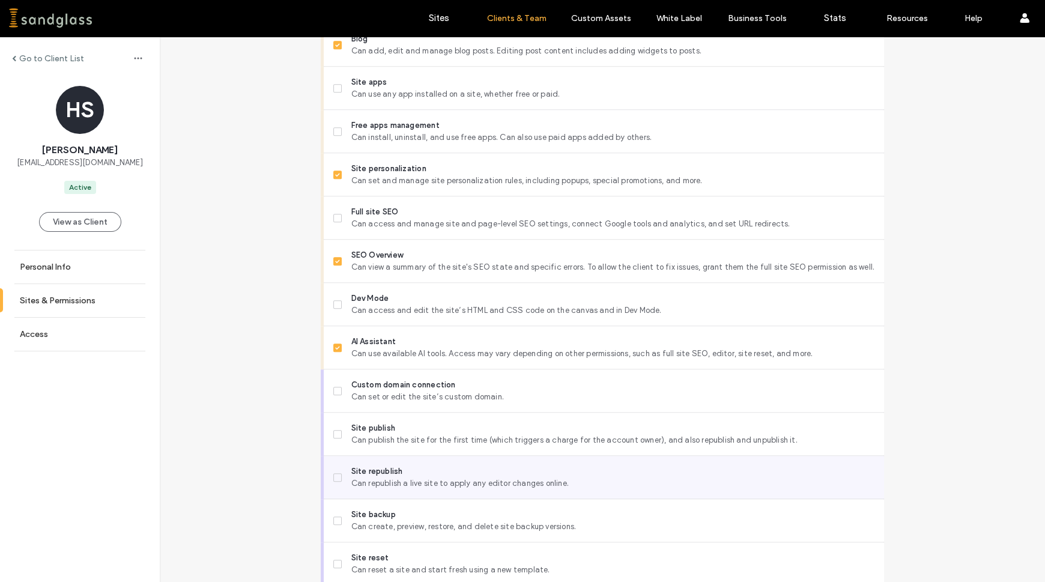
click at [336, 478] on span at bounding box center [337, 477] width 8 height 8
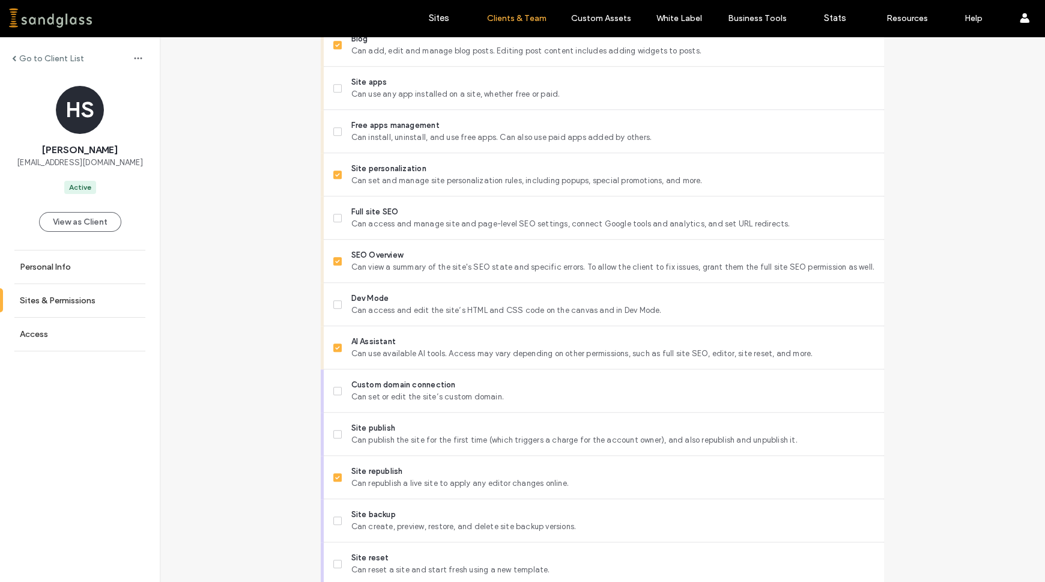
scroll to position [921, 0]
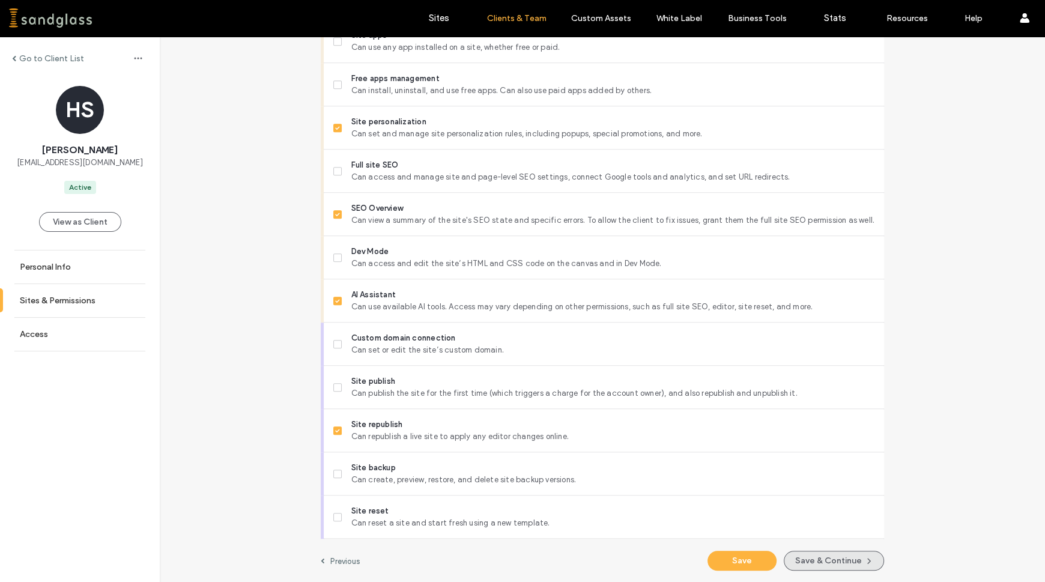
click at [794, 556] on button "Save & Continue" at bounding box center [833, 561] width 100 height 20
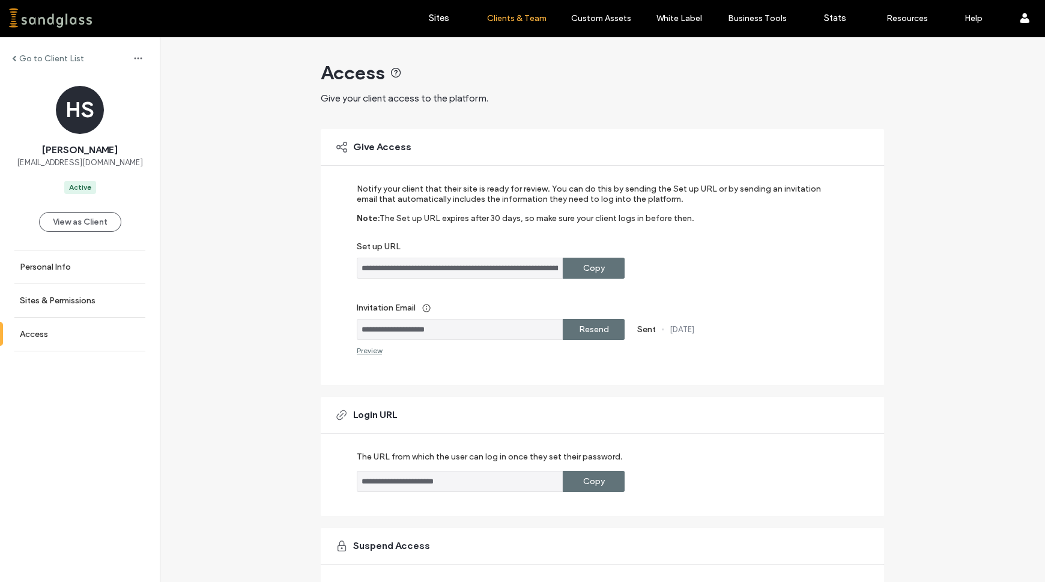
click at [599, 330] on label "Resend" at bounding box center [594, 329] width 30 height 22
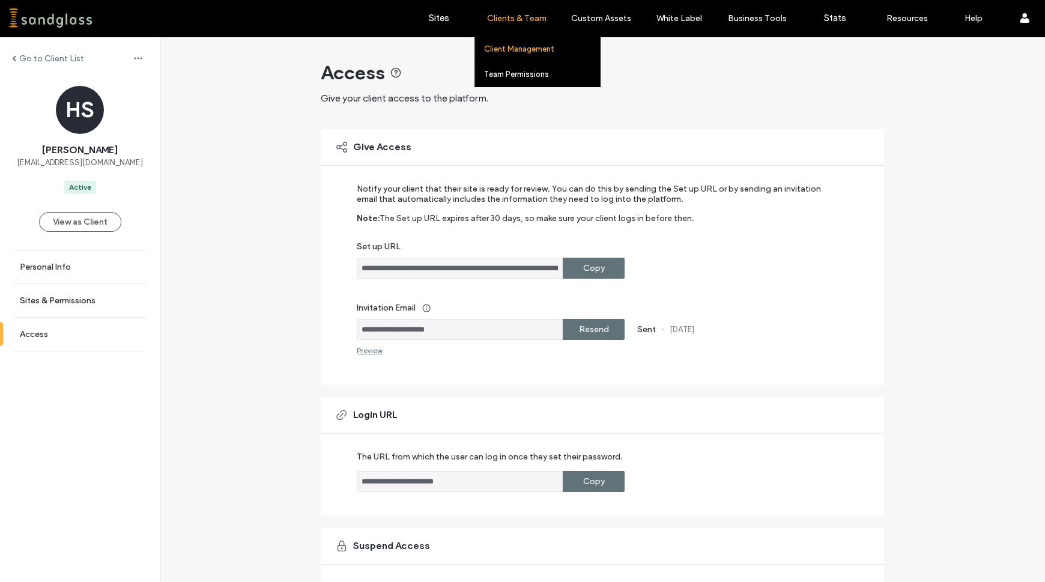
click at [506, 47] on label "Client Management" at bounding box center [519, 48] width 70 height 9
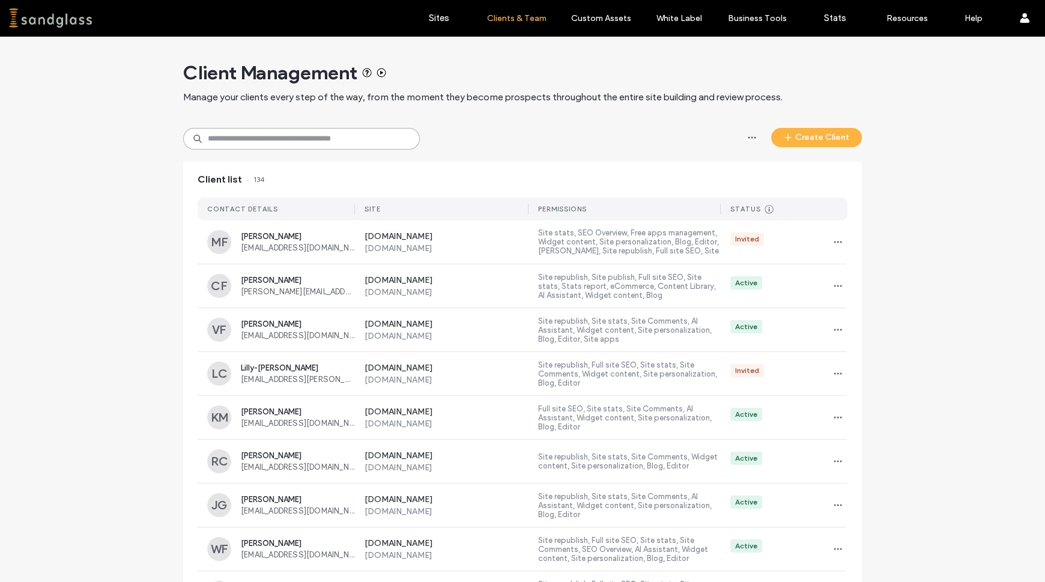
click at [375, 135] on input at bounding box center [301, 139] width 237 height 22
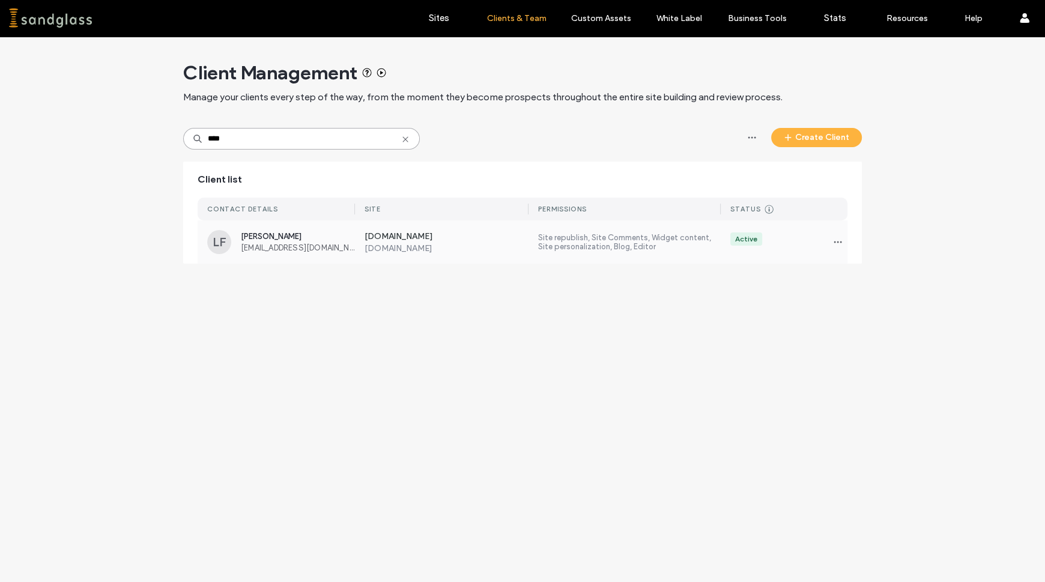
type input "****"
click at [744, 241] on div "Active" at bounding box center [746, 239] width 22 height 11
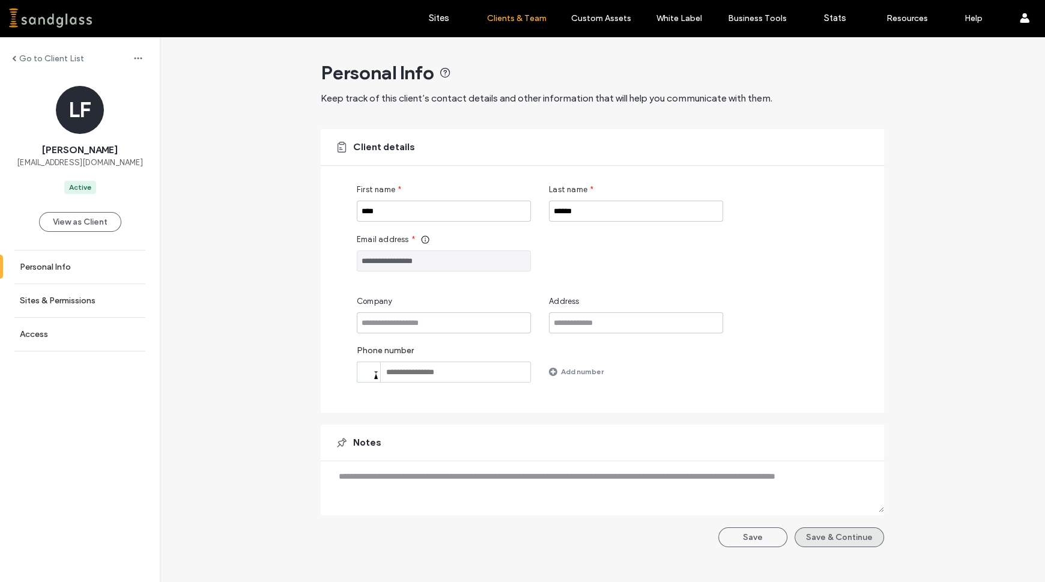
click at [810, 535] on button "Save & Continue" at bounding box center [838, 537] width 89 height 20
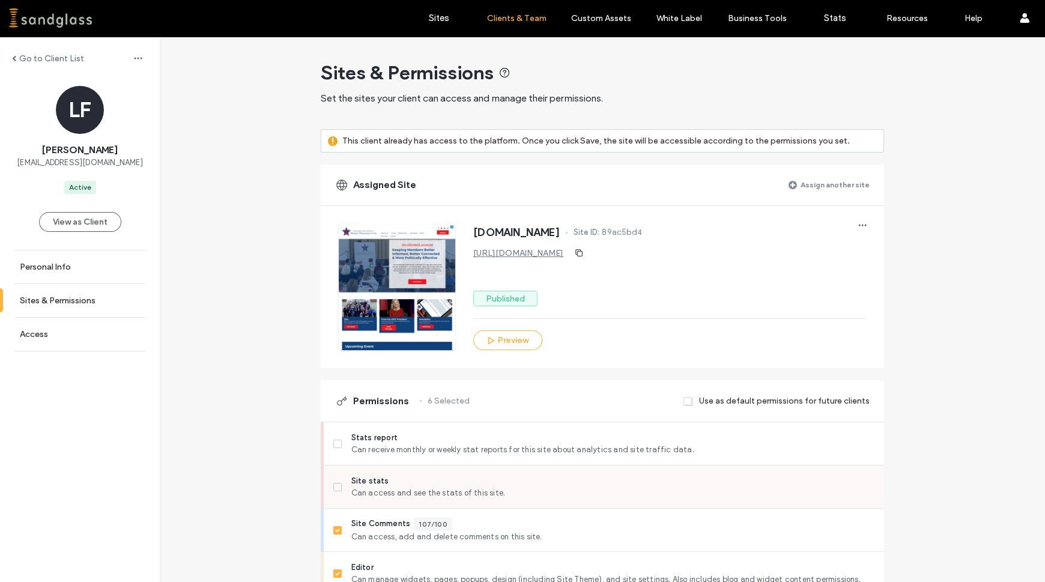
click at [333, 483] on span at bounding box center [337, 487] width 8 height 8
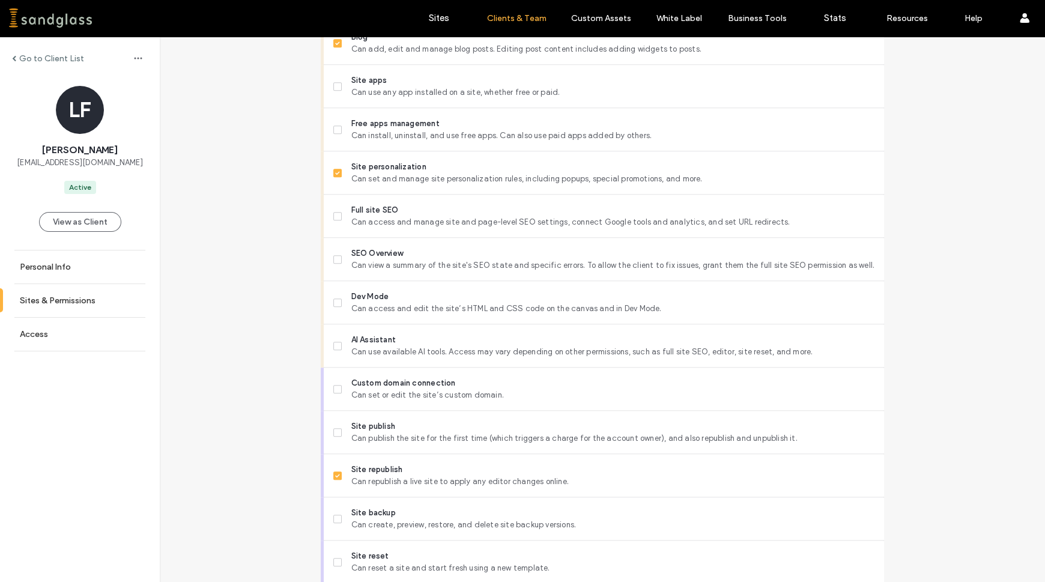
scroll to position [874, 0]
click at [335, 347] on icon at bounding box center [337, 348] width 5 height 4
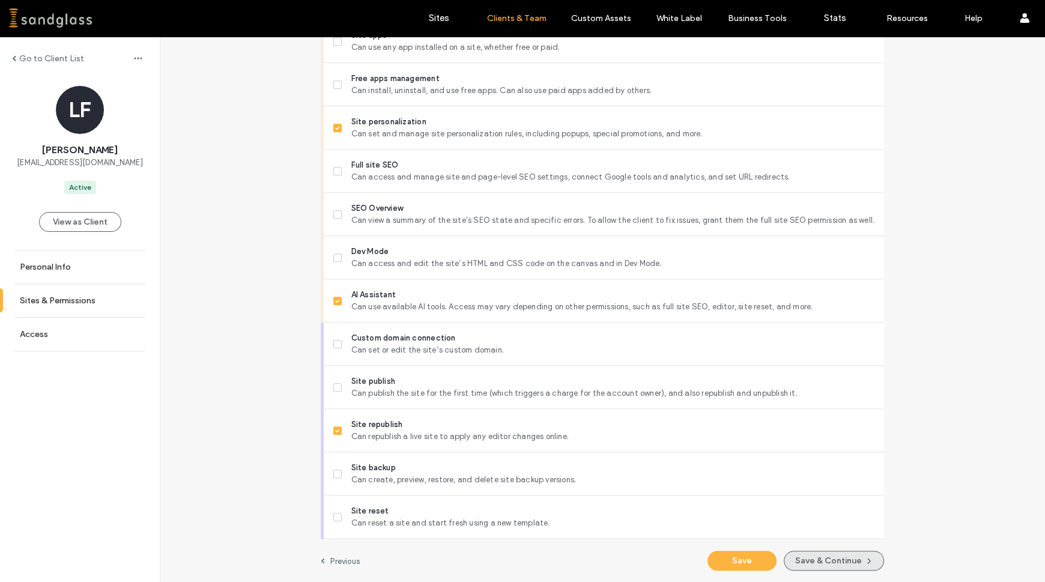
click at [802, 554] on button "Save & Continue" at bounding box center [833, 561] width 100 height 20
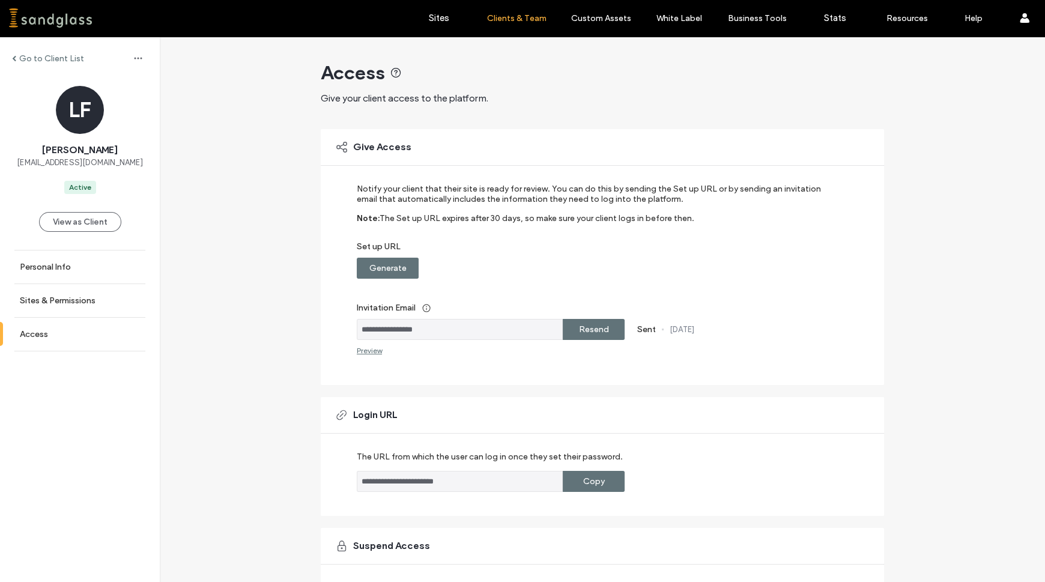
click at [610, 333] on div "Resend" at bounding box center [594, 329] width 62 height 21
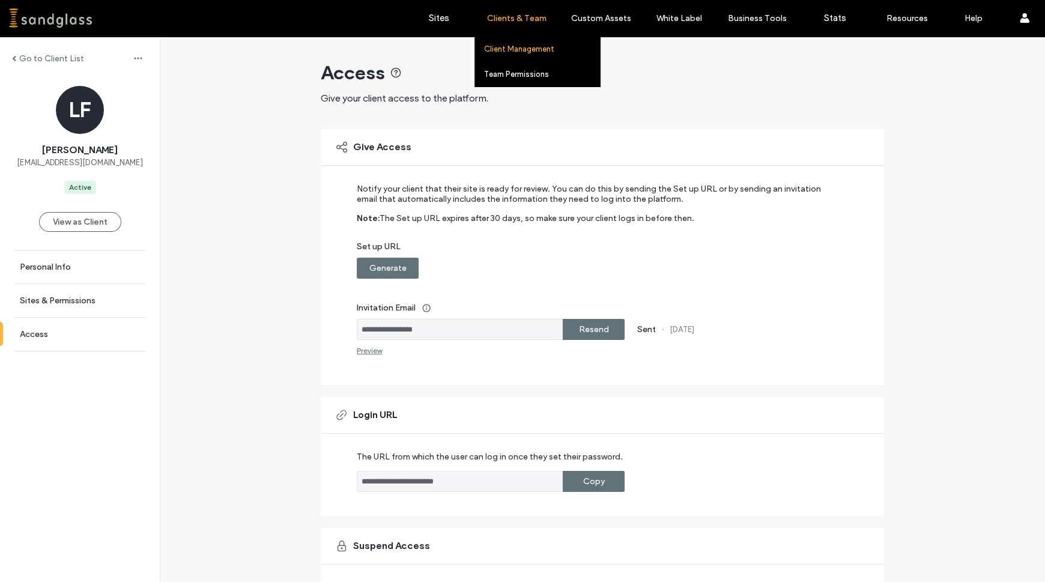
click at [508, 51] on label "Client Management" at bounding box center [519, 48] width 70 height 9
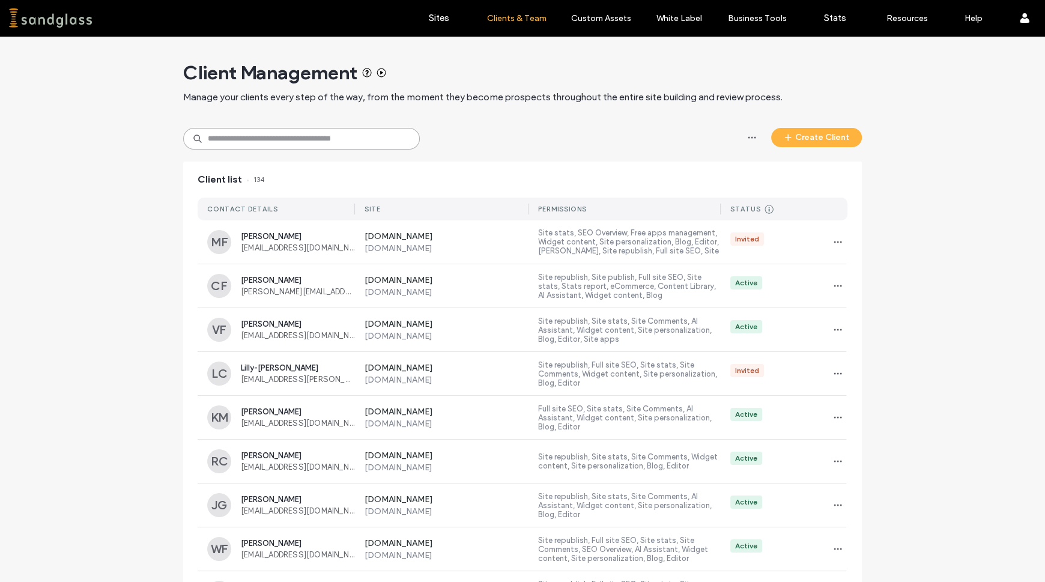
click at [307, 133] on input at bounding box center [301, 139] width 237 height 22
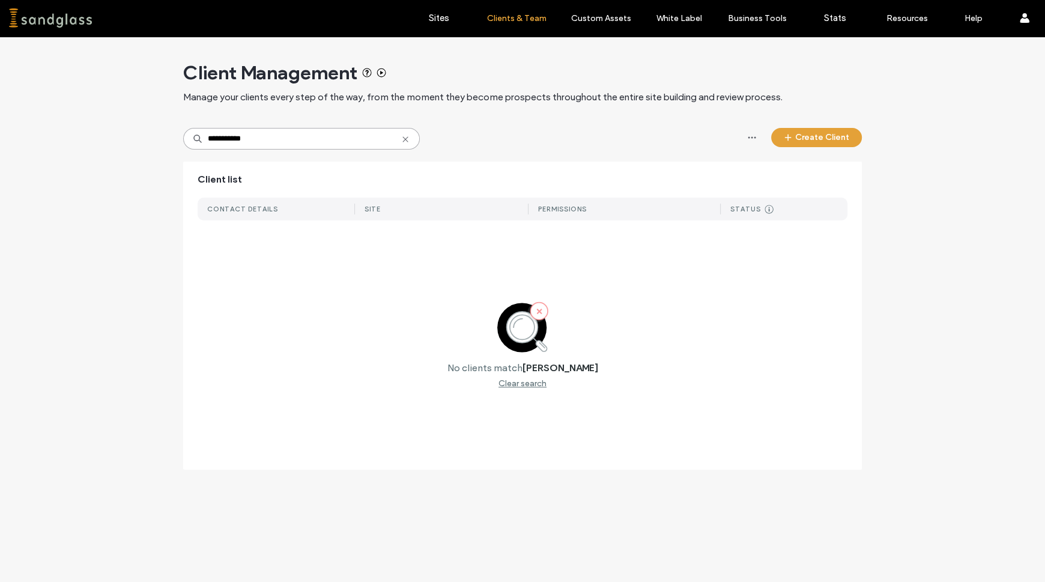
type input "**********"
click at [852, 134] on button "Create Client" at bounding box center [816, 137] width 91 height 19
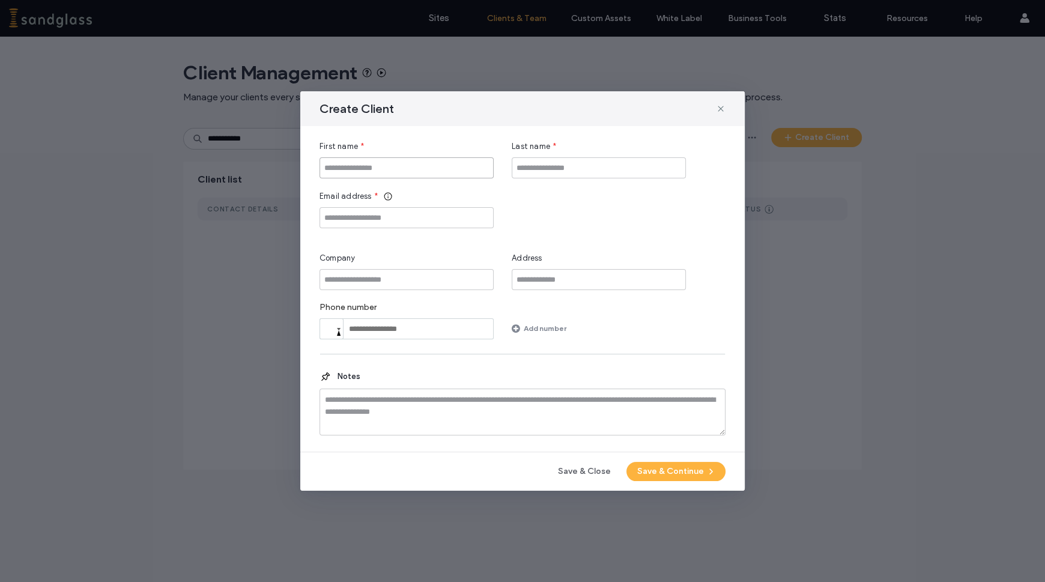
click at [357, 169] on input "First name" at bounding box center [406, 167] width 174 height 21
type input "******"
type input "****"
click at [362, 214] on input "Email address" at bounding box center [406, 217] width 174 height 21
paste input "**********"
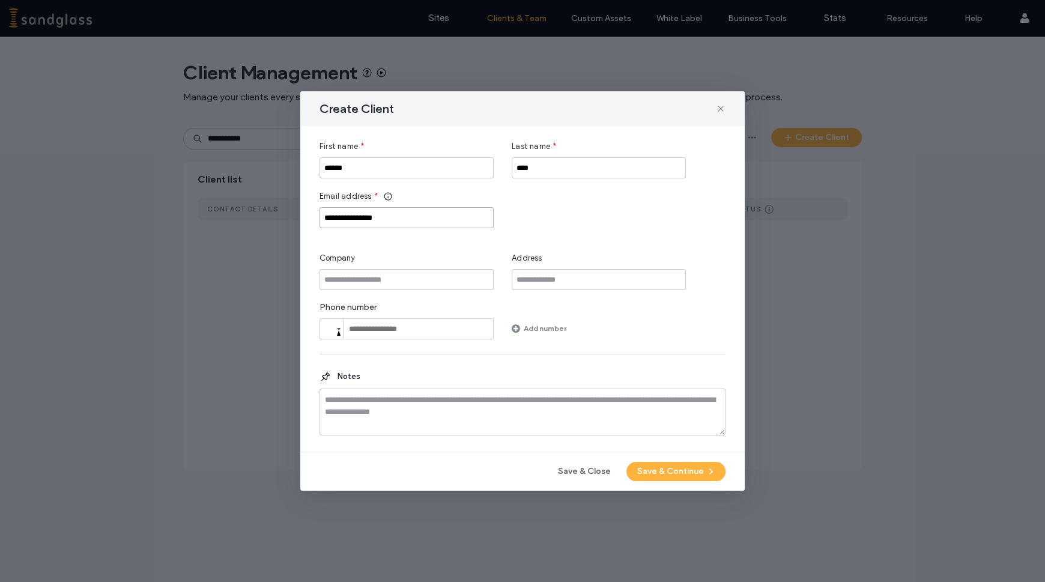
type input "**********"
click at [367, 282] on input "Company" at bounding box center [406, 279] width 174 height 21
type input "***"
click at [680, 471] on button "Save & Continue" at bounding box center [675, 471] width 99 height 19
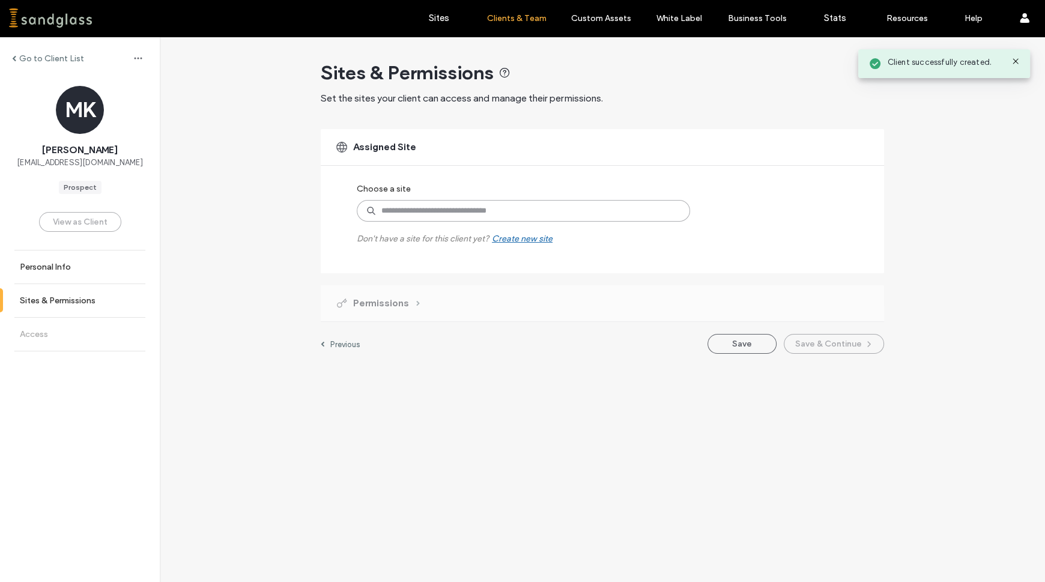
click at [504, 213] on input at bounding box center [523, 211] width 333 height 22
type input "****"
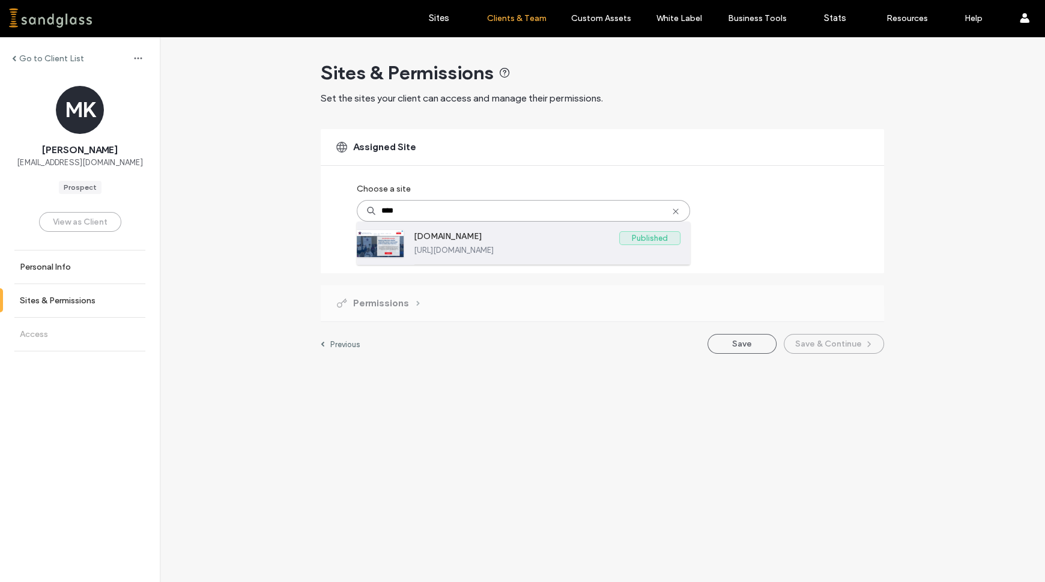
click at [447, 243] on label "[DOMAIN_NAME]" at bounding box center [516, 238] width 205 height 14
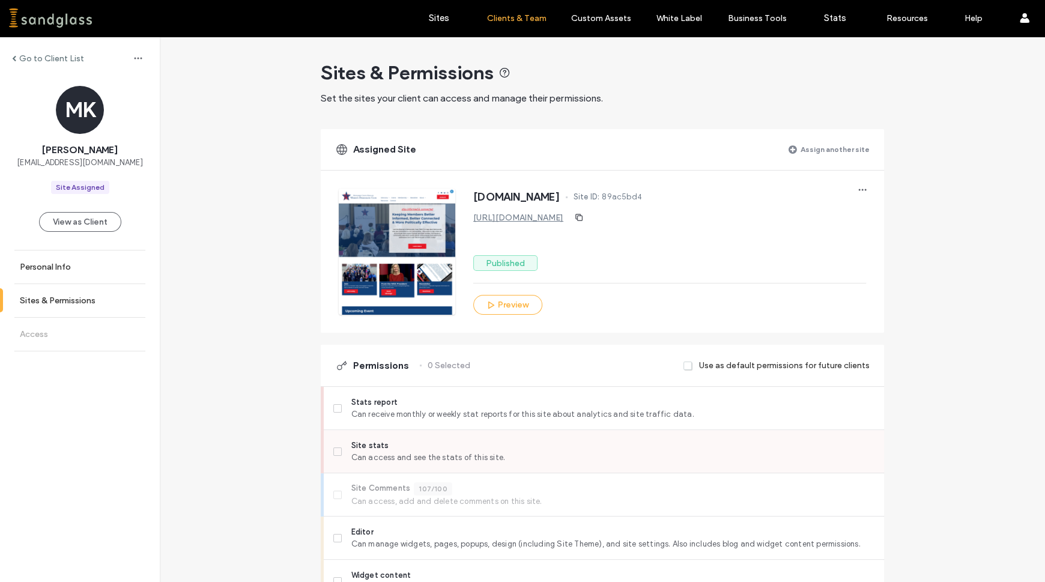
drag, startPoint x: 335, startPoint y: 446, endPoint x: 352, endPoint y: 436, distance: 20.2
click at [336, 447] on span at bounding box center [337, 451] width 8 height 8
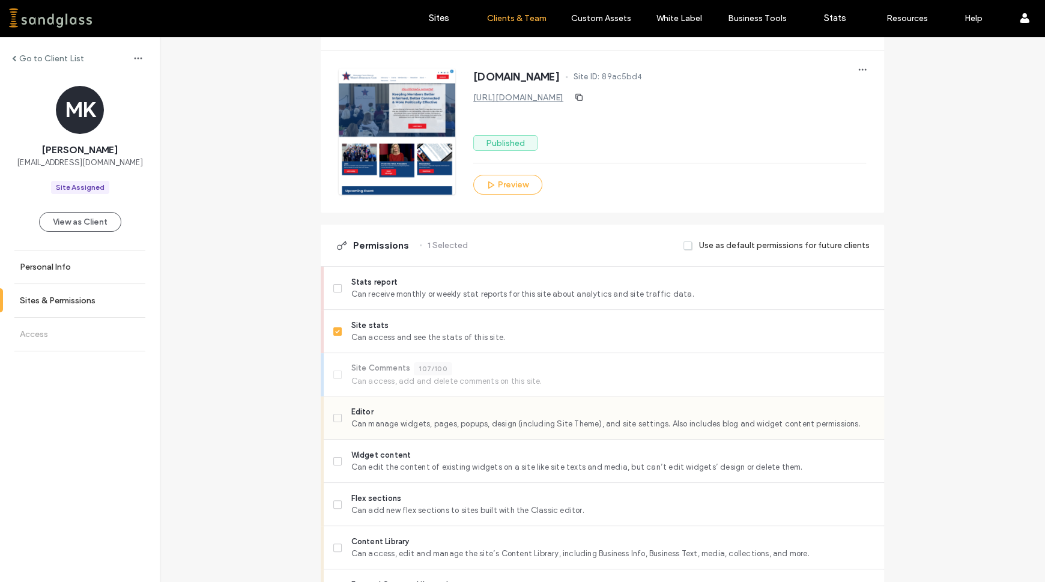
click at [334, 420] on span at bounding box center [337, 418] width 8 height 8
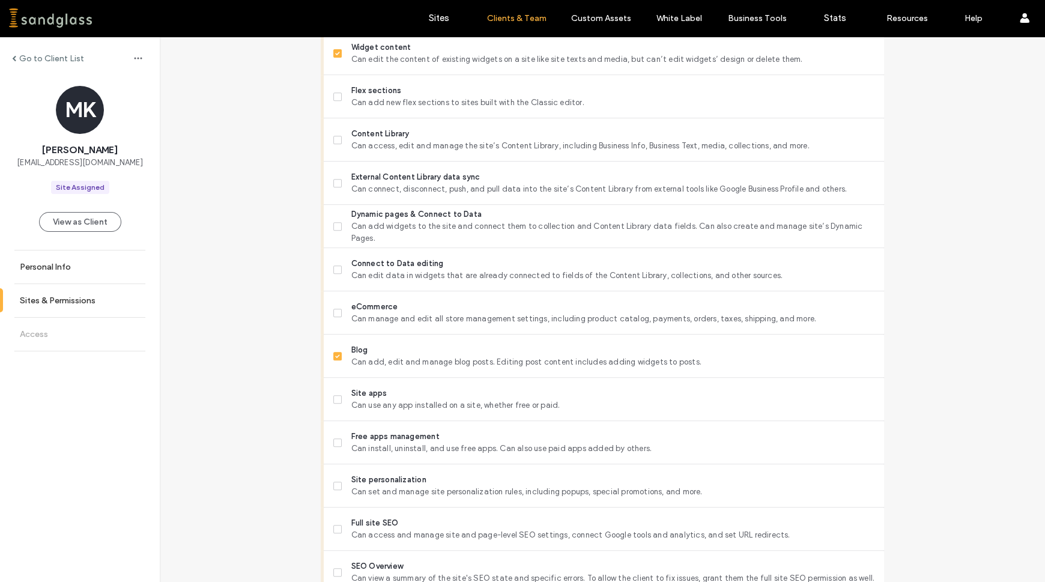
scroll to position [529, 0]
click at [335, 483] on icon at bounding box center [337, 485] width 5 height 4
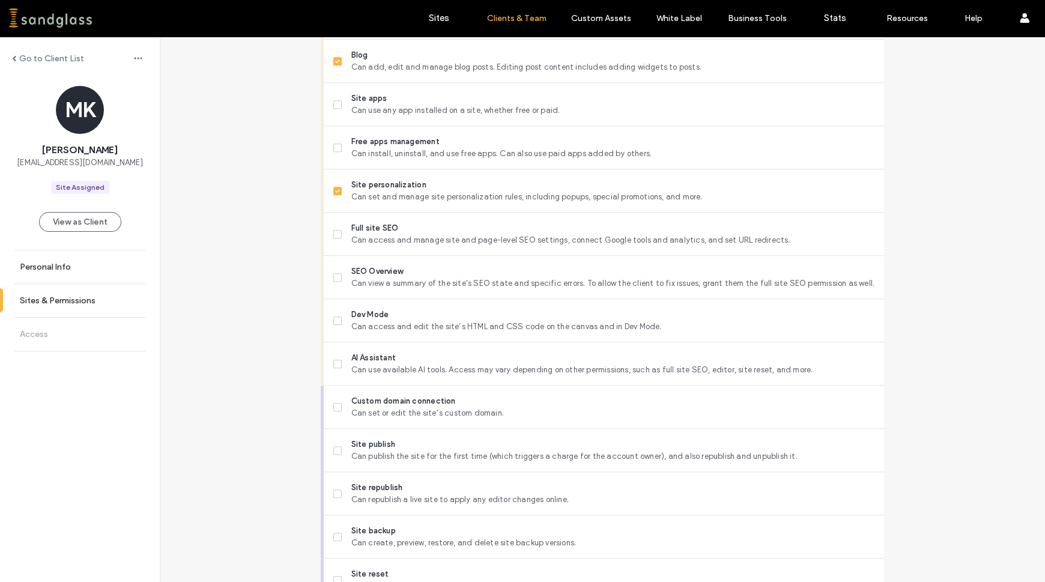
scroll to position [824, 0]
click at [335, 274] on icon at bounding box center [337, 276] width 4 height 4
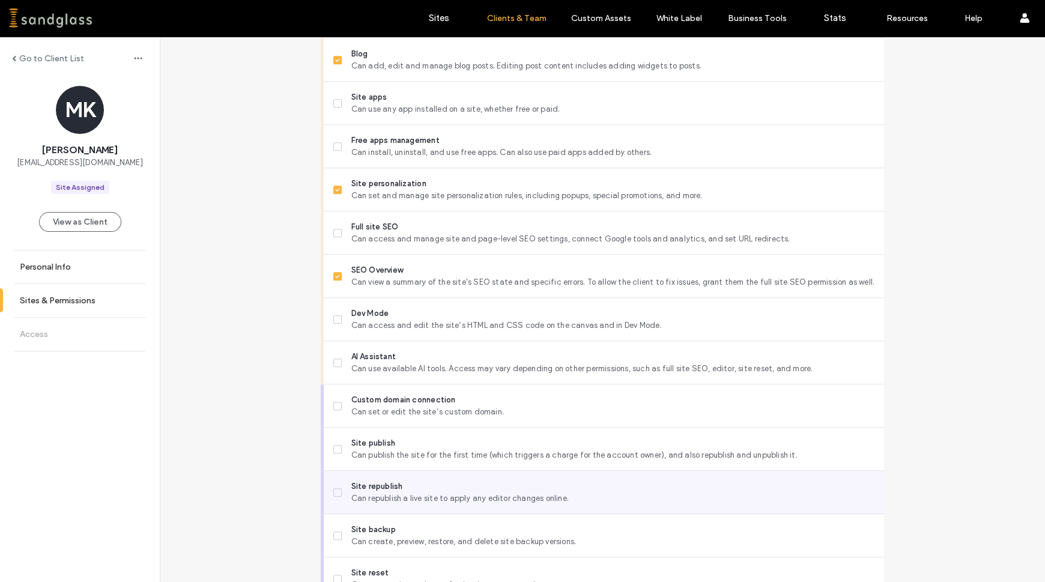
click at [336, 484] on label "Site republish Can republish a live site to apply any editor changes online." at bounding box center [603, 492] width 541 height 24
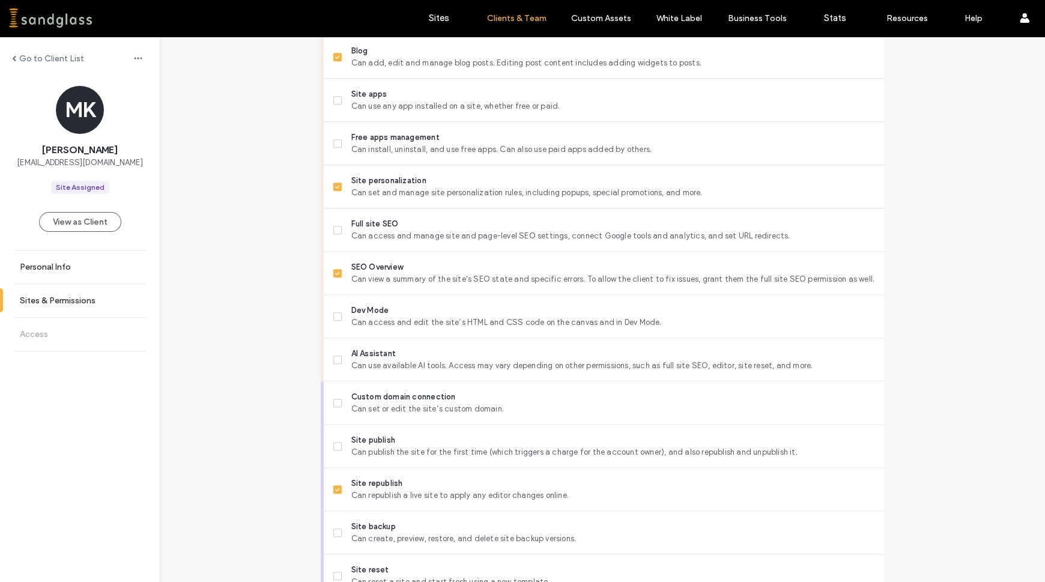
scroll to position [885, 0]
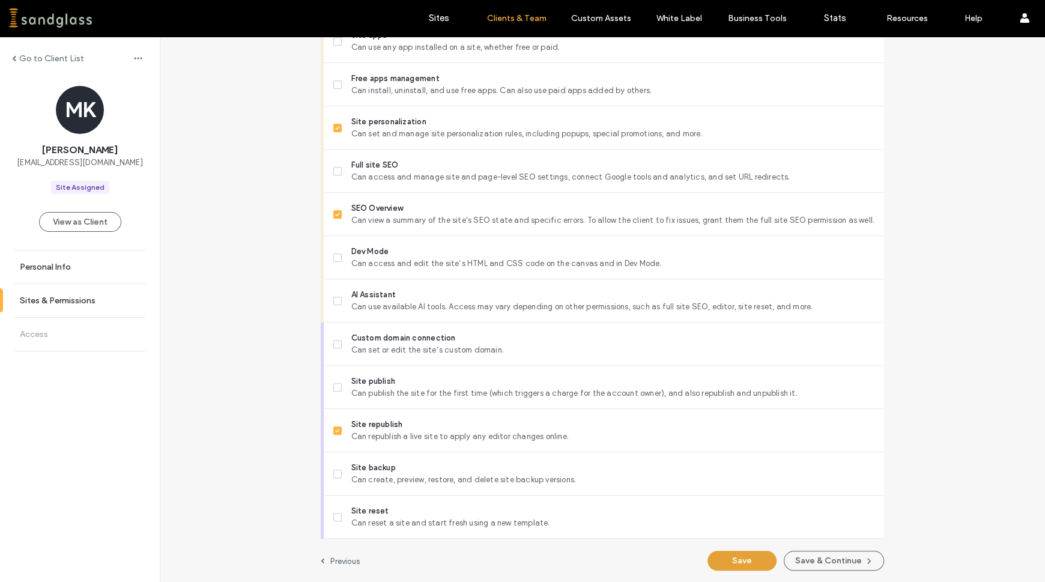
click at [732, 559] on button "Save" at bounding box center [741, 561] width 69 height 20
click at [813, 558] on button "Save & Continue" at bounding box center [833, 561] width 100 height 20
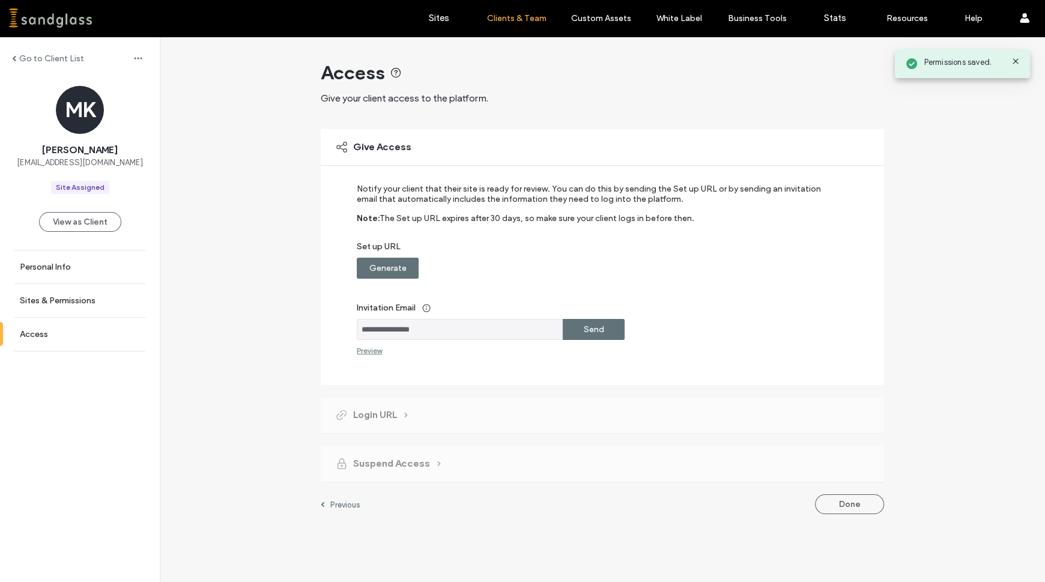
click at [609, 328] on div "Send" at bounding box center [594, 329] width 62 height 21
